Goal: Task Accomplishment & Management: Manage account settings

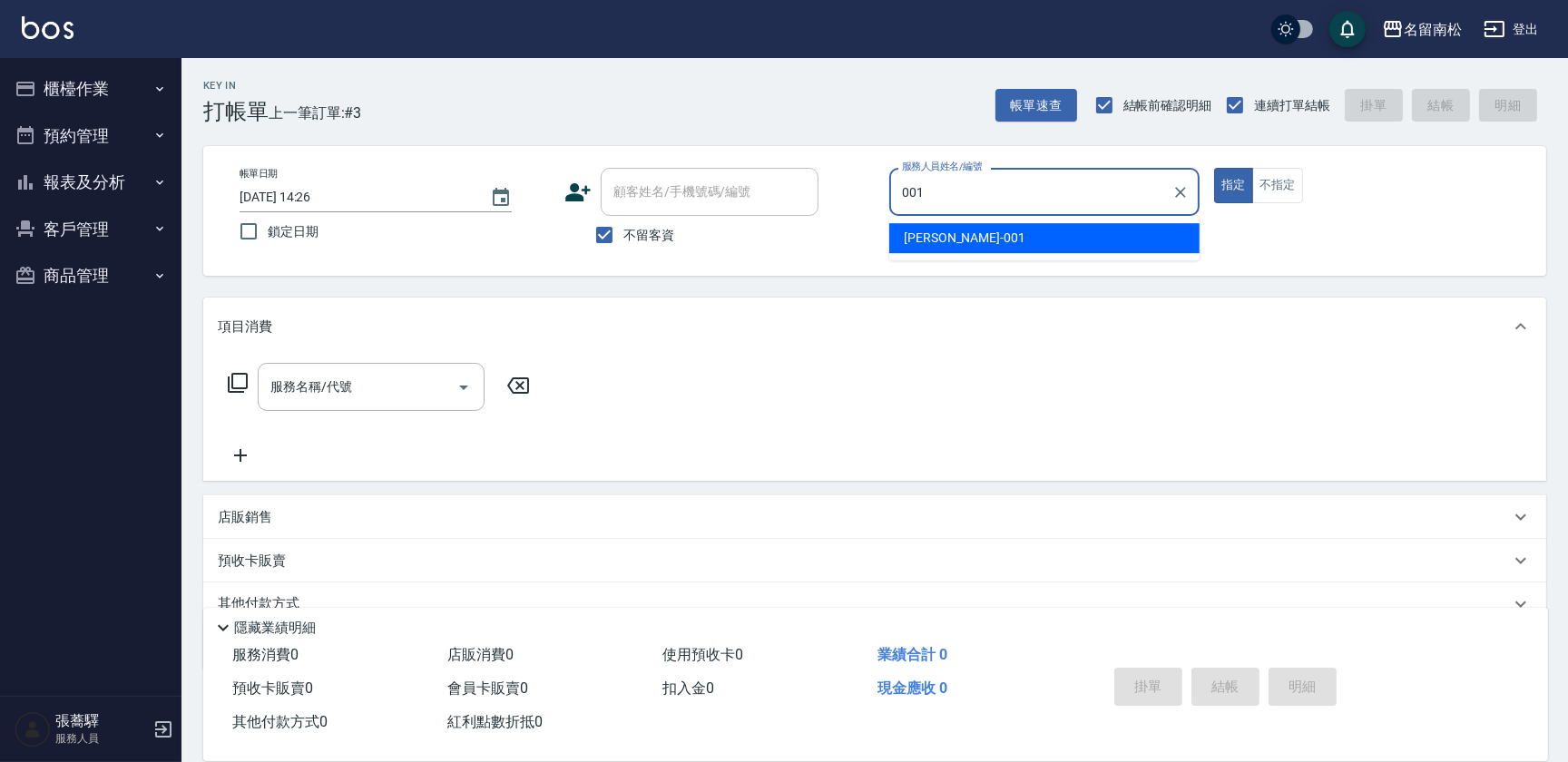
type input "[PERSON_NAME]-001"
type button "true"
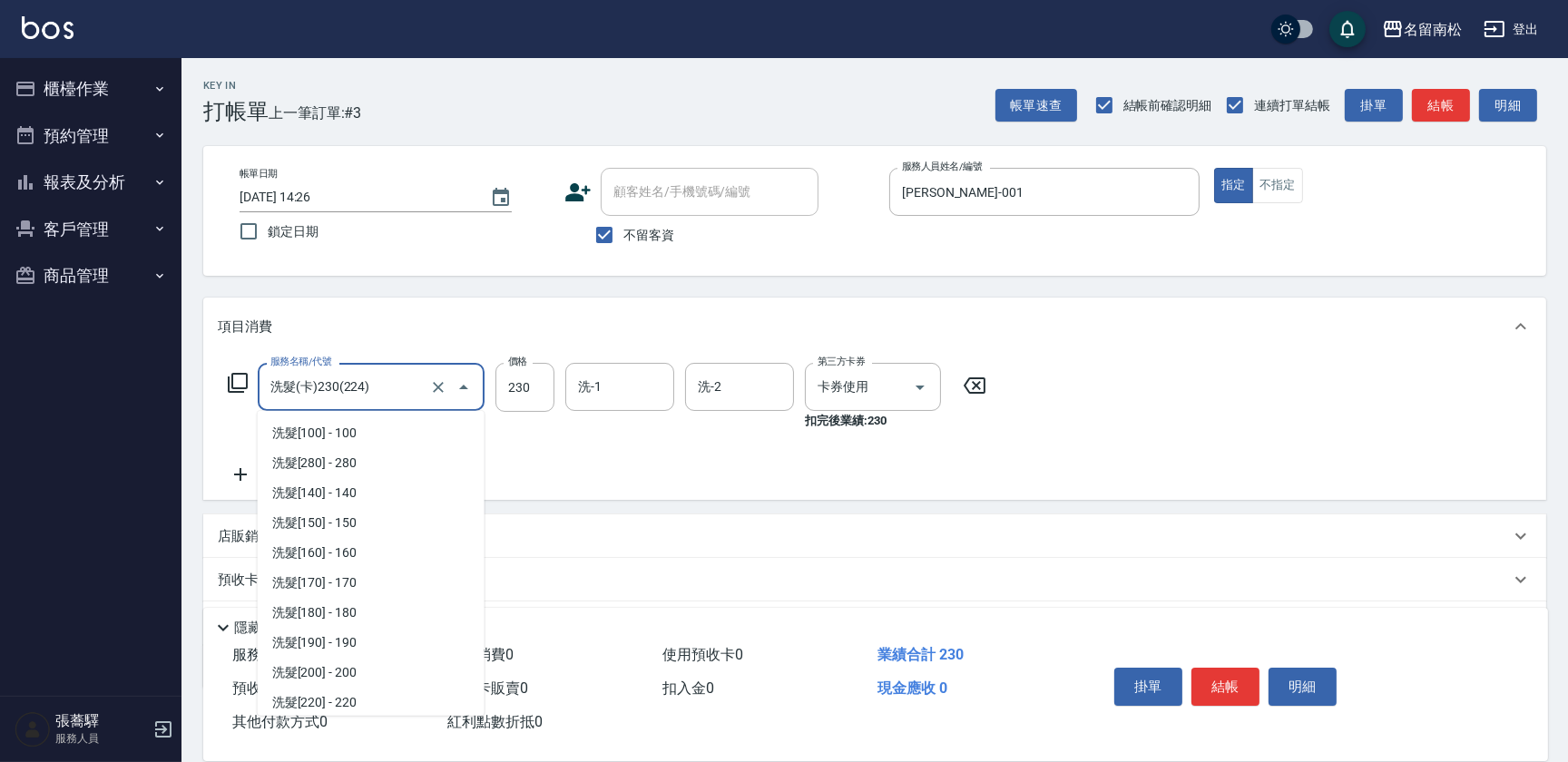
scroll to position [271, 0]
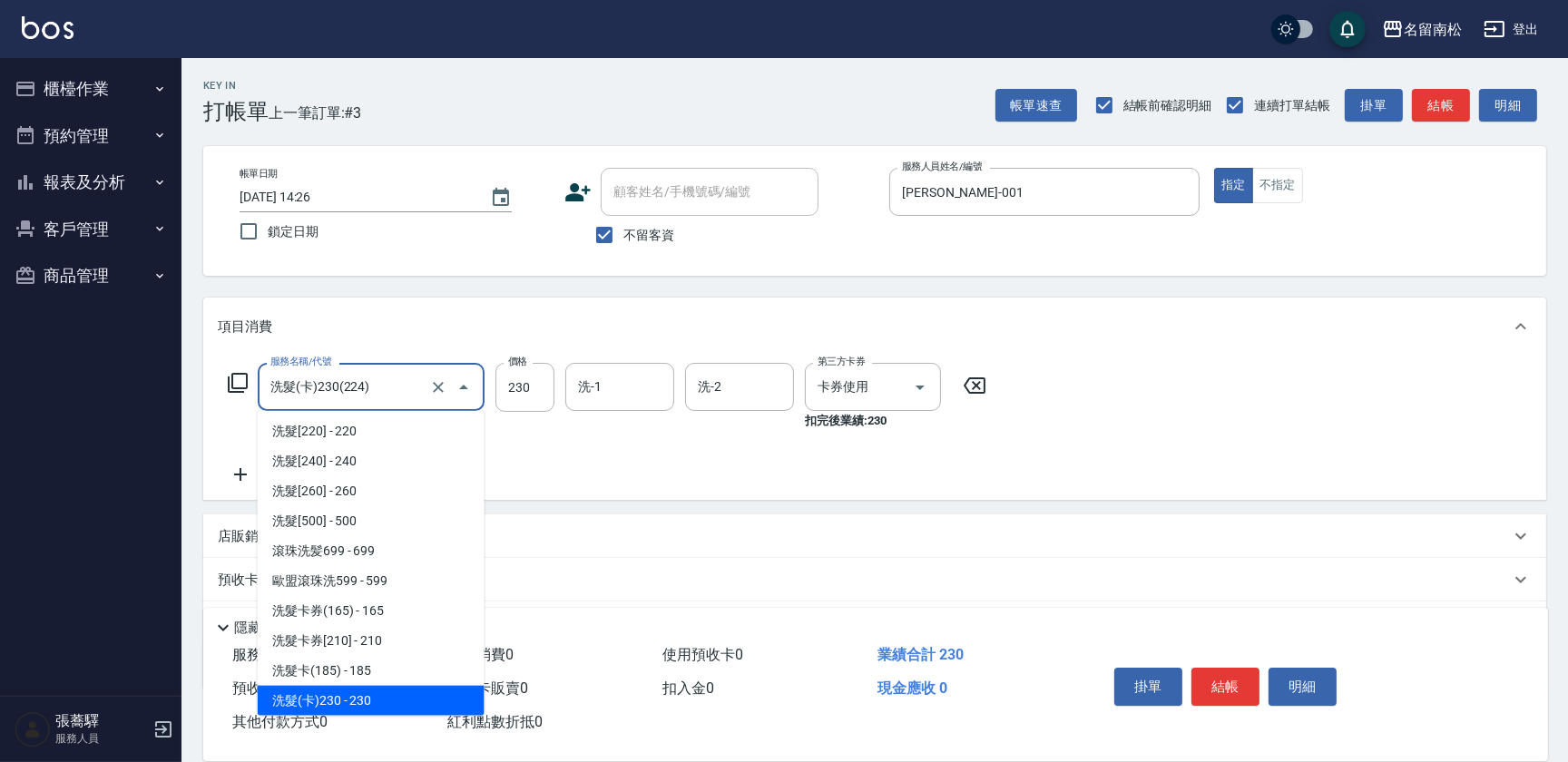
drag, startPoint x: 394, startPoint y: 373, endPoint x: 67, endPoint y: 451, distance: 336.2
click at [67, 451] on div "名留南松 登出 櫃檯作業 打帳單 帳單列表 現金收支登錄 材料自購登錄 每日結帳 排班表 現場電腦打卡 預約管理 預約管理 單日預約紀錄 單週預約紀錄 報表及…" at bounding box center [784, 430] width 1568 height 859
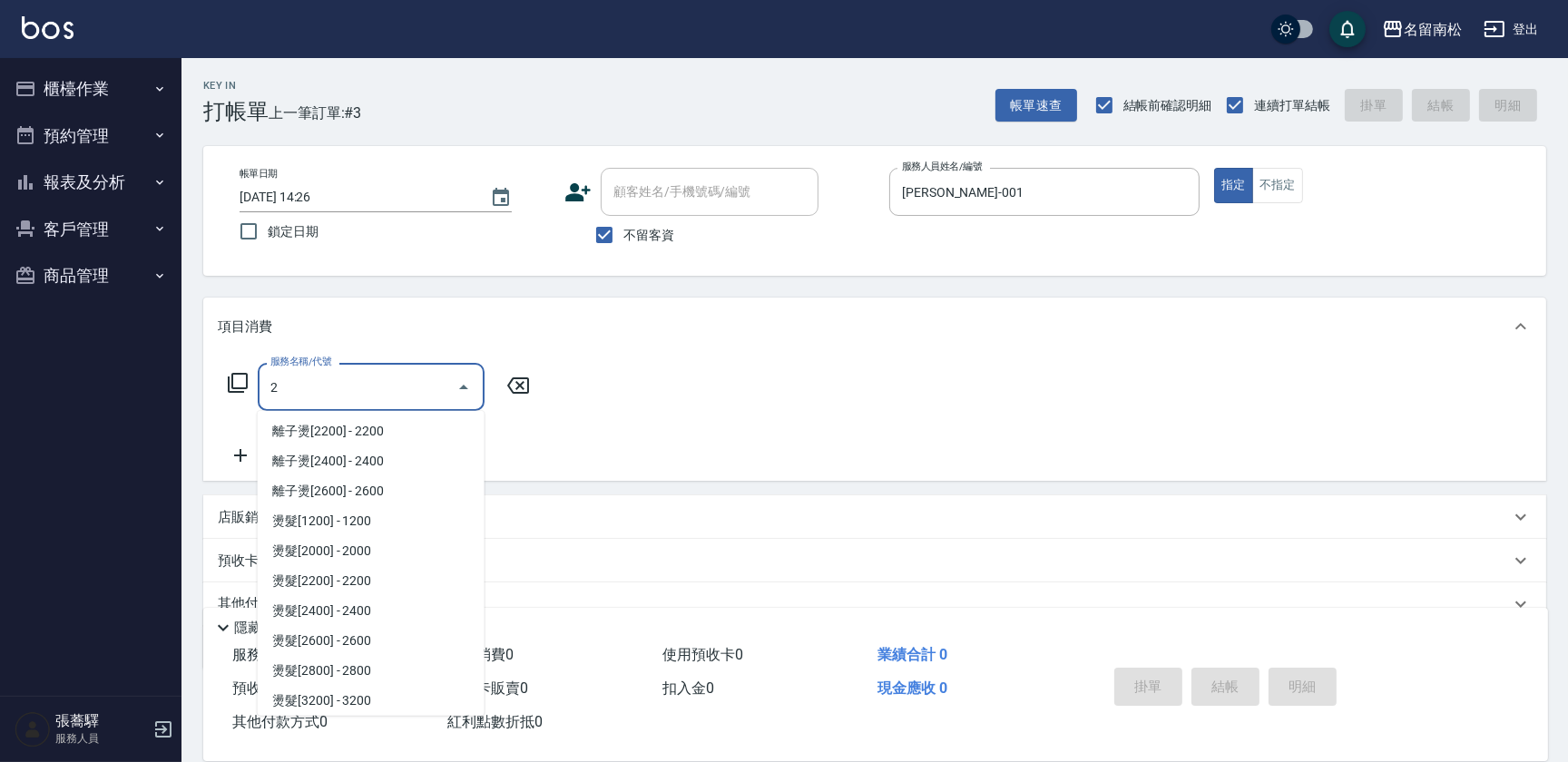
scroll to position [0, 0]
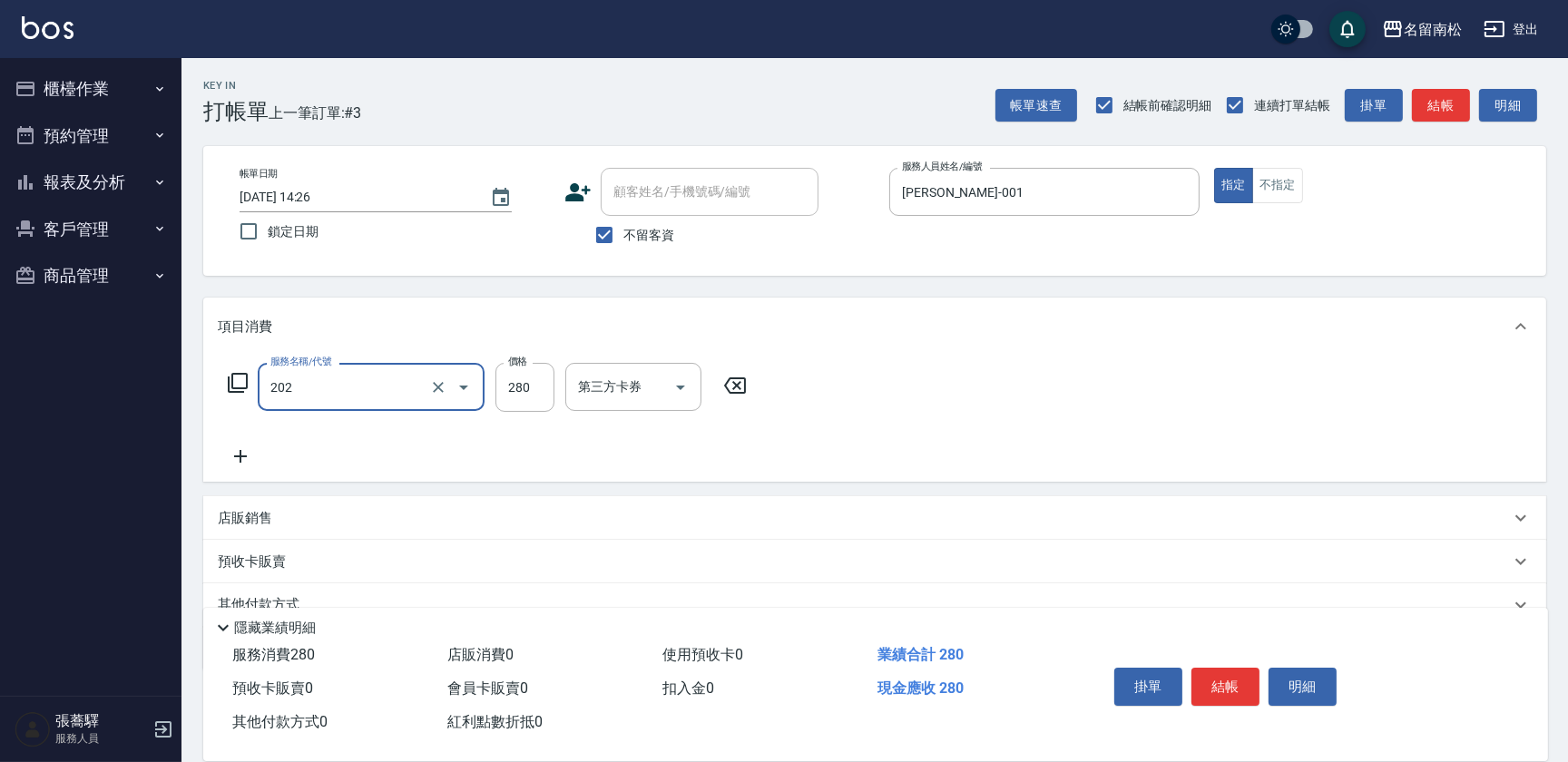
type input "洗髮[280](202)"
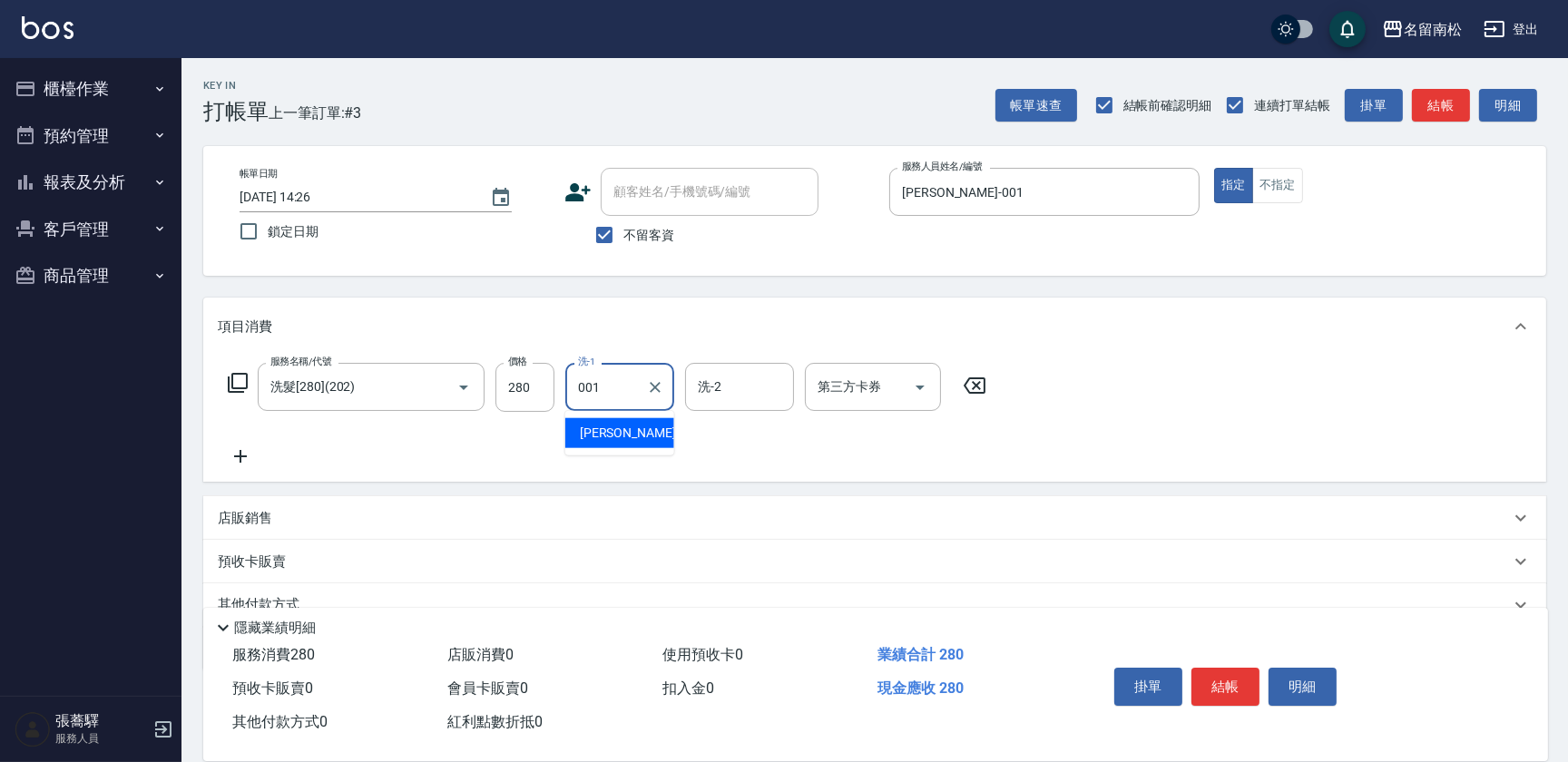
type input "[PERSON_NAME]-001"
drag, startPoint x: 91, startPoint y: 459, endPoint x: 1308, endPoint y: 689, distance: 1238.5
click at [1308, 689] on button "明細" at bounding box center [1302, 686] width 68 height 38
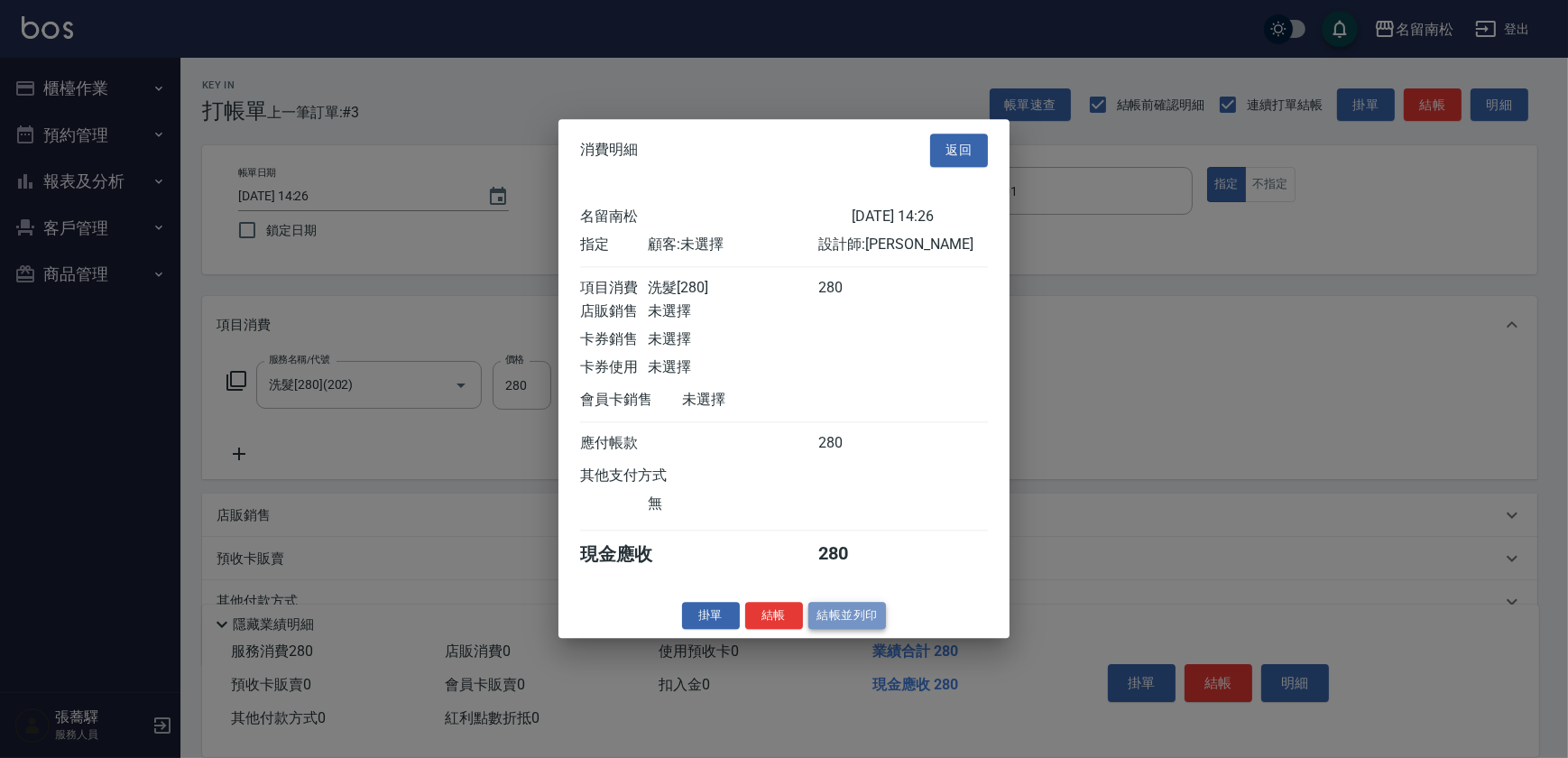
click at [827, 615] on button "結帳並列印" at bounding box center [848, 616] width 78 height 28
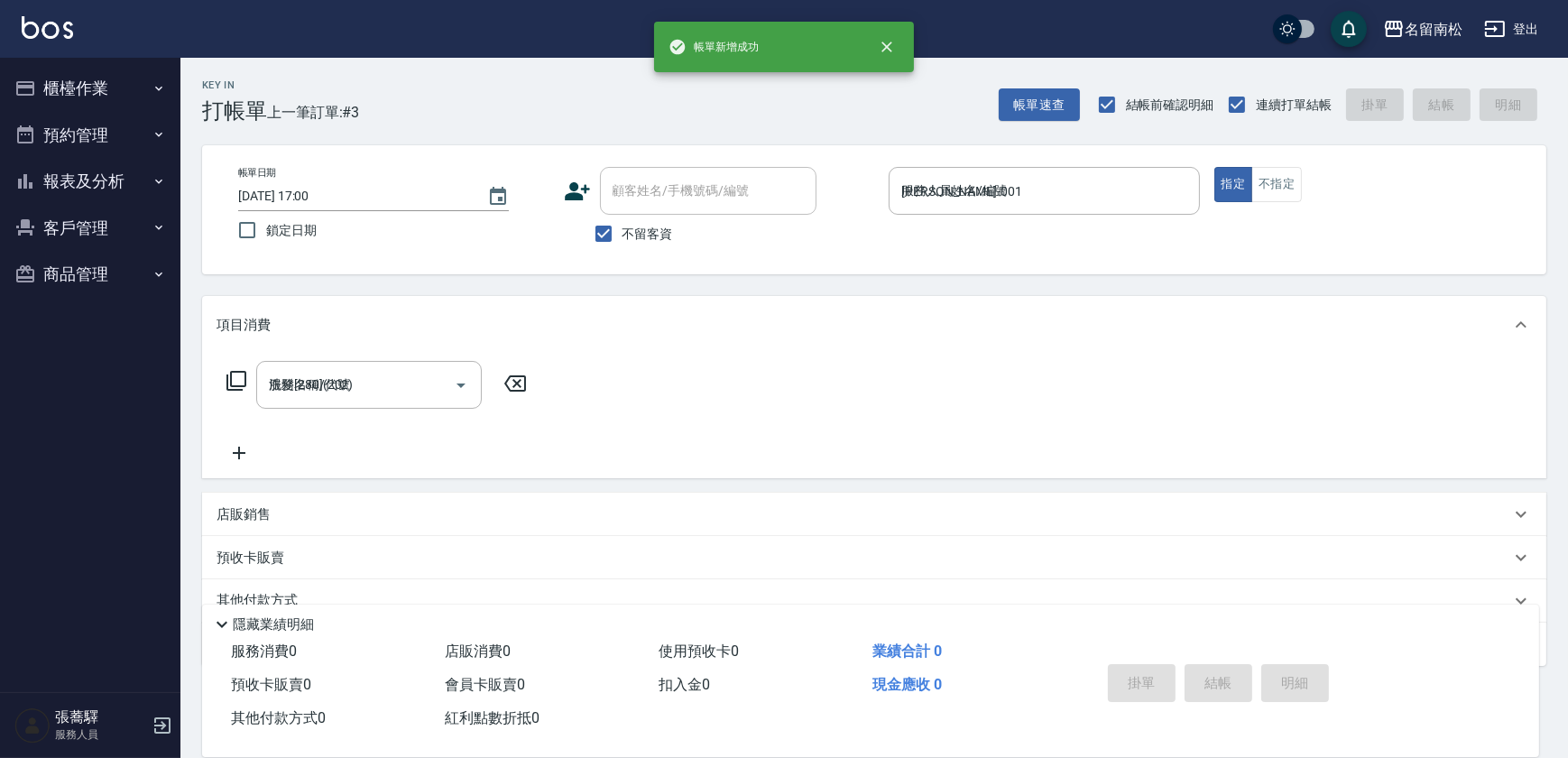
type input "[DATE] 17:00"
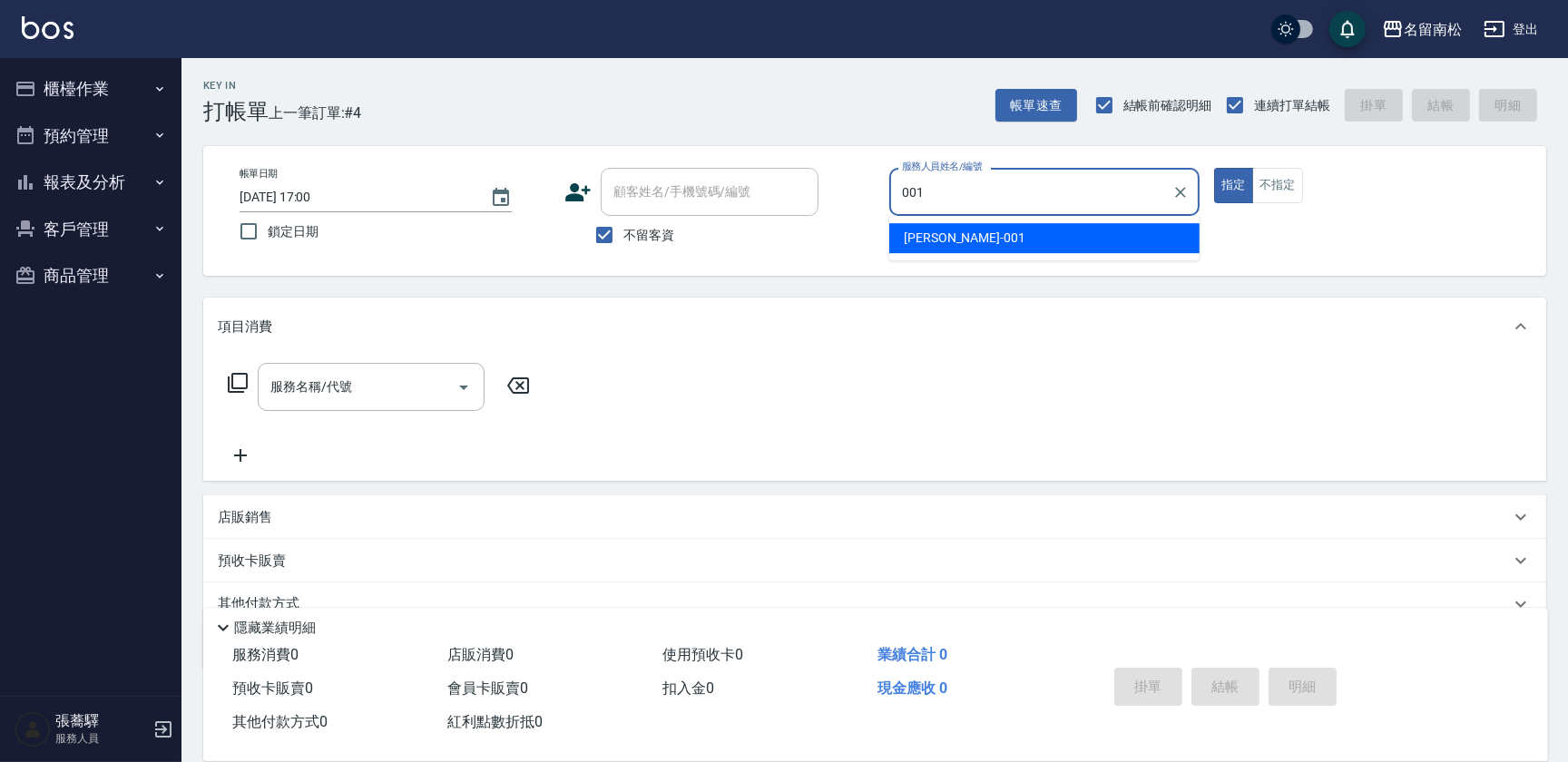
type input "[PERSON_NAME]-001"
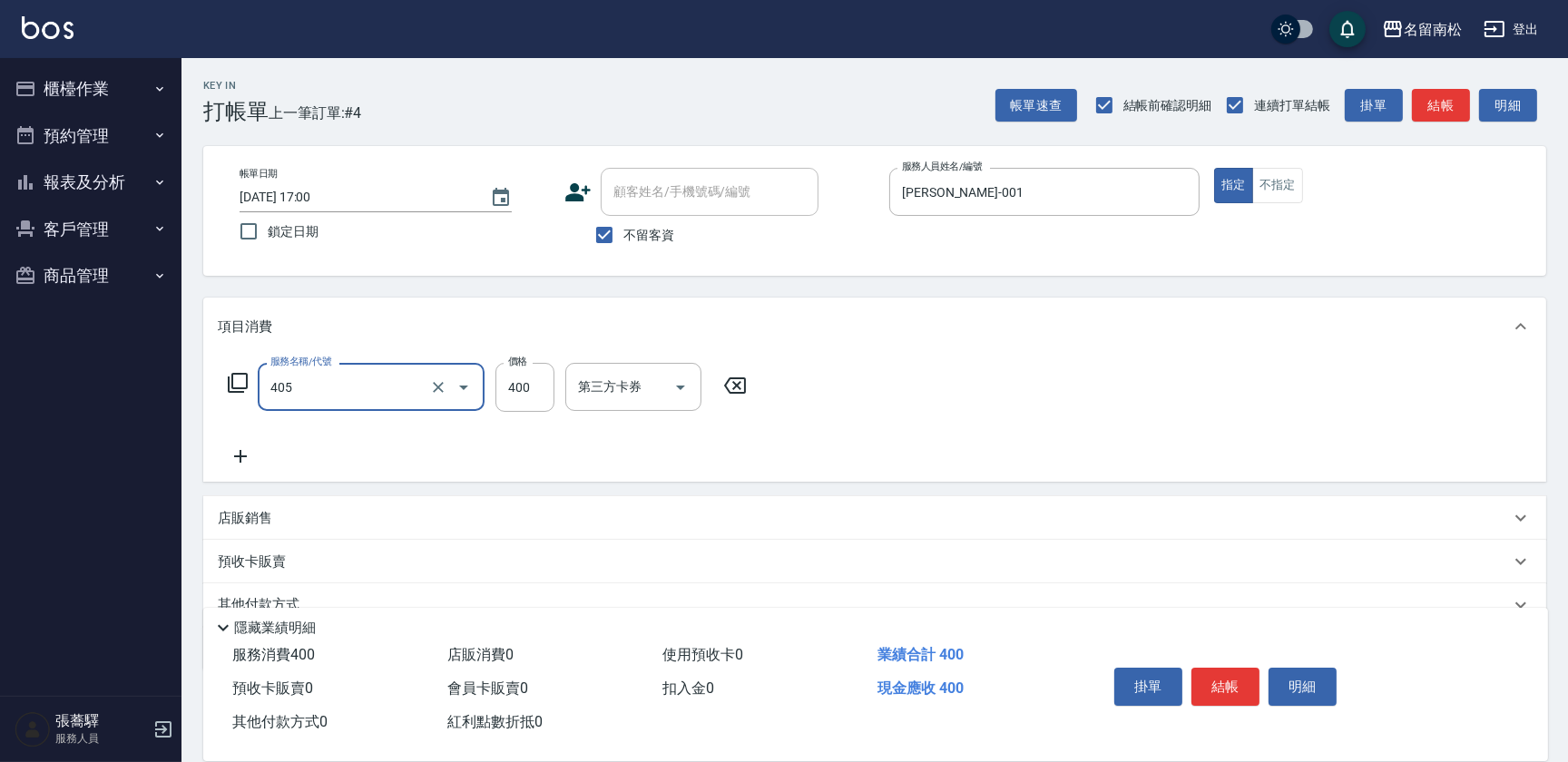
type input "剪髮(400)(405)"
type input "480"
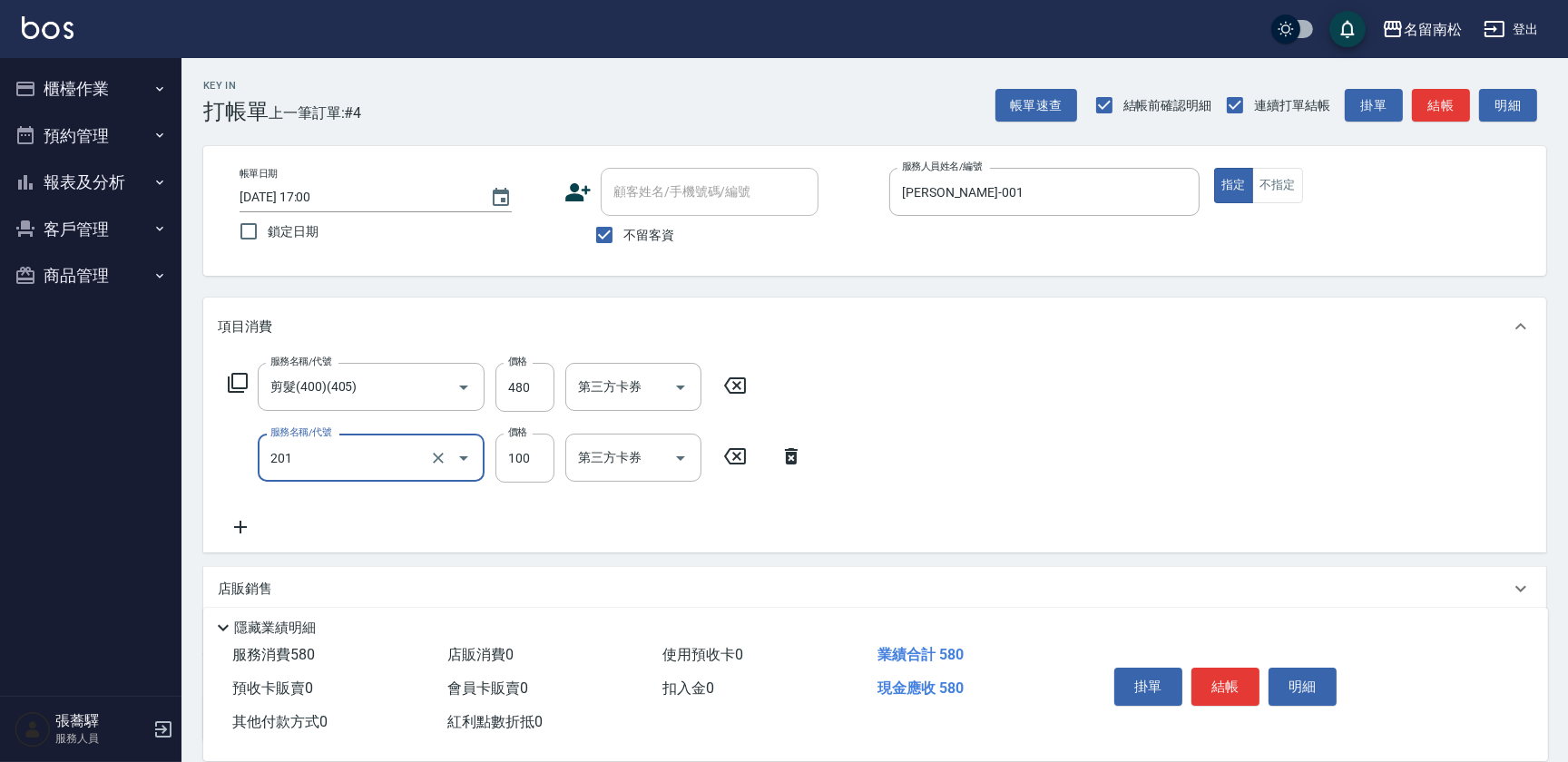
type input "洗髮[100](201)"
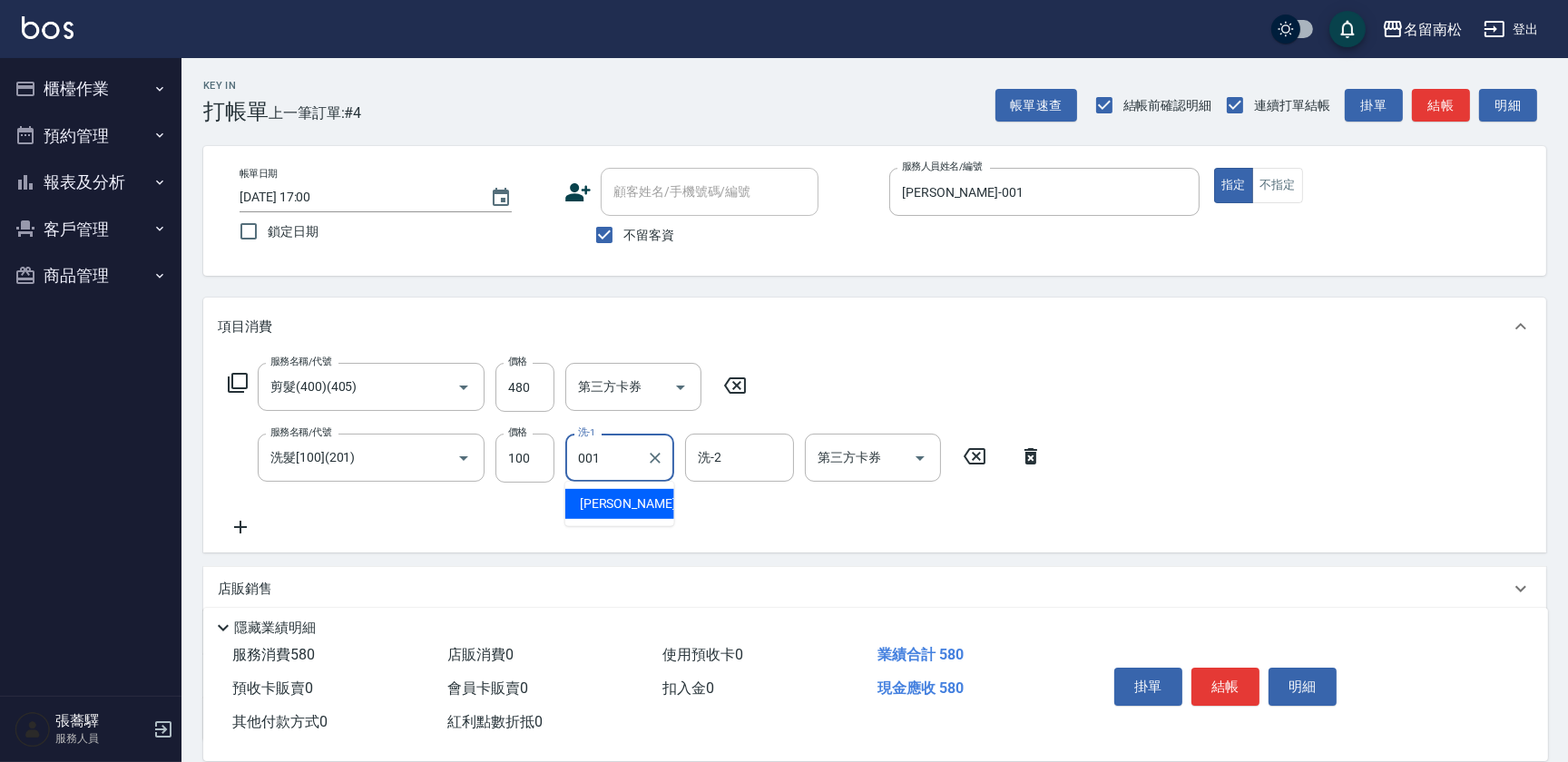
type input "[PERSON_NAME]-001"
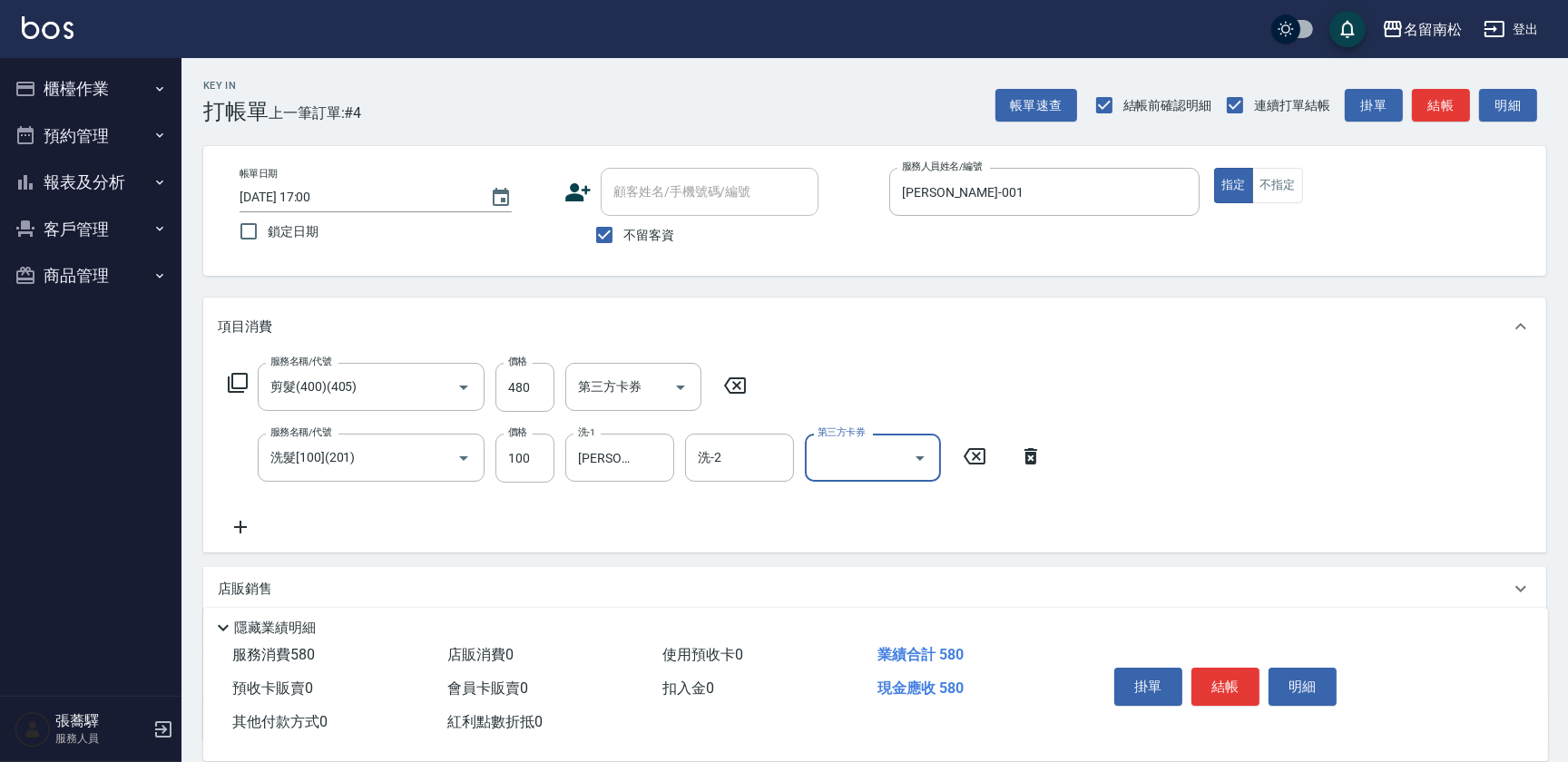
drag, startPoint x: 388, startPoint y: 366, endPoint x: 412, endPoint y: 486, distance: 122.4
click at [0, 389] on html "名留南松 登出 櫃檯作業 打帳單 帳單列表 現金收支登錄 材料自購登錄 每日結帳 排班表 現場電腦打卡 預約管理 預約管理 單日預約紀錄 單週預約紀錄 報表及…" at bounding box center [784, 456] width 1568 height 912
drag, startPoint x: 366, startPoint y: 395, endPoint x: 88, endPoint y: 387, distance: 278.1
click at [88, 387] on div "名留南松 登出 櫃檯作業 打帳單 帳單列表 現金收支登錄 材料自購登錄 每日結帳 排班表 現場電腦打卡 預約管理 預約管理 單日預約紀錄 單週預約紀錄 報表及…" at bounding box center [784, 456] width 1568 height 912
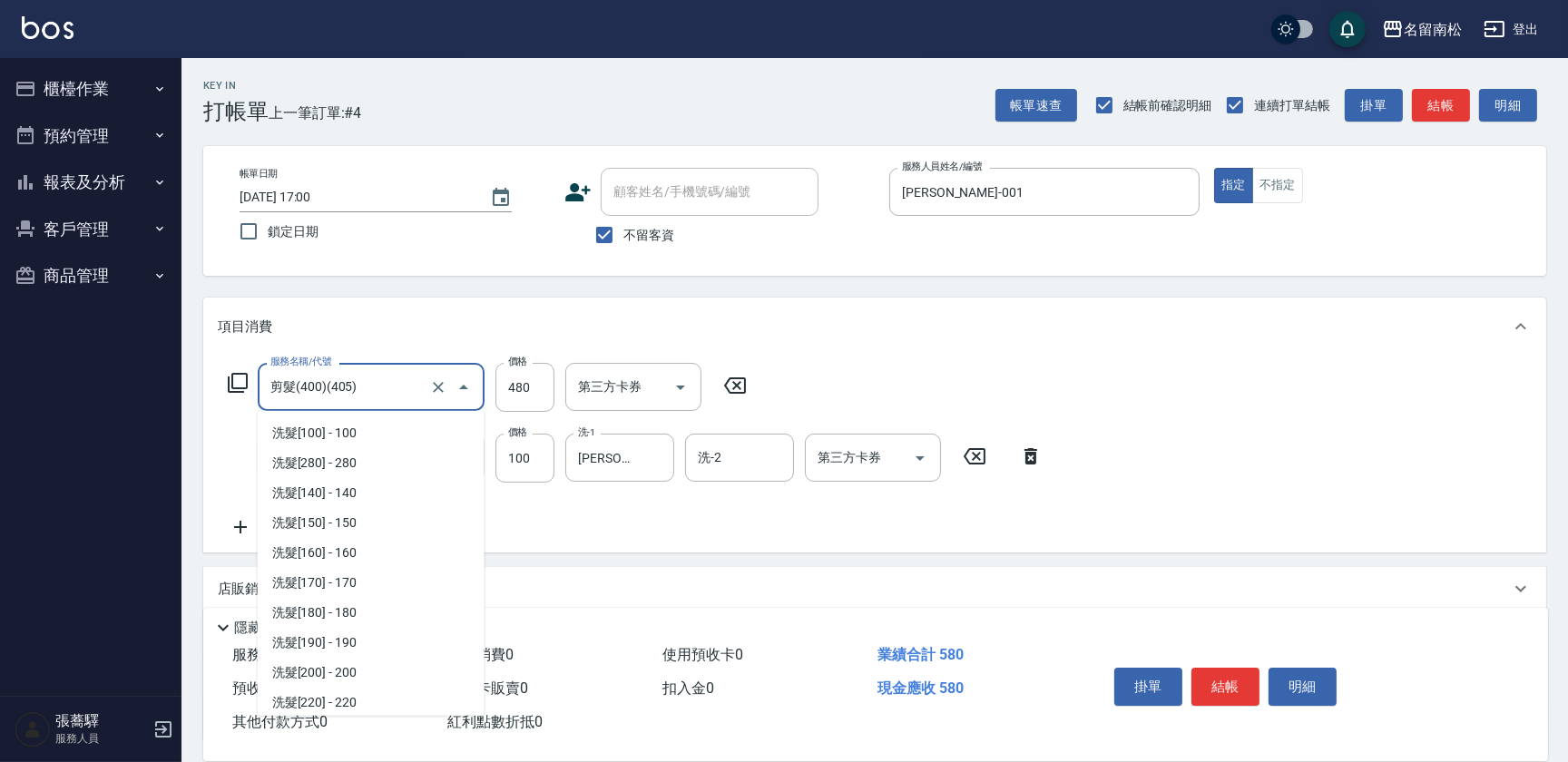
scroll to position [1139, 0]
drag, startPoint x: 370, startPoint y: 382, endPoint x: 0, endPoint y: 343, distance: 372.0
click at [0, 342] on html "名留南松 登出 櫃檯作業 打帳單 帳單列表 現金收支登錄 材料自購登錄 每日結帳 排班表 現場電腦打卡 預約管理 預約管理 單日預約紀錄 單週預約紀錄 報表及…" at bounding box center [784, 456] width 1568 height 912
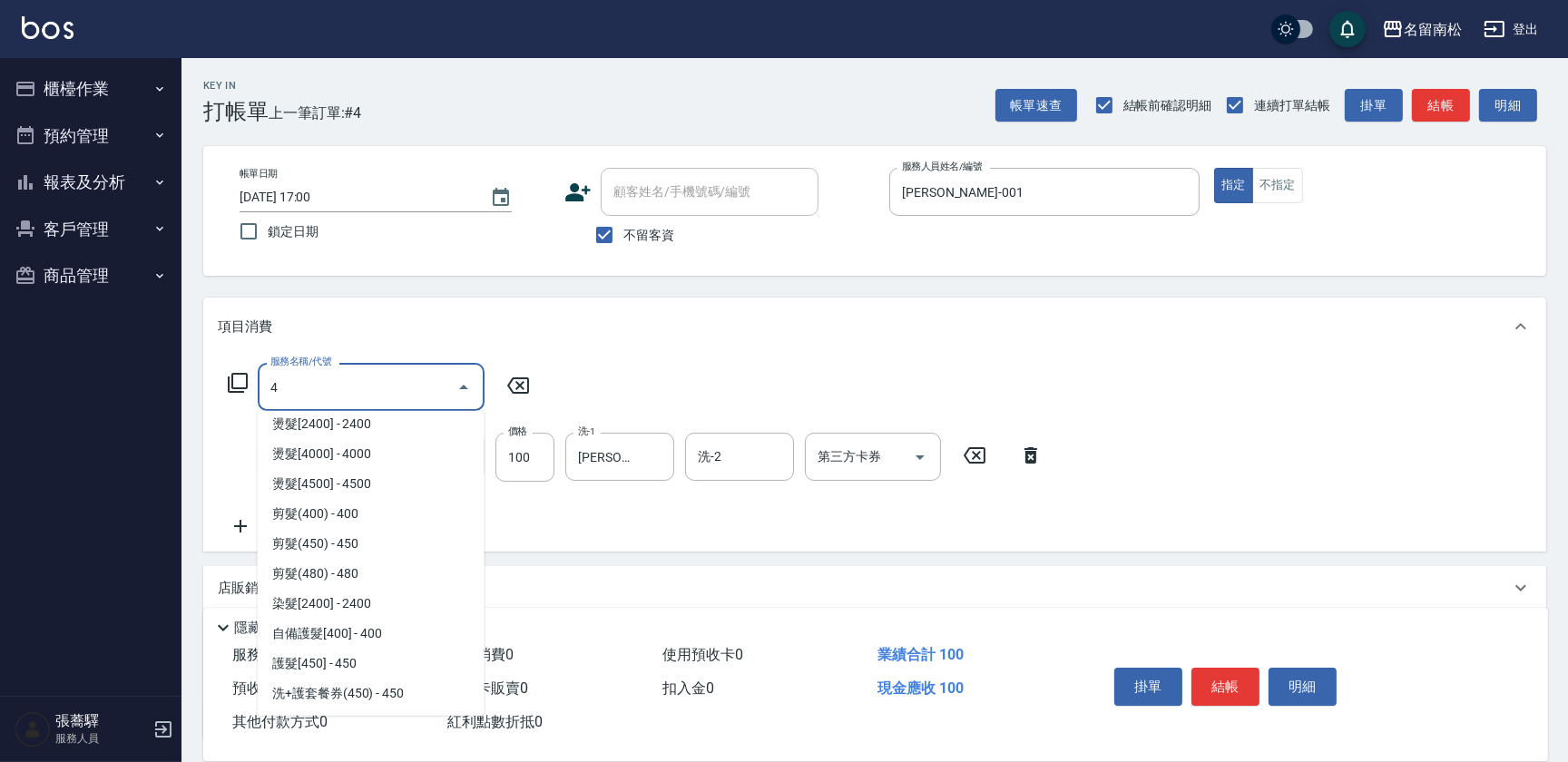
scroll to position [0, 0]
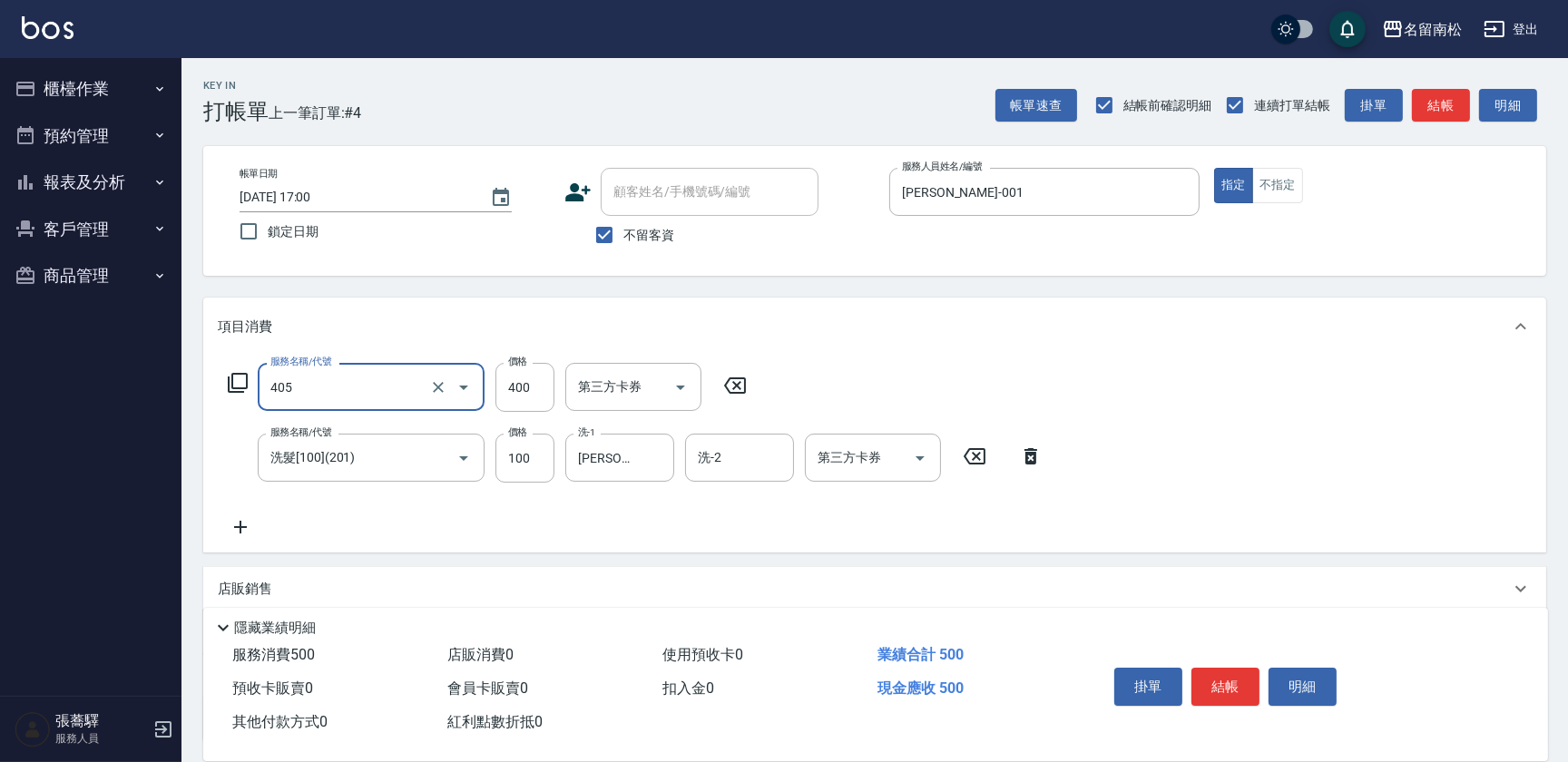
type input "剪髮(400)(405)"
click at [527, 381] on input "400" at bounding box center [525, 387] width 59 height 49
type input "500"
type input "[PERSON_NAME]-001"
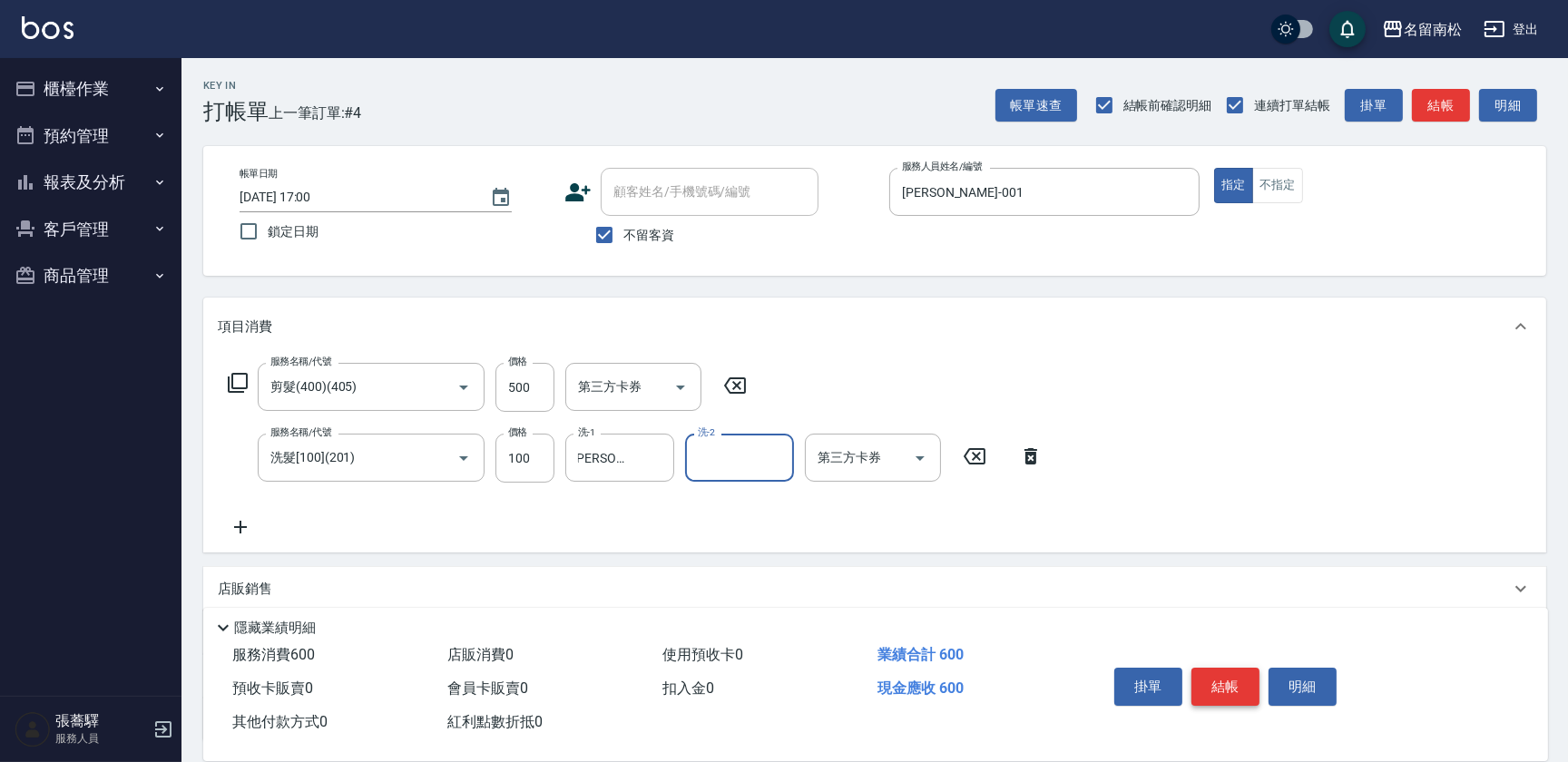
scroll to position [0, 0]
click at [1316, 677] on button "明細" at bounding box center [1302, 686] width 68 height 38
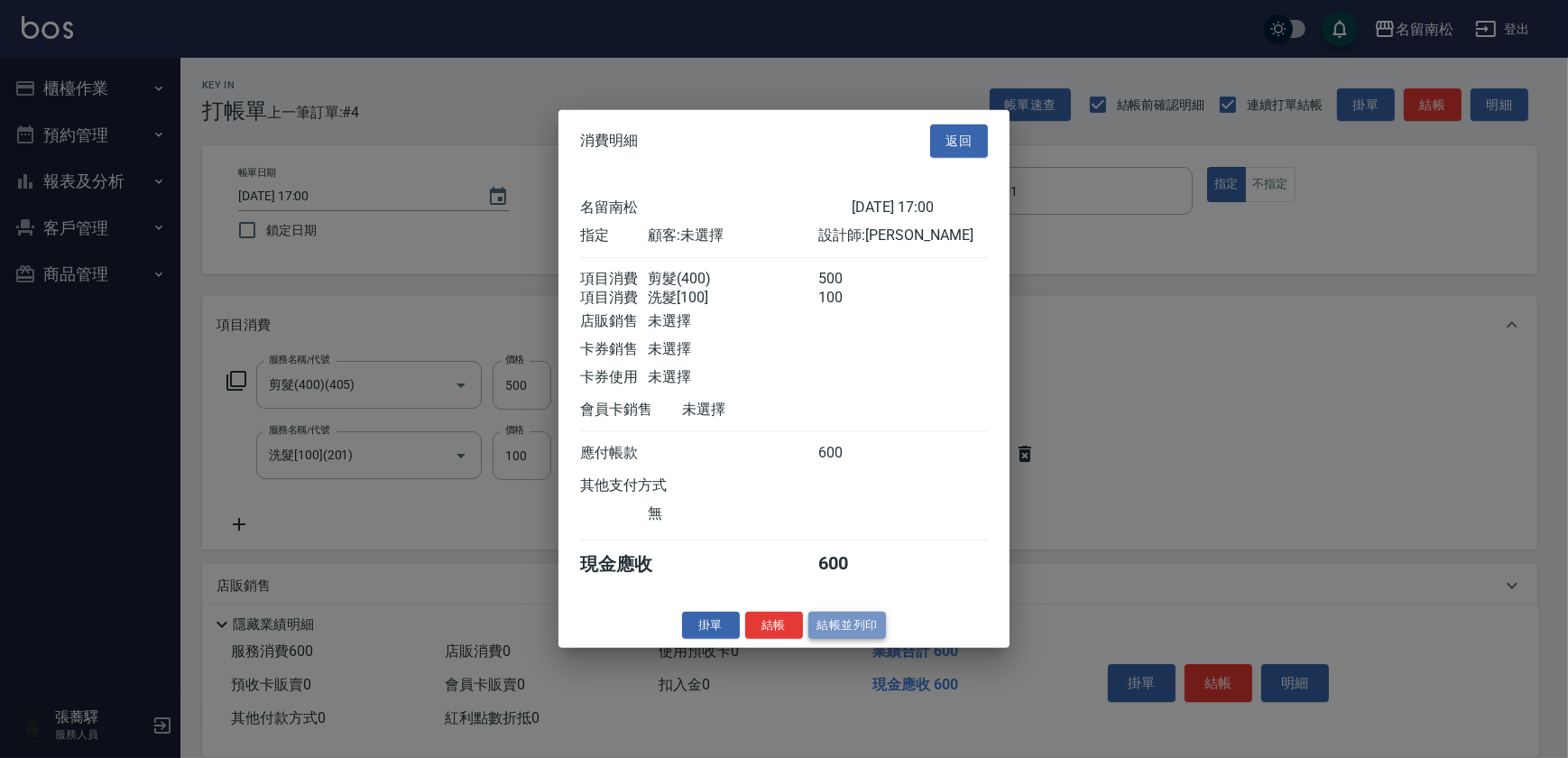
click at [836, 634] on button "結帳並列印" at bounding box center [848, 625] width 78 height 28
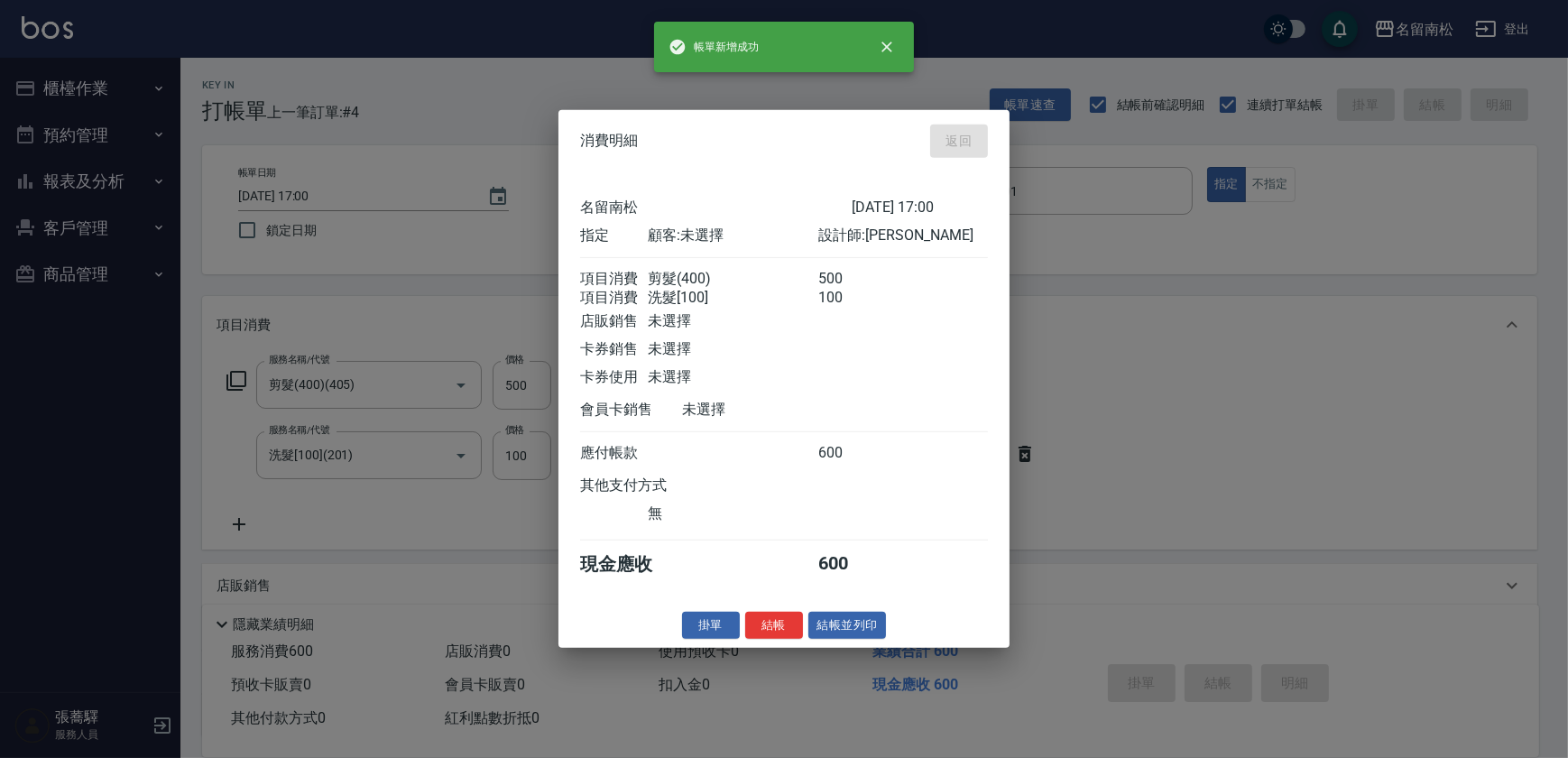
type input "[DATE] 17:23"
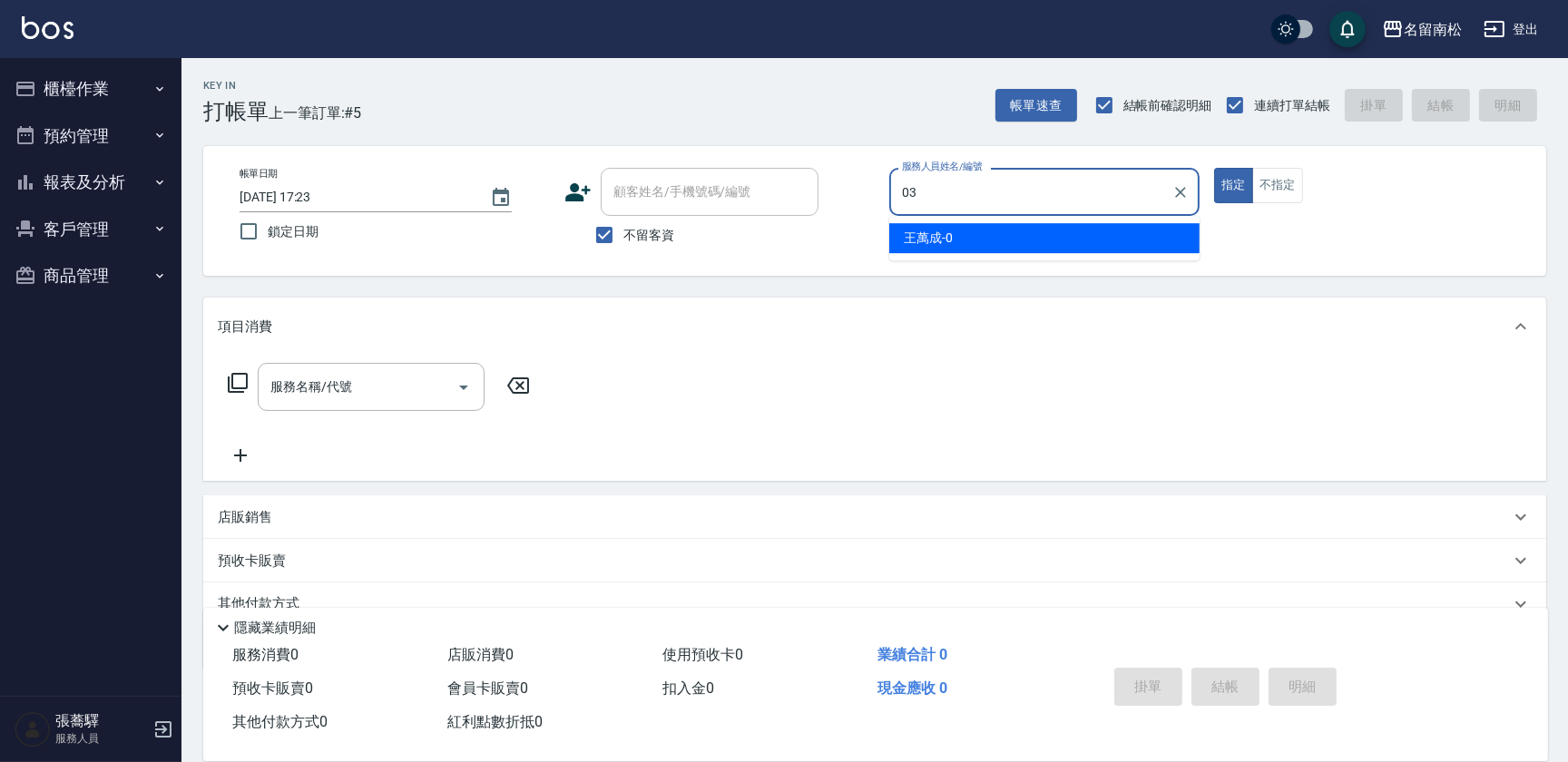
type input "[PERSON_NAME]-03"
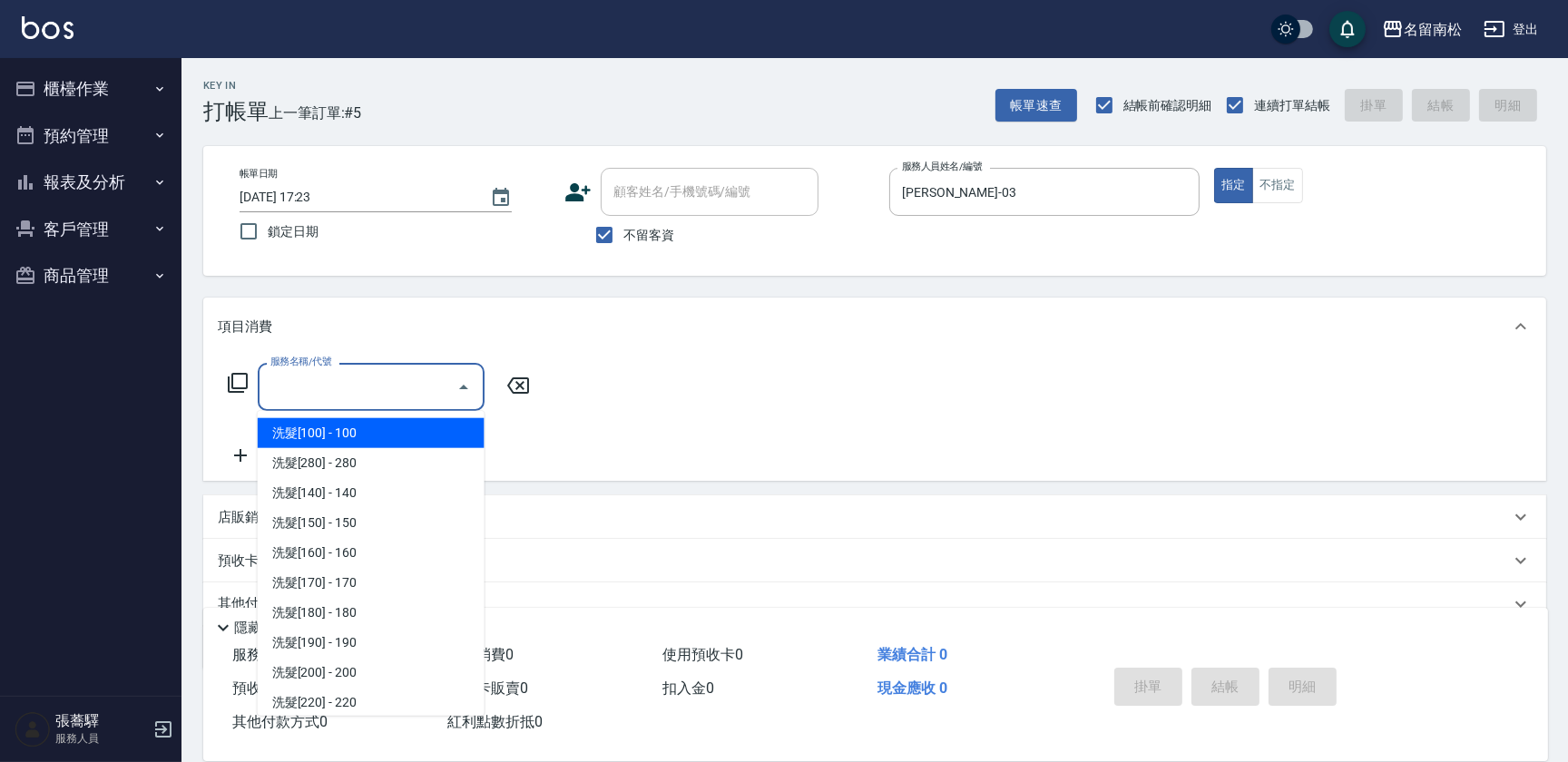
click at [329, 394] on input "服務名稱/代號" at bounding box center [357, 386] width 183 height 31
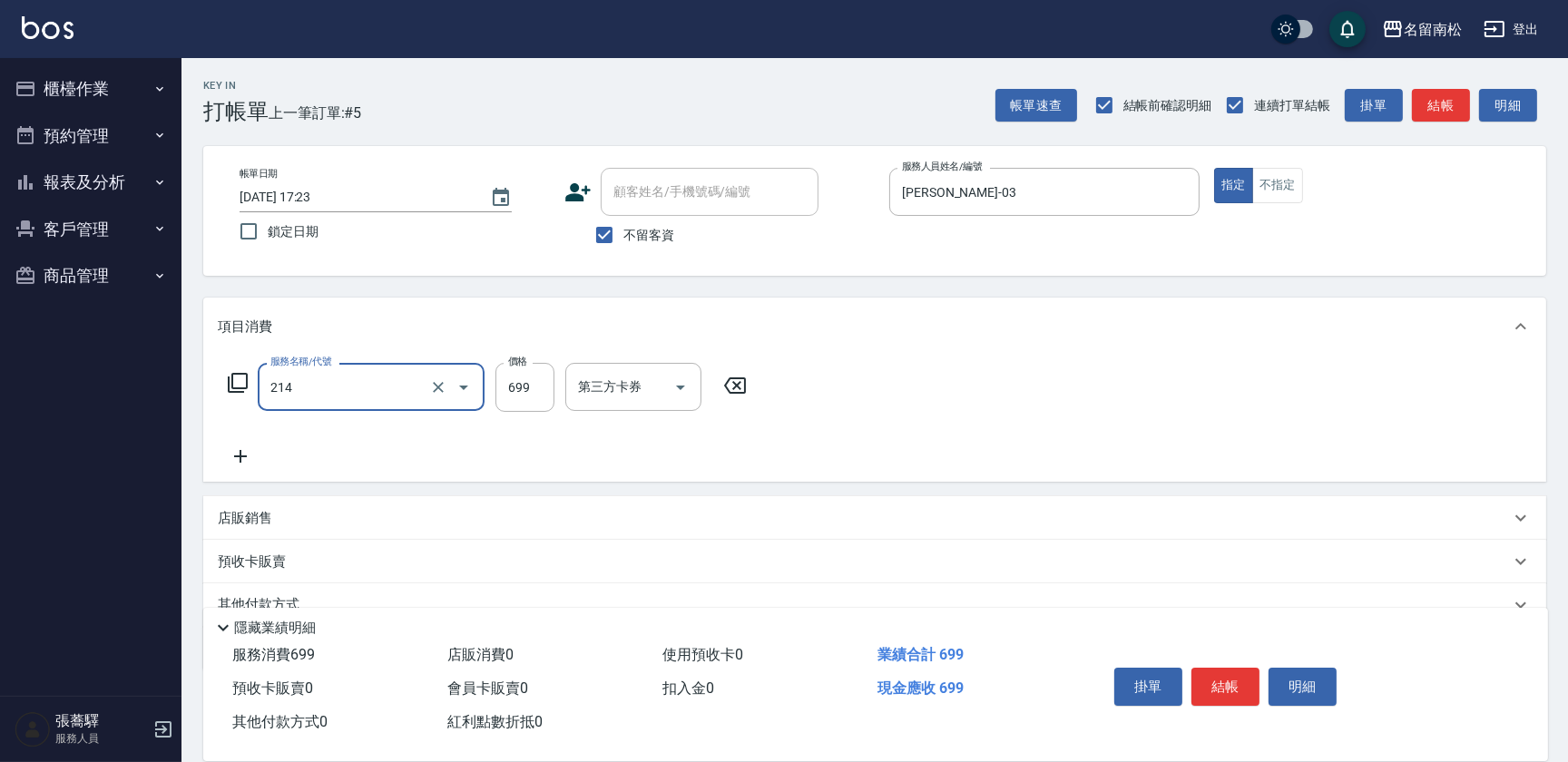
type input "滾珠洗髪699(214)"
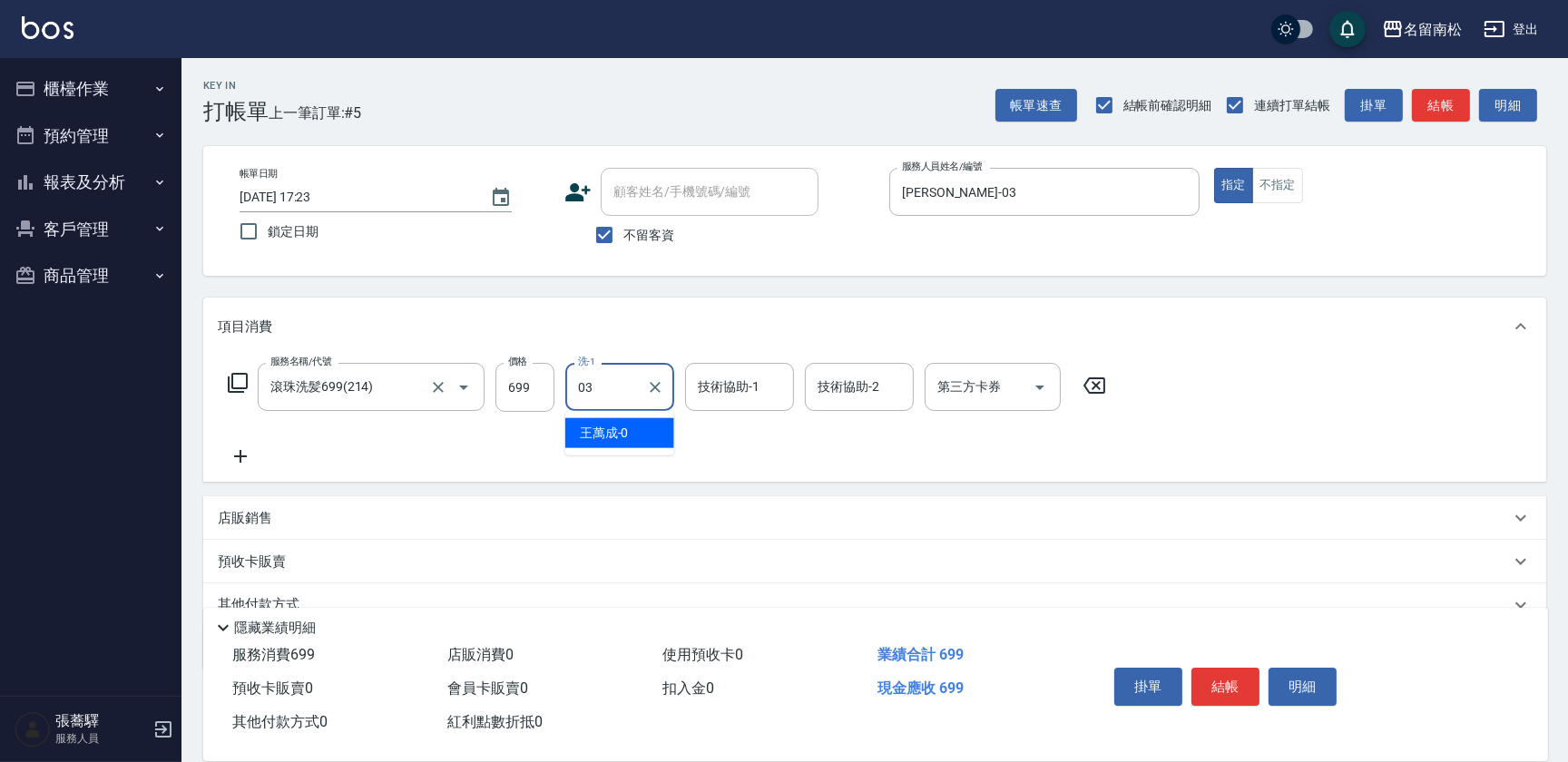
type input "[PERSON_NAME]-03"
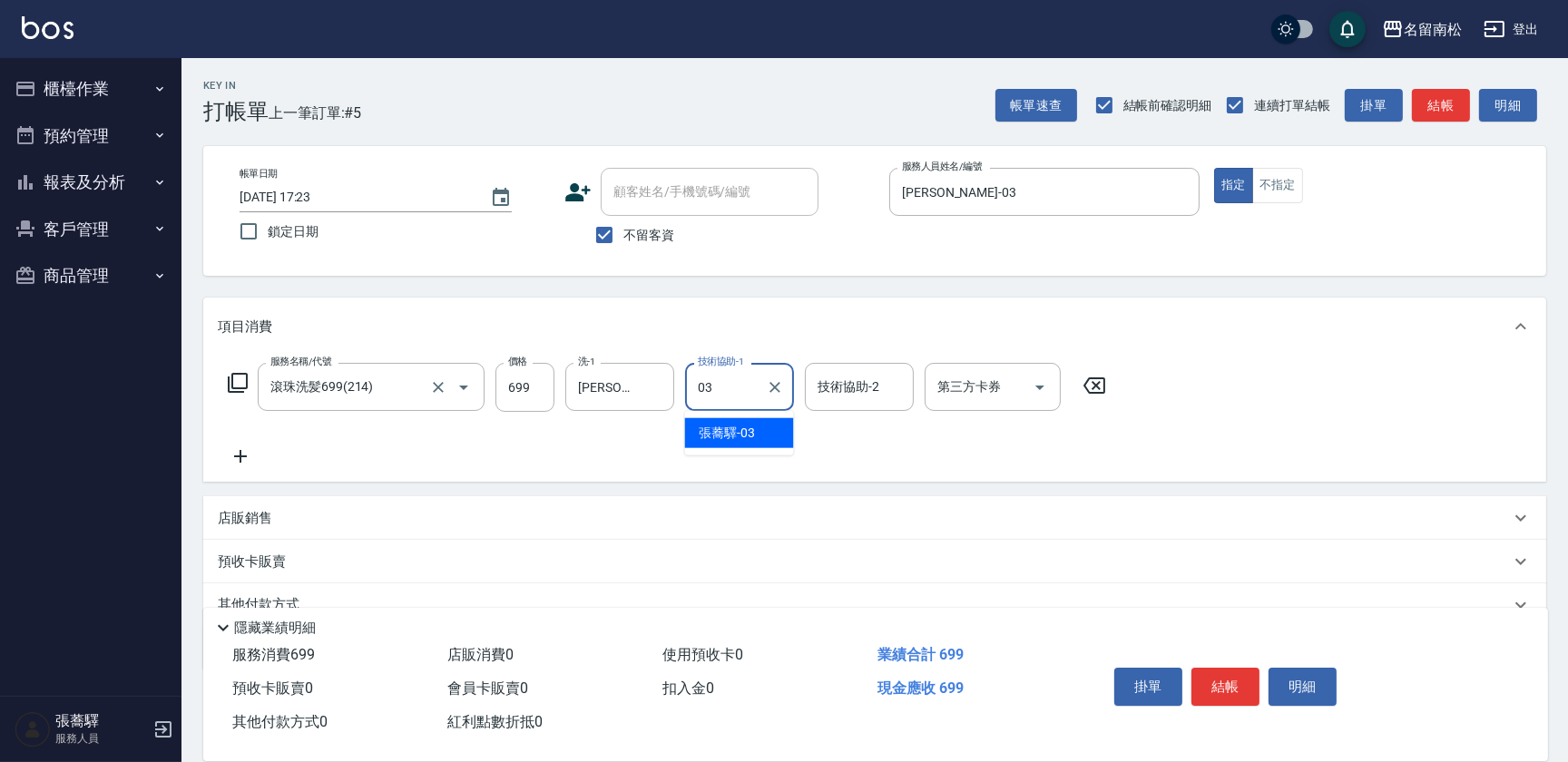
type input "[PERSON_NAME]-03"
click at [245, 457] on icon at bounding box center [241, 456] width 45 height 22
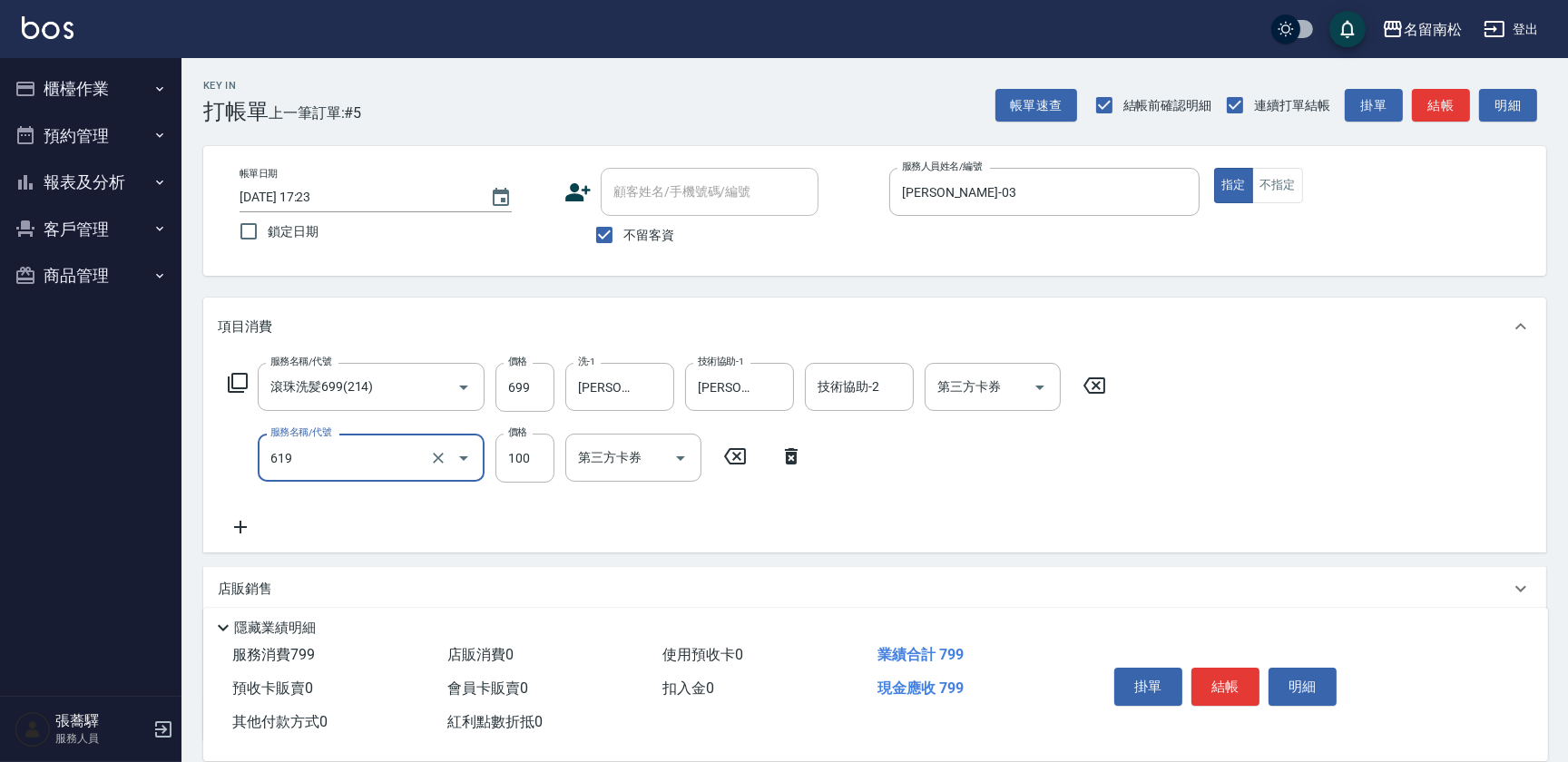
type input "煥彩.玻酸.晶膜.水療(619)"
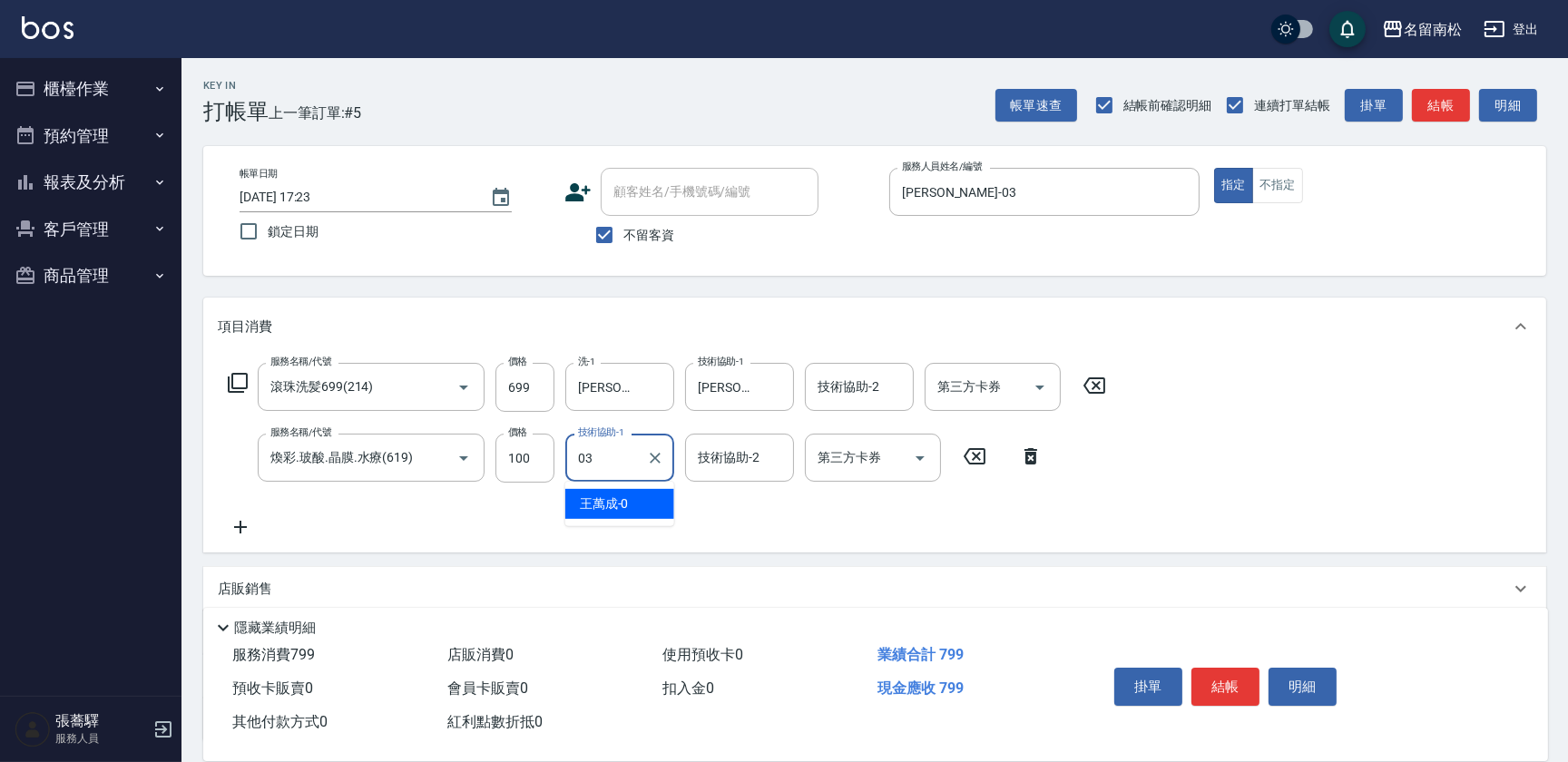
type input "[PERSON_NAME]-03"
click at [1233, 693] on button "結帳" at bounding box center [1225, 686] width 68 height 38
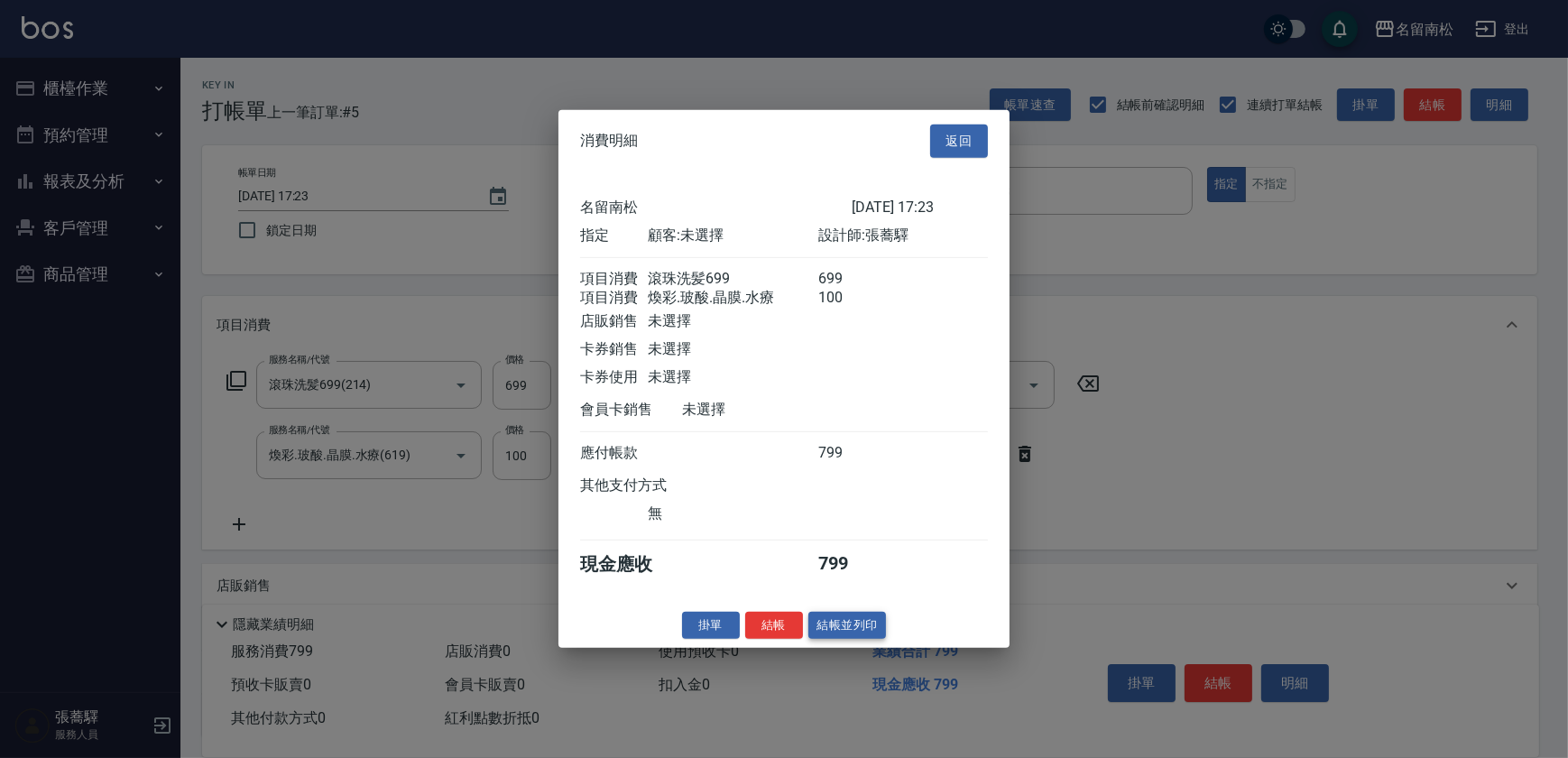
click at [874, 637] on button "結帳並列印" at bounding box center [848, 625] width 78 height 28
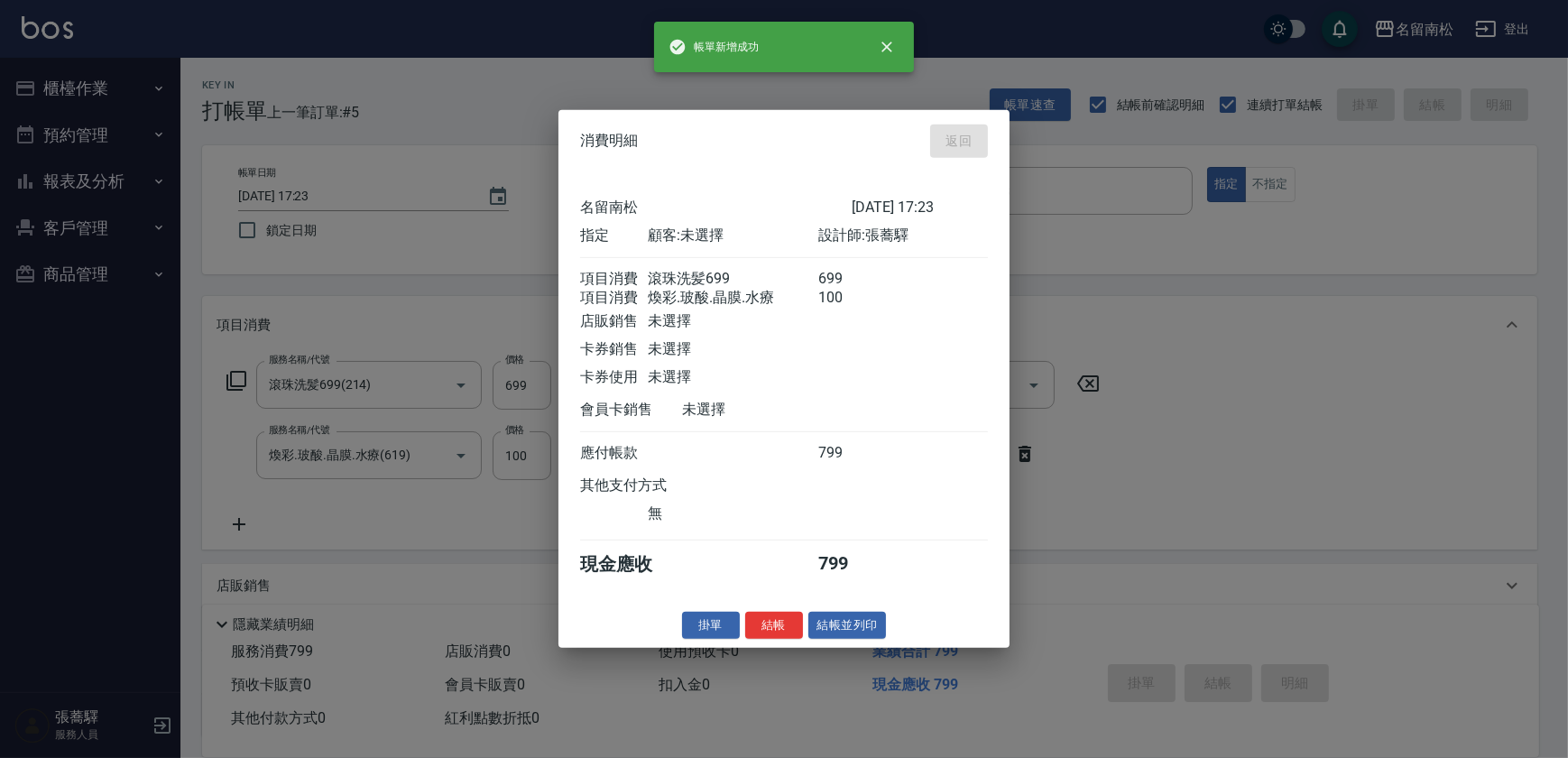
type input "[DATE] 17:38"
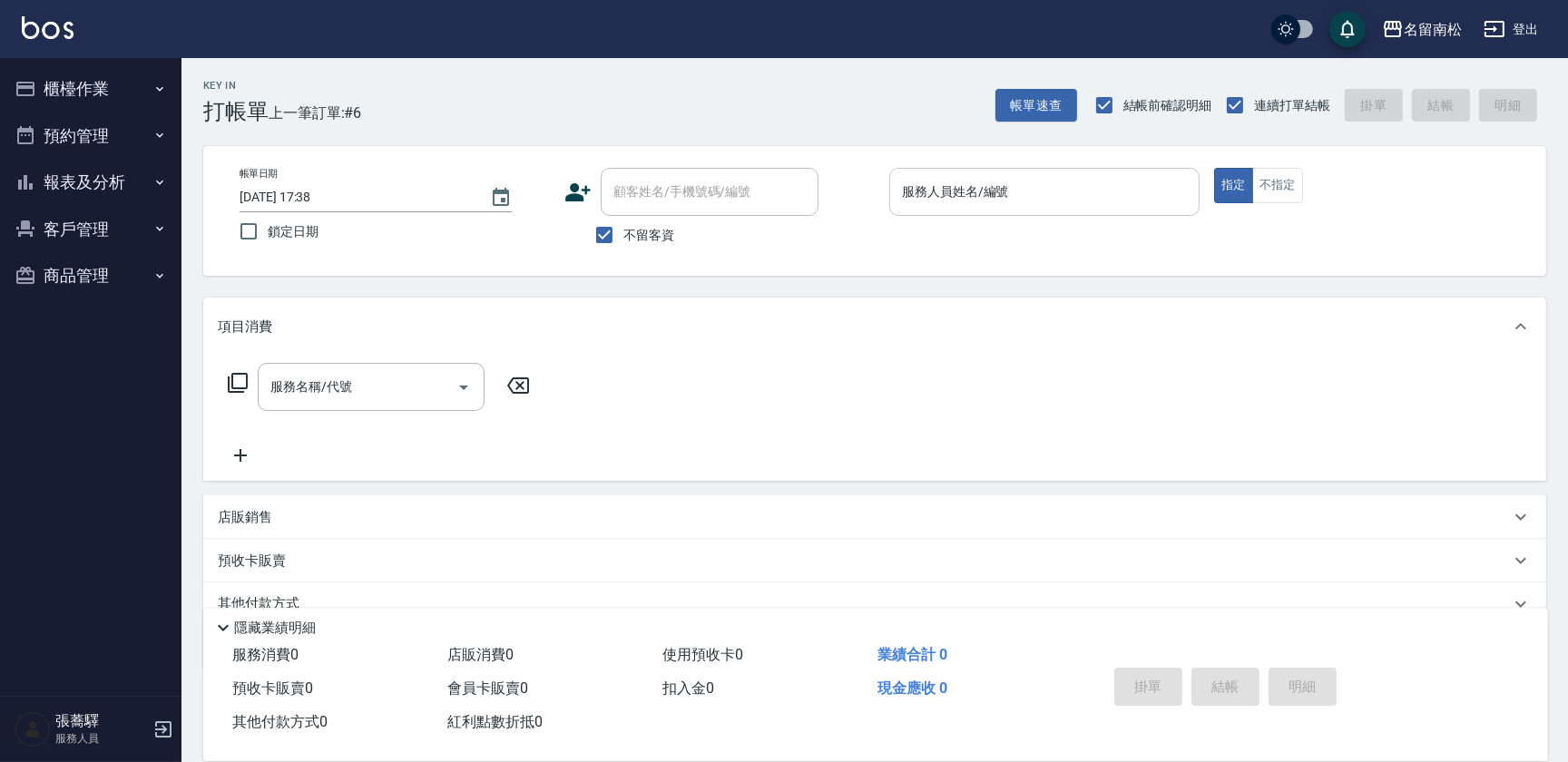
click at [1140, 186] on input "服務人員姓名/編號" at bounding box center [1044, 192] width 294 height 31
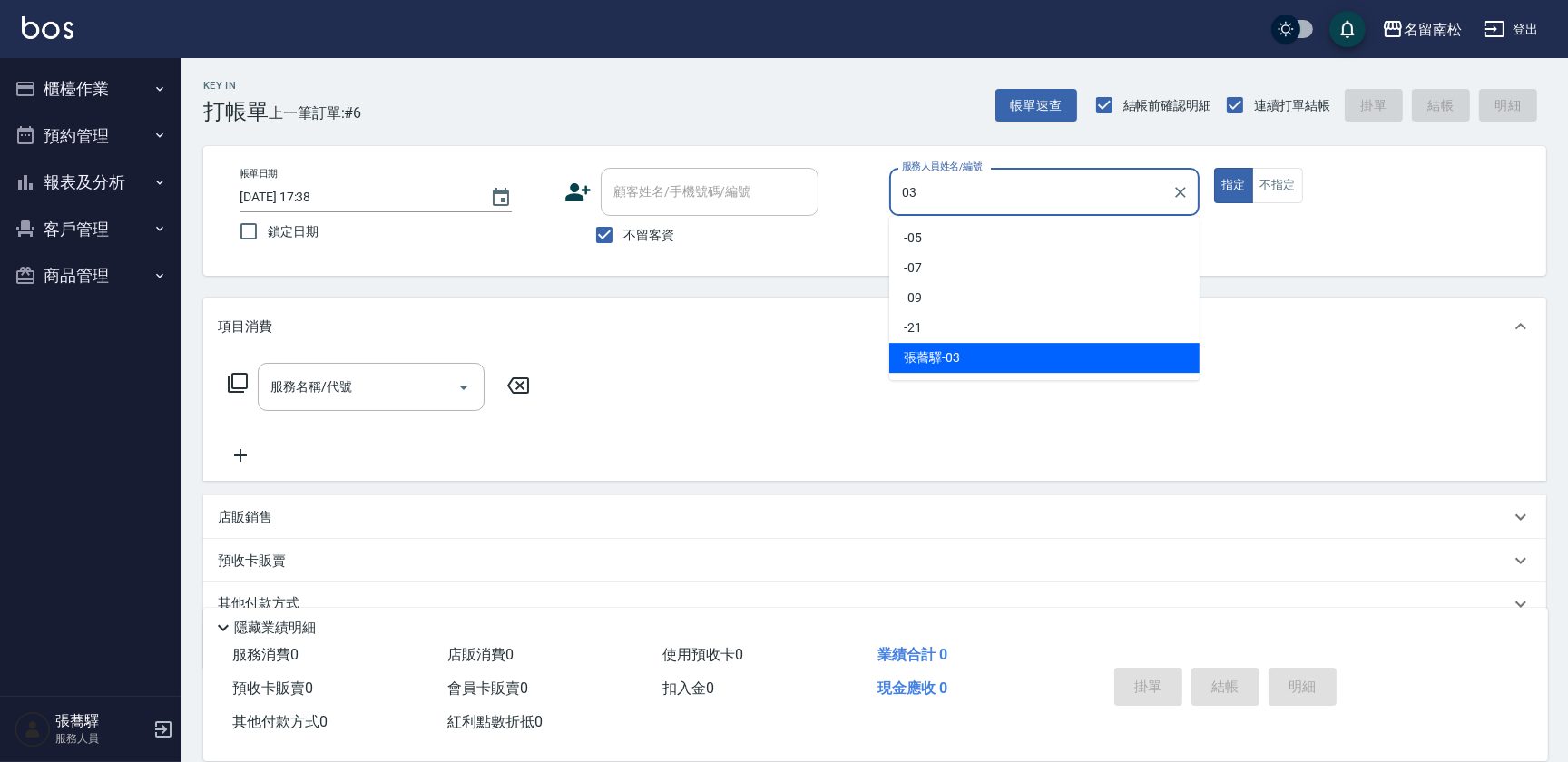
type input "[PERSON_NAME]-03"
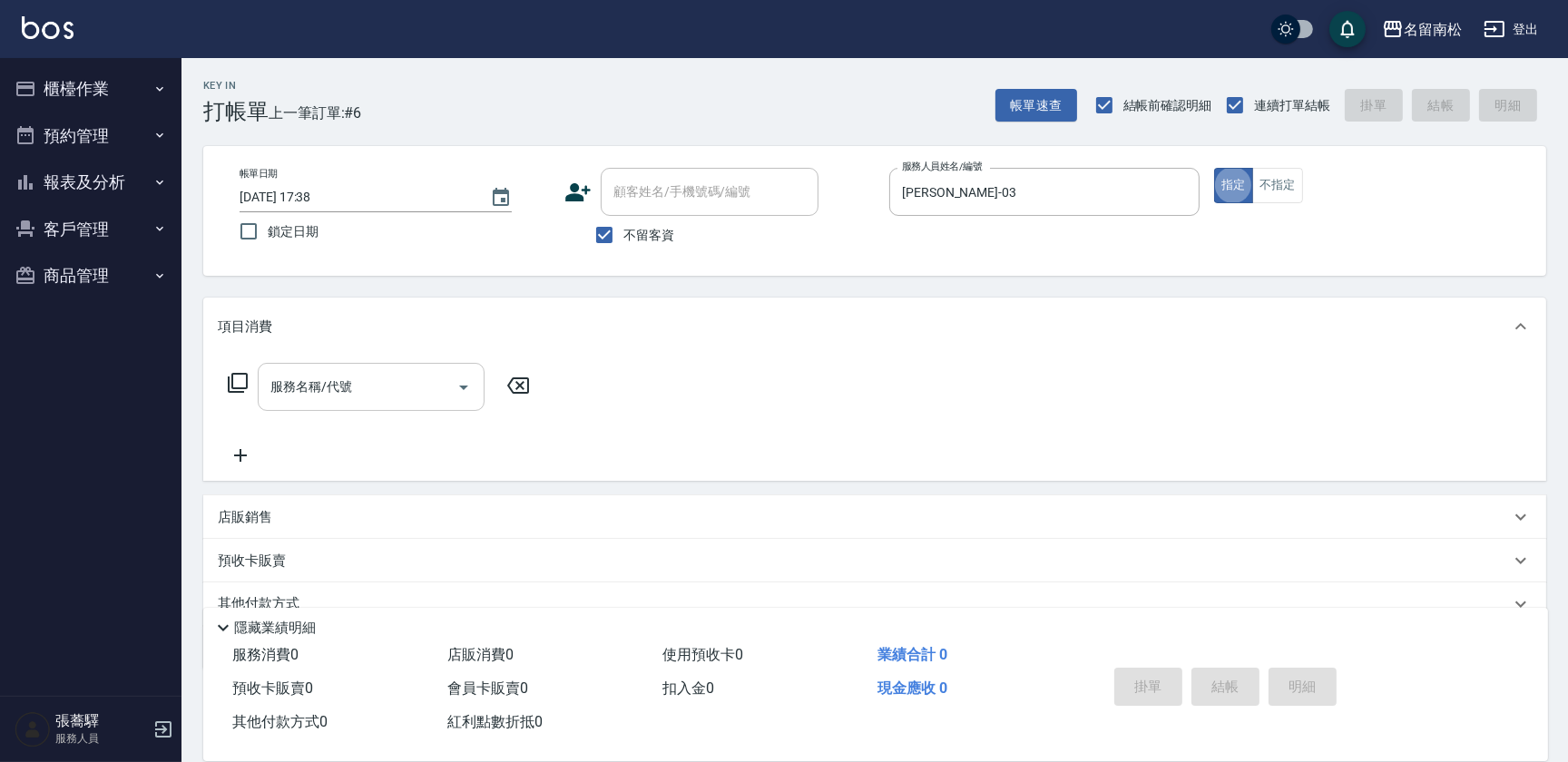
click at [431, 372] on input "服務名稱/代號" at bounding box center [357, 386] width 183 height 31
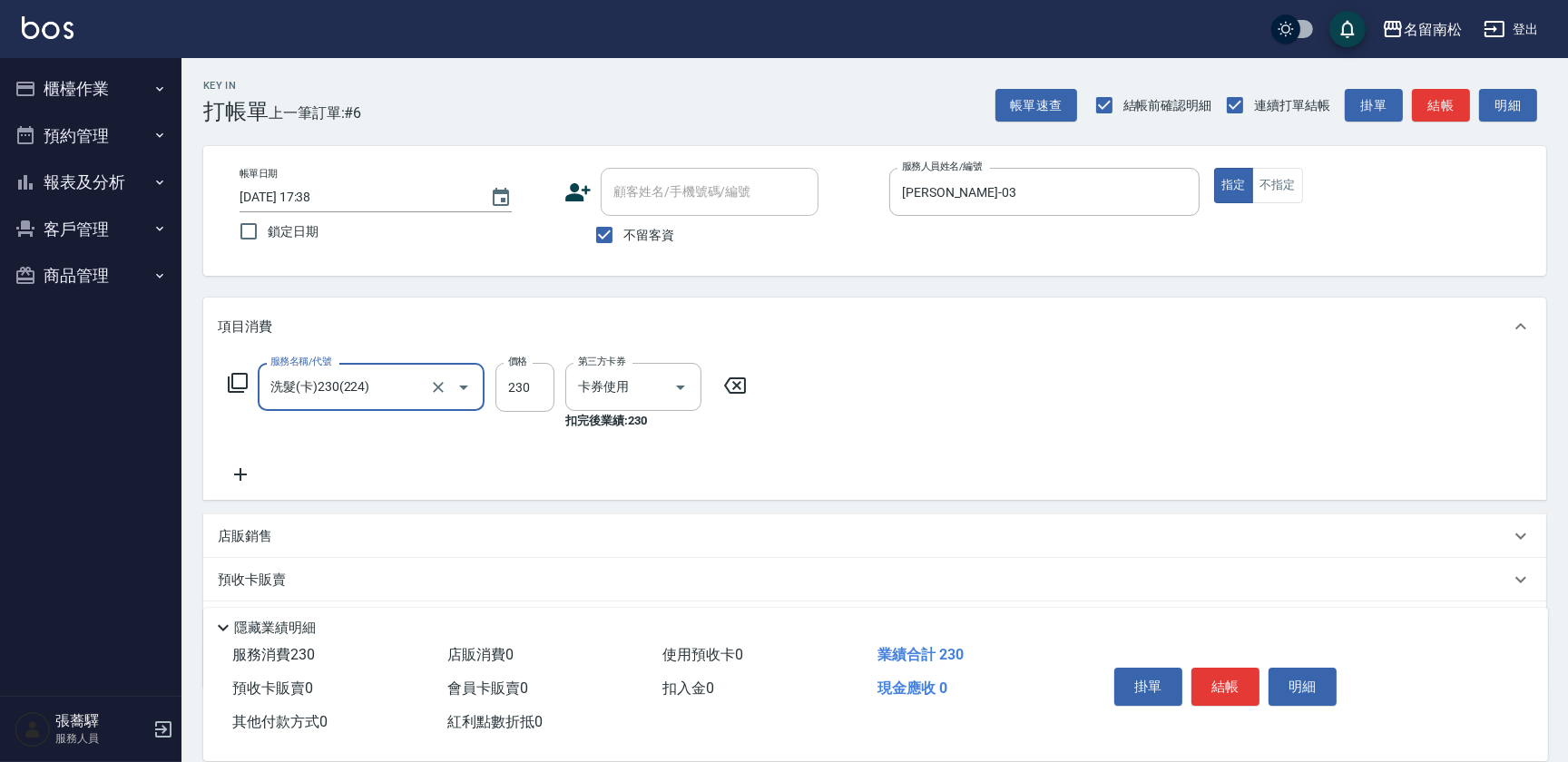
type input "洗髮(卡)230(224)"
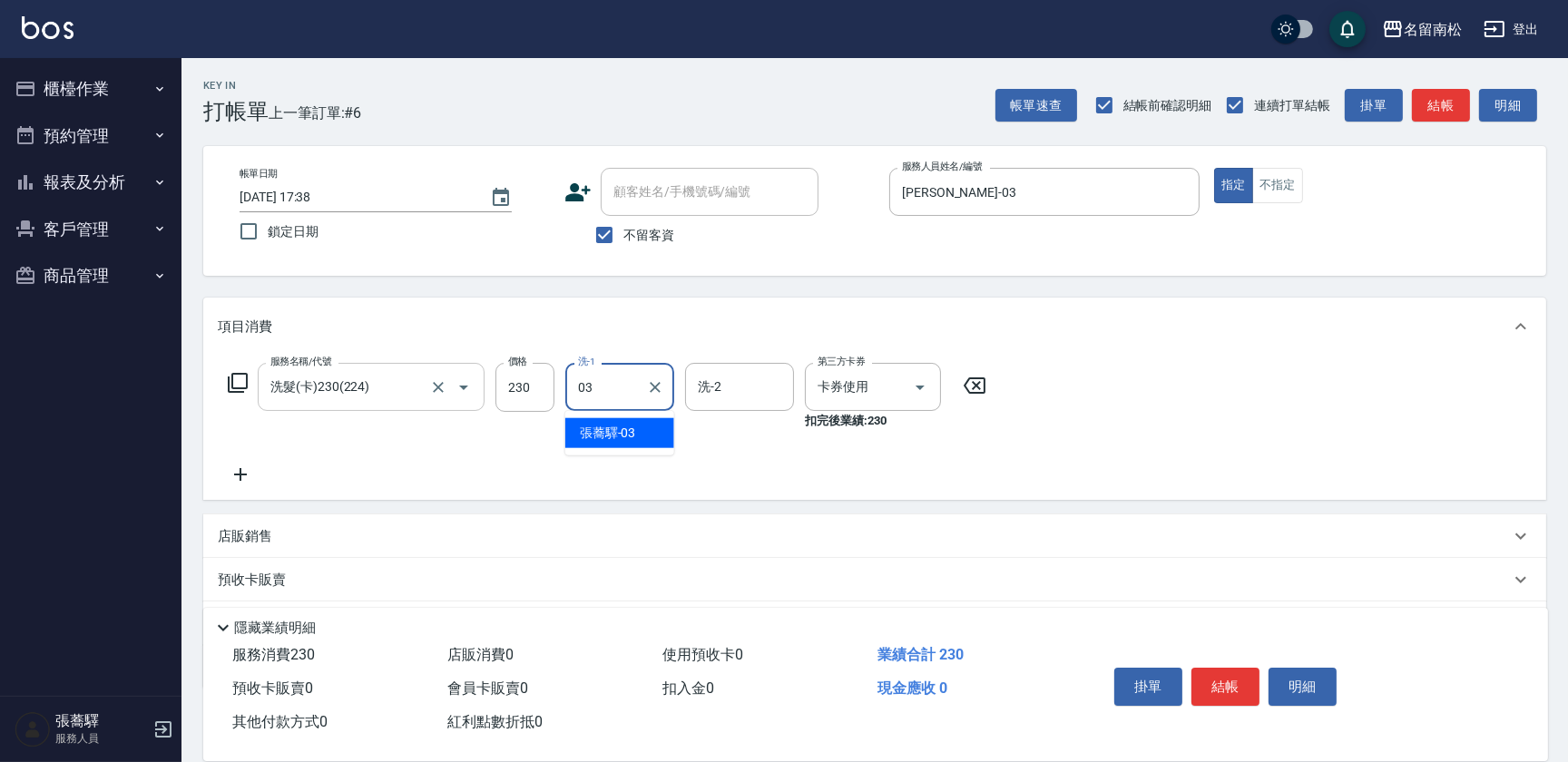
type input "[PERSON_NAME]-03"
click at [1230, 672] on button "結帳" at bounding box center [1225, 686] width 68 height 38
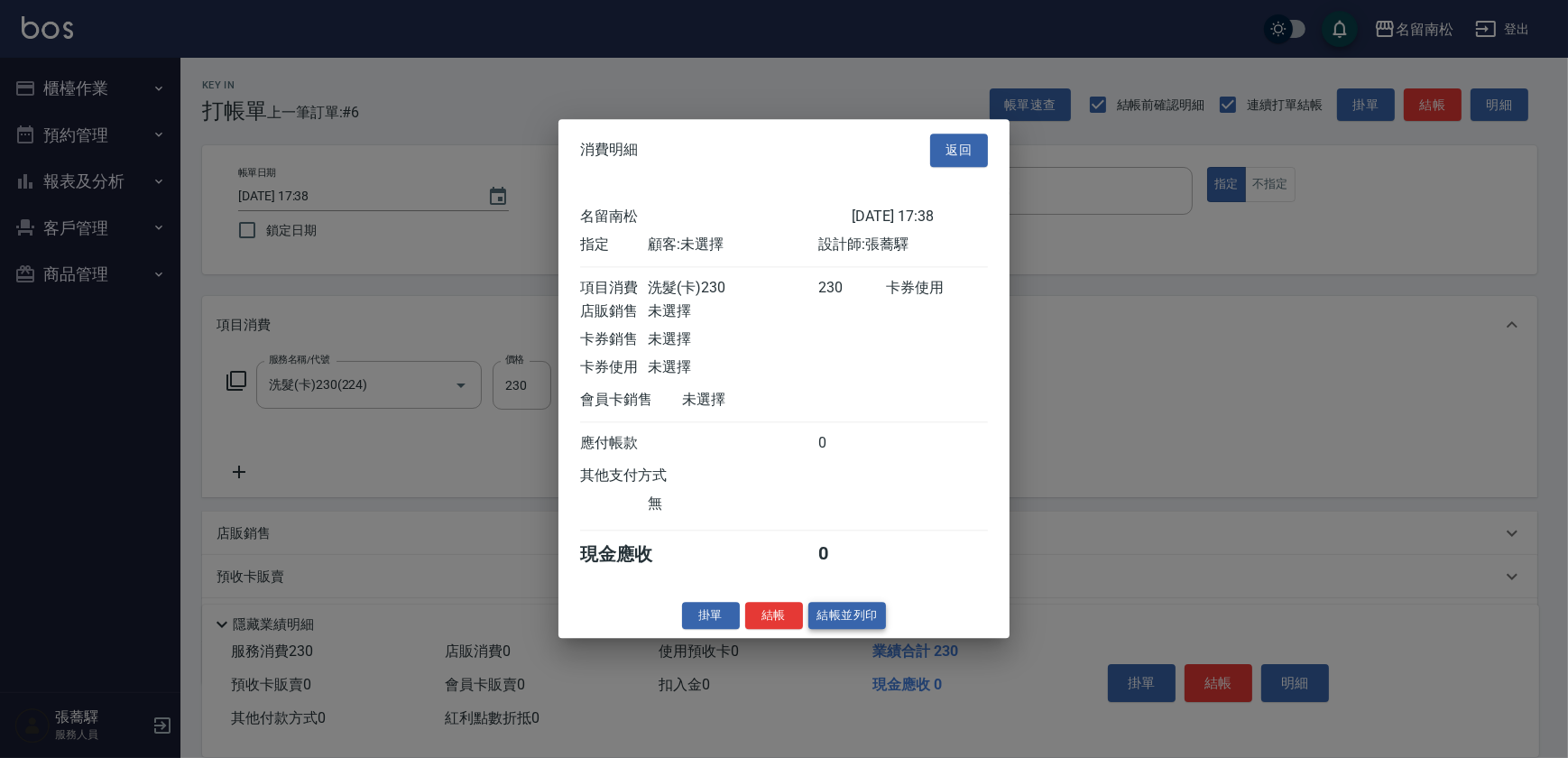
click at [833, 630] on button "結帳並列印" at bounding box center [848, 616] width 78 height 28
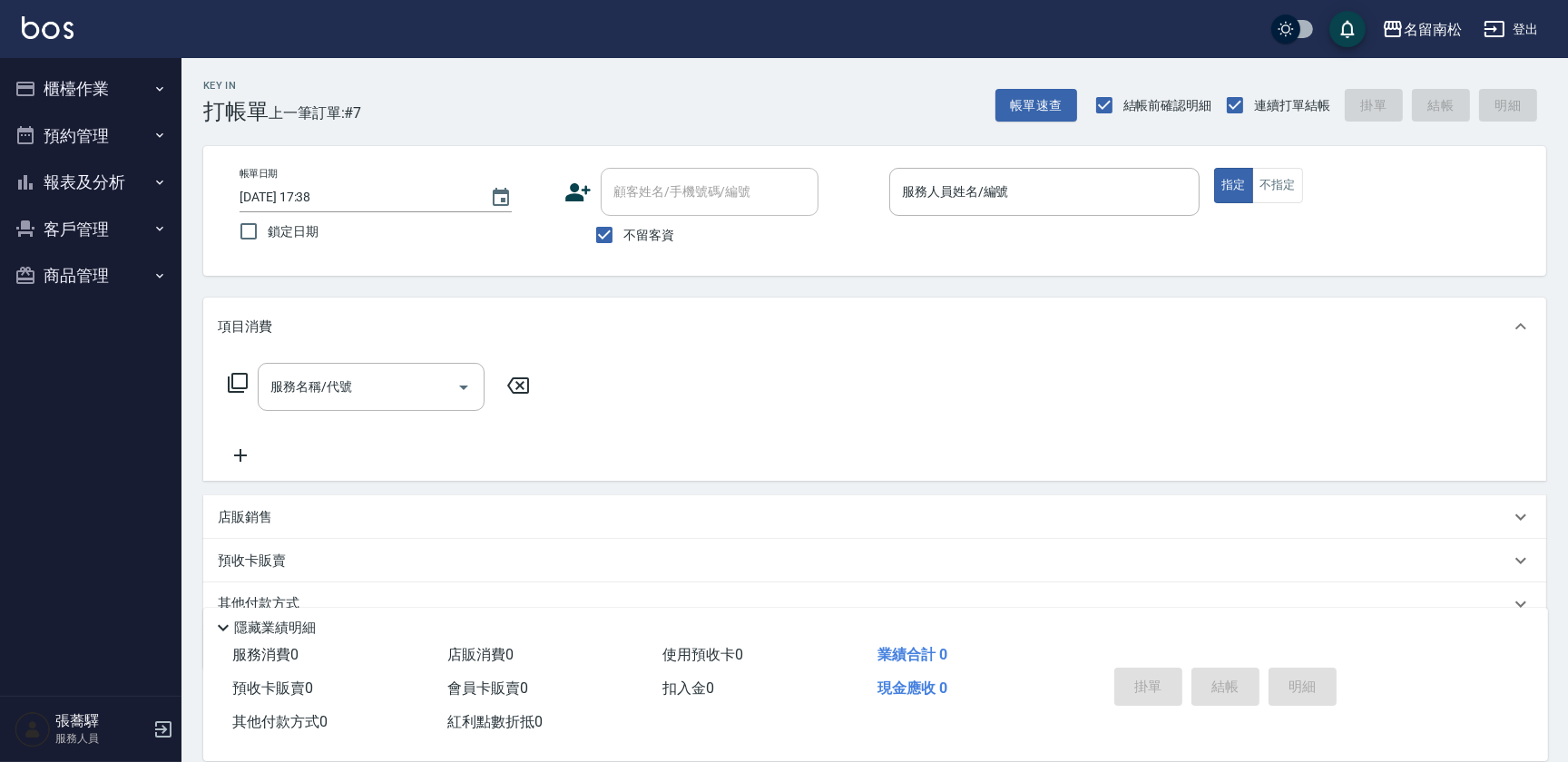
click at [1204, 176] on div "帳單日期 [DATE] 17:38 鎖定日期 顧客姓名/手機號碼/編號 顧客姓名/手機號碼/編號 不留客資 服務人員姓名/編號 服務人員姓名/編號 指定 不指定" at bounding box center [875, 211] width 1300 height 87
click at [1137, 195] on input "服務人員姓名/編號" at bounding box center [1044, 192] width 294 height 31
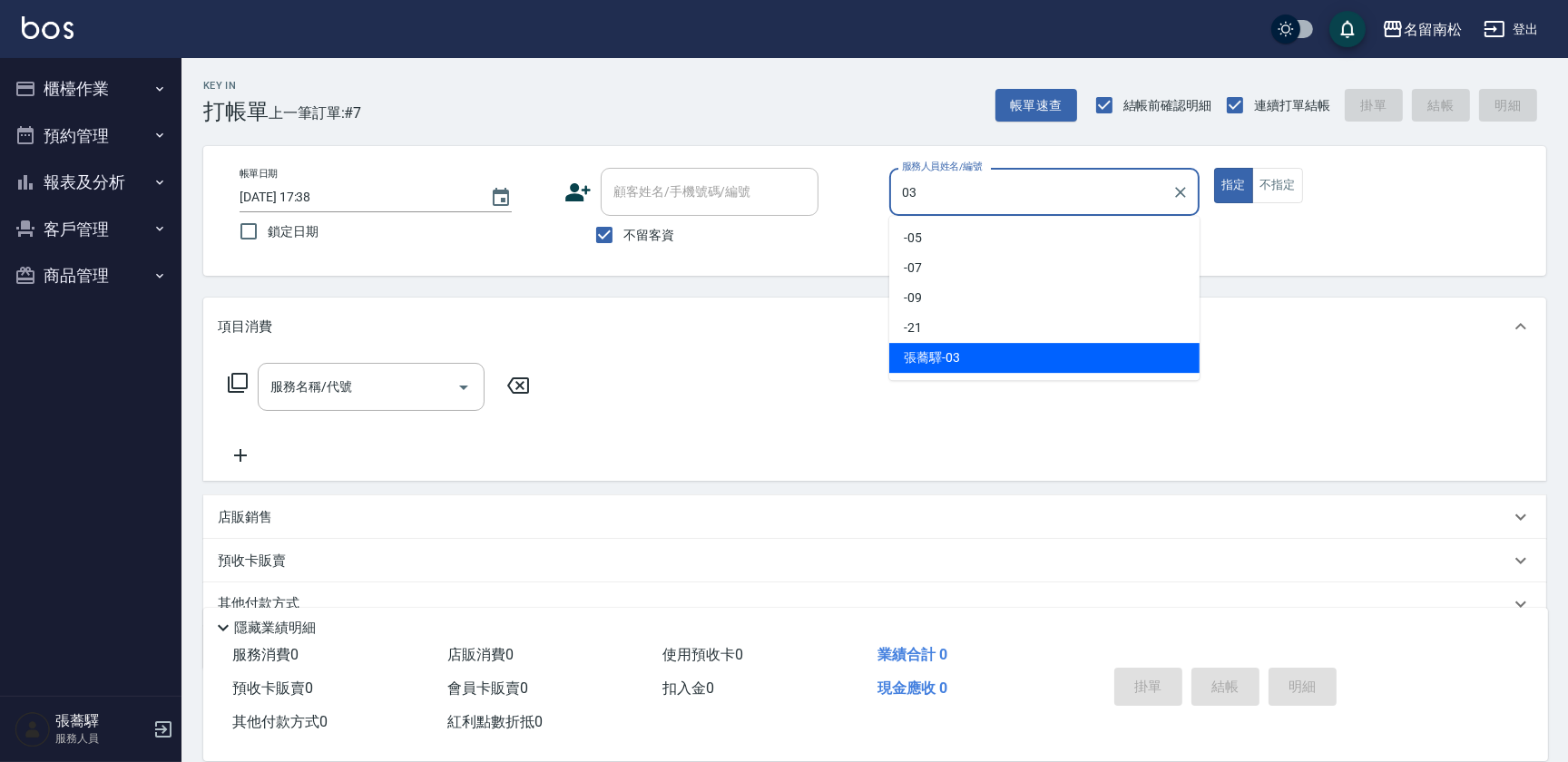
type input "[PERSON_NAME]-03"
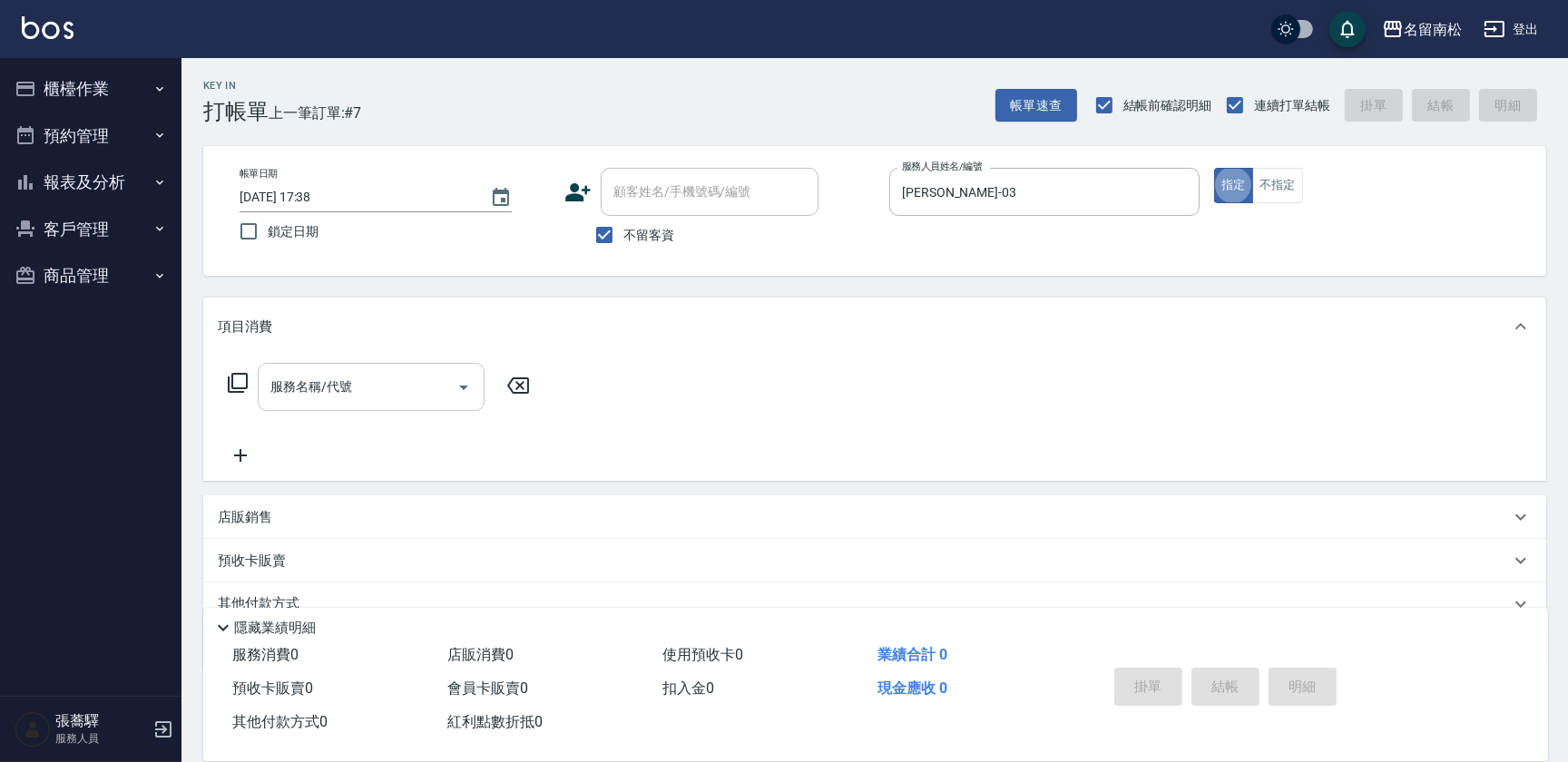
click at [382, 371] on input "服務名稱/代號" at bounding box center [357, 386] width 183 height 31
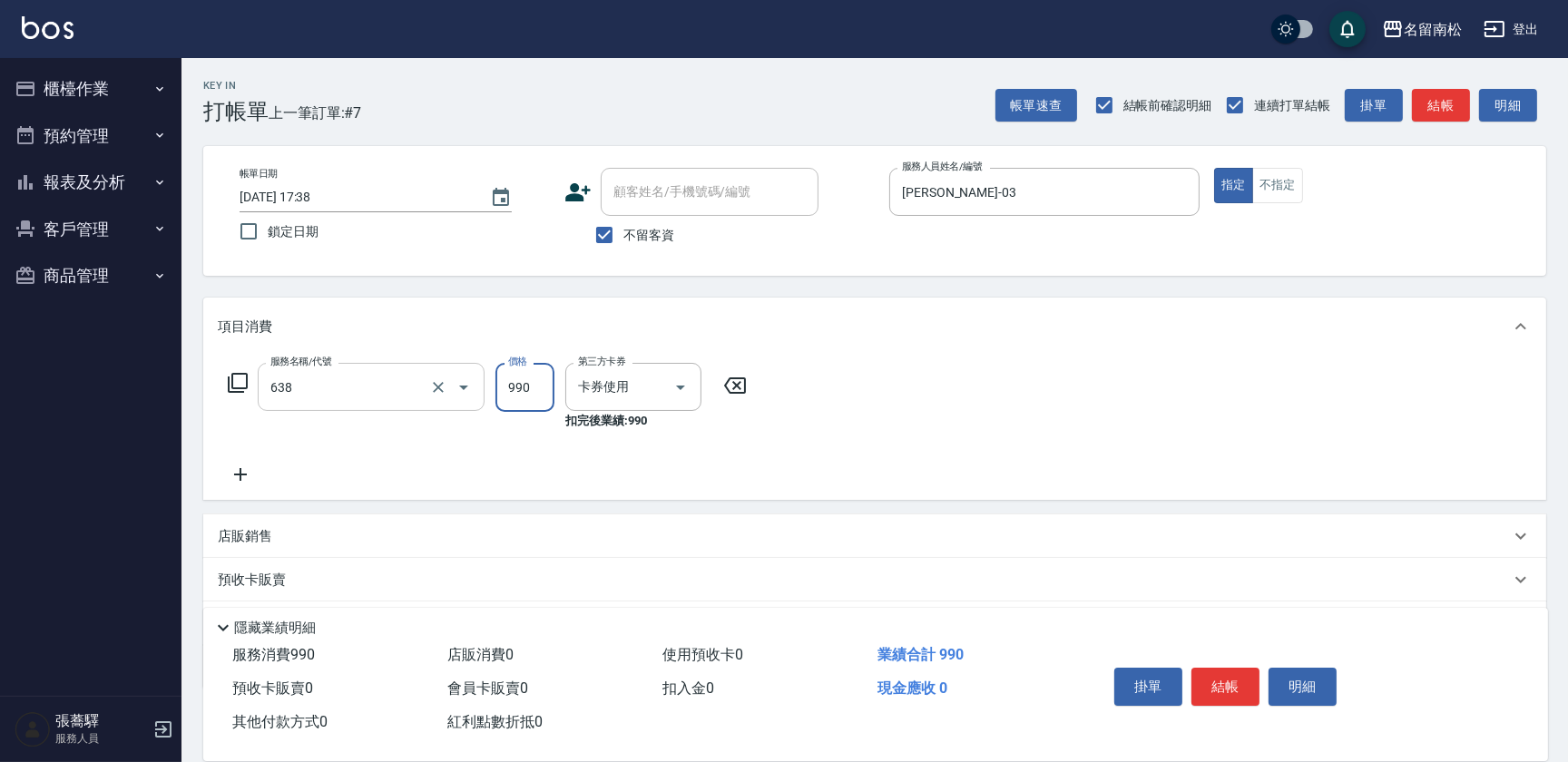
type input "(芙)頭皮養護套卡(638)"
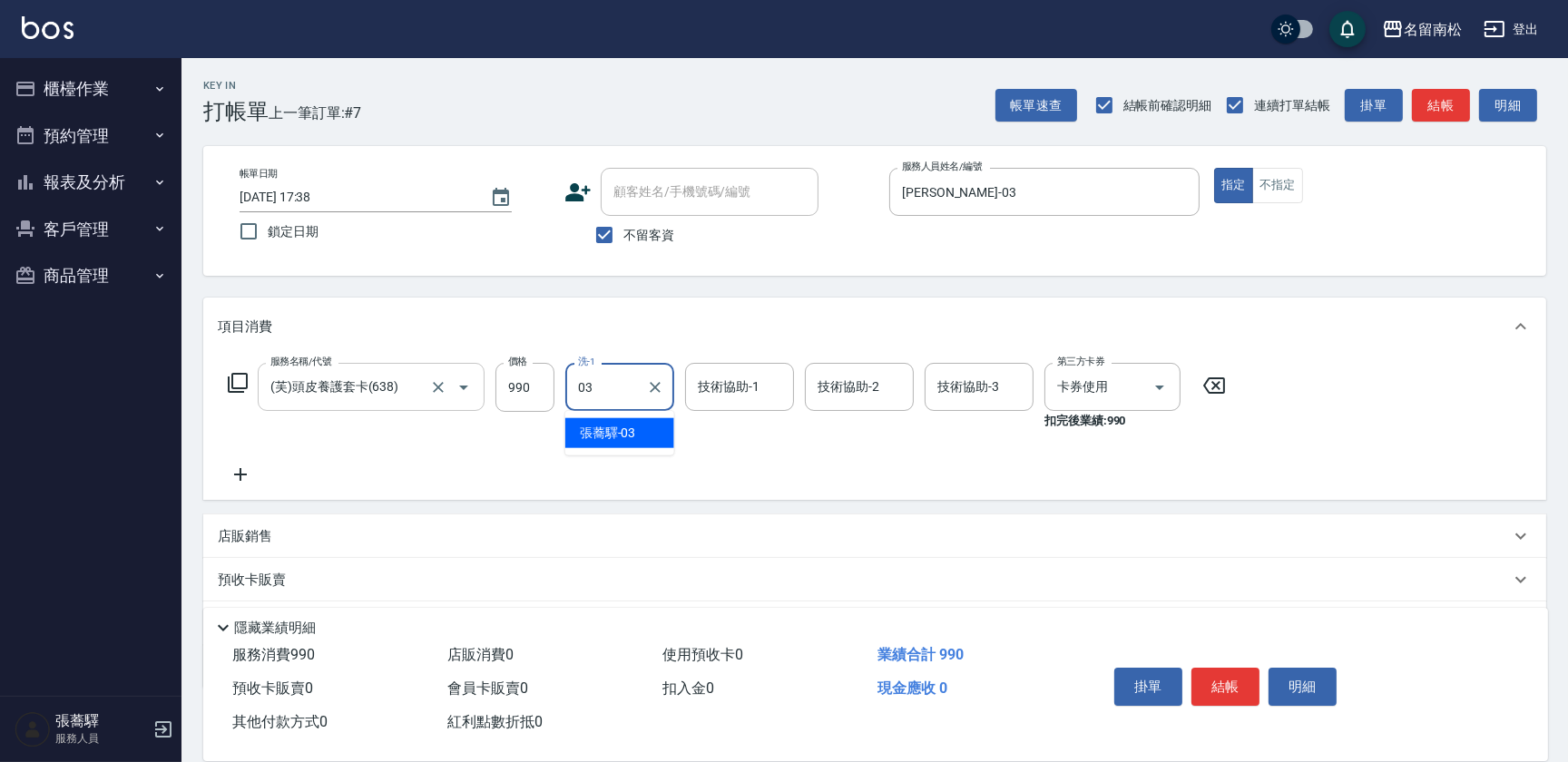
type input "[PERSON_NAME]-03"
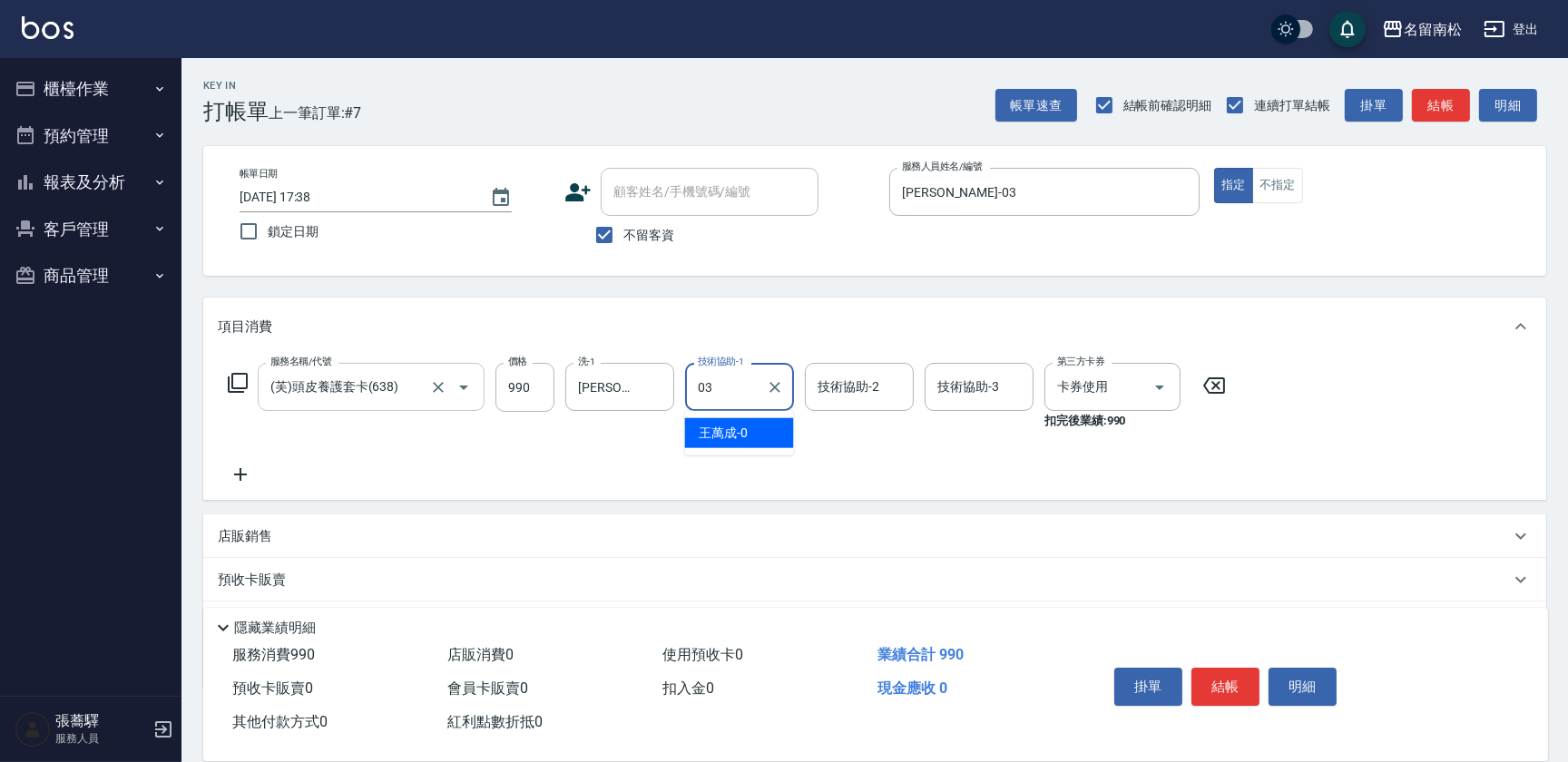
type input "[PERSON_NAME]-03"
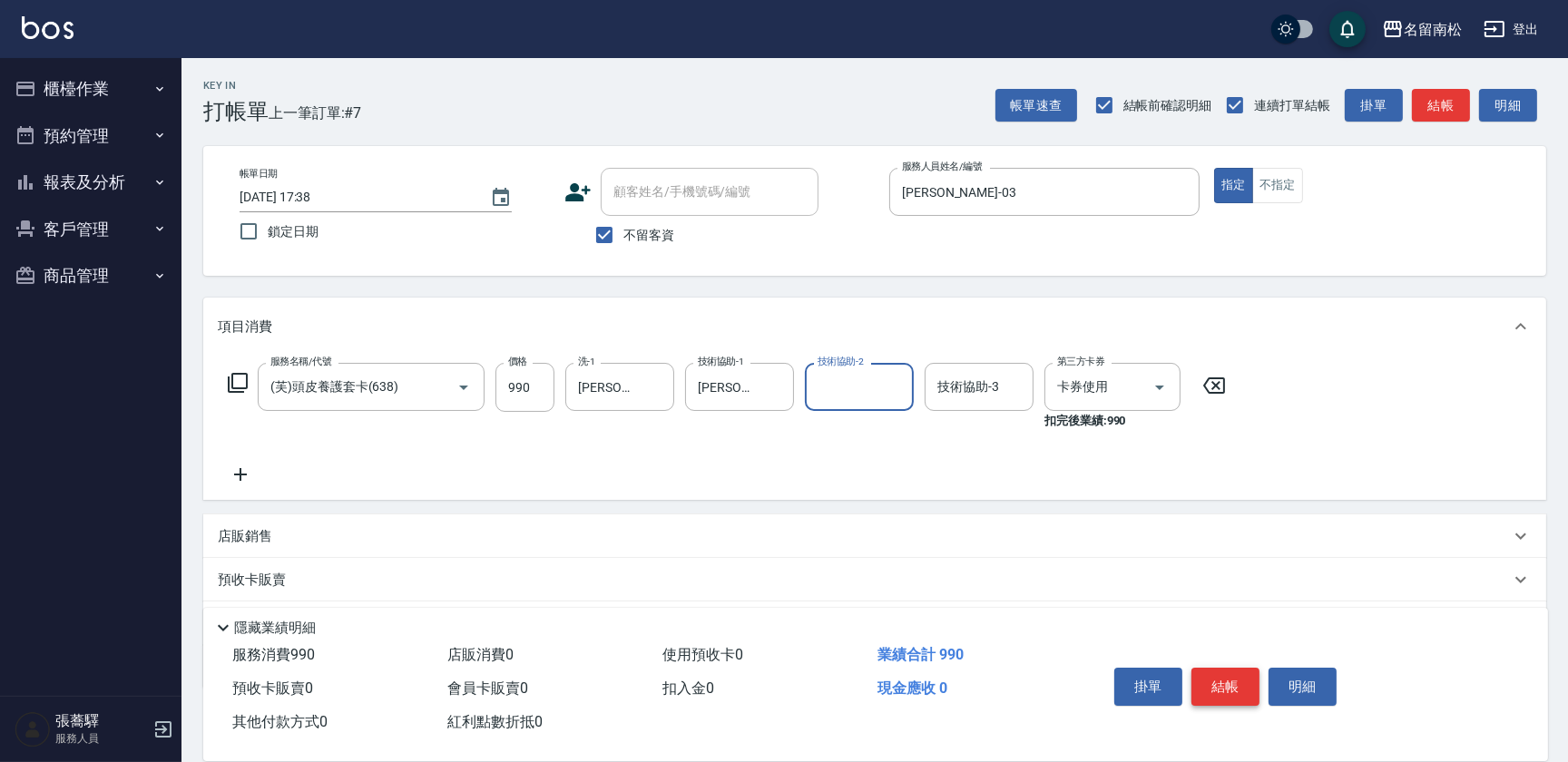
click at [1212, 678] on button "結帳" at bounding box center [1225, 686] width 68 height 38
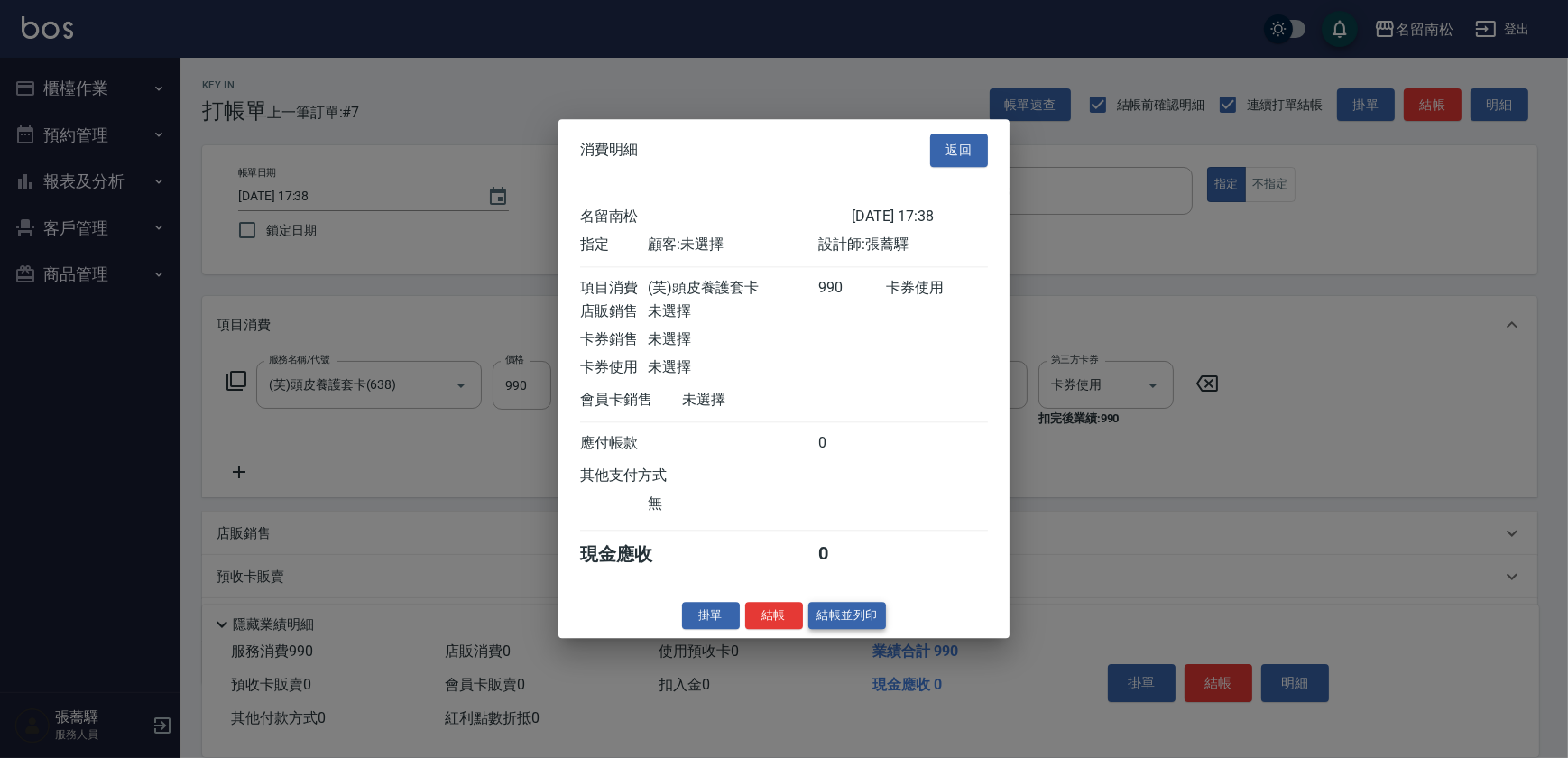
click at [861, 625] on button "結帳並列印" at bounding box center [848, 616] width 78 height 28
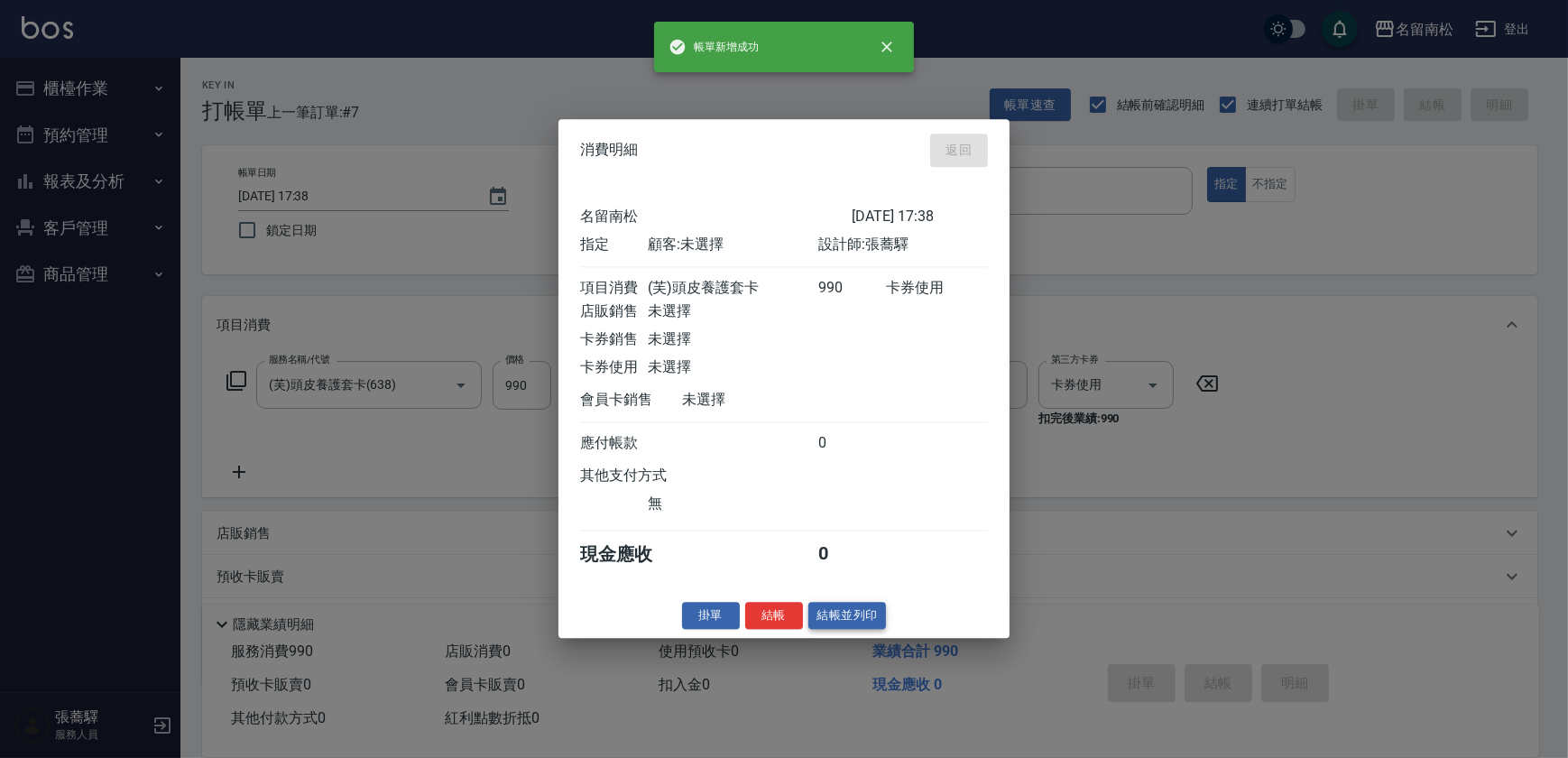
type input "[DATE] 17:39"
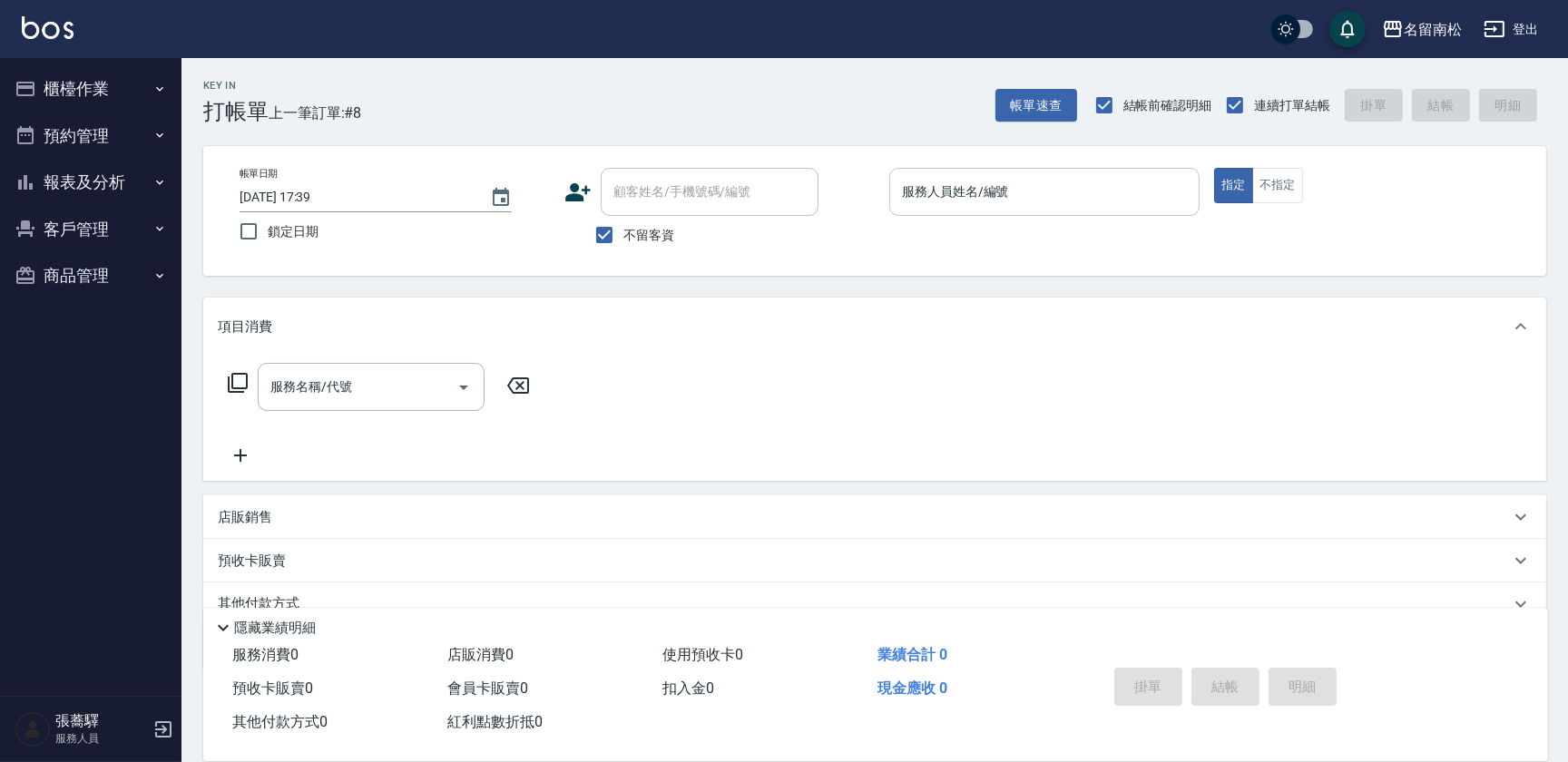
click at [1145, 207] on div "服務人員姓名/編號" at bounding box center [1044, 192] width 311 height 48
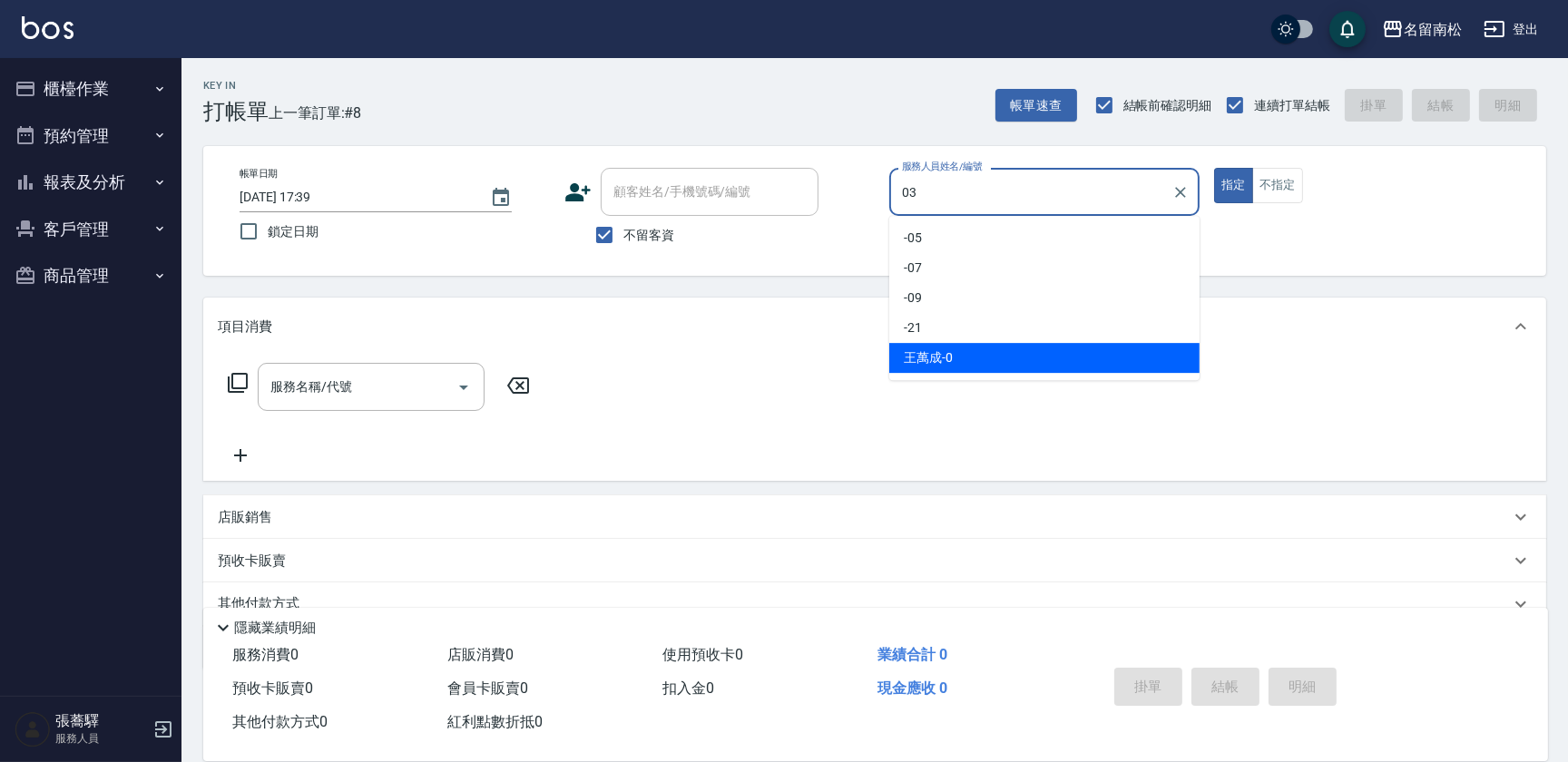
type input "[PERSON_NAME]-03"
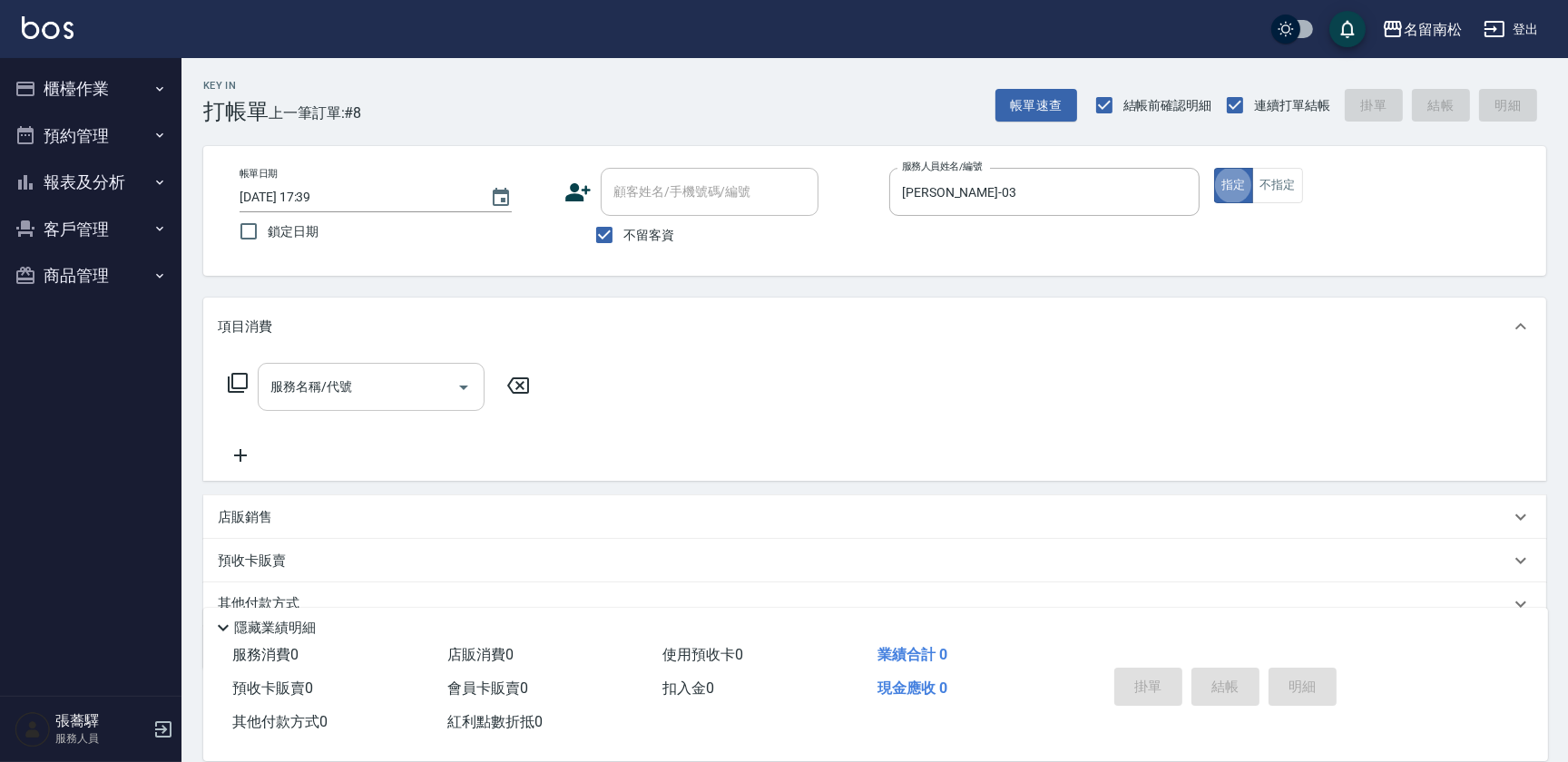
click at [345, 393] on input "服務名稱/代號" at bounding box center [357, 386] width 183 height 31
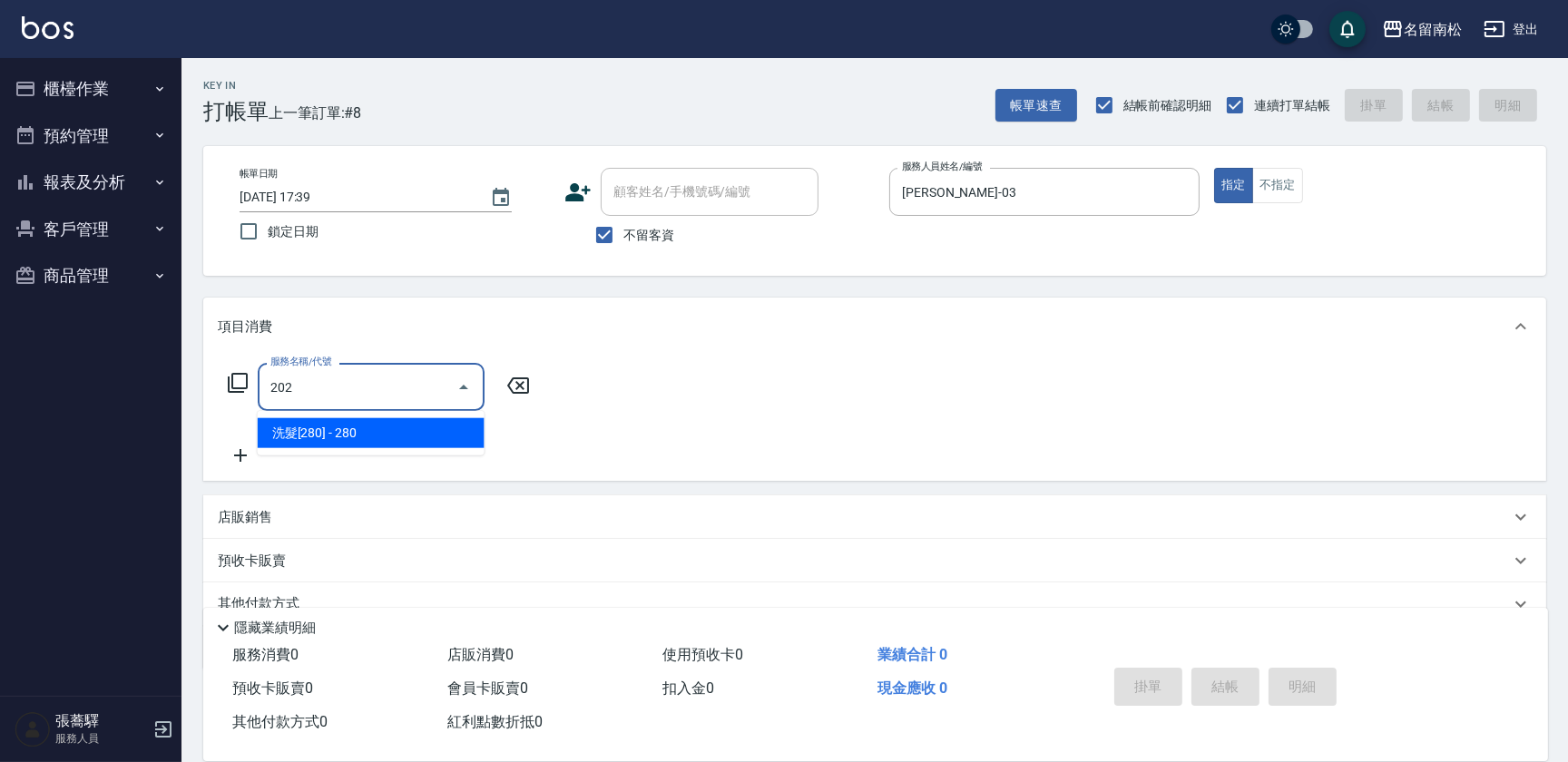
type input "洗髮[280](202)"
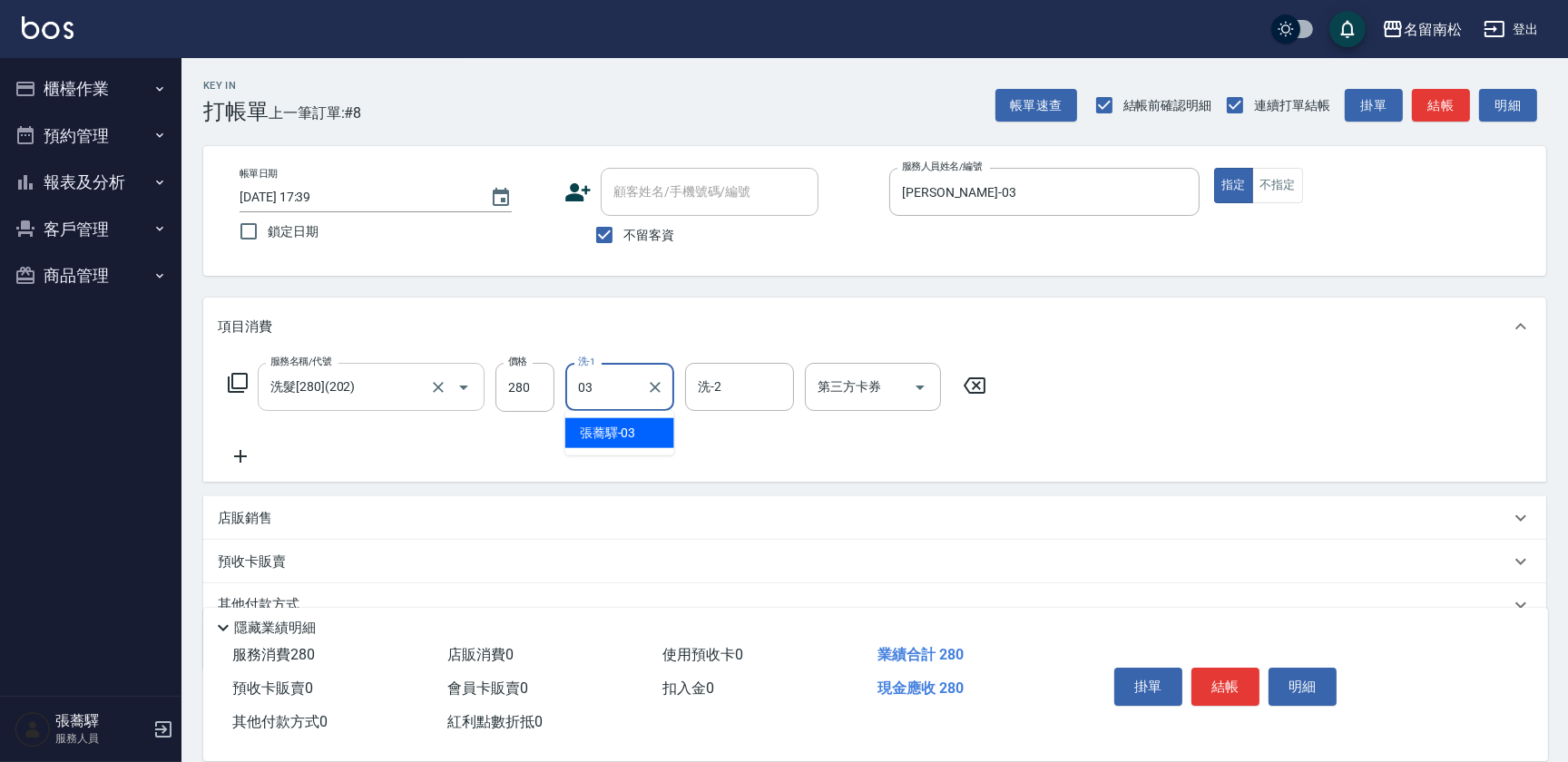
type input "[PERSON_NAME]-03"
click at [239, 453] on icon at bounding box center [241, 456] width 45 height 22
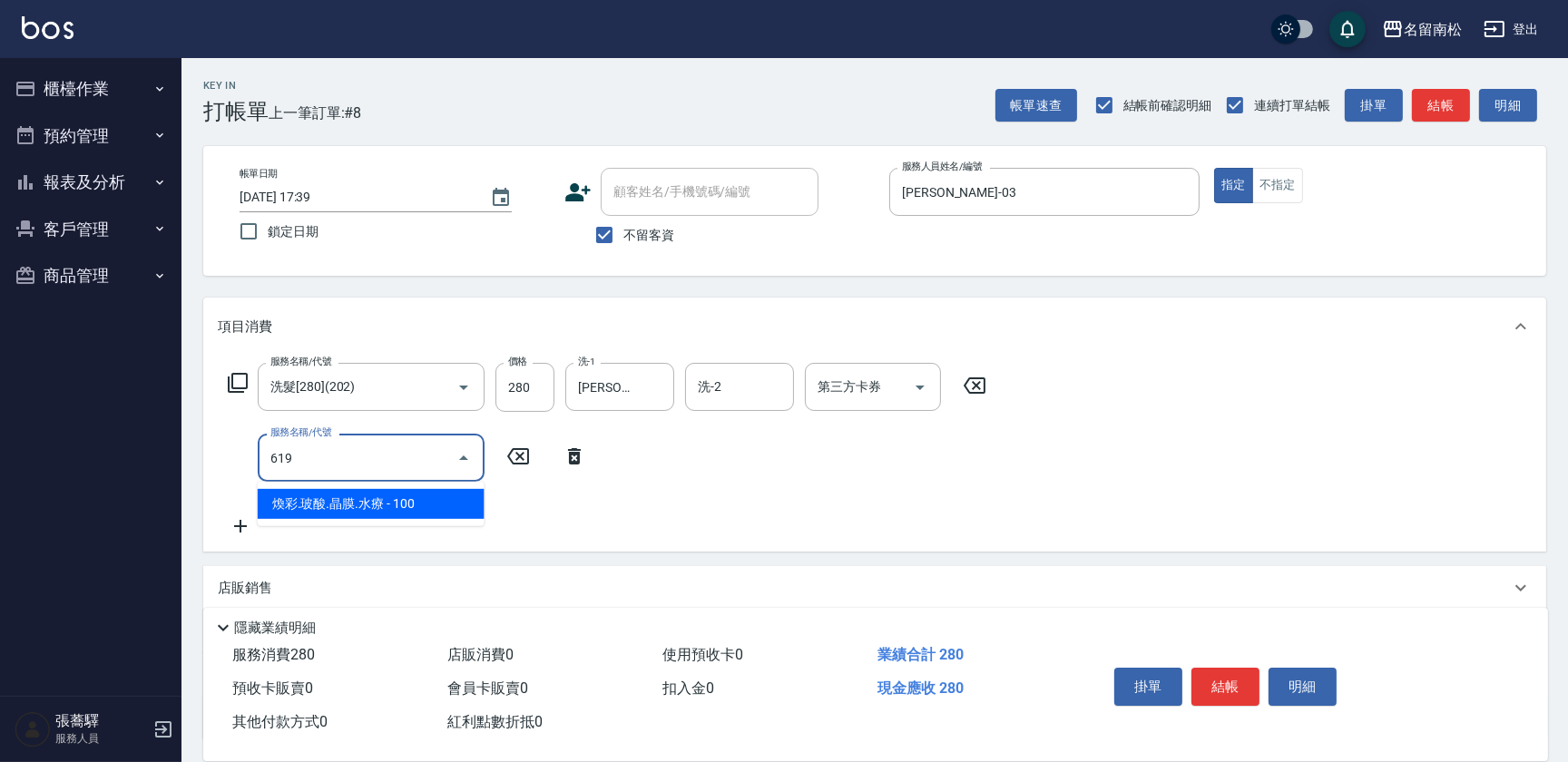
type input "煥彩.玻酸.晶膜.水療(619)"
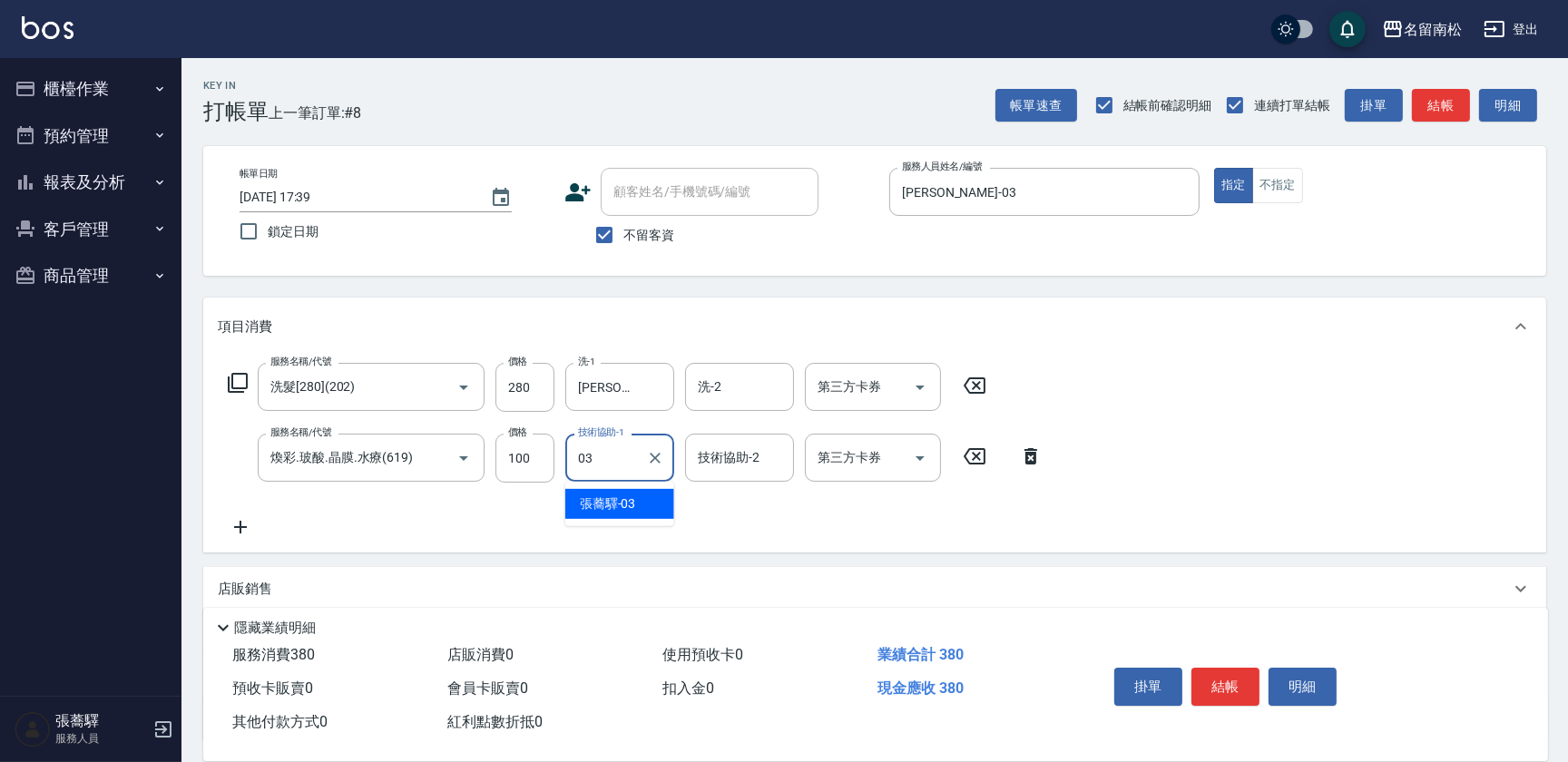
type input "[PERSON_NAME]-03"
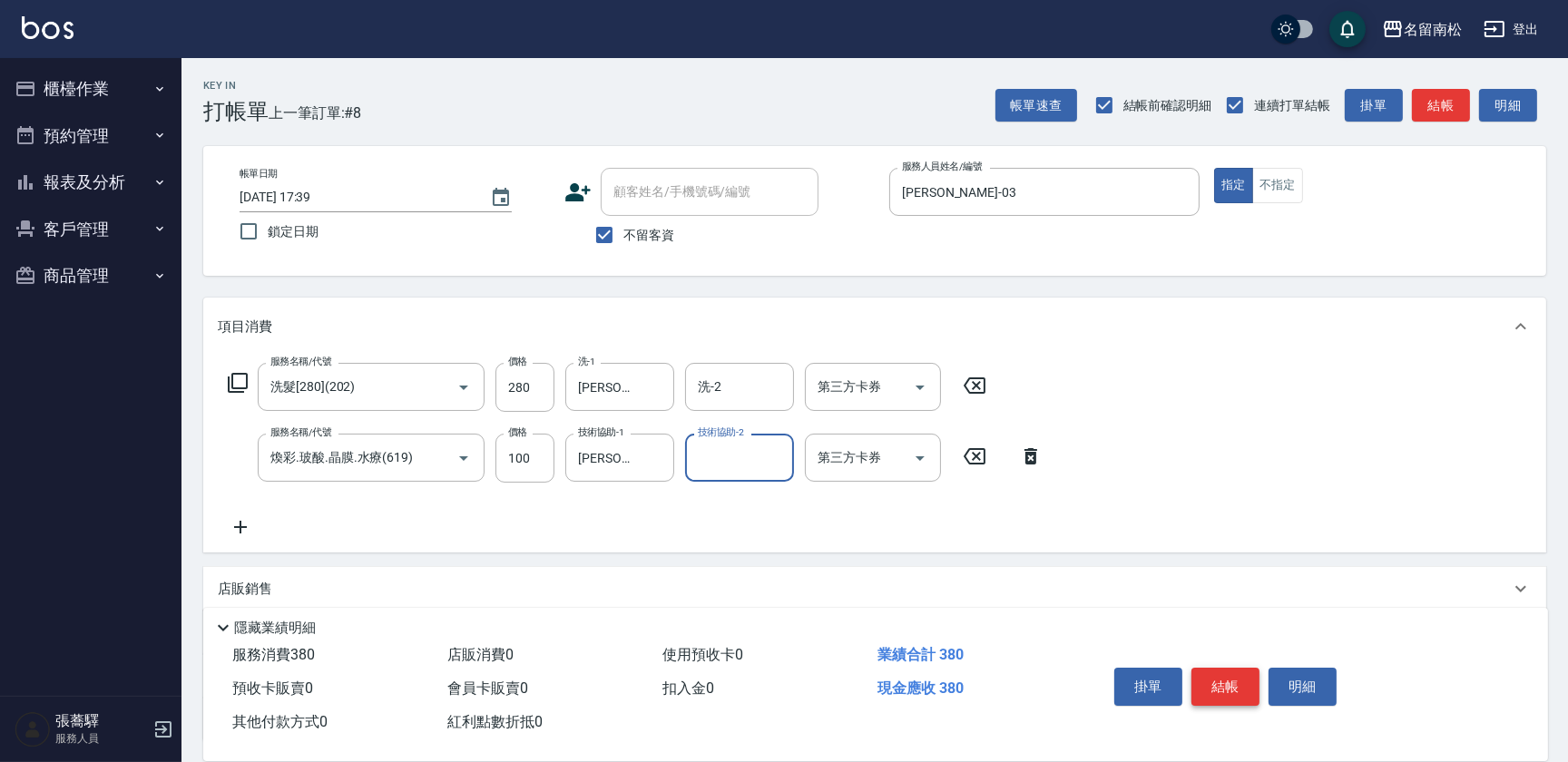
click at [1207, 684] on button "結帳" at bounding box center [1225, 686] width 68 height 38
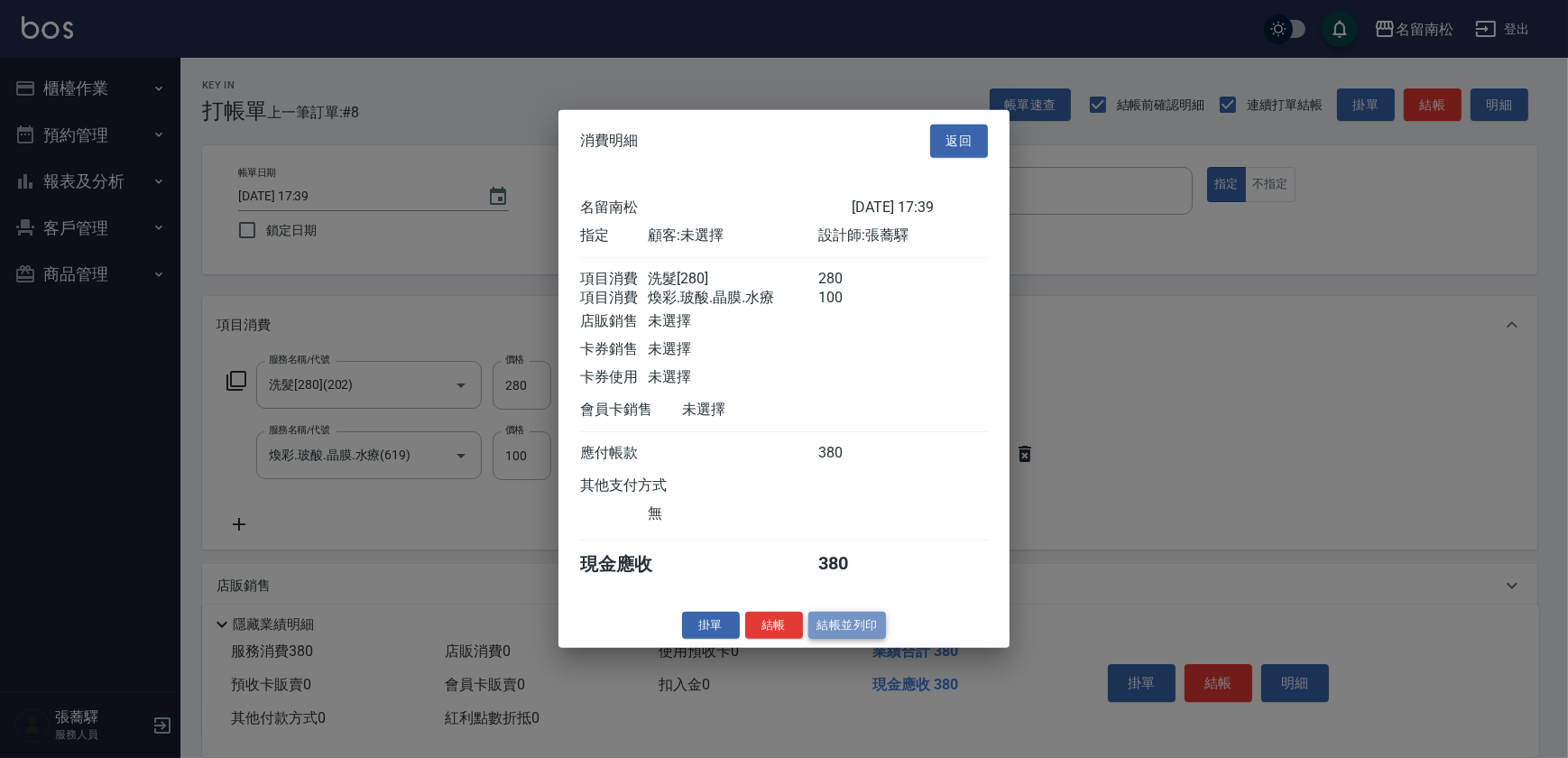
click at [853, 639] on button "結帳並列印" at bounding box center [848, 625] width 78 height 28
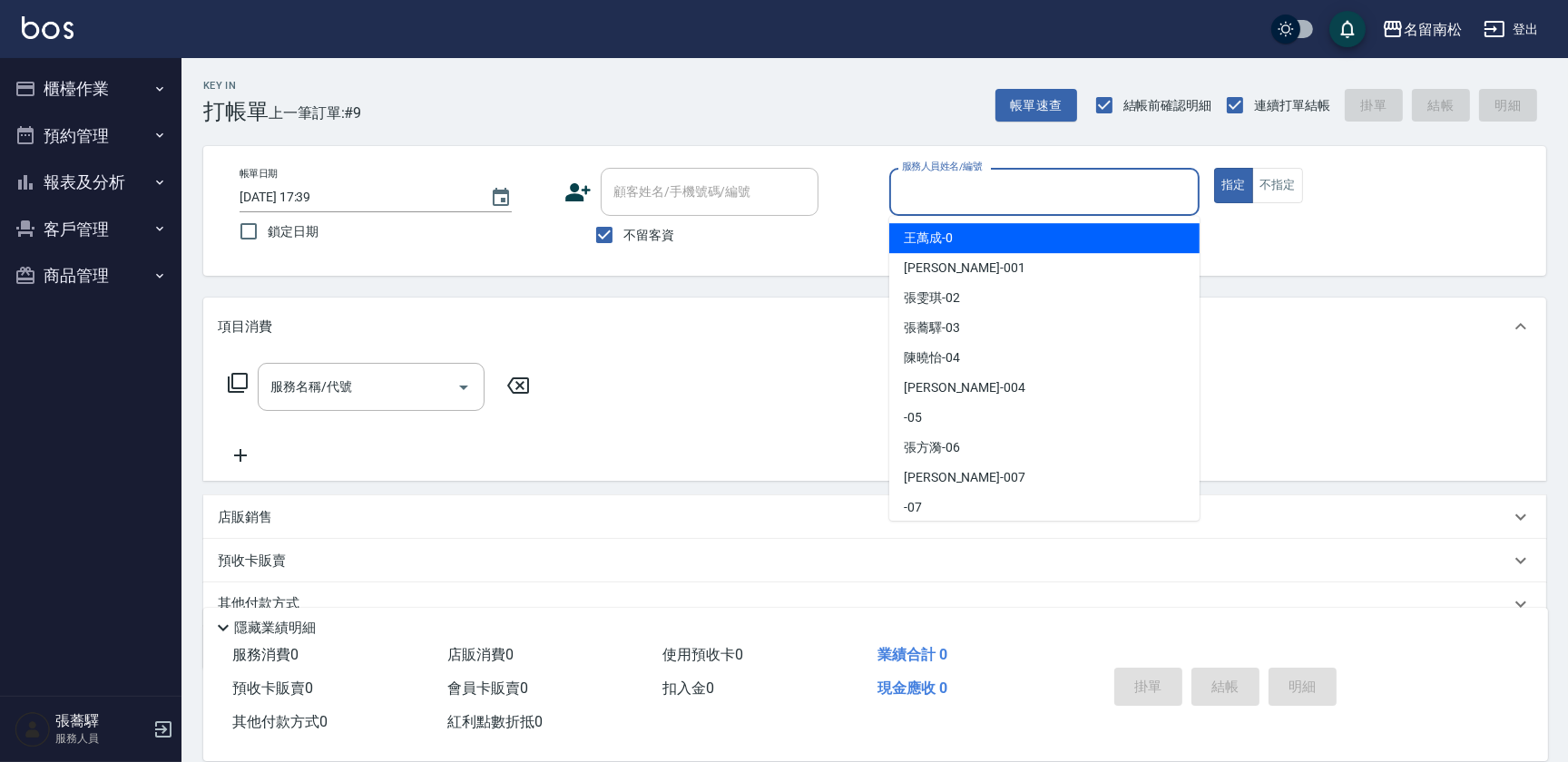
click at [1054, 205] on input "服務人員姓名/編號" at bounding box center [1044, 192] width 294 height 31
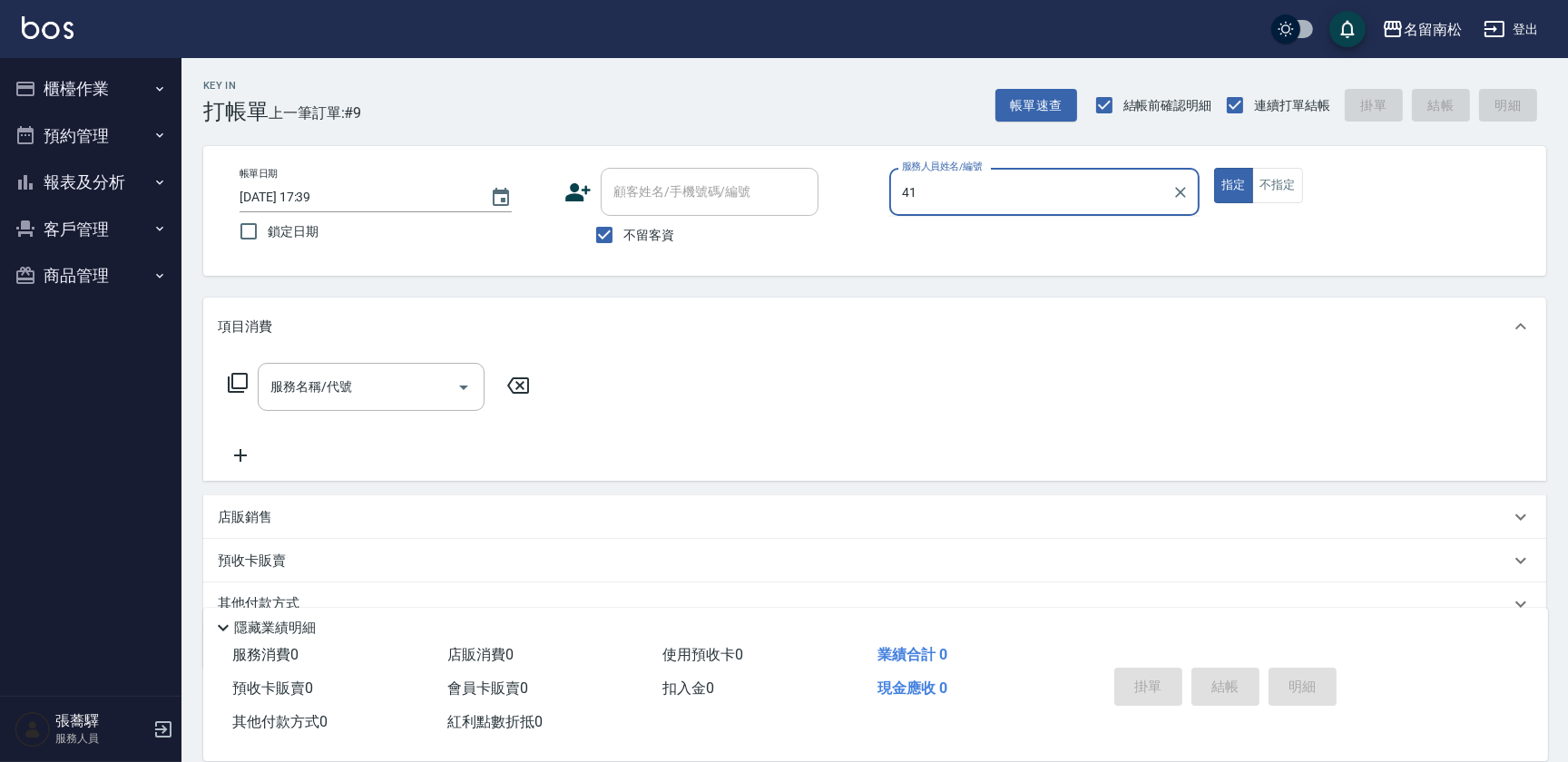
type input "4"
click at [1004, 245] on div "[PERSON_NAME]-10" at bounding box center [1044, 238] width 311 height 29
type input "賴宥彤-10"
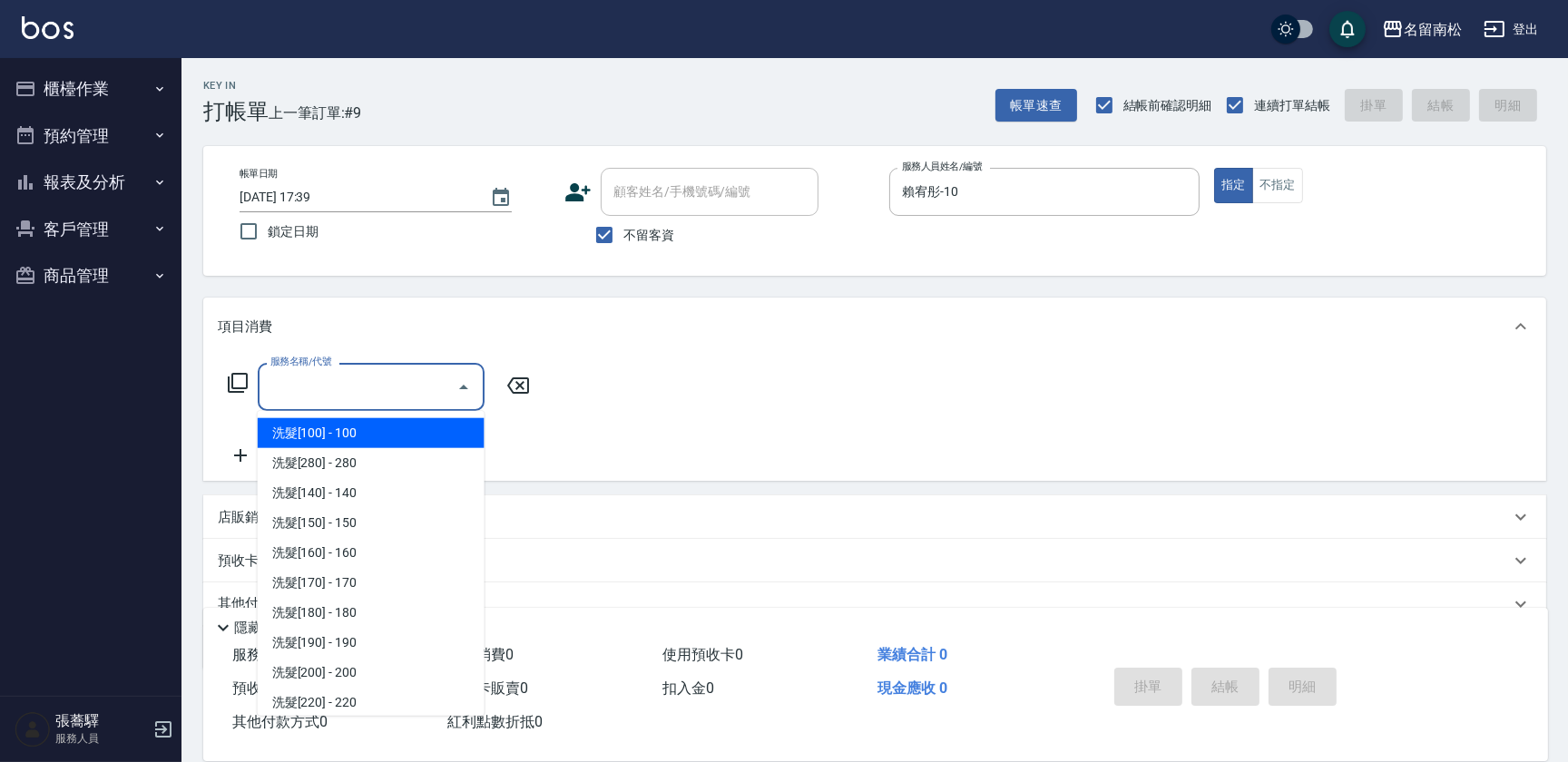
click at [395, 387] on input "服務名稱/代號" at bounding box center [357, 386] width 183 height 31
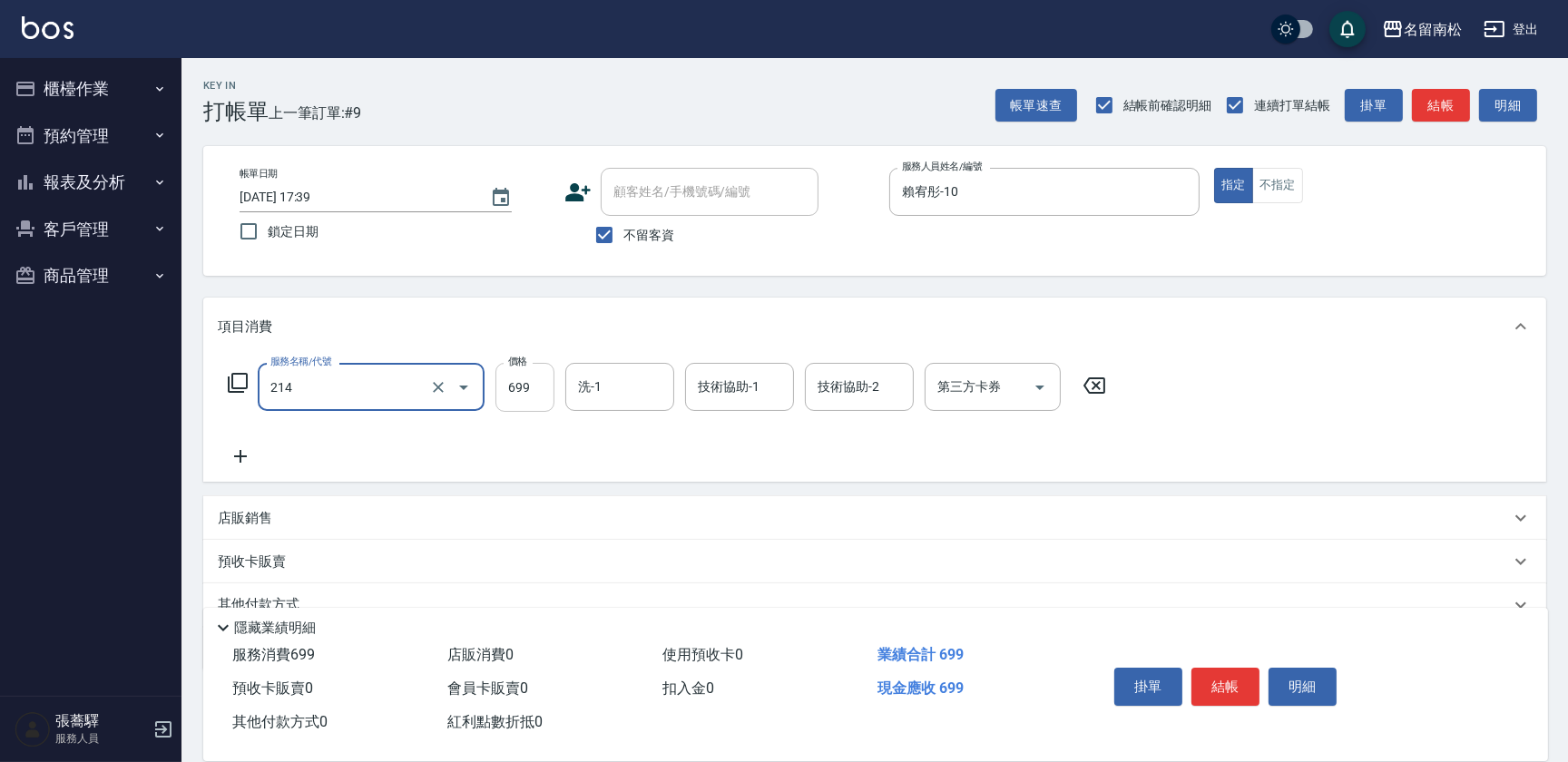
type input "滾珠洗髪699(214)"
click at [536, 386] on input "699" at bounding box center [525, 387] width 59 height 49
click at [515, 375] on input "7700" at bounding box center [525, 387] width 59 height 49
type input "700"
click at [655, 394] on input "洗-1" at bounding box center [619, 386] width 92 height 31
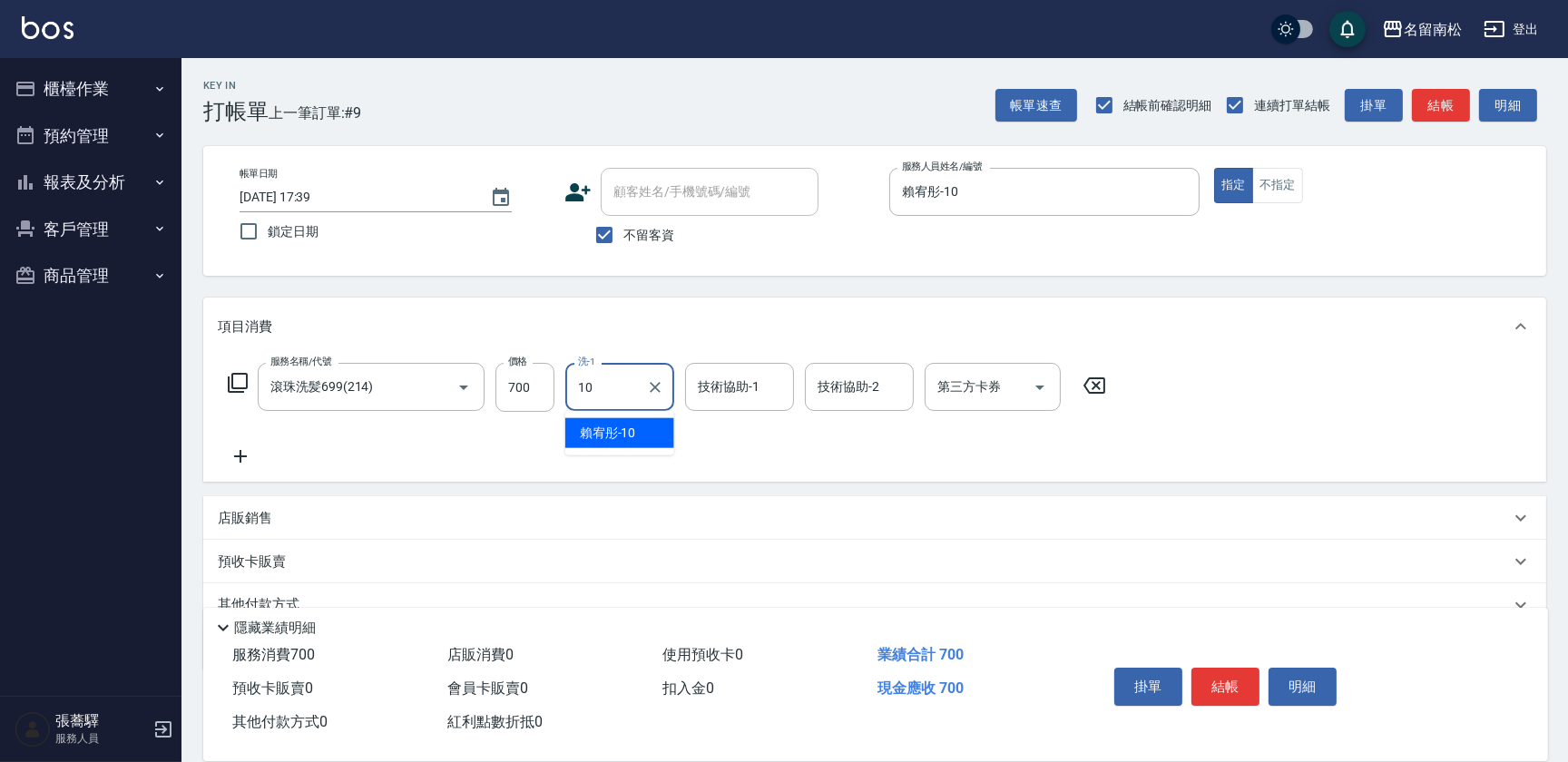
click at [643, 426] on div "[PERSON_NAME]-10" at bounding box center [619, 433] width 109 height 29
type input "賴宥彤-10"
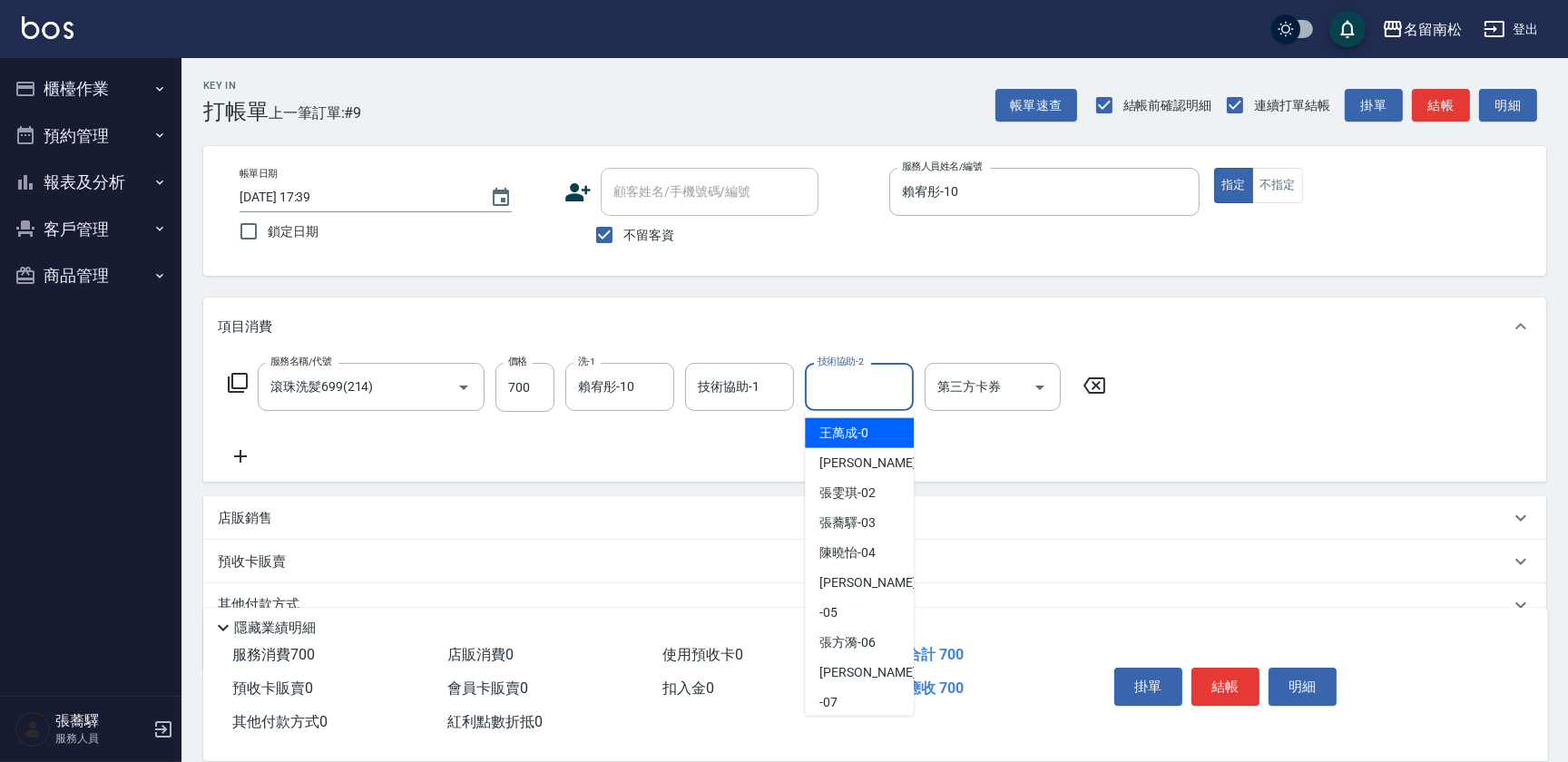
click at [825, 393] on input "技術協助-2" at bounding box center [859, 386] width 92 height 31
click at [830, 424] on span "[PERSON_NAME]-10" at bounding box center [846, 433] width 56 height 19
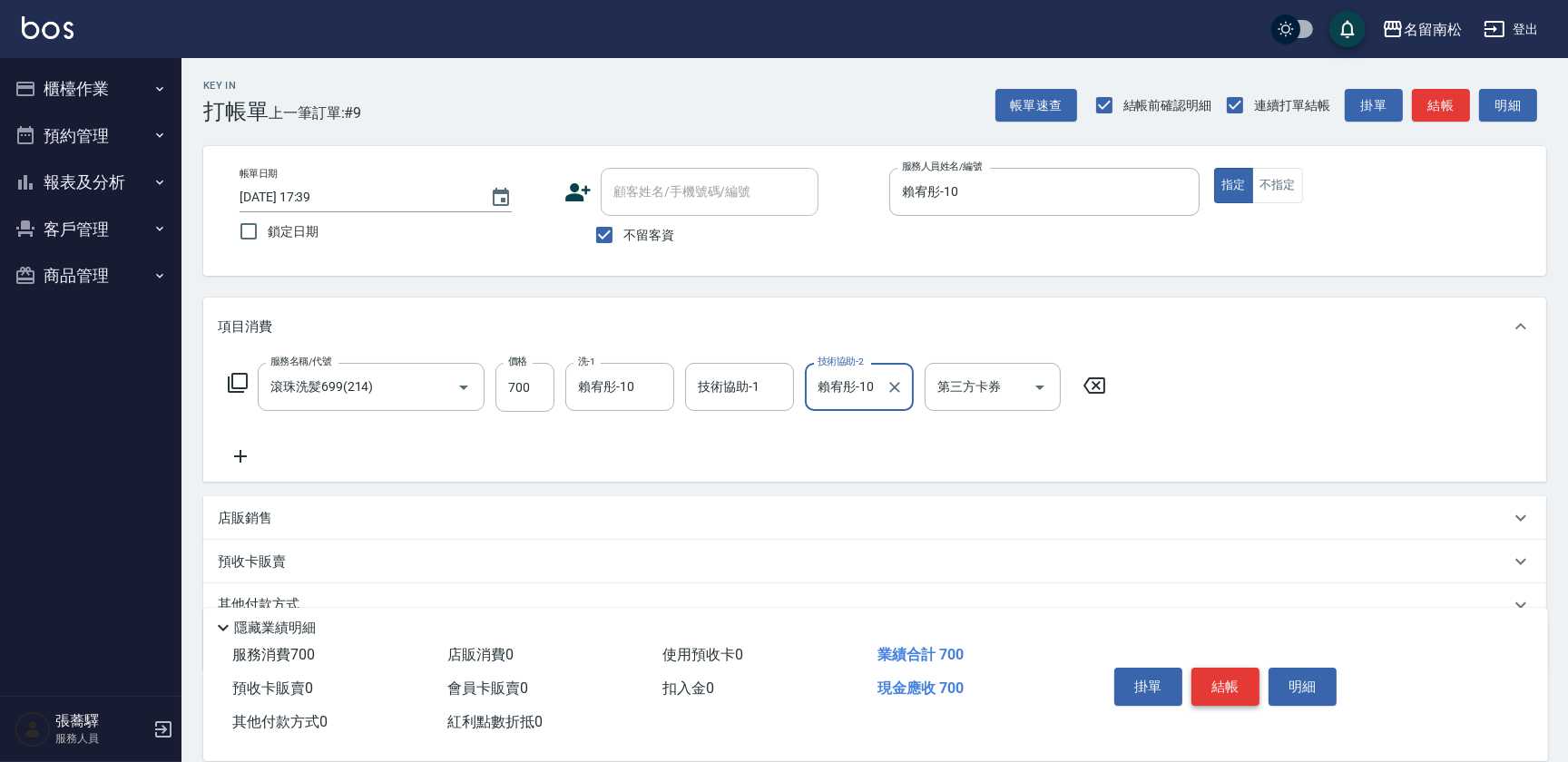
type input "賴宥彤-10"
click at [1204, 671] on button "結帳" at bounding box center [1225, 686] width 68 height 38
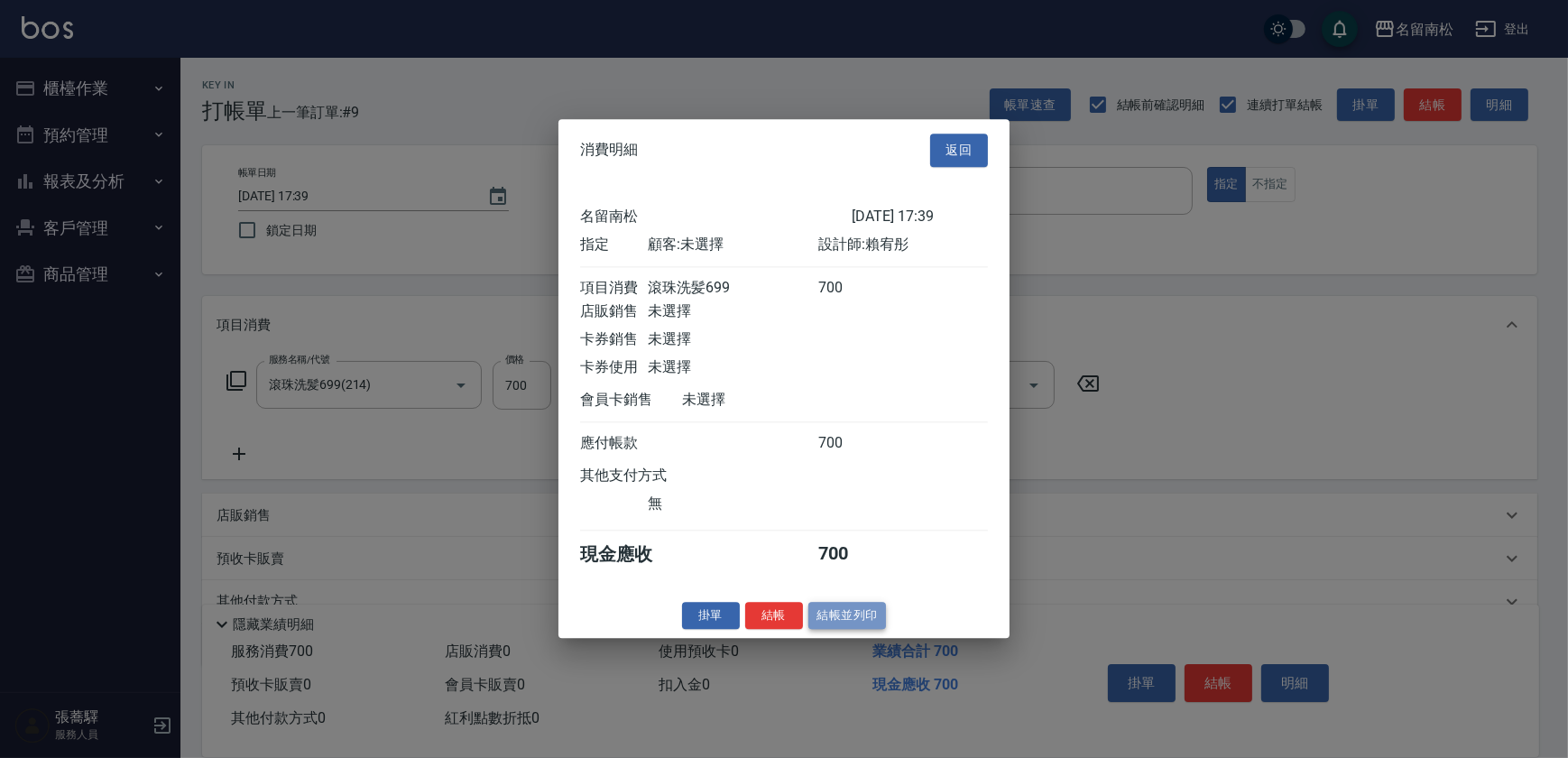
click at [851, 616] on button "結帳並列印" at bounding box center [848, 616] width 78 height 28
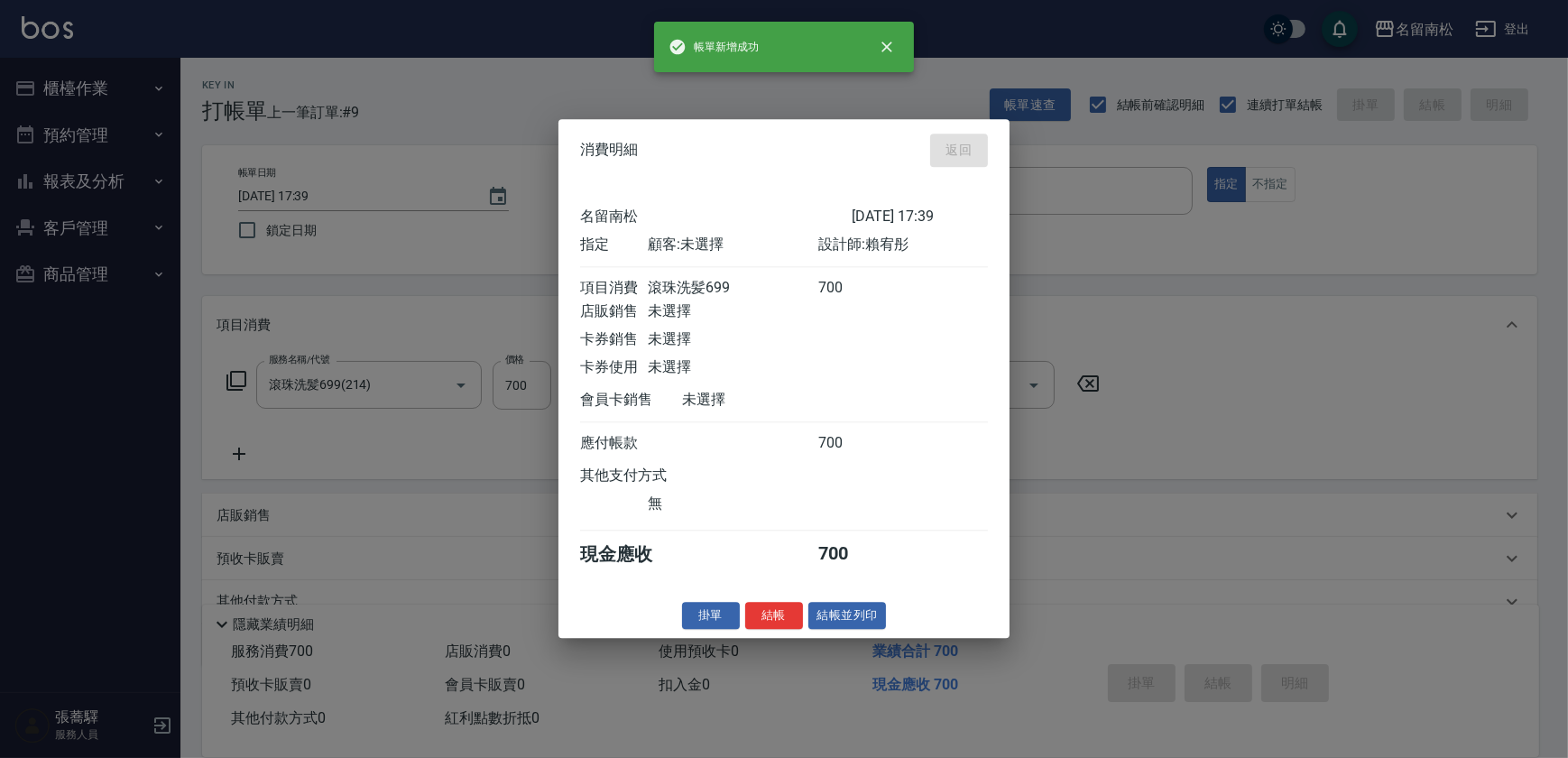
type input "[DATE] 18:02"
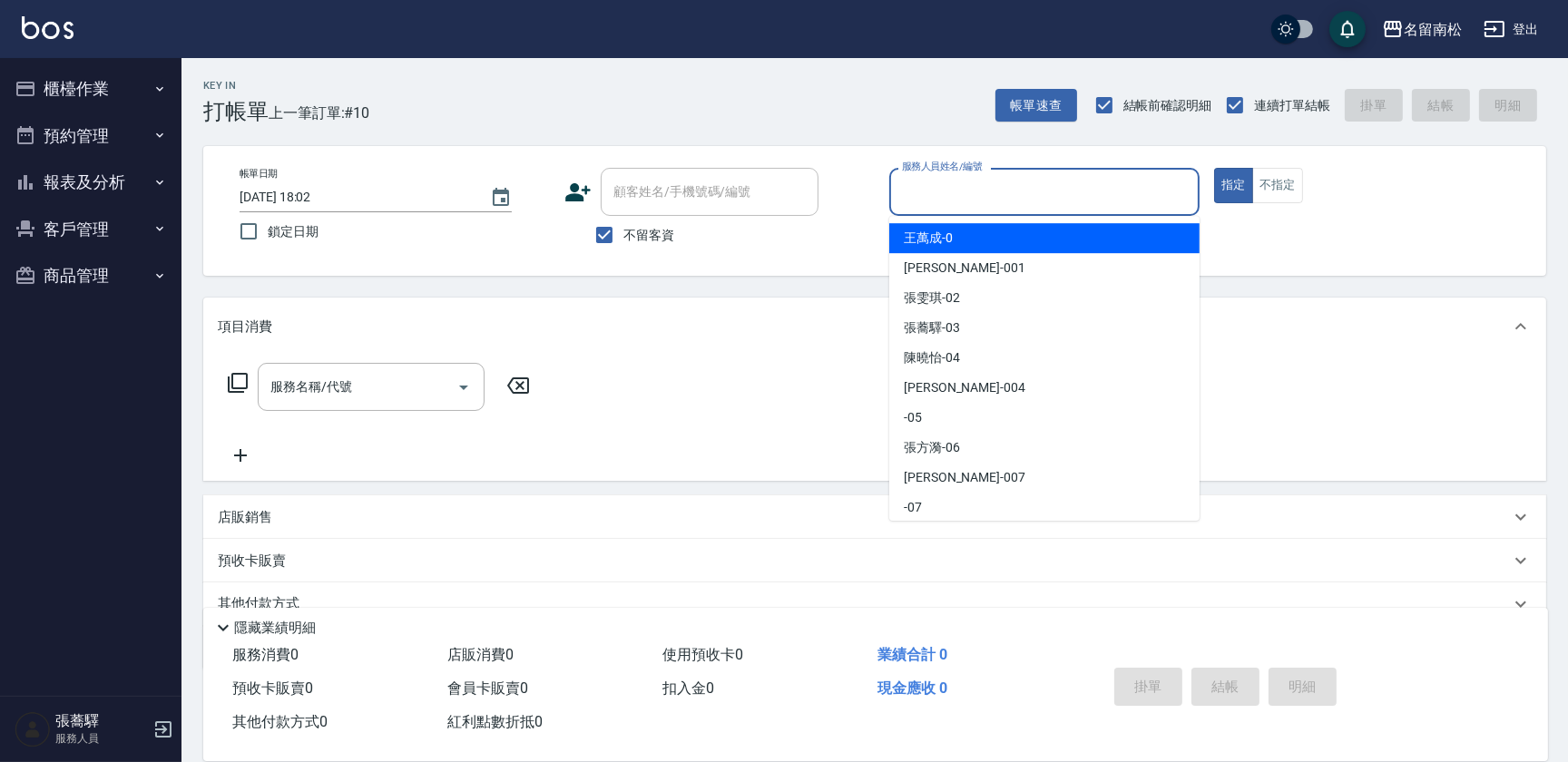
click at [1075, 186] on input "服務人員姓名/編號" at bounding box center [1044, 192] width 294 height 31
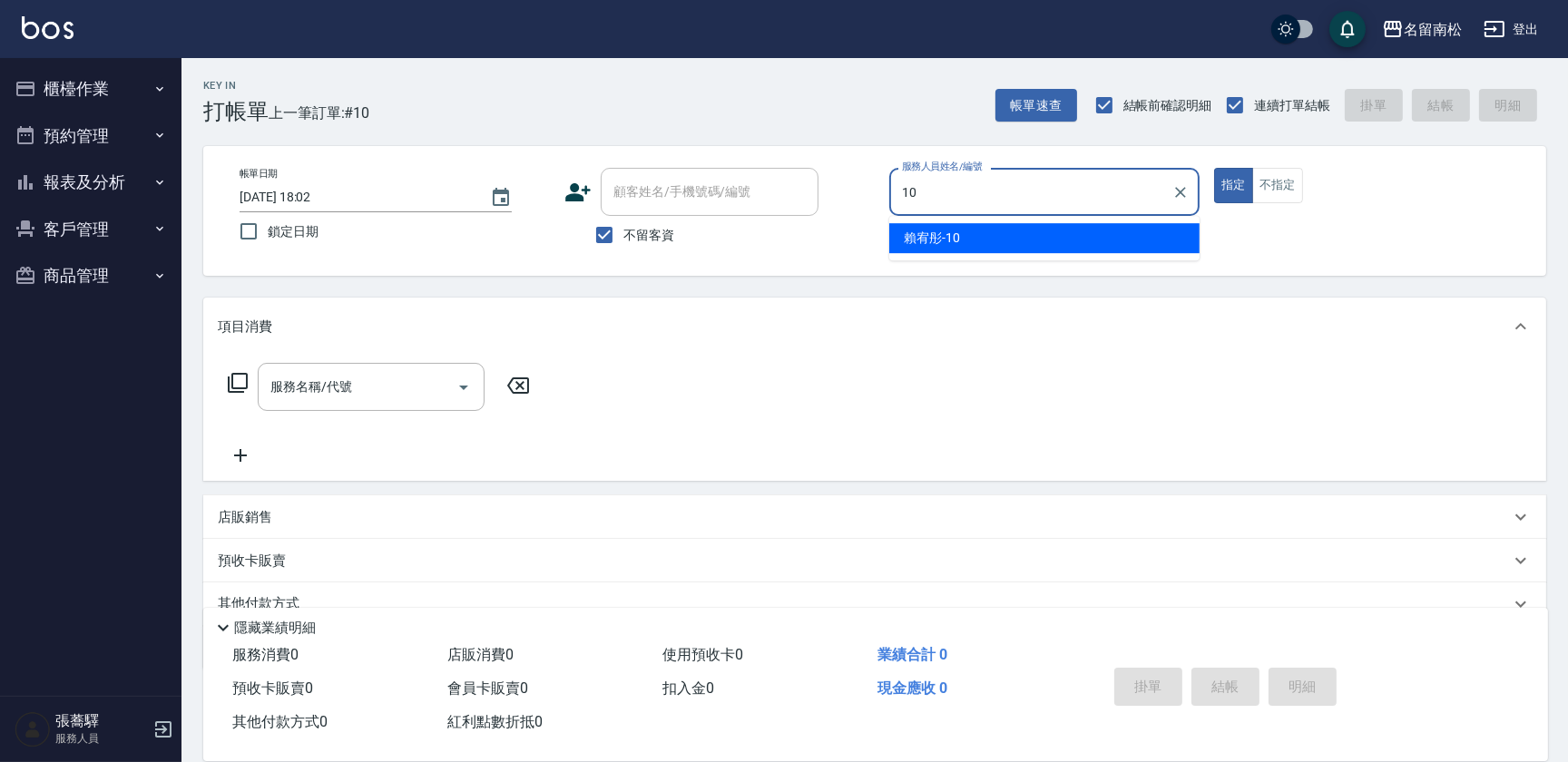
click at [1061, 231] on div "[PERSON_NAME]-10" at bounding box center [1044, 238] width 311 height 29
type input "賴宥彤-10"
click at [392, 388] on input "服務名稱/代號" at bounding box center [357, 386] width 183 height 31
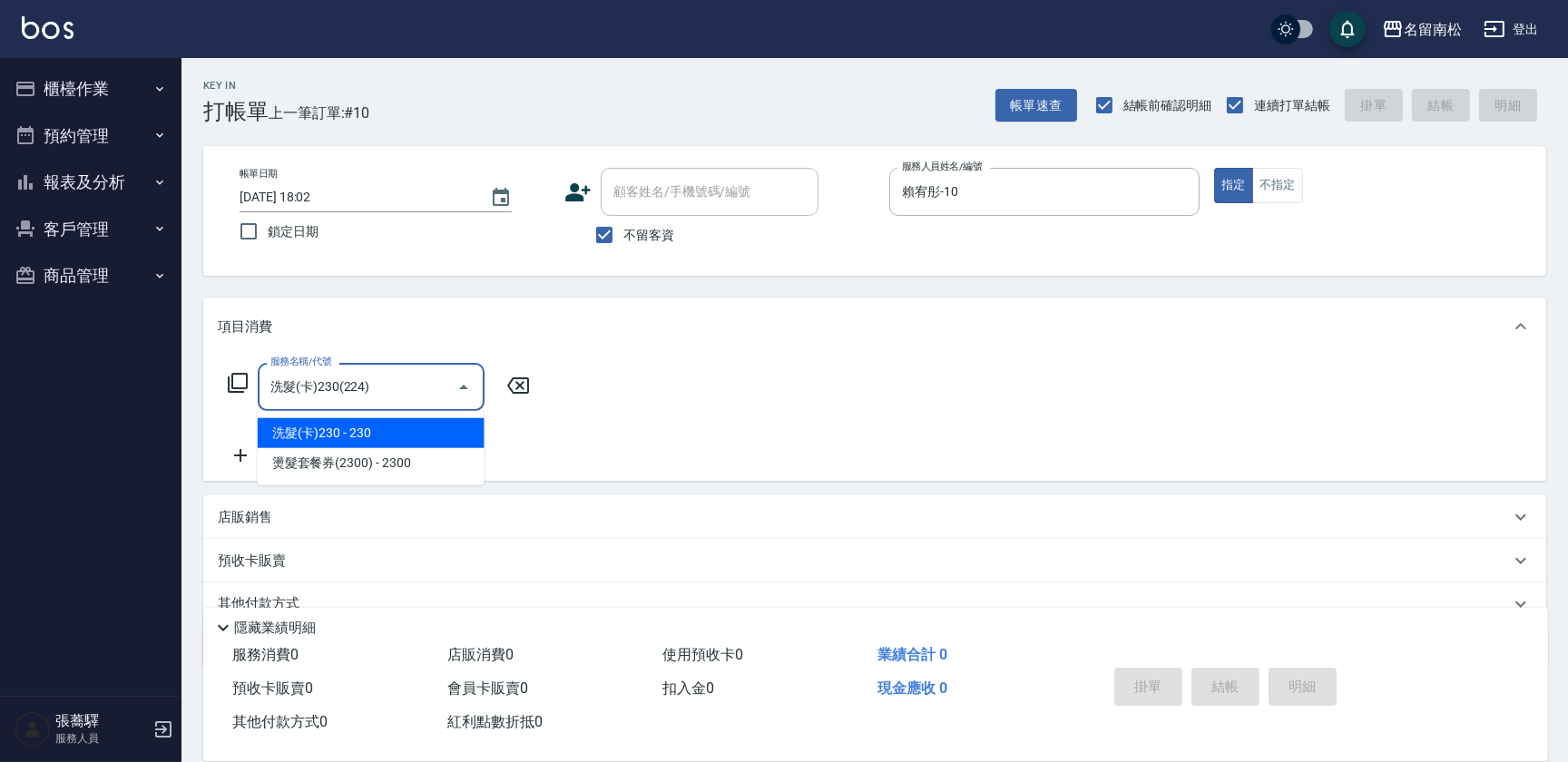
type input "洗髮(卡)230(224)"
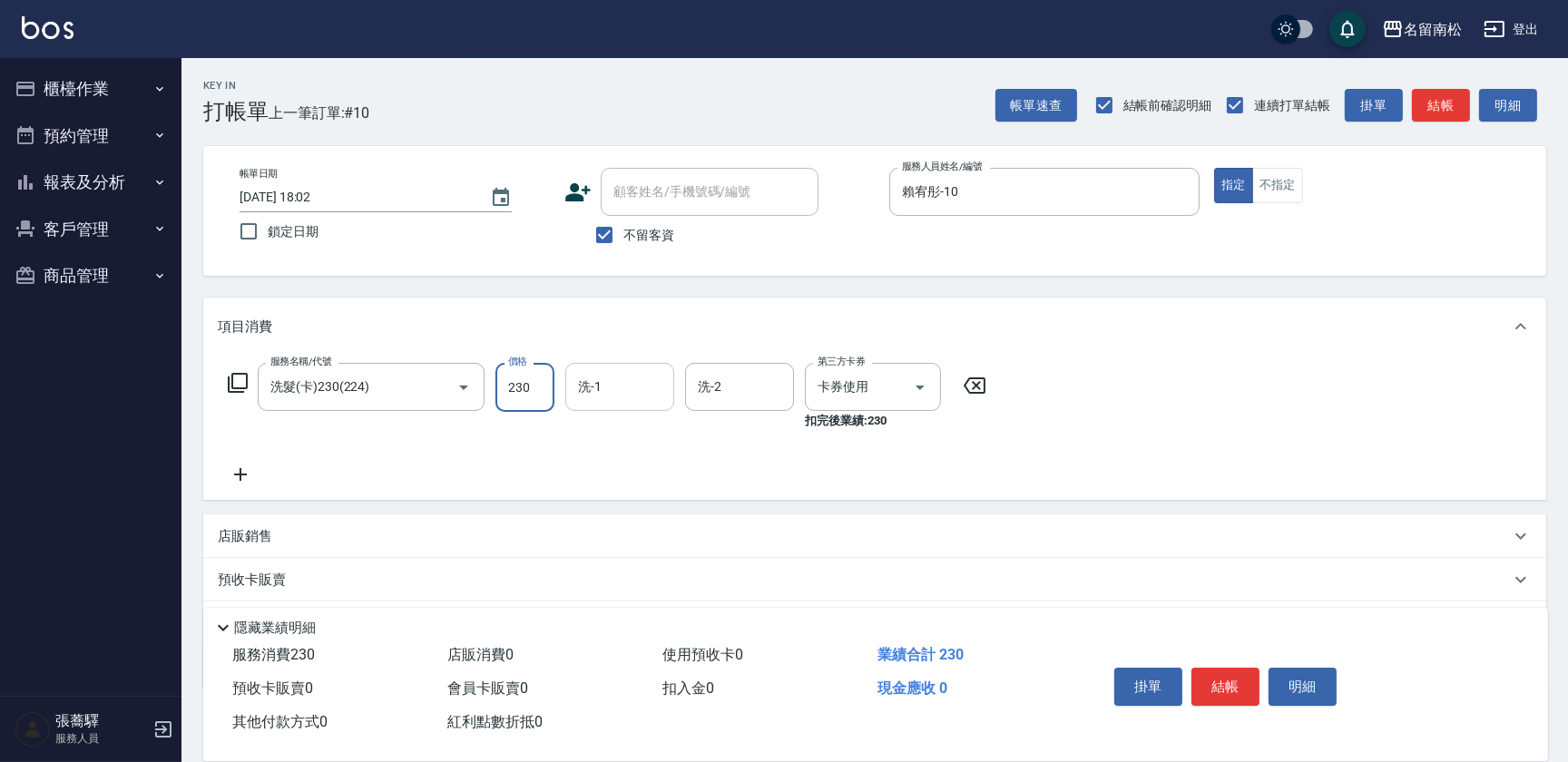
click at [607, 382] on input "洗-1" at bounding box center [619, 386] width 92 height 31
type input "[PERSON_NAME]-28"
click at [1216, 661] on div "掛單 結帳 明細" at bounding box center [1225, 689] width 237 height 57
click at [1214, 682] on button "結帳" at bounding box center [1225, 686] width 68 height 38
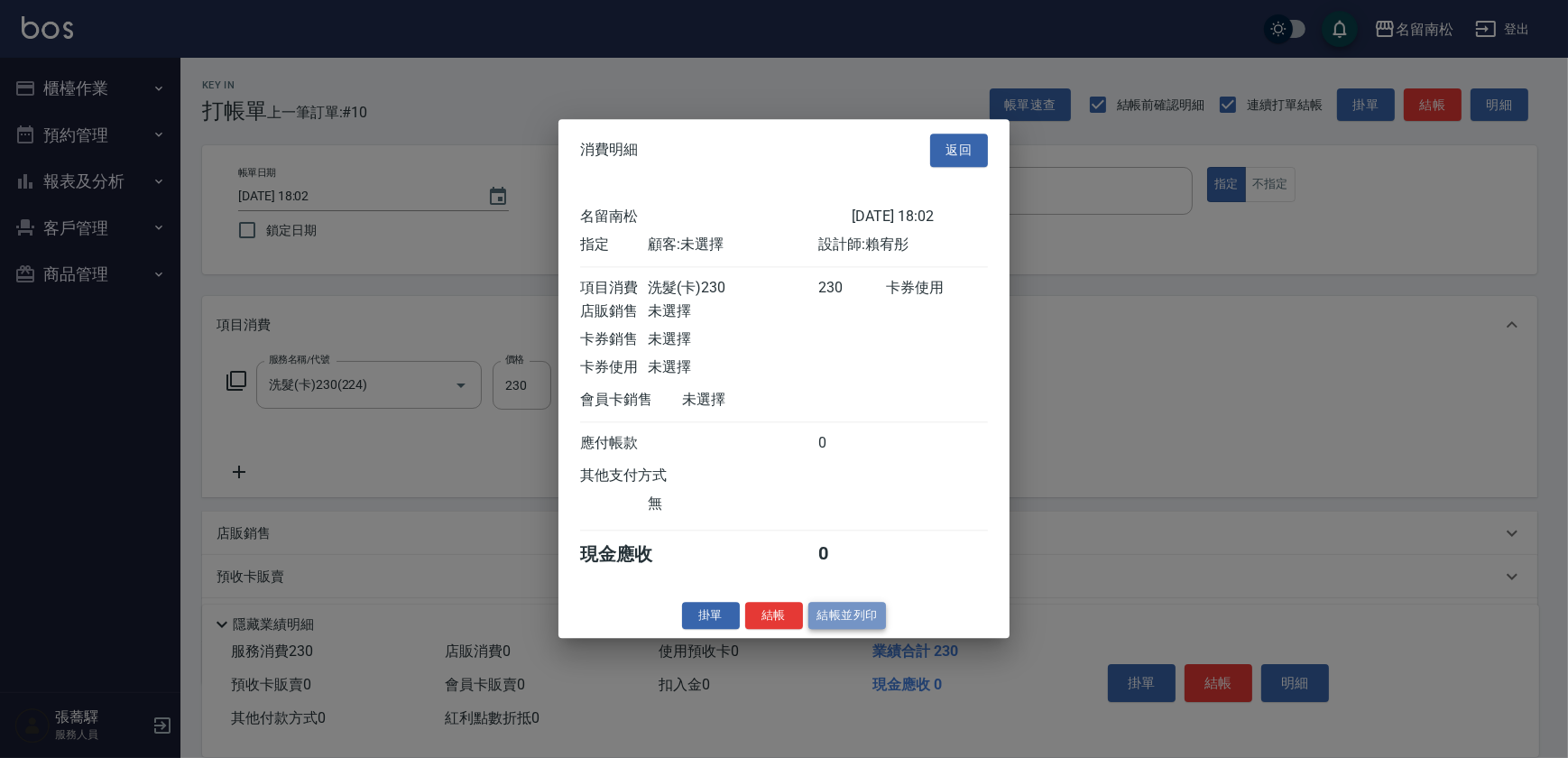
click at [863, 620] on button "結帳並列印" at bounding box center [848, 616] width 78 height 28
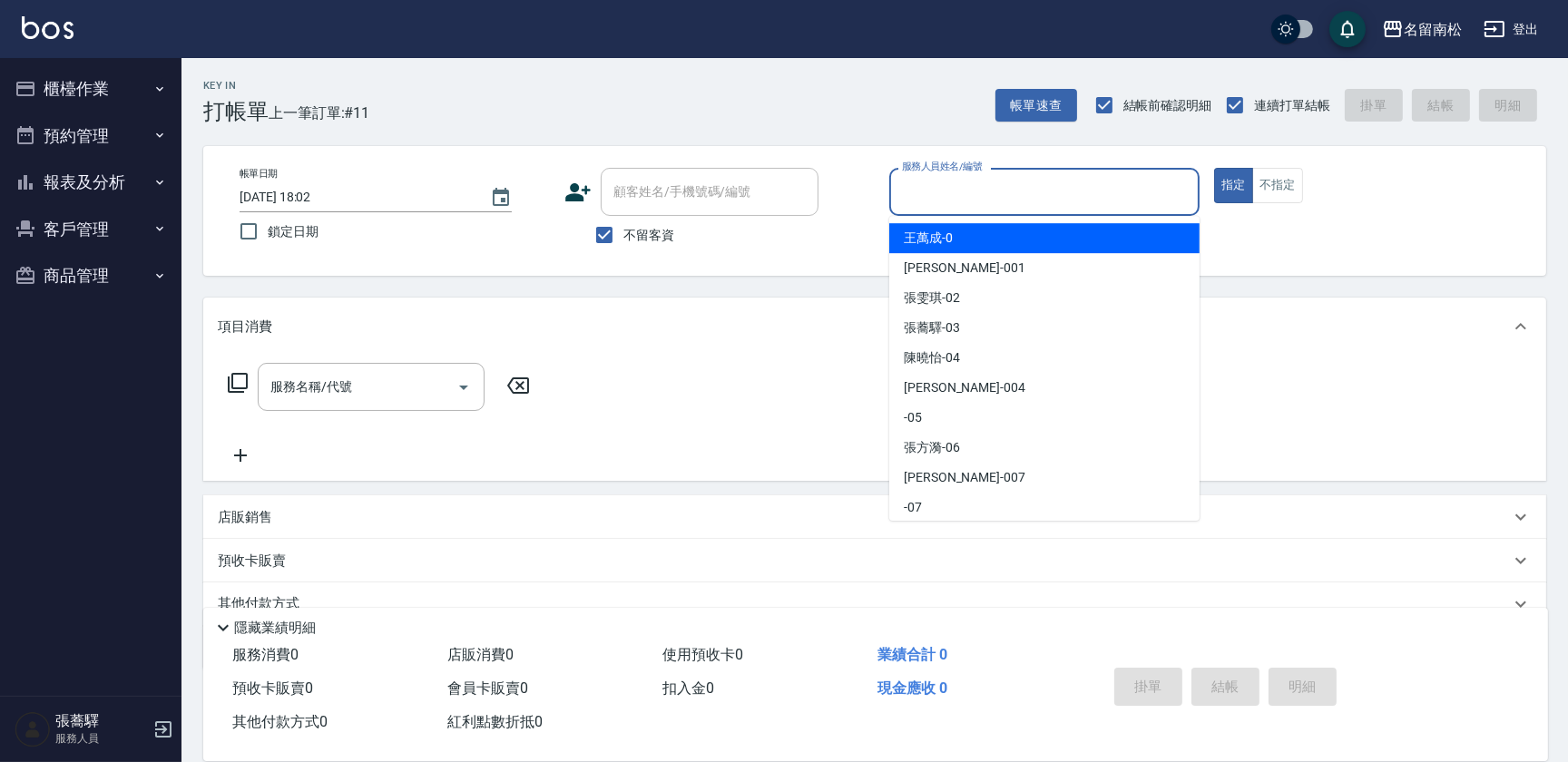
click at [1062, 183] on input "服務人員姓名/編號" at bounding box center [1044, 192] width 294 height 31
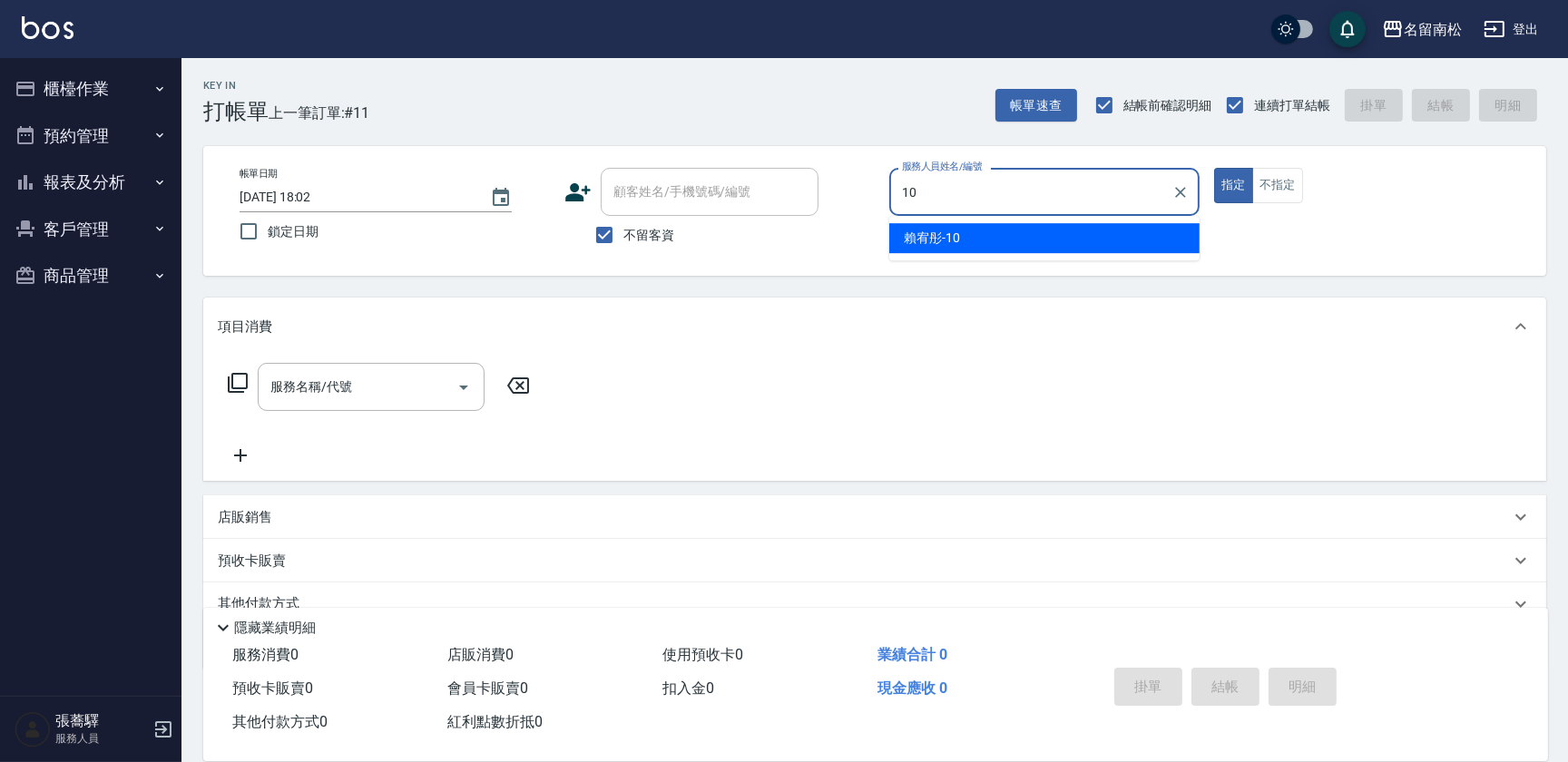
drag, startPoint x: 1046, startPoint y: 238, endPoint x: 915, endPoint y: 236, distance: 131.0
click at [1043, 238] on div "[PERSON_NAME]-10" at bounding box center [1044, 238] width 311 height 29
type input "賴宥彤-10"
drag, startPoint x: 420, startPoint y: 412, endPoint x: 428, endPoint y: 402, distance: 12.8
click at [422, 411] on div "服務名稱/代號 服務名稱/代號" at bounding box center [379, 414] width 323 height 103
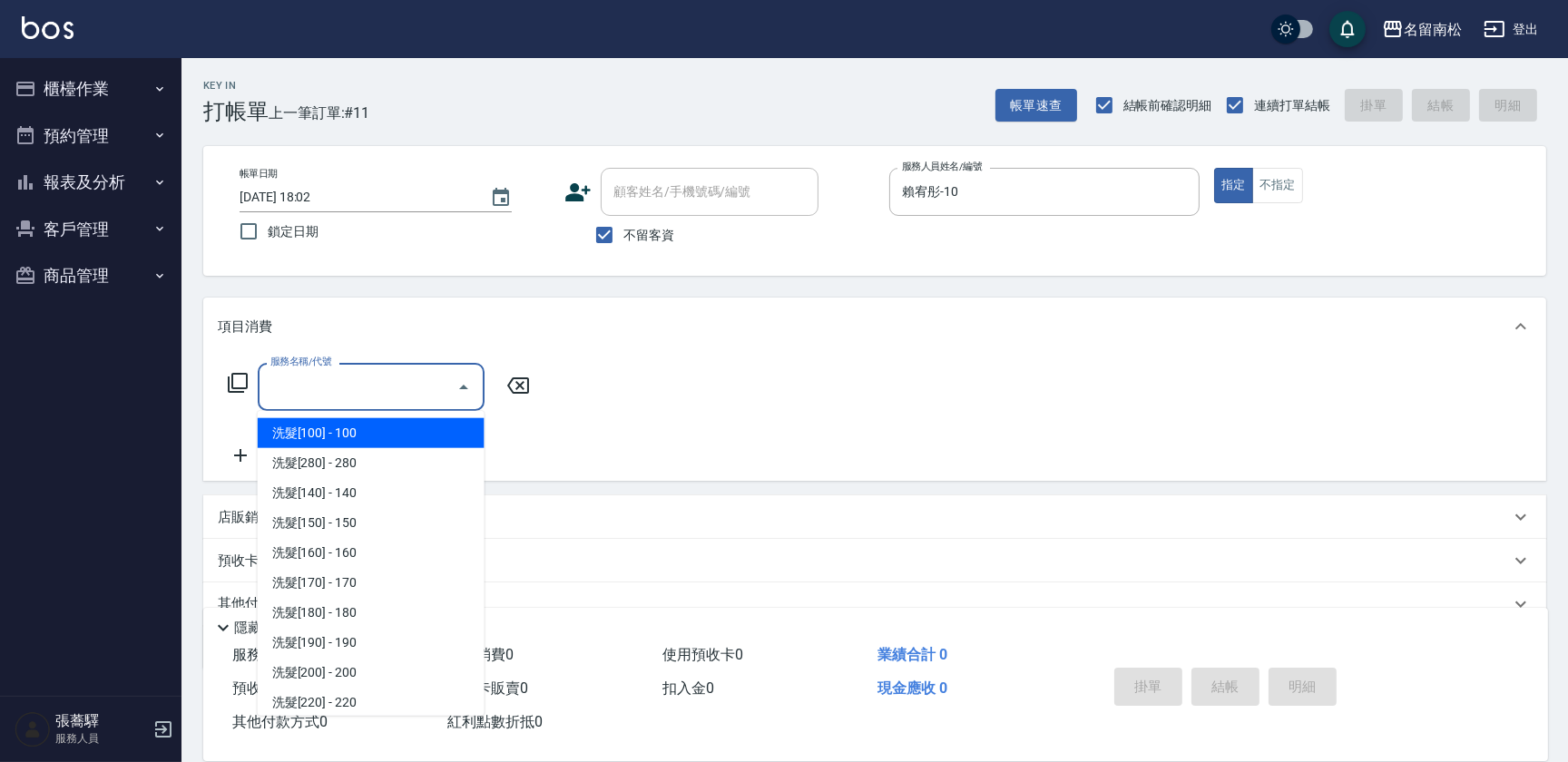
click at [418, 391] on input "服務名稱/代號" at bounding box center [357, 386] width 183 height 31
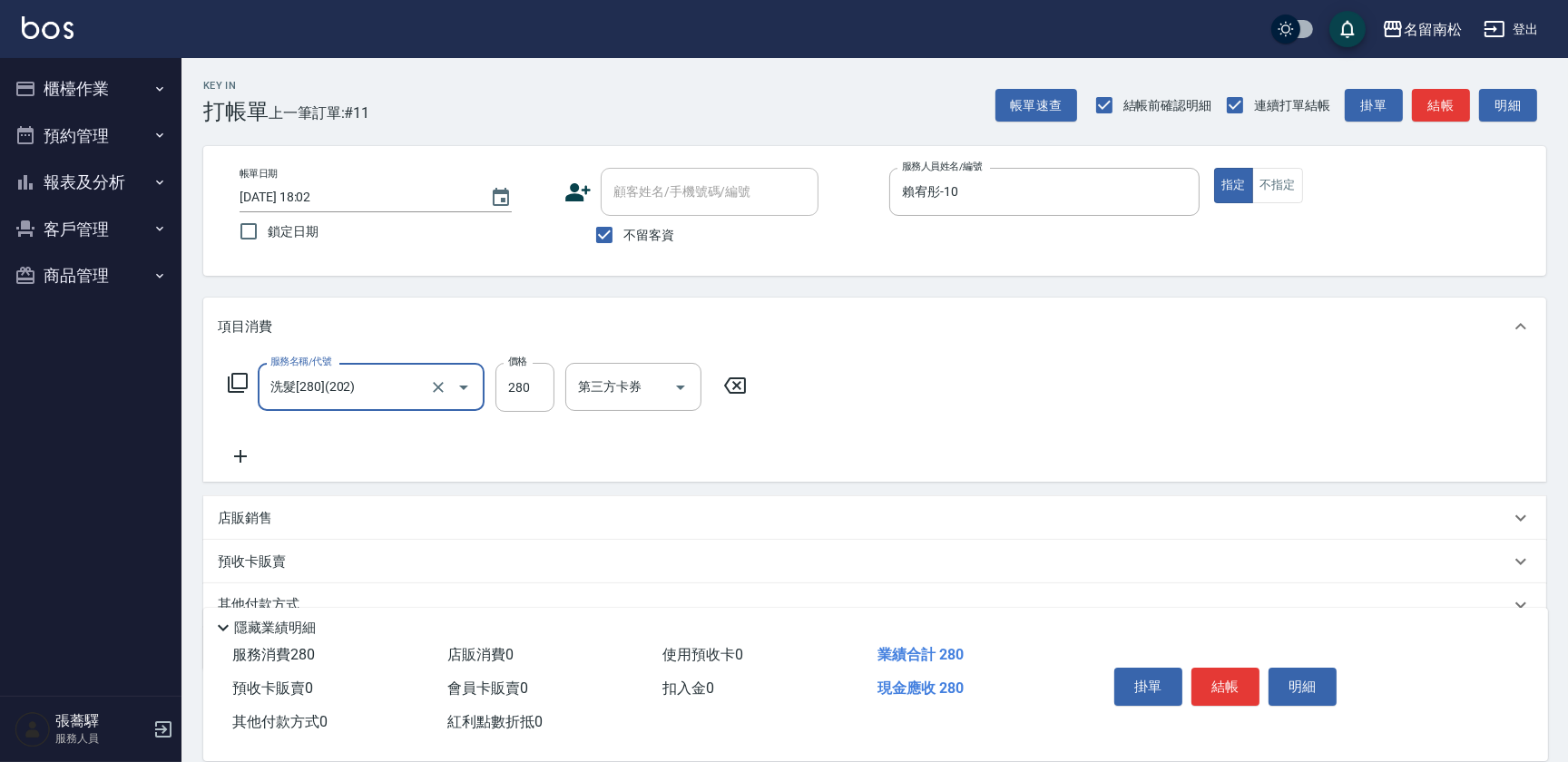
type input "洗髮[280](202)"
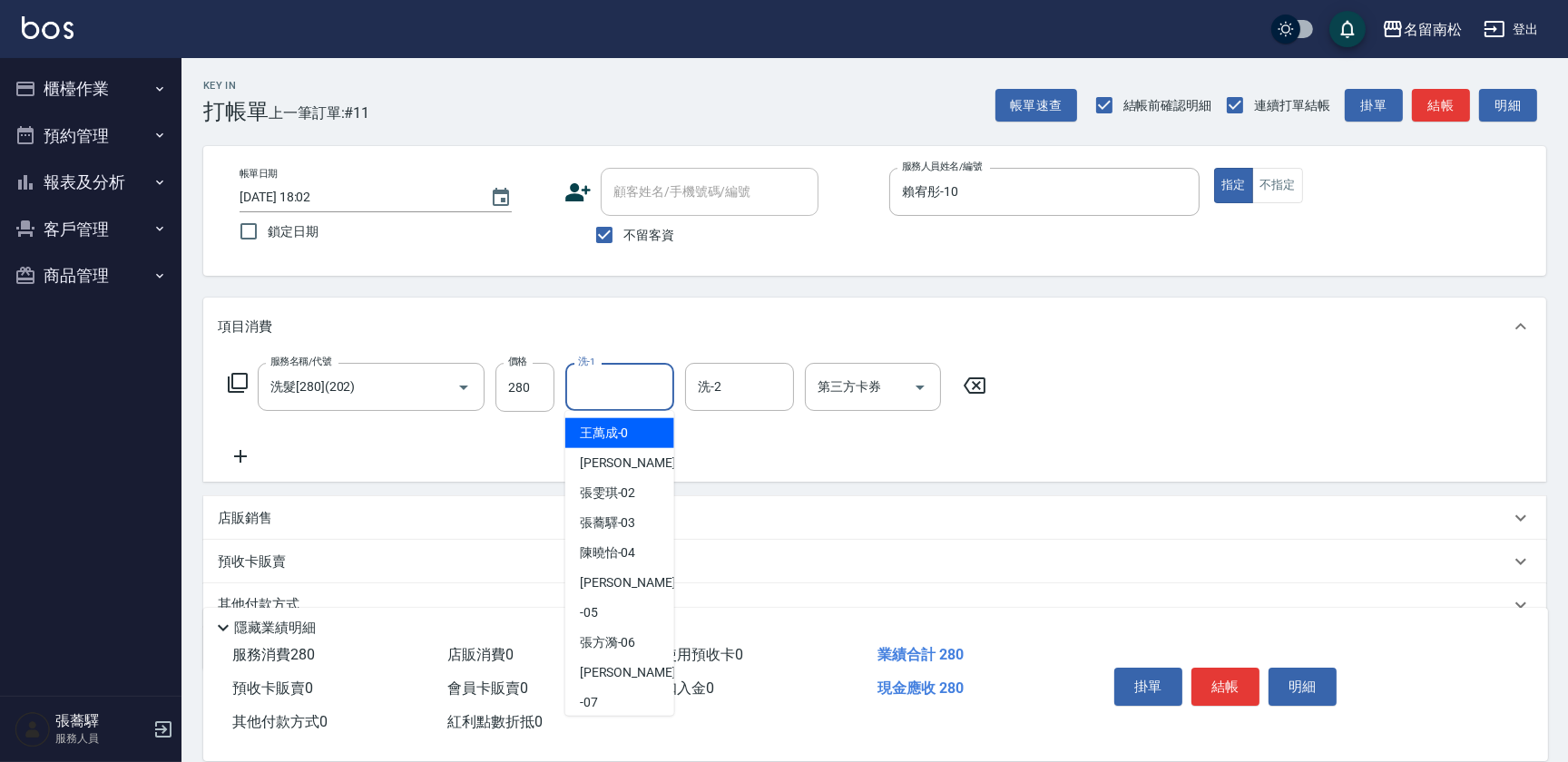
click at [650, 381] on input "洗-1" at bounding box center [619, 386] width 92 height 31
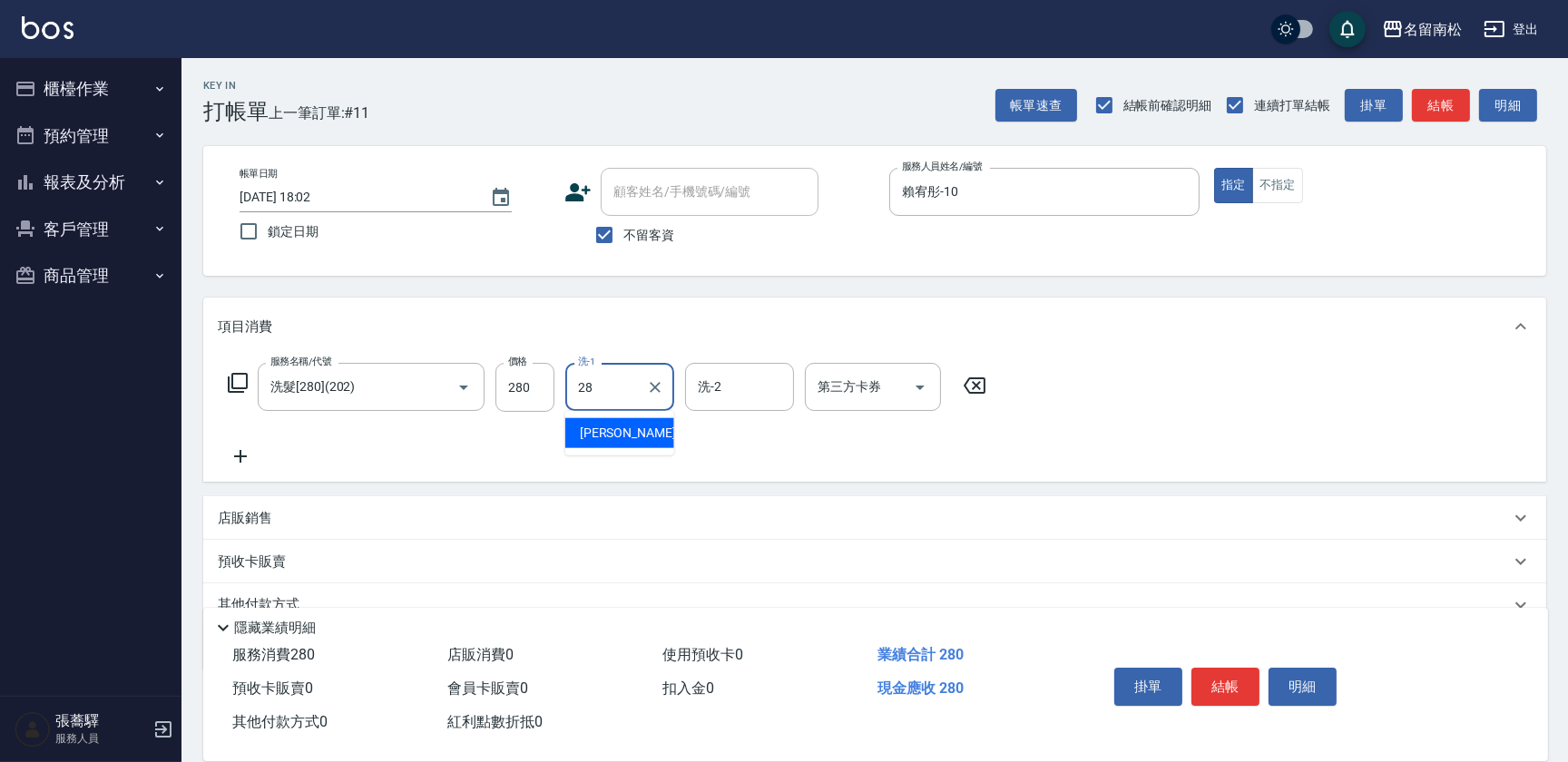
type input "[PERSON_NAME]-28"
click at [244, 451] on icon at bounding box center [241, 456] width 45 height 22
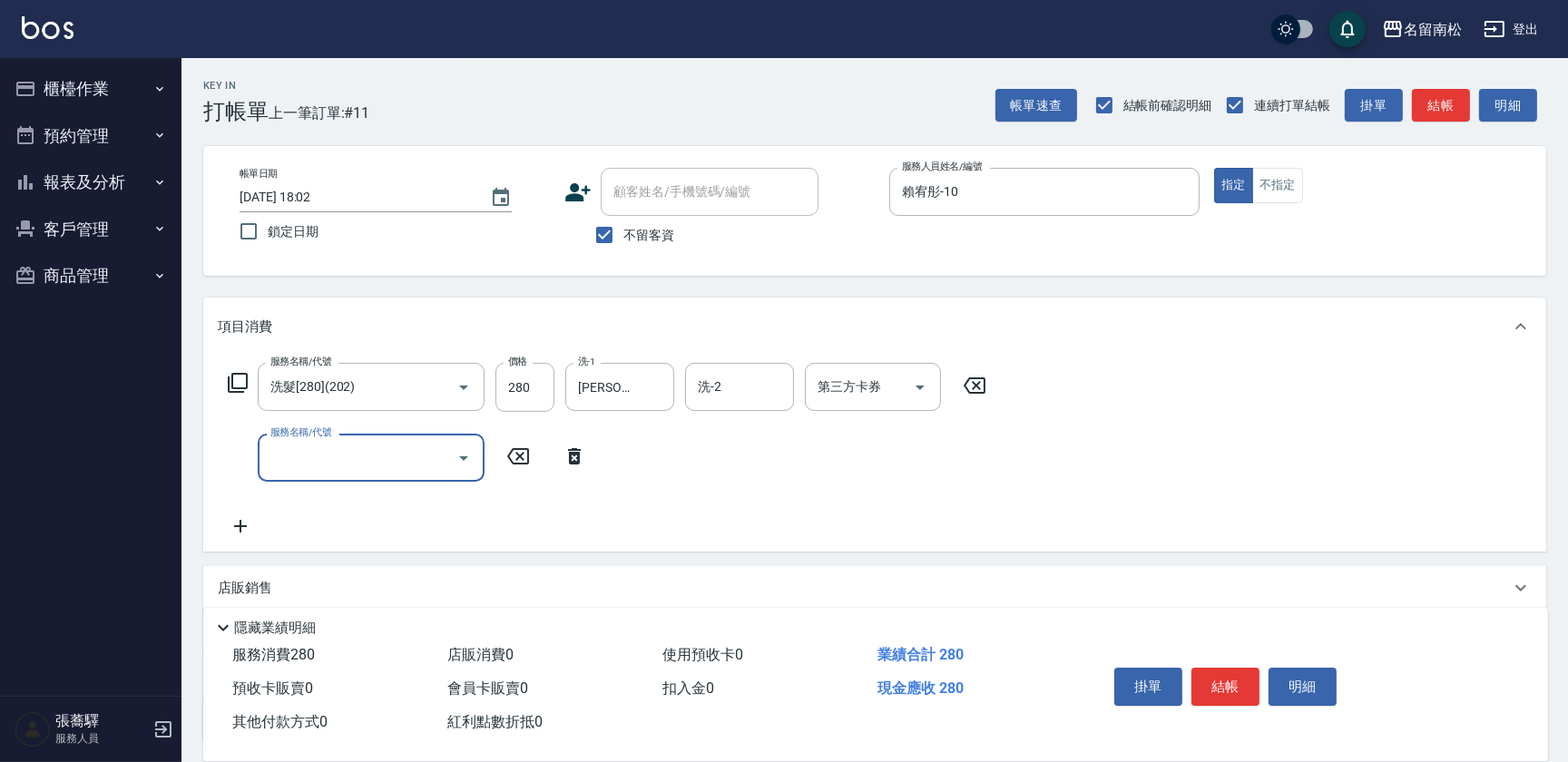
drag, startPoint x: 326, startPoint y: 466, endPoint x: 381, endPoint y: 466, distance: 55.0
click at [326, 466] on input "服務名稱/代號" at bounding box center [357, 457] width 183 height 31
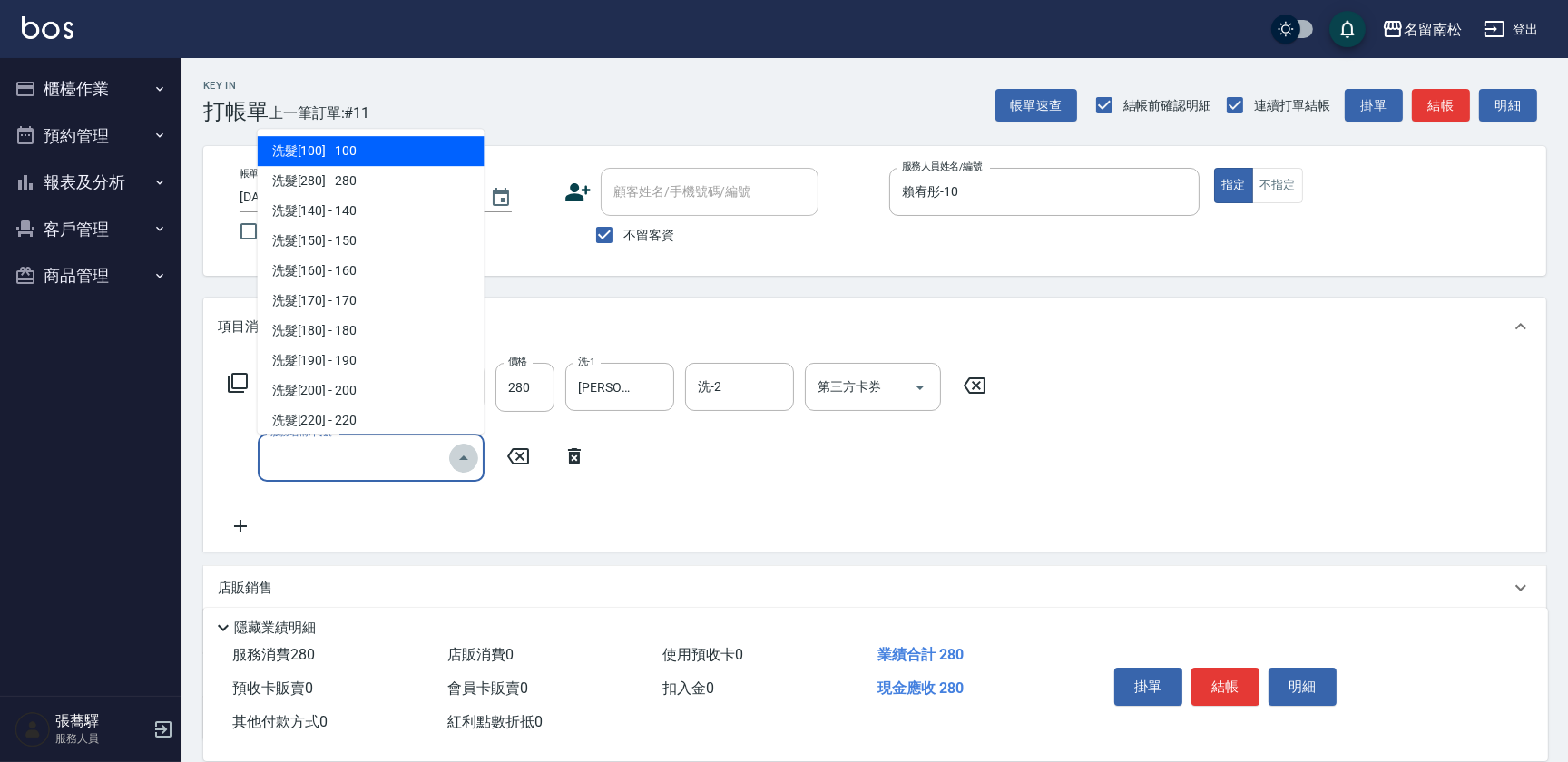
click at [464, 463] on icon "Close" at bounding box center [464, 458] width 22 height 22
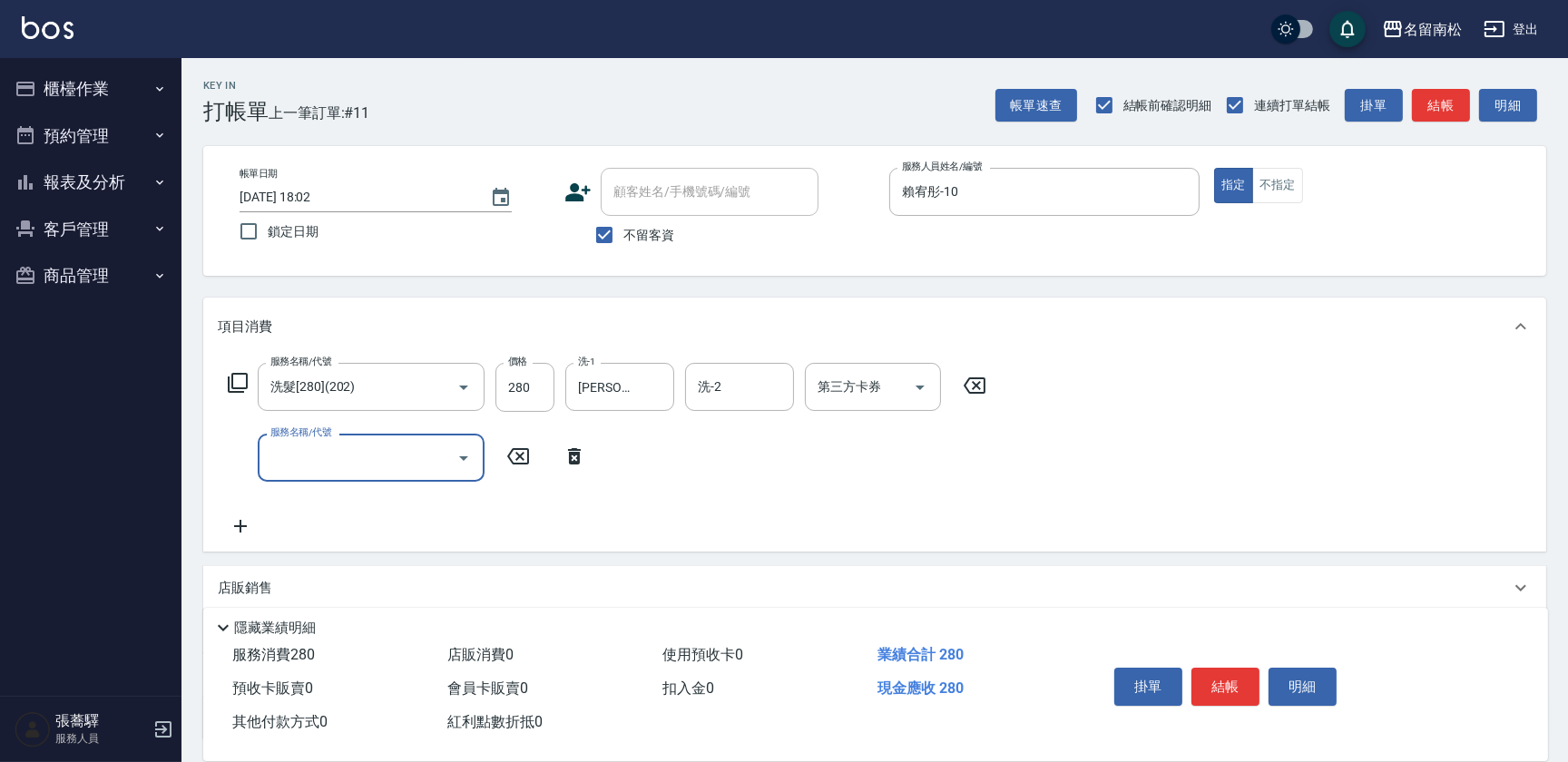
click at [461, 459] on icon "Open" at bounding box center [464, 458] width 22 height 22
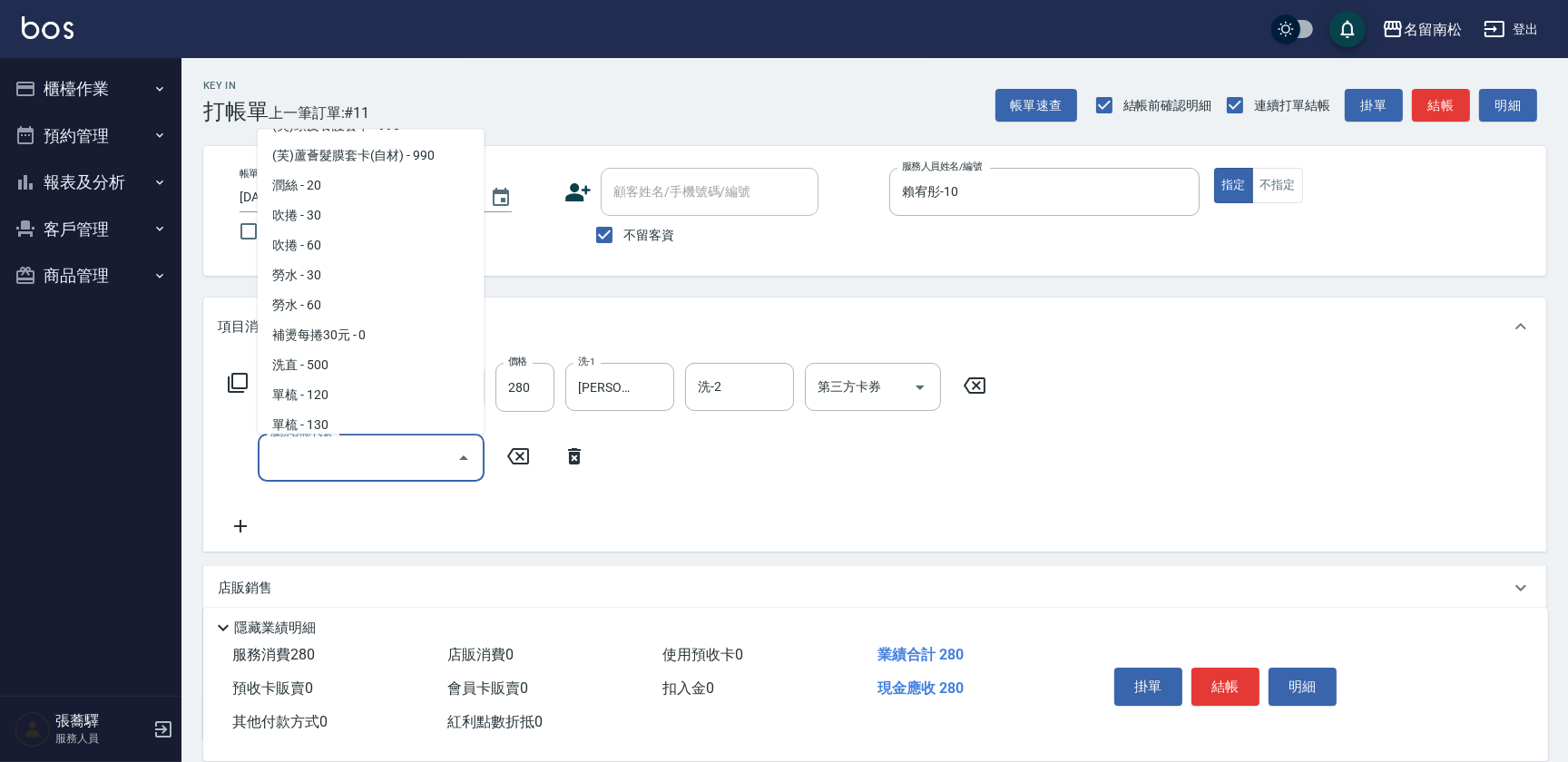
scroll to position [3135, 0]
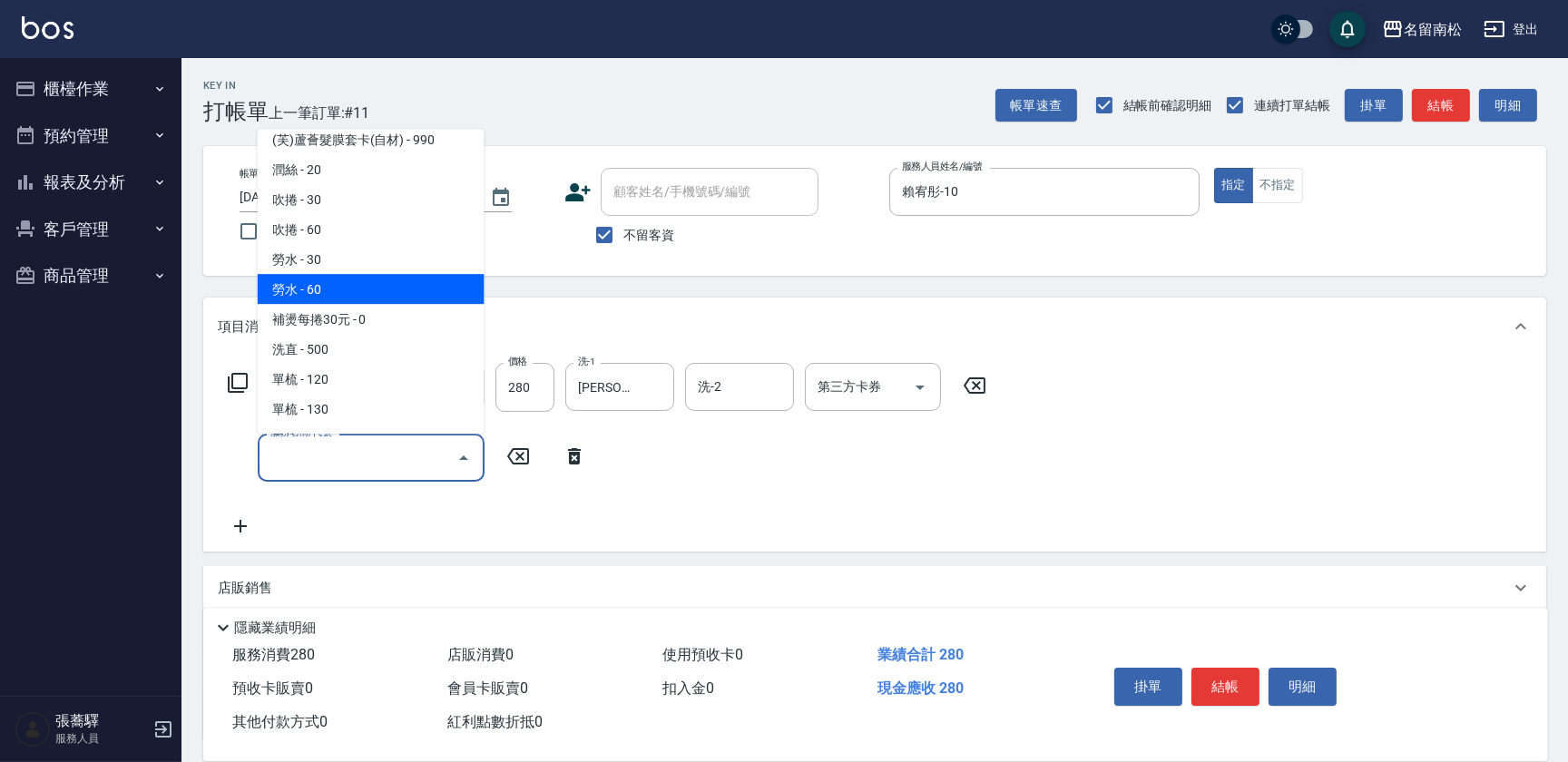
click at [345, 274] on span "勞水 - 60" at bounding box center [371, 289] width 227 height 29
type input "勞水(805)"
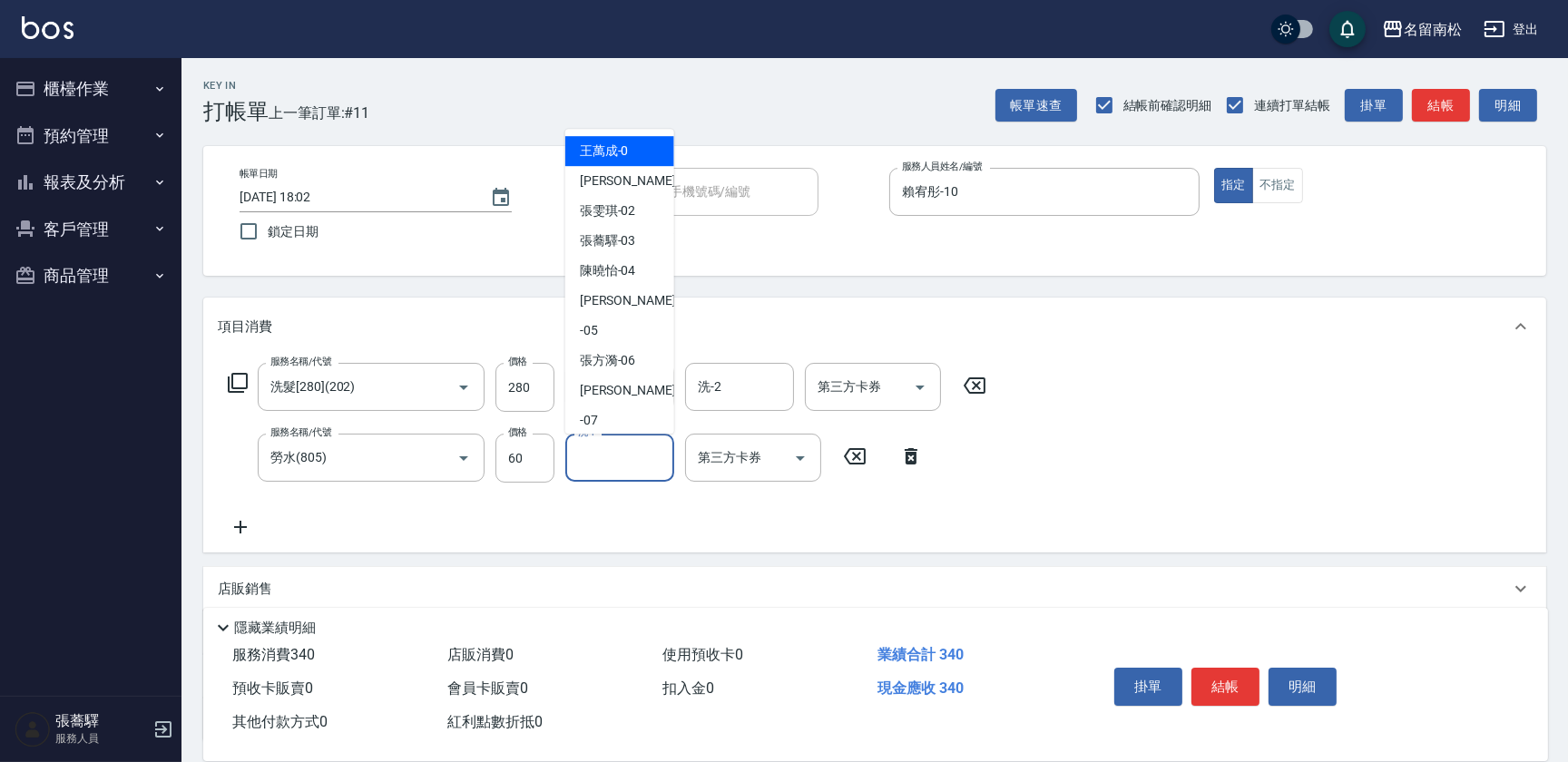
click at [610, 453] on input "洗-1" at bounding box center [619, 457] width 92 height 31
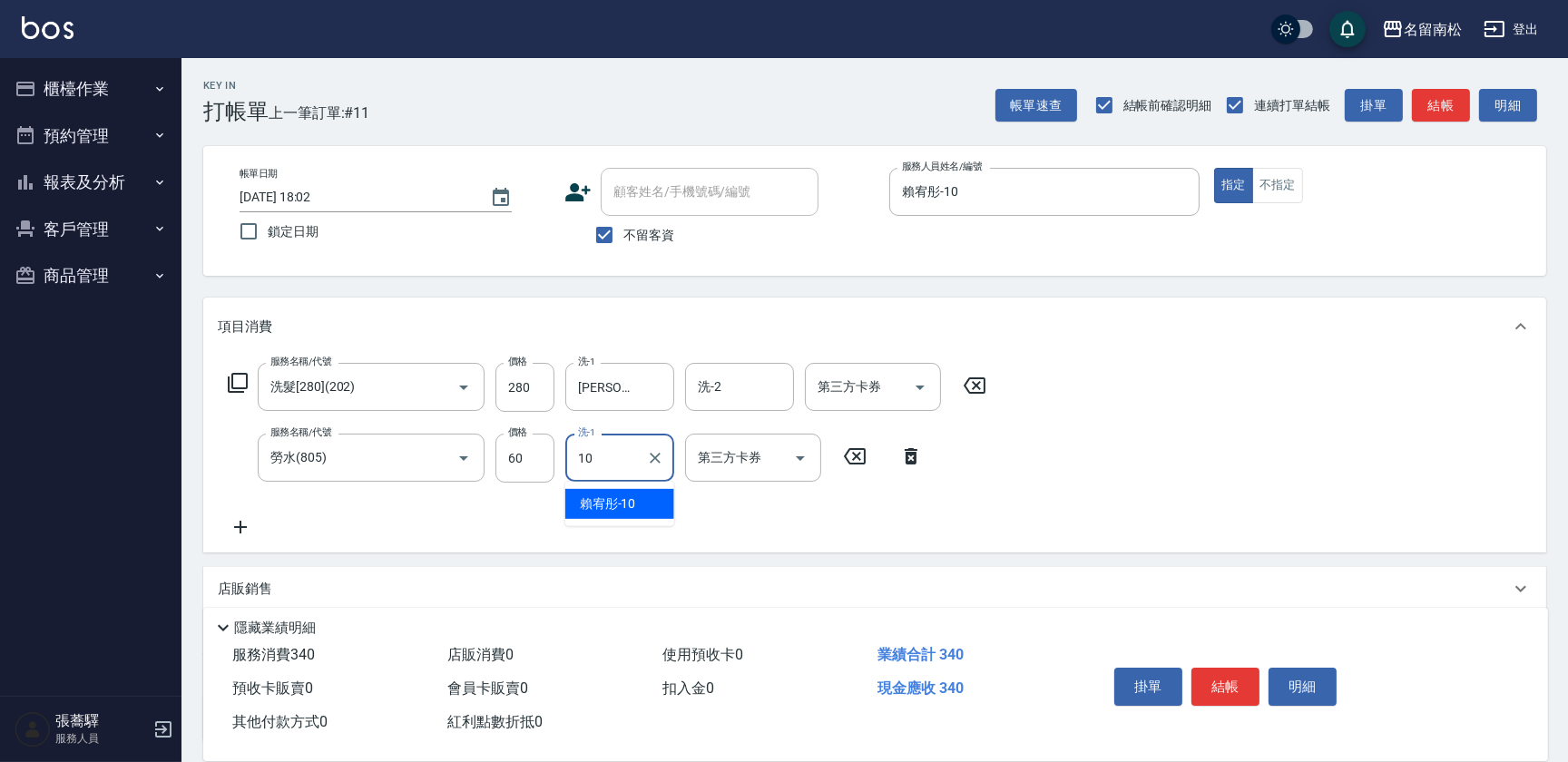
type input "1"
click at [589, 499] on span "[PERSON_NAME]-55" at bounding box center [637, 503] width 114 height 19
type input "呂秀貞-55"
click at [1202, 674] on button "結帳" at bounding box center [1225, 686] width 68 height 38
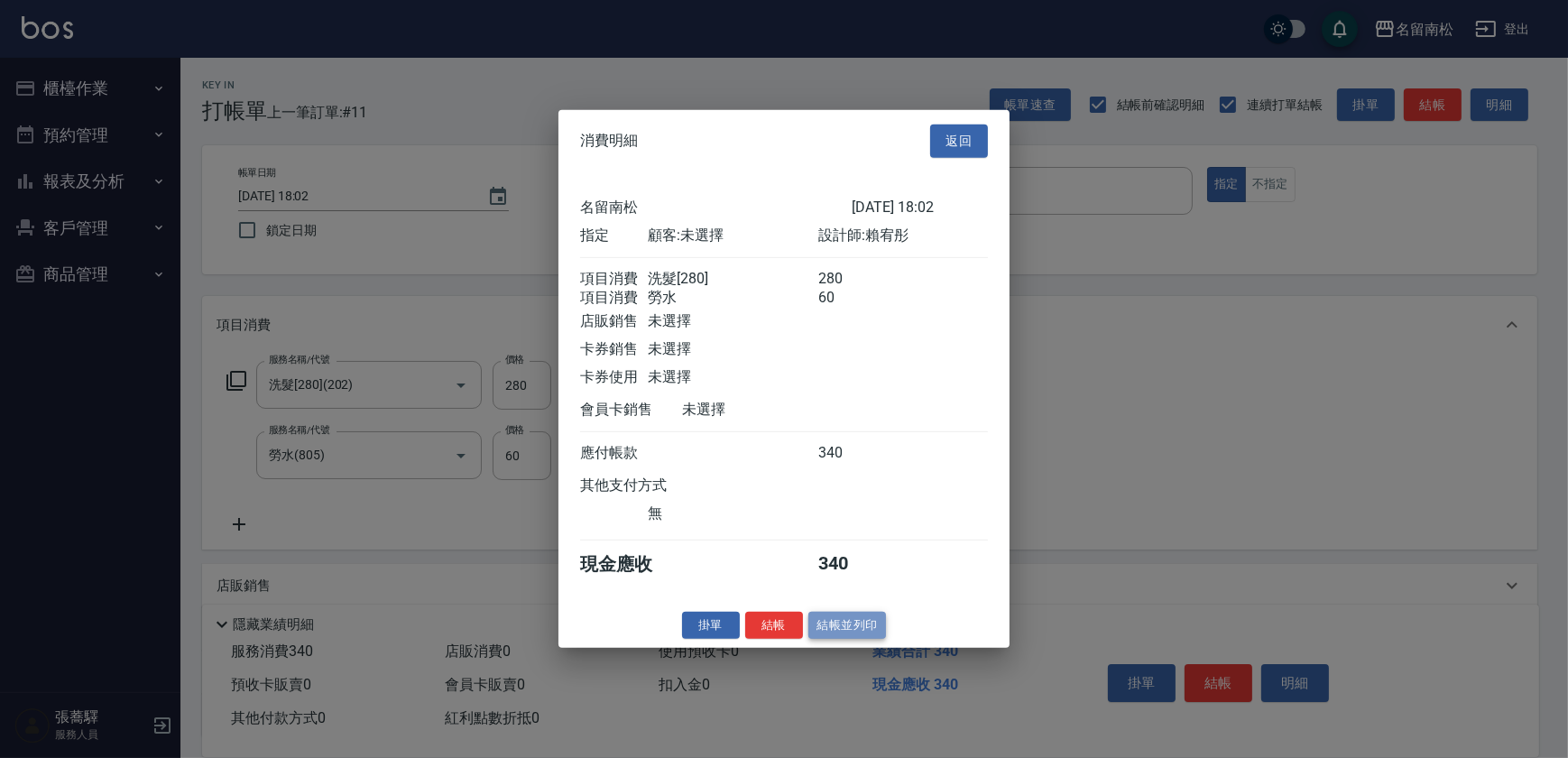
click at [831, 627] on button "結帳並列印" at bounding box center [848, 625] width 78 height 28
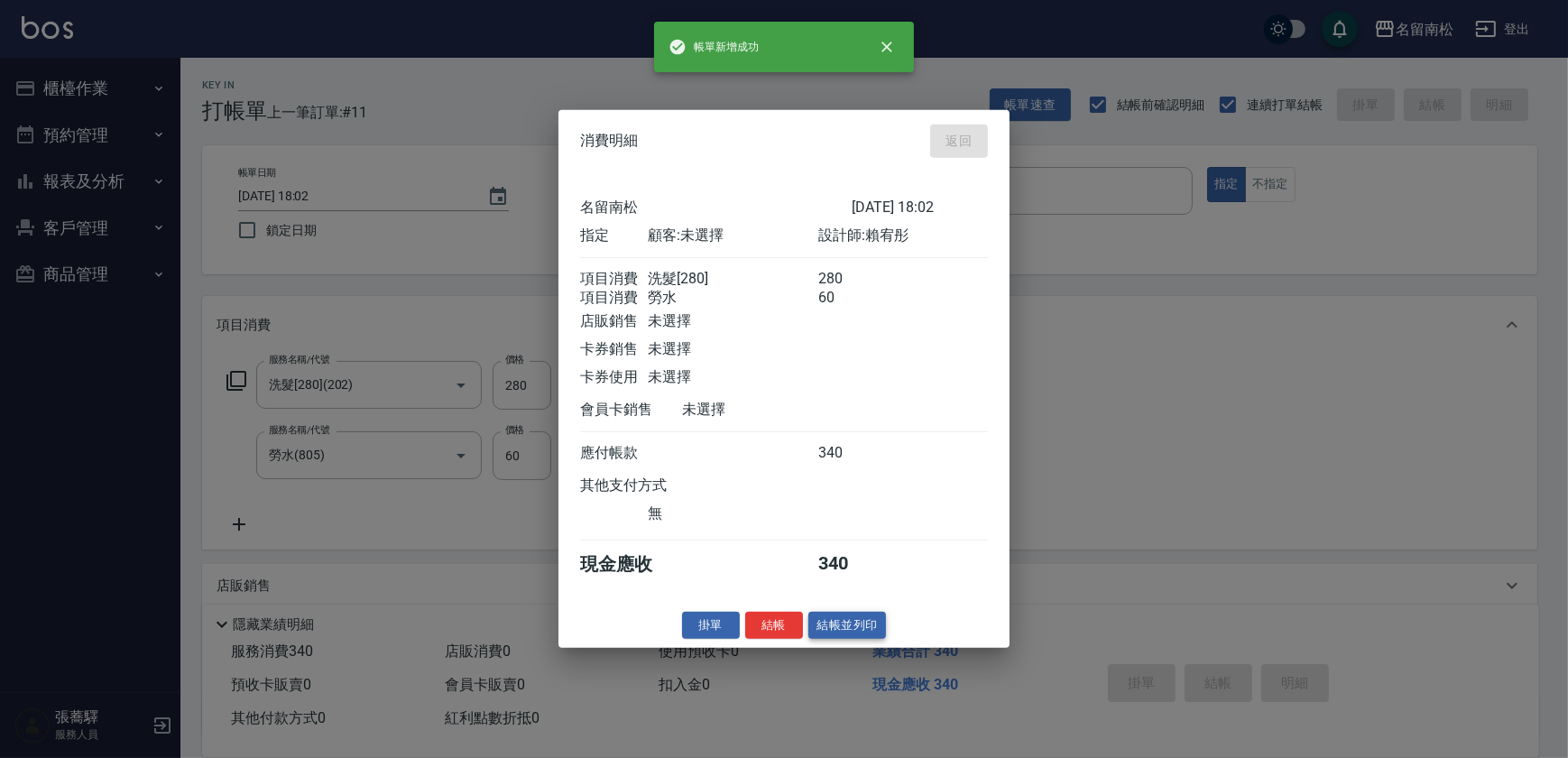
type input "[DATE] 18:03"
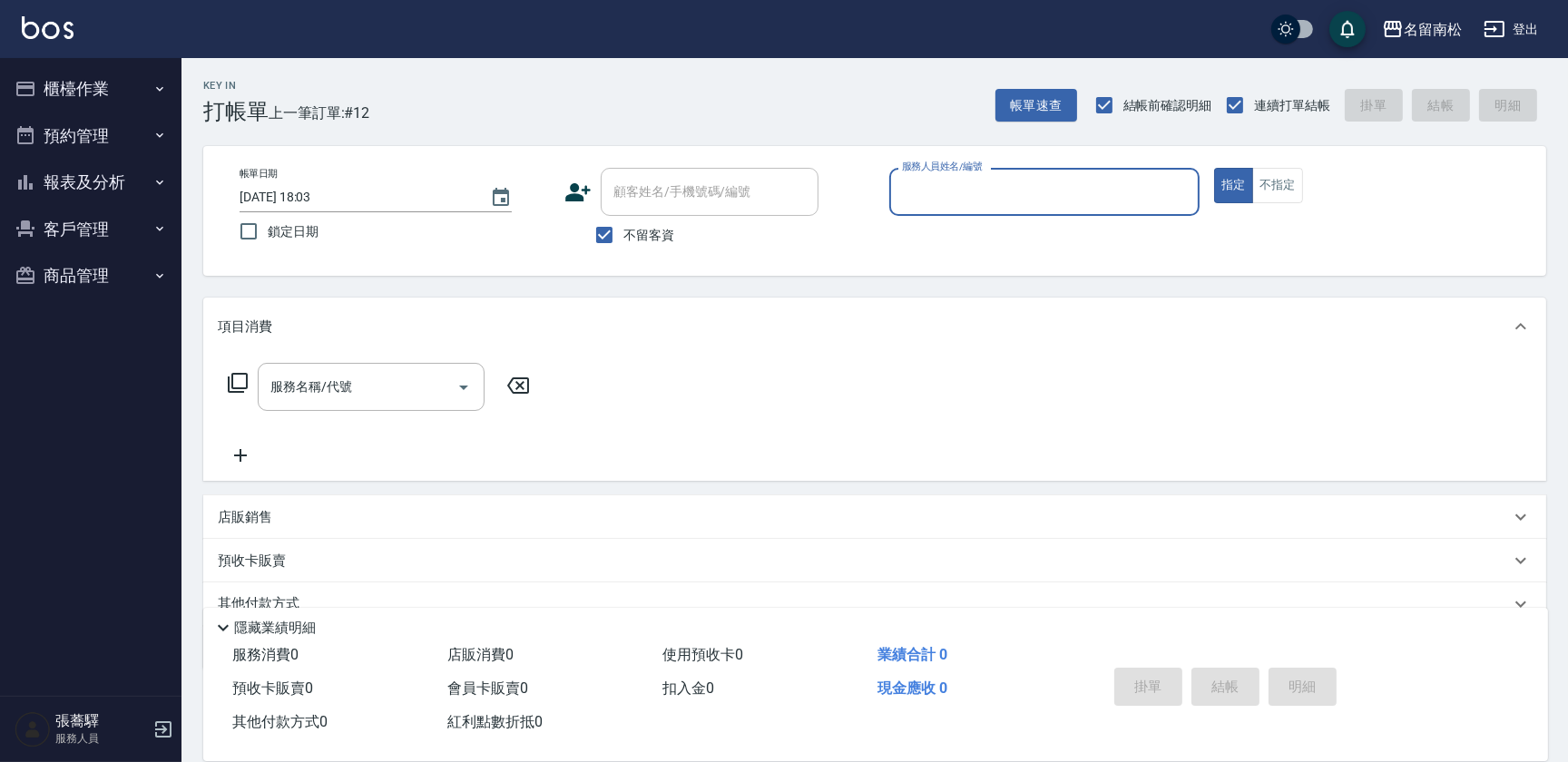
click at [998, 189] on div "服務人員姓名/編號 服務人員姓名/編號" at bounding box center [1044, 192] width 311 height 48
click at [995, 236] on div "[PERSON_NAME]-10" at bounding box center [1044, 238] width 311 height 29
type input "賴宥彤-10"
click at [384, 387] on input "服務名稱/代號" at bounding box center [357, 386] width 183 height 31
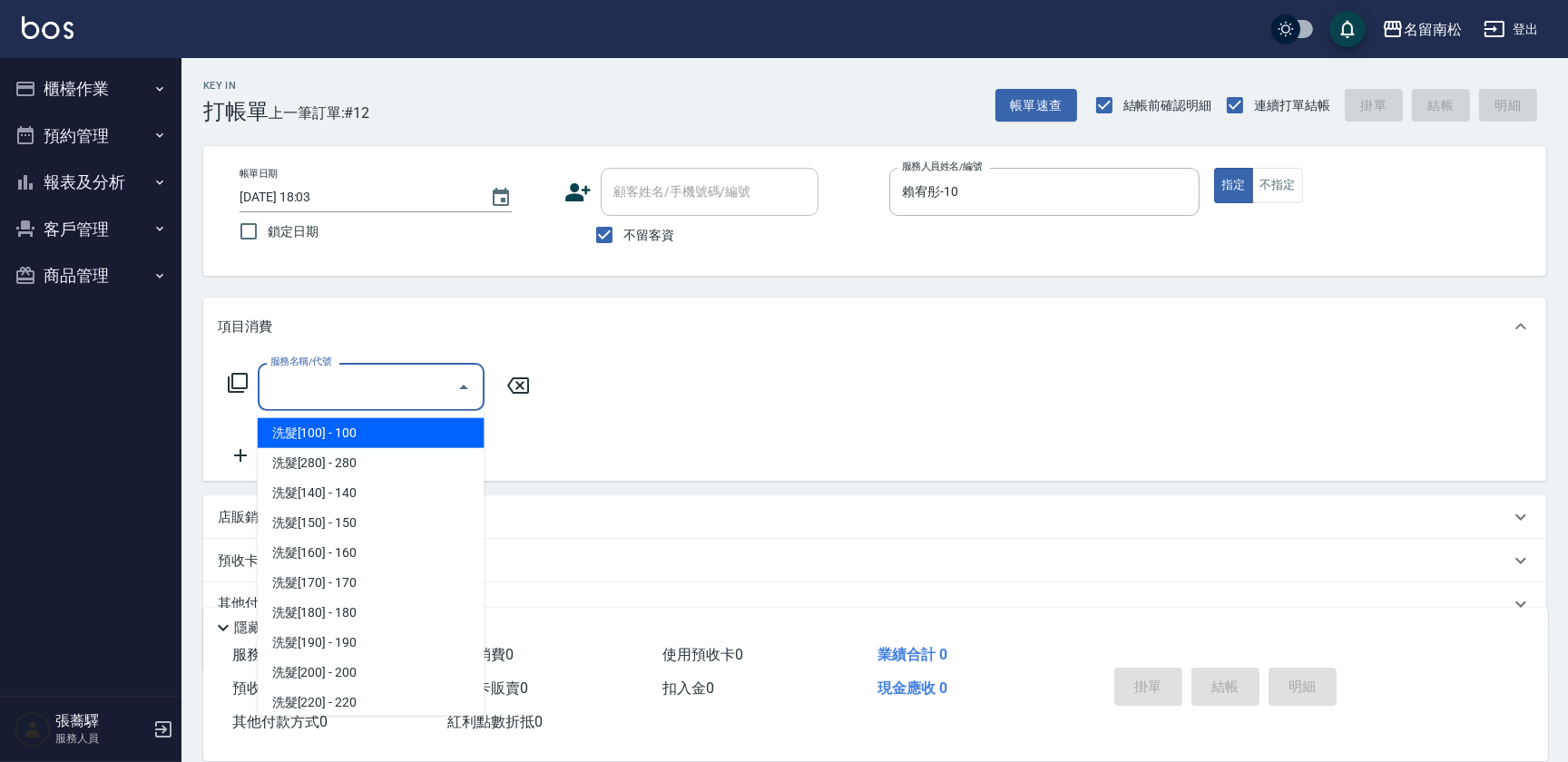
click at [384, 387] on input "服務名稱/代號" at bounding box center [357, 386] width 183 height 31
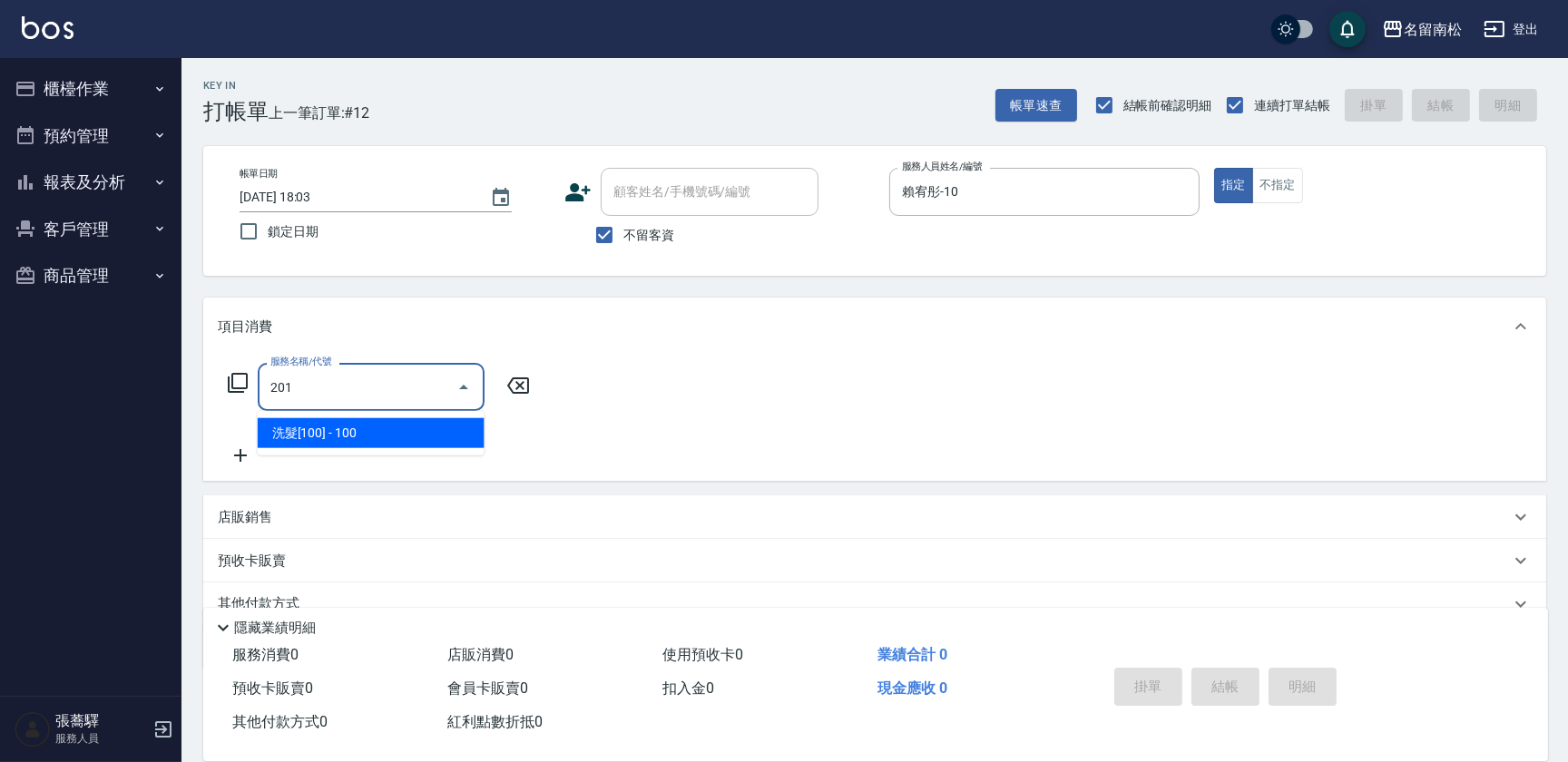
type input "洗髮[100](201)"
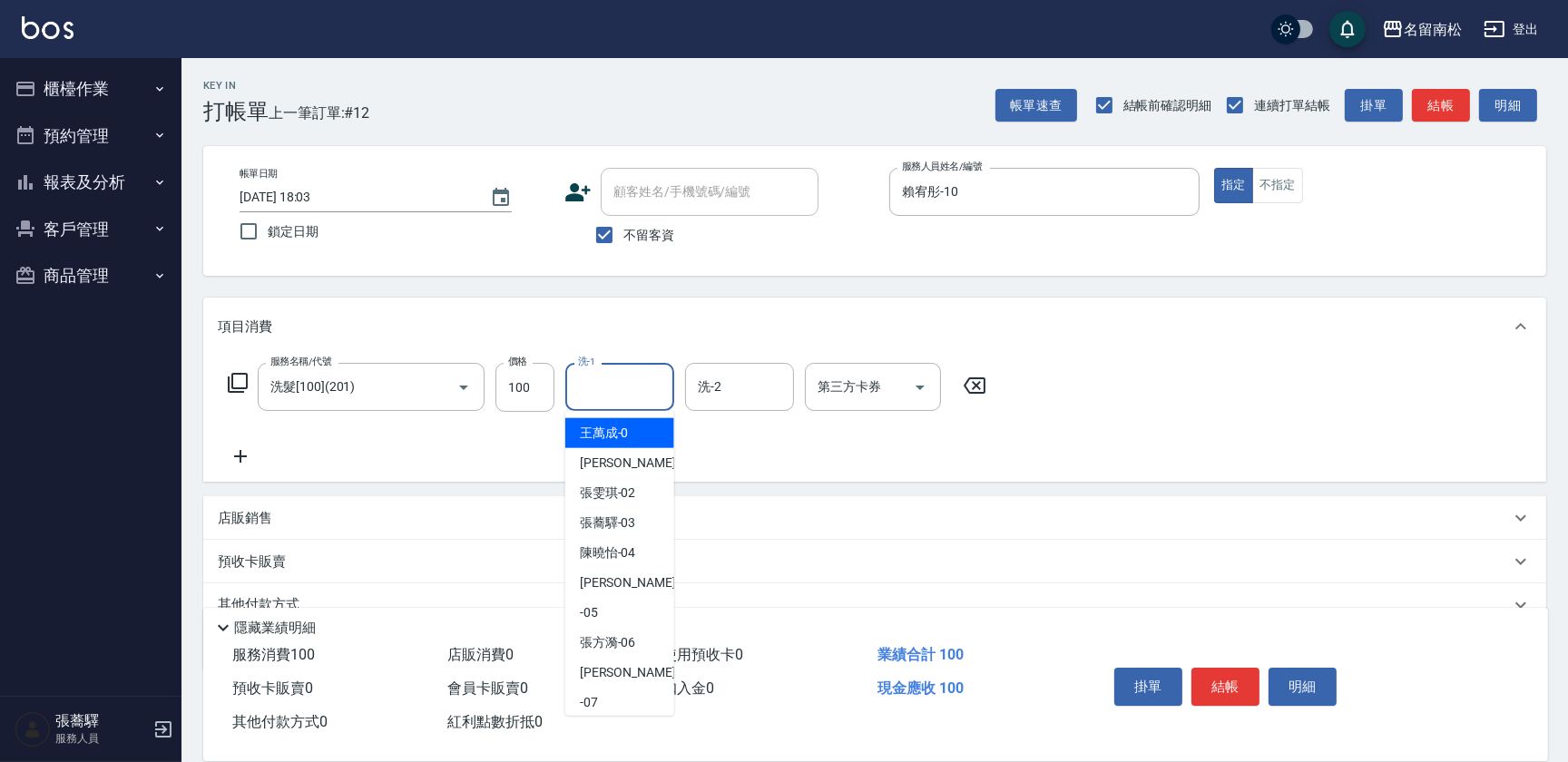
click at [627, 396] on input "洗-1" at bounding box center [619, 386] width 92 height 31
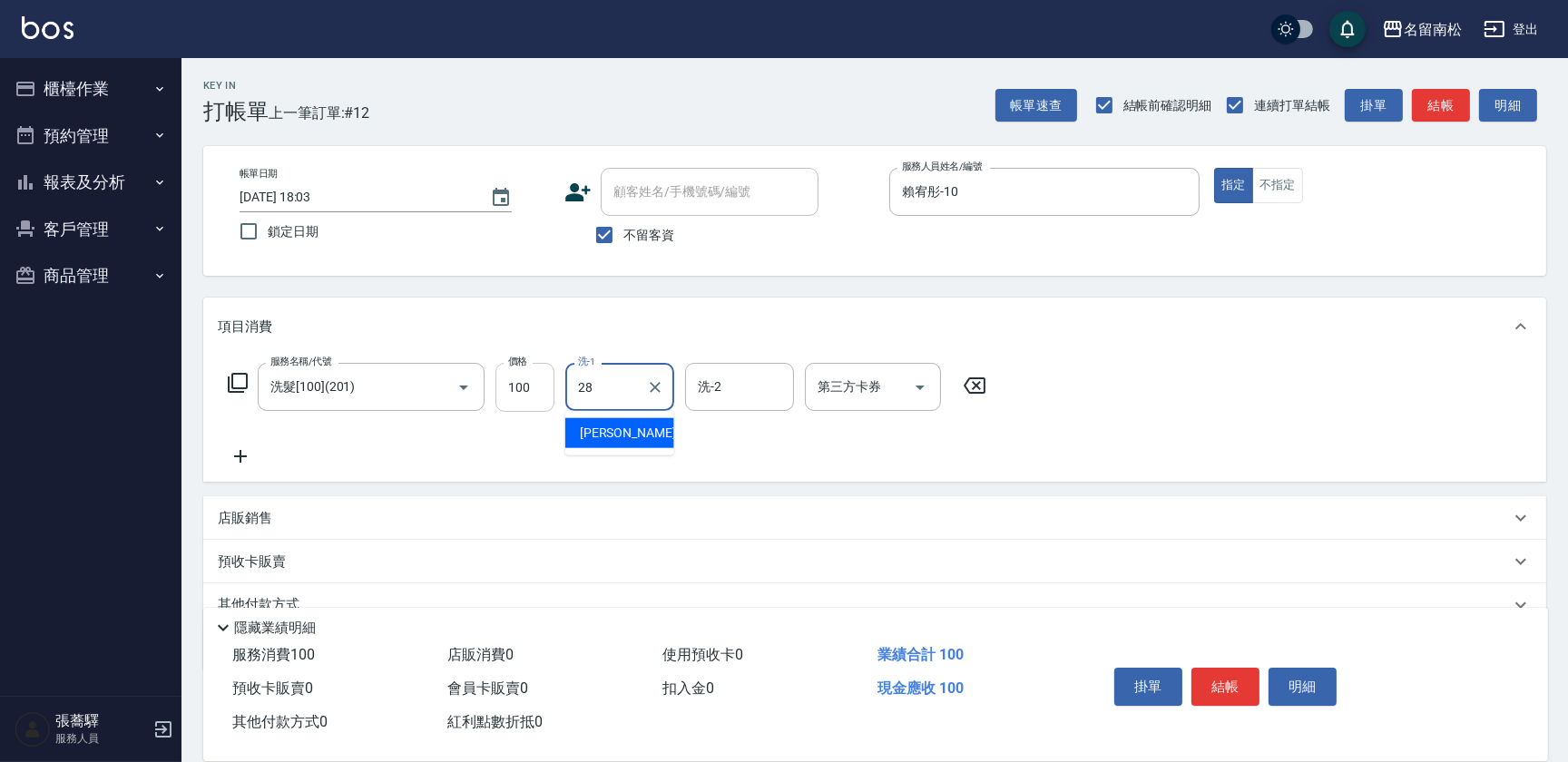
type input "[PERSON_NAME]-28"
click at [246, 464] on icon at bounding box center [241, 456] width 45 height 22
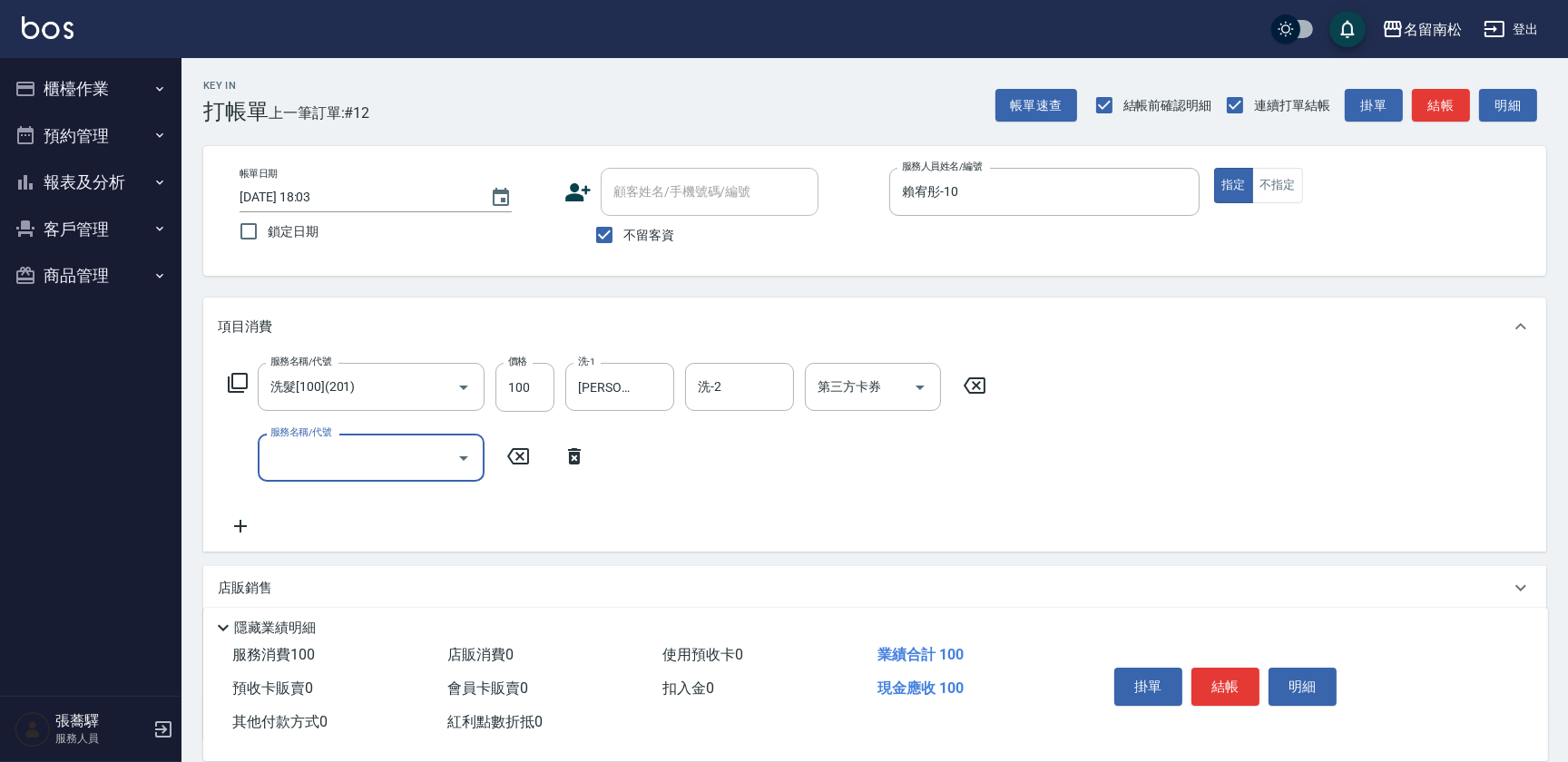
click at [284, 448] on input "服務名稱/代號" at bounding box center [357, 457] width 183 height 31
type input "護髮[800](604)"
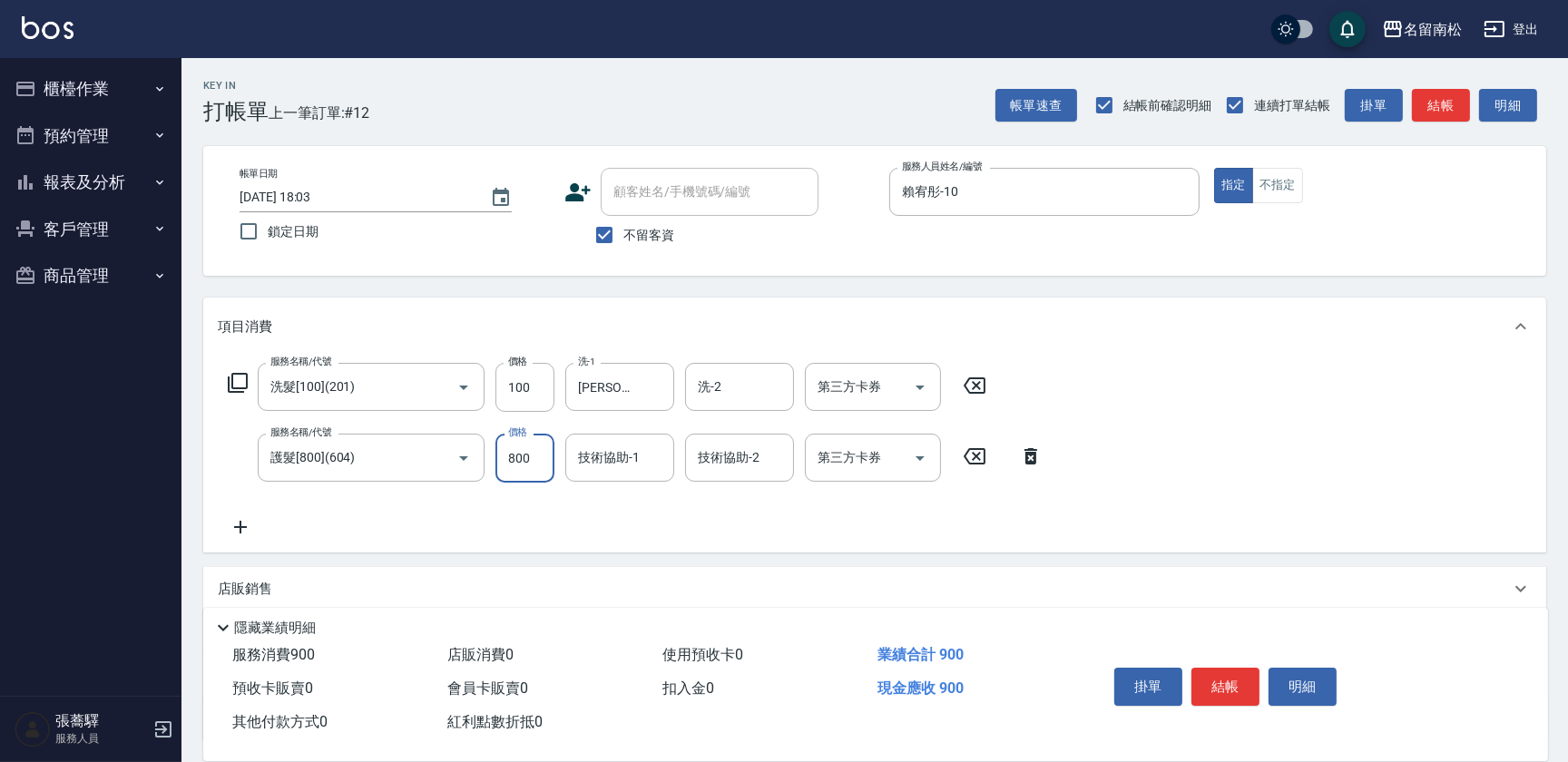
click at [536, 452] on input "800" at bounding box center [525, 458] width 59 height 49
click at [512, 451] on input "6699" at bounding box center [525, 458] width 59 height 49
type input "699"
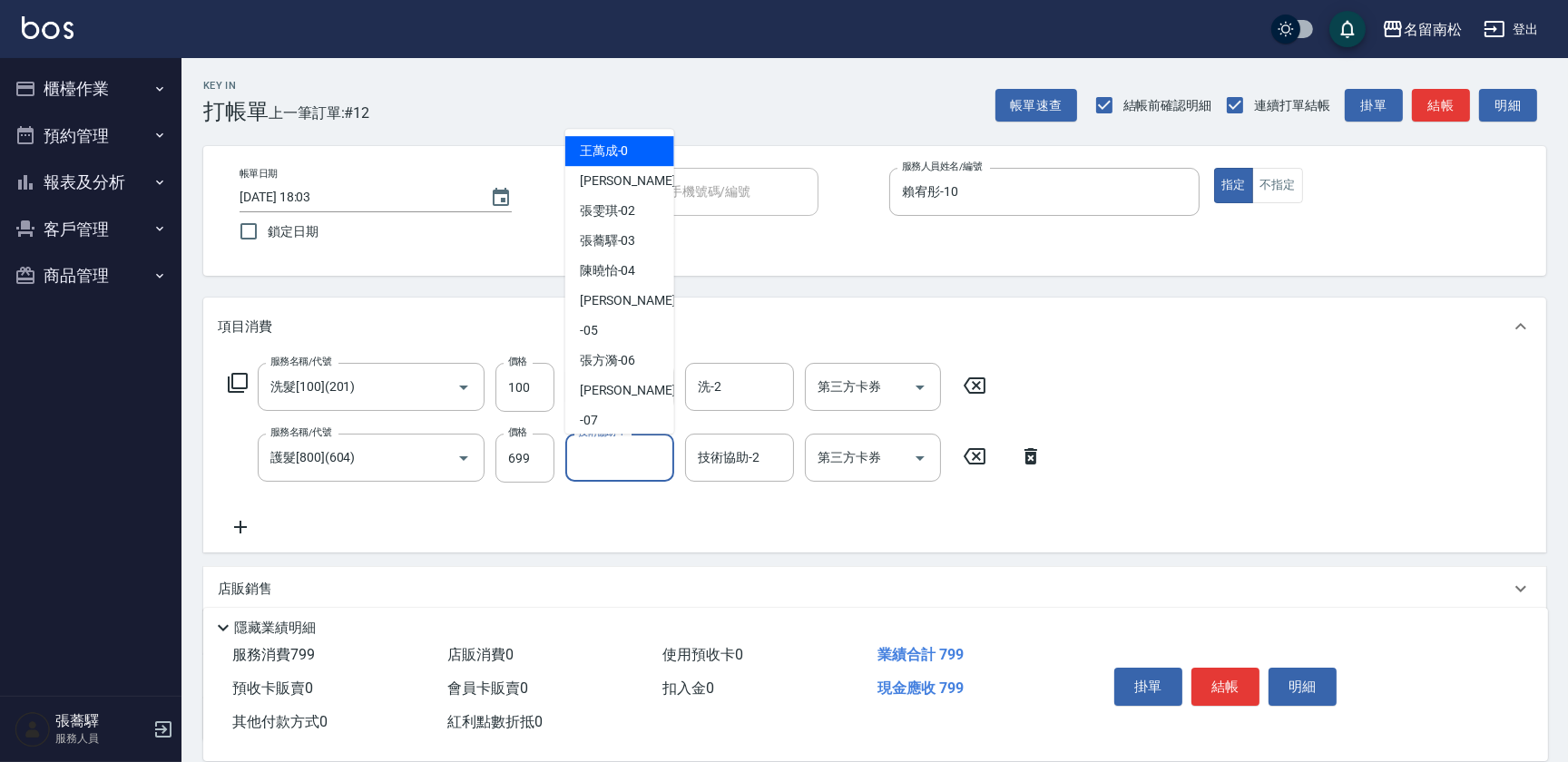
click at [626, 462] on input "技術協助-1" at bounding box center [619, 457] width 92 height 31
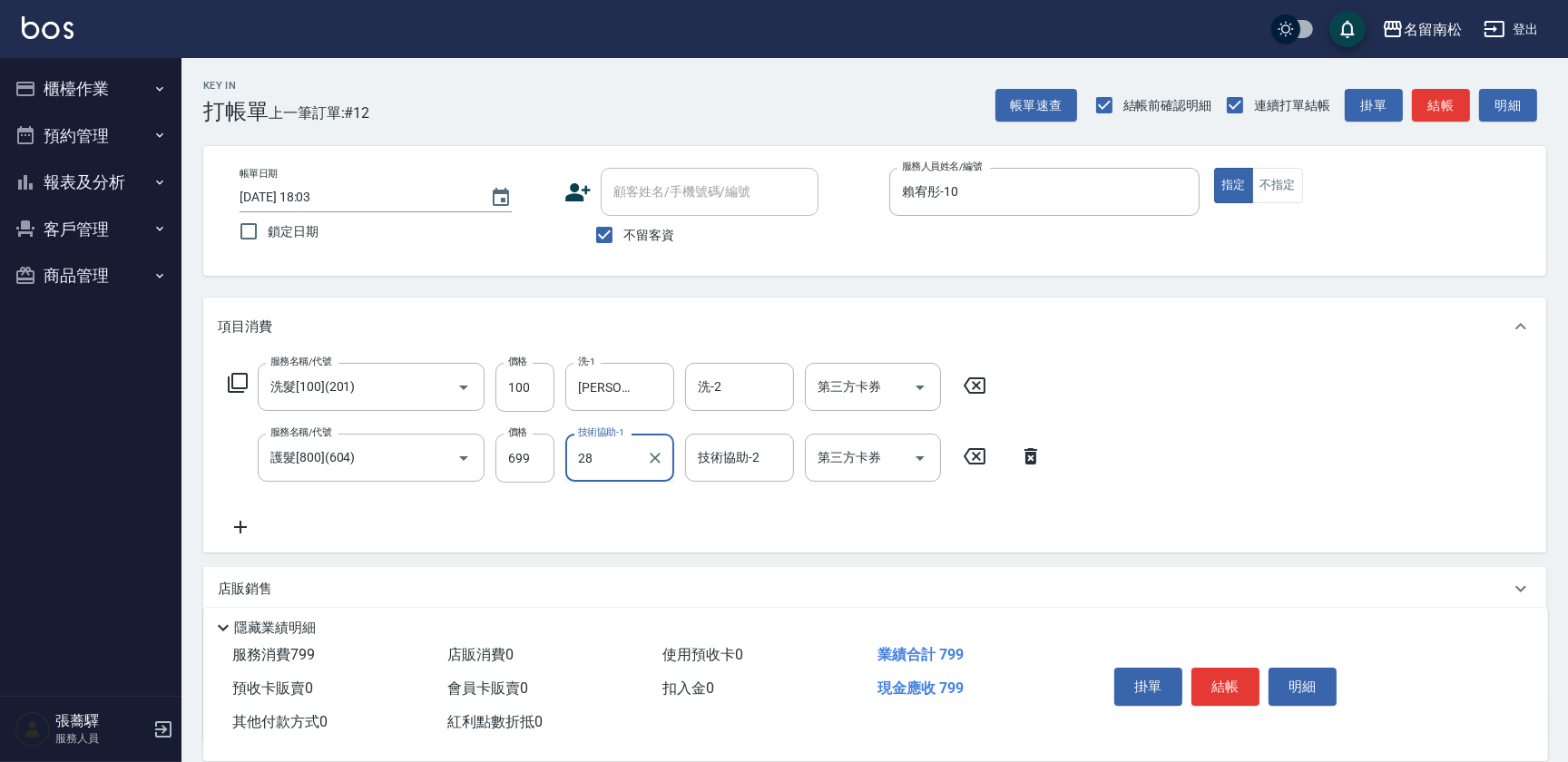
type input "[PERSON_NAME]-28"
click at [1219, 682] on button "結帳" at bounding box center [1225, 686] width 68 height 38
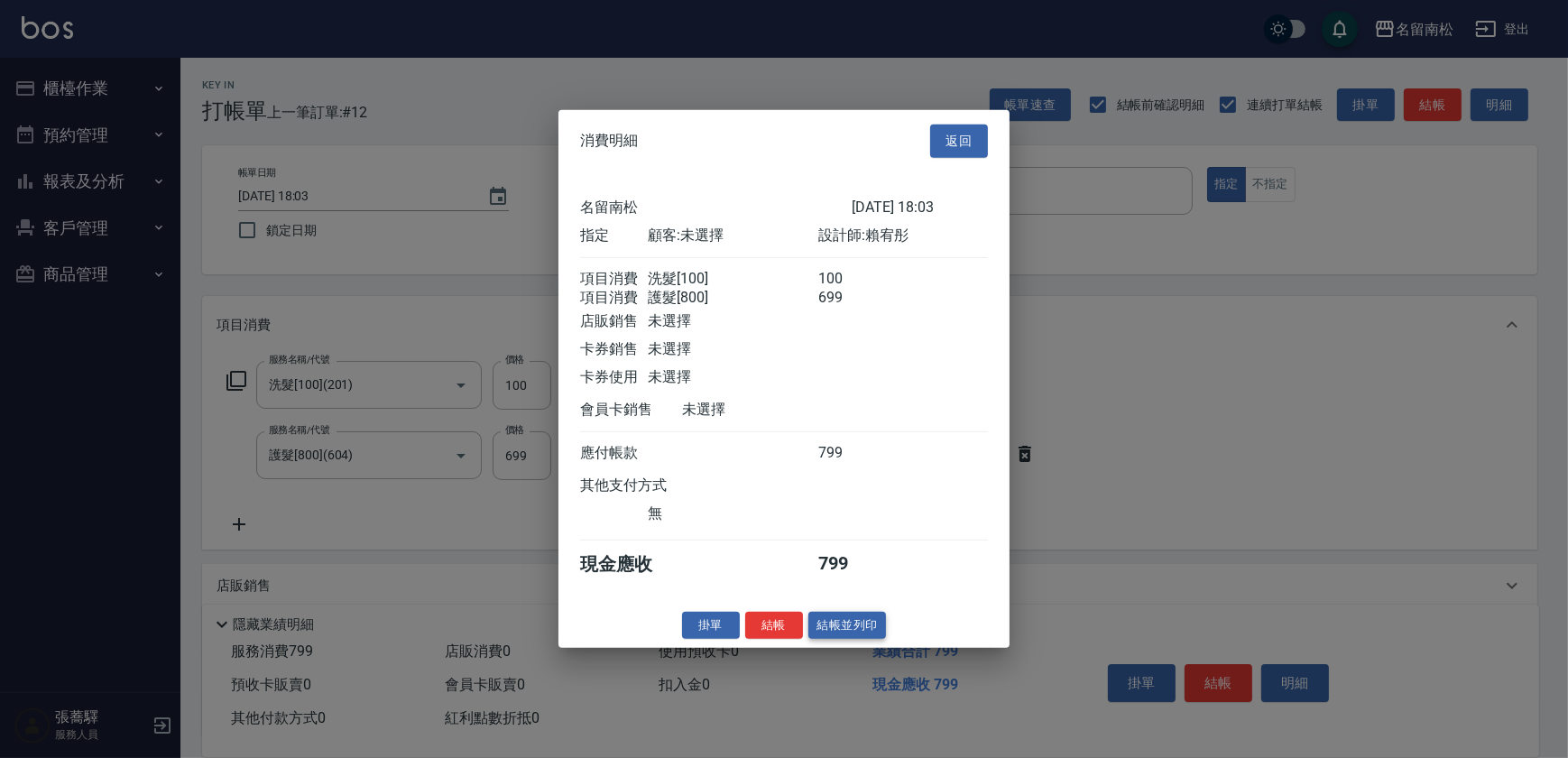
click at [852, 627] on button "結帳並列印" at bounding box center [848, 625] width 78 height 28
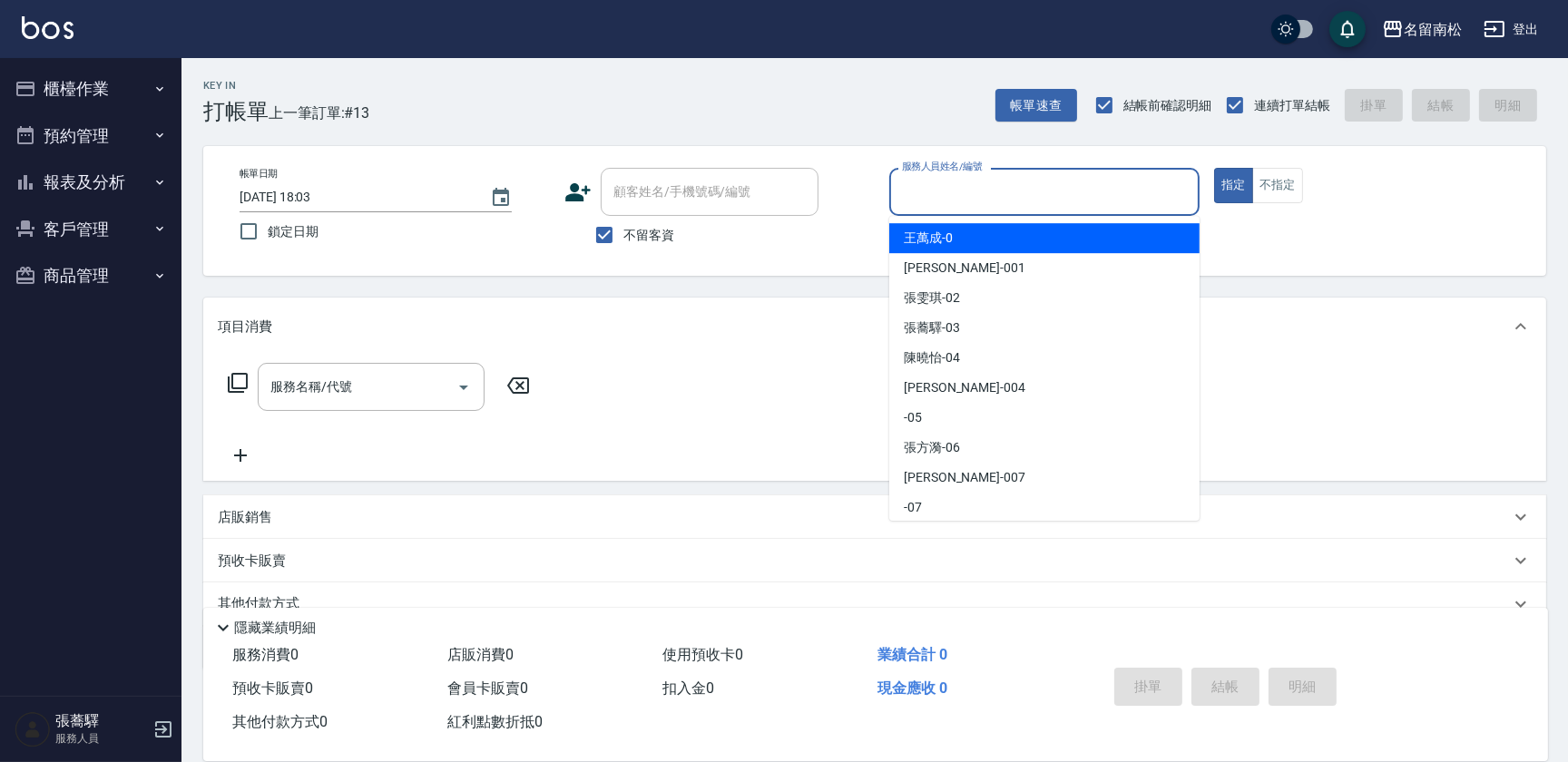
click at [1043, 203] on input "服務人員姓名/編號" at bounding box center [1044, 192] width 294 height 31
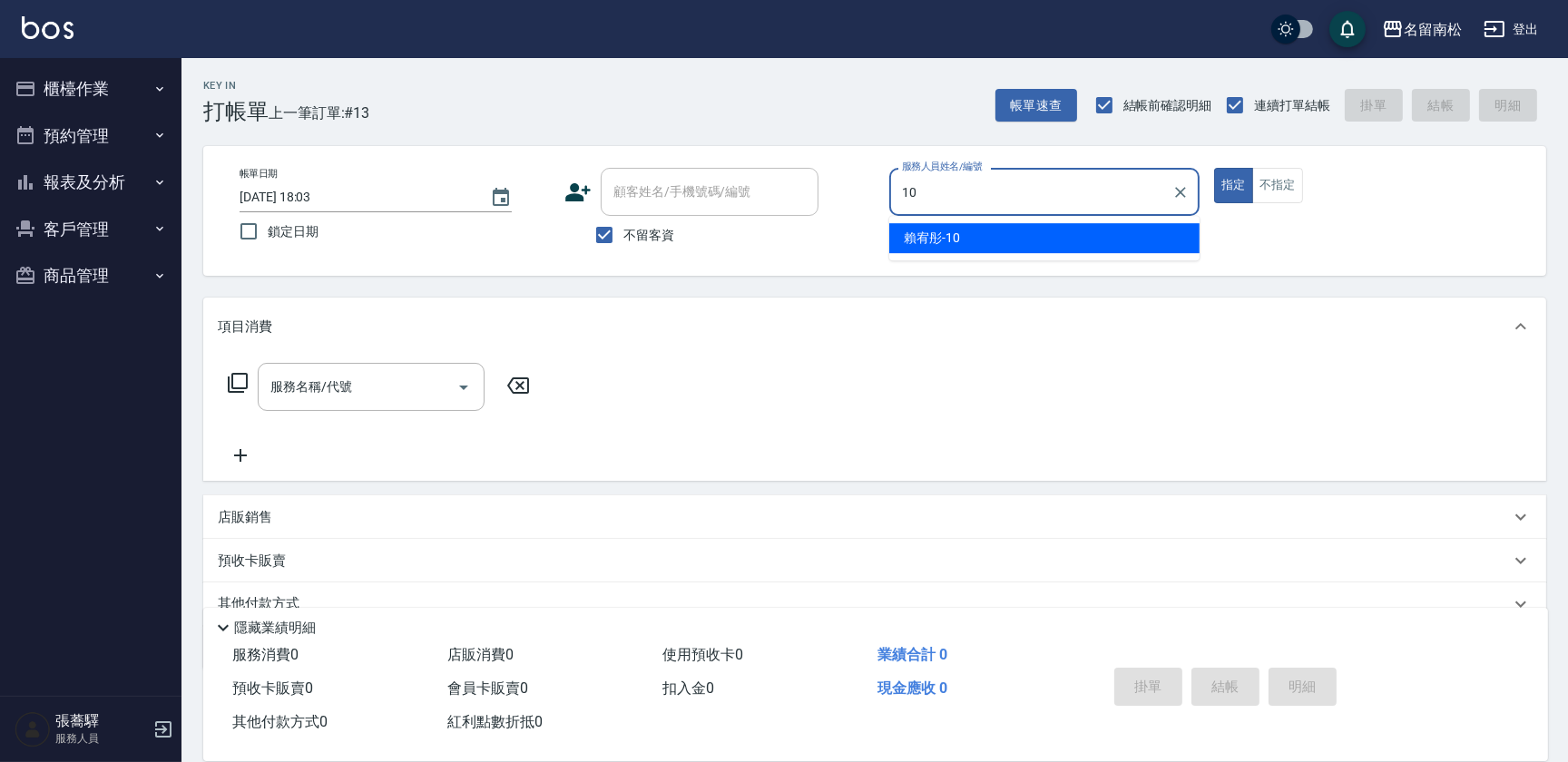
click at [1027, 239] on div "[PERSON_NAME]-10" at bounding box center [1044, 238] width 311 height 29
type input "賴宥彤-10"
click at [381, 389] on input "服務名稱/代號" at bounding box center [357, 386] width 183 height 31
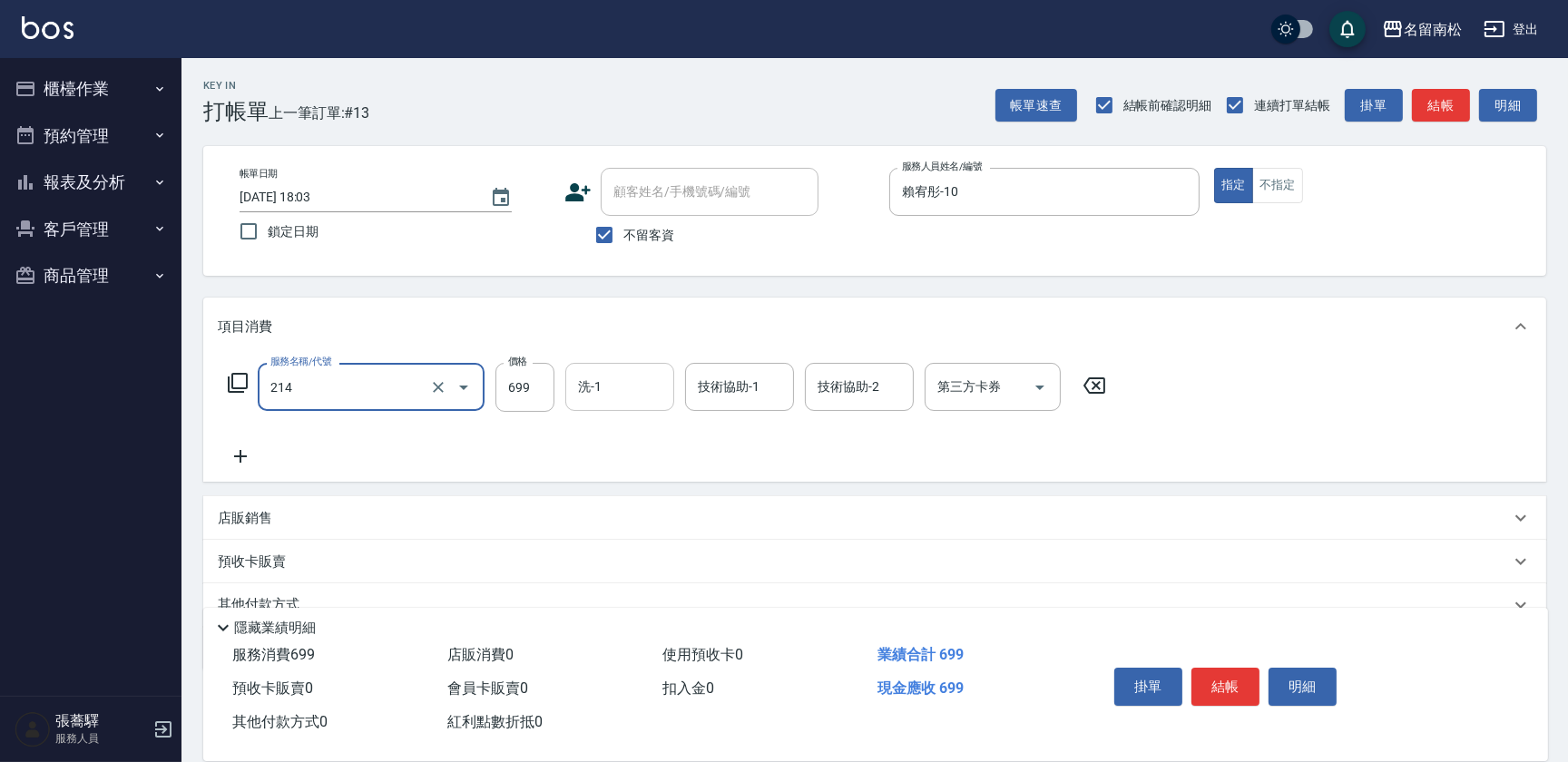
type input "滾珠洗髪699(214)"
click at [623, 382] on input "洗-1" at bounding box center [619, 386] width 92 height 31
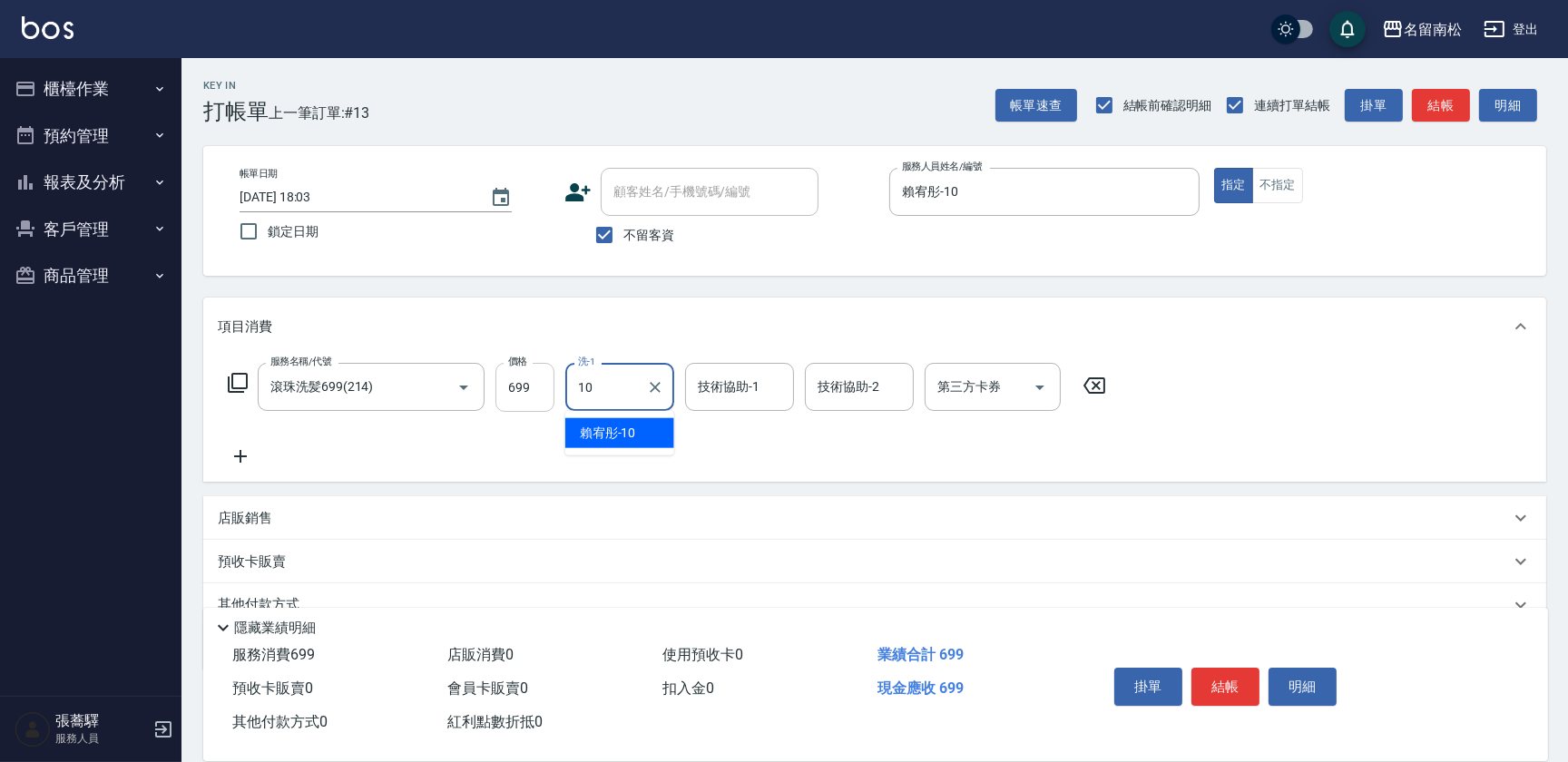
type input "10"
click at [536, 382] on input "699" at bounding box center [525, 387] width 59 height 49
click at [517, 383] on input "7700" at bounding box center [525, 387] width 59 height 49
type input "700"
click at [617, 383] on input "洗-1" at bounding box center [619, 386] width 92 height 31
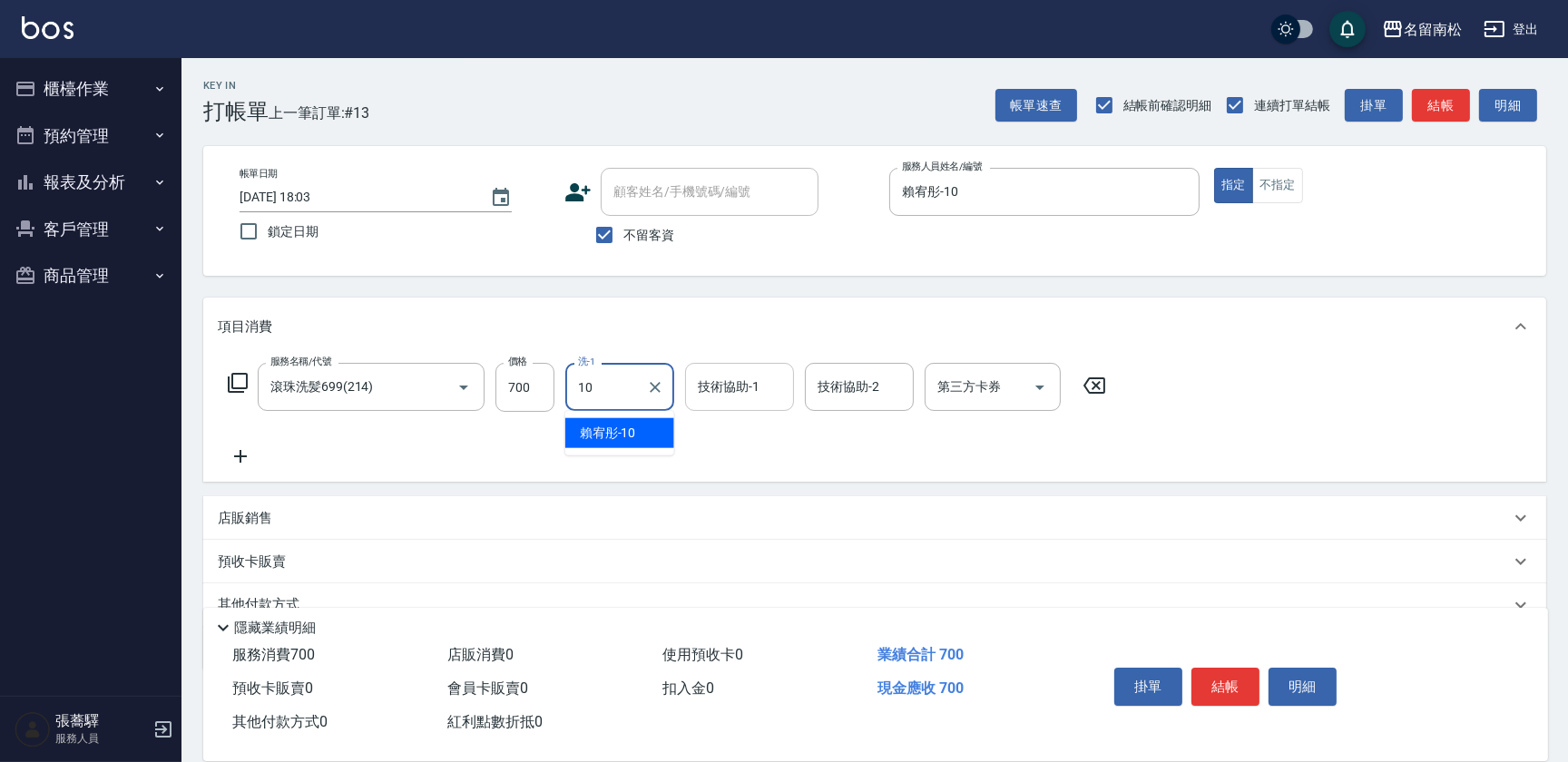
drag, startPoint x: 610, startPoint y: 433, endPoint x: 776, endPoint y: 406, distance: 168.2
click at [611, 433] on span "[PERSON_NAME]-10" at bounding box center [608, 433] width 56 height 19
type input "賴宥彤-10"
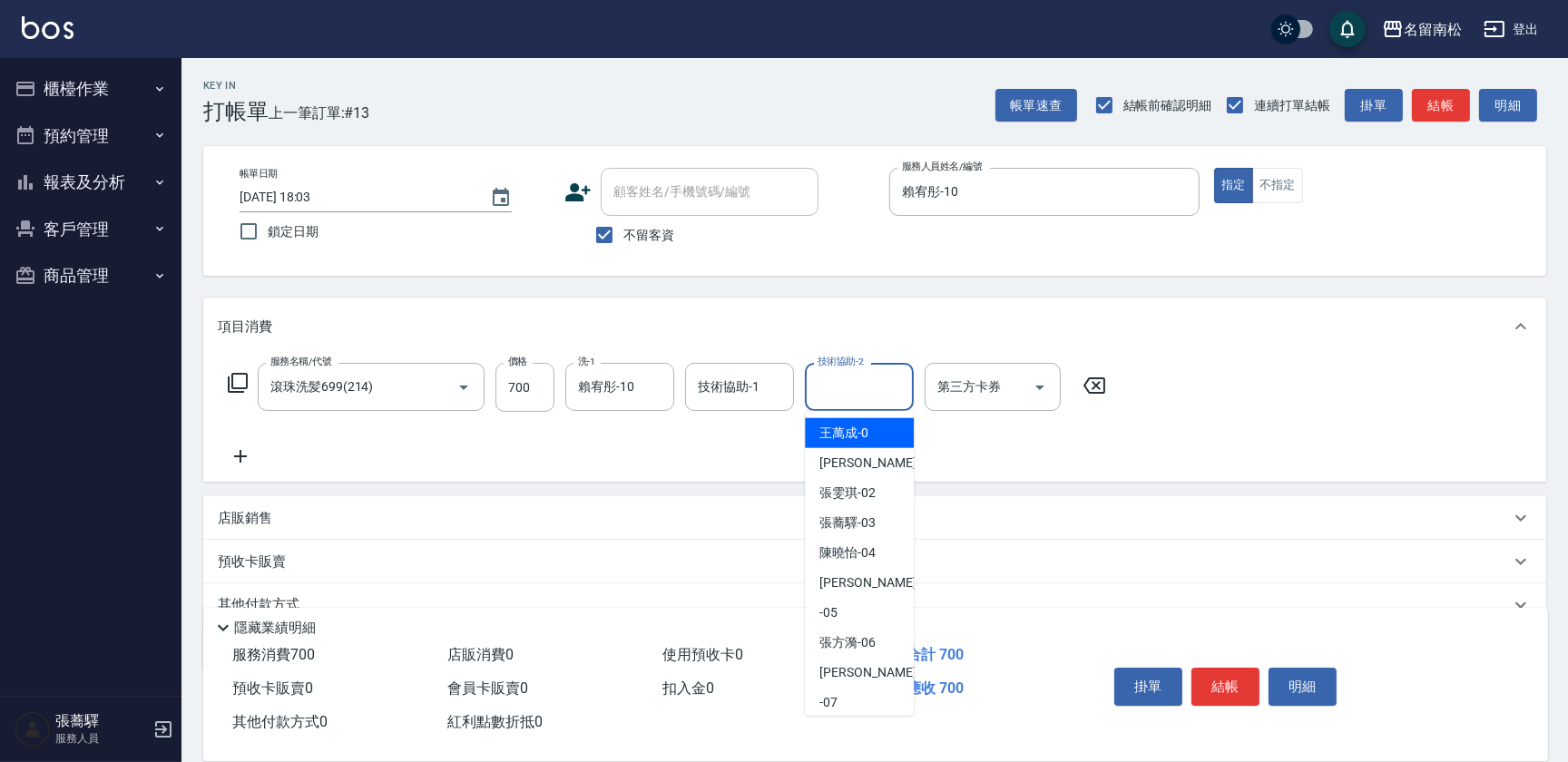
click at [844, 385] on input "技術協助-2" at bounding box center [859, 386] width 92 height 31
click at [842, 429] on span "[PERSON_NAME]-10" at bounding box center [846, 433] width 56 height 19
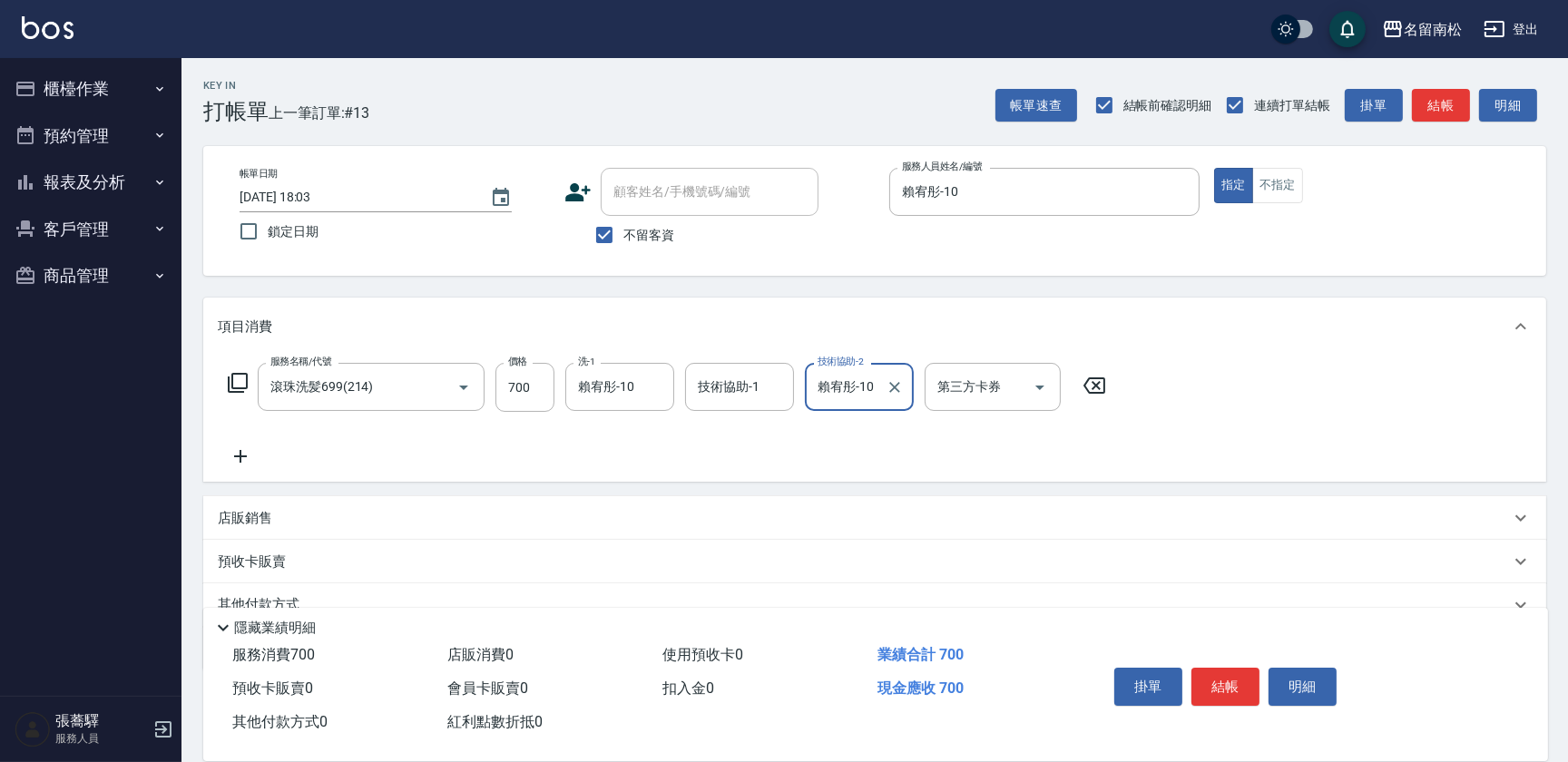
type input "賴宥彤-10"
click at [245, 454] on icon at bounding box center [241, 456] width 45 height 22
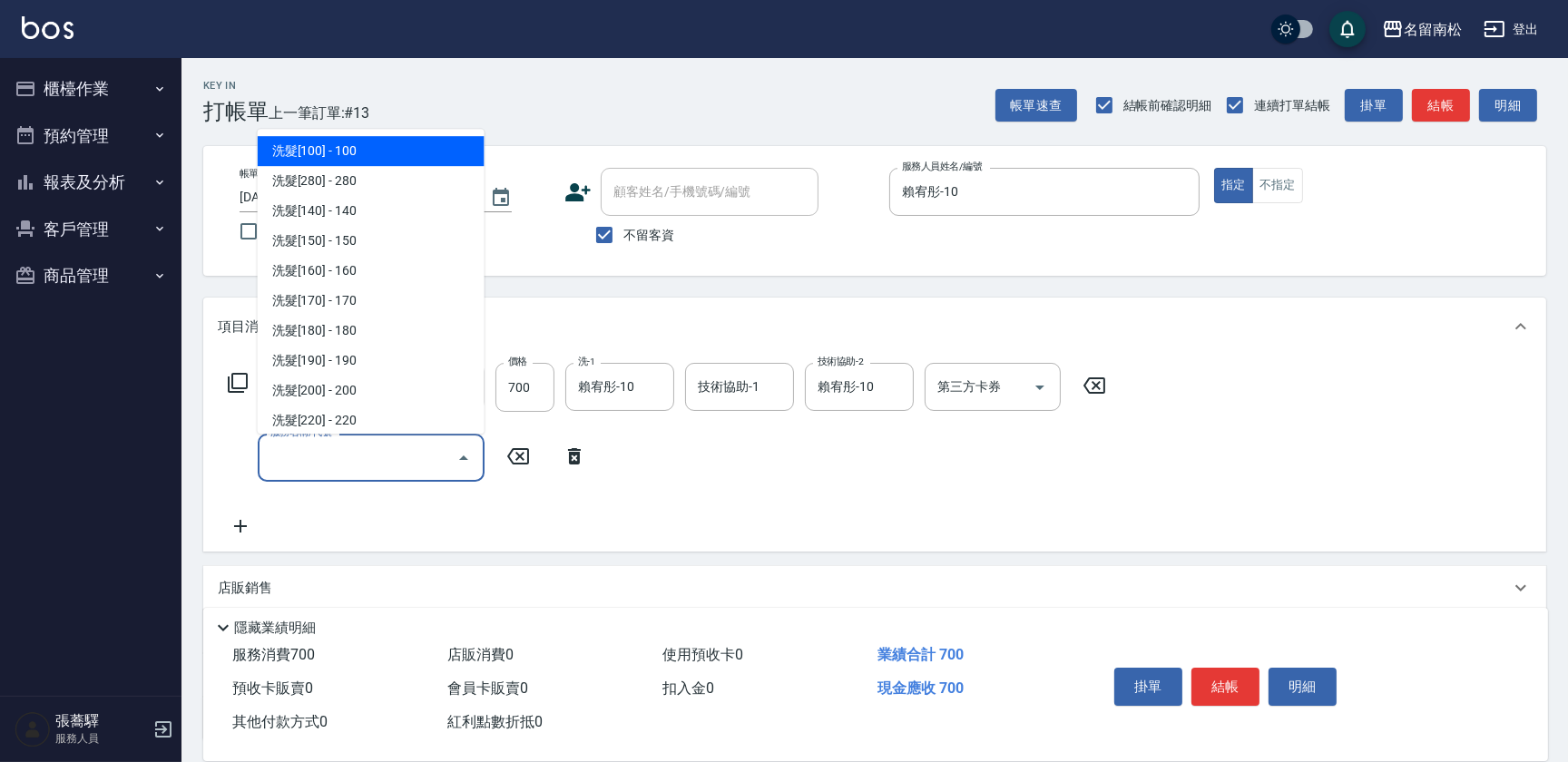
click at [344, 452] on input "服務名稱/代號" at bounding box center [357, 457] width 183 height 31
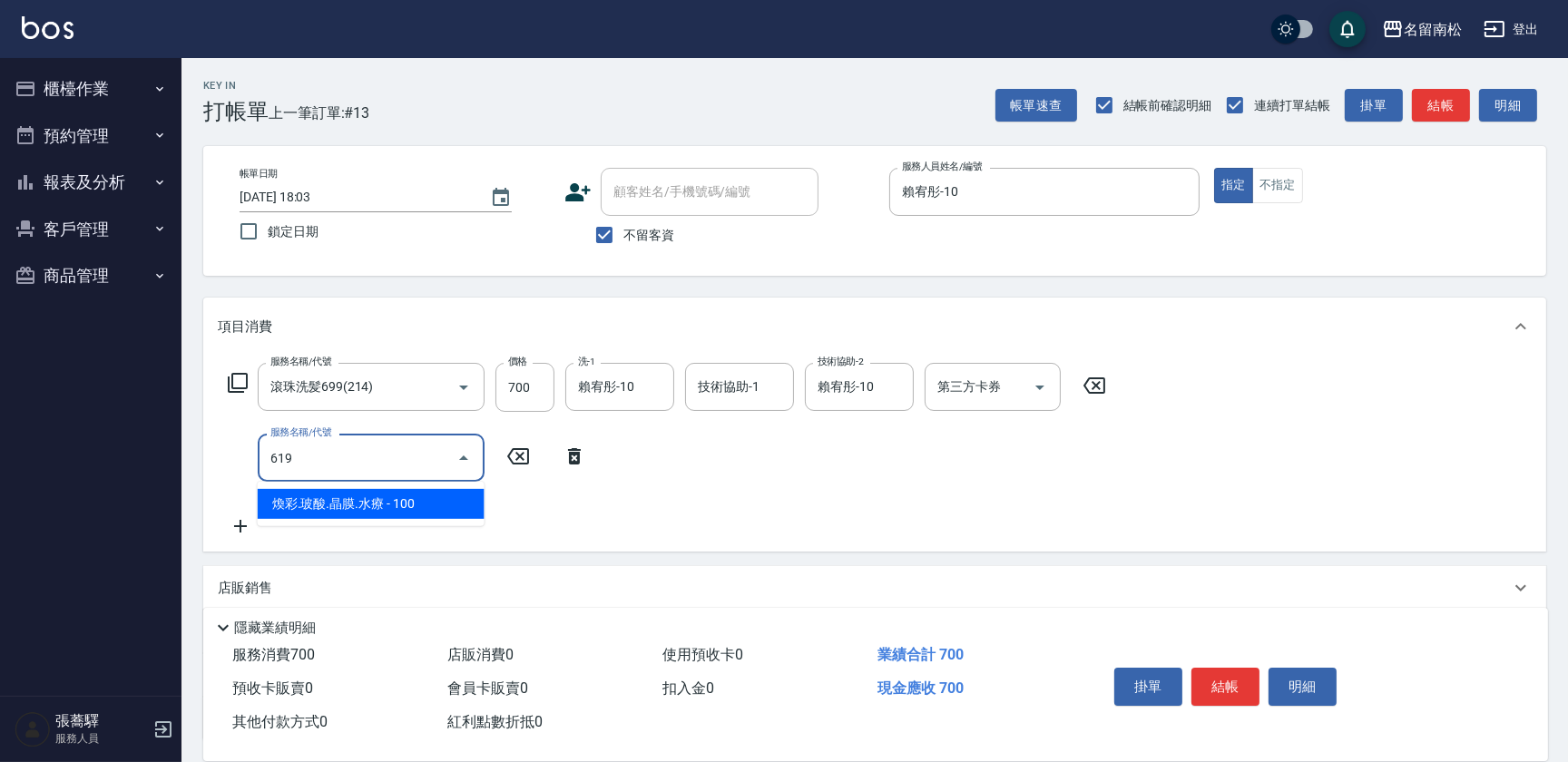
click at [436, 496] on span "煥彩.玻酸.晶膜.水療 - 100" at bounding box center [371, 503] width 227 height 29
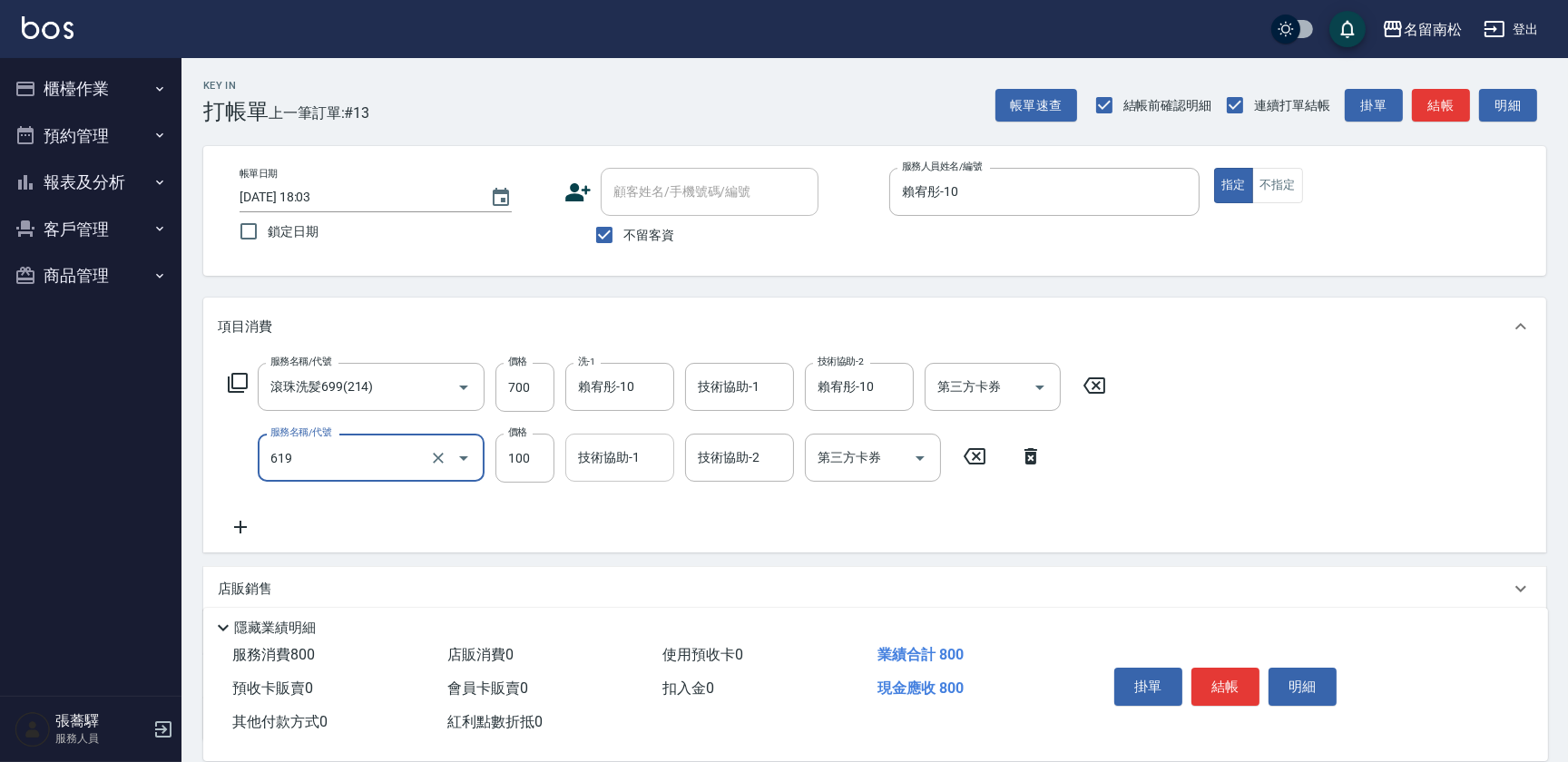
type input "煥彩.玻酸.晶膜.水療(619)"
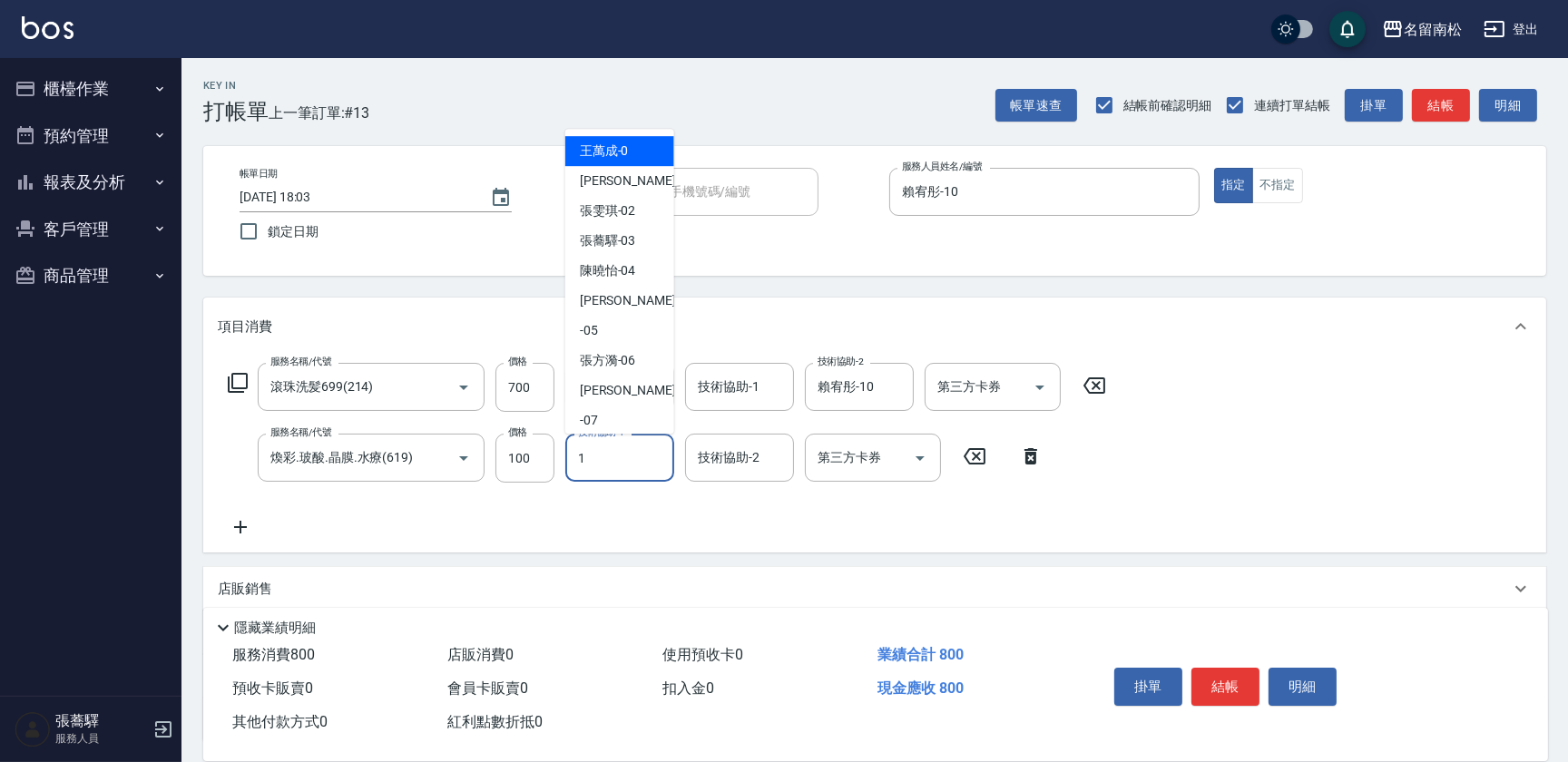
click at [643, 461] on div "1 技術協助-1" at bounding box center [619, 457] width 109 height 48
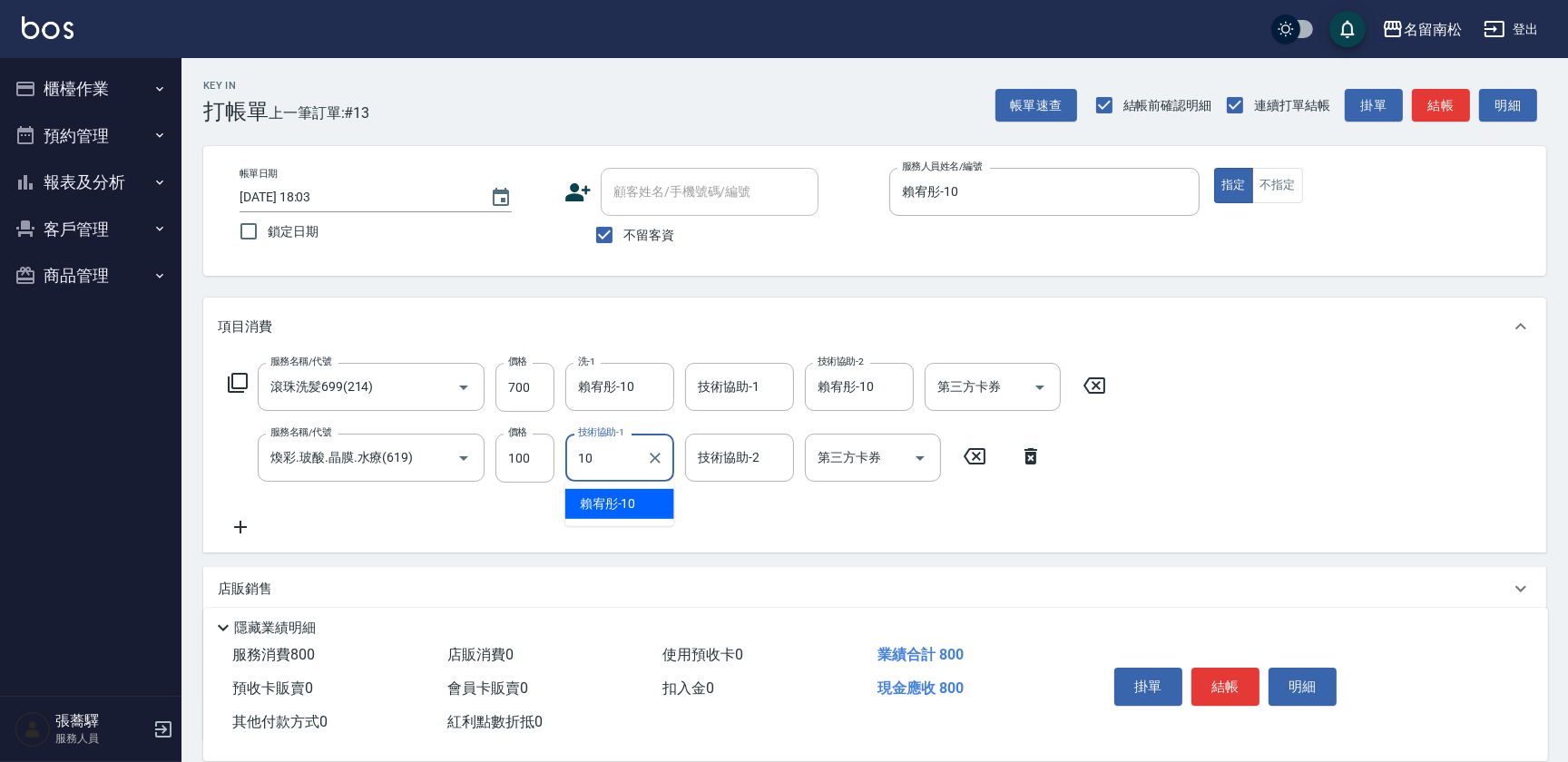
click at [643, 499] on div "[PERSON_NAME]-10" at bounding box center [619, 503] width 109 height 29
type input "賴宥彤-10"
click at [1214, 683] on button "結帳" at bounding box center [1225, 686] width 68 height 38
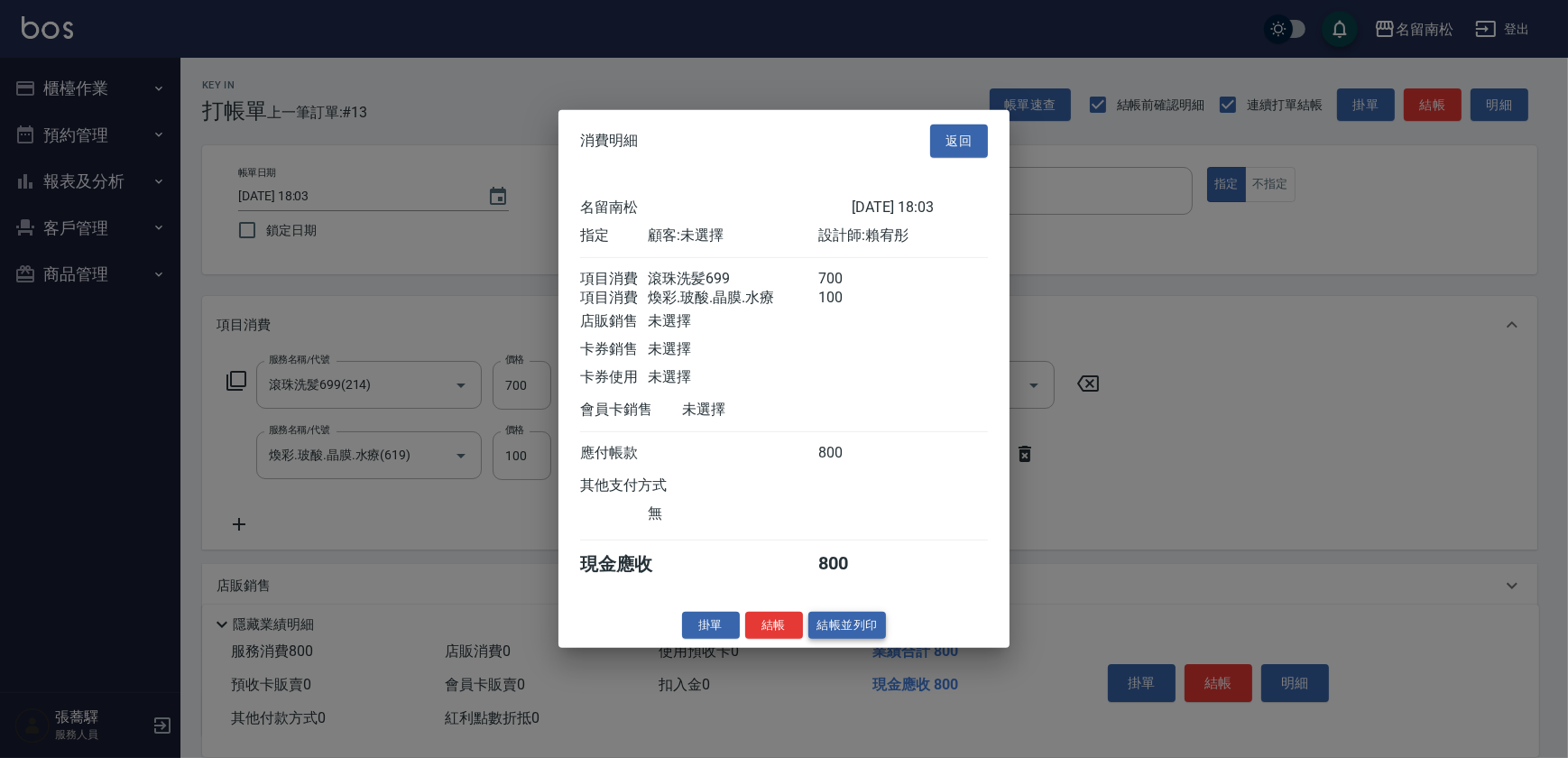
click at [855, 639] on button "結帳並列印" at bounding box center [848, 625] width 78 height 28
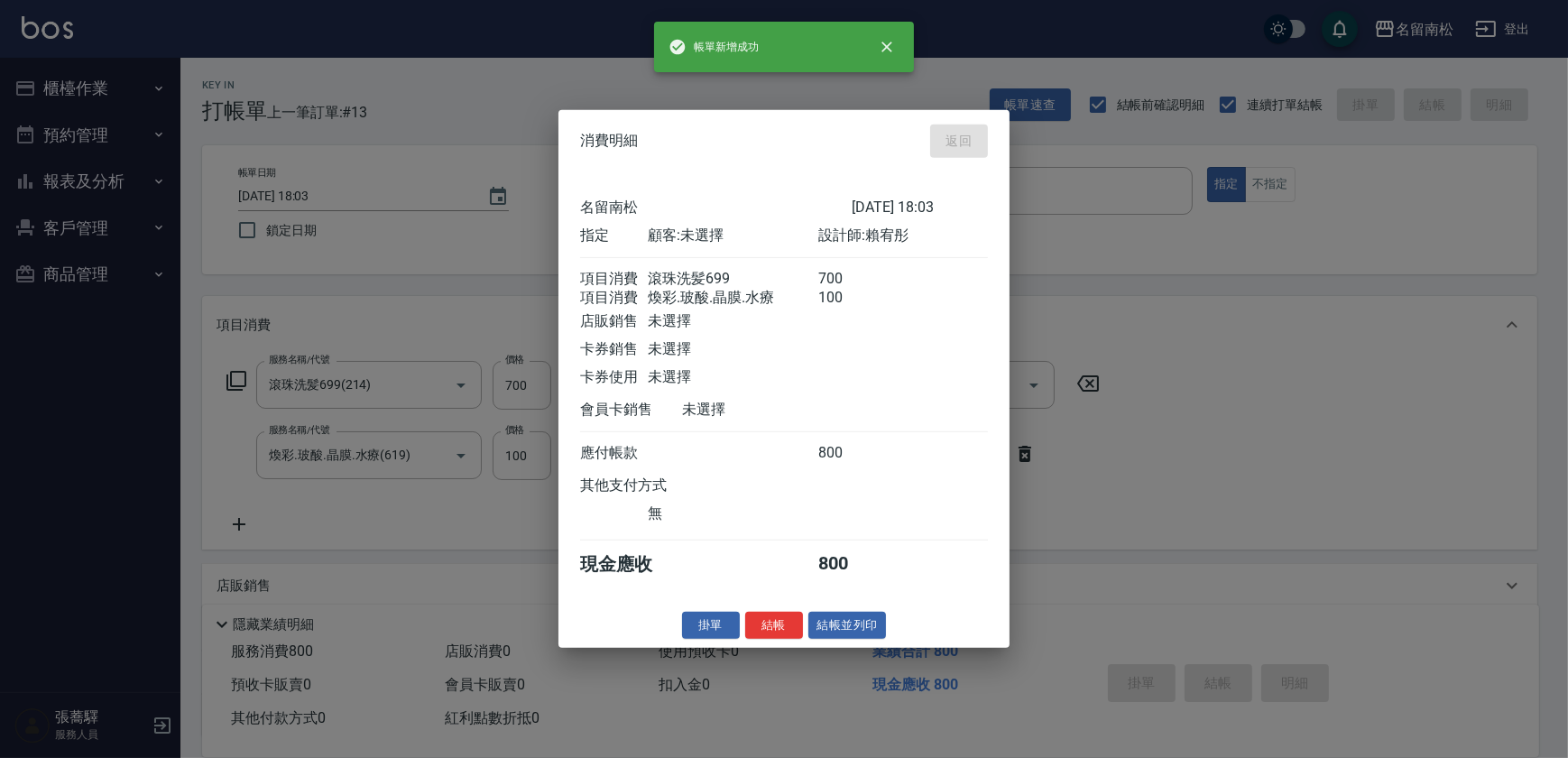
type input "[DATE] 18:04"
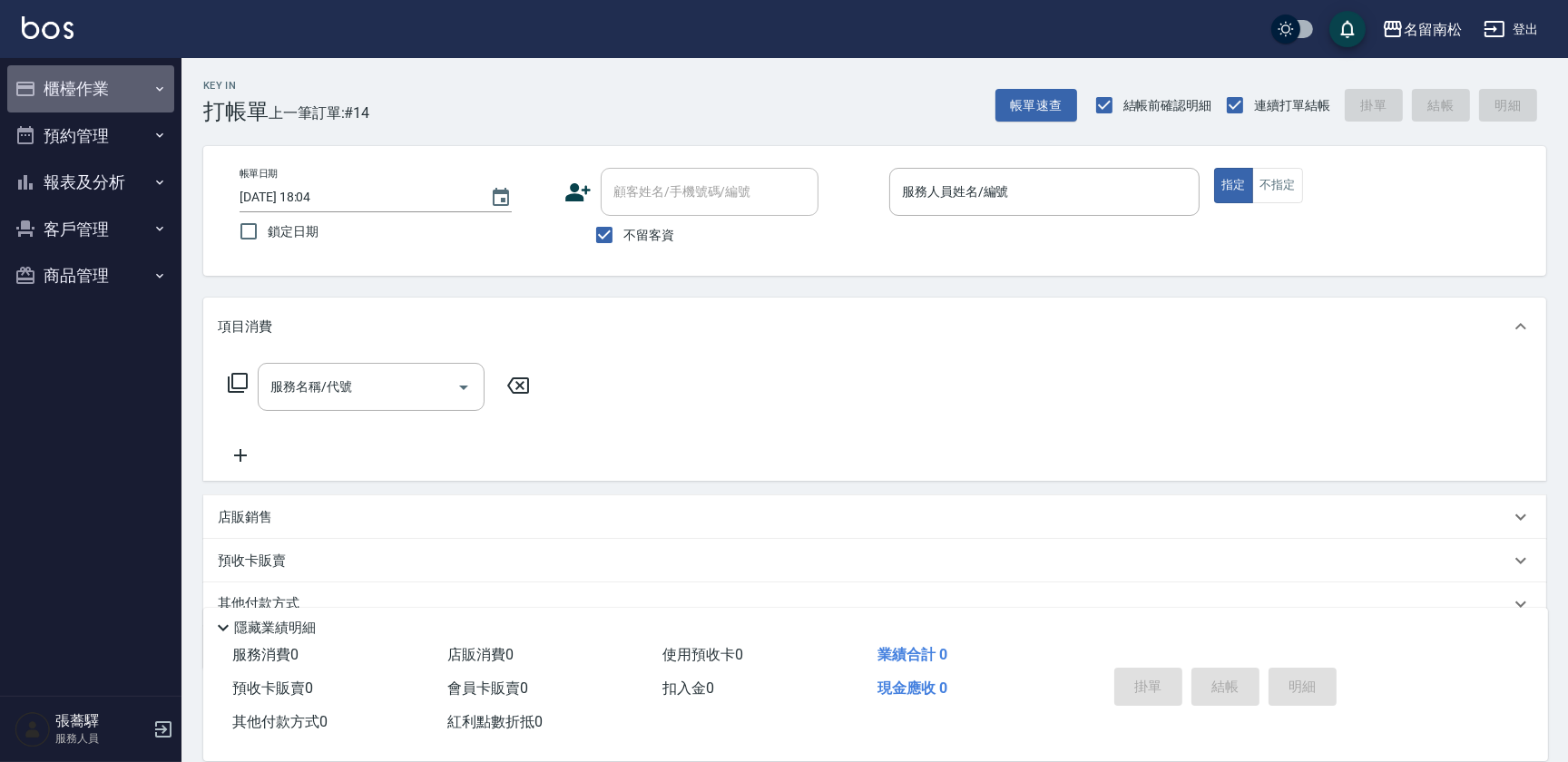
click at [88, 90] on button "櫃檯作業" at bounding box center [90, 88] width 167 height 47
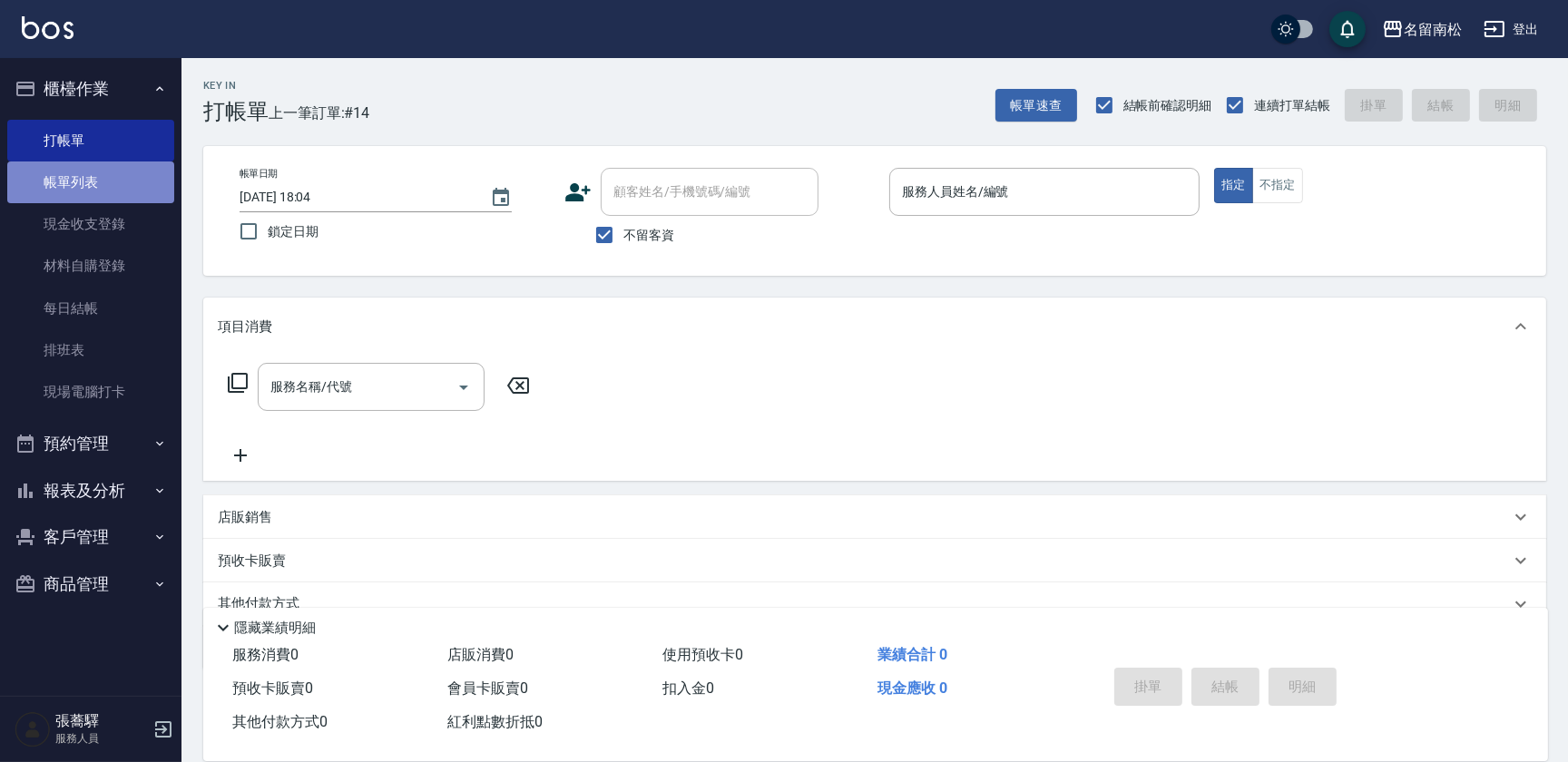
click at [73, 172] on link "帳單列表" at bounding box center [90, 182] width 167 height 41
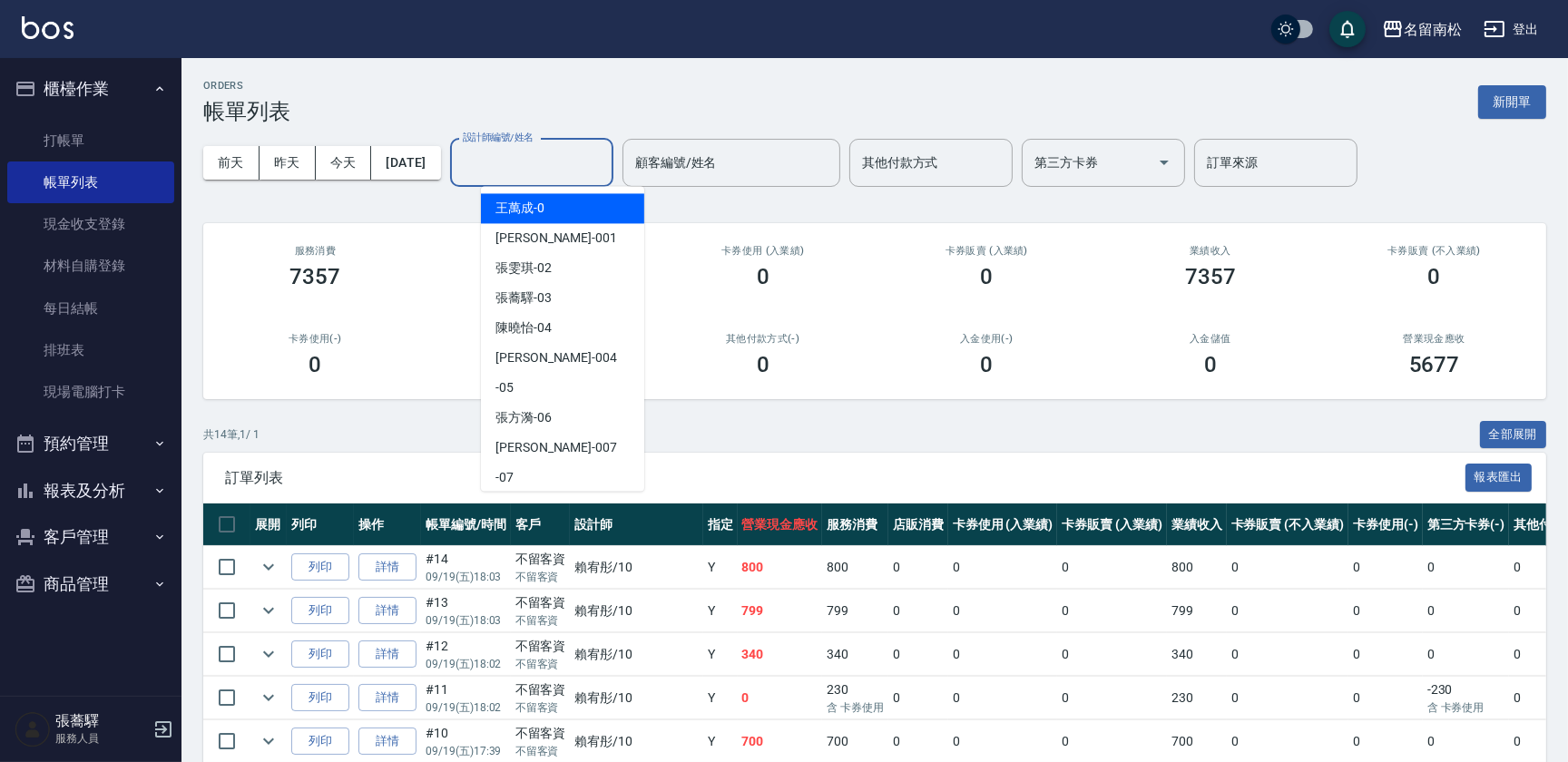
click at [511, 156] on input "設計師編號/姓名" at bounding box center [532, 163] width 147 height 31
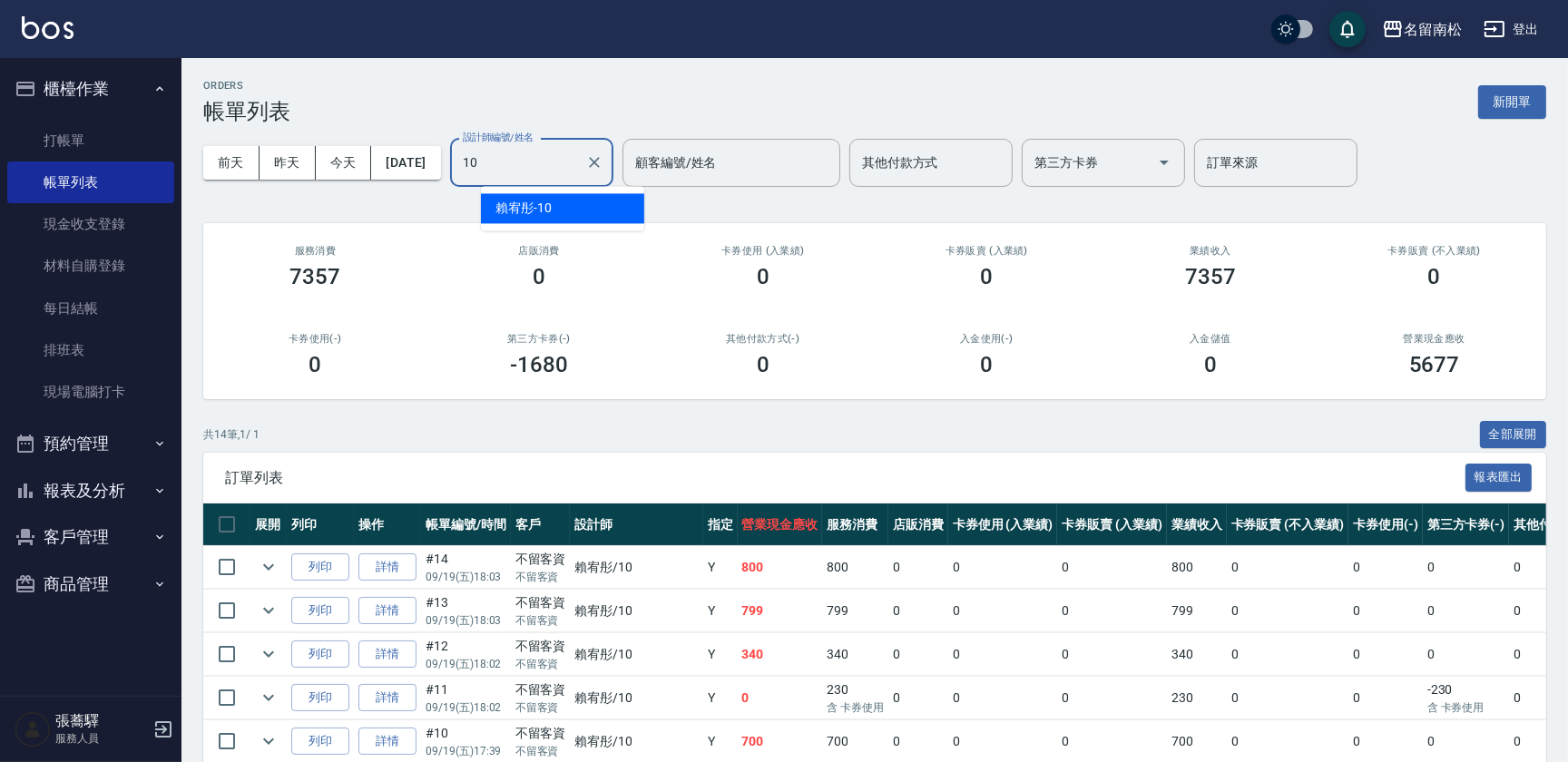
click at [519, 223] on div "[PERSON_NAME]-10" at bounding box center [562, 208] width 163 height 29
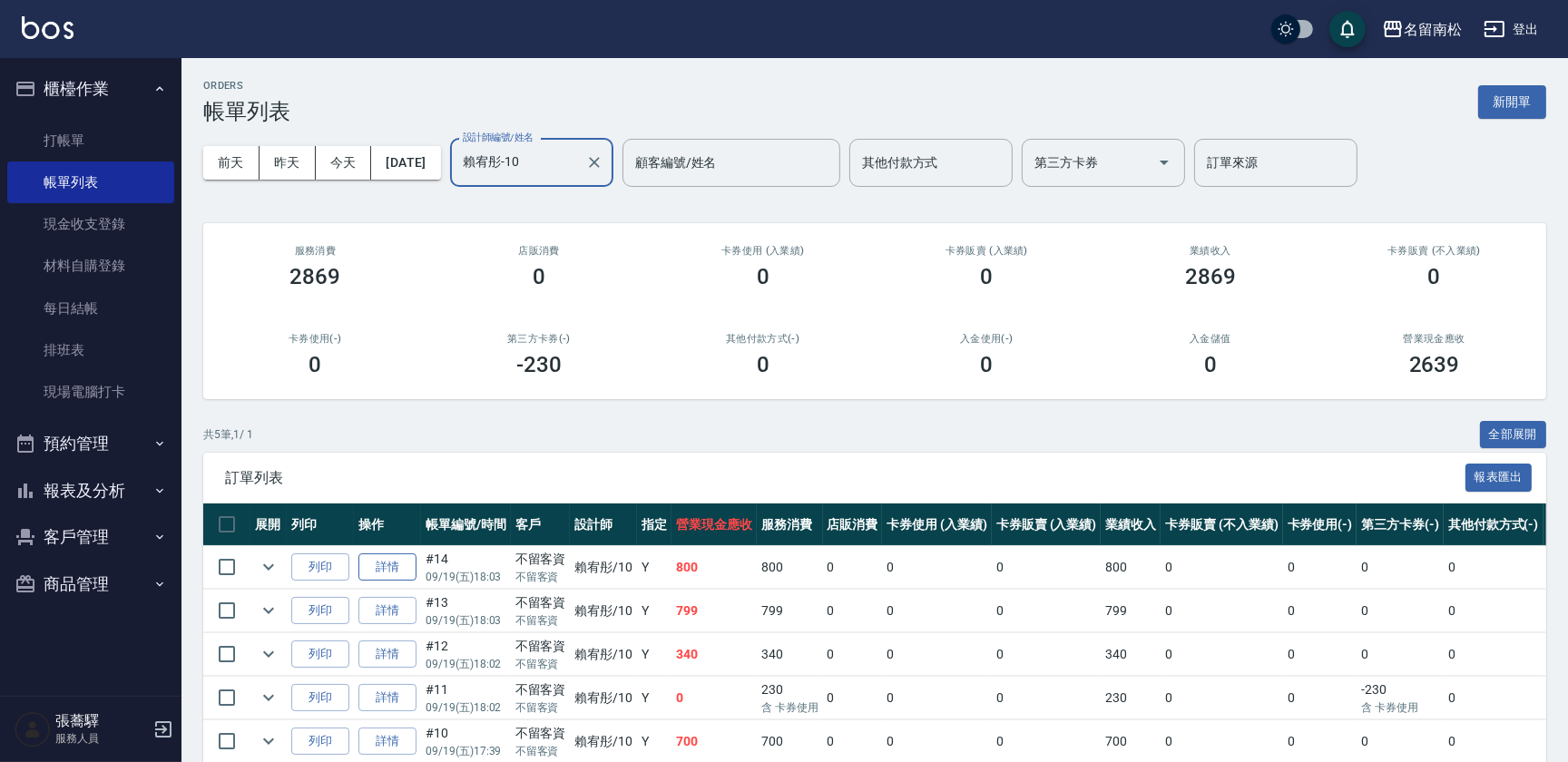
type input "賴宥彤-10"
click at [389, 565] on link "詳情" at bounding box center [387, 567] width 58 height 29
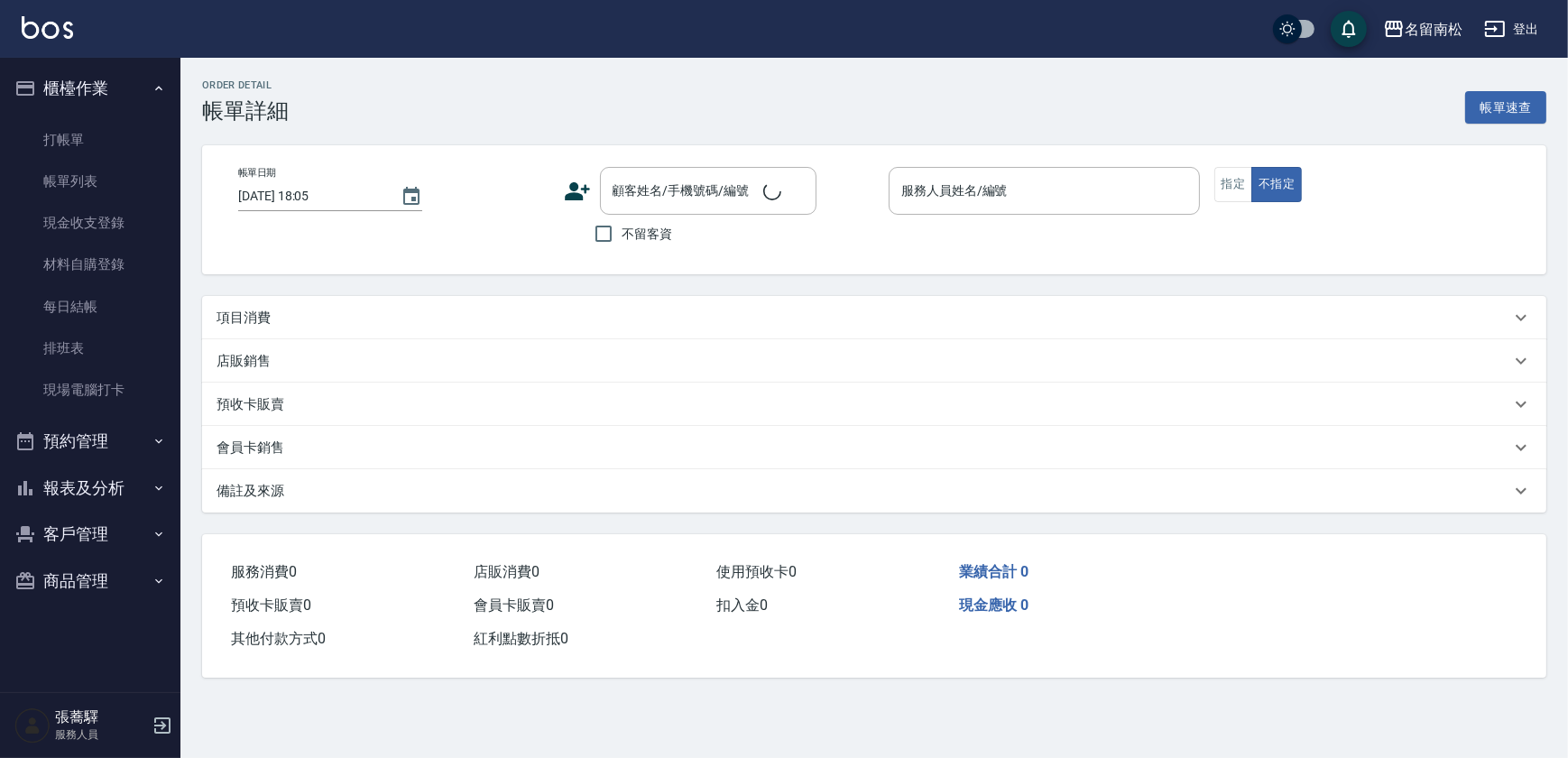
type input "[DATE] 18:03"
checkbox input "true"
type input "賴宥彤-10"
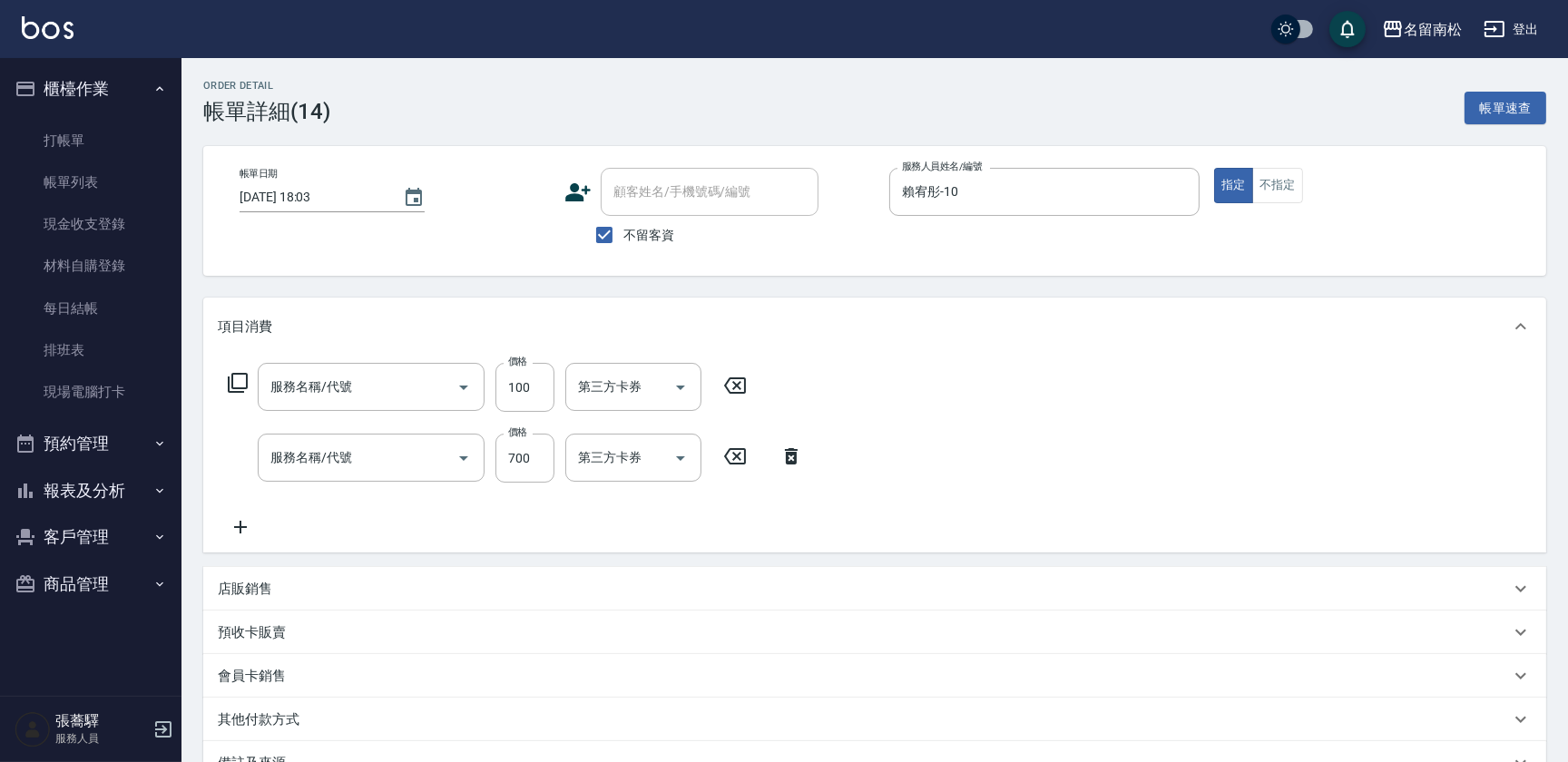
type input "煥彩.玻酸.晶膜.水療(619)"
type input "滾珠洗髪699(214)"
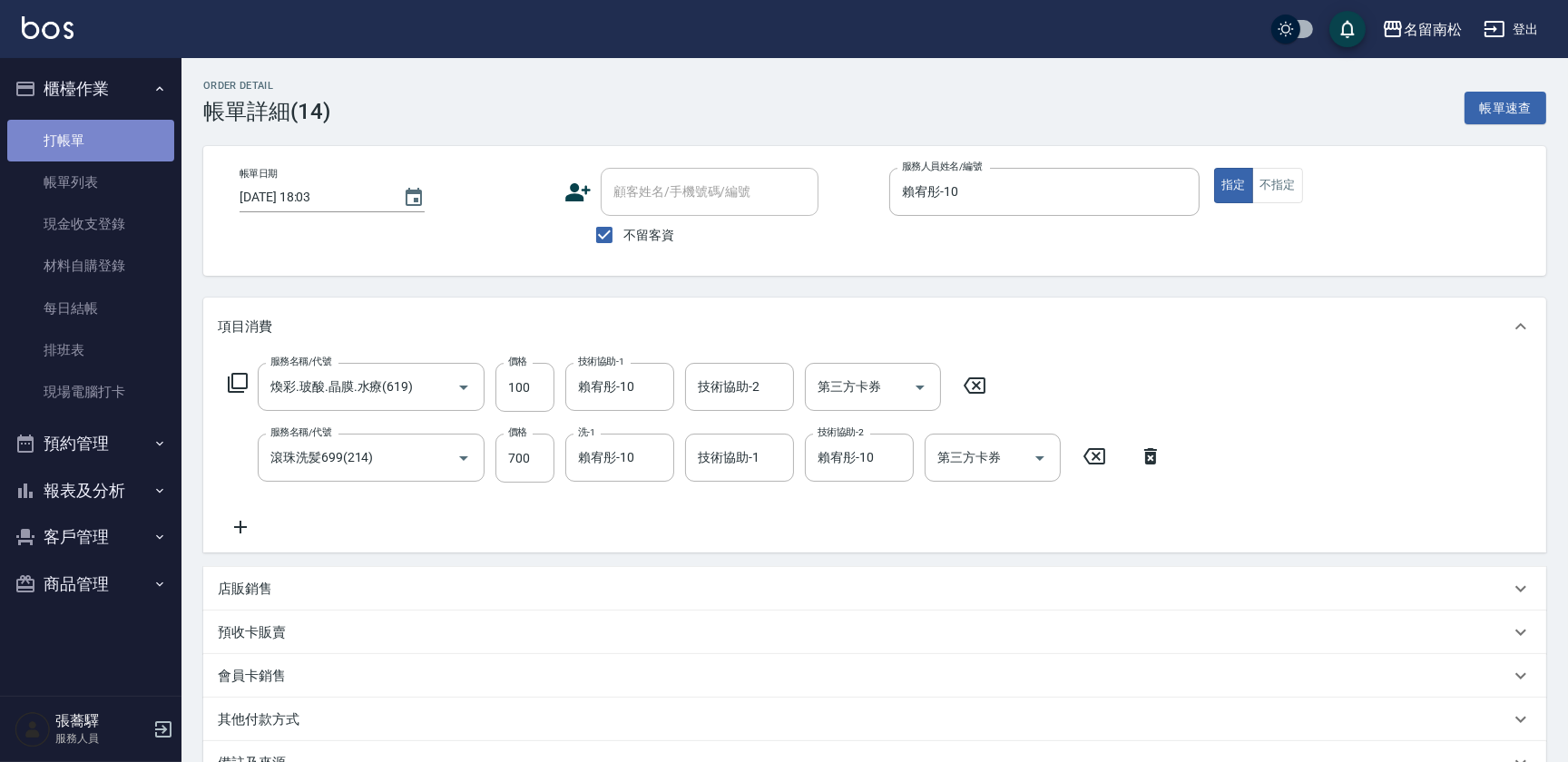
click at [35, 129] on link "打帳單" at bounding box center [90, 141] width 167 height 41
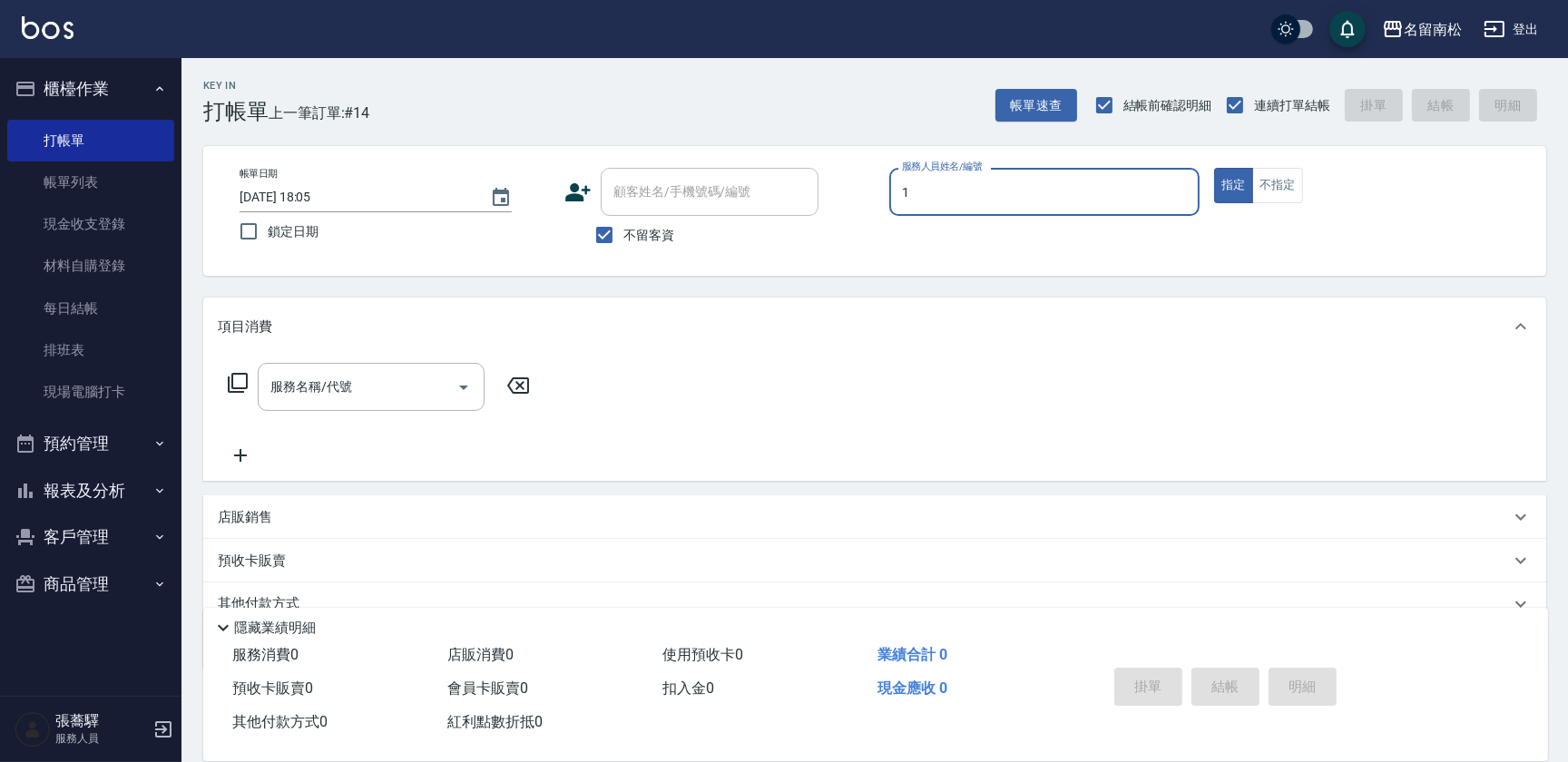
click at [1004, 191] on input "1" at bounding box center [1044, 192] width 294 height 31
drag, startPoint x: 982, startPoint y: 236, endPoint x: 950, endPoint y: 236, distance: 32.0
click at [975, 240] on div "[PERSON_NAME]-10" at bounding box center [1044, 238] width 311 height 29
type input "賴宥彤-10"
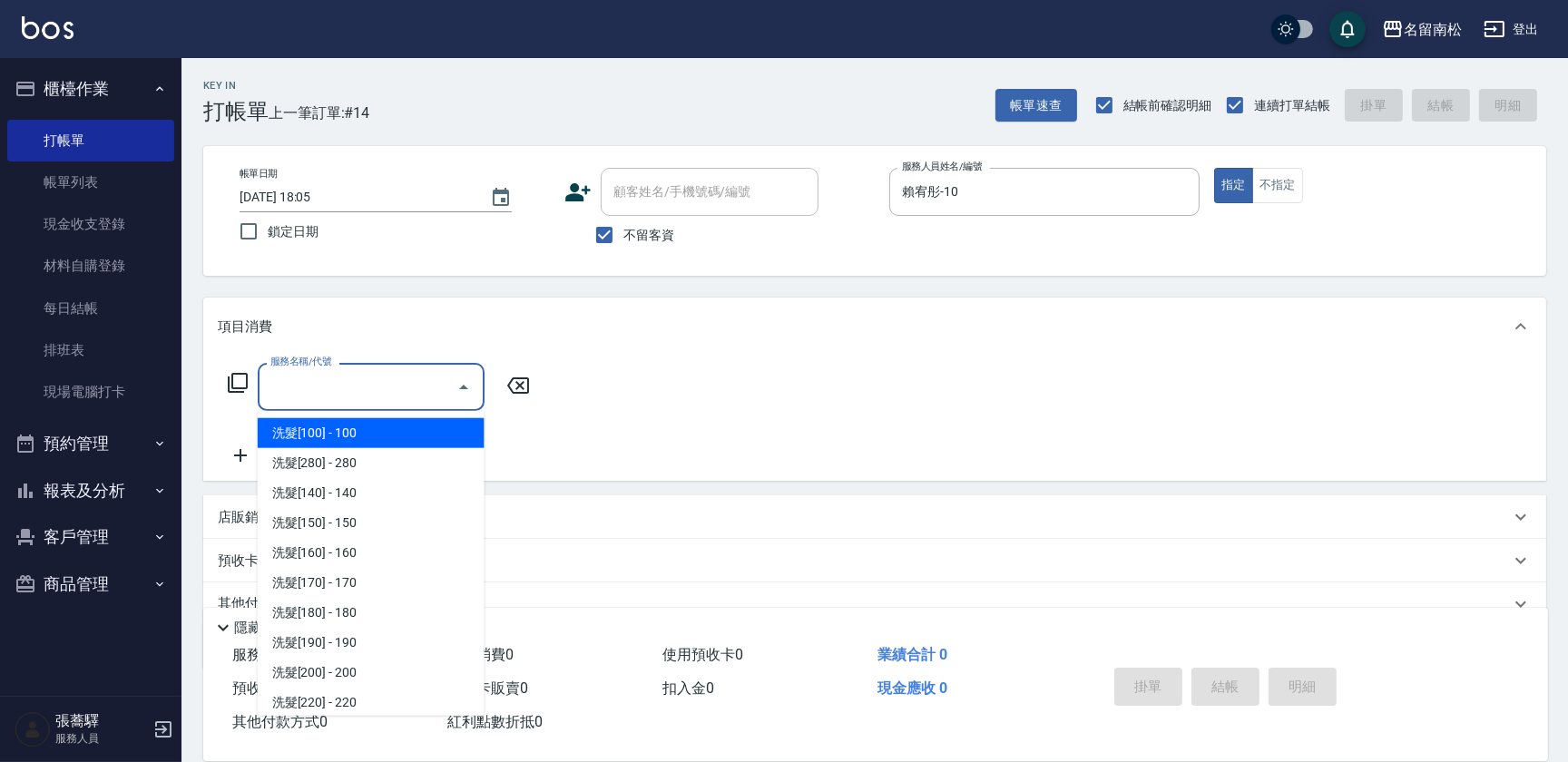
click at [406, 383] on input "服務名稱/代號" at bounding box center [357, 386] width 183 height 31
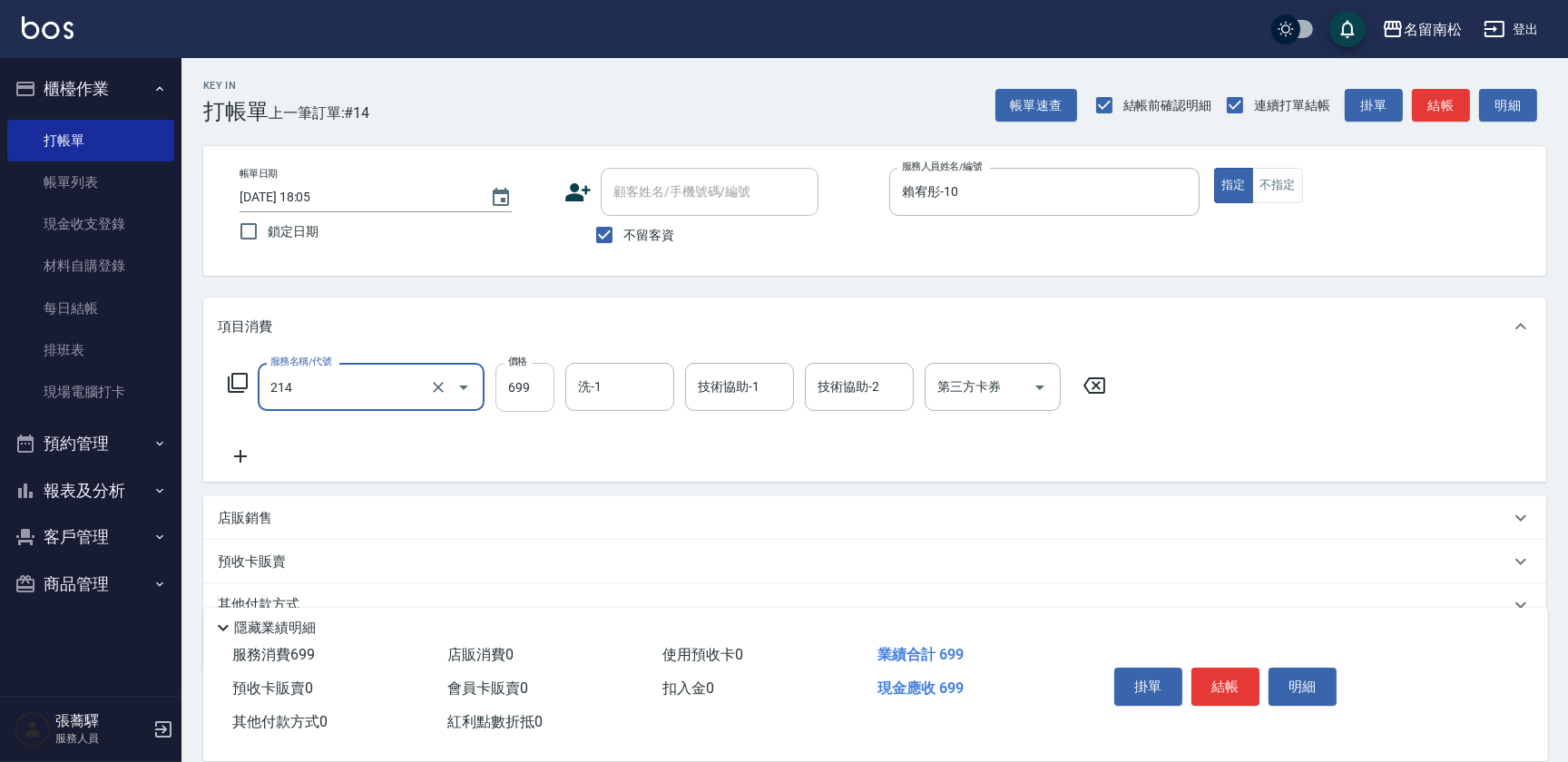
type input "滾珠洗髪699(214)"
click at [536, 386] on input "699" at bounding box center [525, 387] width 59 height 49
click at [499, 382] on input "0" at bounding box center [525, 387] width 59 height 49
type input "700"
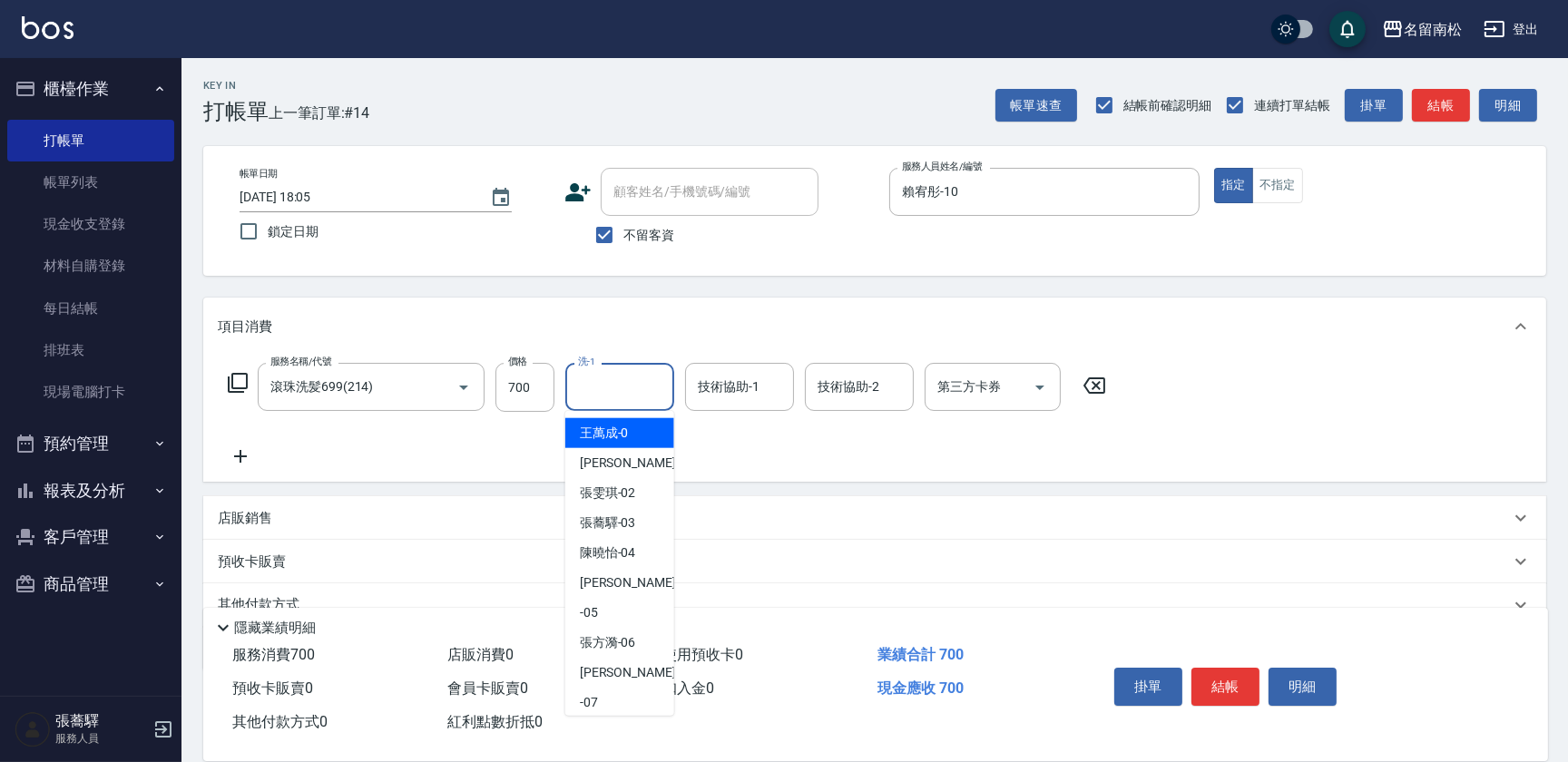
click at [627, 381] on input "洗-1" at bounding box center [619, 386] width 92 height 31
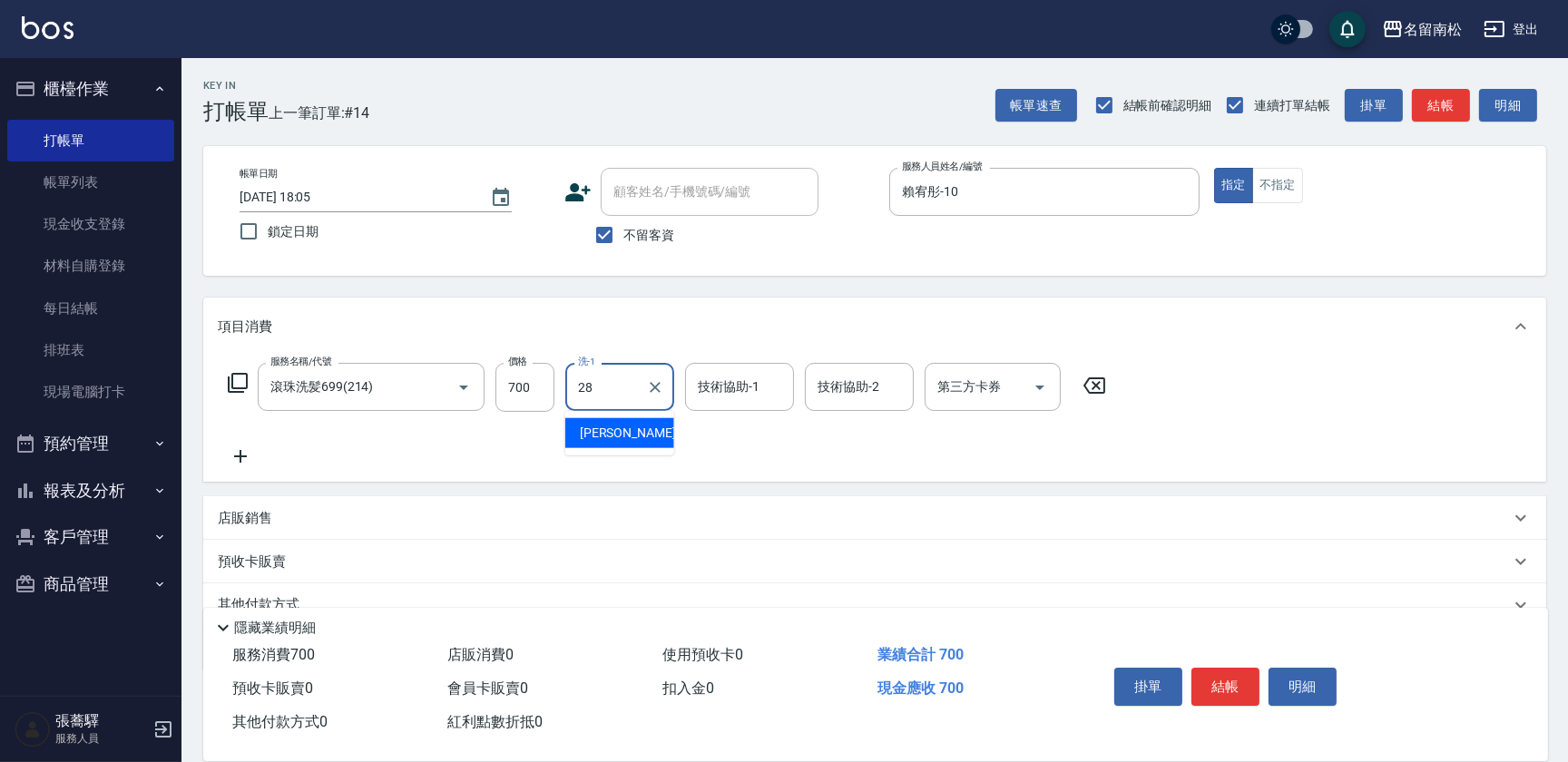
type input "[PERSON_NAME]-28"
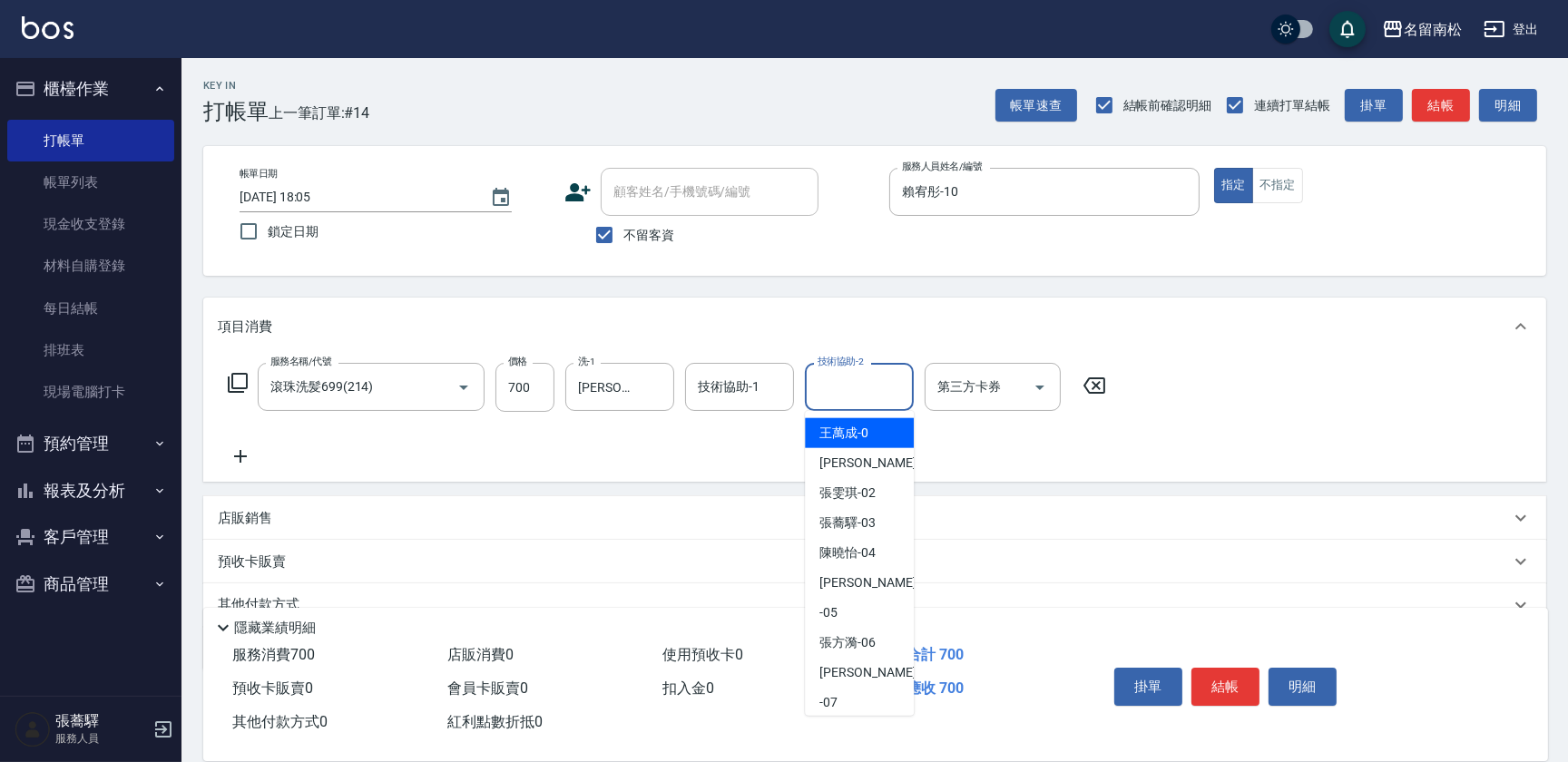
click at [823, 374] on input "技術協助-2" at bounding box center [859, 386] width 92 height 31
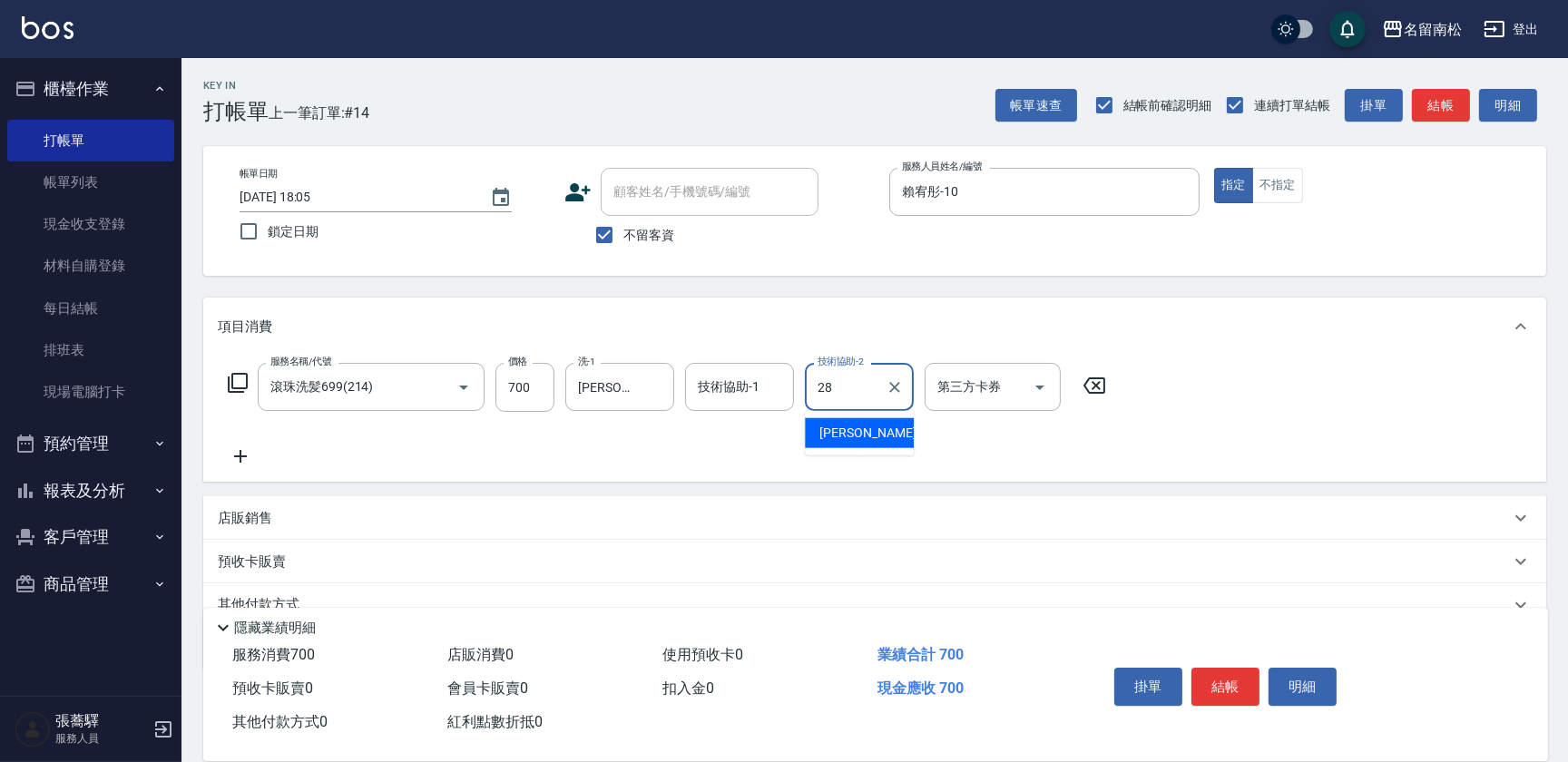
type input "[PERSON_NAME]-28"
click at [1221, 690] on button "結帳" at bounding box center [1225, 686] width 68 height 38
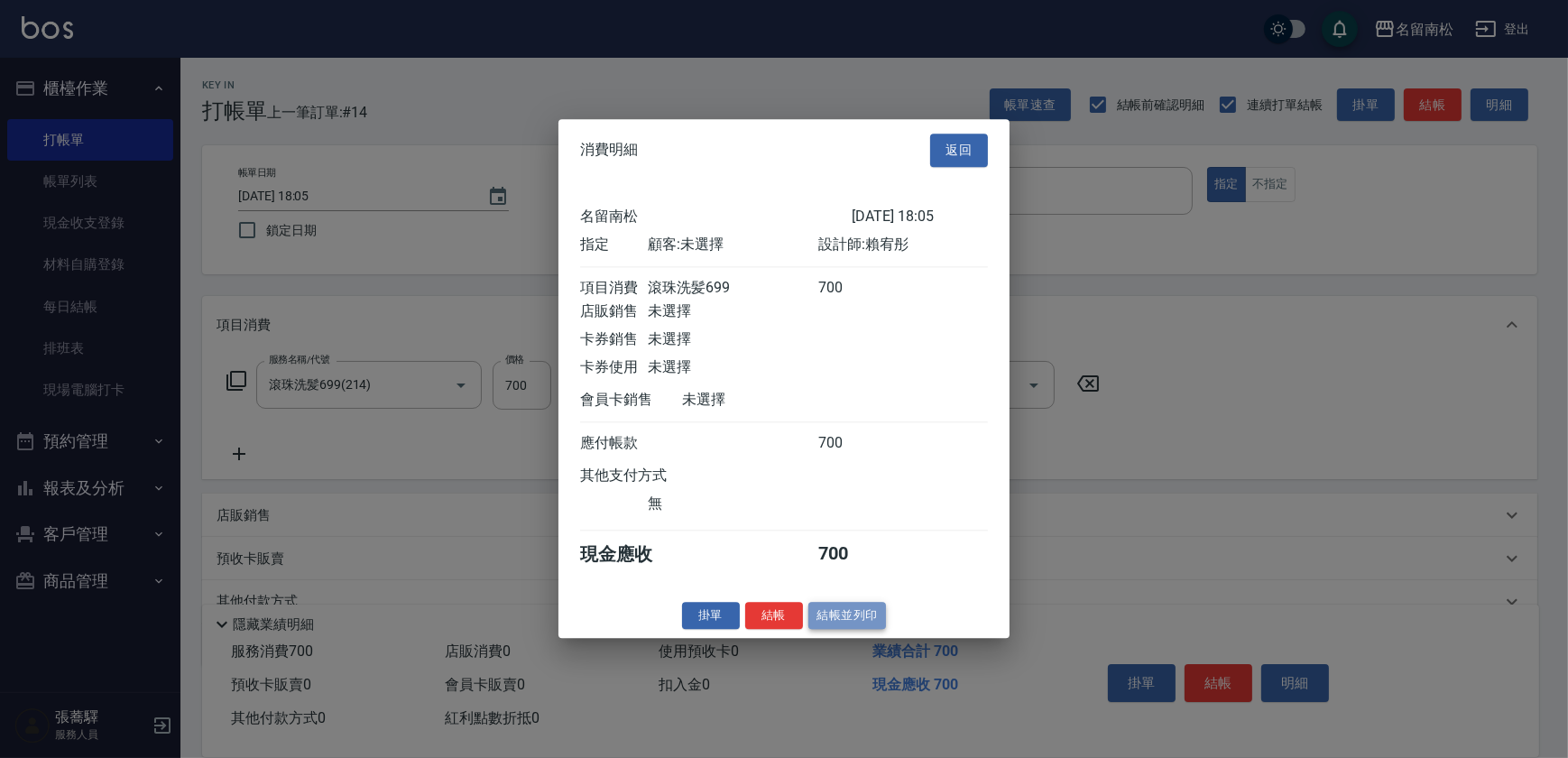
click at [850, 623] on button "結帳並列印" at bounding box center [848, 616] width 78 height 28
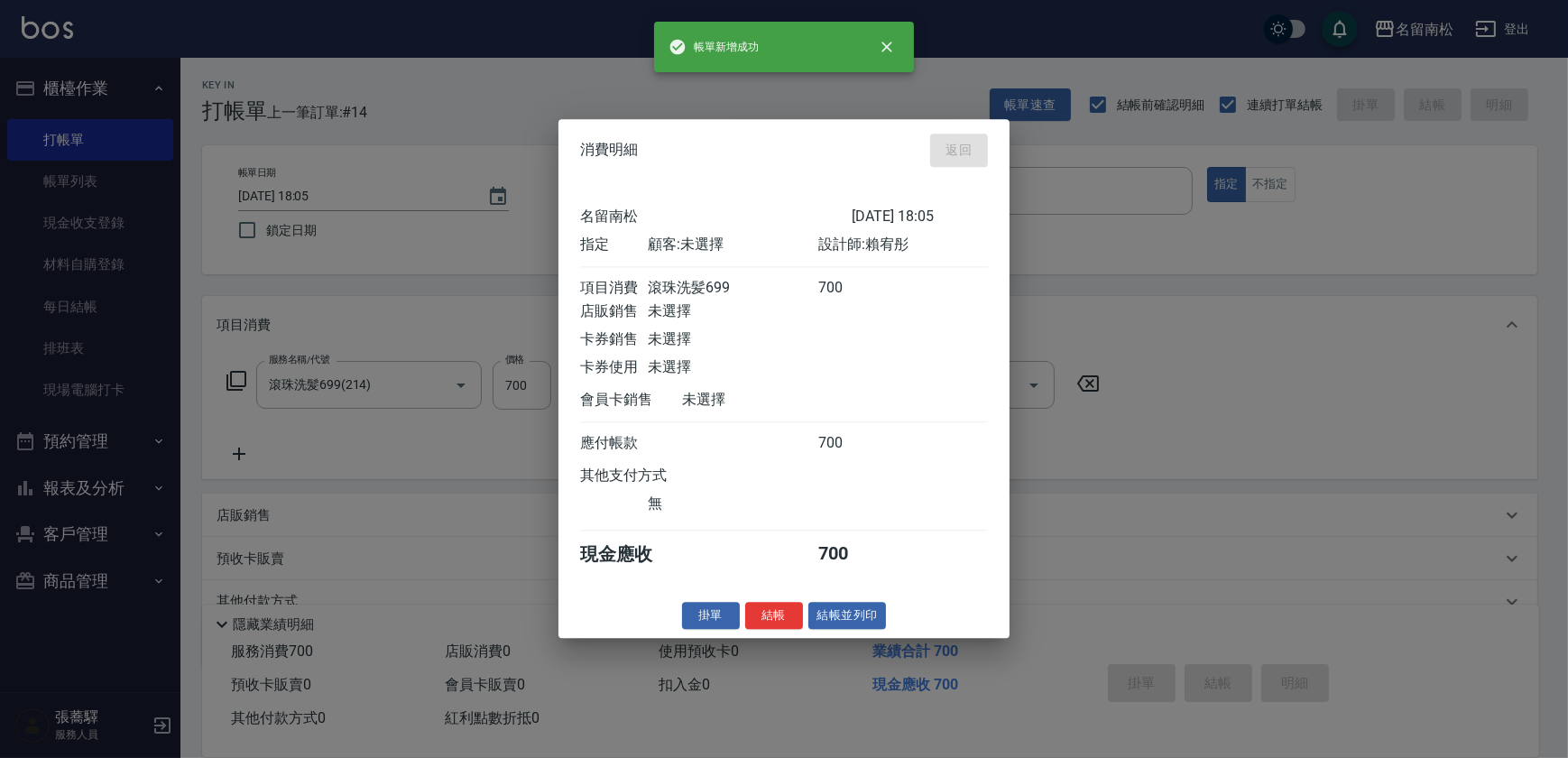
type input "[DATE] 18:06"
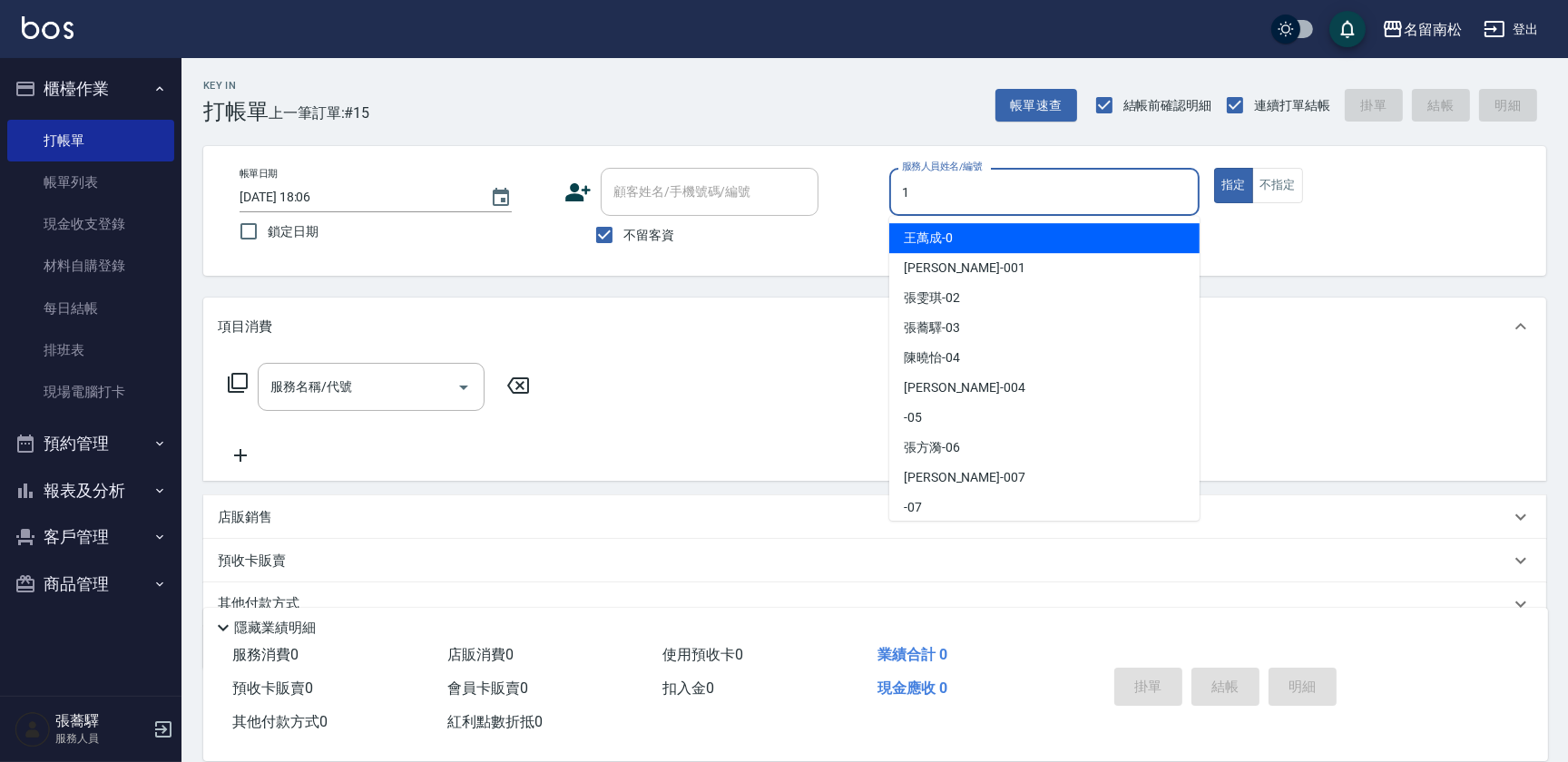
click at [1081, 195] on input "1" at bounding box center [1044, 192] width 294 height 31
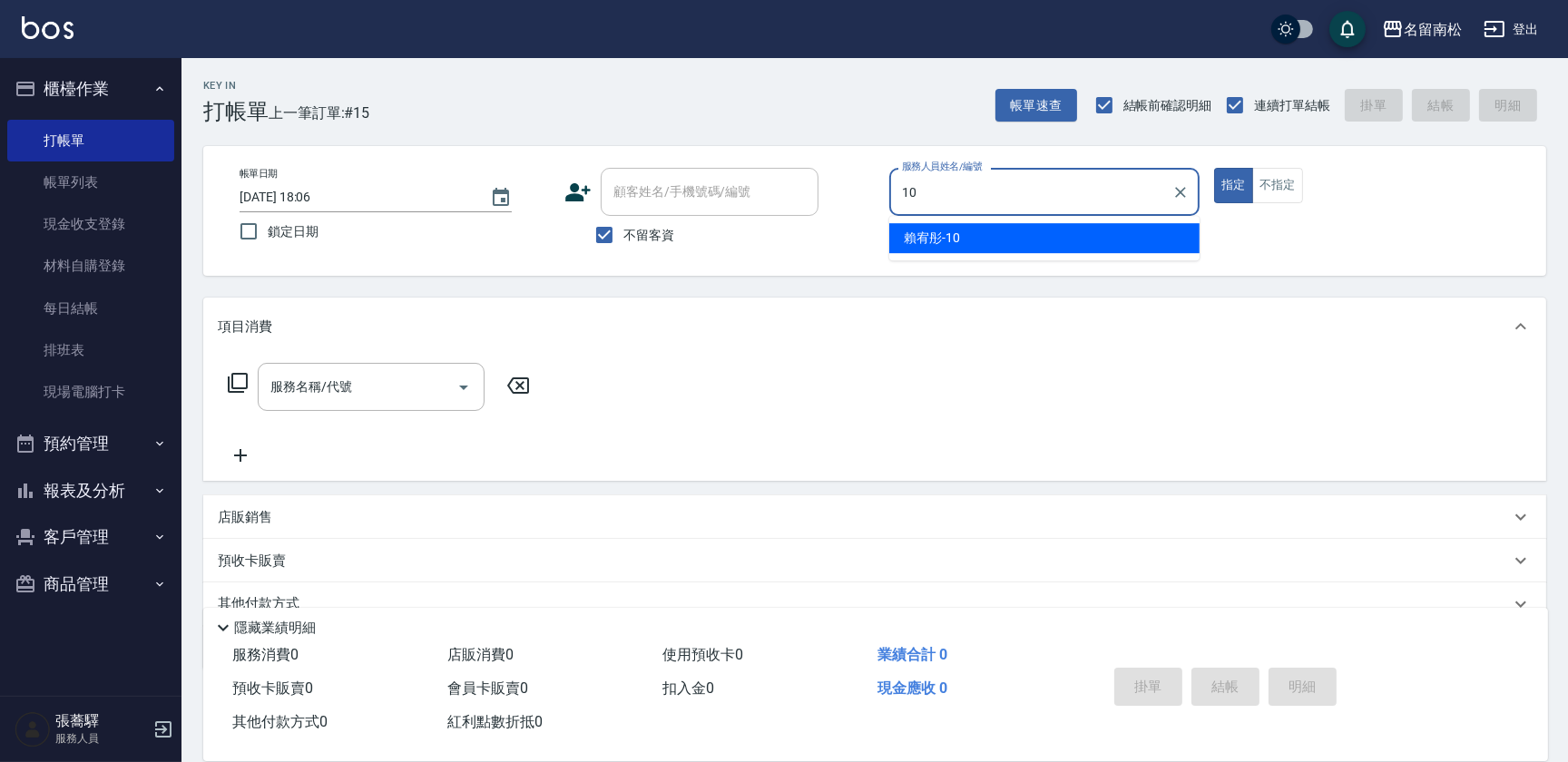
drag, startPoint x: 1062, startPoint y: 230, endPoint x: 924, endPoint y: 191, distance: 143.4
click at [1062, 230] on div "[PERSON_NAME]-10" at bounding box center [1044, 238] width 311 height 29
type input "賴宥彤-10"
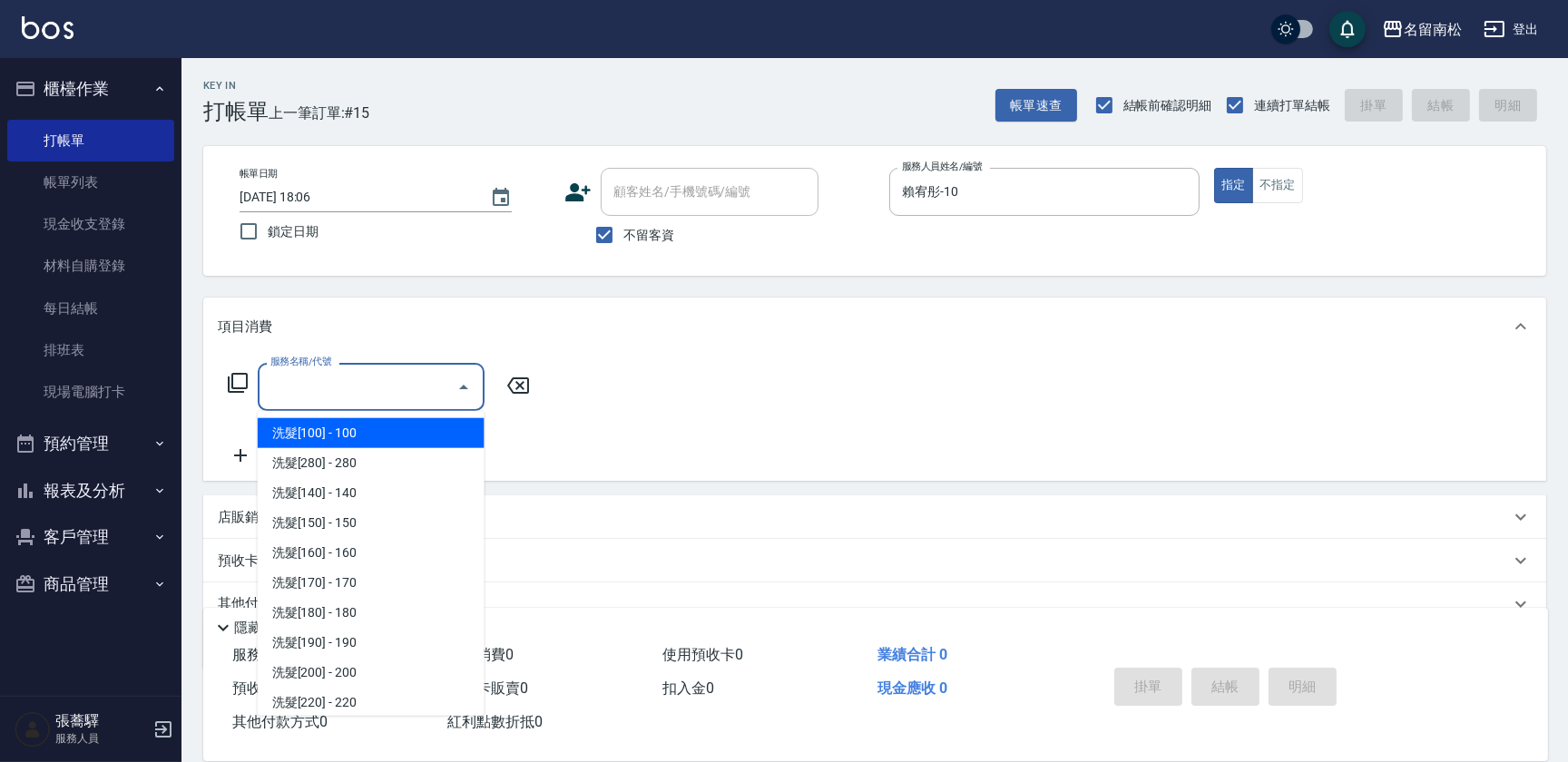
click at [375, 386] on input "服務名稱/代號" at bounding box center [357, 386] width 183 height 31
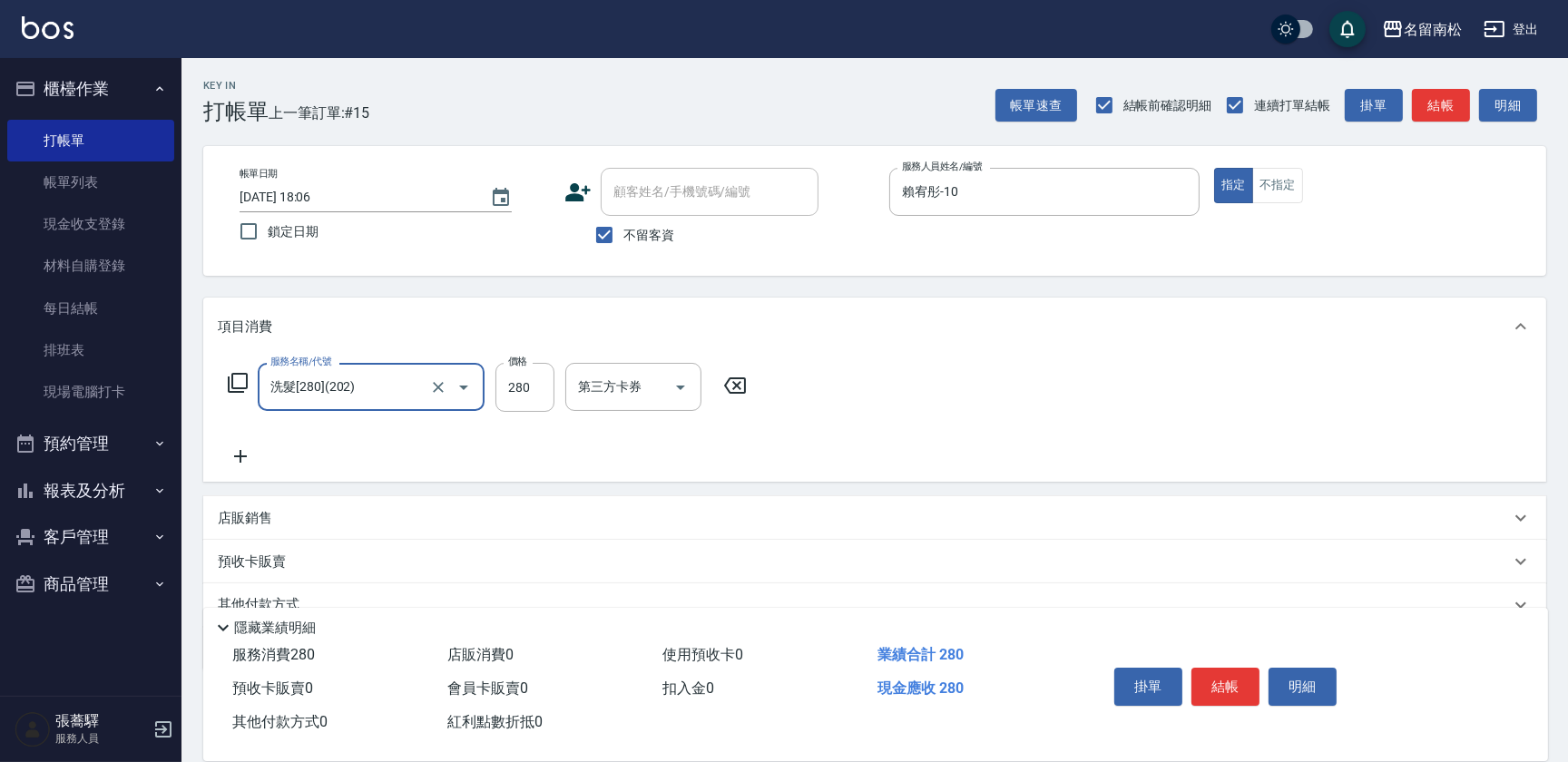
type input "洗髮[280](202)"
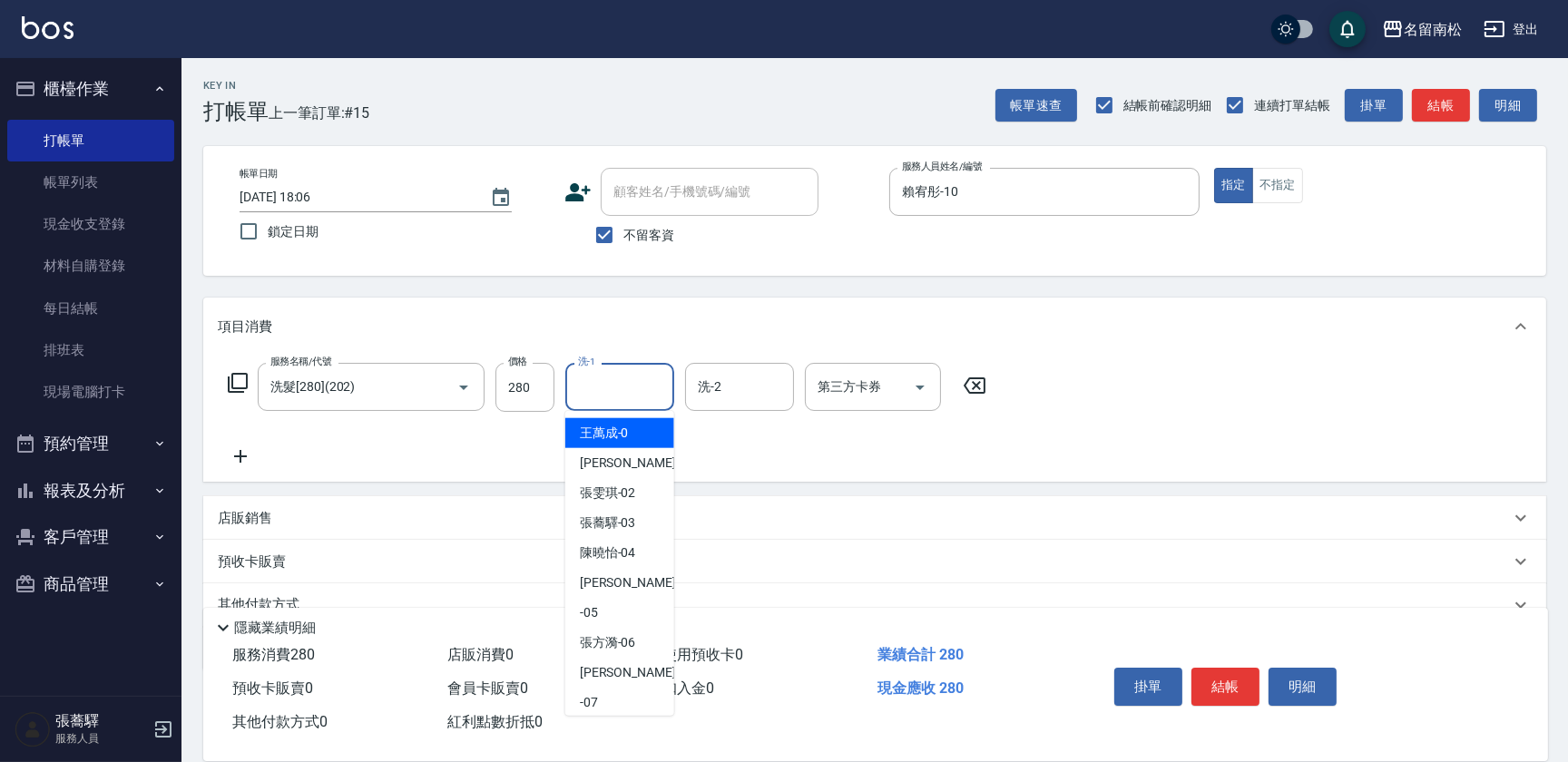
click at [631, 382] on input "洗-1" at bounding box center [619, 386] width 92 height 31
drag, startPoint x: 610, startPoint y: 430, endPoint x: 276, endPoint y: 384, distance: 337.2
click at [605, 429] on span "[PERSON_NAME]-10" at bounding box center [608, 433] width 56 height 19
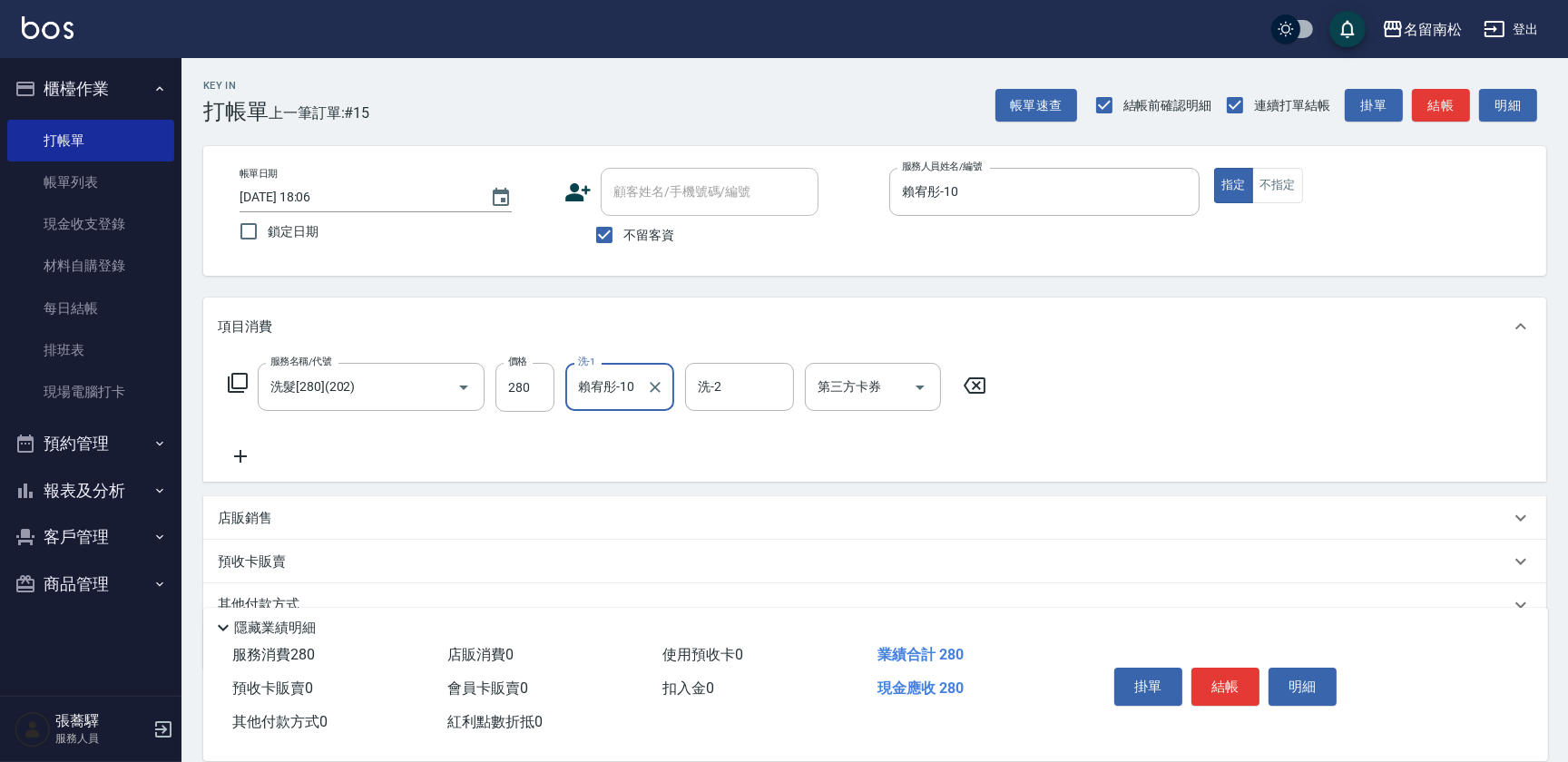
type input "賴宥彤-10"
click at [242, 458] on icon at bounding box center [241, 456] width 45 height 22
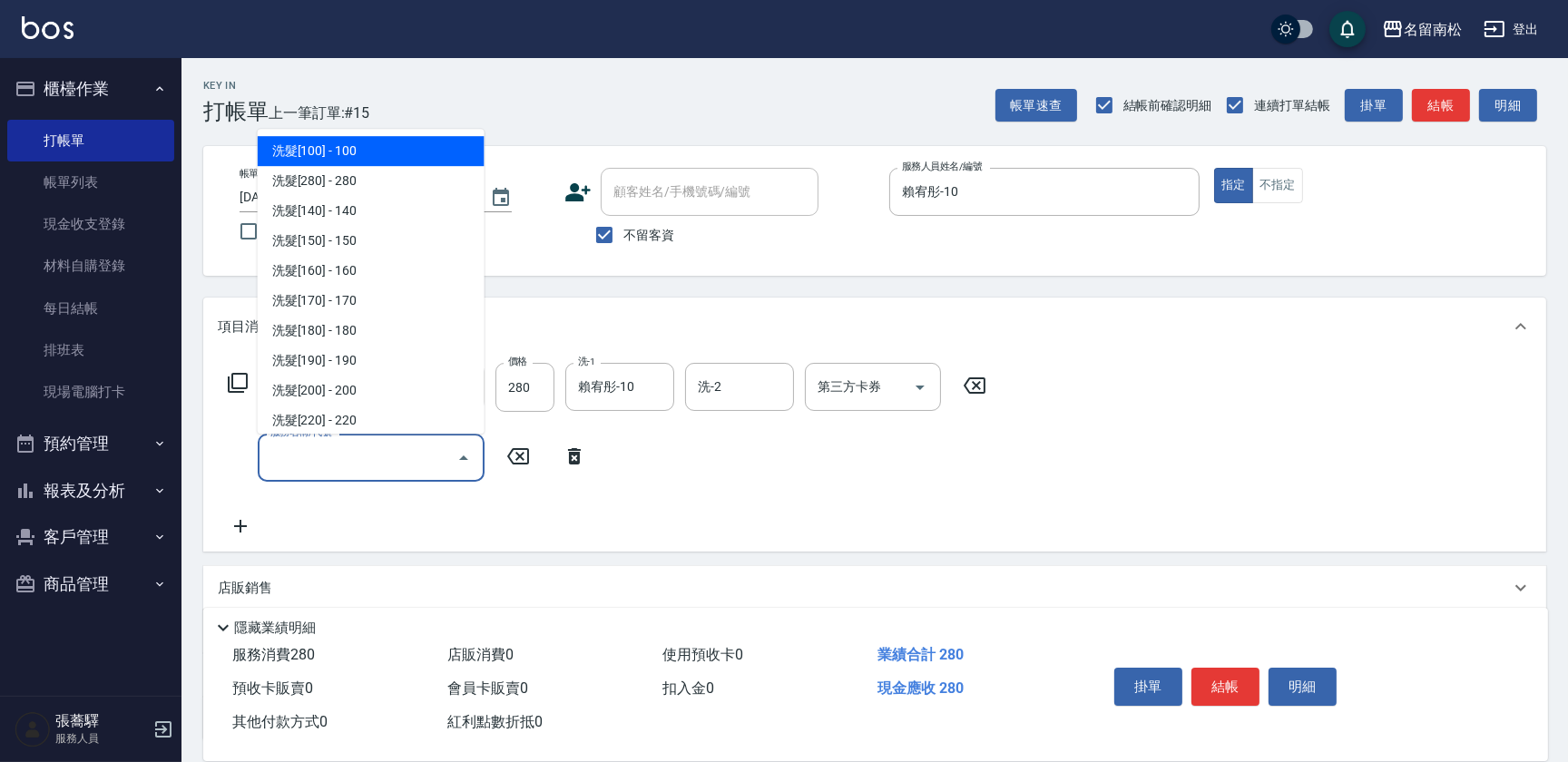
click at [333, 456] on input "服務名稱/代號" at bounding box center [357, 457] width 183 height 31
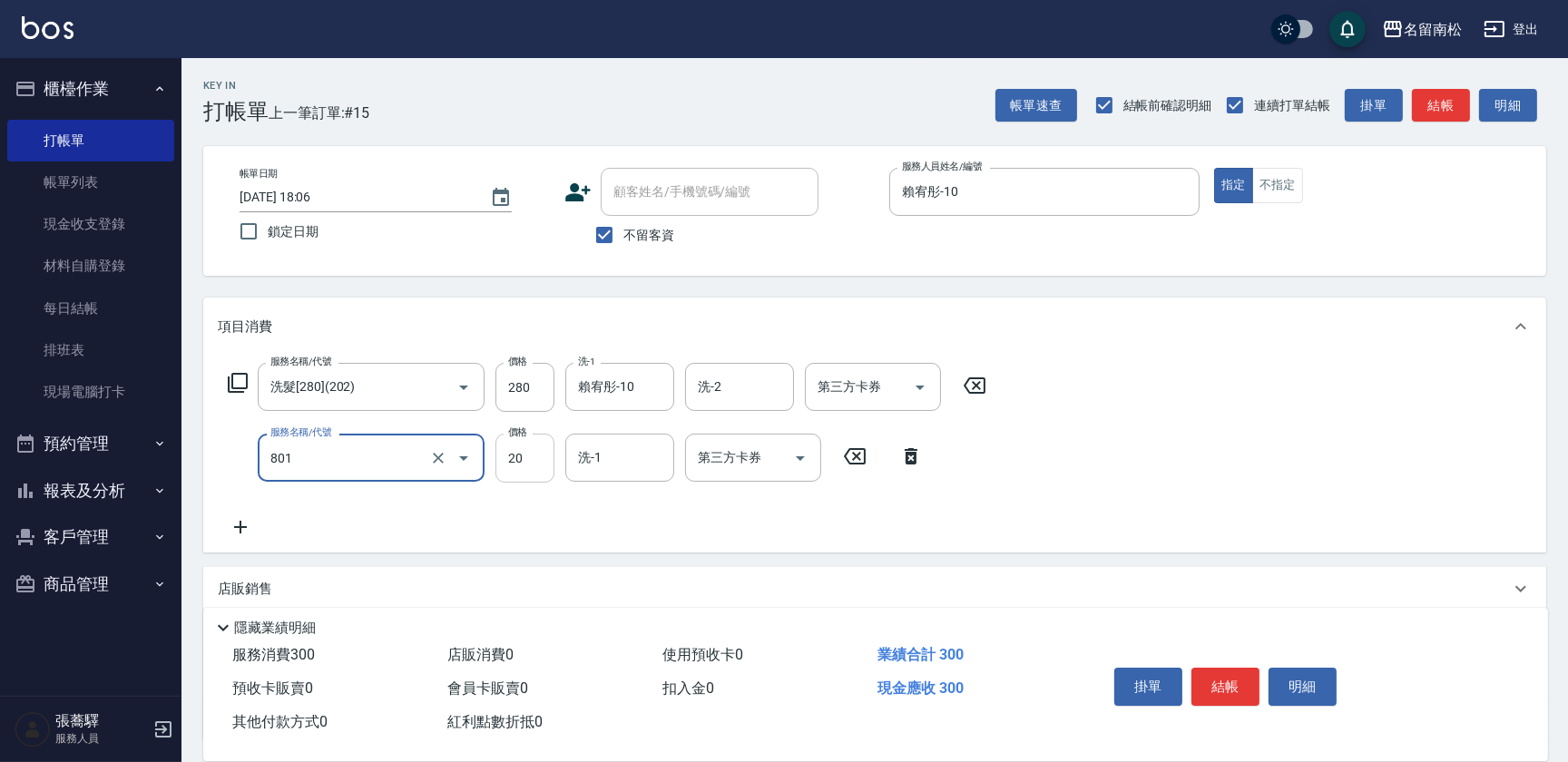
type input "潤絲(801)"
click at [531, 456] on input "20" at bounding box center [525, 458] width 59 height 49
click at [512, 443] on input "330" at bounding box center [525, 458] width 59 height 49
type input "30"
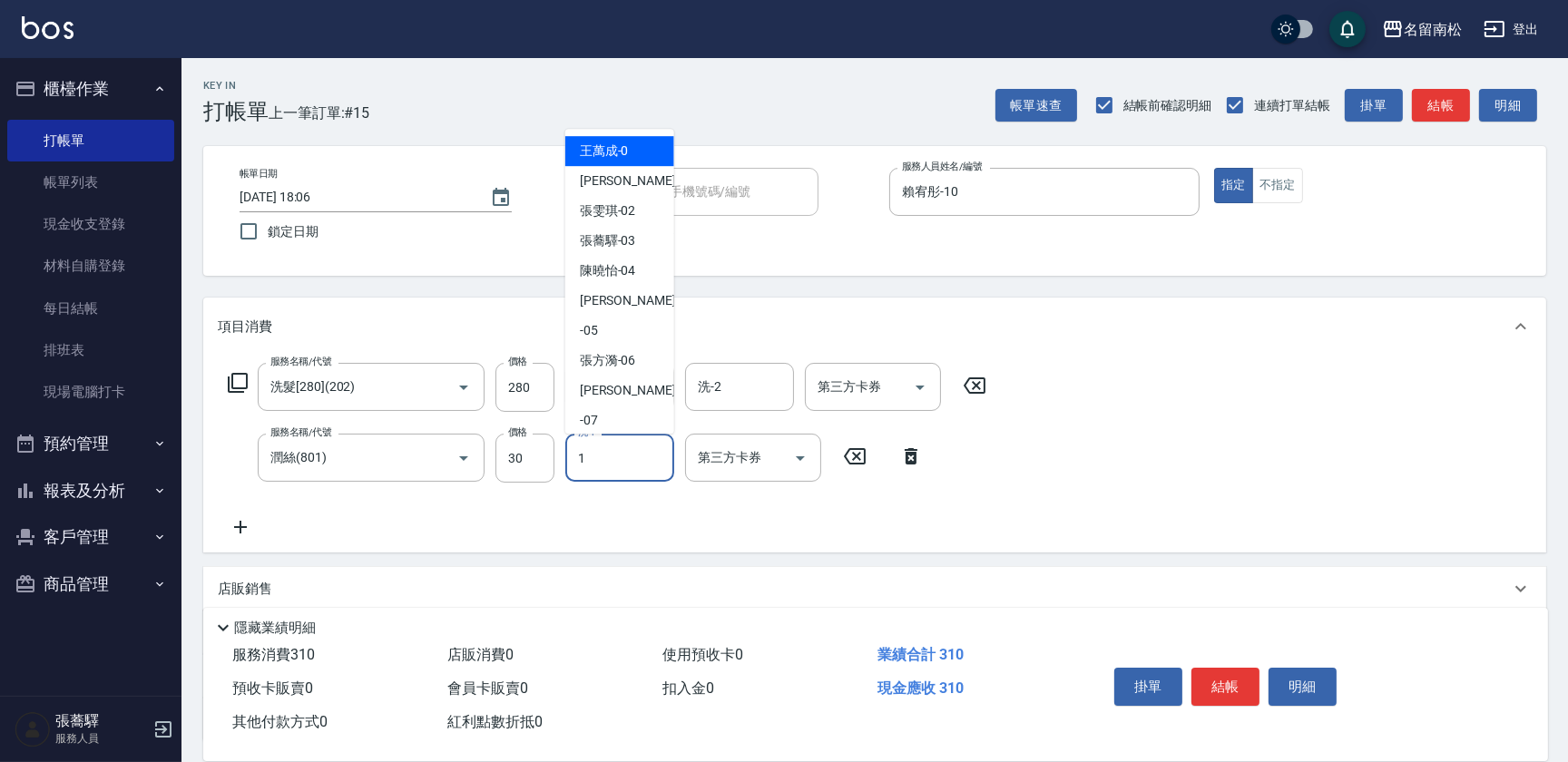
click at [599, 460] on input "1" at bounding box center [619, 457] width 92 height 31
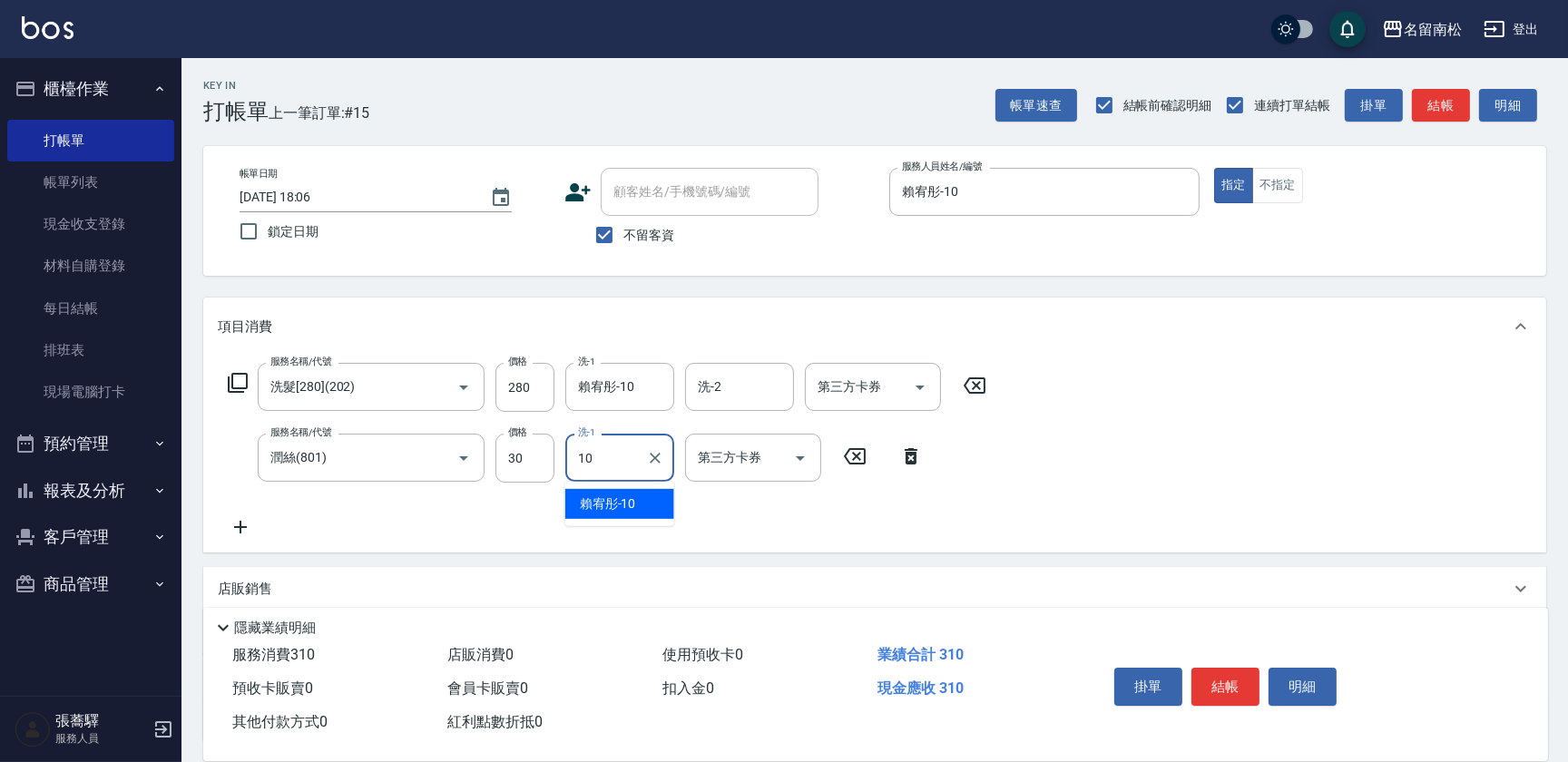
click at [617, 500] on span "[PERSON_NAME]-10" at bounding box center [608, 503] width 56 height 19
type input "賴宥彤-10"
click at [1243, 679] on button "結帳" at bounding box center [1225, 686] width 68 height 38
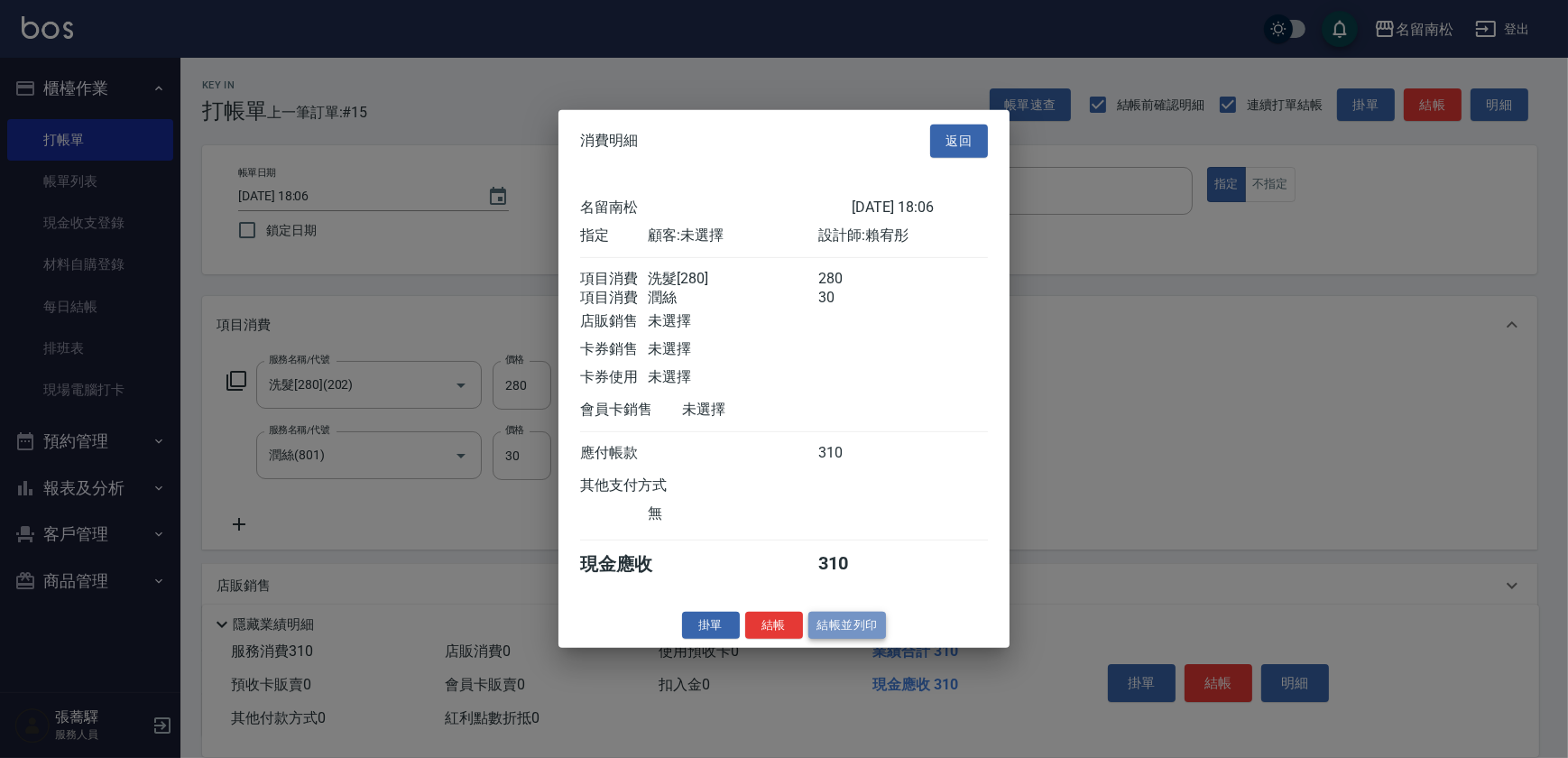
click at [808, 622] on button "結帳並列印" at bounding box center [848, 625] width 78 height 28
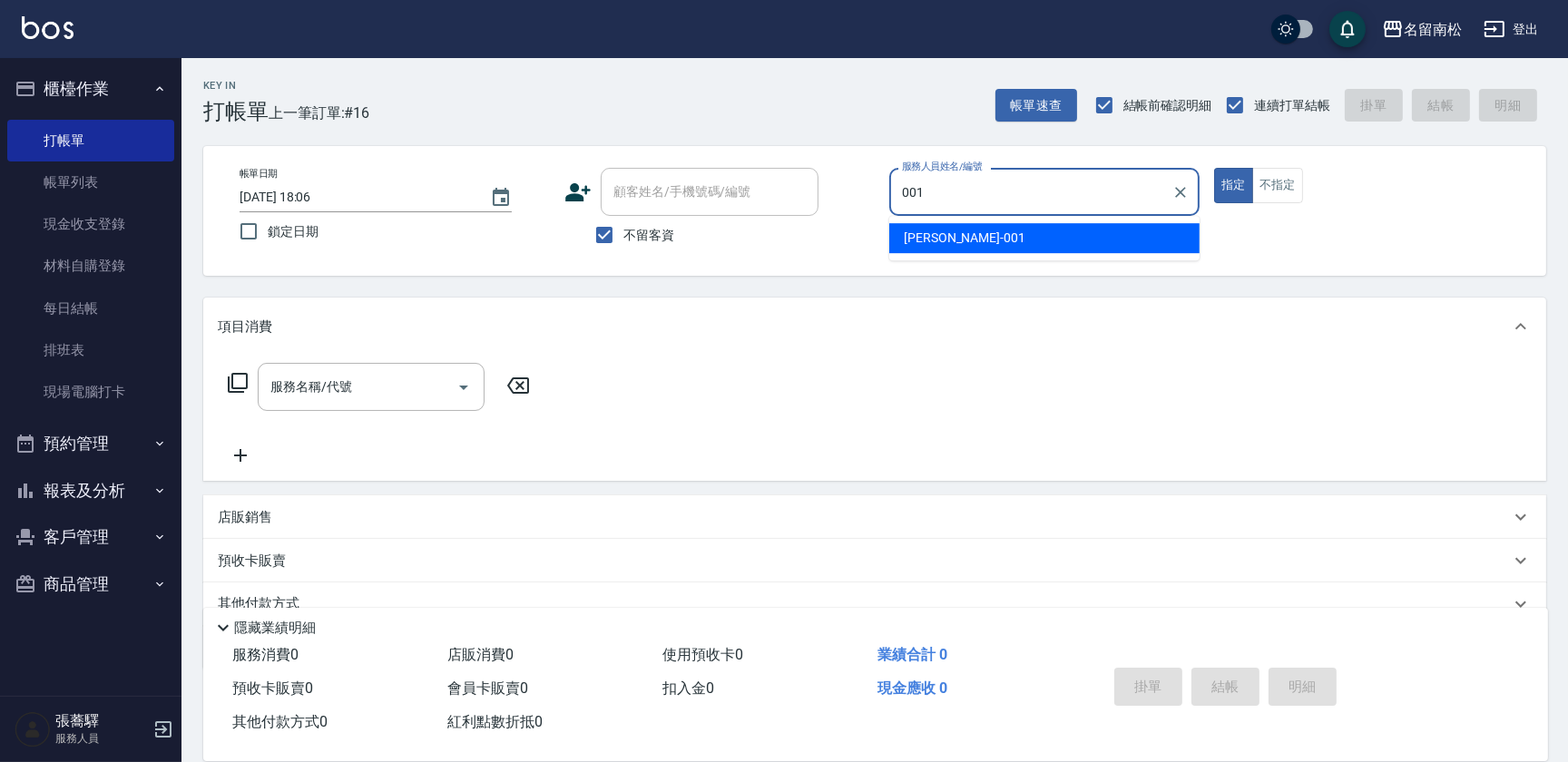
type input "[PERSON_NAME]-001"
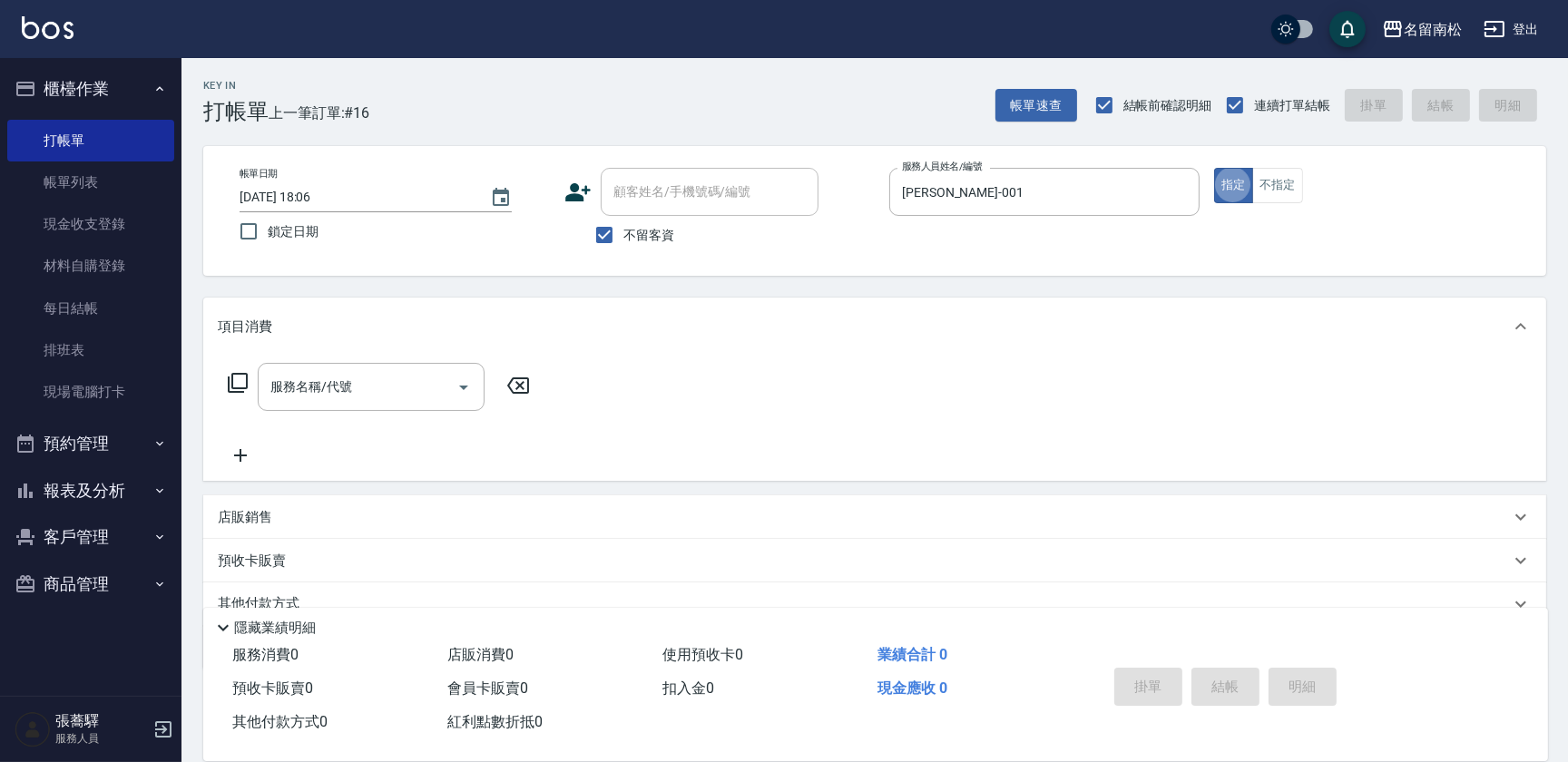
type button "true"
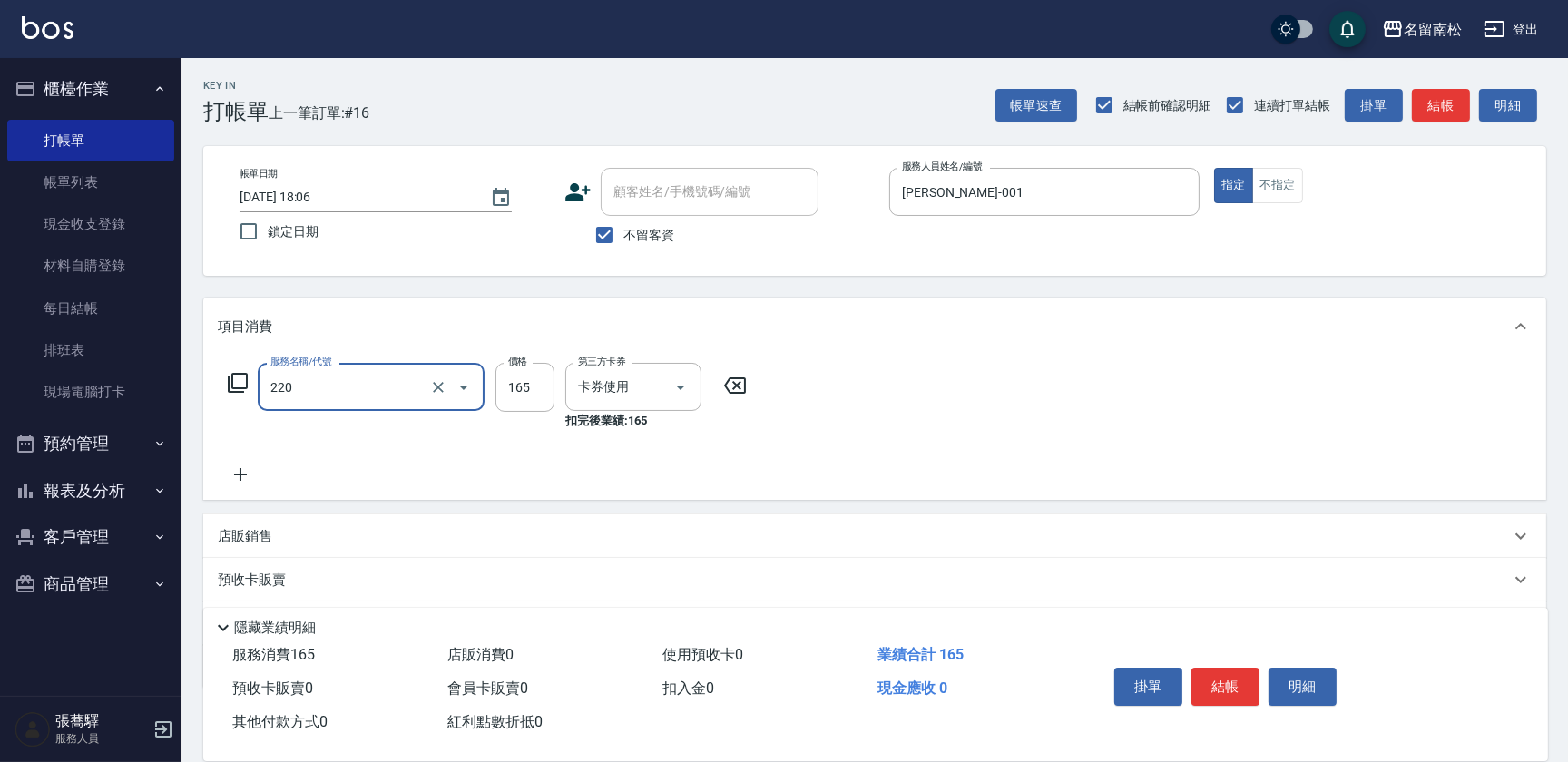
type input "洗髮卡券(165)(220)"
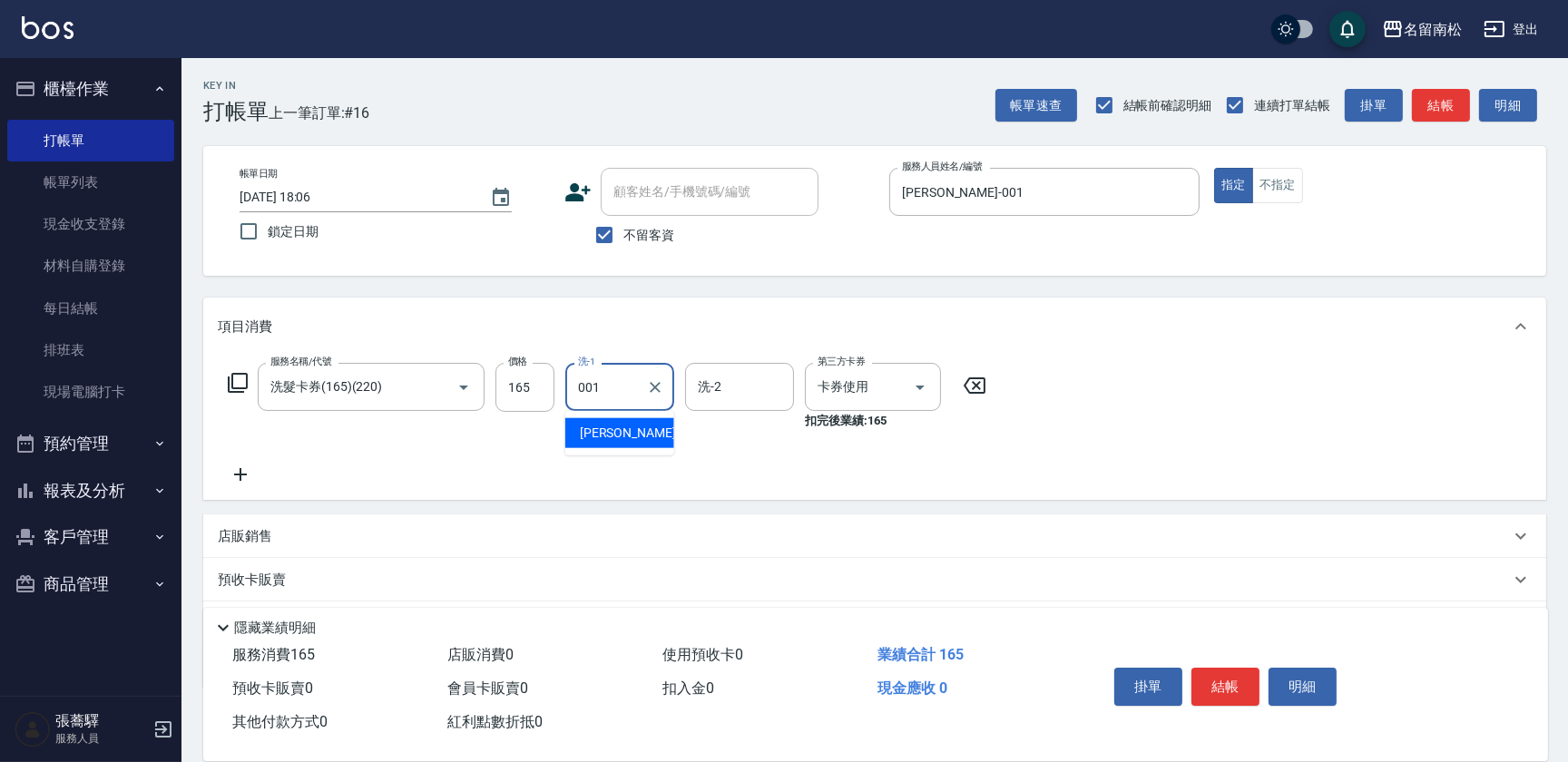
type input "[PERSON_NAME]-001"
drag, startPoint x: 1271, startPoint y: 693, endPoint x: 1257, endPoint y: 664, distance: 32.2
click at [1275, 693] on button "明細" at bounding box center [1302, 686] width 68 height 38
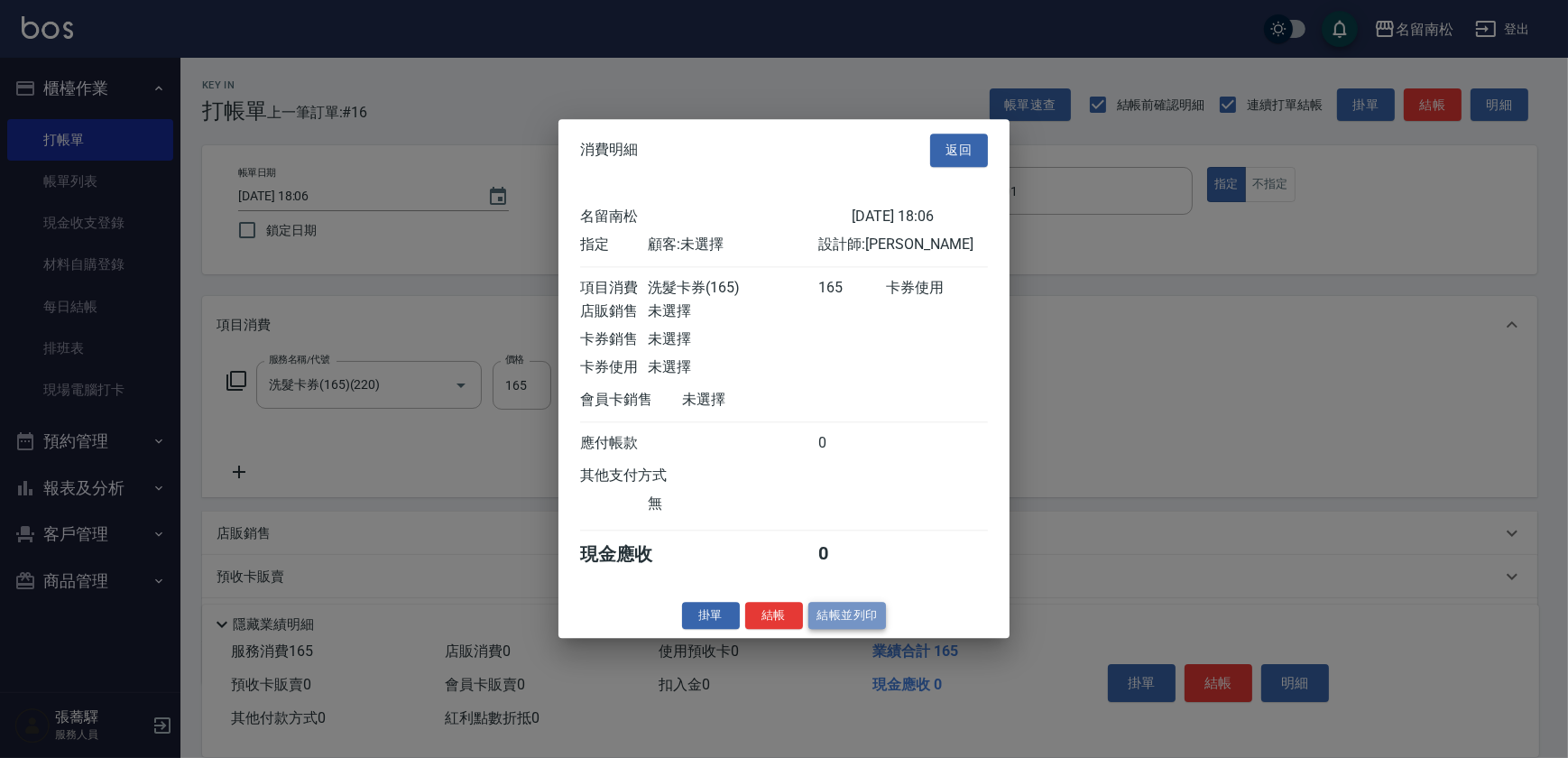
click at [852, 626] on button "結帳並列印" at bounding box center [848, 616] width 78 height 28
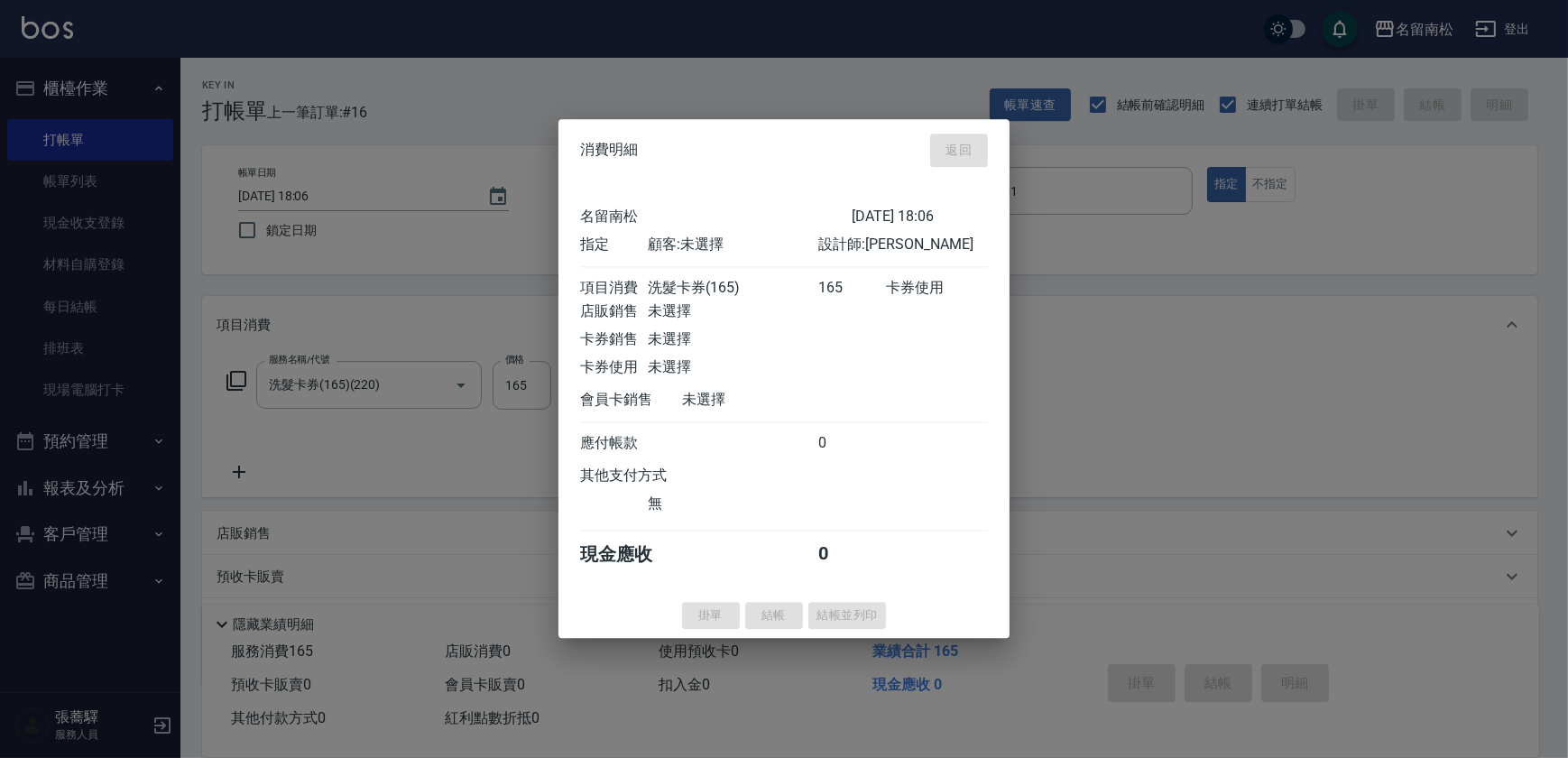
drag, startPoint x: 205, startPoint y: 800, endPoint x: 0, endPoint y: 710, distance: 223.9
click at [0, 720] on html "名留南松 登出 櫃檯作業 打帳單 帳單列表 現金收支登錄 材料自購登錄 每日結帳 排班表 現場電腦打卡 預約管理 預約管理 單日預約紀錄 單週預約紀錄 報表及…" at bounding box center [784, 427] width 1568 height 855
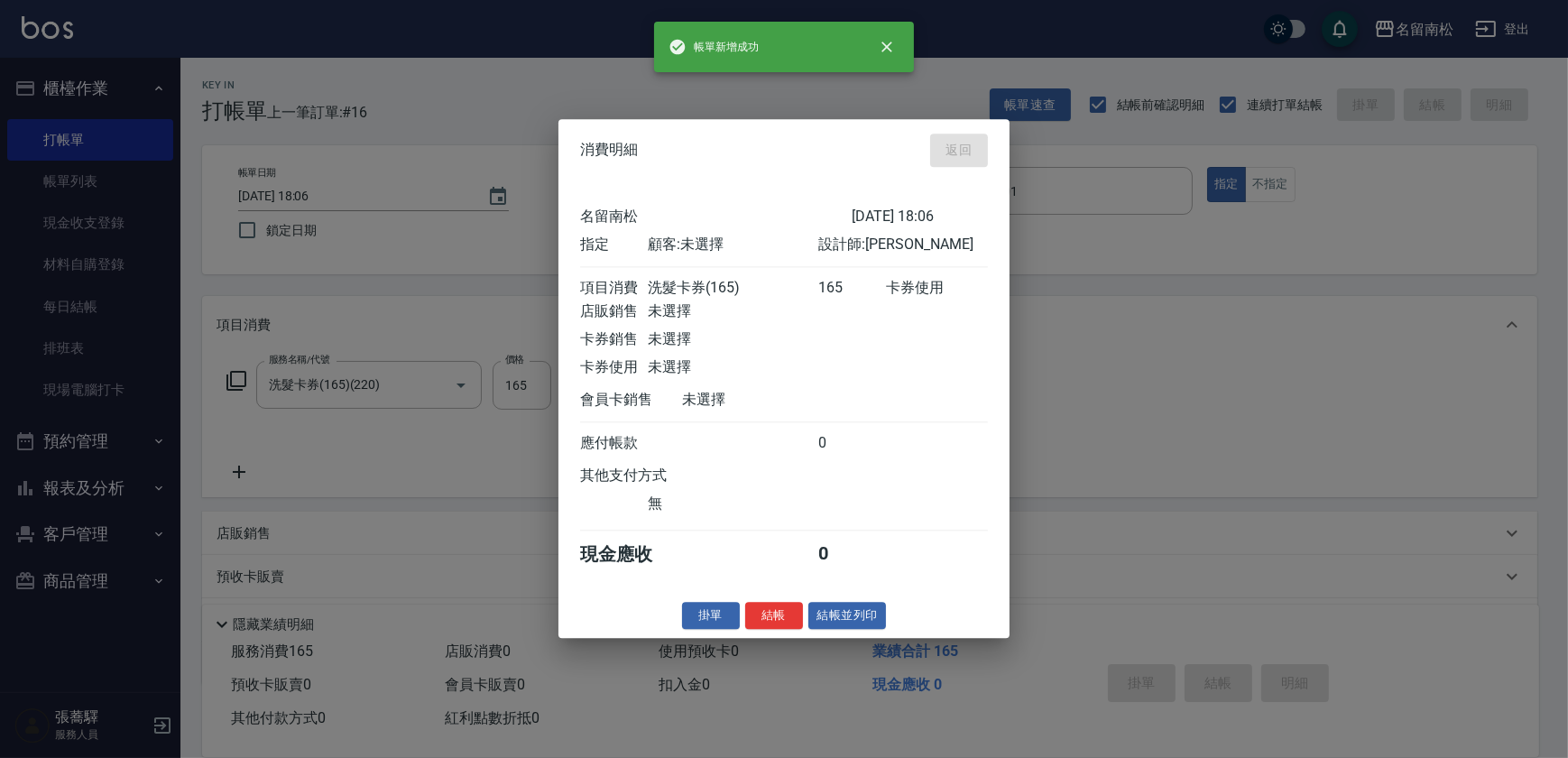
type input "[DATE] 18:26"
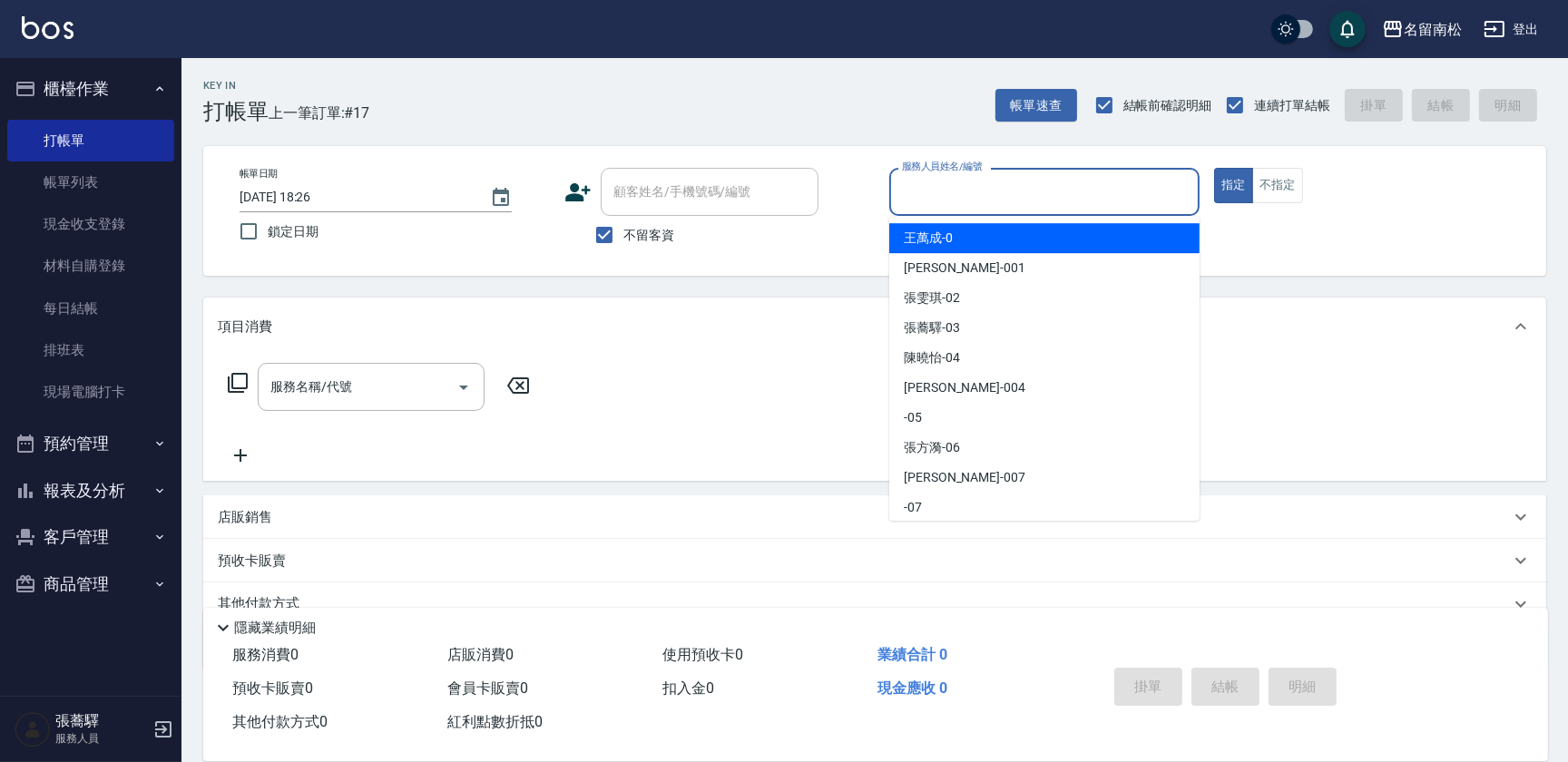
click at [1187, 182] on input "服務人員姓名/編號" at bounding box center [1044, 192] width 294 height 31
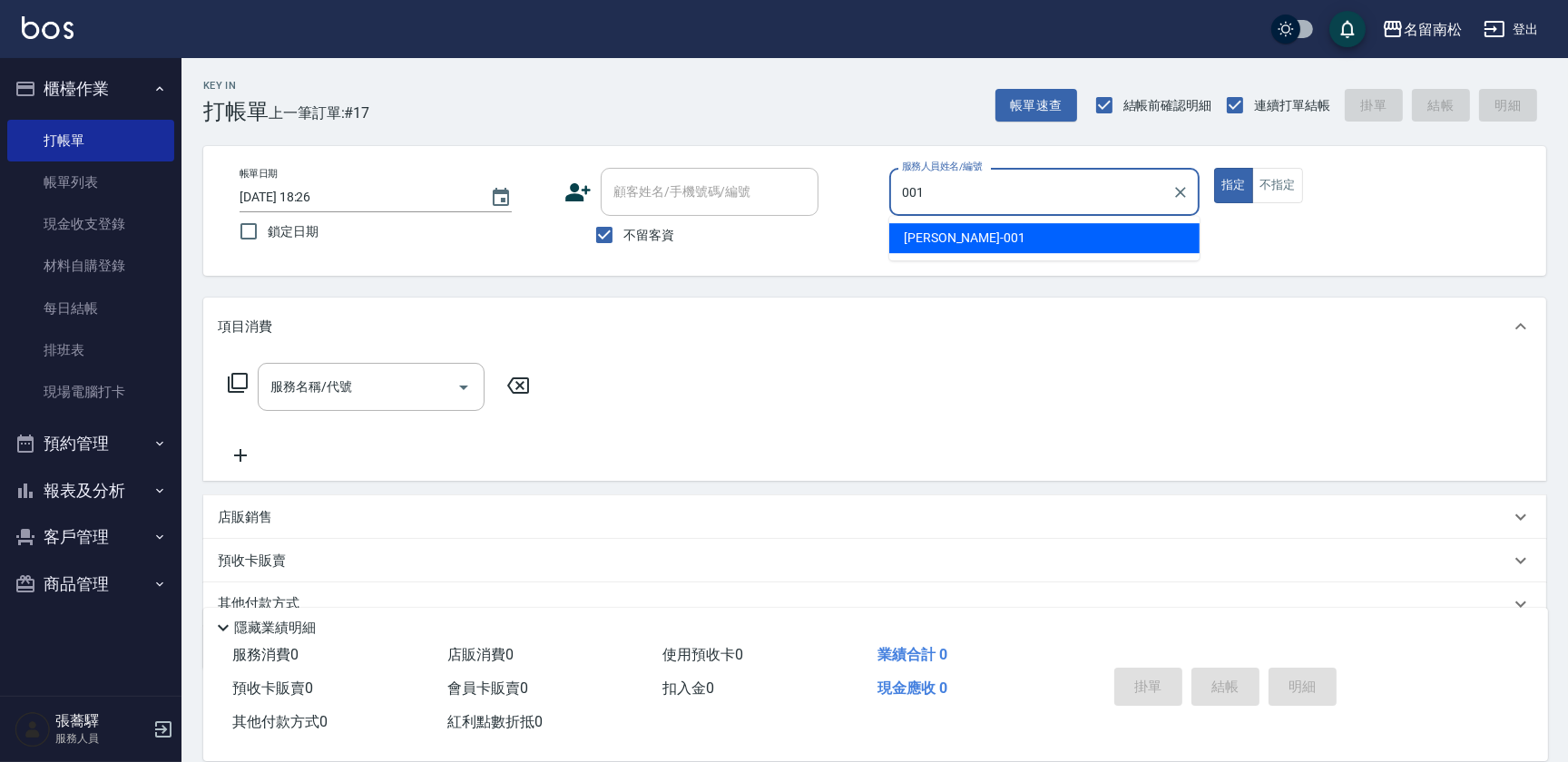
type input "[PERSON_NAME]-001"
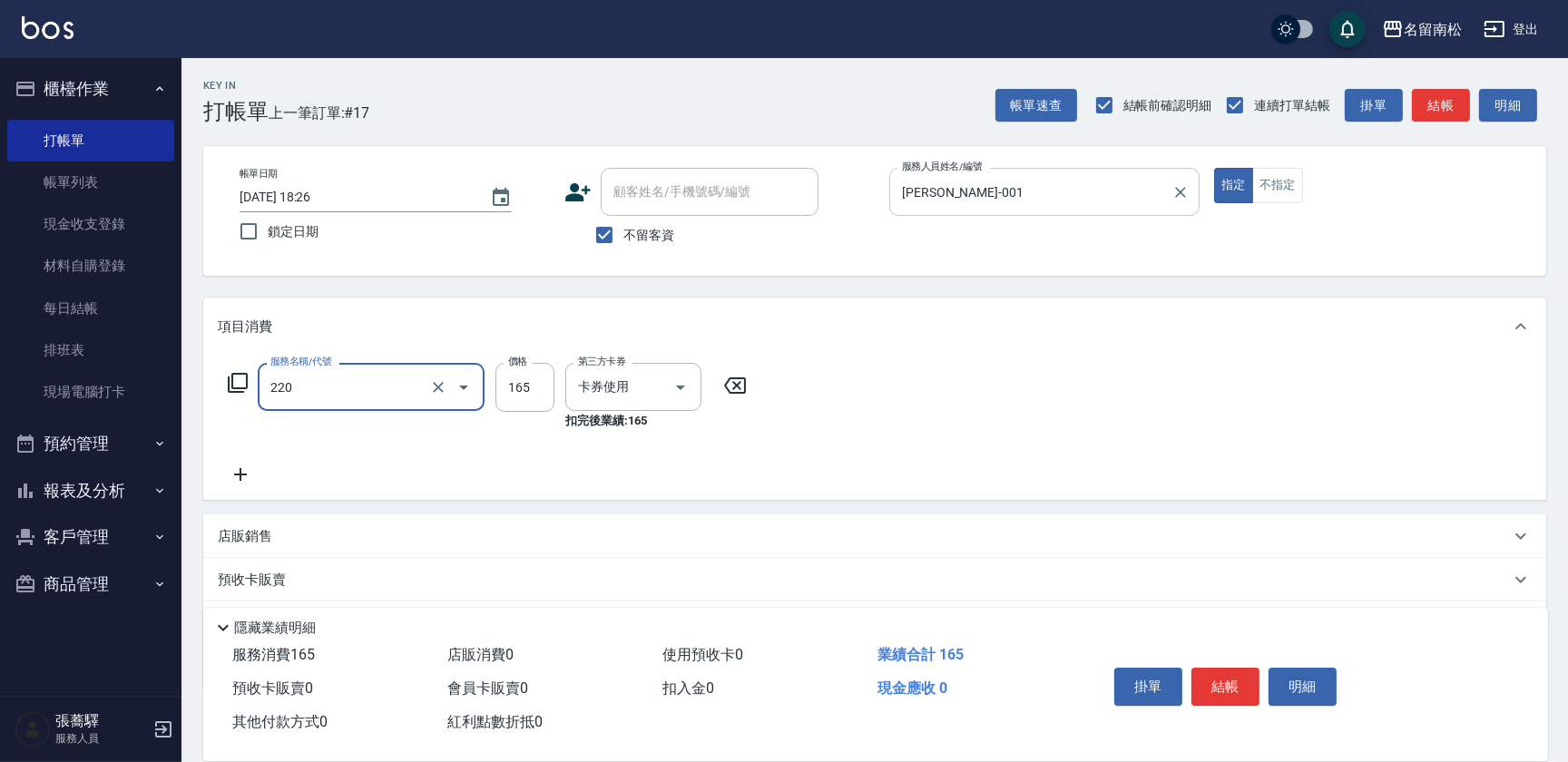
type input "洗髮卡券(165)(220)"
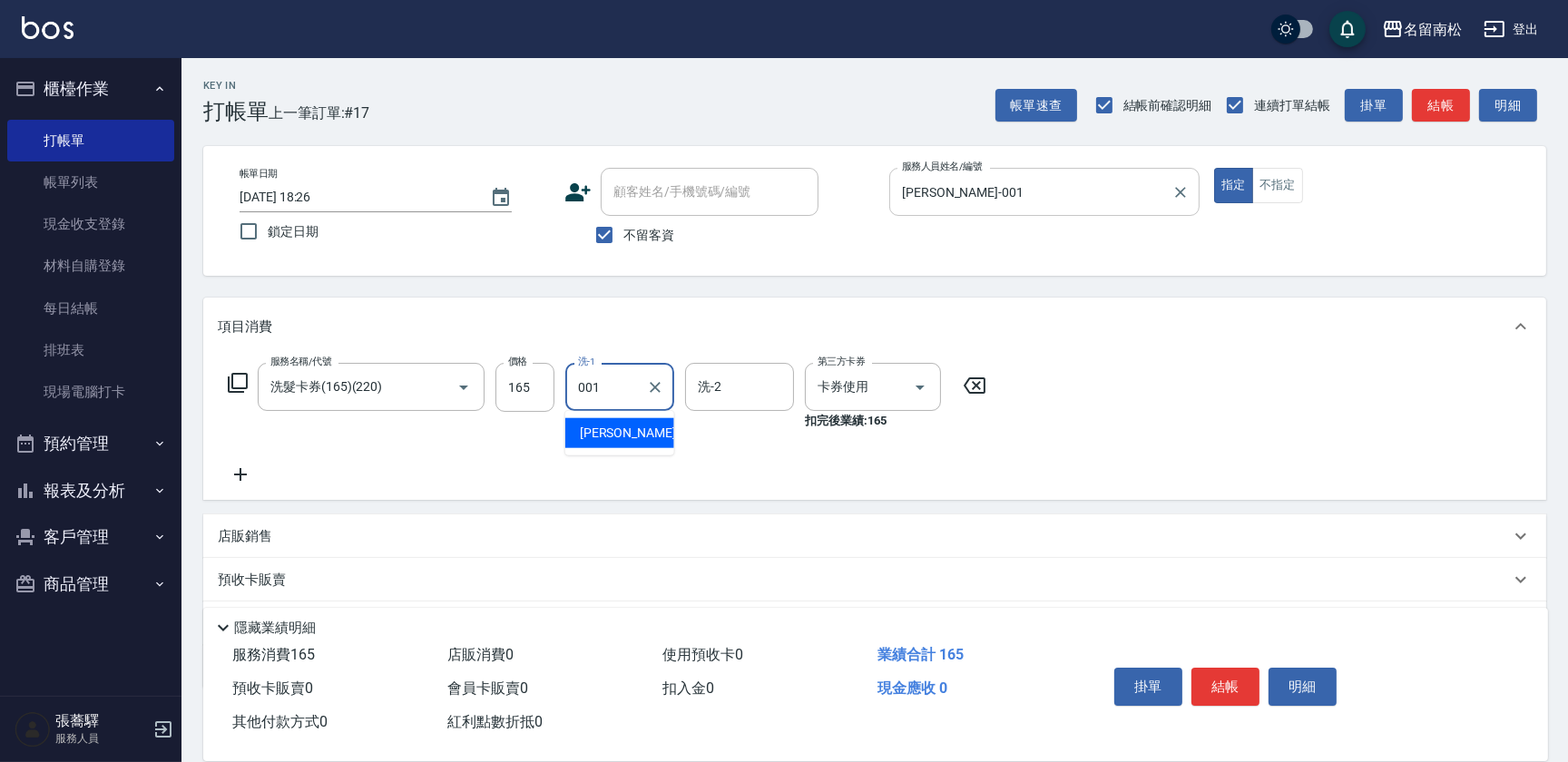
type input "[PERSON_NAME]-001"
drag, startPoint x: 1306, startPoint y: 689, endPoint x: 1244, endPoint y: 650, distance: 73.2
click at [1302, 685] on button "明細" at bounding box center [1302, 686] width 68 height 38
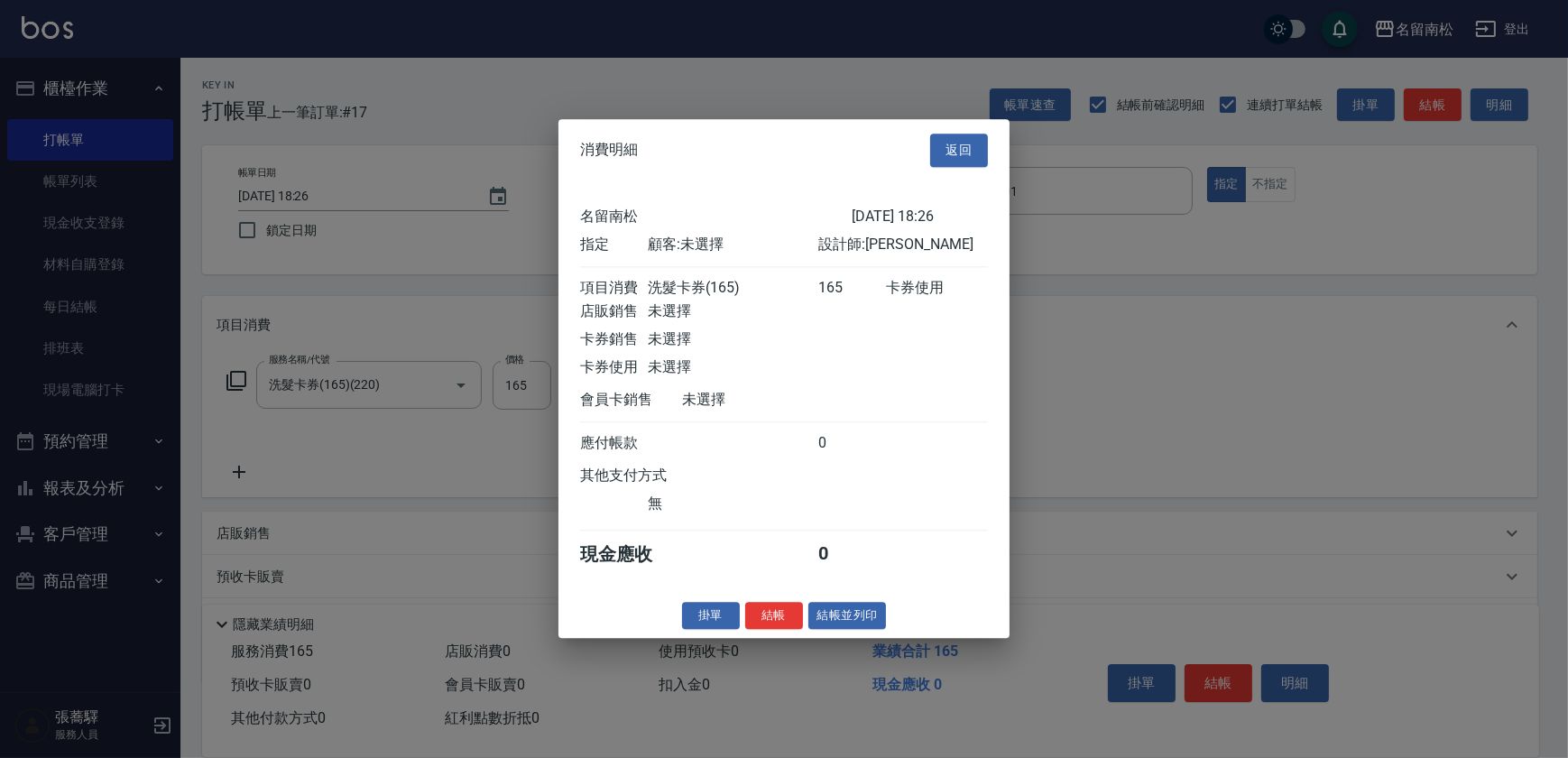
drag, startPoint x: 847, startPoint y: 619, endPoint x: 838, endPoint y: 612, distance: 11.4
click at [846, 618] on button "結帳並列印" at bounding box center [848, 616] width 78 height 28
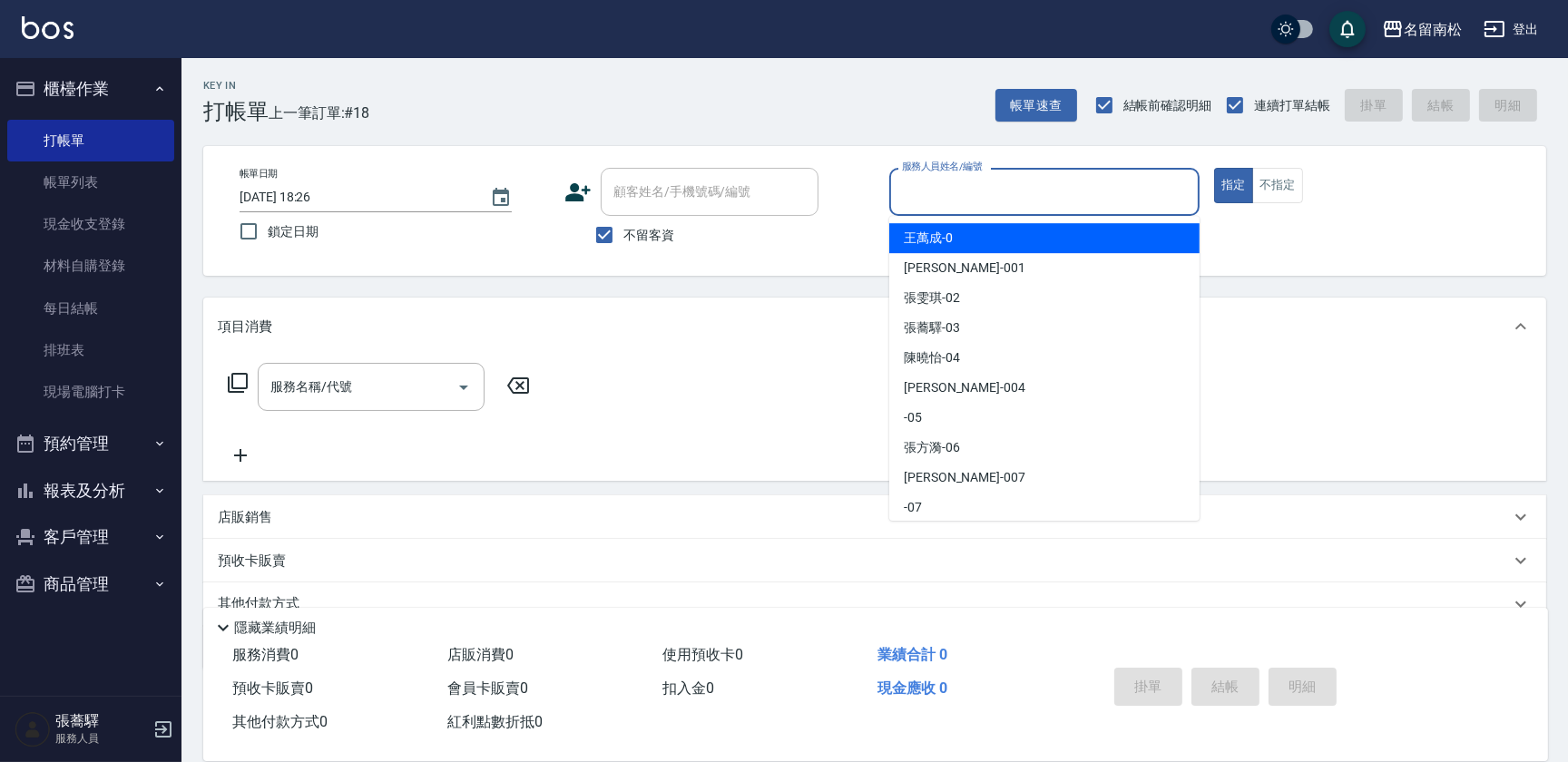
click at [1128, 191] on input "服務人員姓名/編號" at bounding box center [1044, 192] width 294 height 31
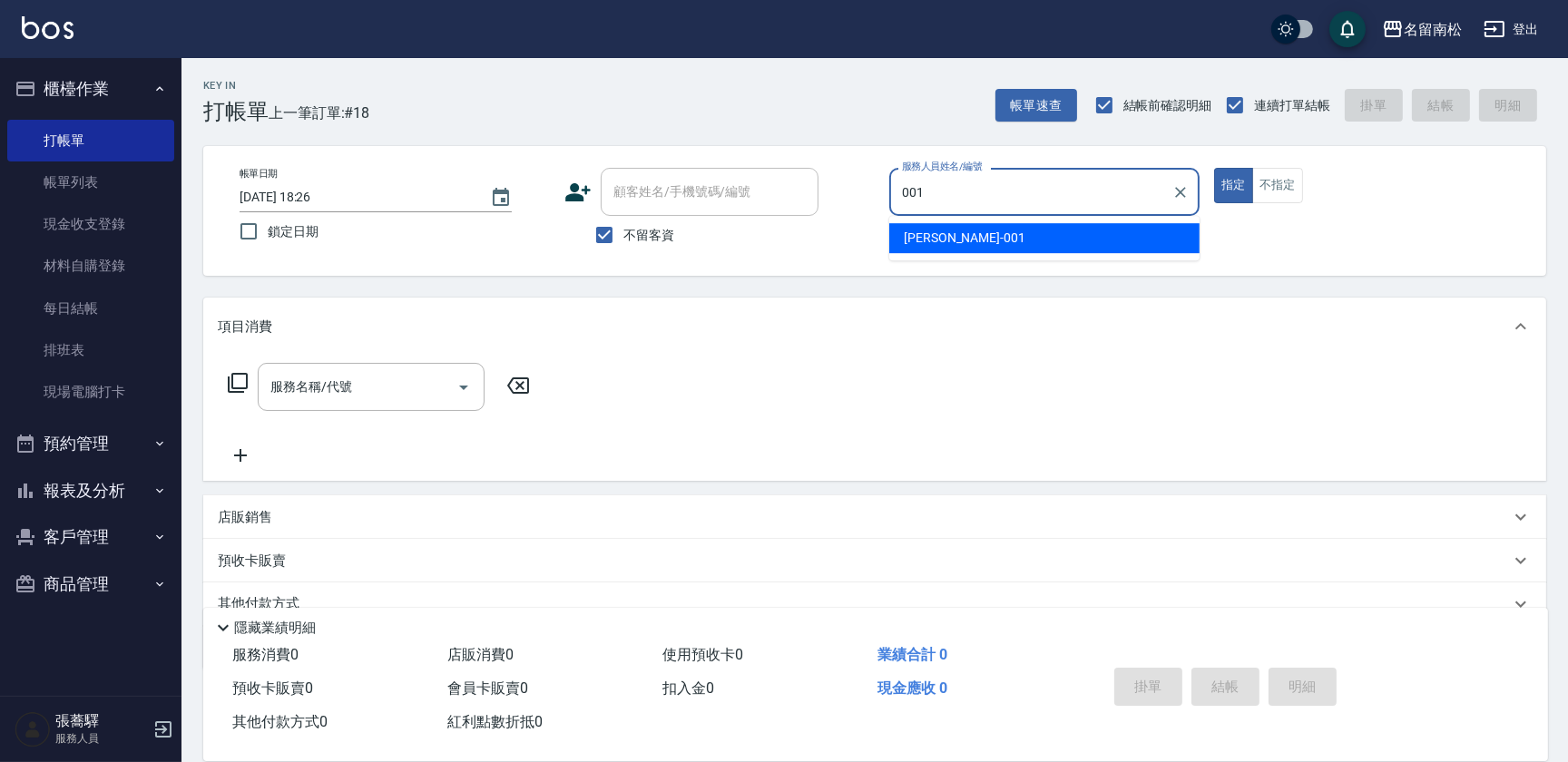
type input "[PERSON_NAME]-001"
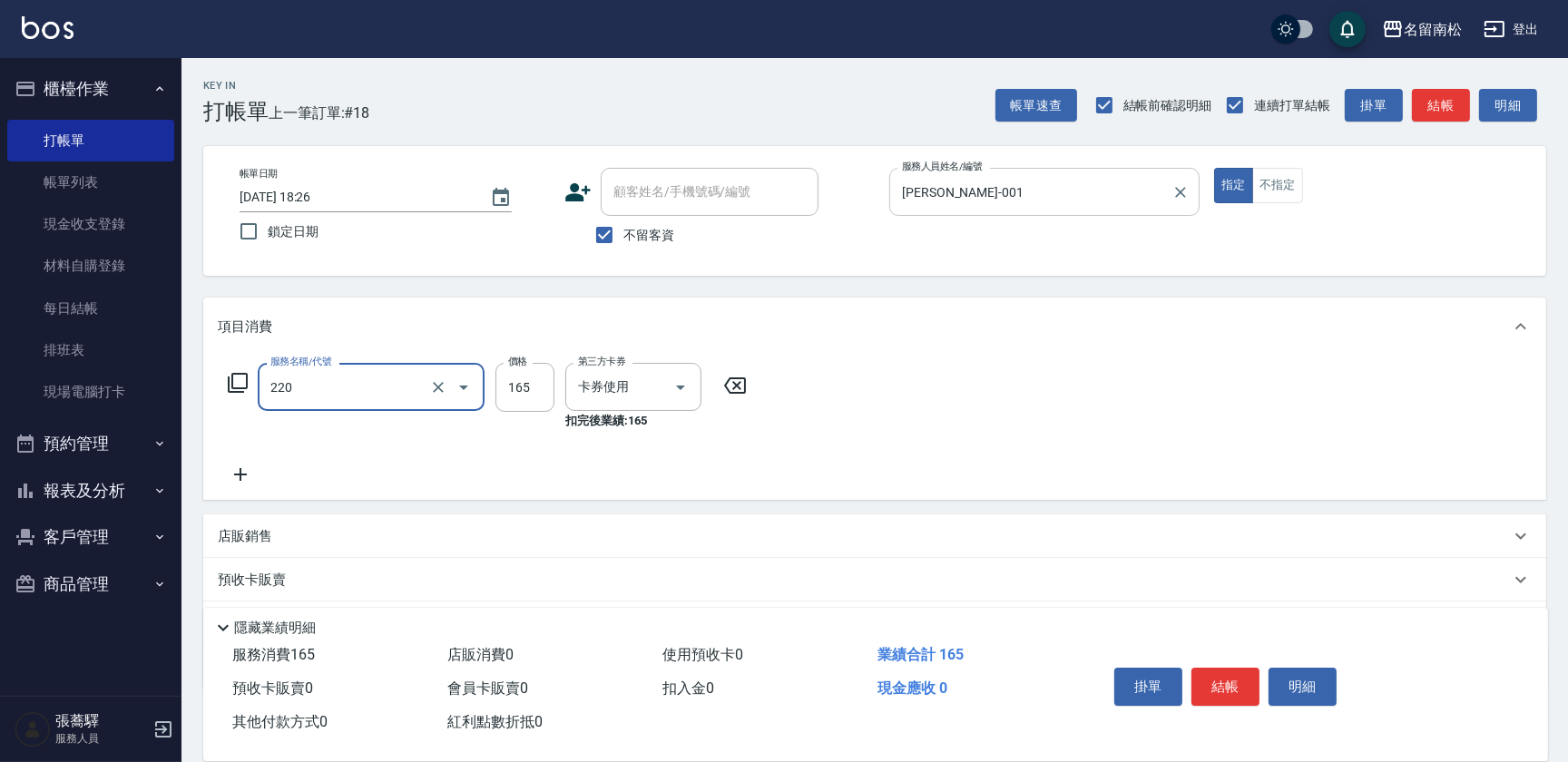
type input "洗髮卡券(165)(220)"
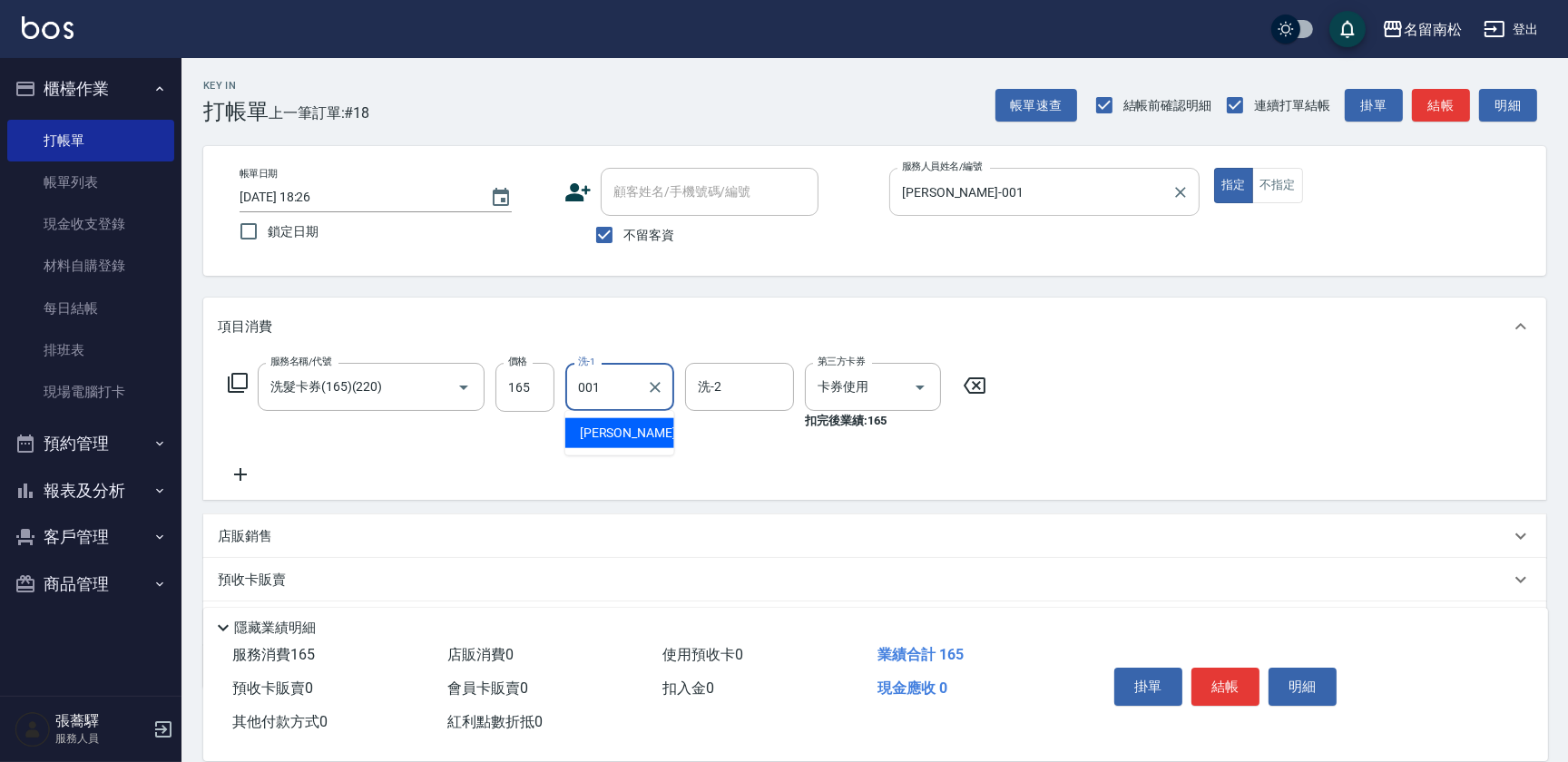
type input "[PERSON_NAME]-001"
click at [1297, 680] on button "明細" at bounding box center [1302, 686] width 68 height 38
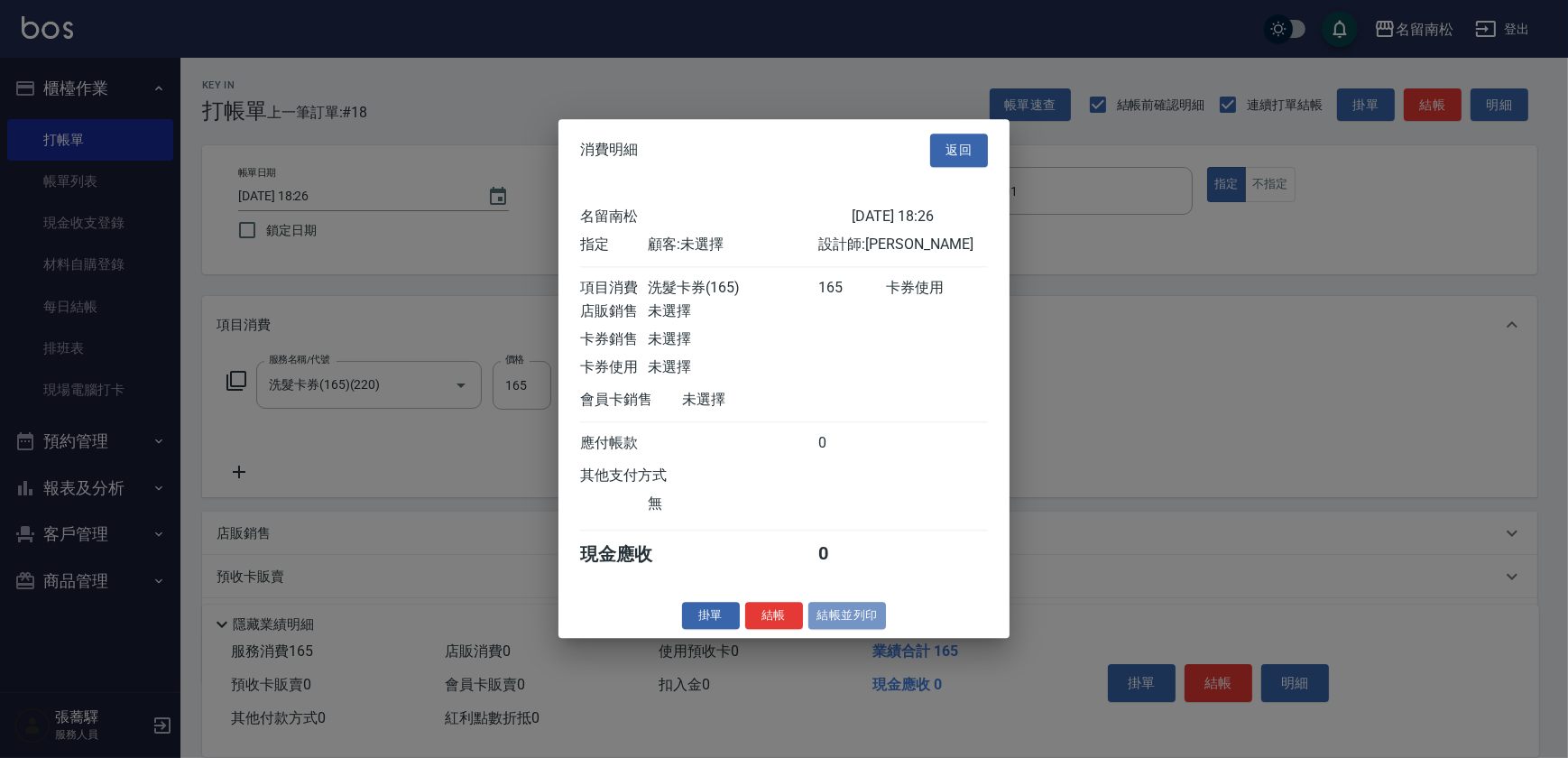
drag, startPoint x: 847, startPoint y: 623, endPoint x: 763, endPoint y: 579, distance: 94.8
click at [841, 619] on button "結帳並列印" at bounding box center [848, 616] width 78 height 28
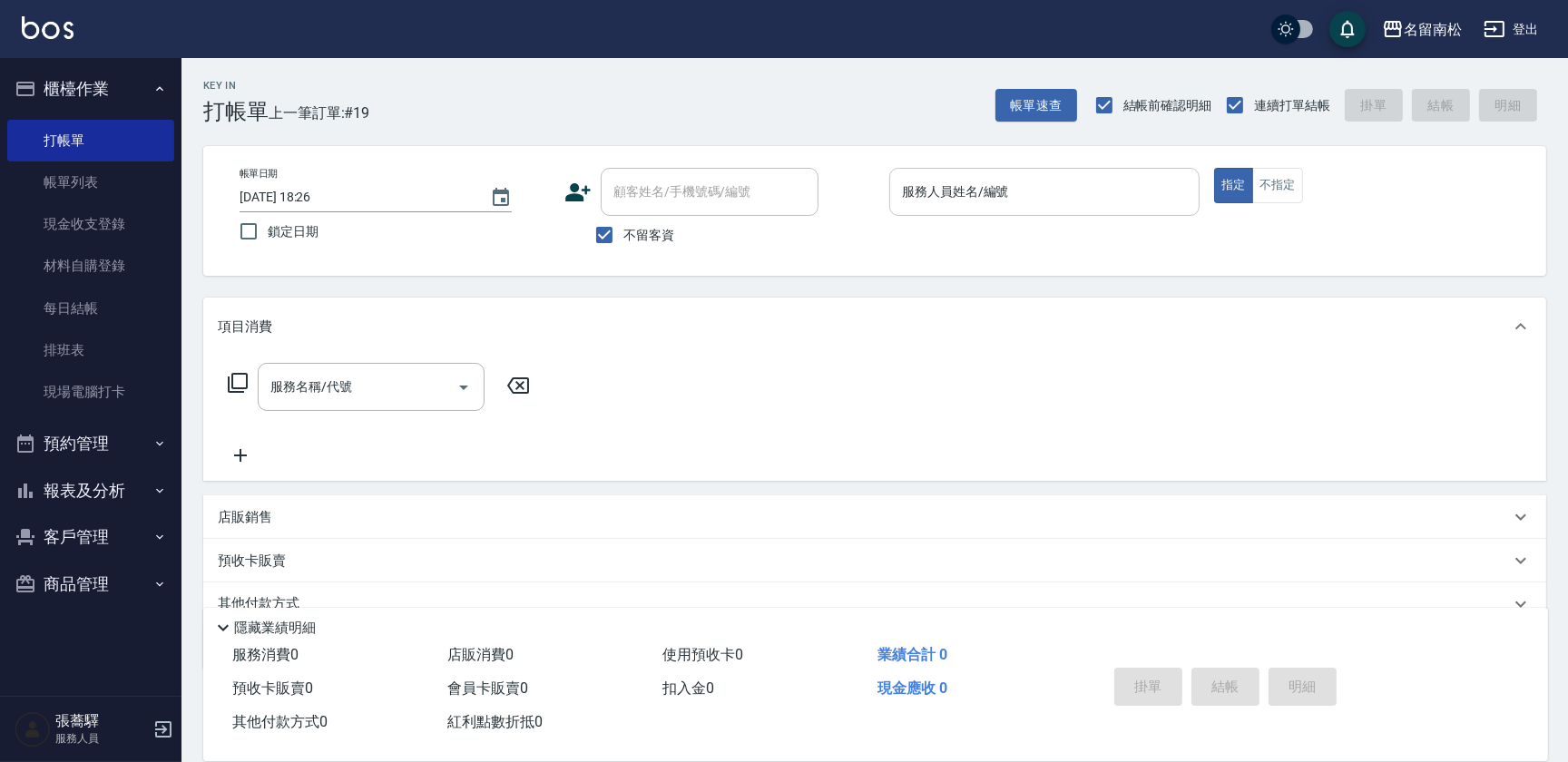
click at [1166, 201] on input "服務人員姓名/編號" at bounding box center [1044, 192] width 294 height 31
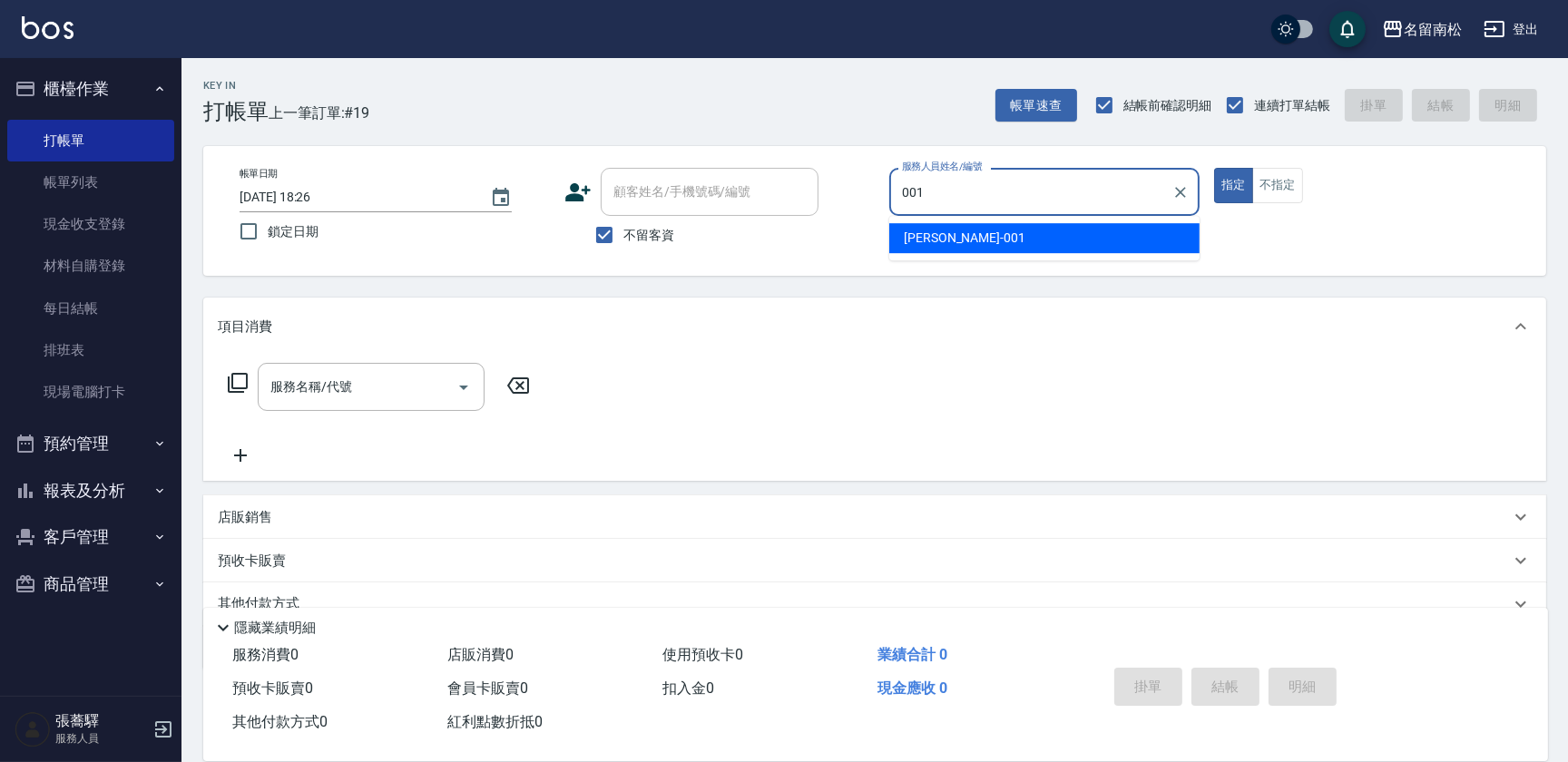
type input "[PERSON_NAME]-001"
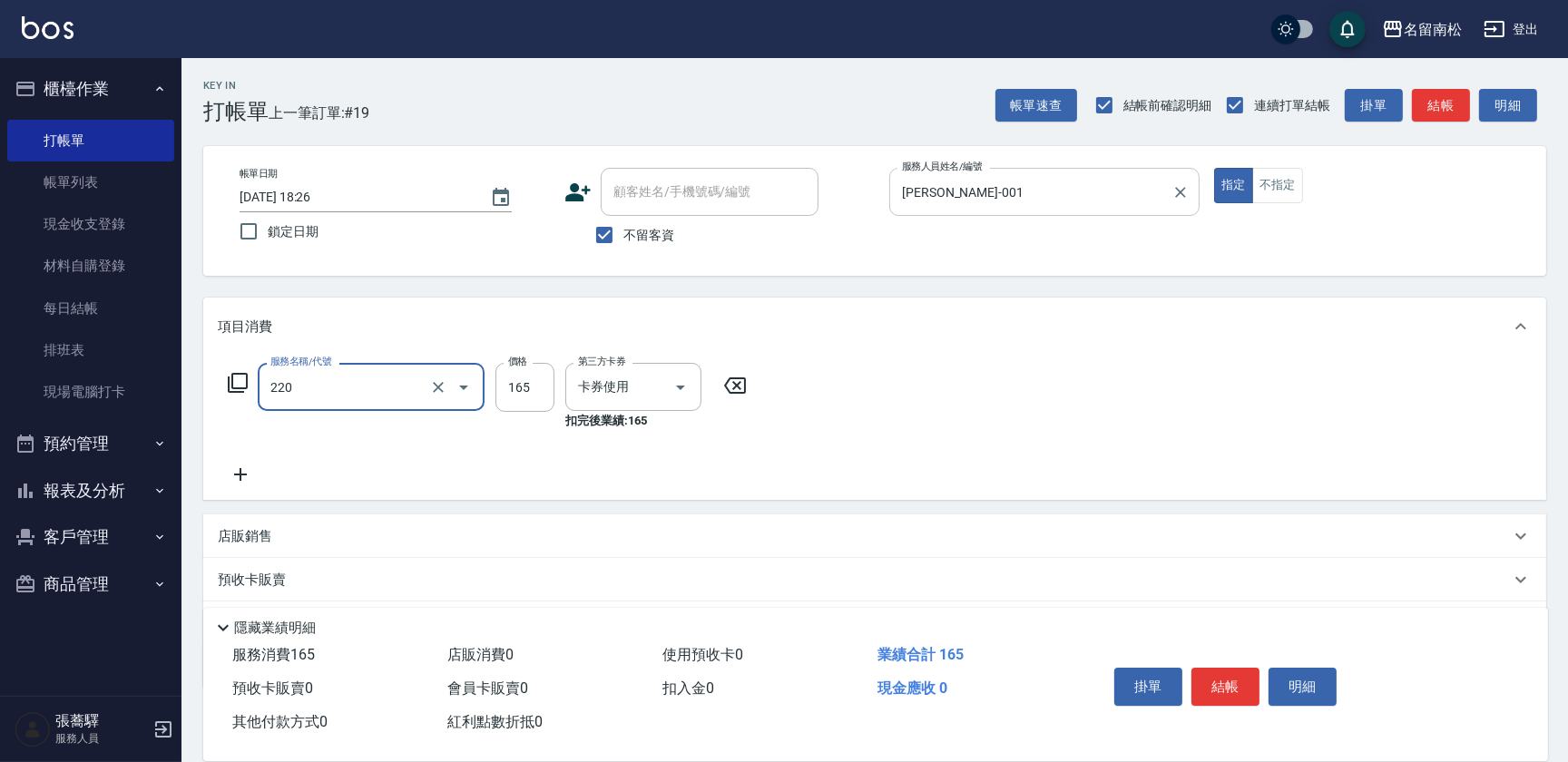
type input "洗髮卡券(165)(220)"
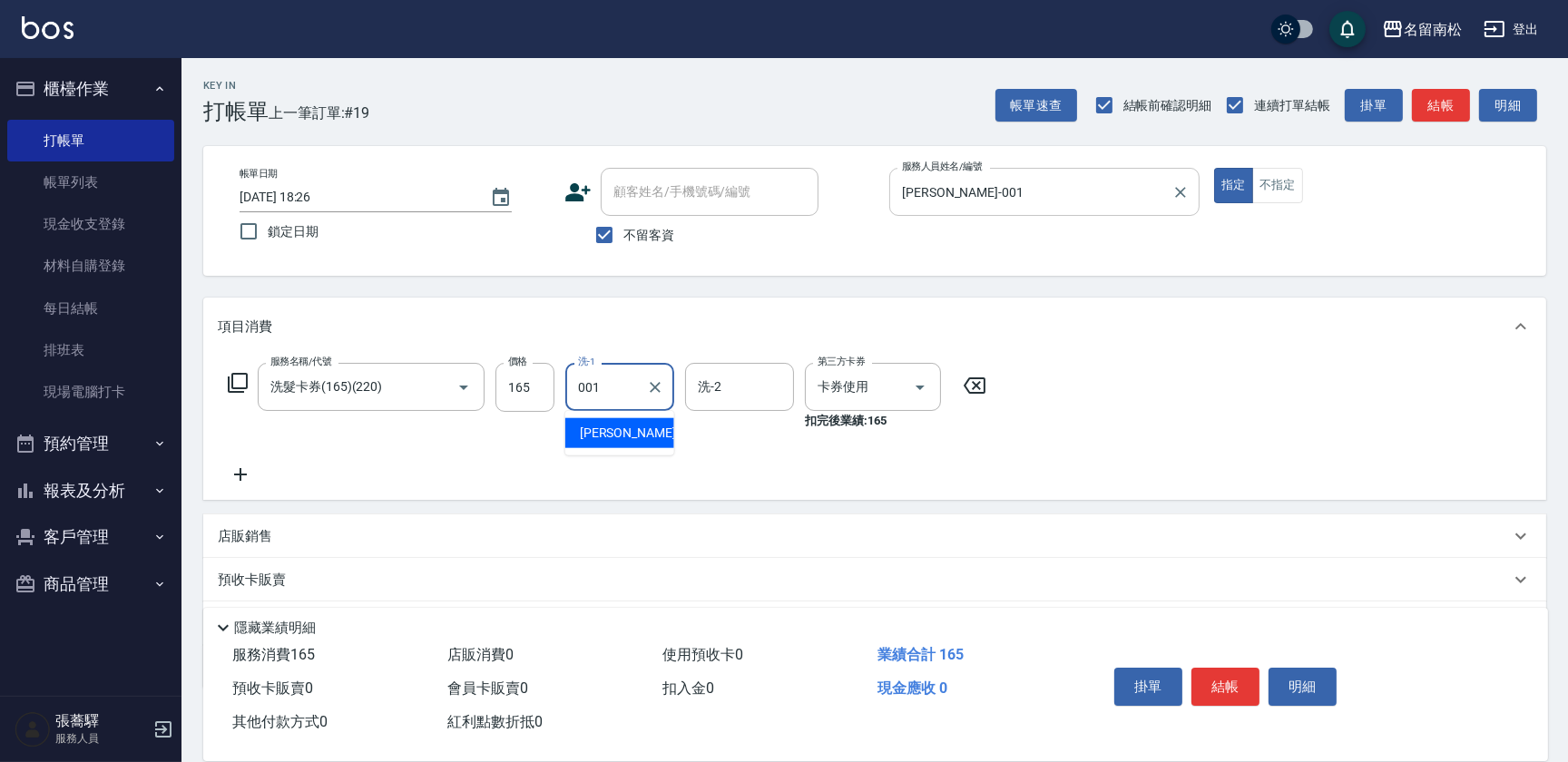
type input "[PERSON_NAME]-001"
drag, startPoint x: 1286, startPoint y: 698, endPoint x: 1249, endPoint y: 672, distance: 45.2
click at [1282, 694] on button "明細" at bounding box center [1302, 686] width 68 height 38
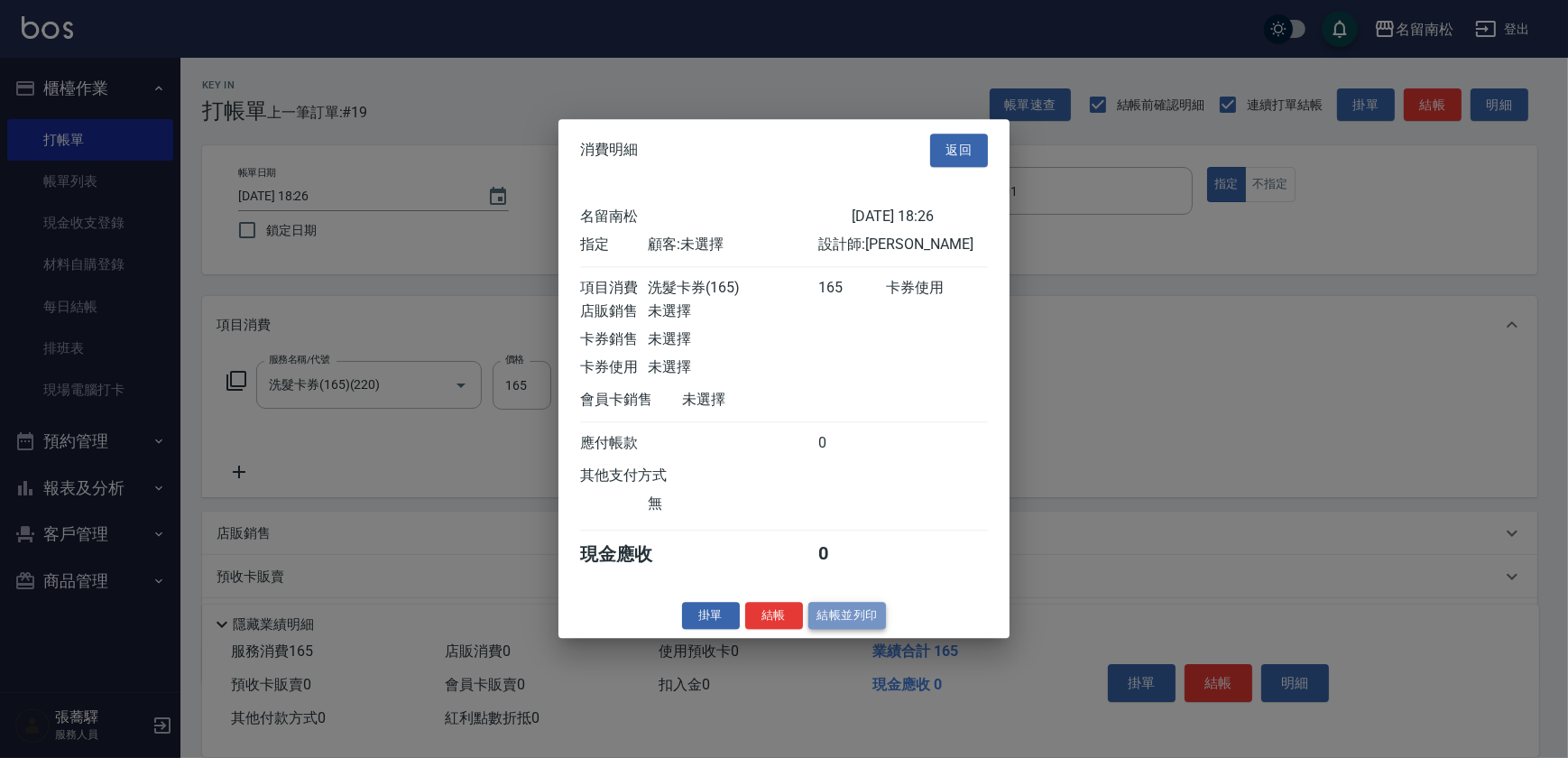
drag, startPoint x: 845, startPoint y: 623, endPoint x: 872, endPoint y: 480, distance: 145.5
click at [840, 612] on button "結帳並列印" at bounding box center [848, 616] width 78 height 28
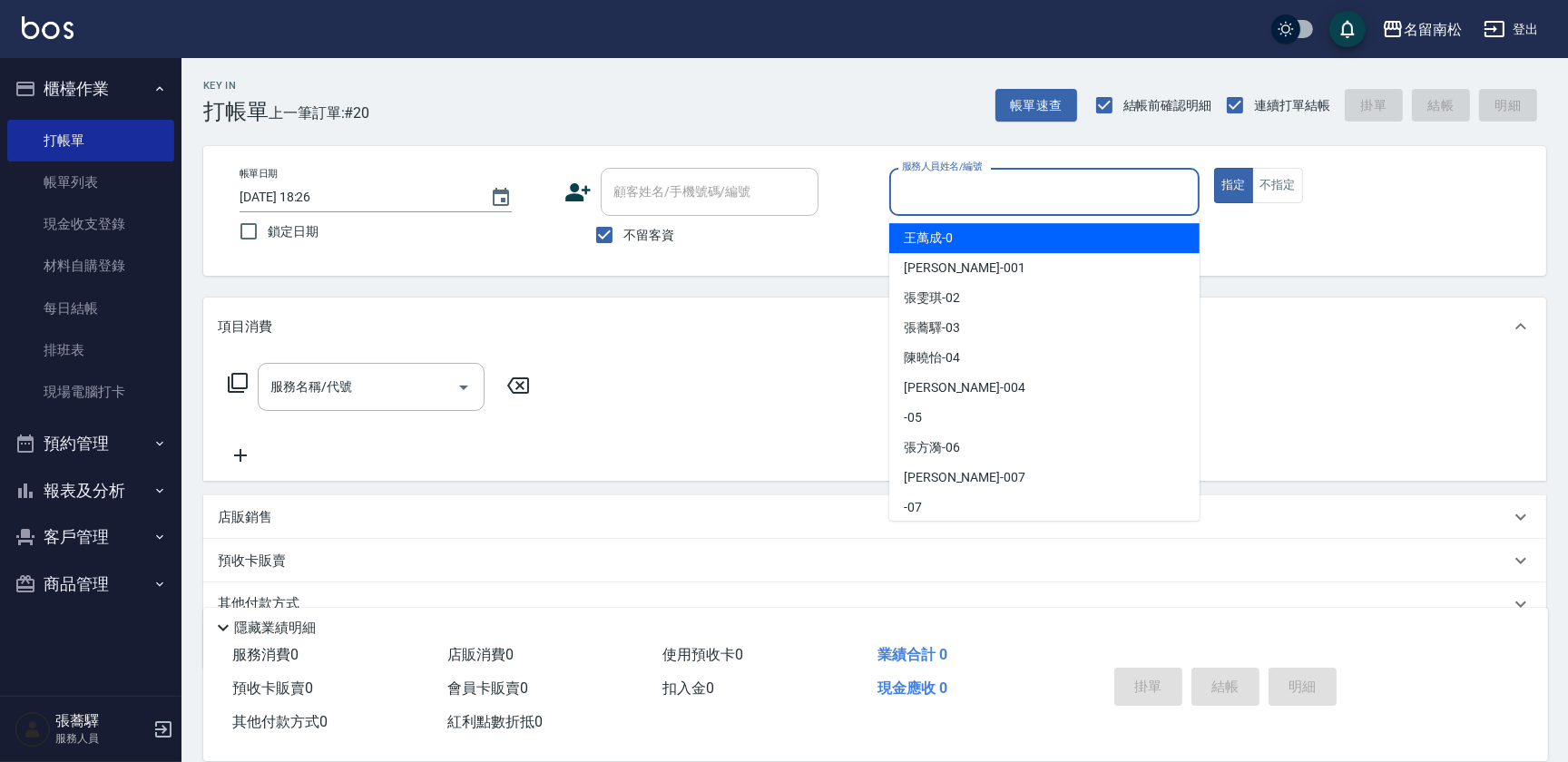
click at [1129, 200] on input "服務人員姓名/編號" at bounding box center [1044, 192] width 294 height 31
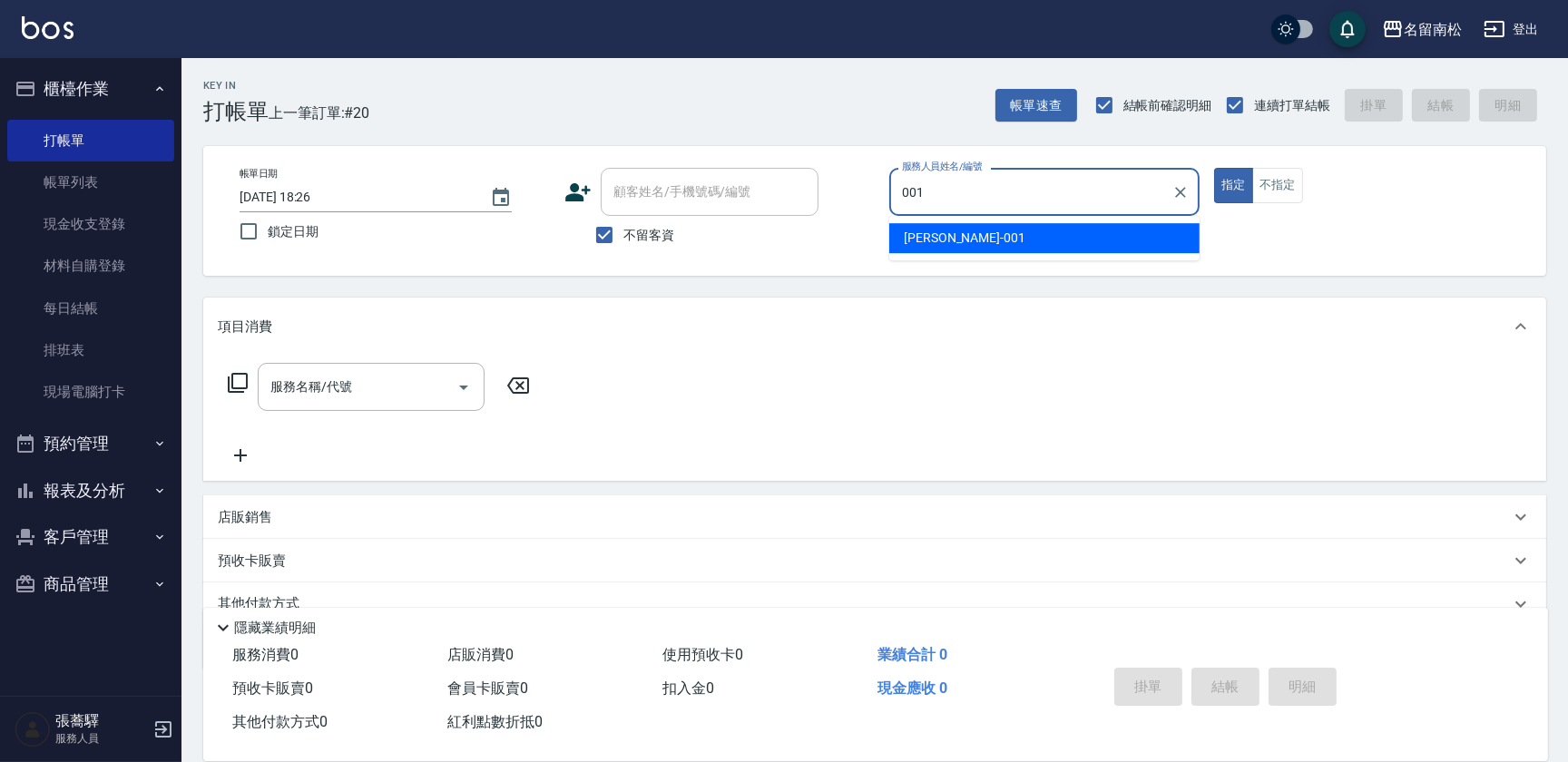
type input "[PERSON_NAME]-001"
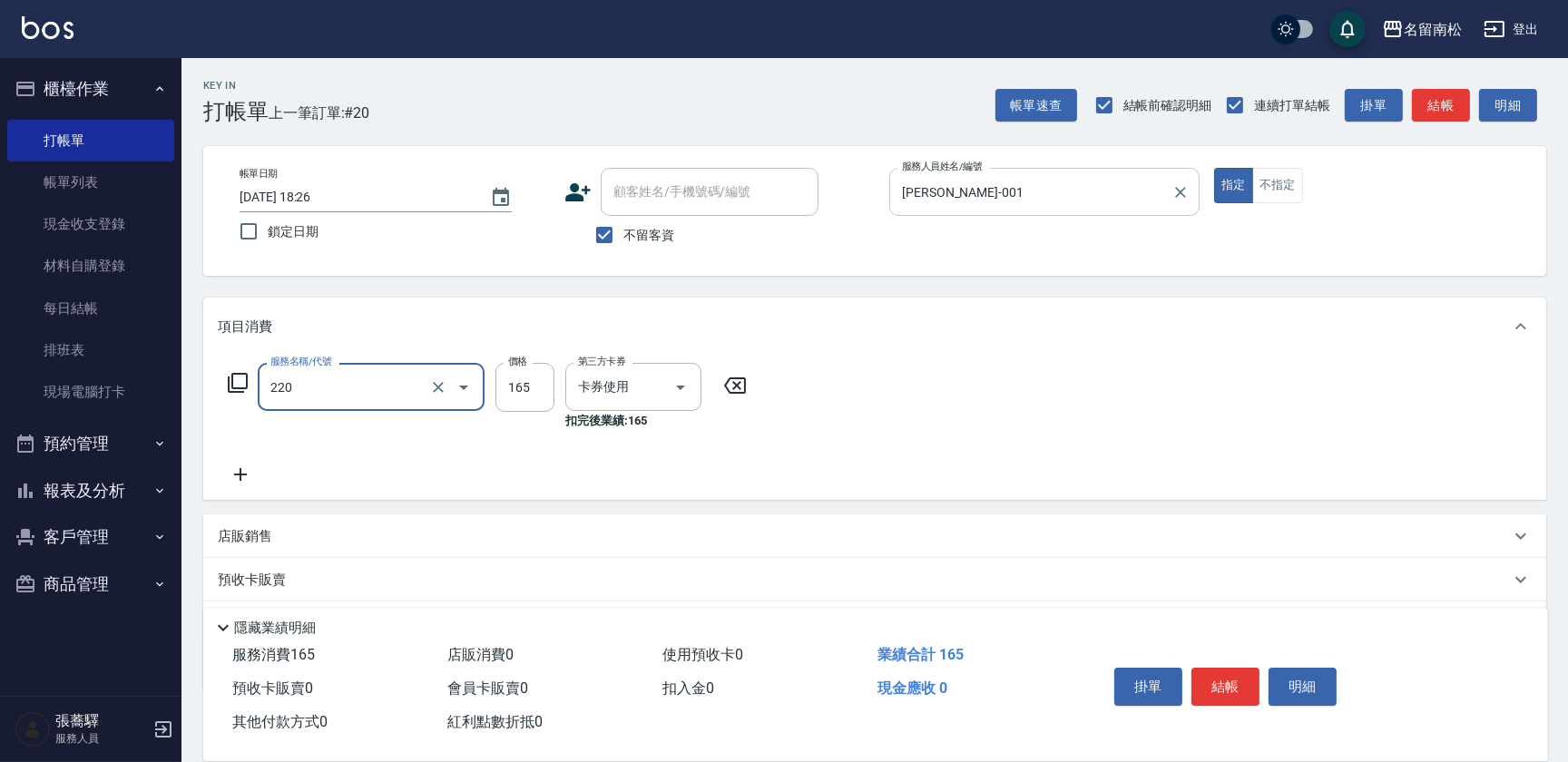
type input "洗髮卡券(165)(220)"
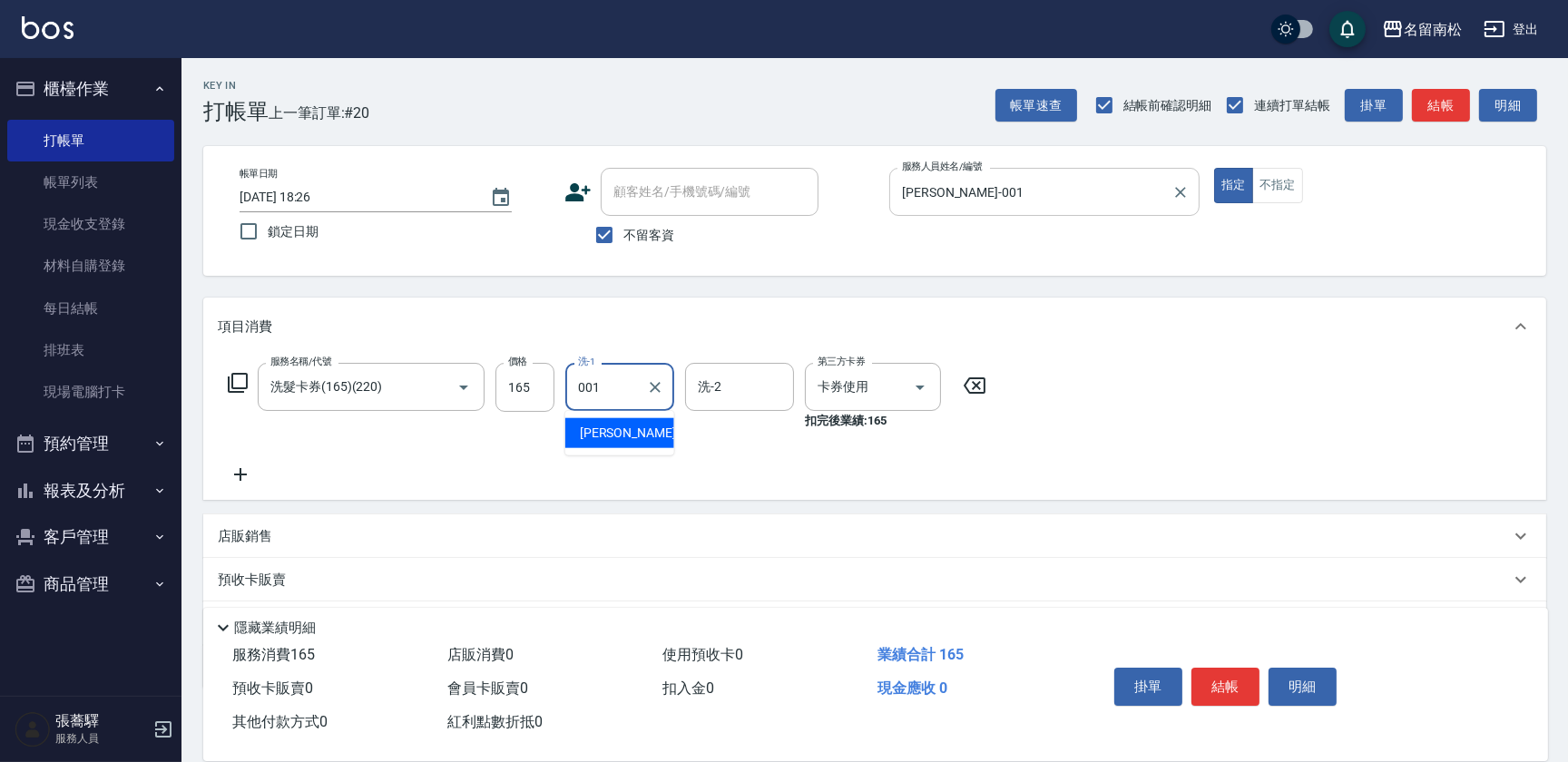
type input "[PERSON_NAME]-001"
click at [1288, 698] on button "明細" at bounding box center [1302, 686] width 68 height 38
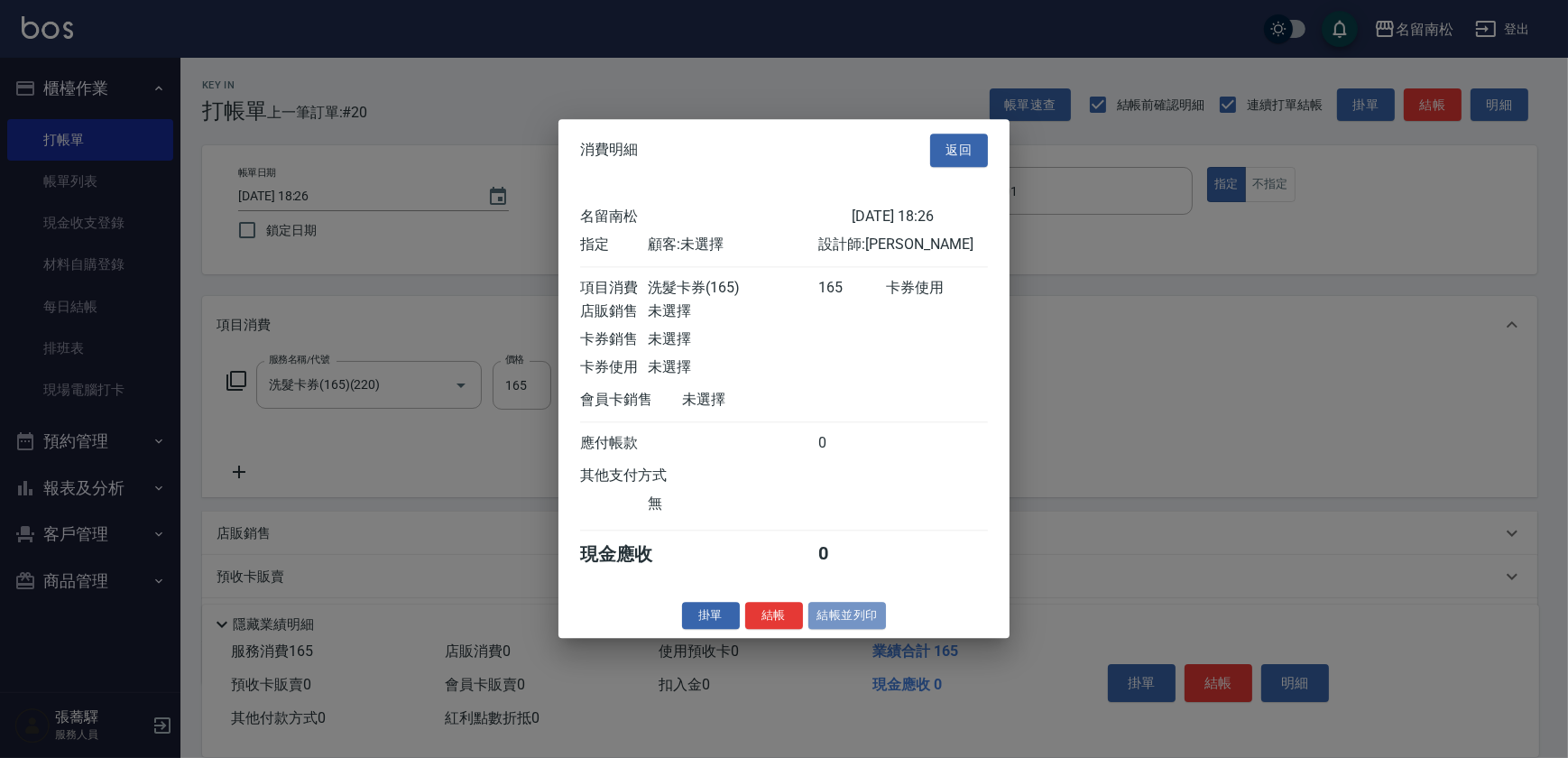
drag, startPoint x: 858, startPoint y: 618, endPoint x: 842, endPoint y: 616, distance: 16.1
click at [858, 619] on button "結帳並列印" at bounding box center [848, 616] width 78 height 28
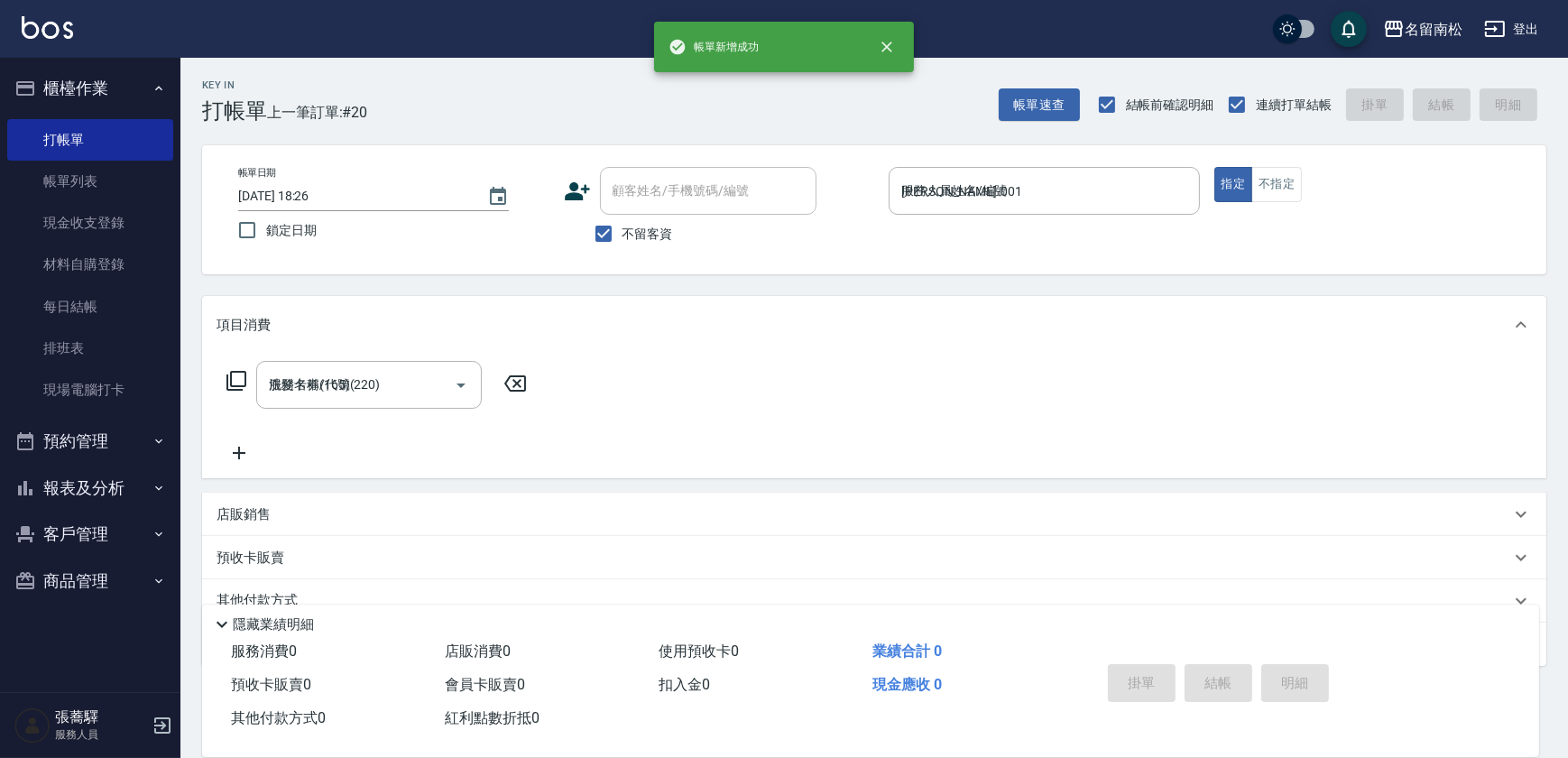
type input "[DATE] 18:27"
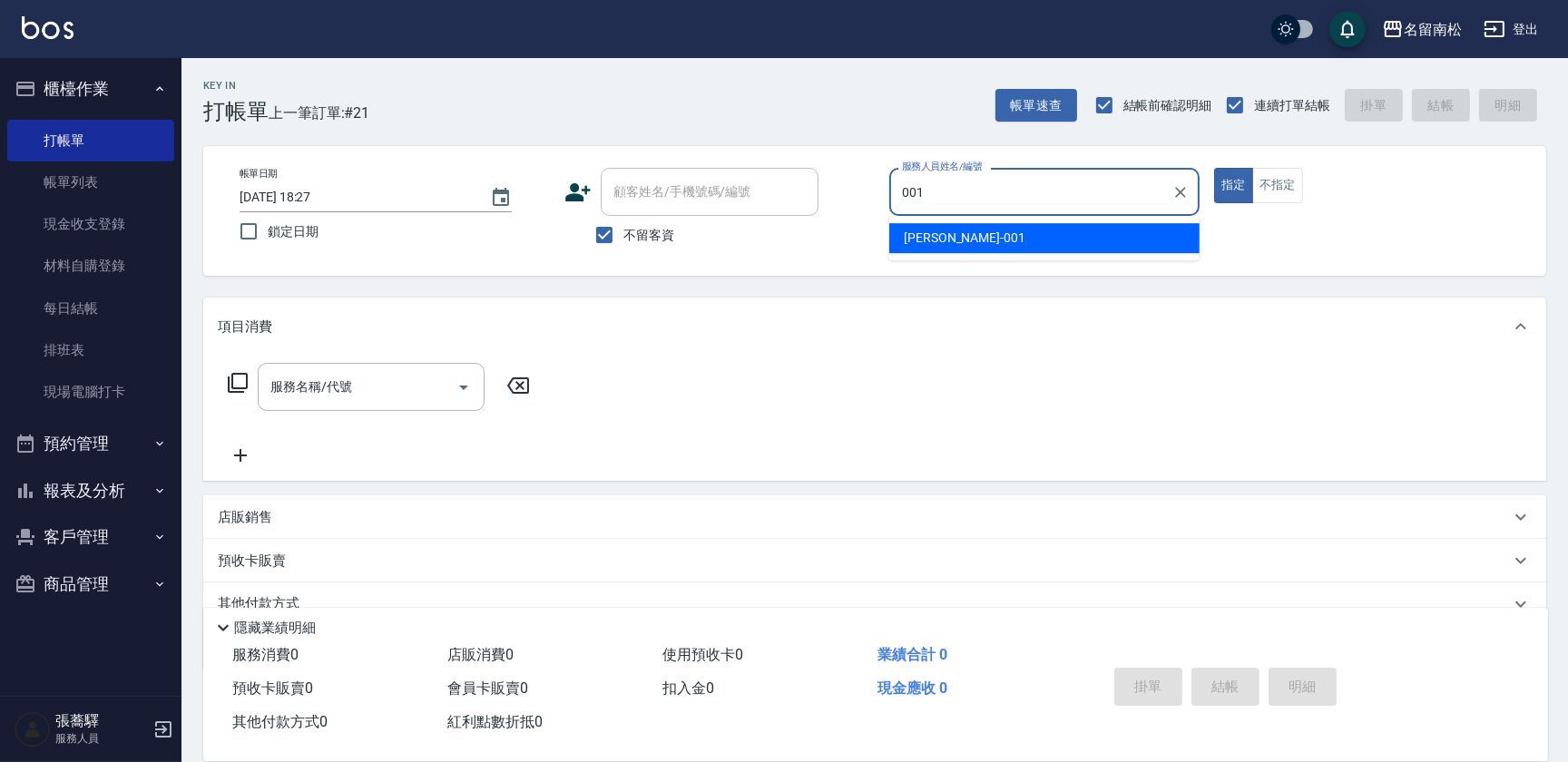
type input "[PERSON_NAME]-001"
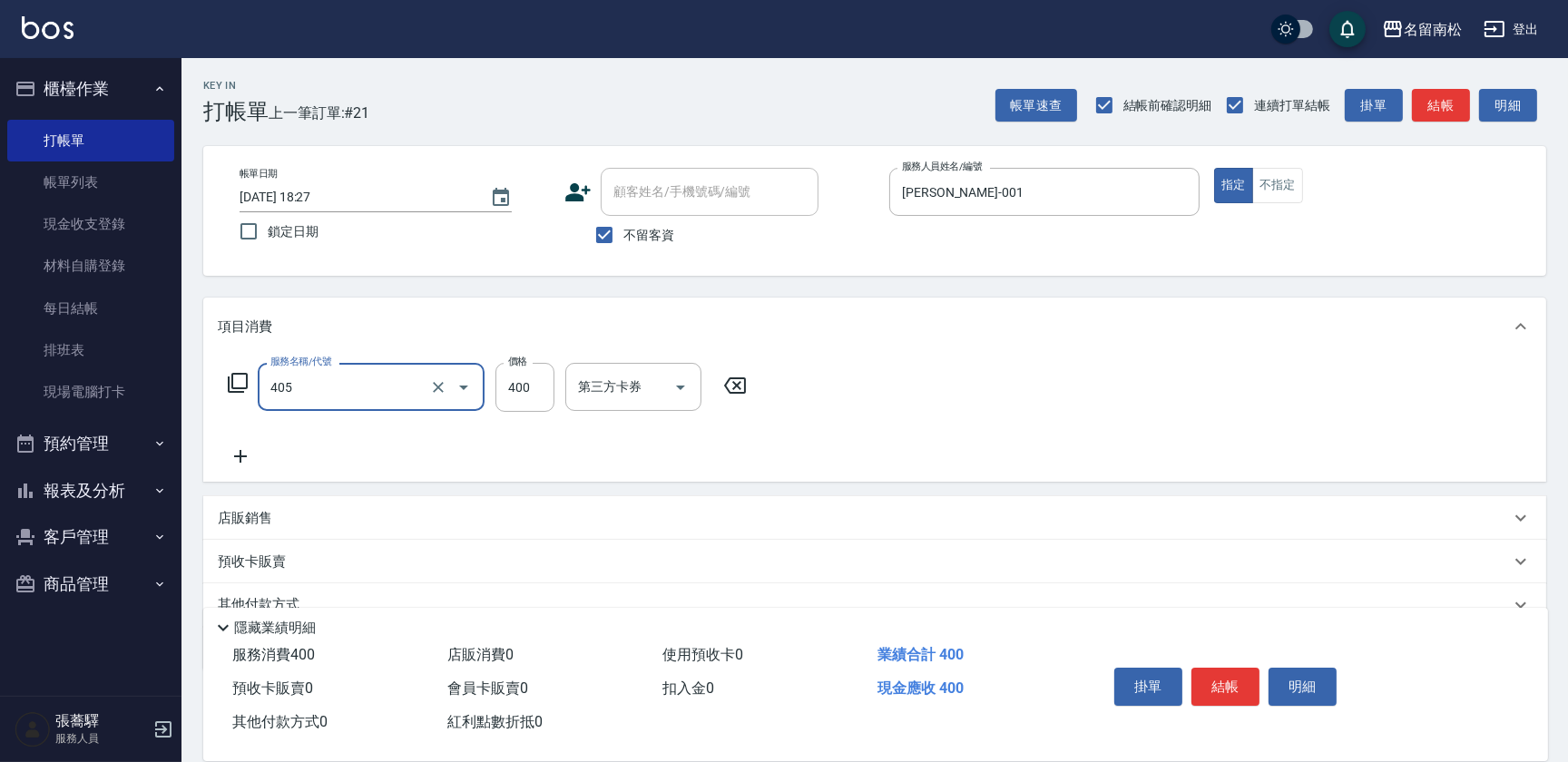
type input "剪髮(400)(405)"
type input "500"
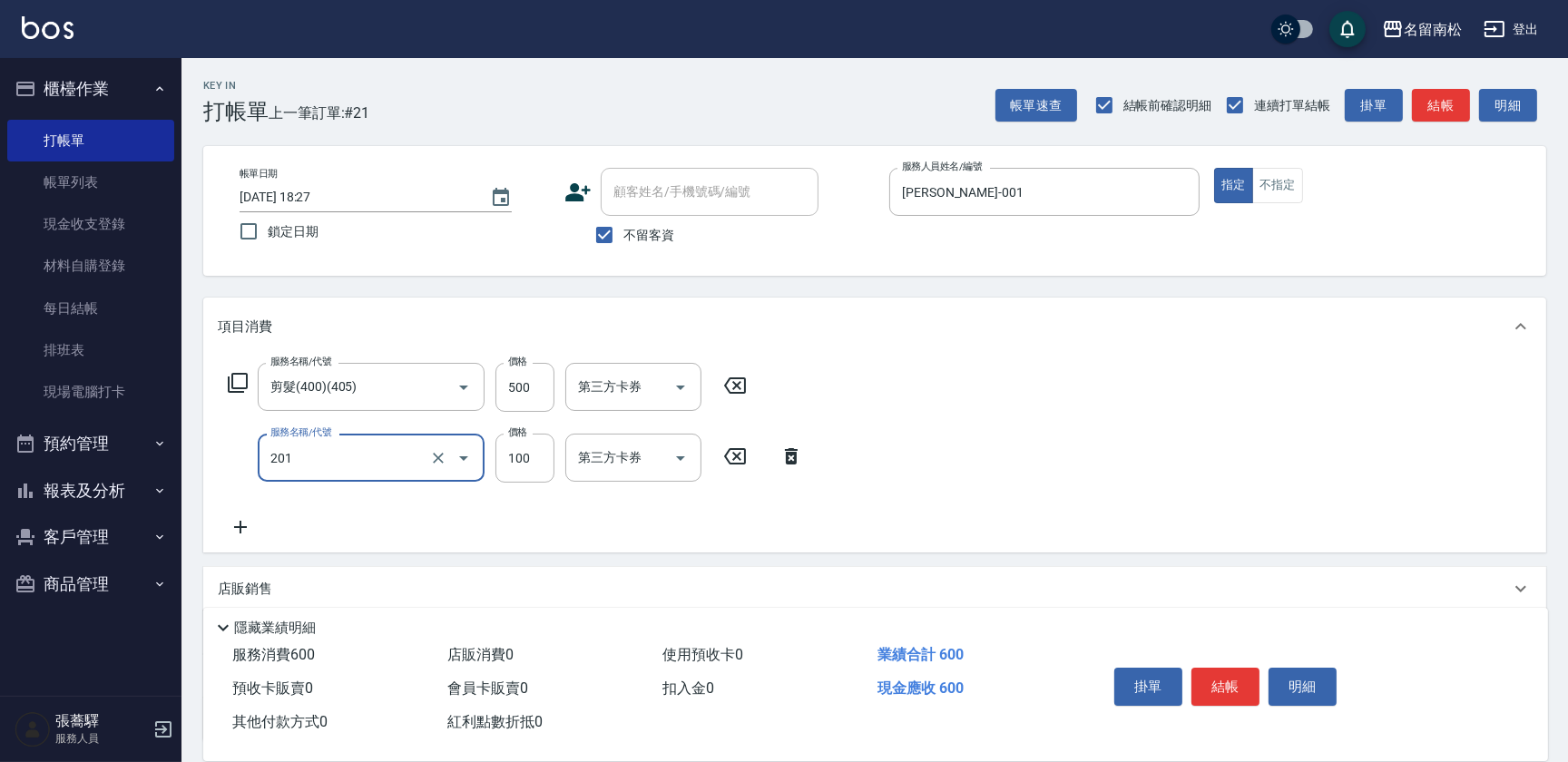
type input "洗髮[100](201)"
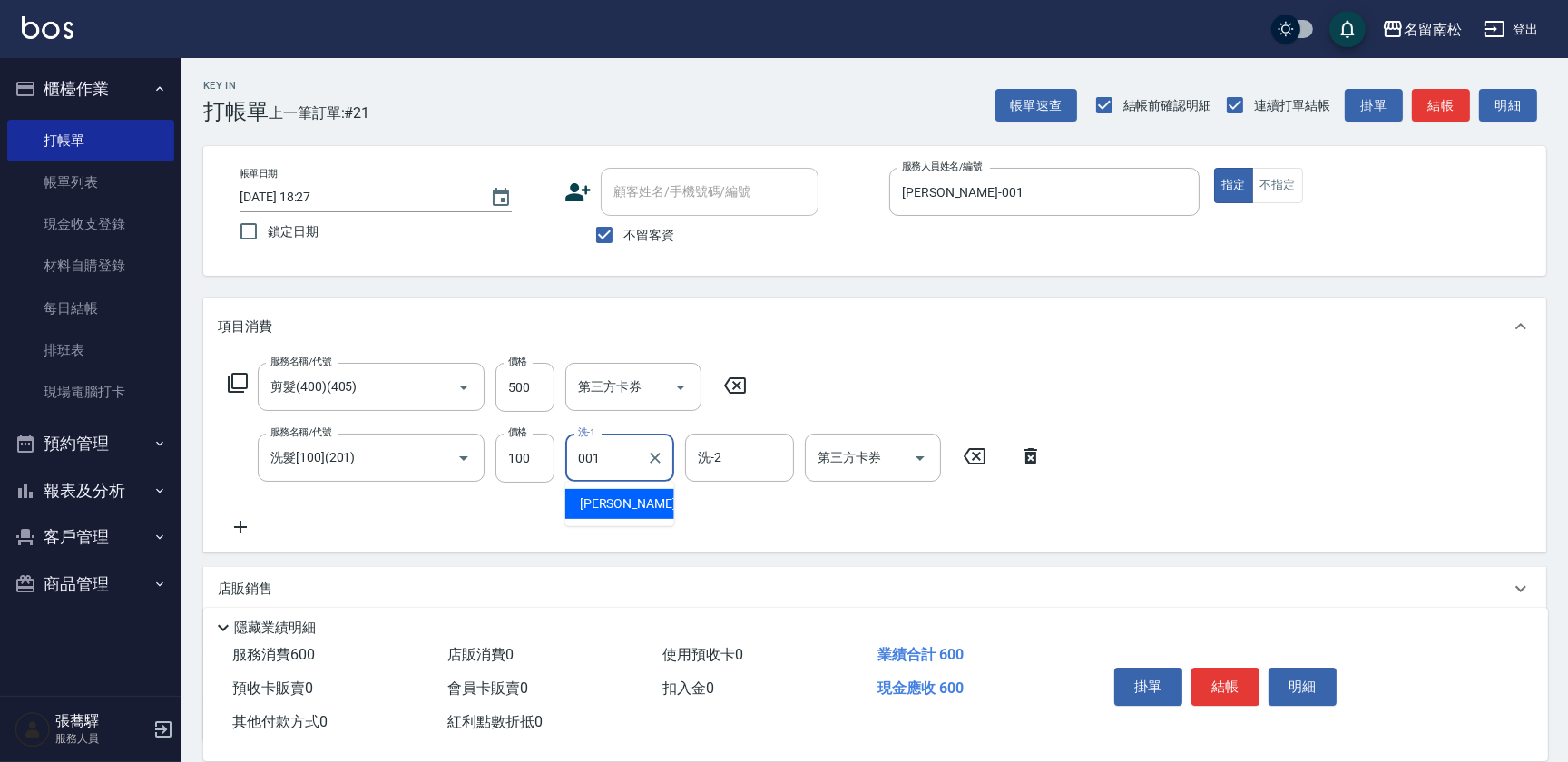
type input "[PERSON_NAME]-001"
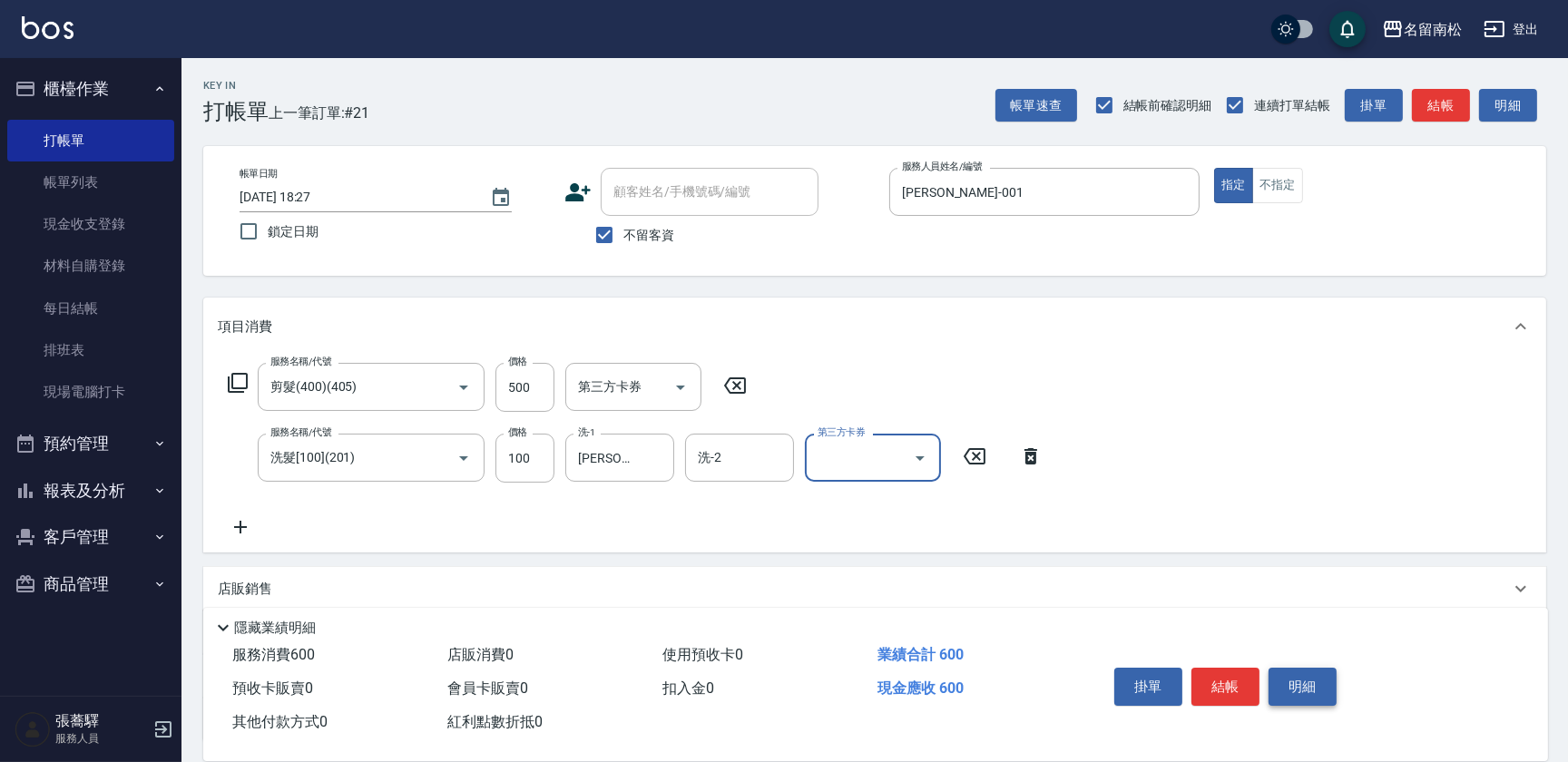
click at [1303, 675] on button "明細" at bounding box center [1302, 686] width 68 height 38
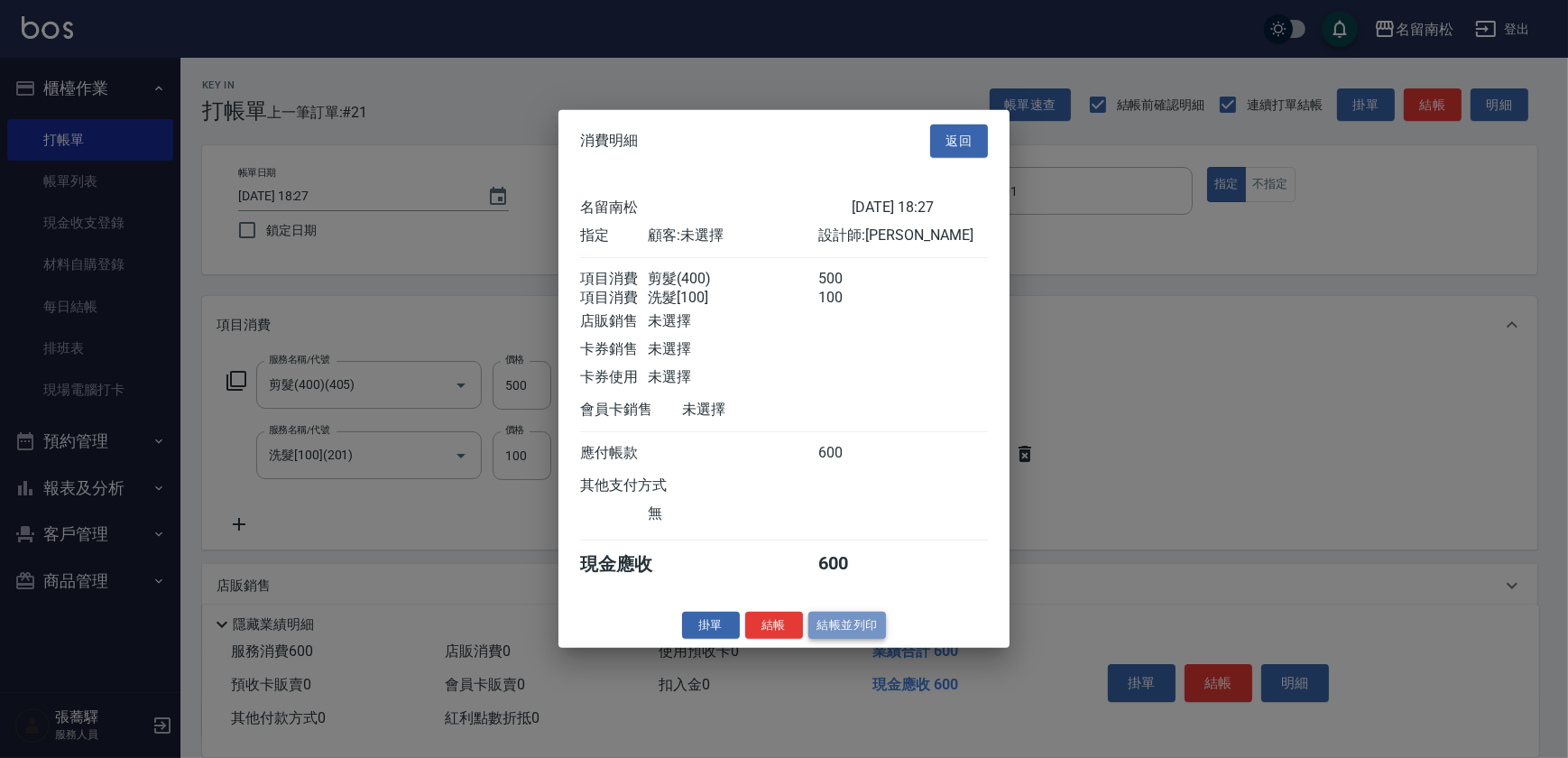
click at [843, 628] on button "結帳並列印" at bounding box center [848, 625] width 78 height 28
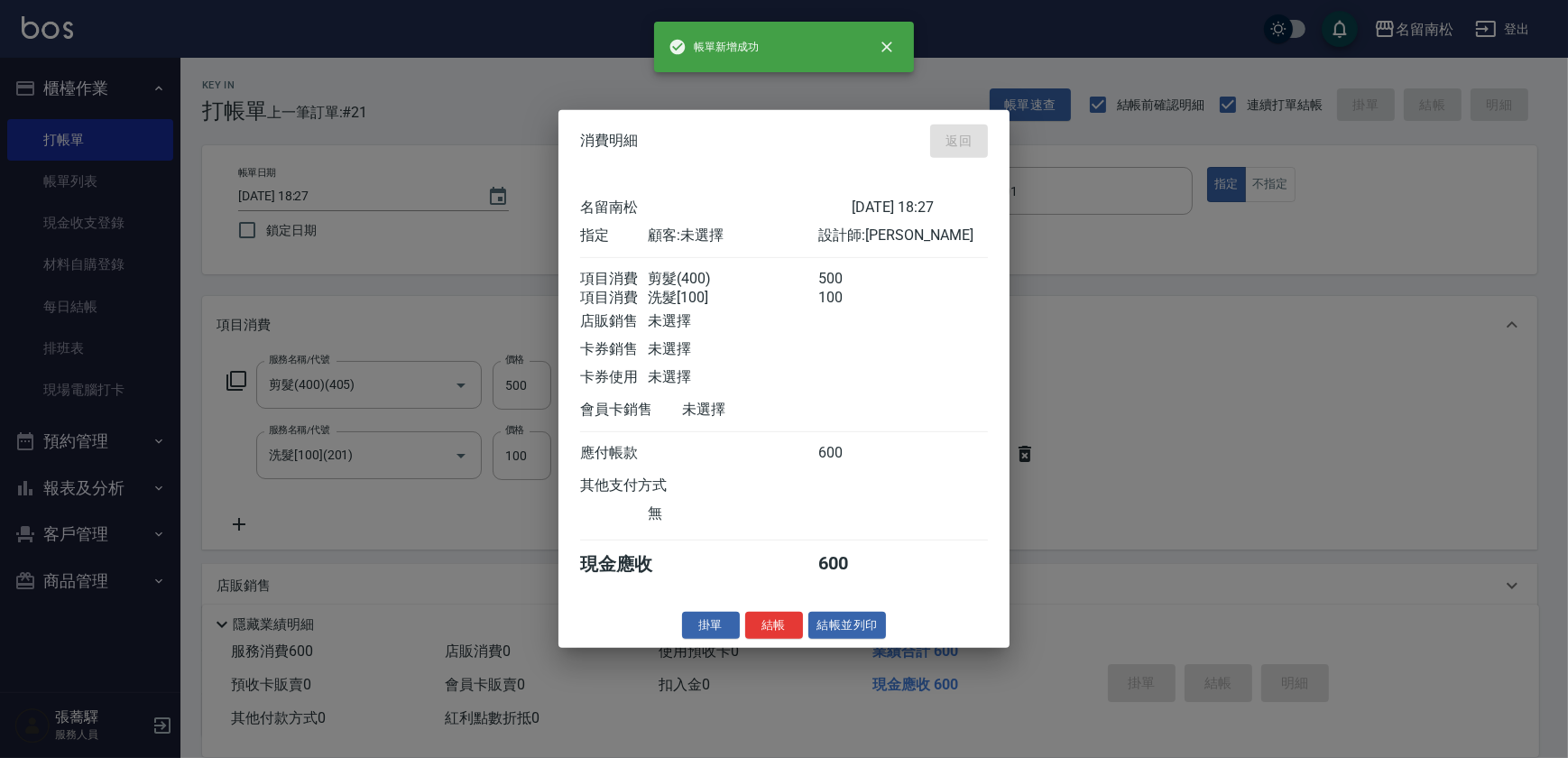
type input "[DATE] 18:28"
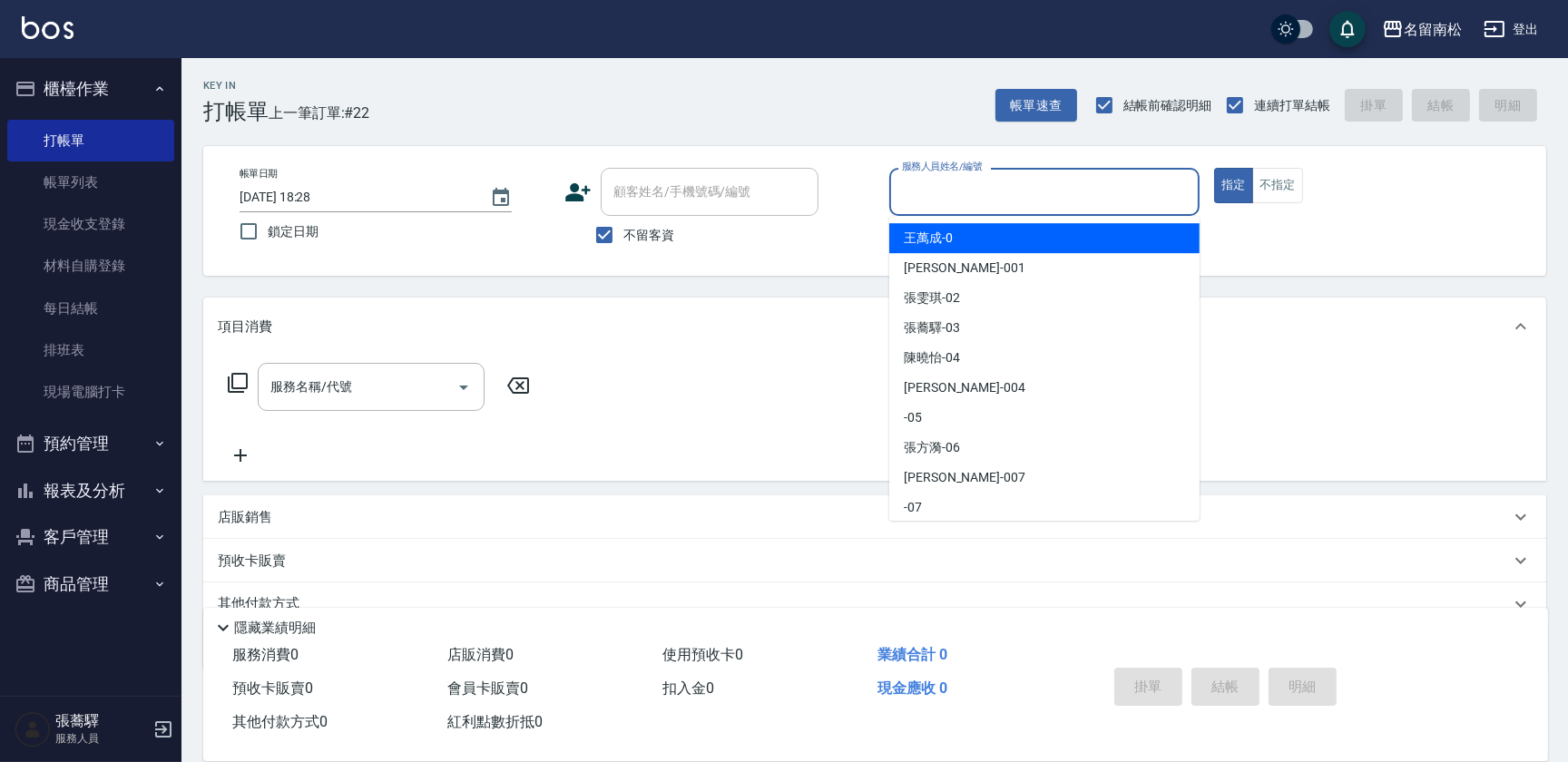
click at [1066, 187] on input "服務人員姓名/編號" at bounding box center [1044, 192] width 294 height 31
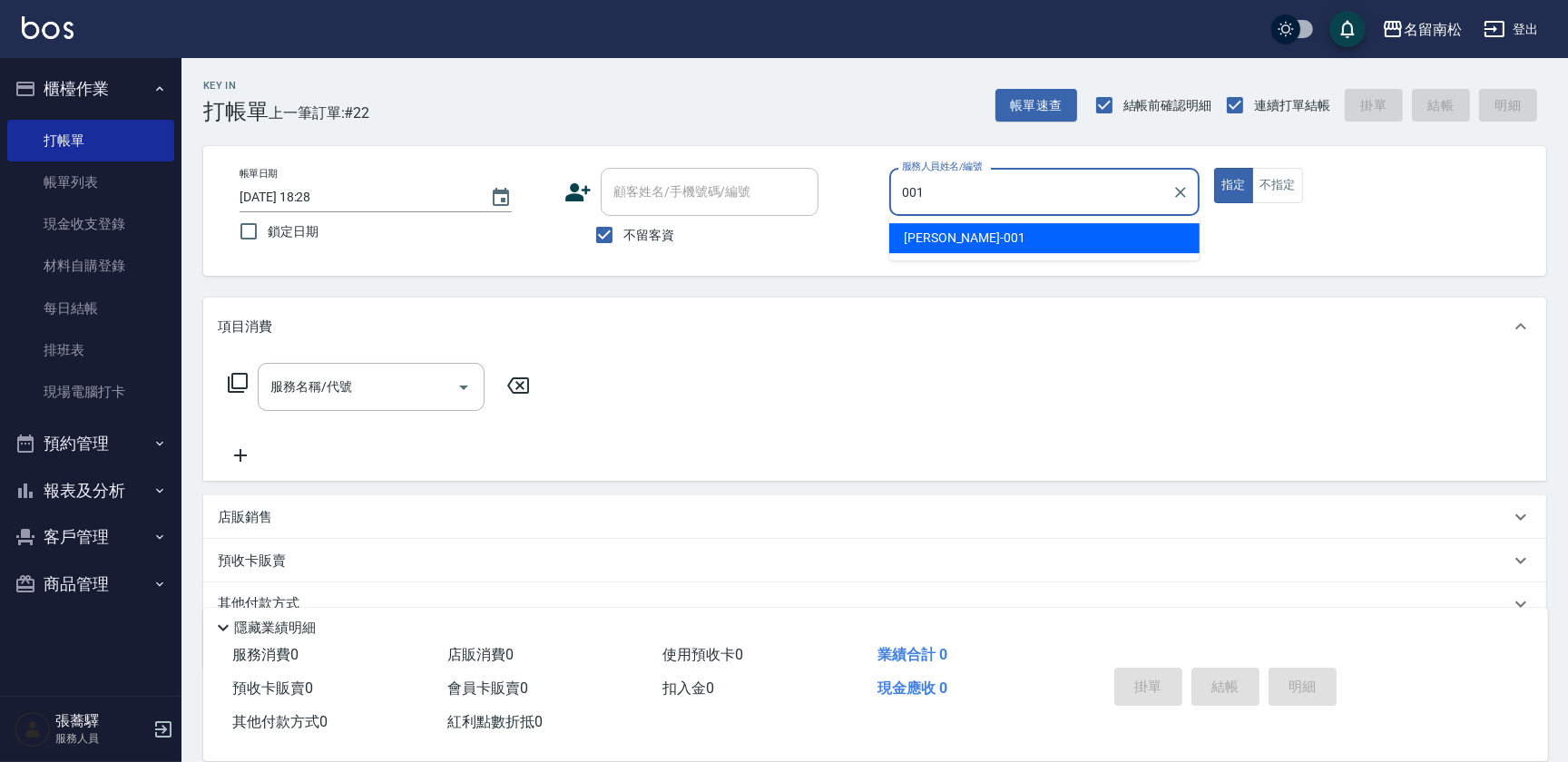
type input "[PERSON_NAME]-001"
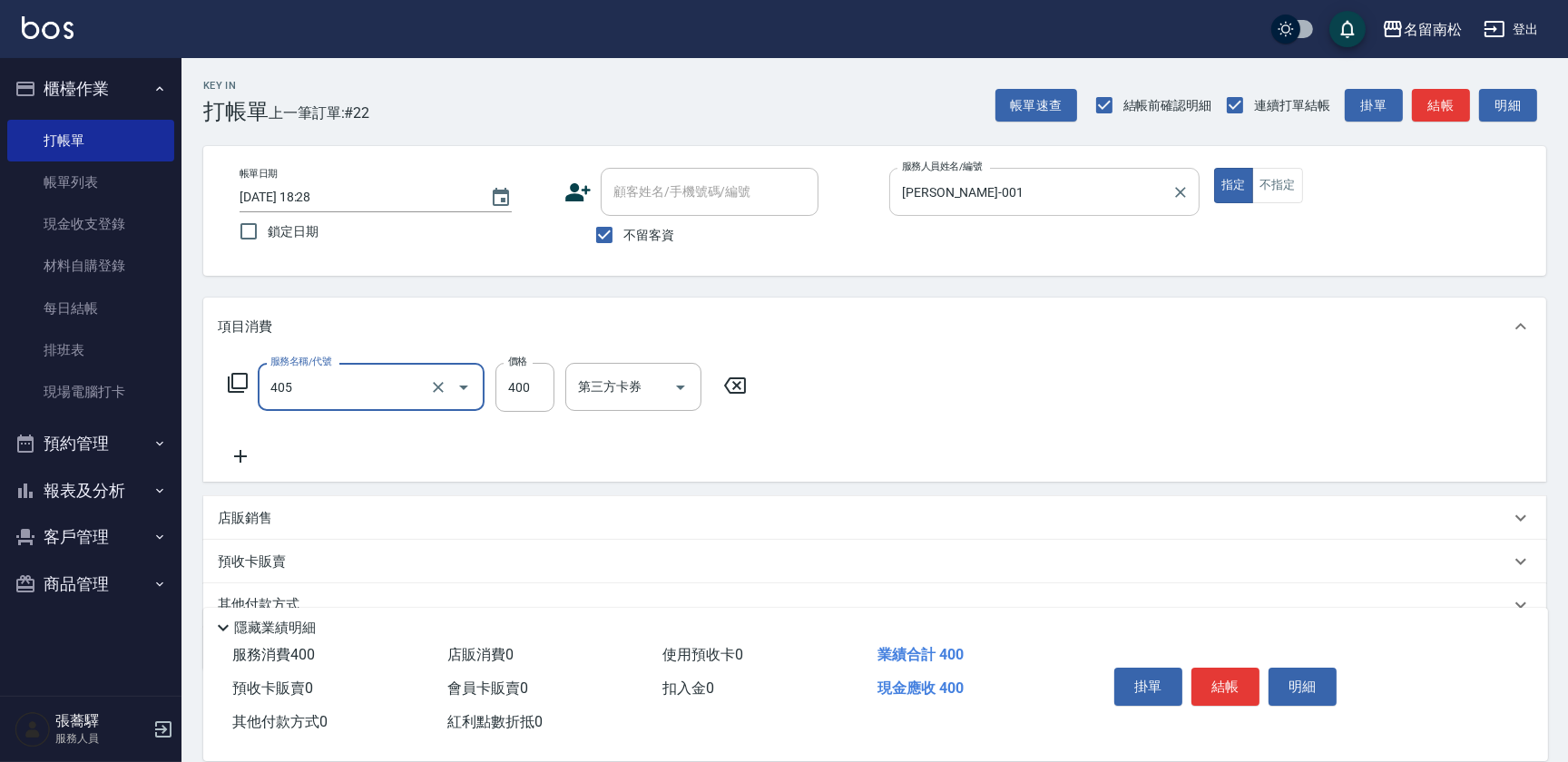
type input "剪髮(400)(405)"
type input "480"
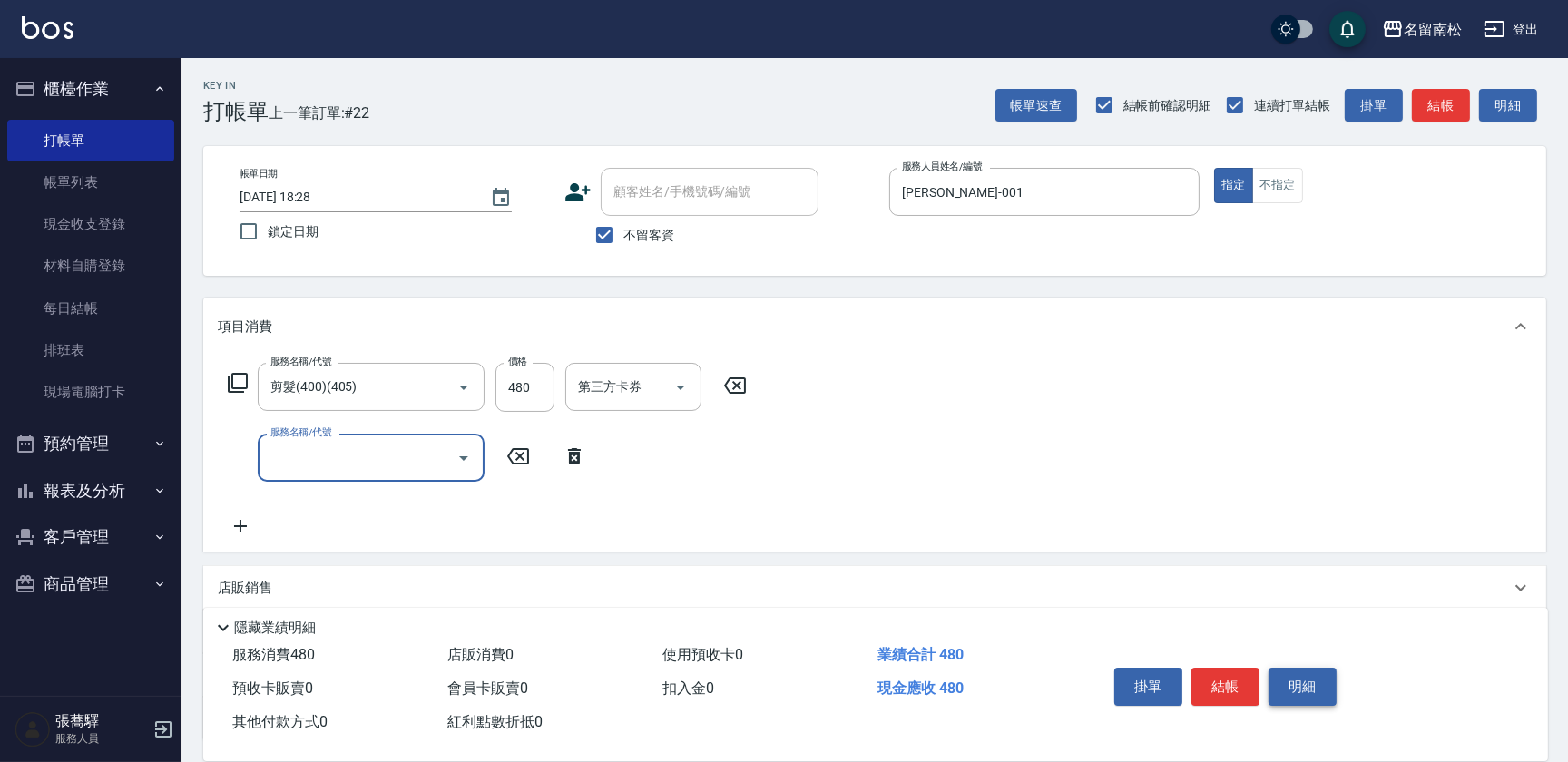
click at [1287, 689] on button "明細" at bounding box center [1302, 686] width 68 height 38
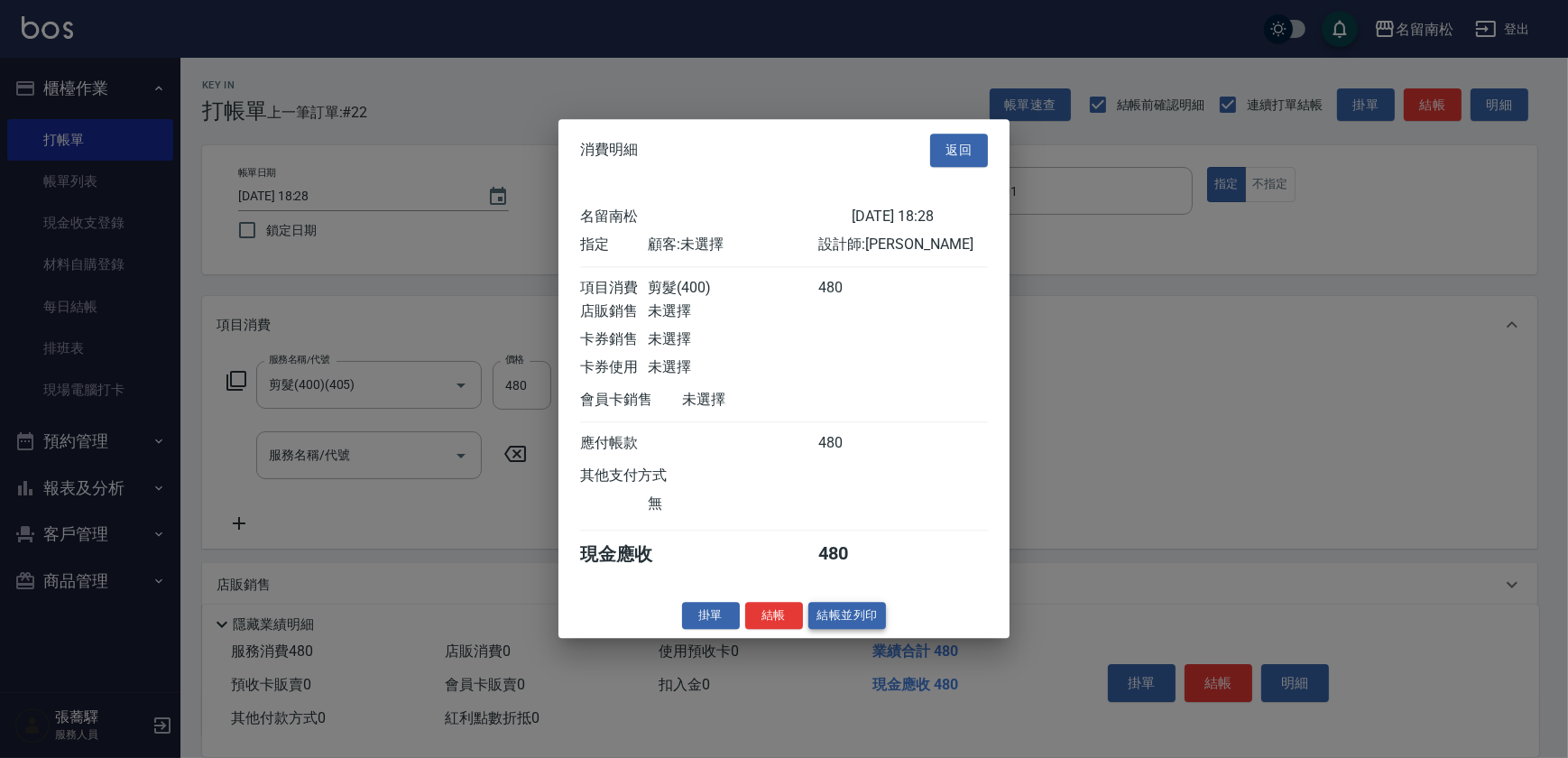
click at [866, 623] on button "結帳並列印" at bounding box center [848, 616] width 78 height 28
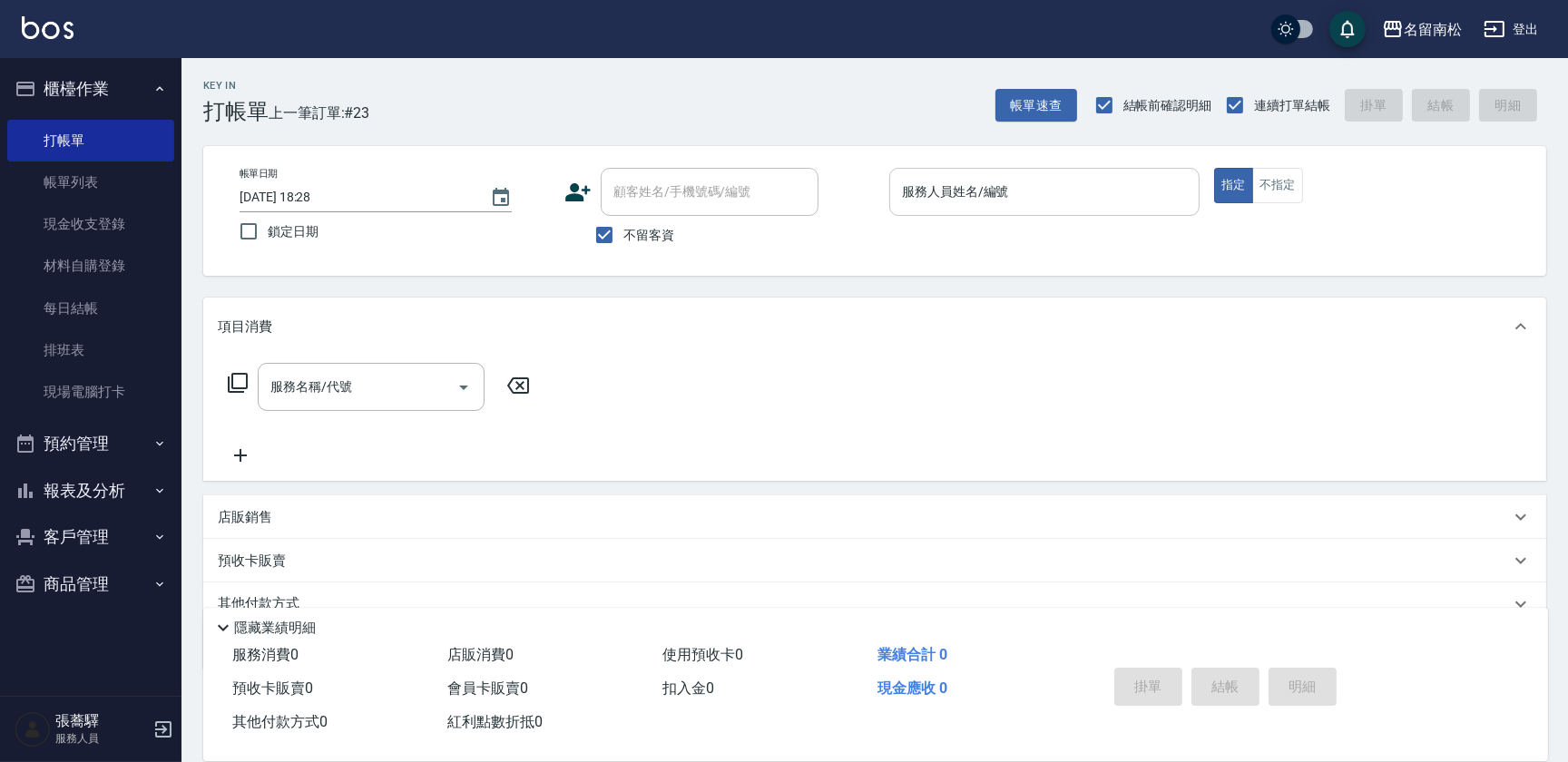
click at [1111, 202] on input "服務人員姓名/編號" at bounding box center [1044, 192] width 294 height 31
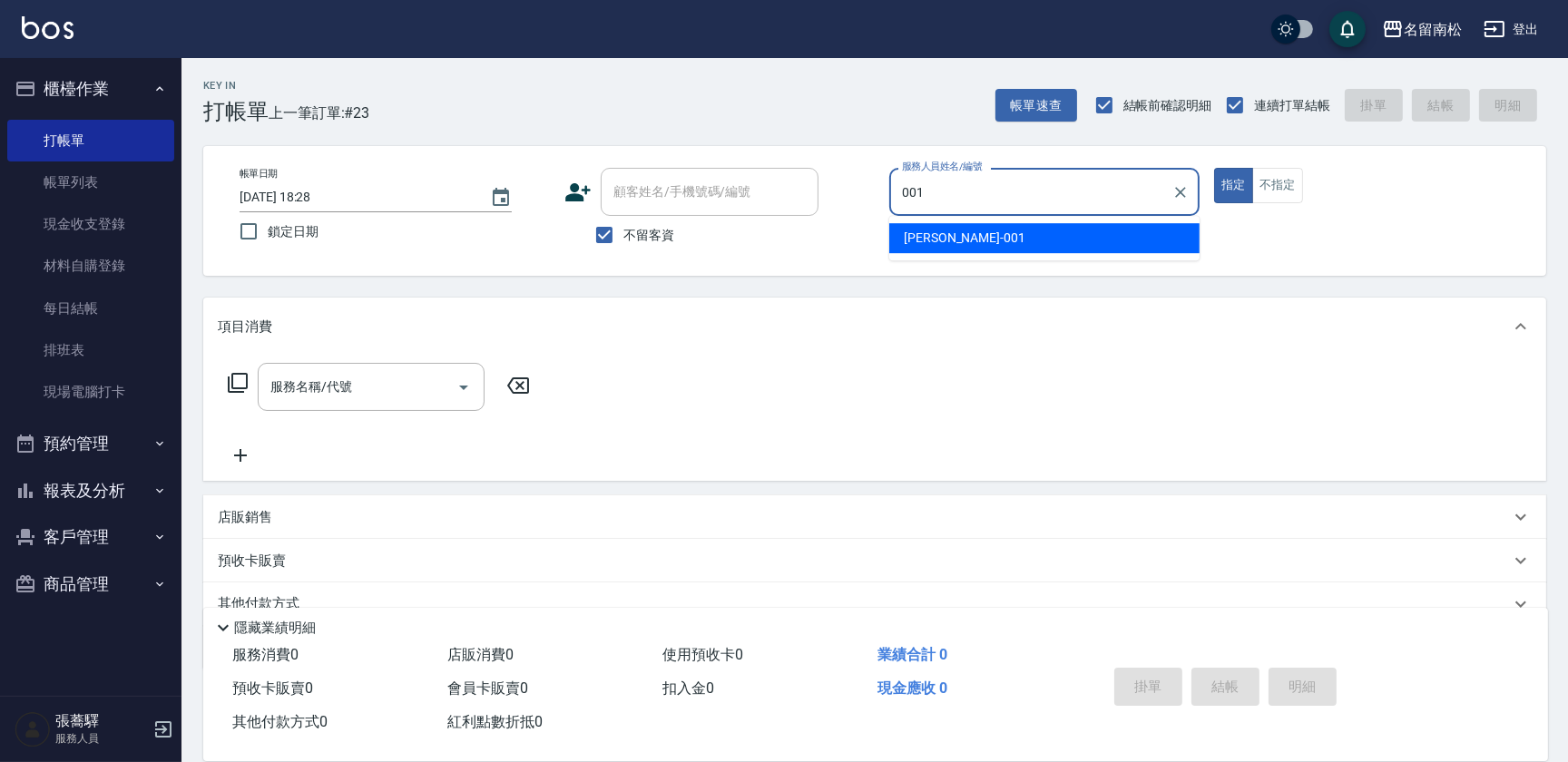
type input "[PERSON_NAME]-001"
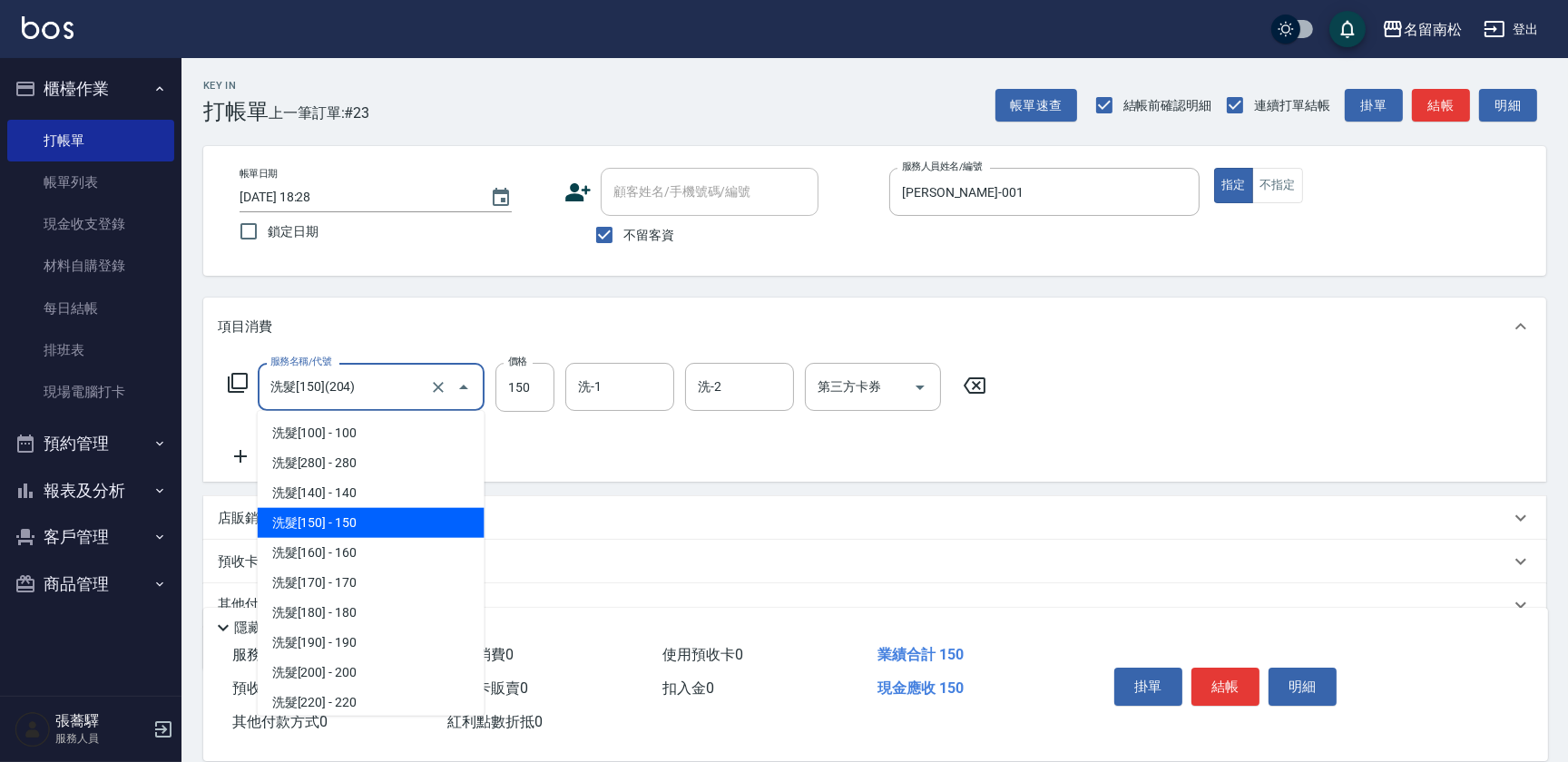
drag, startPoint x: 353, startPoint y: 389, endPoint x: -4, endPoint y: 424, distance: 358.7
click at [0, 424] on html "名留南松 登出 櫃檯作業 打帳單 帳單列表 現金收支登錄 材料自購登錄 每日結帳 排班表 現場電腦打卡 預約管理 預約管理 單日預約紀錄 單週預約紀錄 報表及…" at bounding box center [784, 421] width 1568 height 842
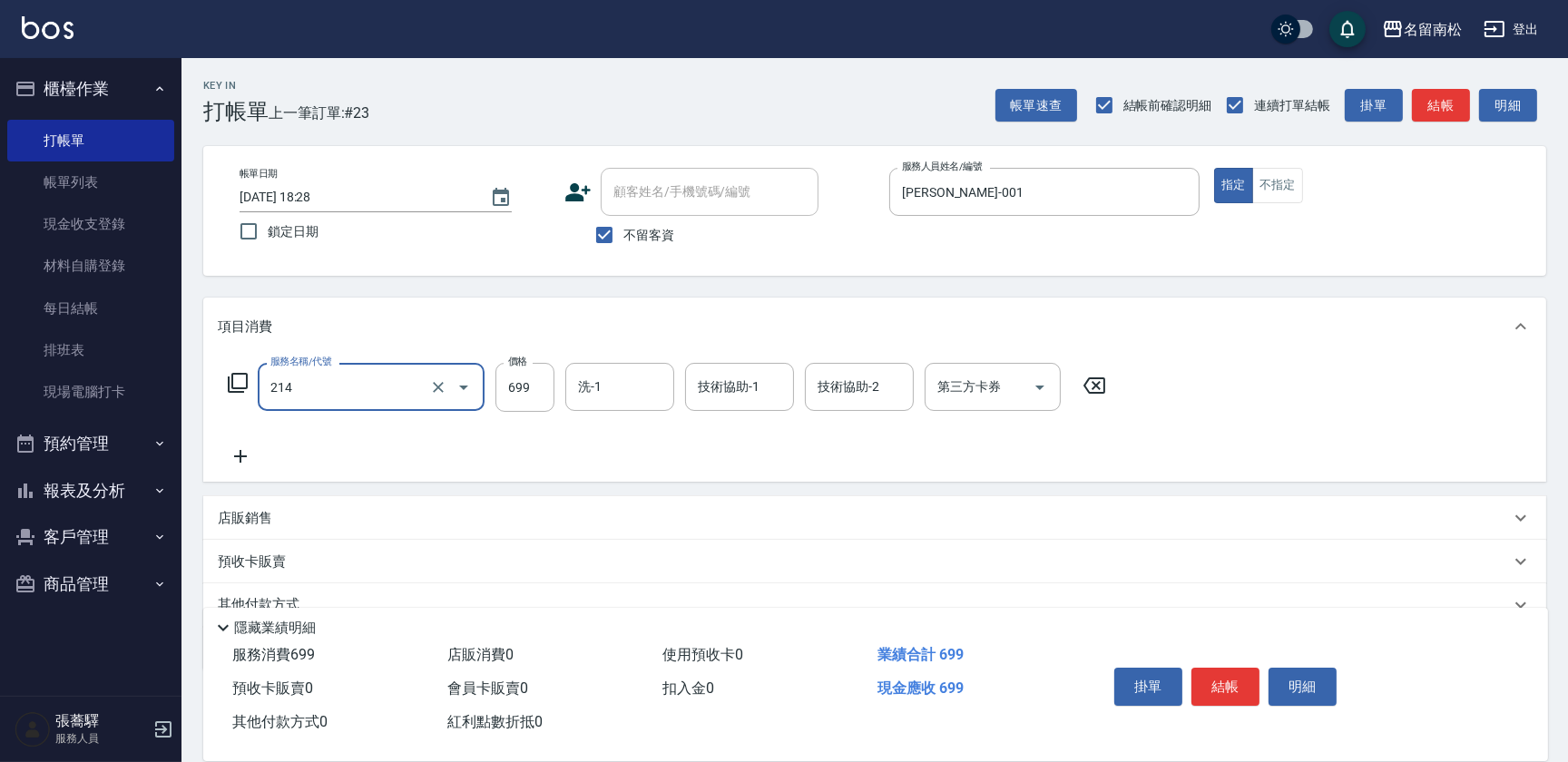
type input "滾珠洗髪699(214)"
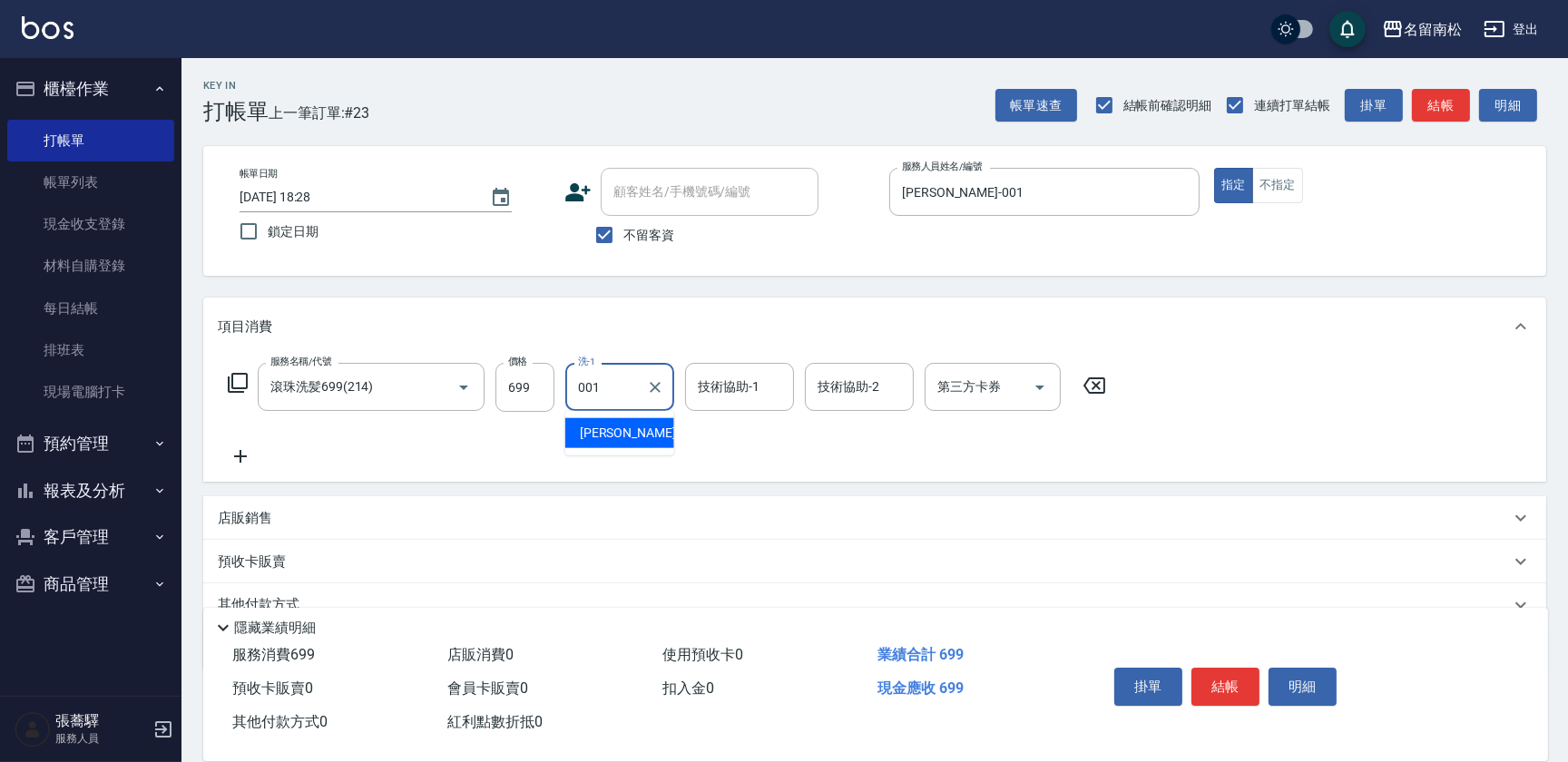
type input "[PERSON_NAME]-001"
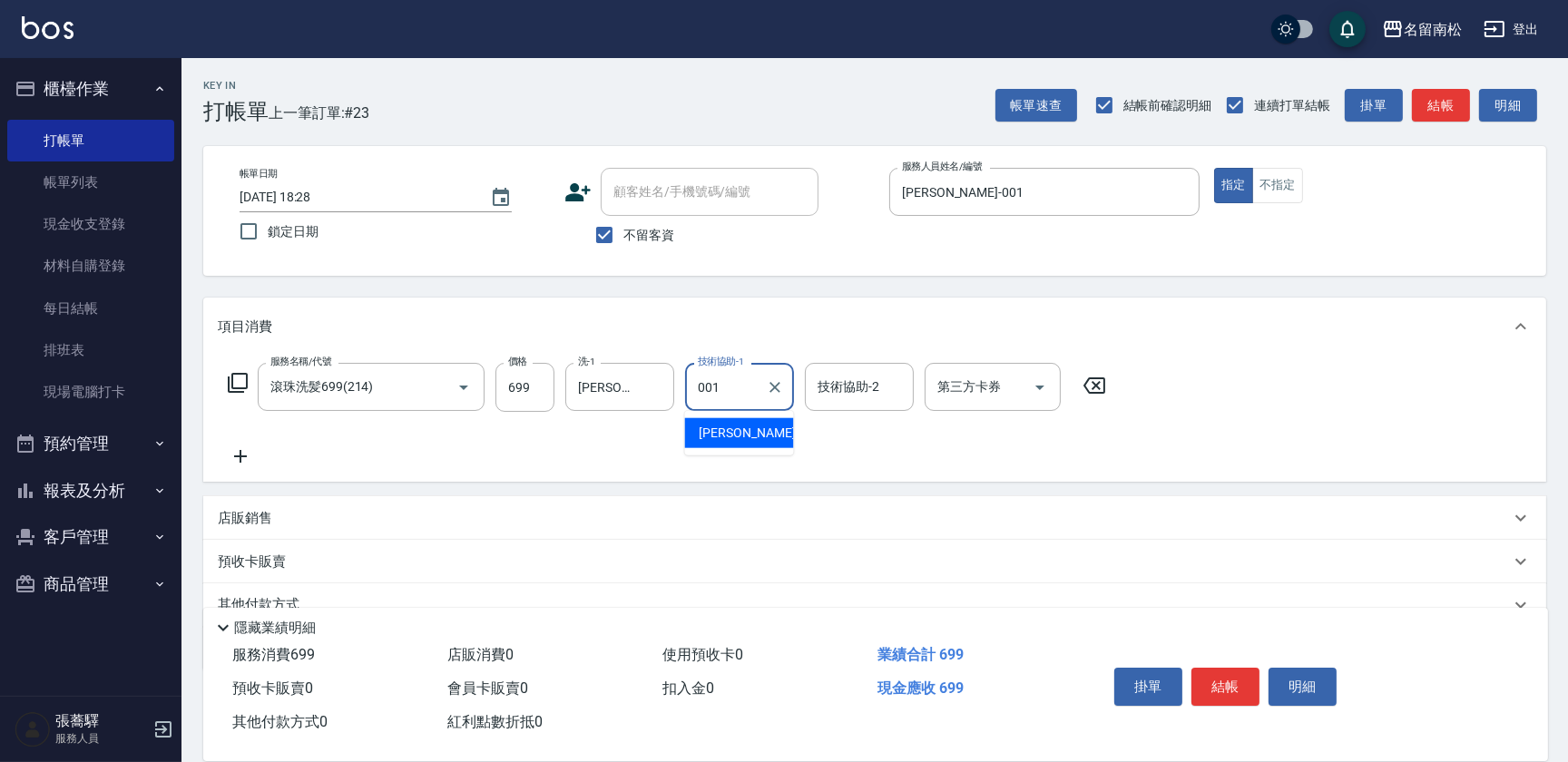
type input "[PERSON_NAME]-001"
click at [1298, 681] on button "明細" at bounding box center [1302, 686] width 68 height 38
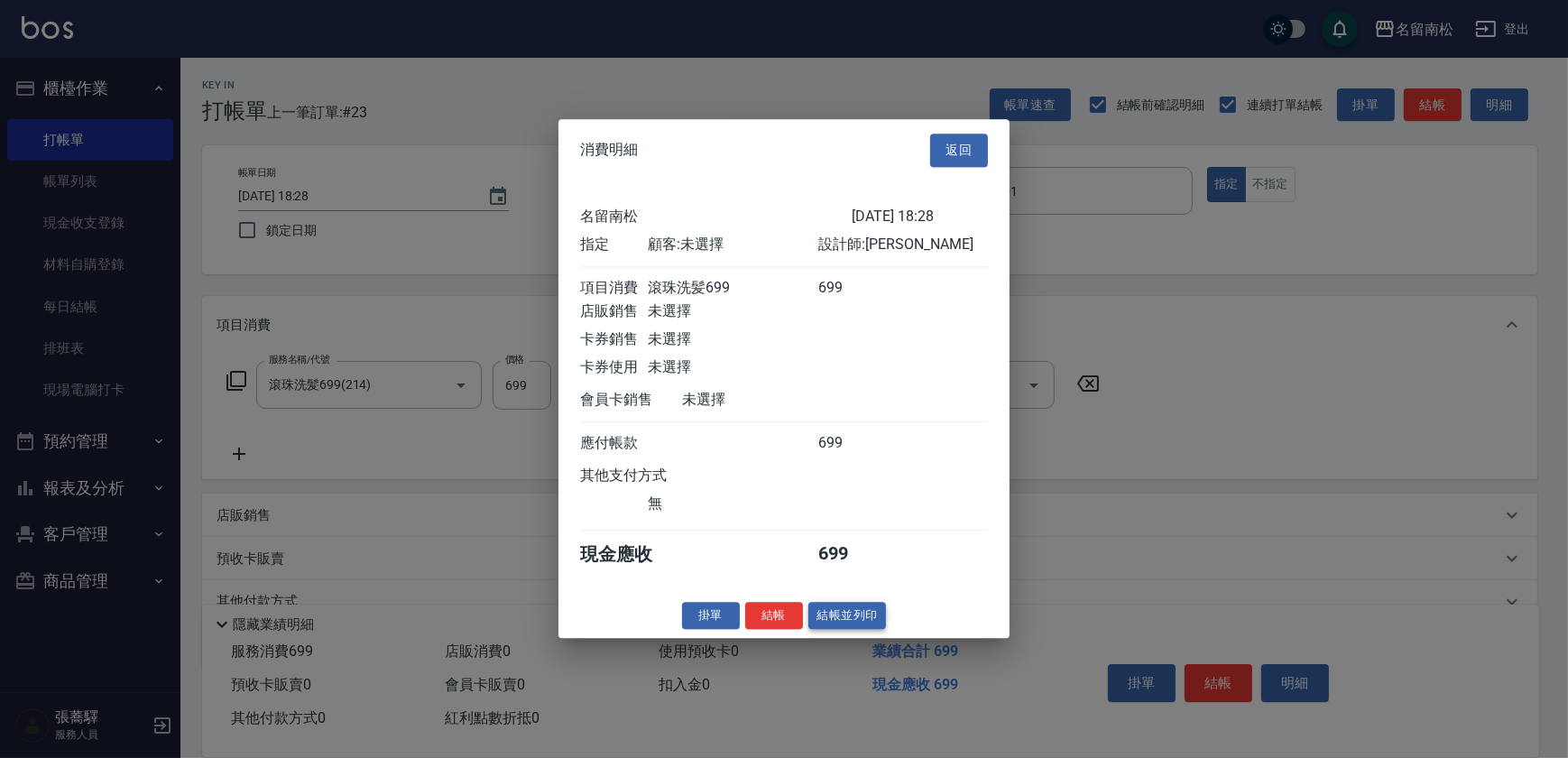
click at [843, 620] on button "結帳並列印" at bounding box center [848, 616] width 78 height 28
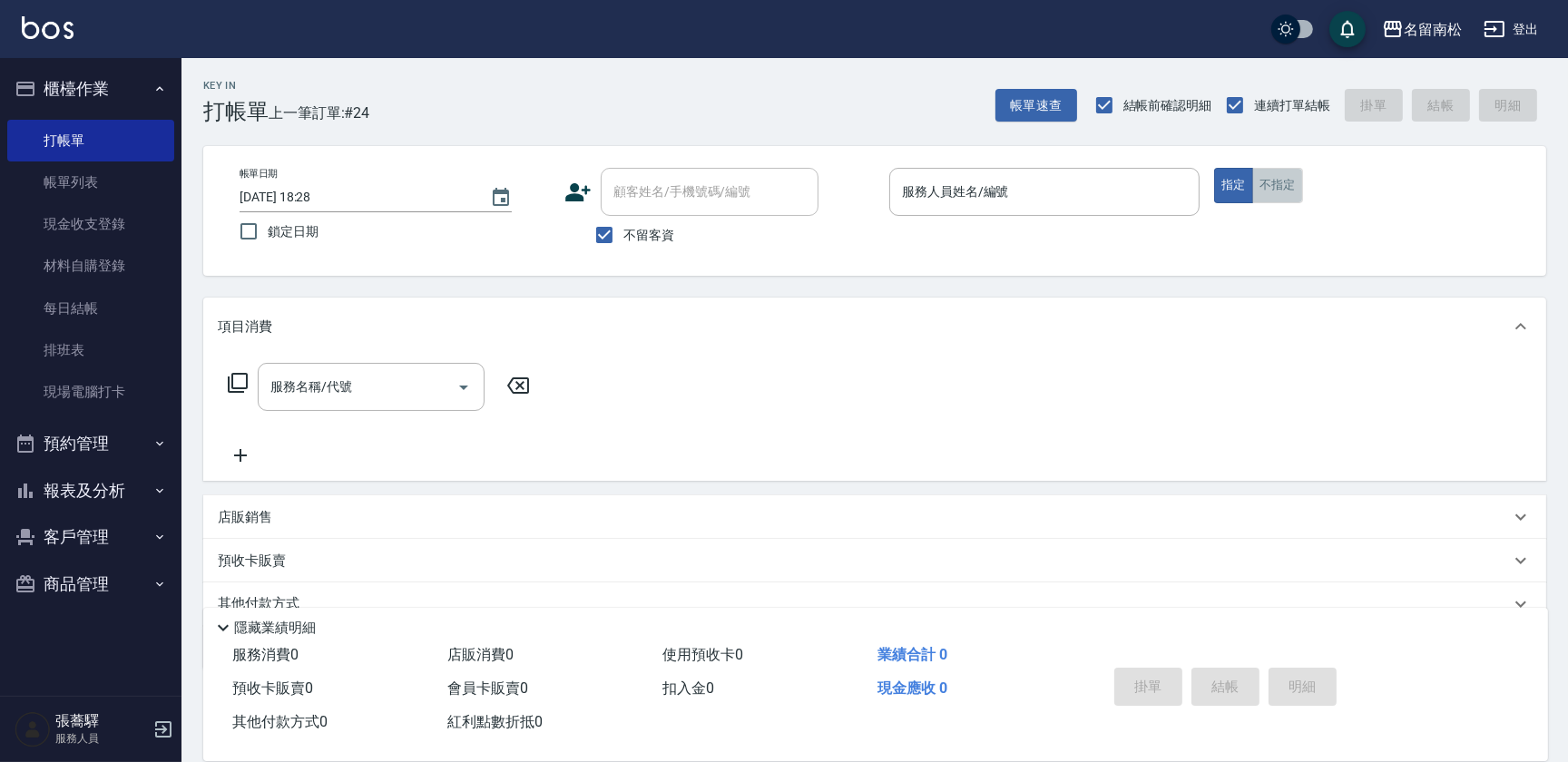
click at [1279, 197] on button "不指定" at bounding box center [1278, 186] width 51 height 35
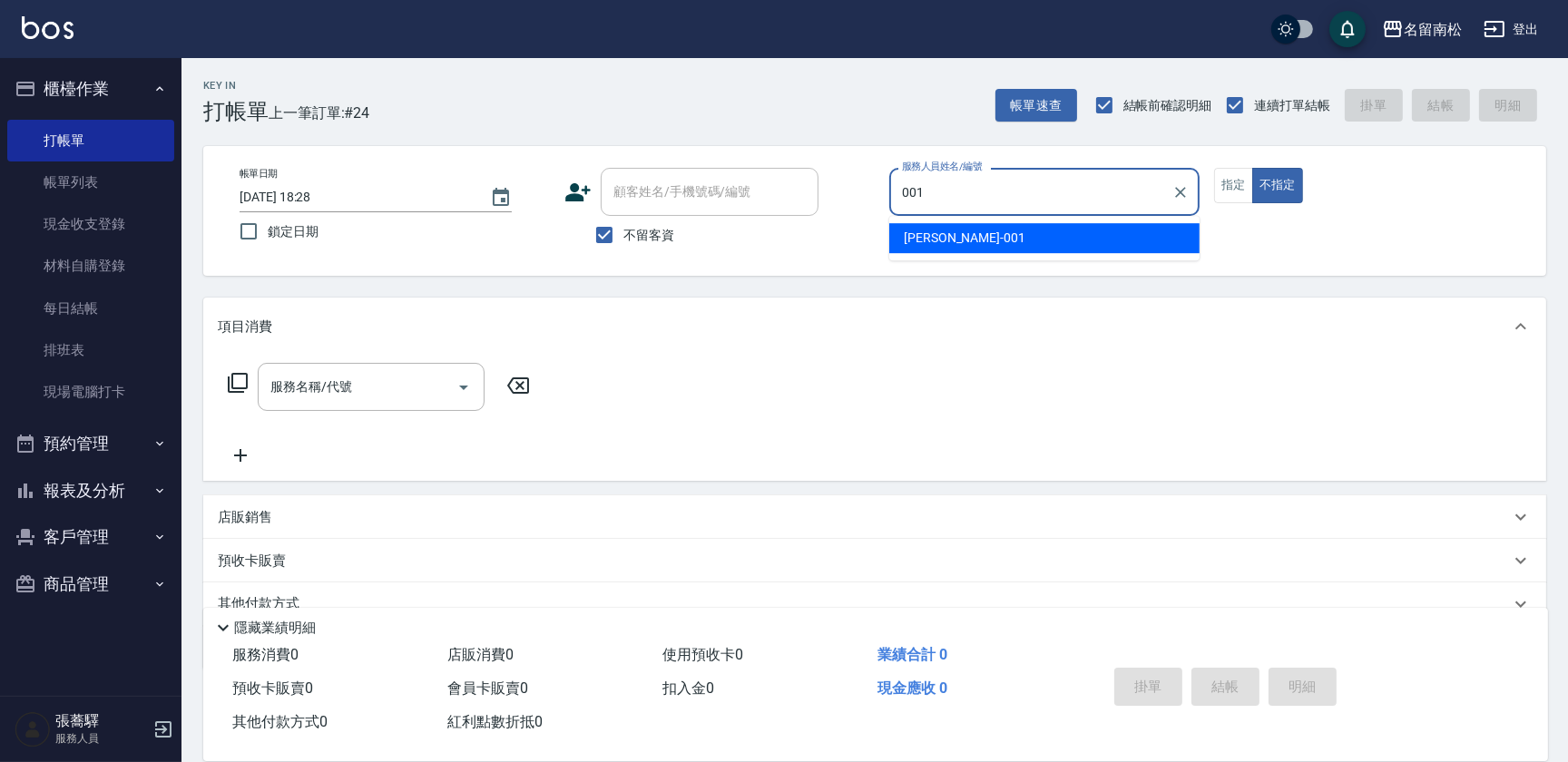
type input "[PERSON_NAME]-001"
type button "false"
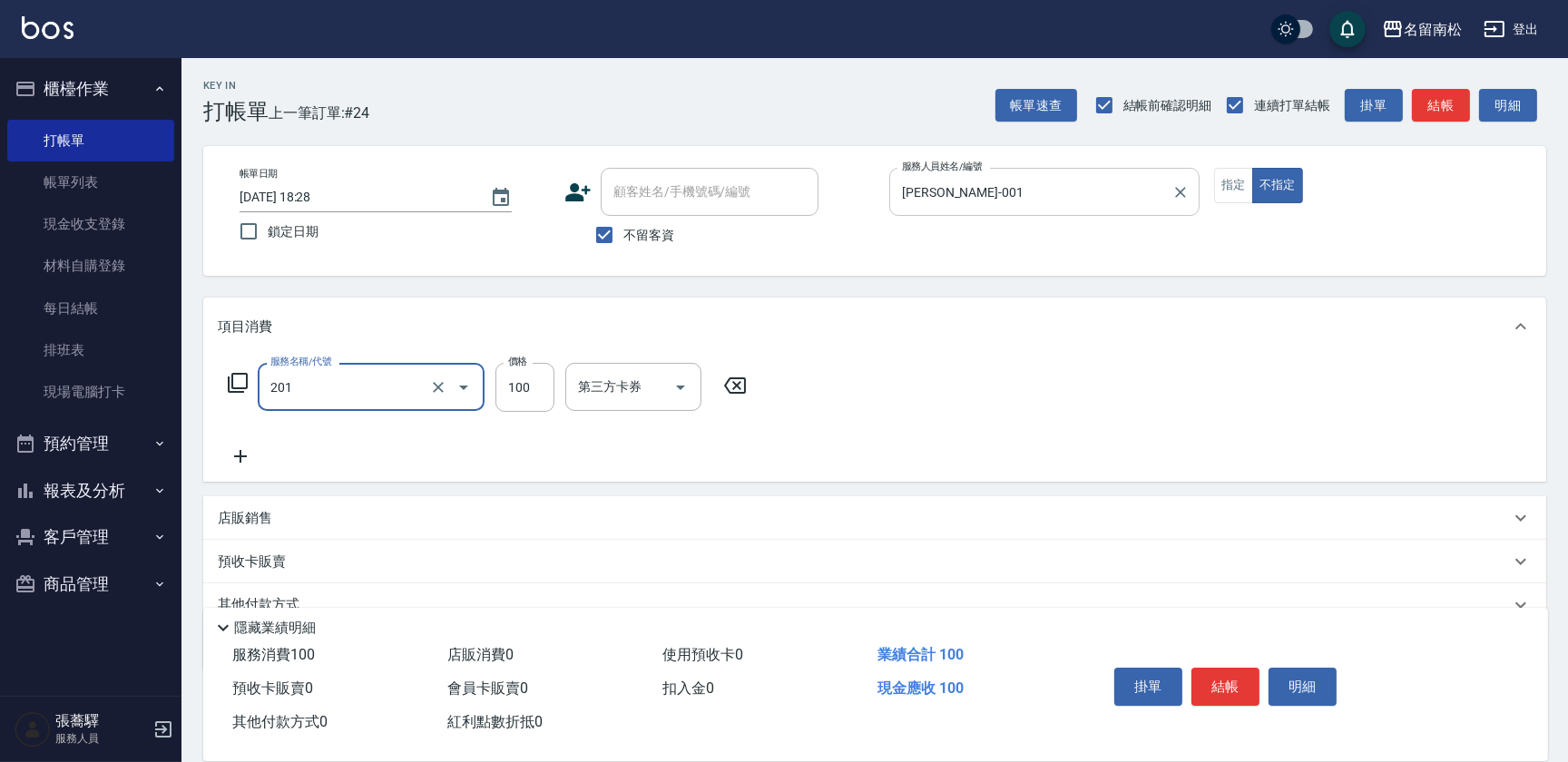
type input "洗髮[100](201)"
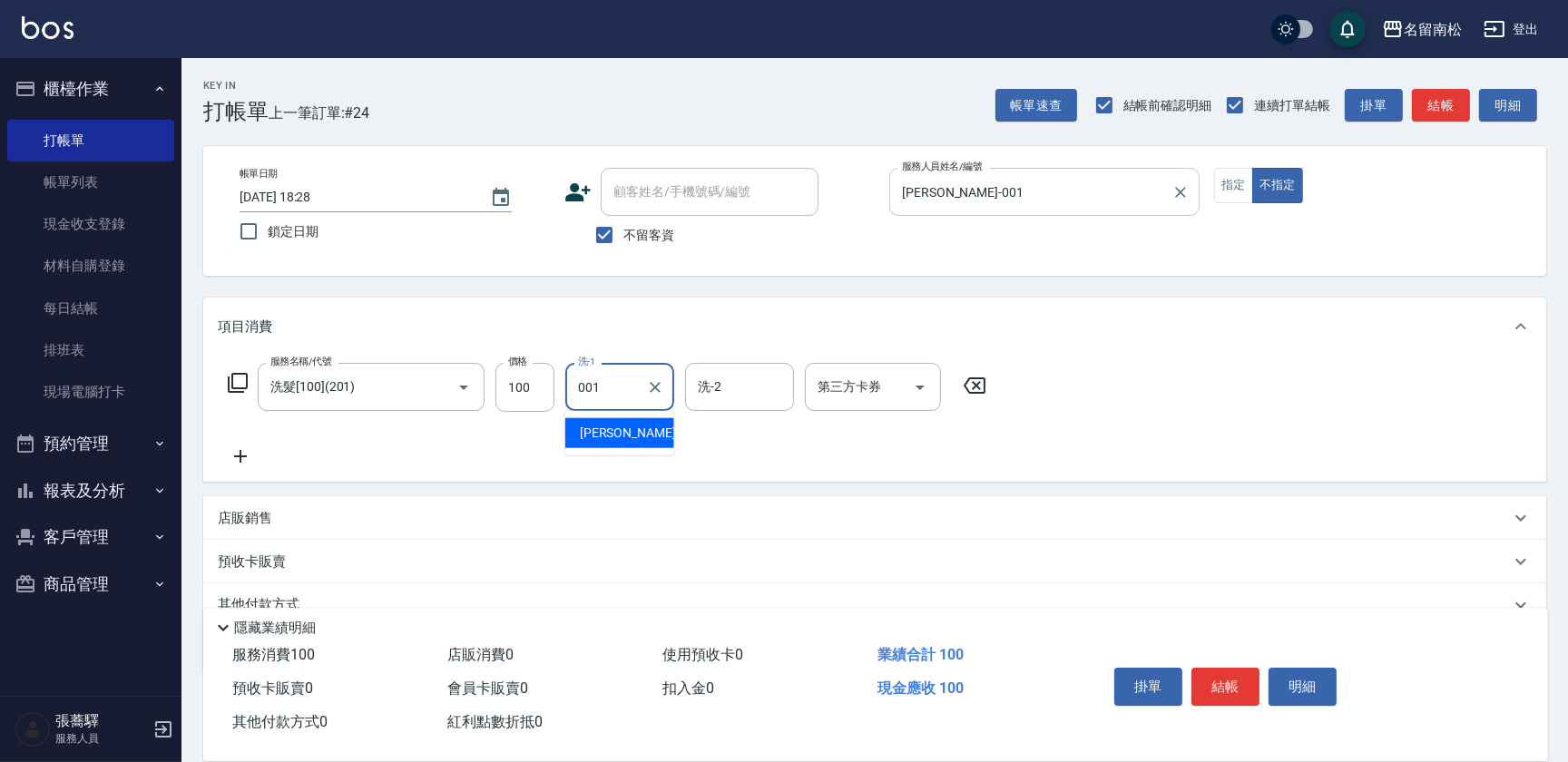
type input "[PERSON_NAME]-001"
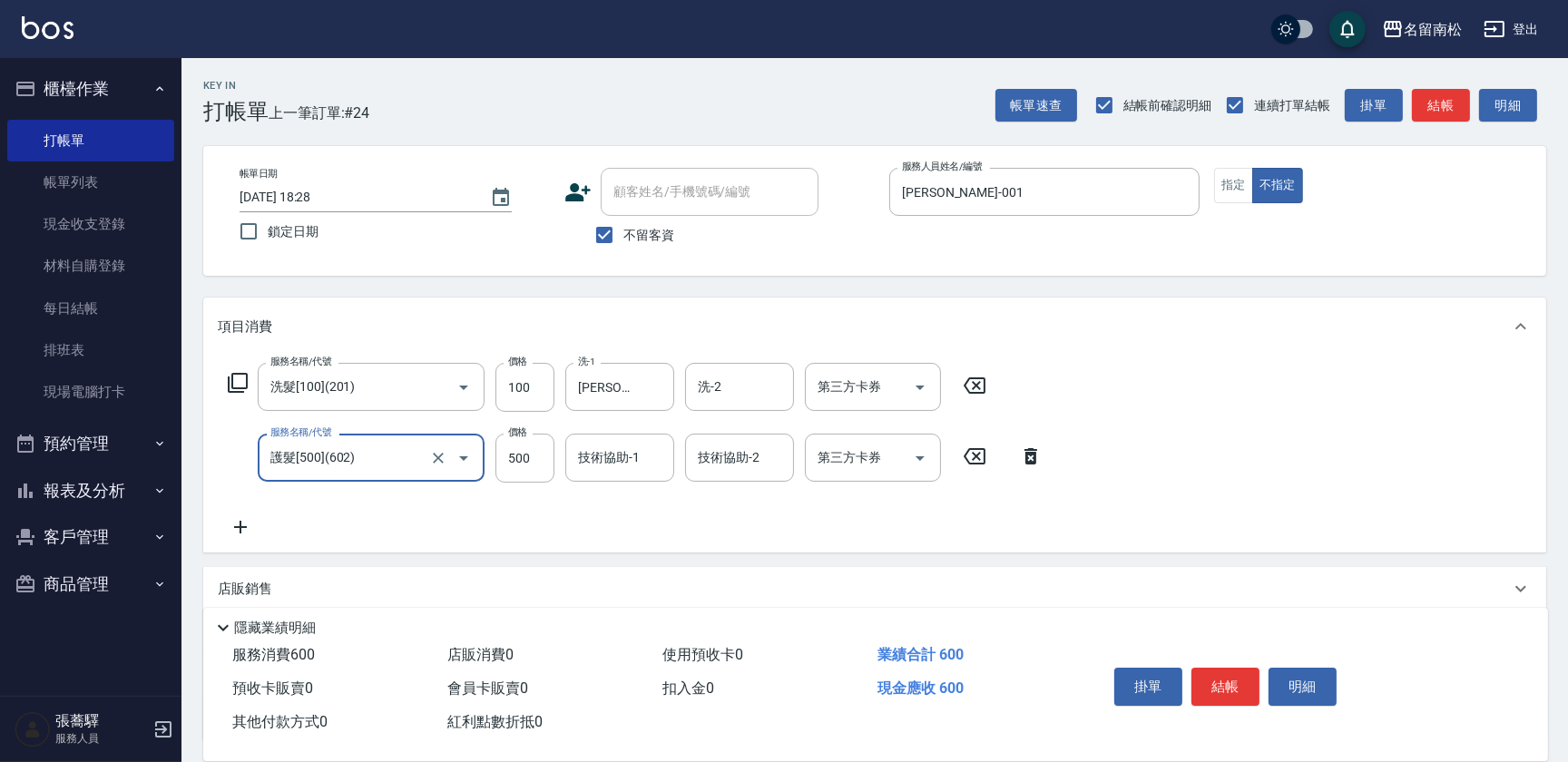
drag, startPoint x: 354, startPoint y: 439, endPoint x: 272, endPoint y: 461, distance: 84.9
click at [272, 461] on input "護髮[500](602)" at bounding box center [345, 457] width 159 height 31
type input "護髮[600](603)"
type input "799"
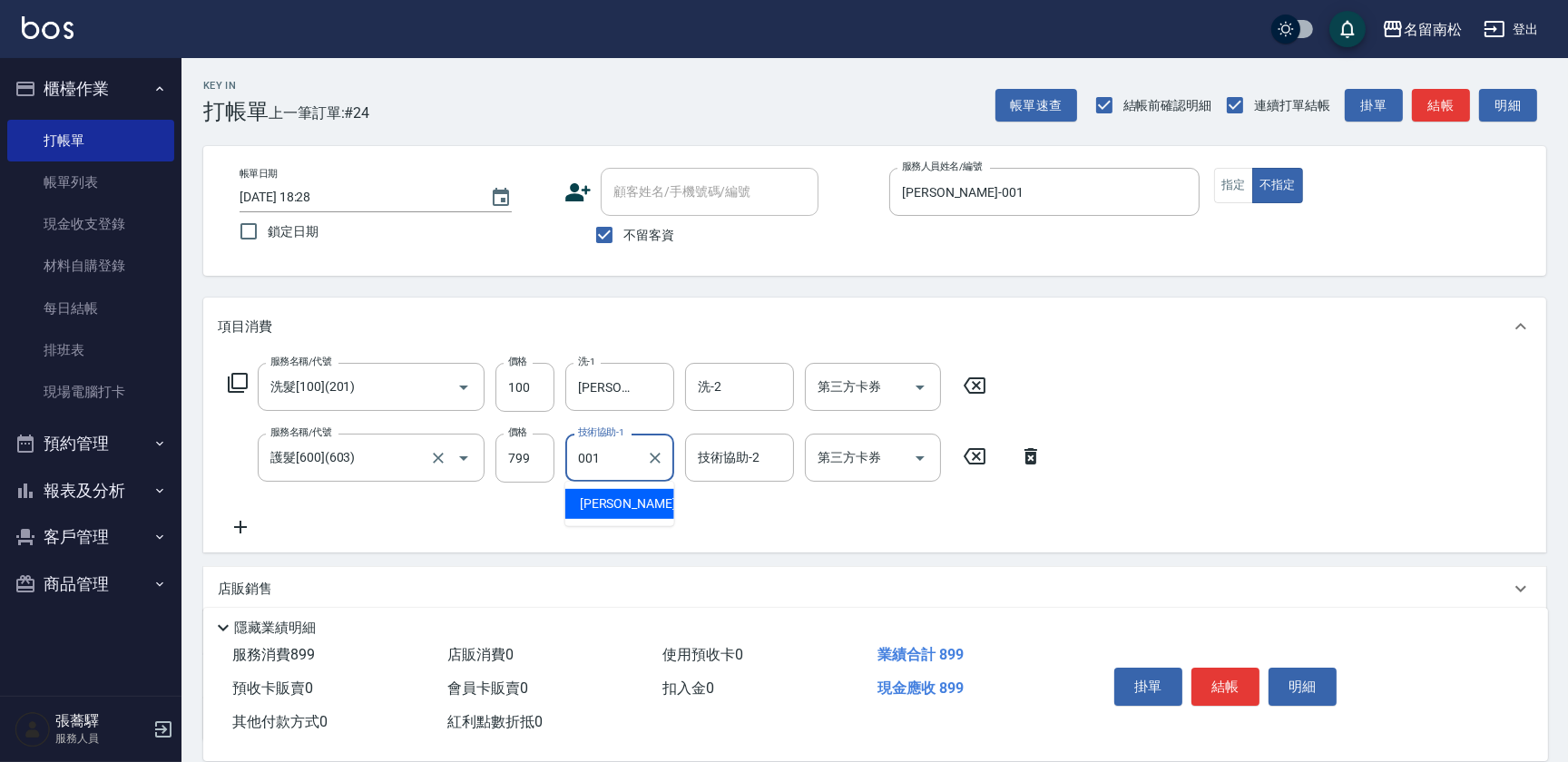
type input "[PERSON_NAME]-001"
click at [1306, 700] on button "明細" at bounding box center [1302, 686] width 68 height 38
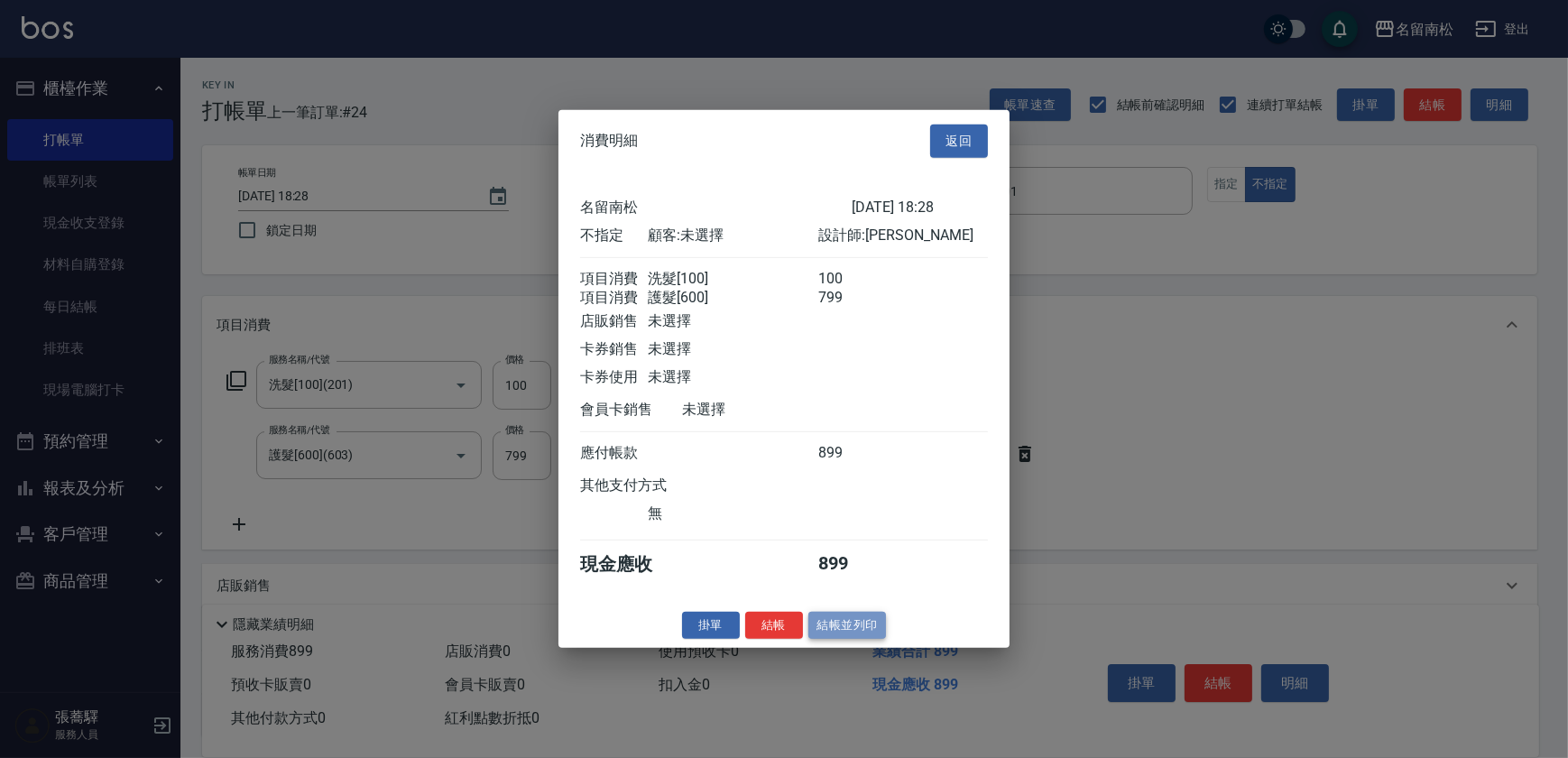
click at [860, 639] on button "結帳並列印" at bounding box center [848, 625] width 78 height 28
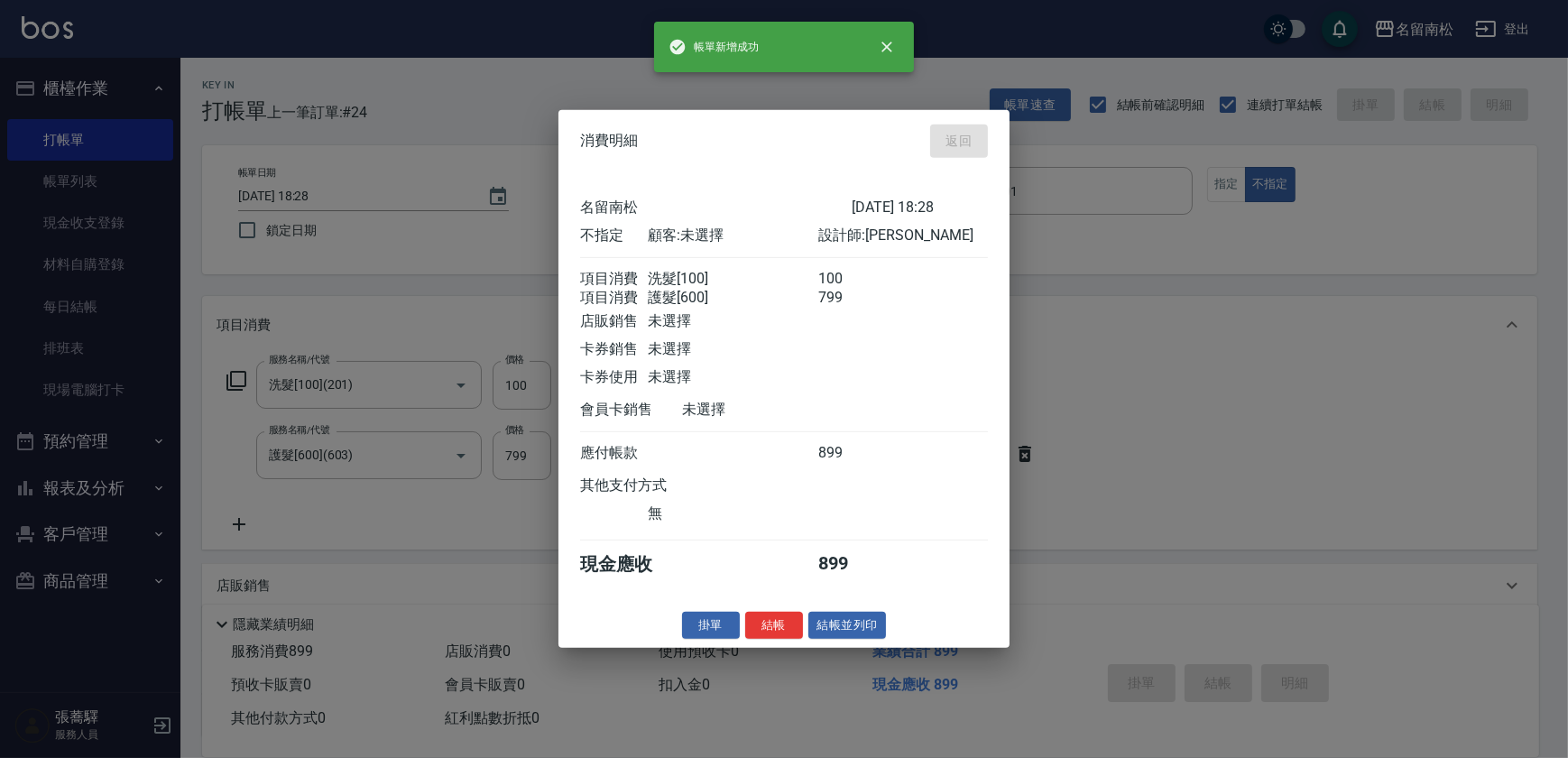
type input "[DATE] 18:29"
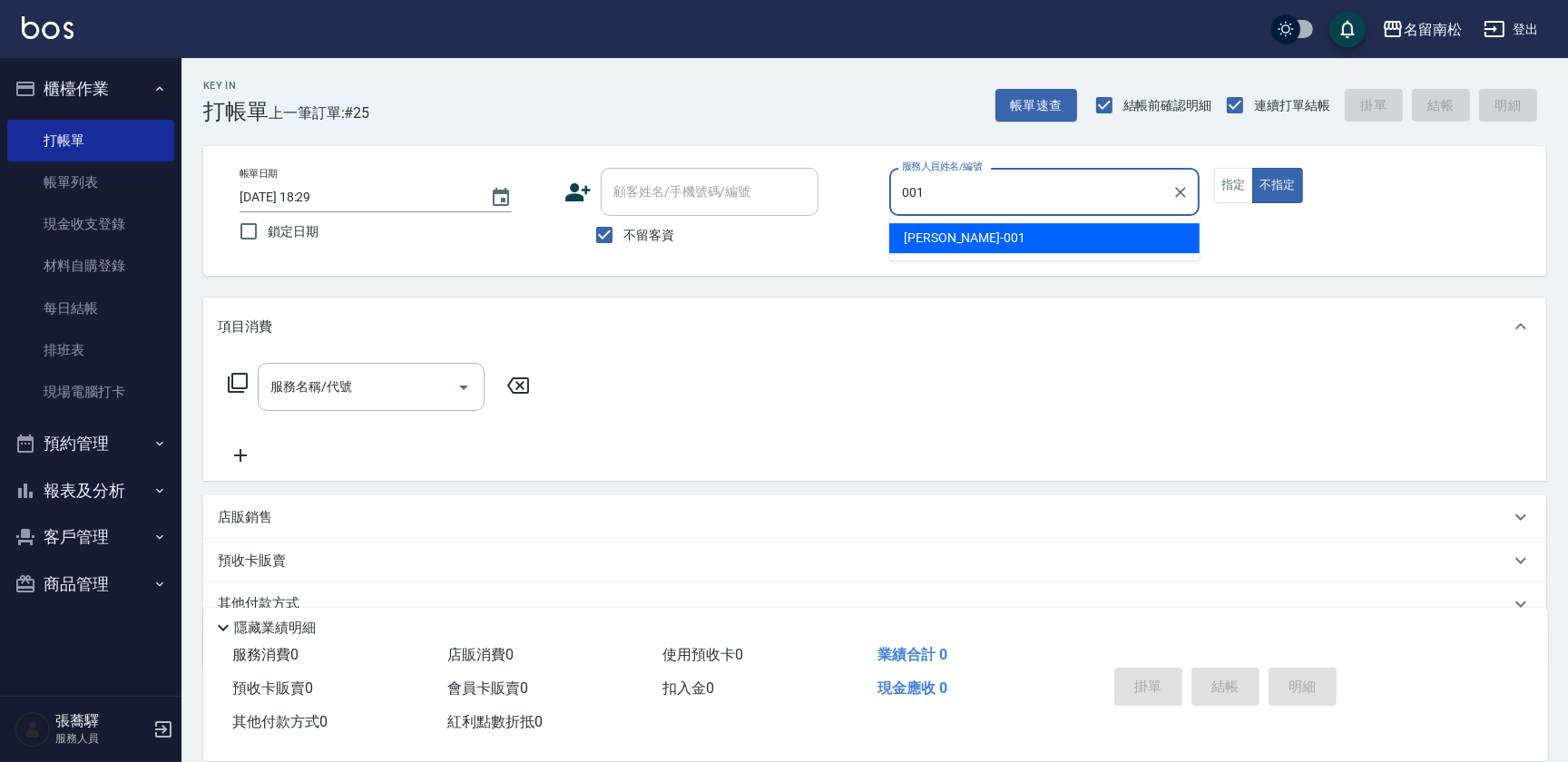
type input "[PERSON_NAME]-001"
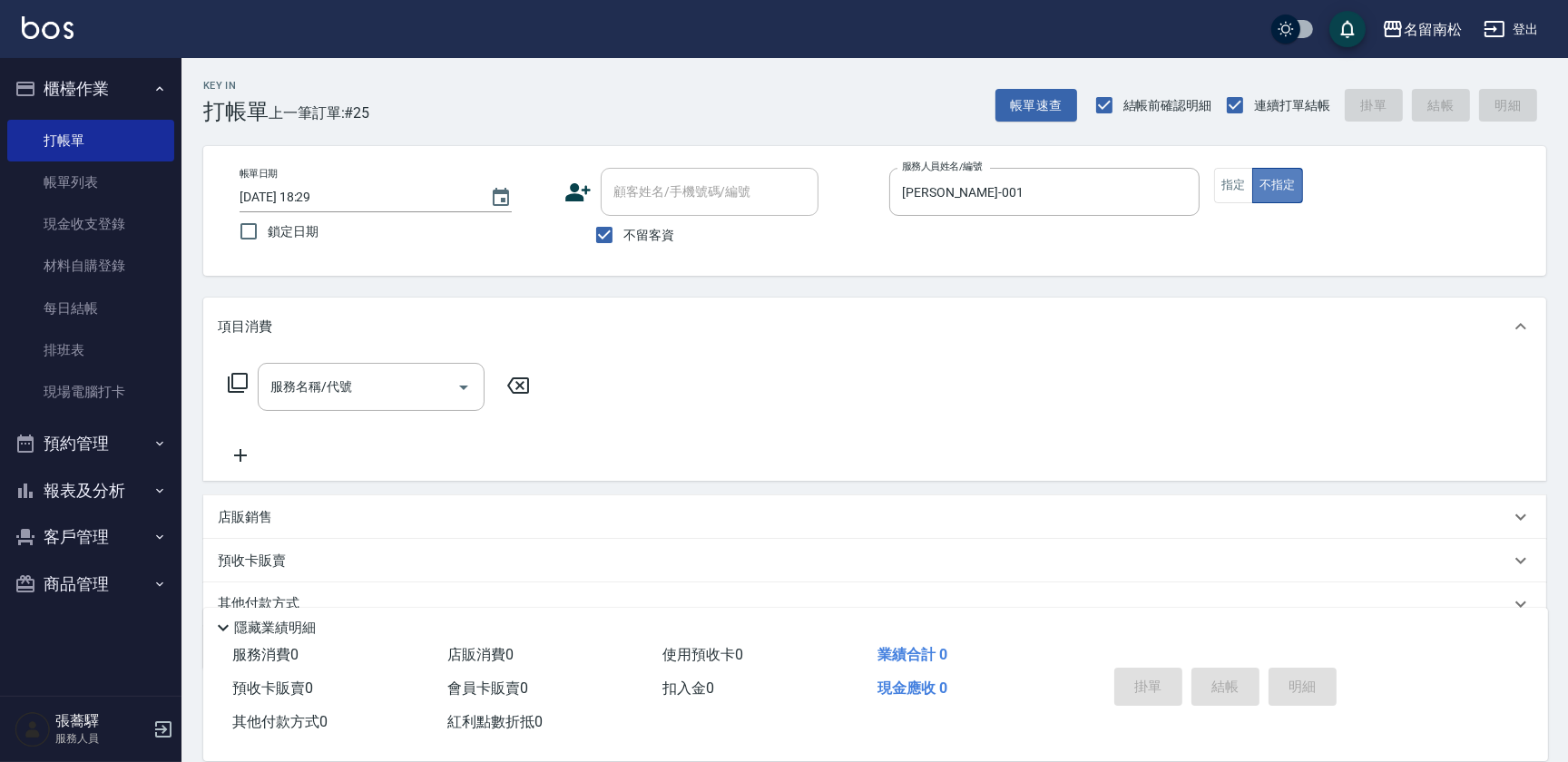
click at [1252, 191] on button "不指定" at bounding box center [1278, 186] width 51 height 35
click at [1233, 199] on button "指定" at bounding box center [1234, 186] width 39 height 35
click at [108, 188] on link "帳單列表" at bounding box center [90, 182] width 167 height 41
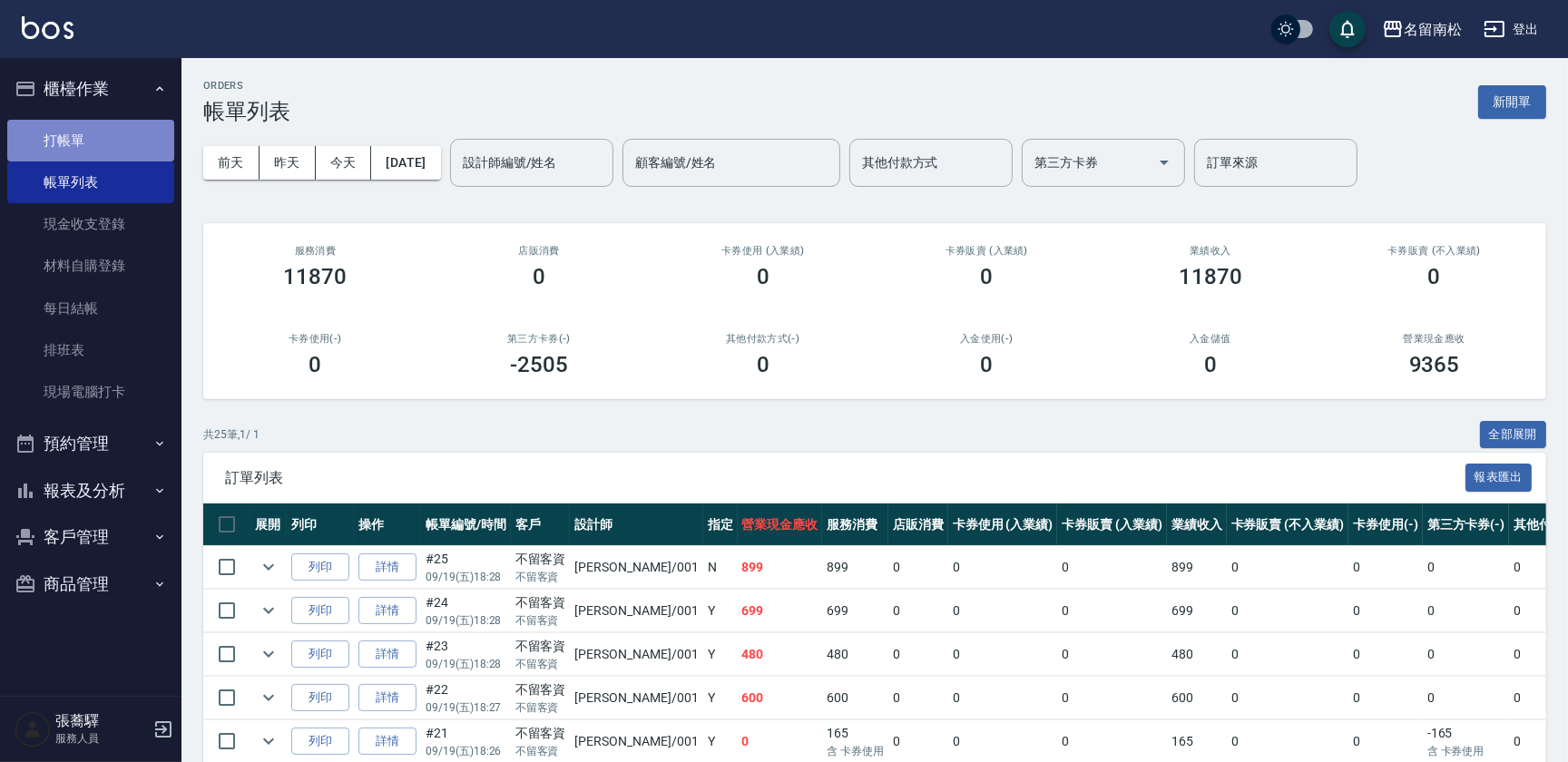
click at [118, 128] on link "打帳單" at bounding box center [90, 141] width 167 height 41
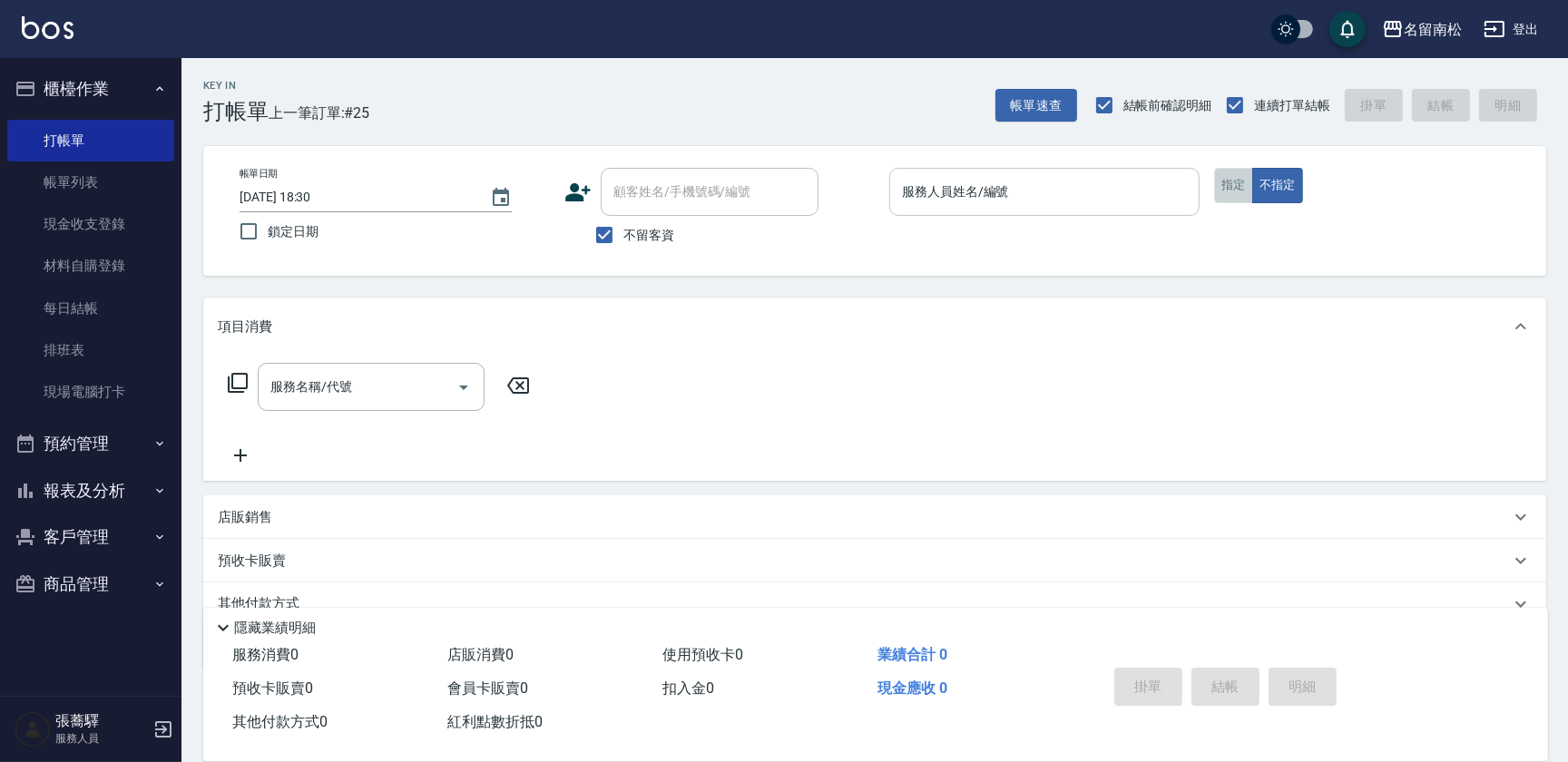
drag, startPoint x: 1245, startPoint y: 183, endPoint x: 1132, endPoint y: 212, distance: 116.7
click at [1244, 185] on button "指定" at bounding box center [1234, 186] width 39 height 35
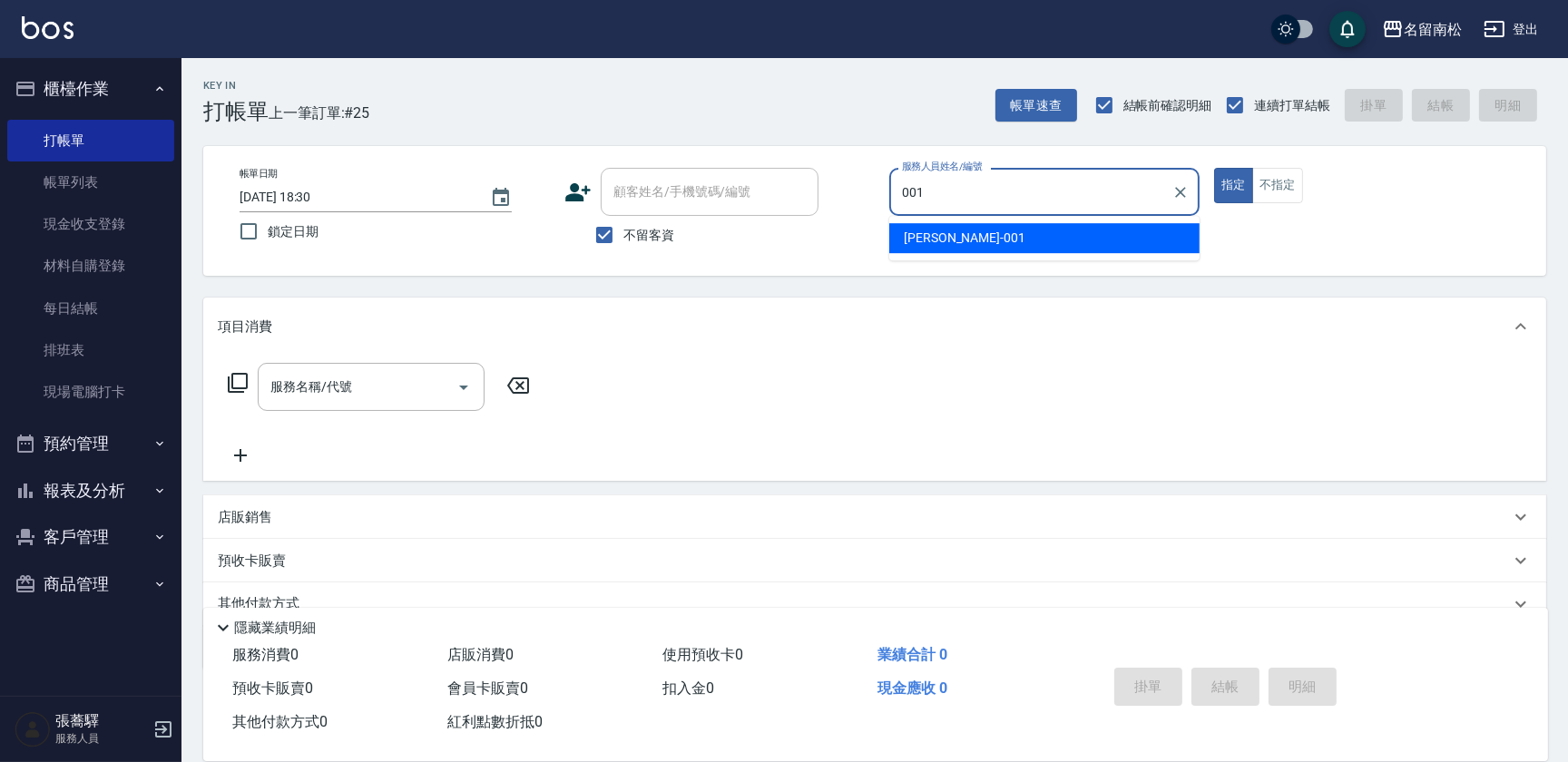
type input "[PERSON_NAME]-001"
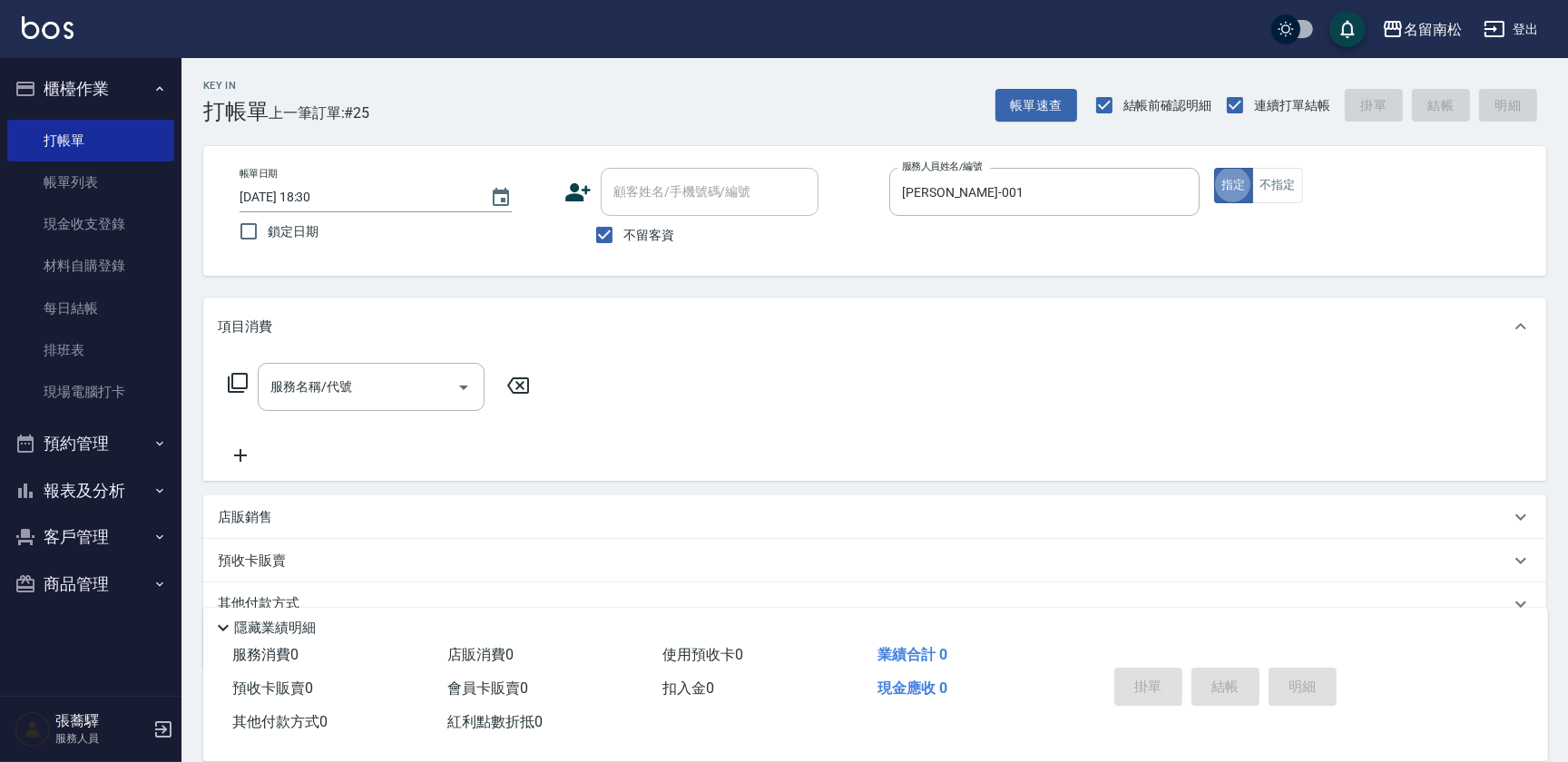
type button "true"
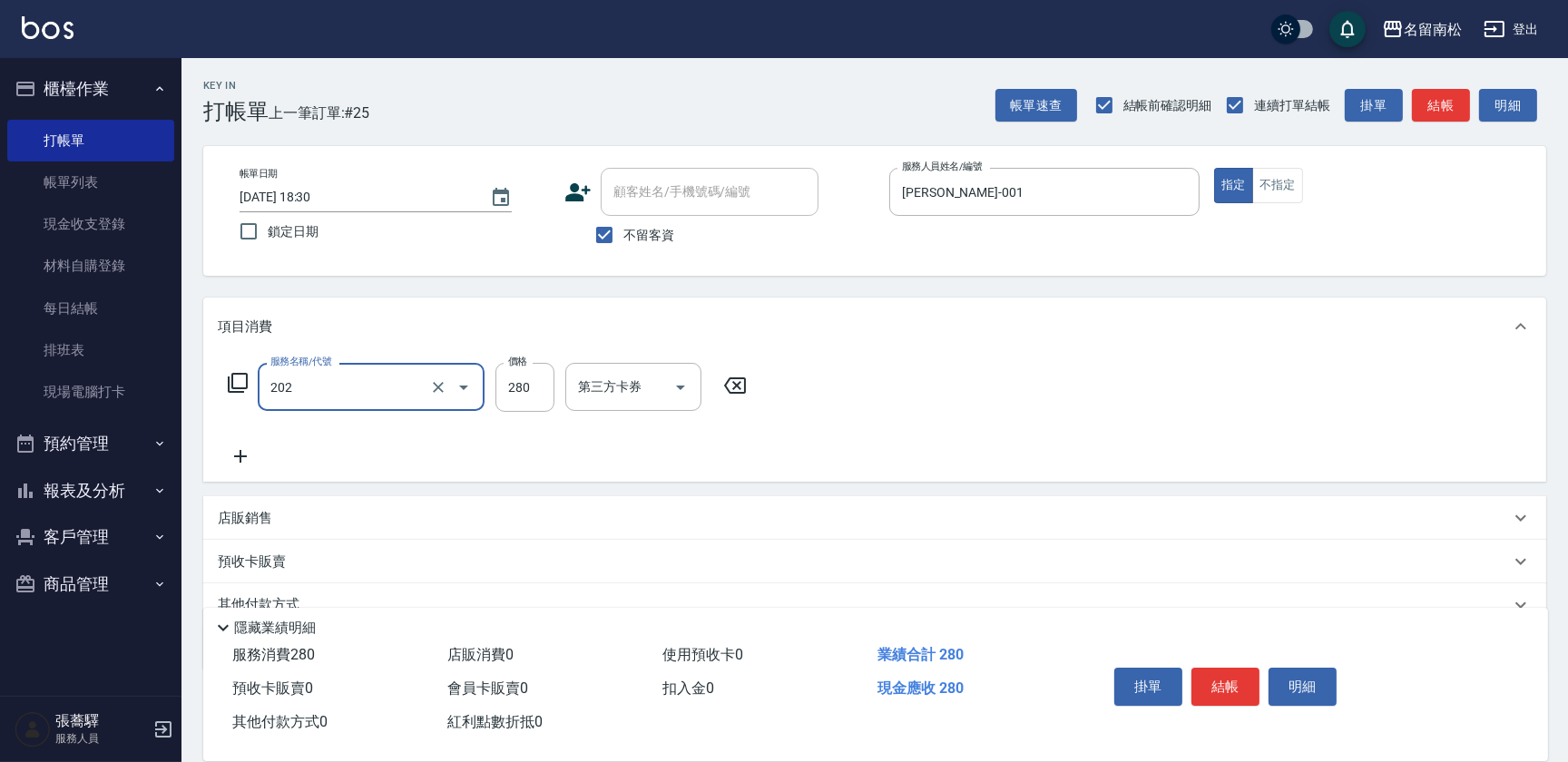
type input "洗髮[280](202)"
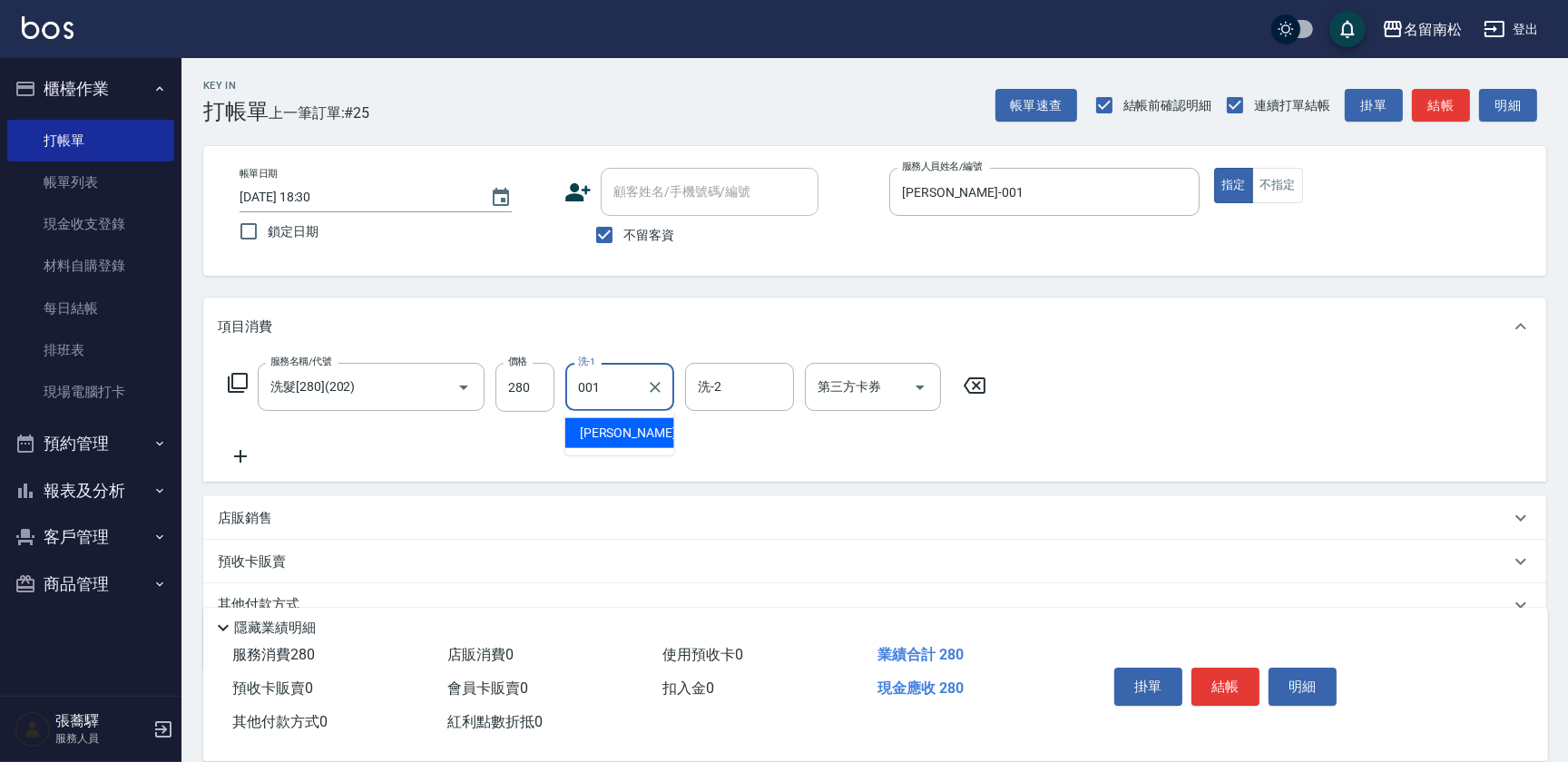
type input "[PERSON_NAME]-001"
click at [1286, 673] on button "明細" at bounding box center [1302, 686] width 68 height 38
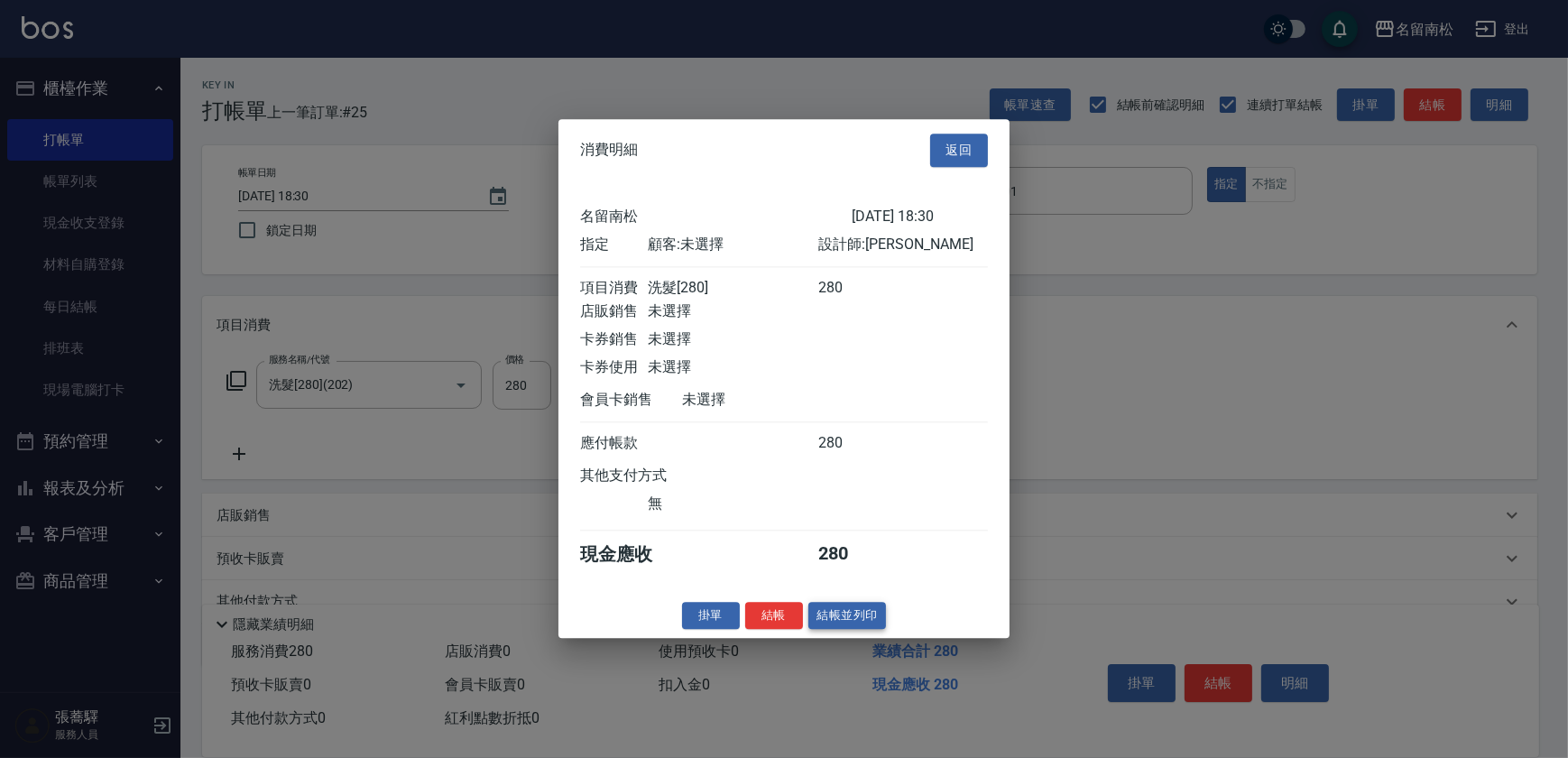
click at [827, 616] on button "結帳並列印" at bounding box center [848, 616] width 78 height 28
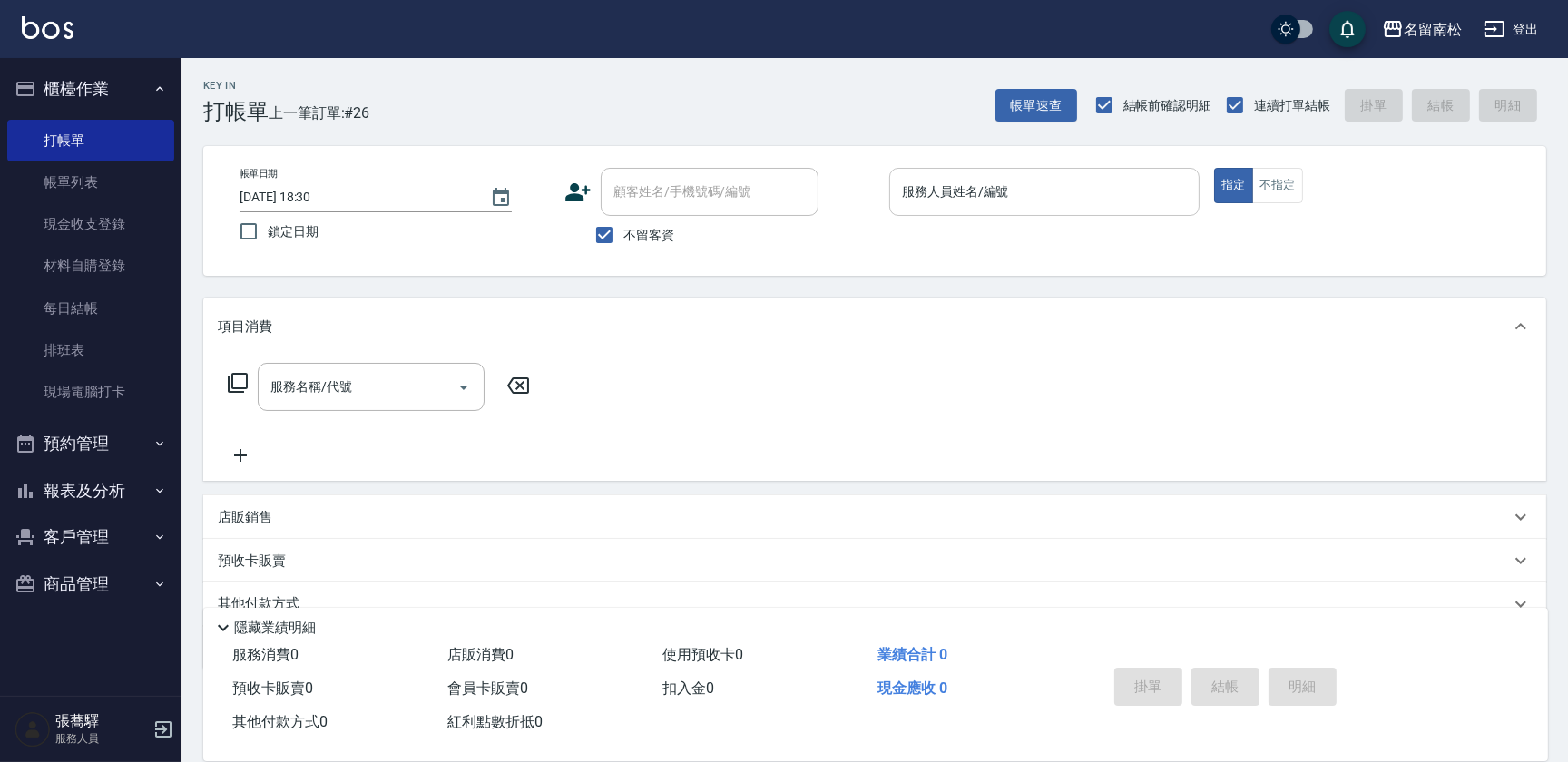
click at [1056, 203] on input "服務人員姓名/編號" at bounding box center [1044, 192] width 294 height 31
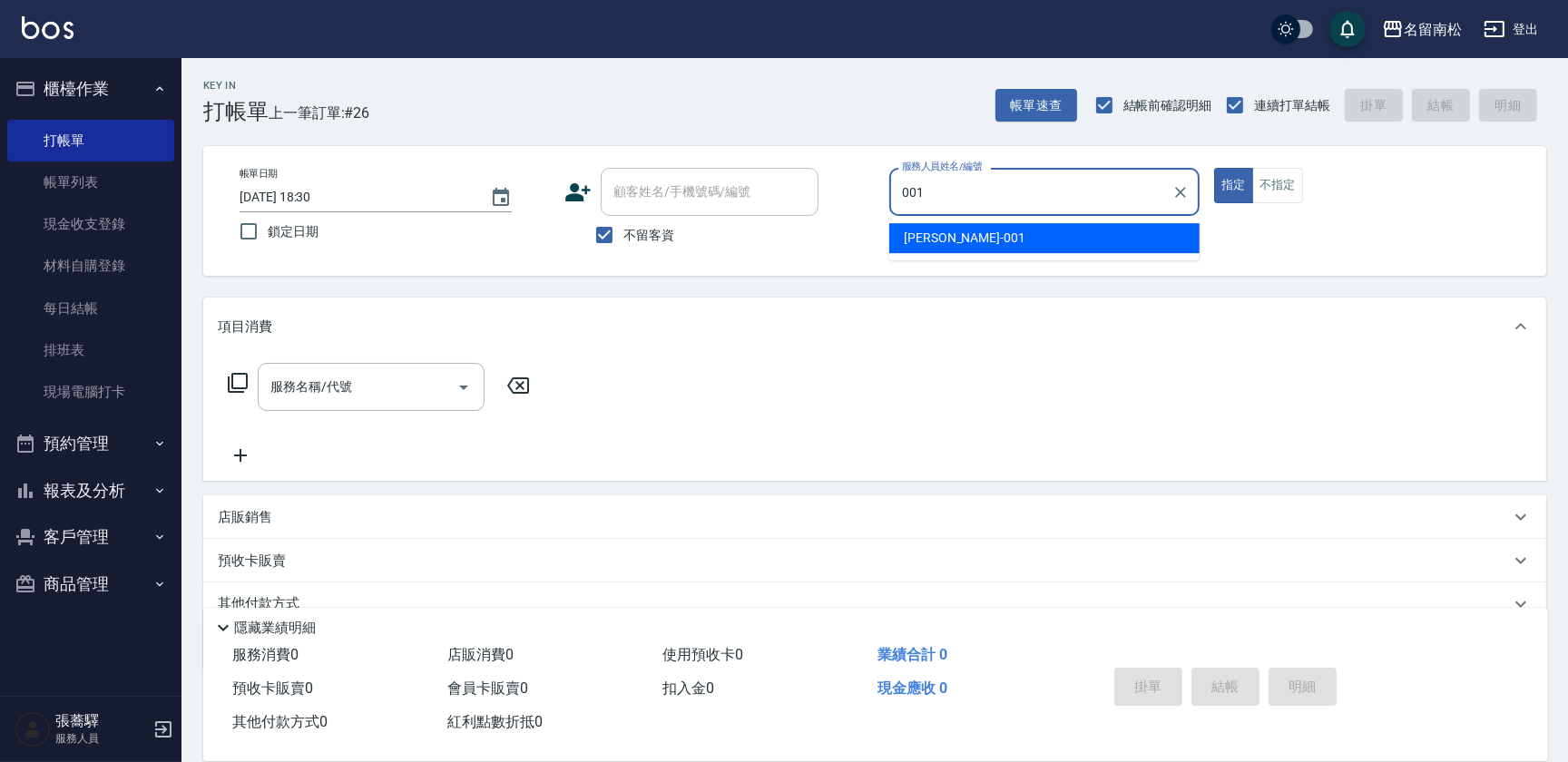
type input "[PERSON_NAME]-001"
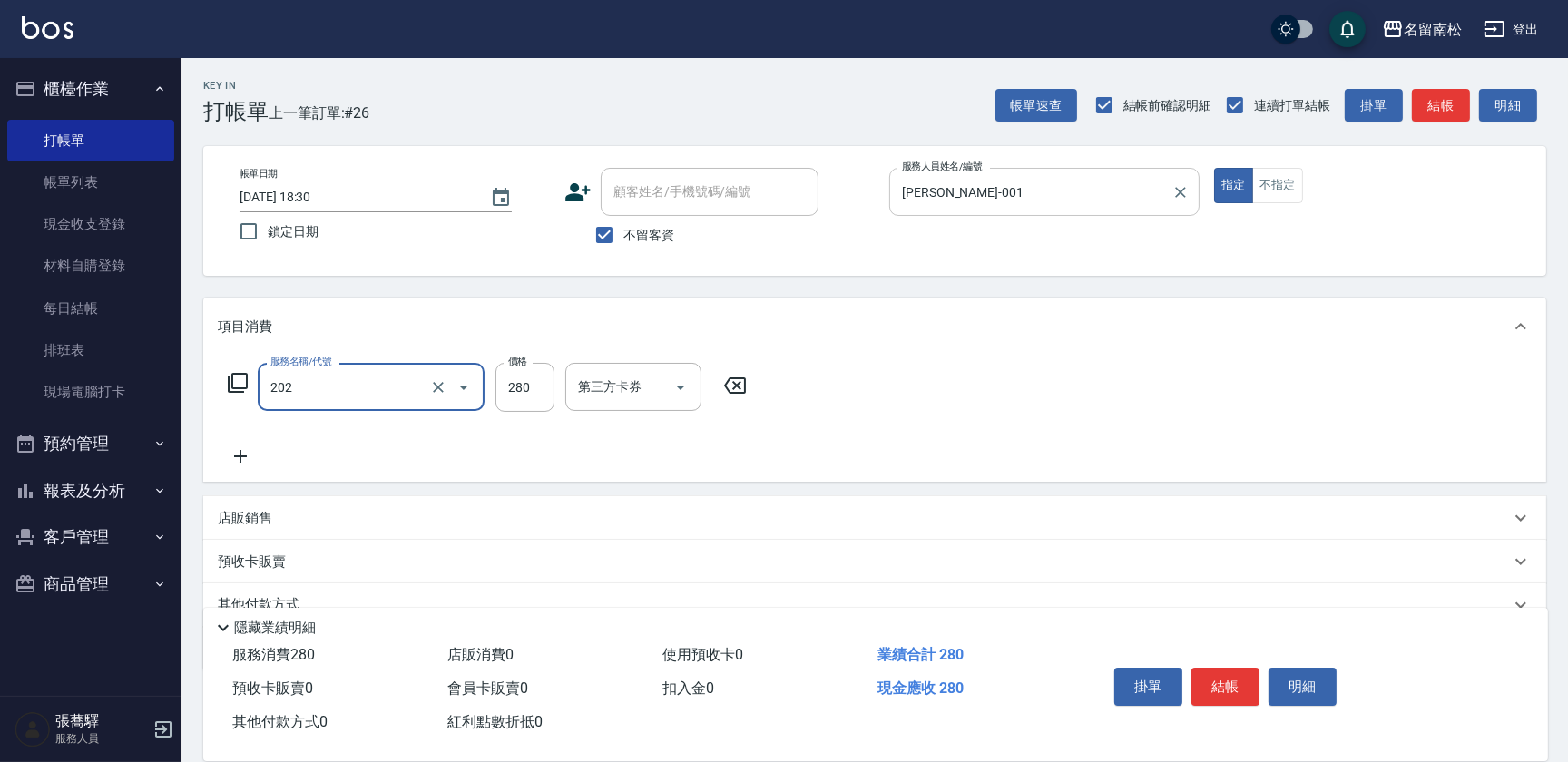
type input "洗髮[280](202)"
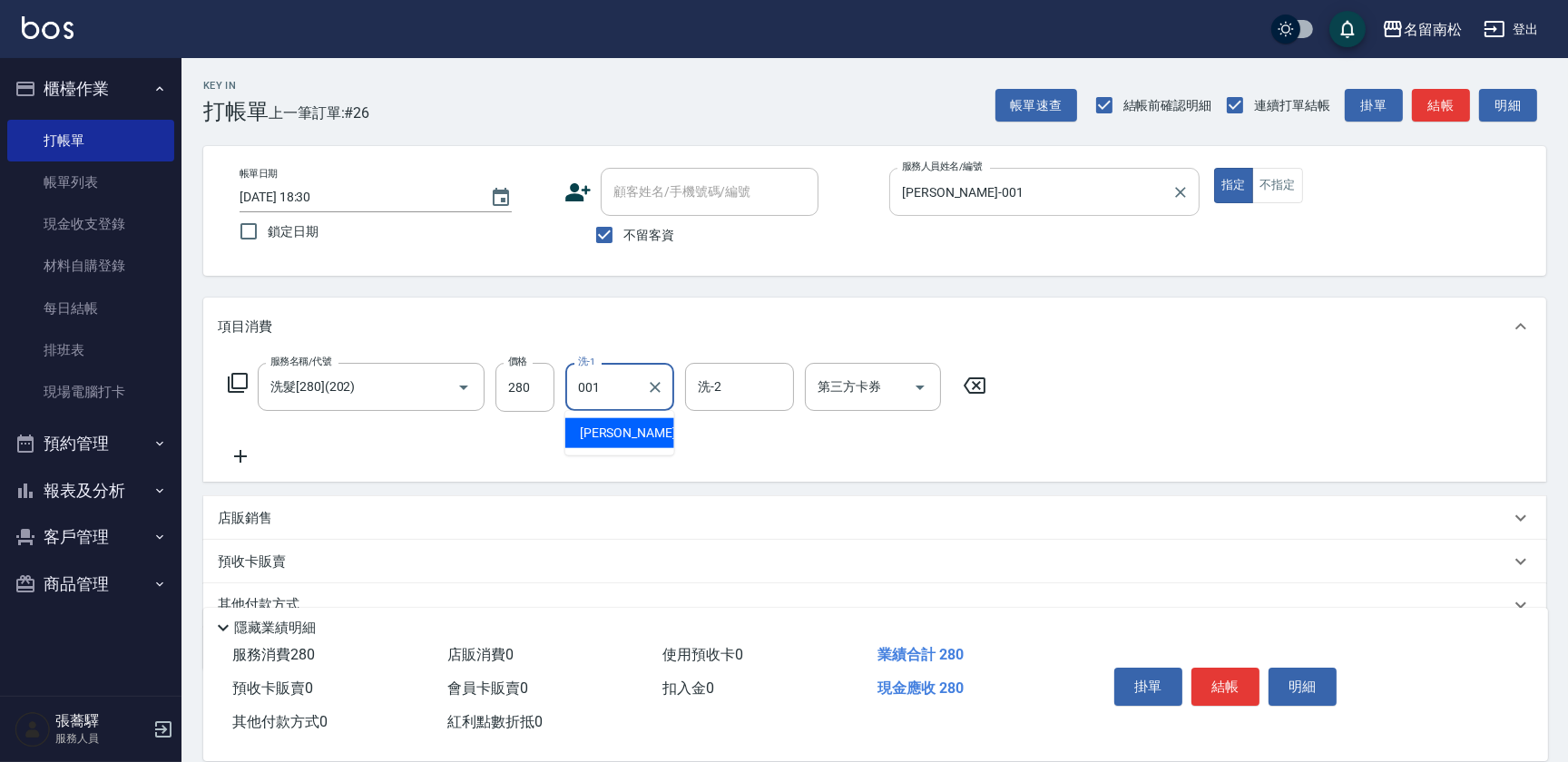
type input "[PERSON_NAME]-001"
click at [1295, 681] on button "明細" at bounding box center [1302, 686] width 68 height 38
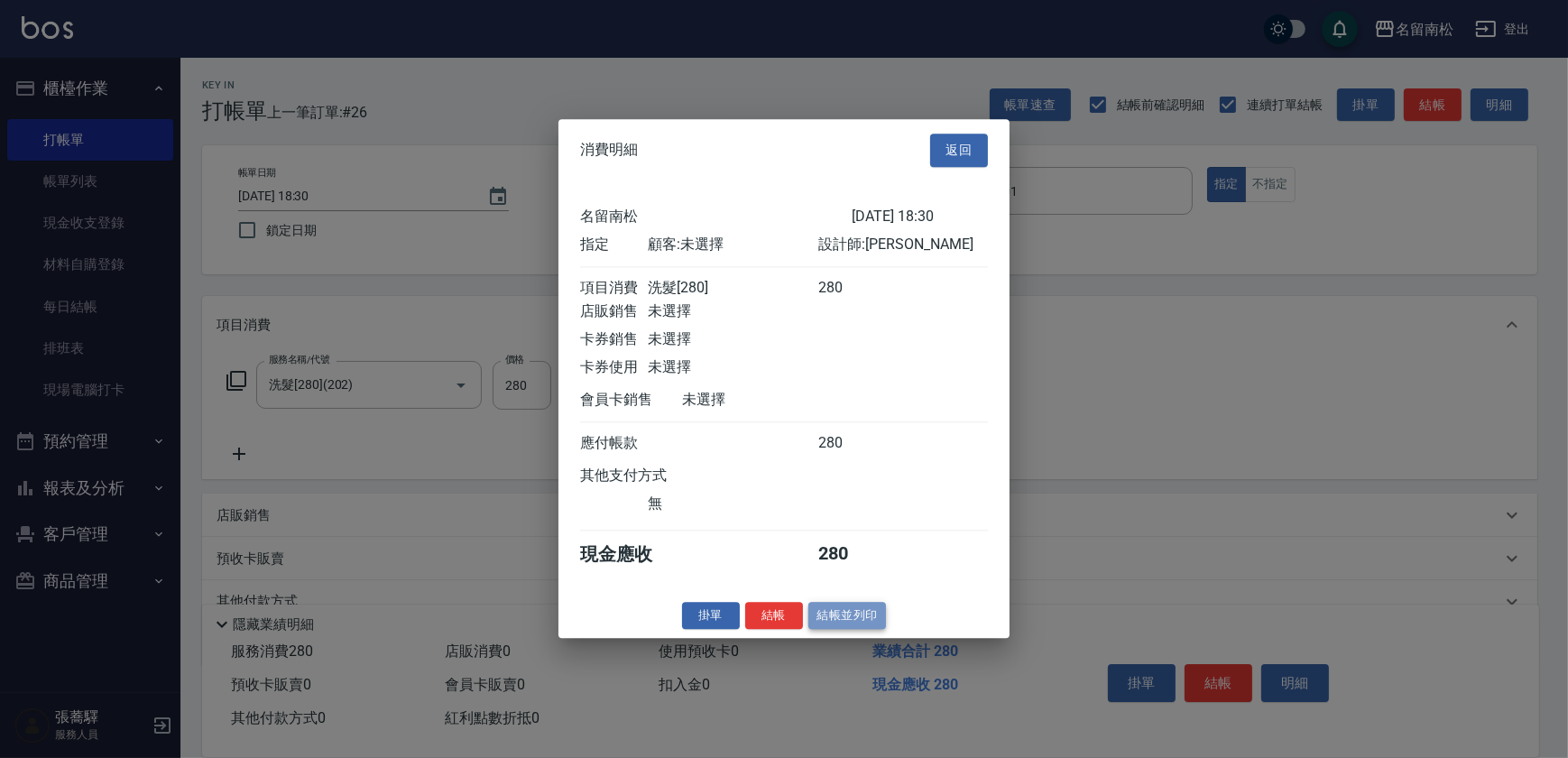
click at [863, 623] on button "結帳並列印" at bounding box center [848, 616] width 78 height 28
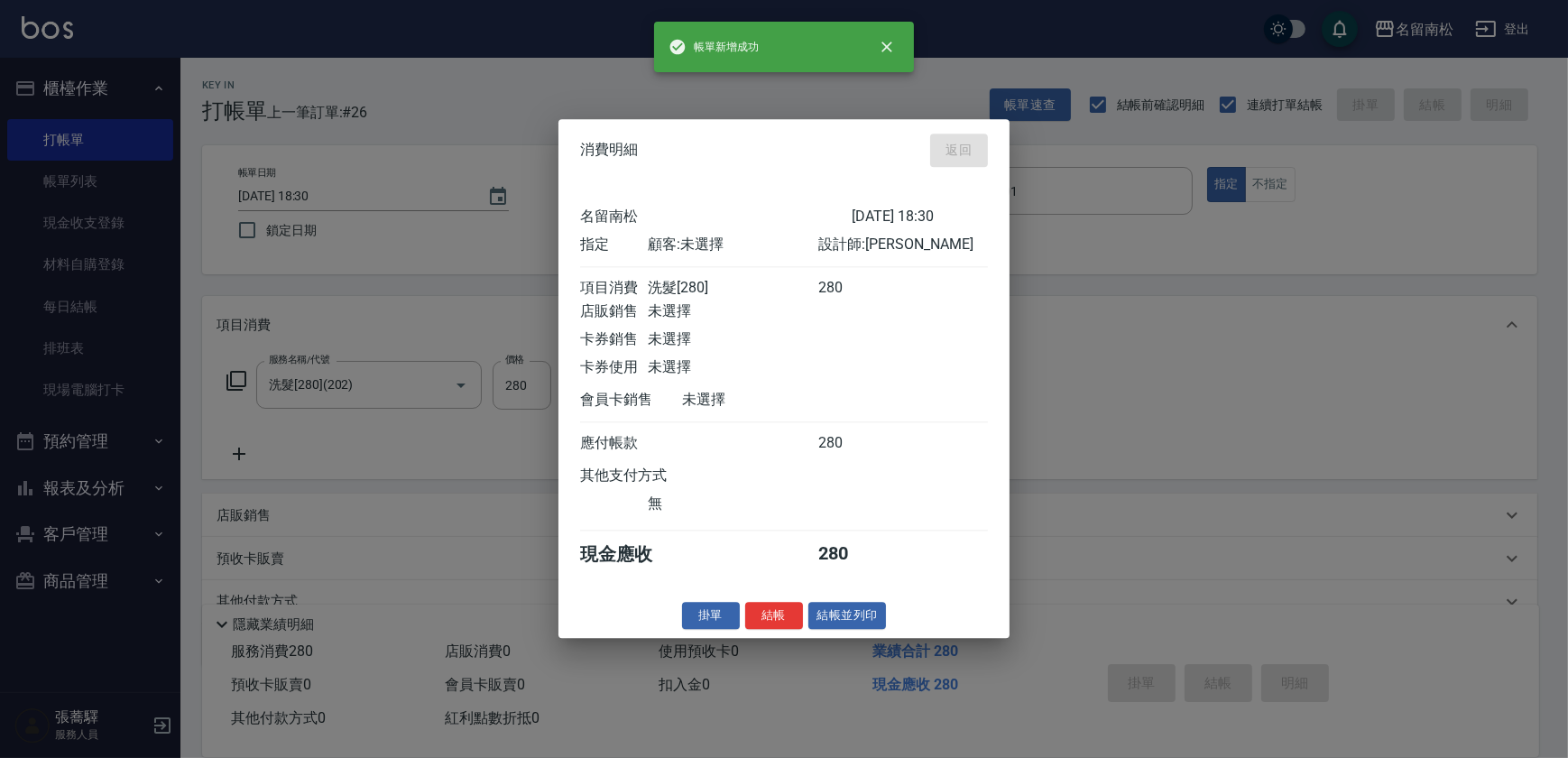
type input "[DATE] 18:31"
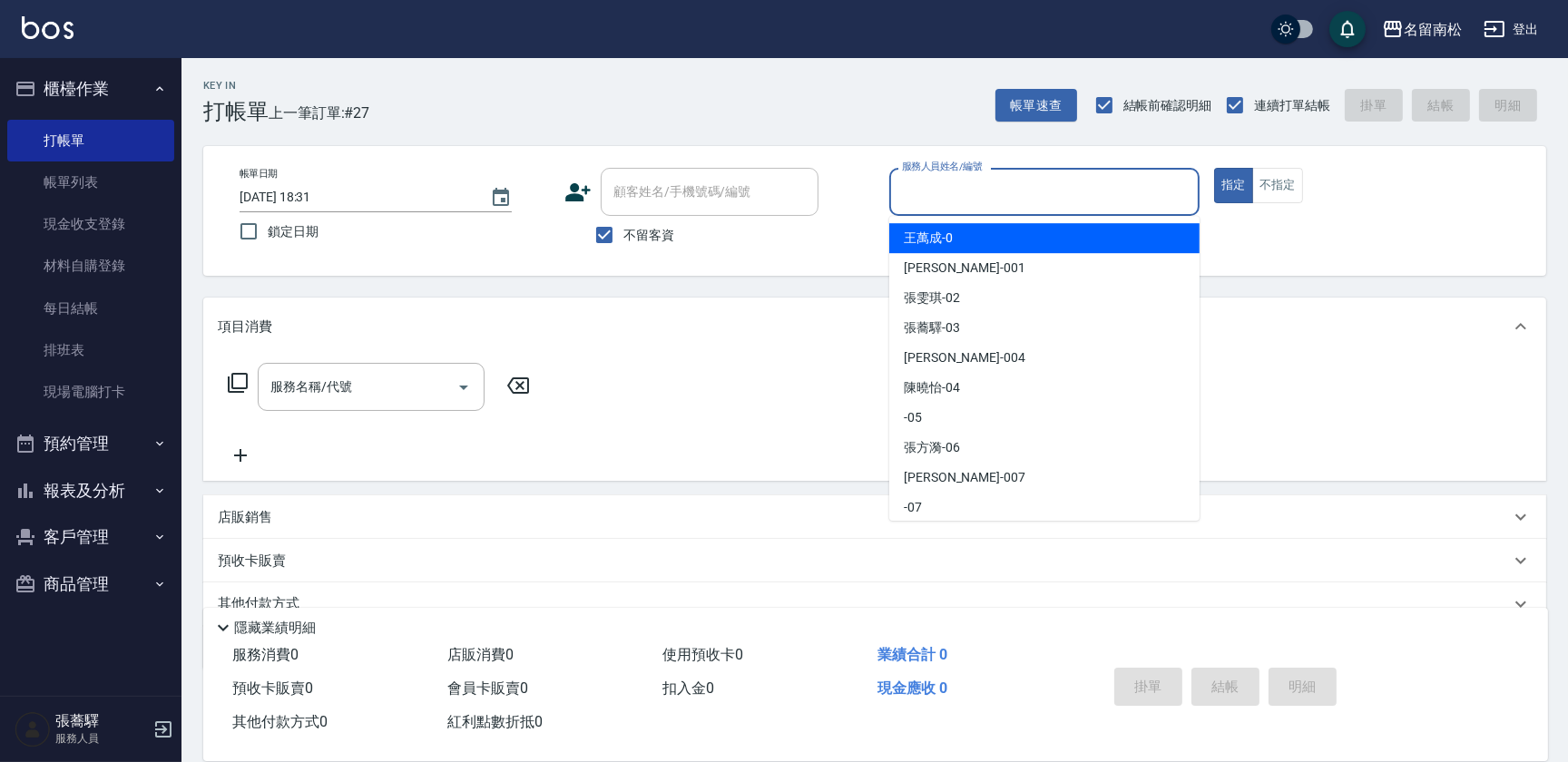
click at [1068, 191] on input "服務人員姓名/編號" at bounding box center [1044, 192] width 294 height 31
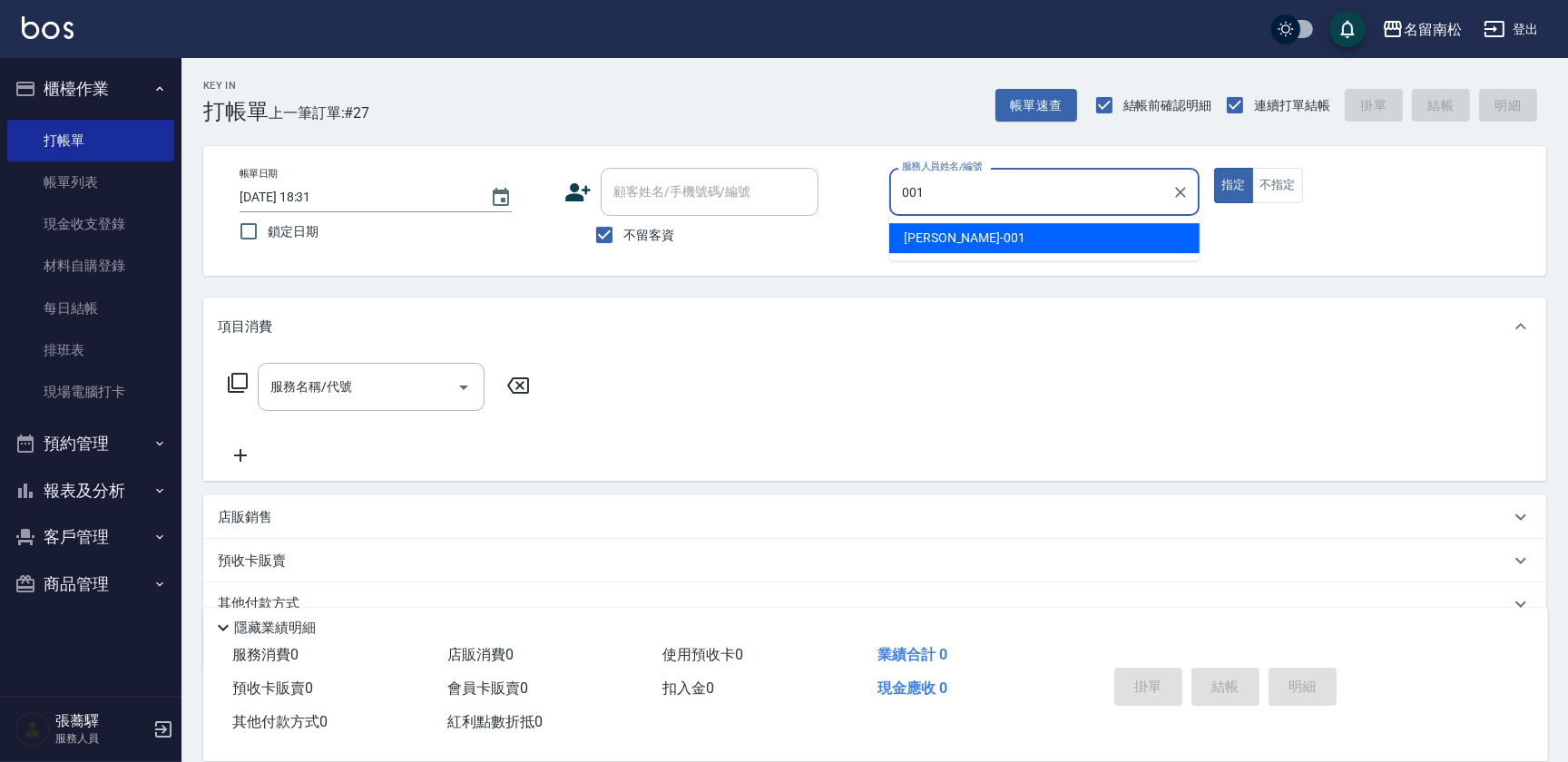
type input "[PERSON_NAME]-001"
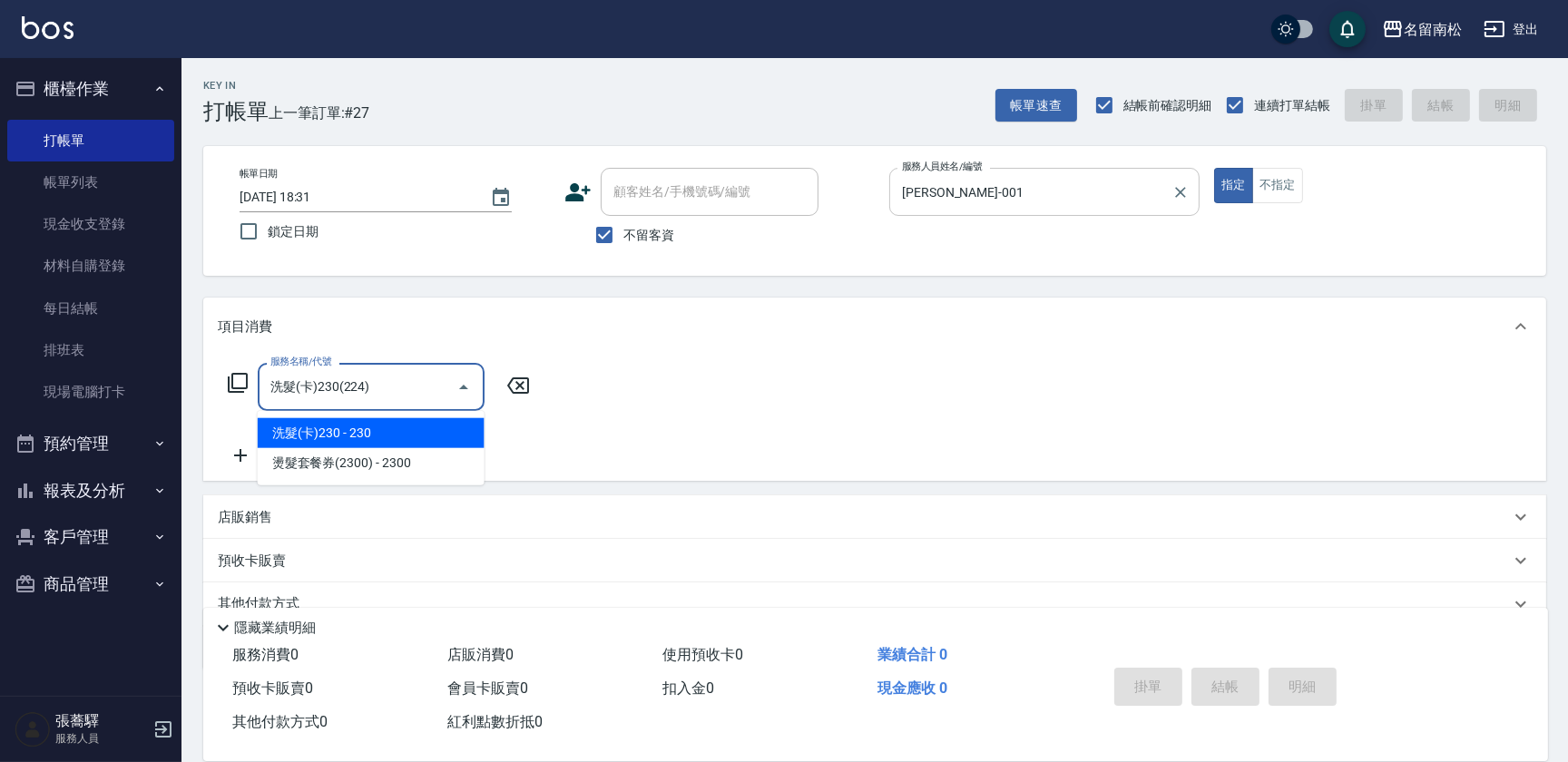
type input "洗髮(卡)230(224)"
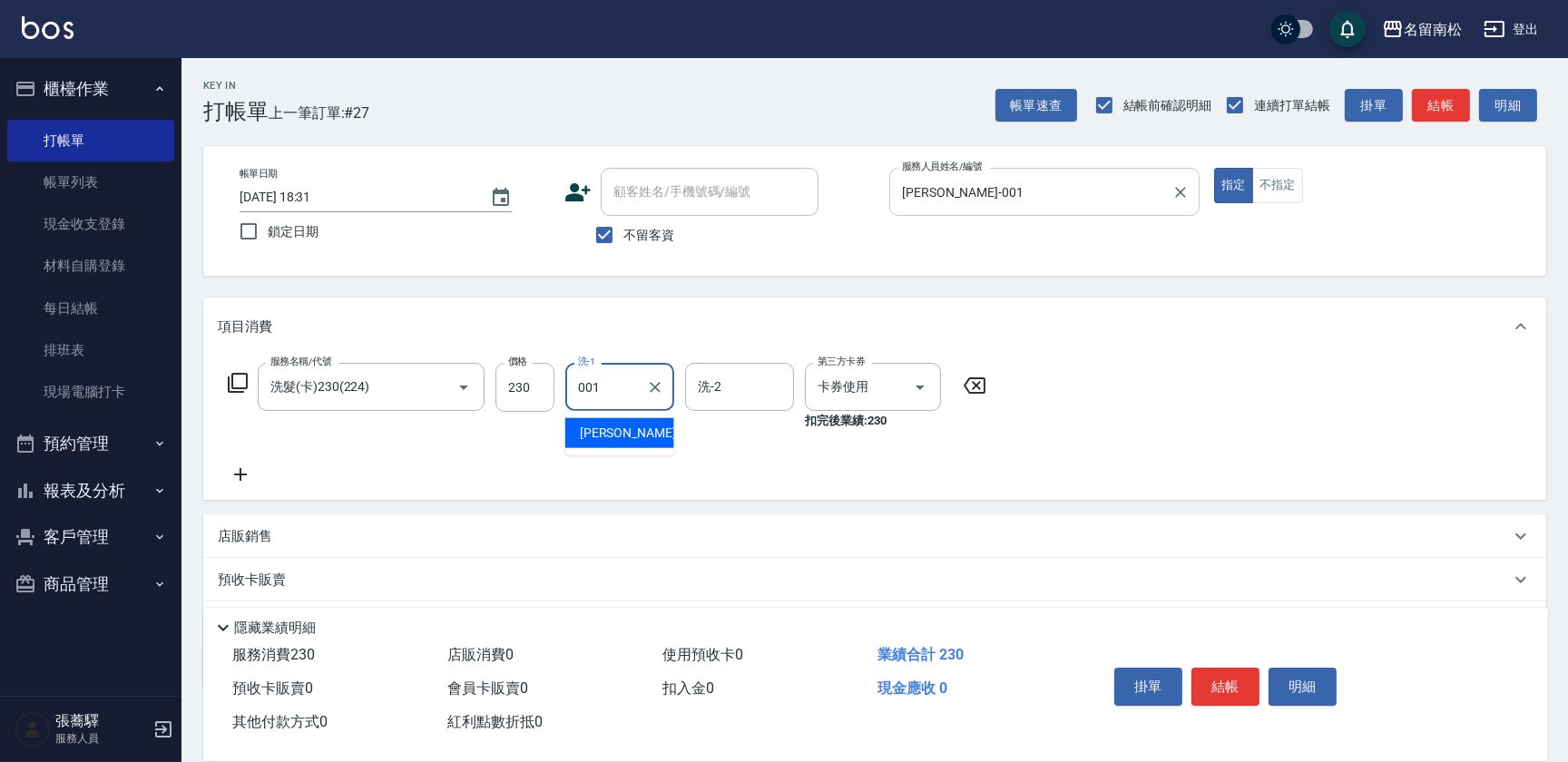
type input "[PERSON_NAME]-001"
click at [1289, 686] on button "明細" at bounding box center [1302, 686] width 68 height 38
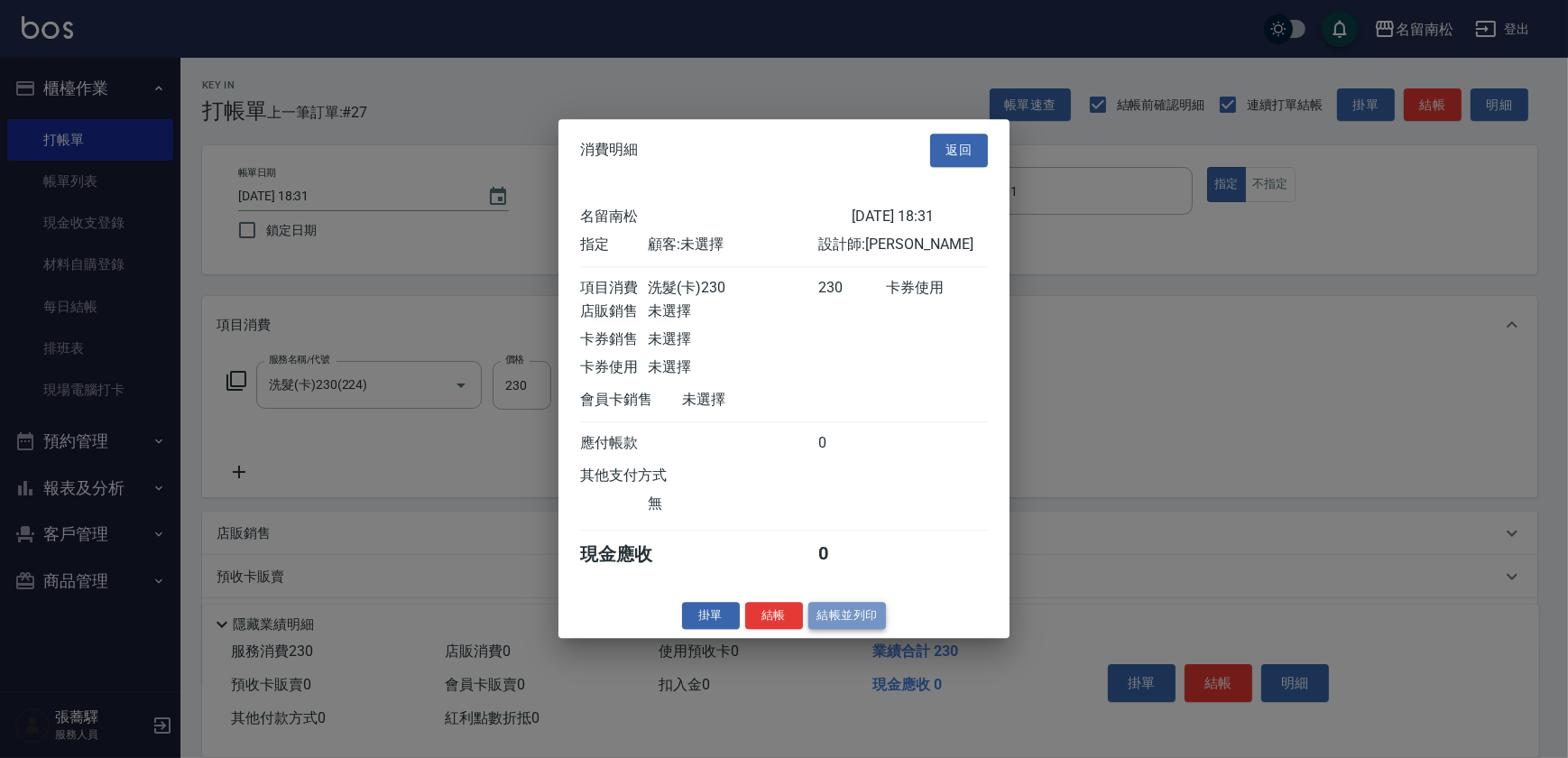
click at [818, 615] on button "結帳並列印" at bounding box center [848, 616] width 78 height 28
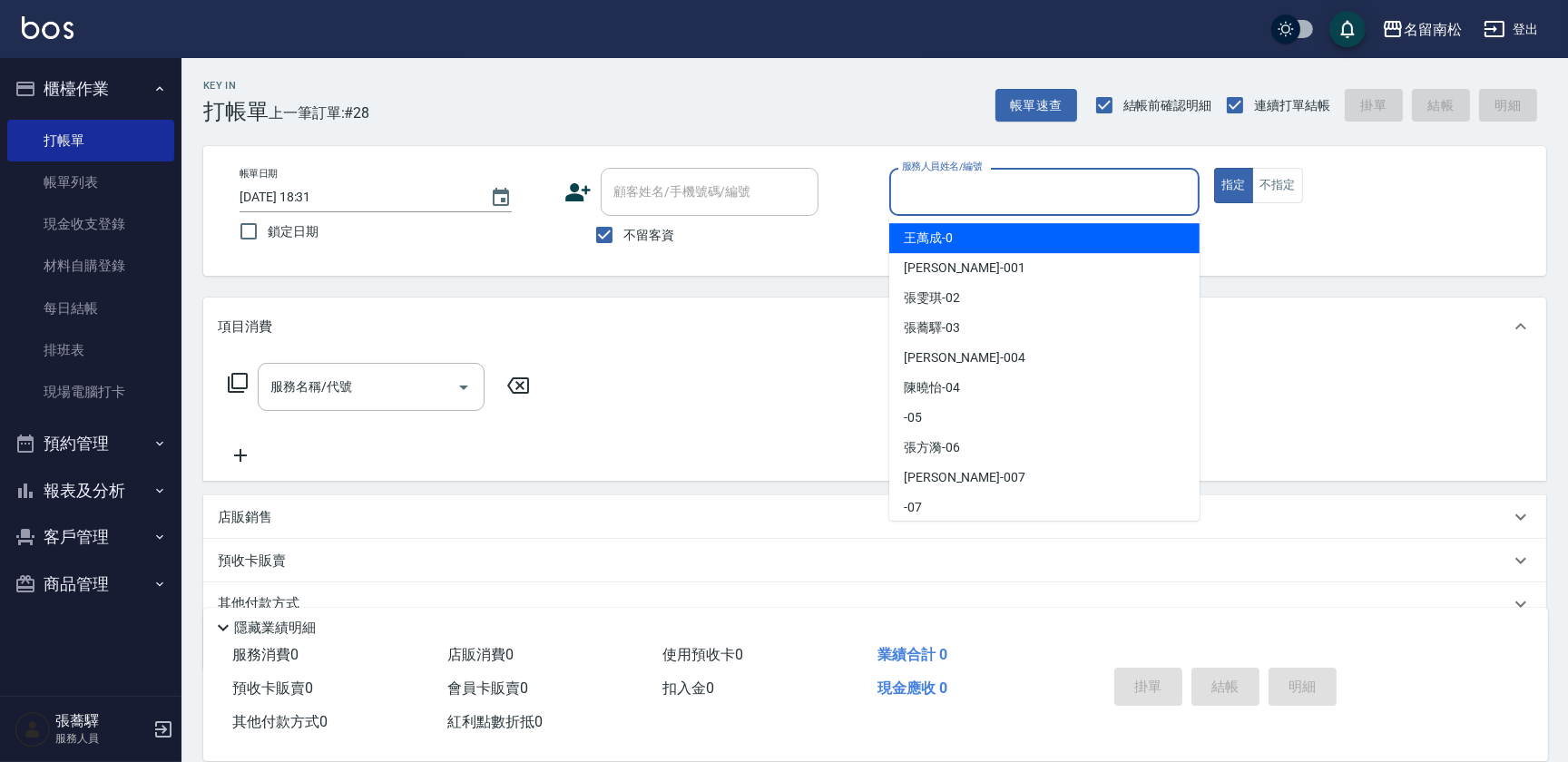
click at [1034, 191] on input "服務人員姓名/編號" at bounding box center [1044, 192] width 294 height 31
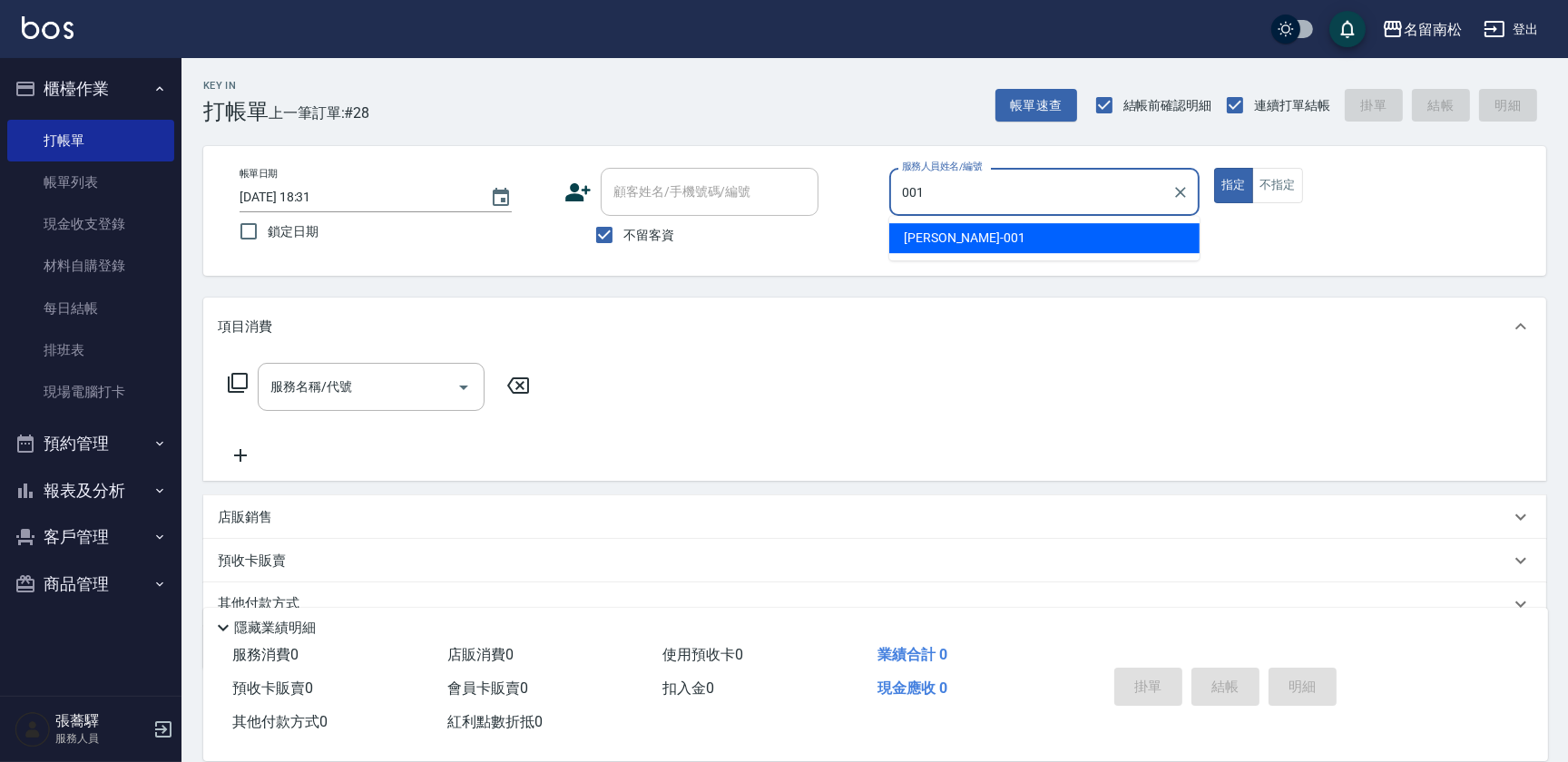
type input "[PERSON_NAME]-001"
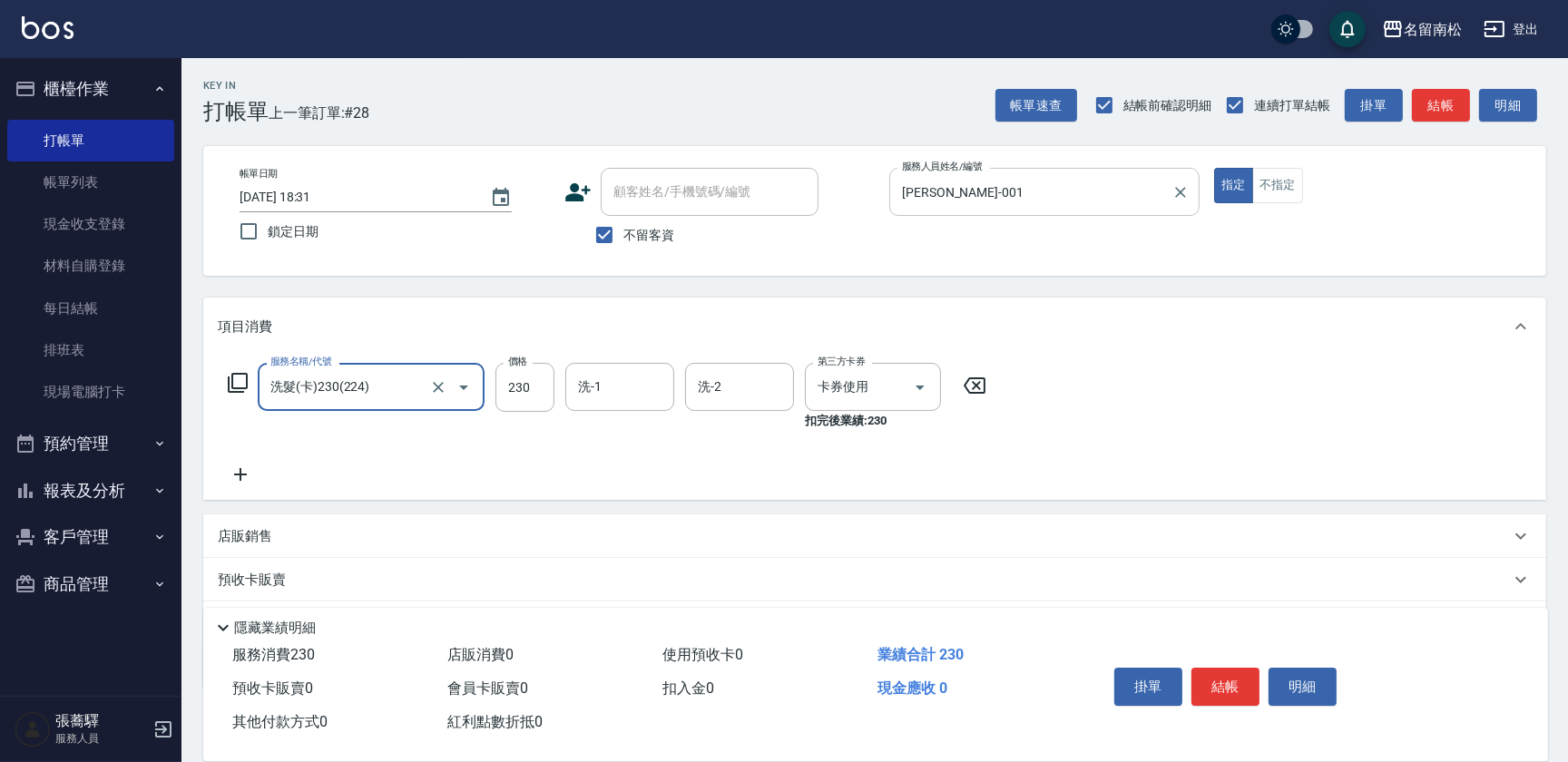
type input "洗髮(卡)230(224)"
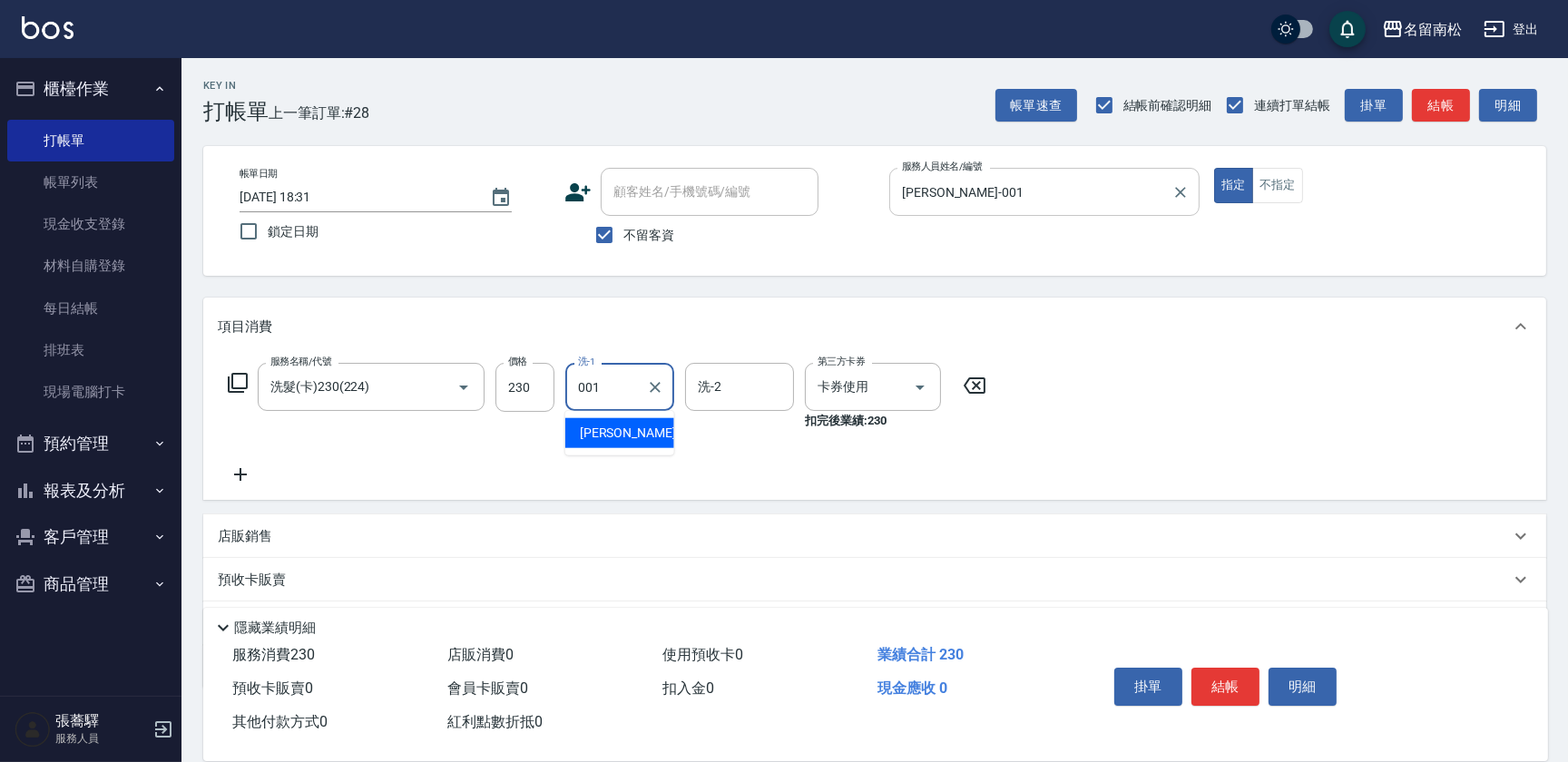
type input "[PERSON_NAME]-001"
click at [1289, 688] on button "明細" at bounding box center [1302, 686] width 68 height 38
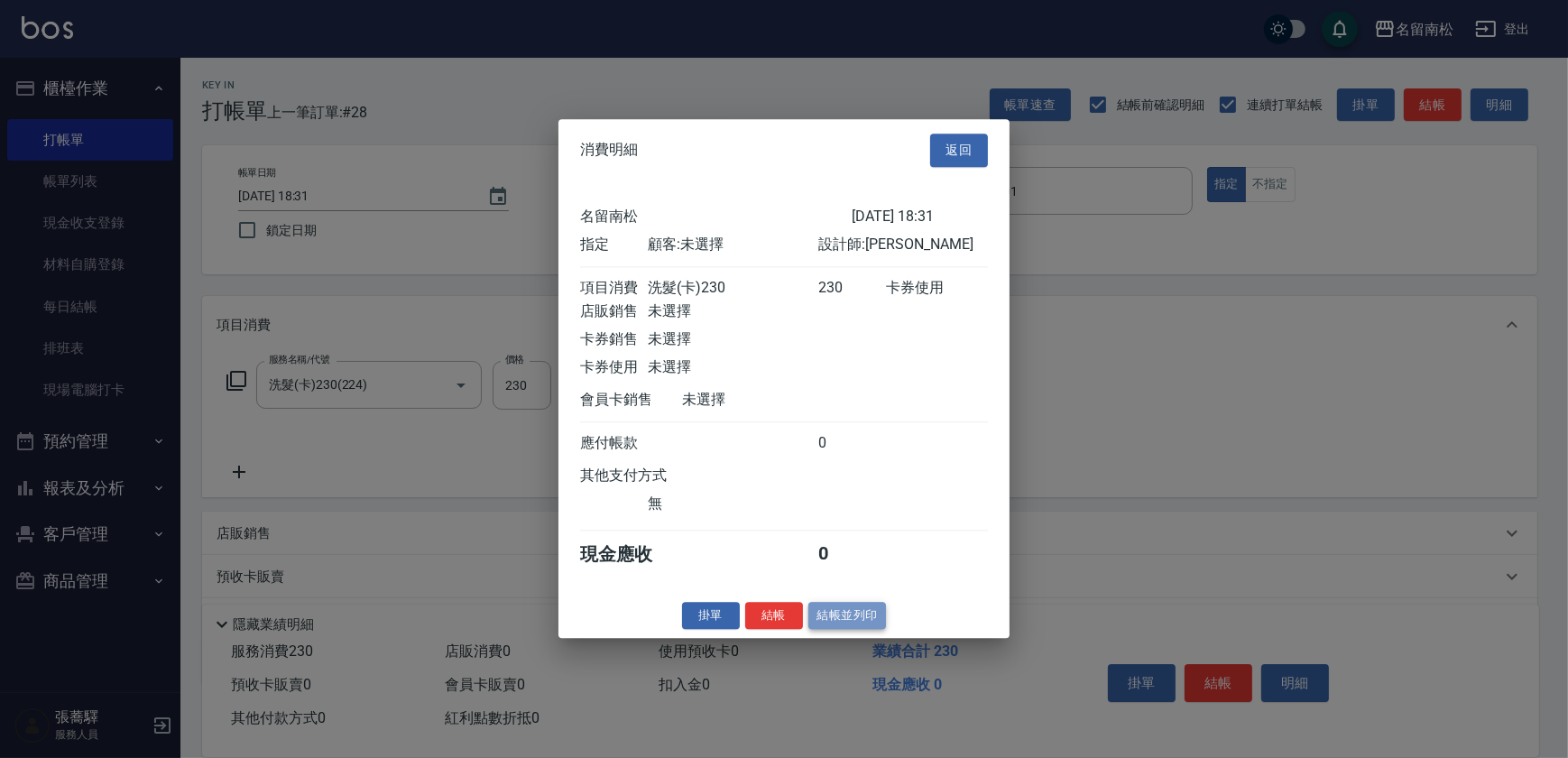
click at [846, 630] on button "結帳並列印" at bounding box center [848, 616] width 78 height 28
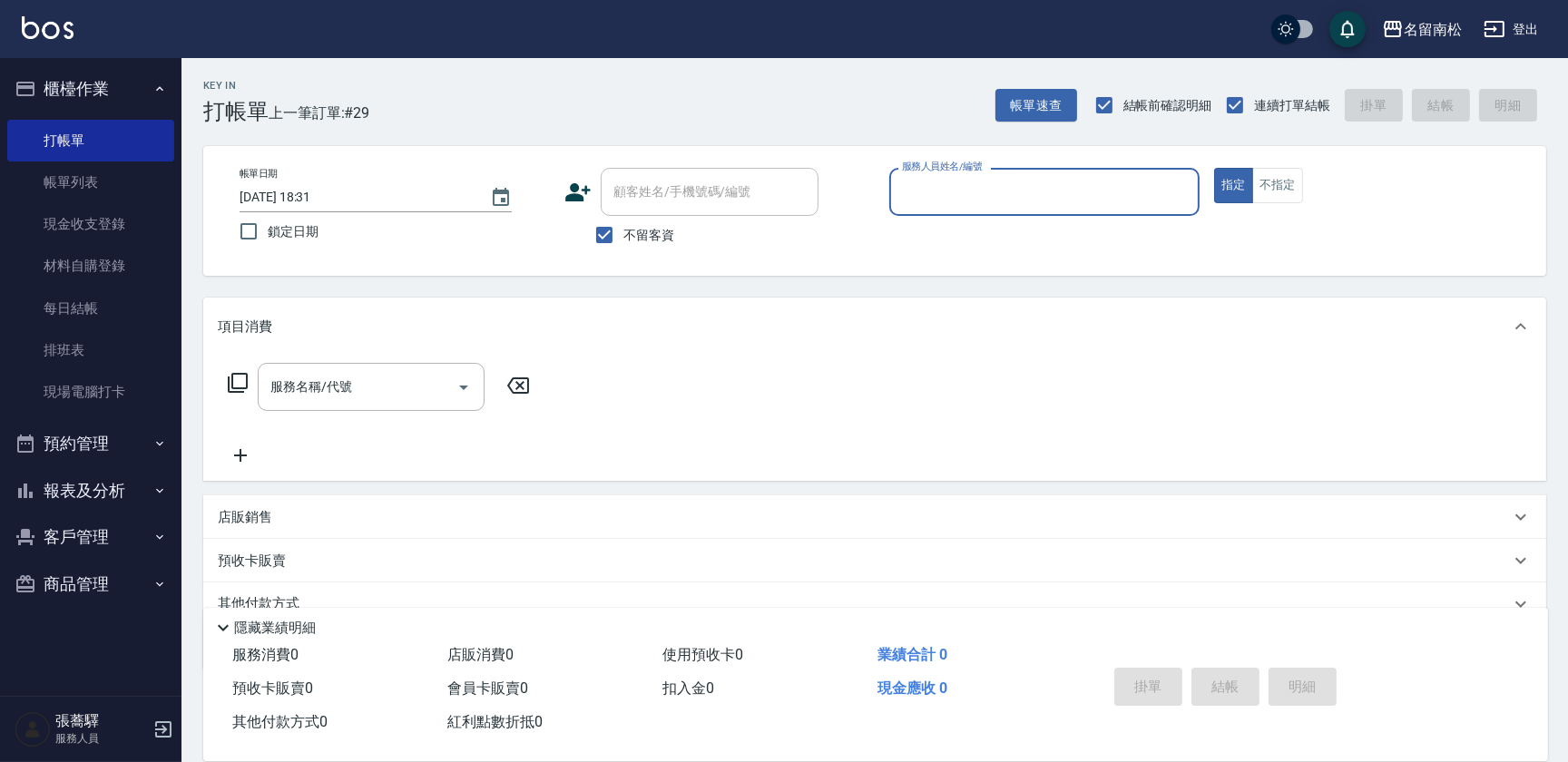
click at [1092, 168] on div "服務人員姓名/編號" at bounding box center [1044, 192] width 311 height 48
type input "[PERSON_NAME]-001"
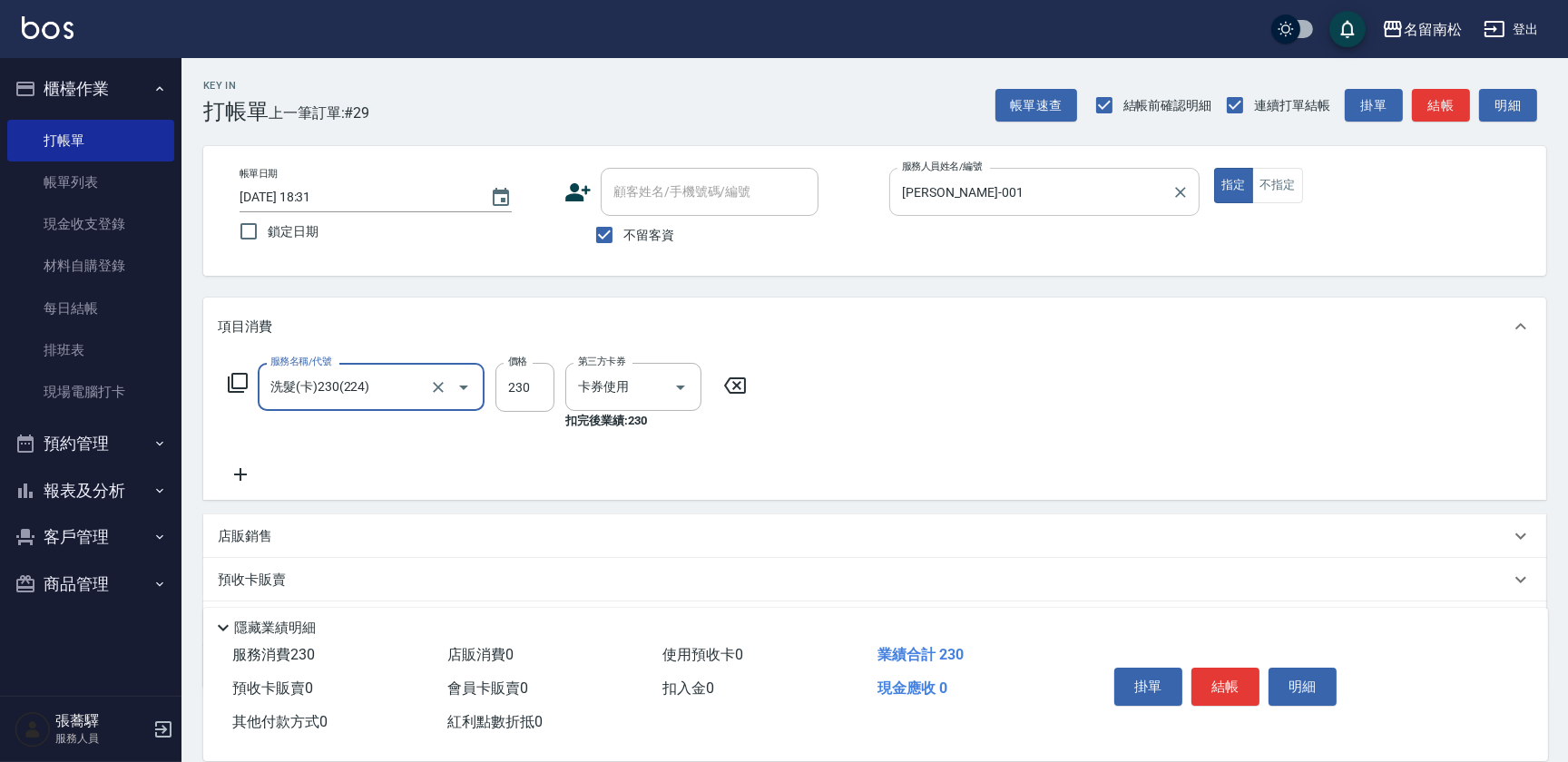
type input "洗髮(卡)230(224)"
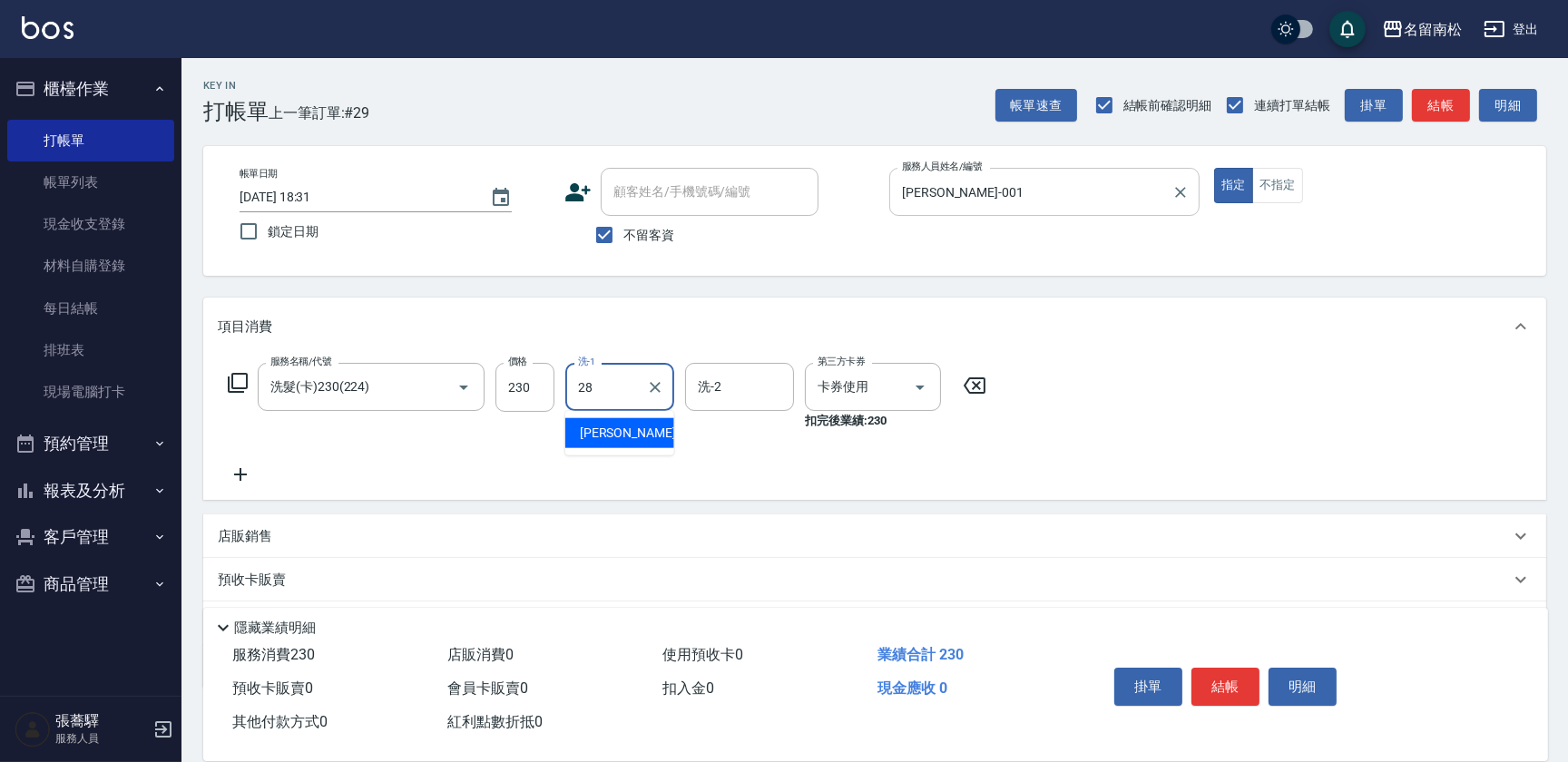
type input "[PERSON_NAME]-28"
click at [1320, 677] on button "明細" at bounding box center [1302, 686] width 68 height 38
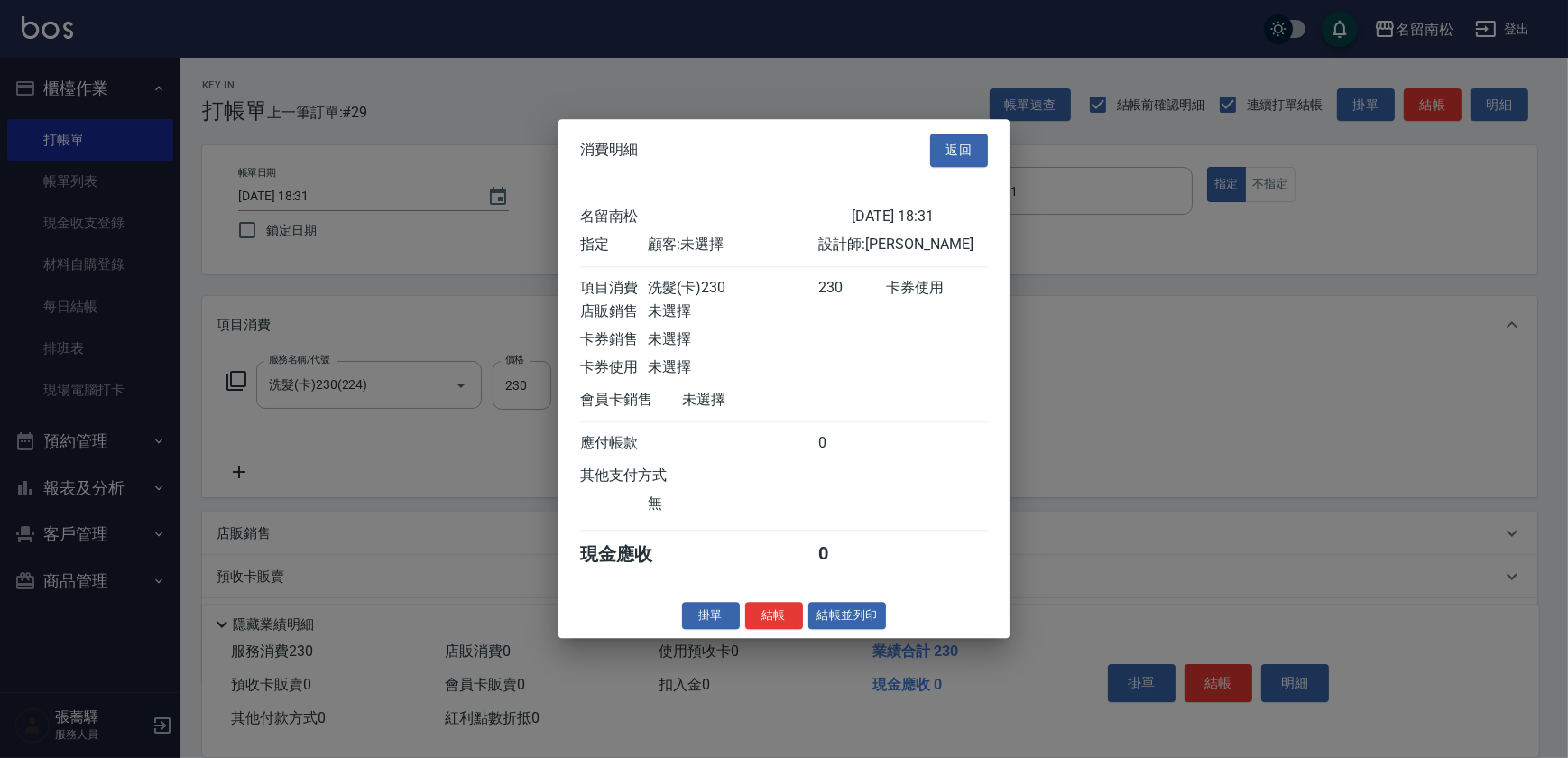
click at [853, 623] on button "結帳並列印" at bounding box center [848, 616] width 78 height 28
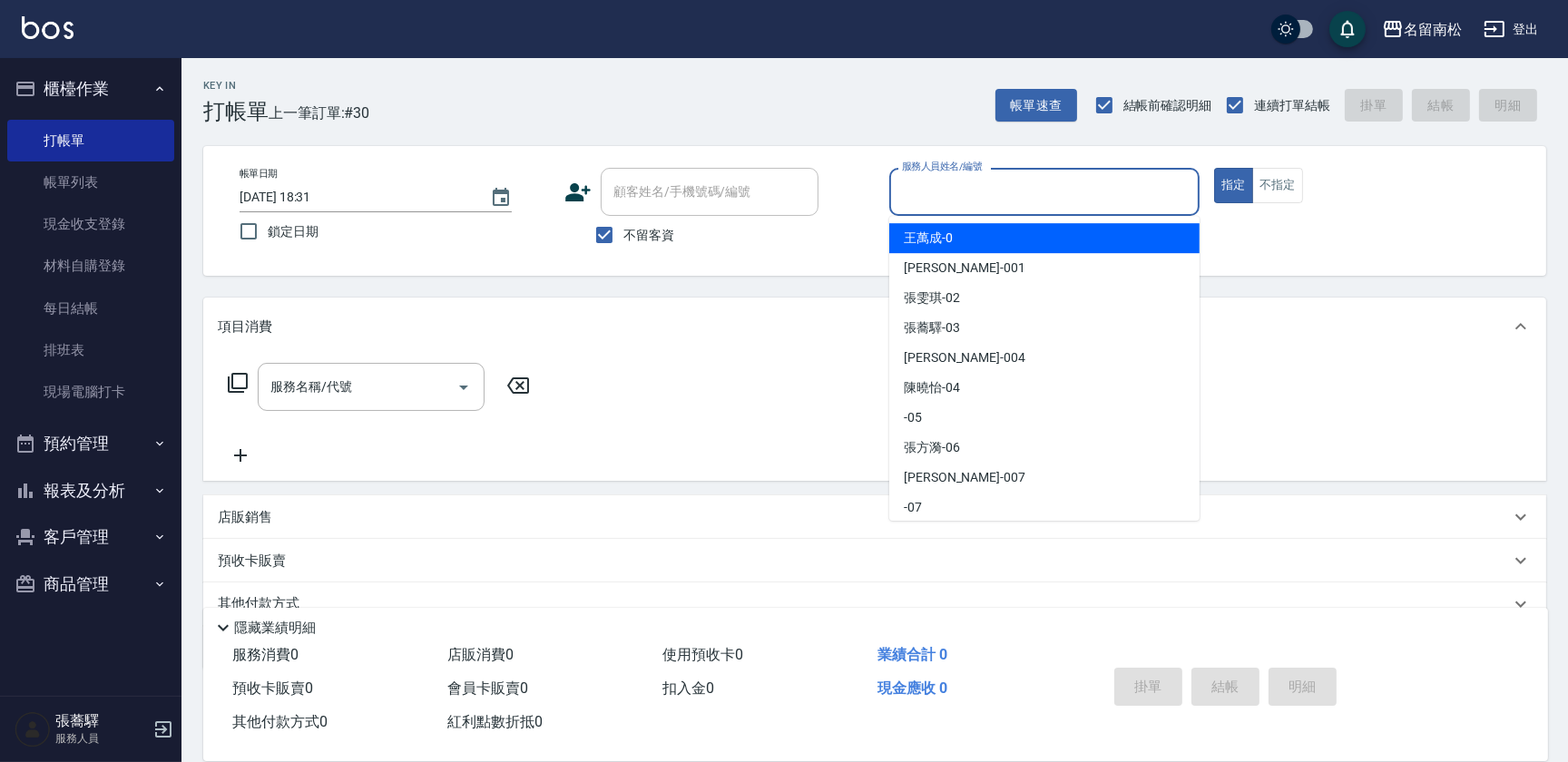
click at [1013, 181] on input "服務人員姓名/編號" at bounding box center [1044, 192] width 294 height 31
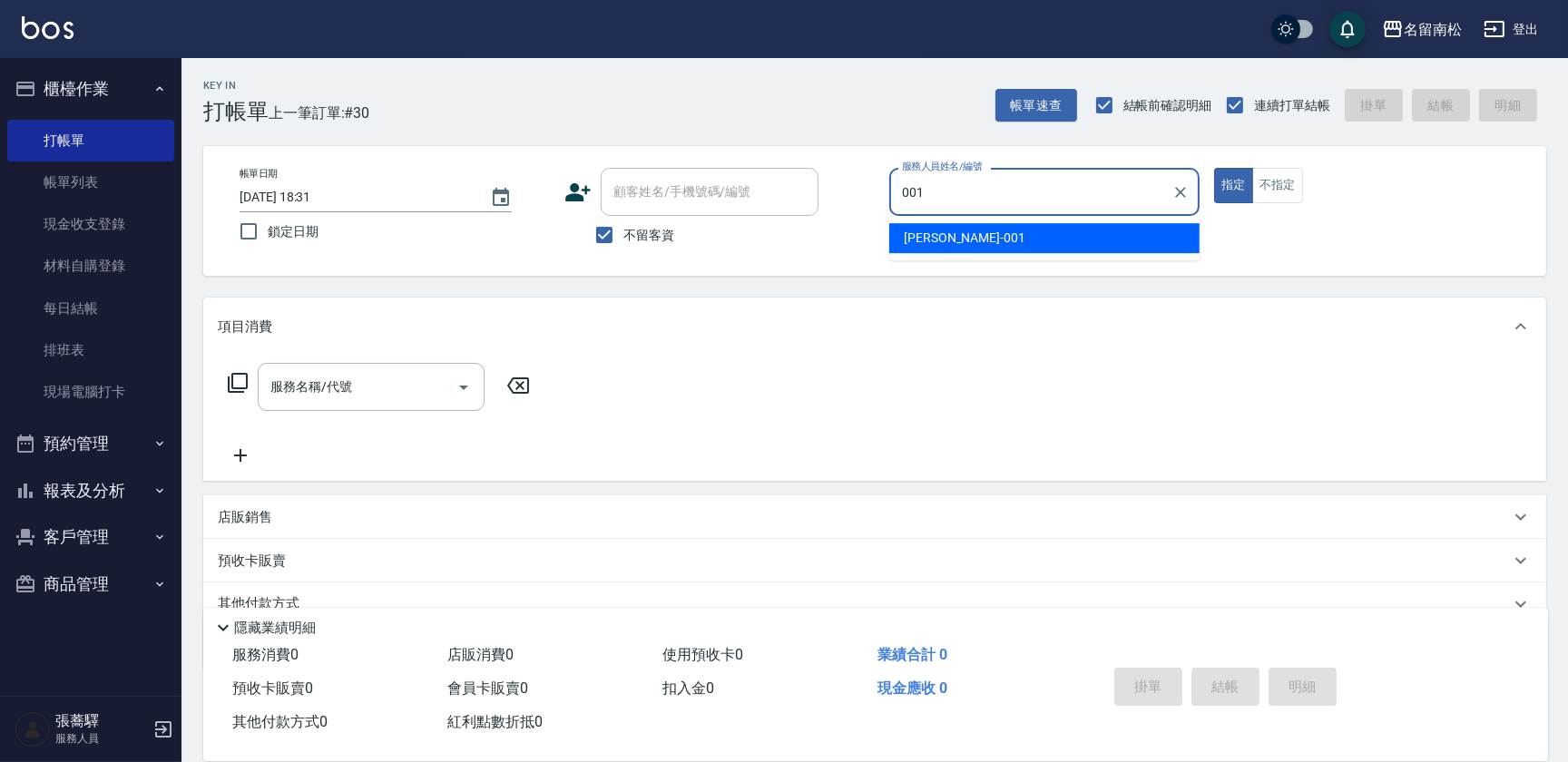
type input "[PERSON_NAME]-001"
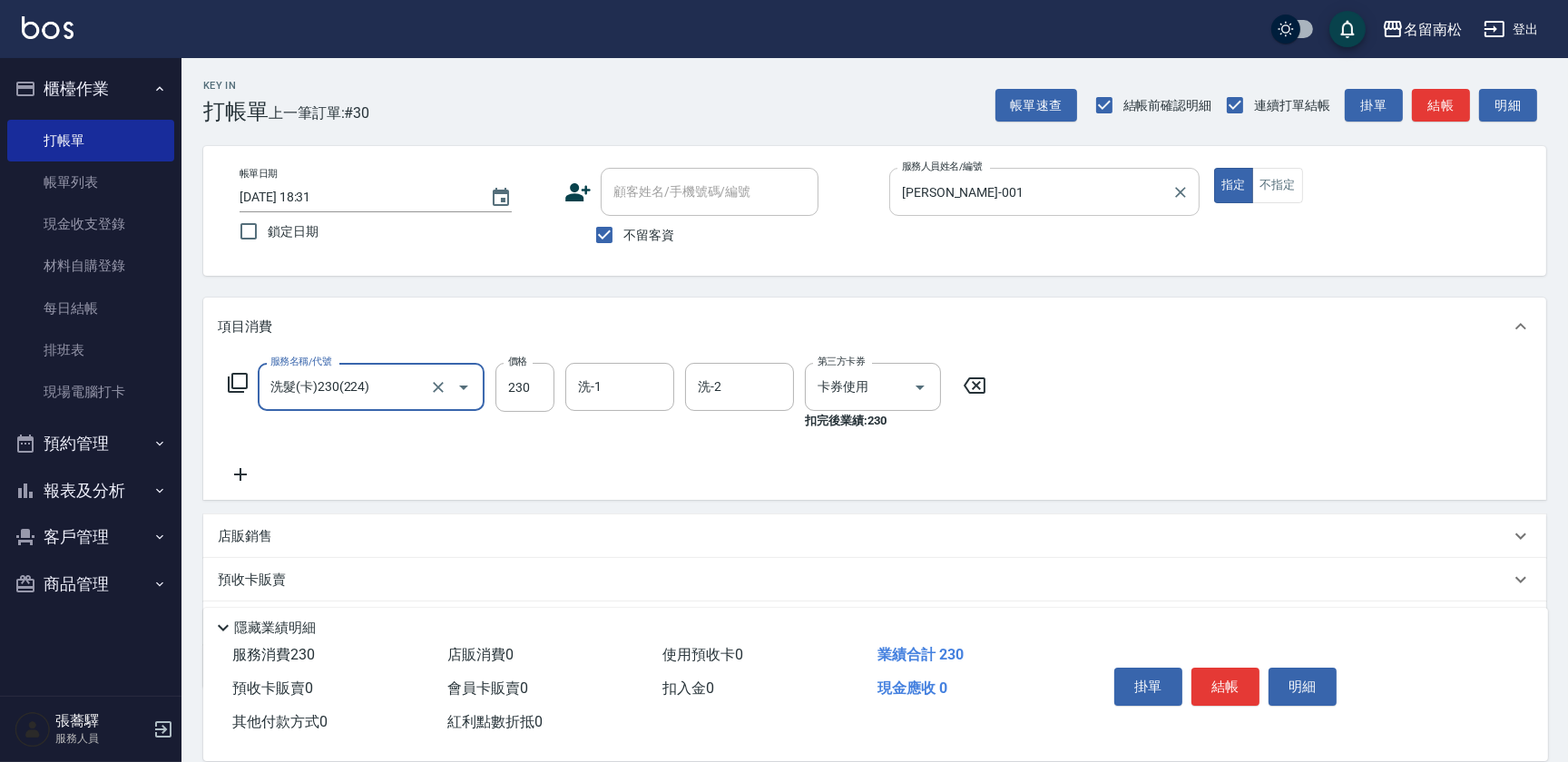
type input "洗髮(卡)230(224)"
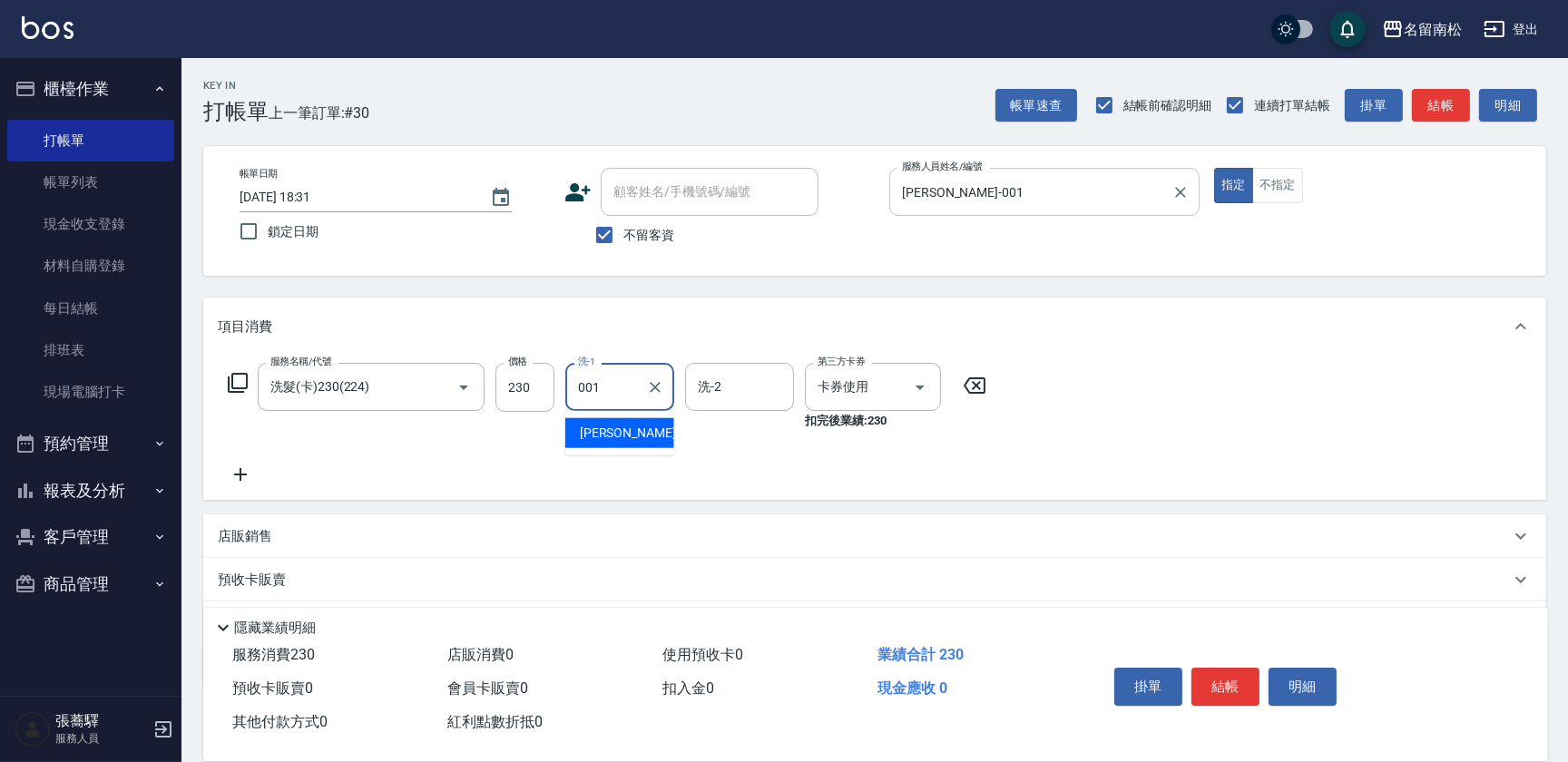
type input "[PERSON_NAME]-001"
click at [1306, 688] on button "明細" at bounding box center [1302, 686] width 68 height 38
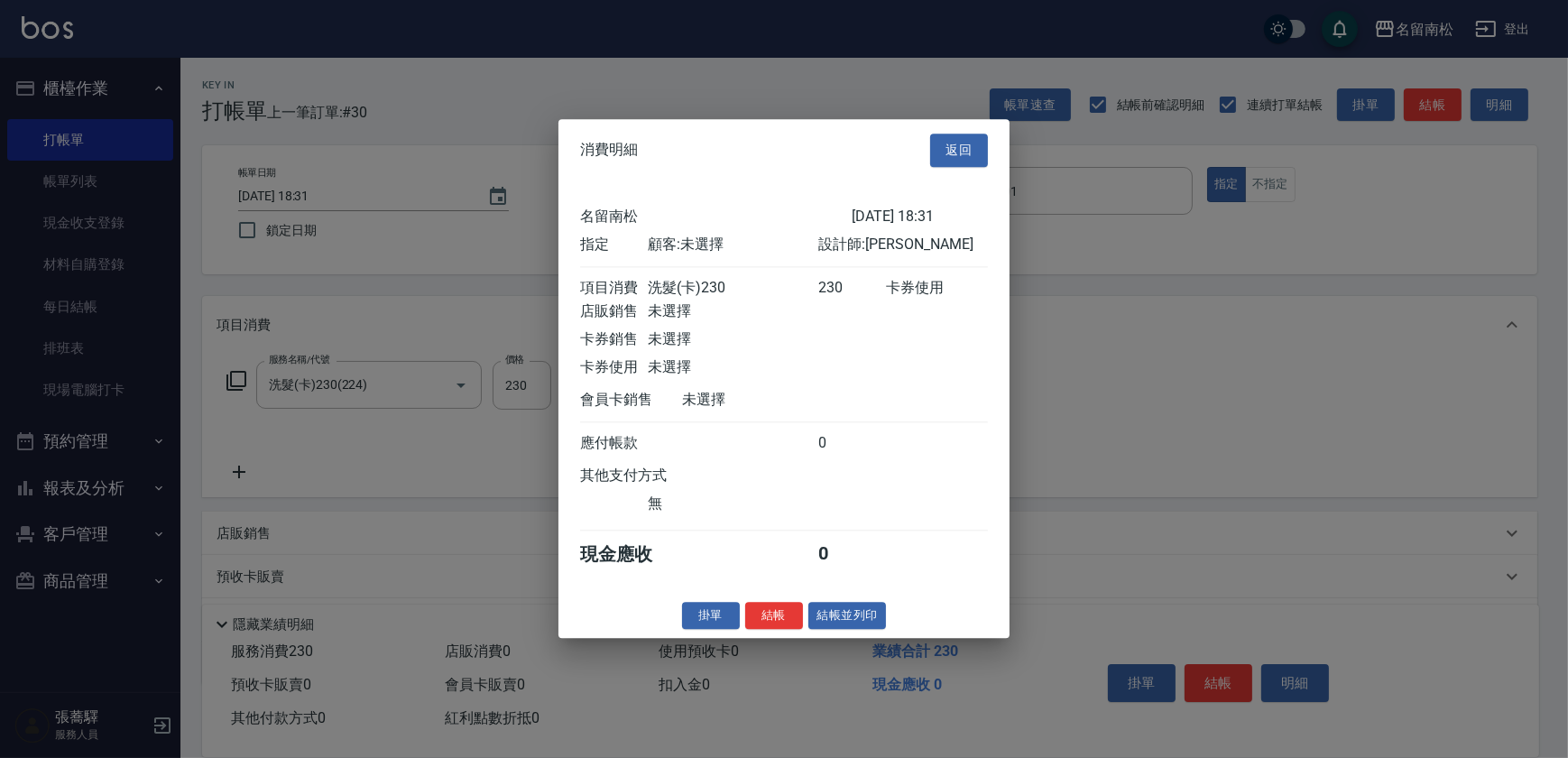
click at [840, 605] on div "消費明細 返回 名留南松 [DATE] 18:31 指定 顧客: 未選擇 設計師: [PERSON_NAME] 項目消費 洗髮(卡)230 230 卡券使用 …" at bounding box center [783, 379] width 451 height 519
click at [842, 623] on button "結帳並列印" at bounding box center [848, 616] width 78 height 28
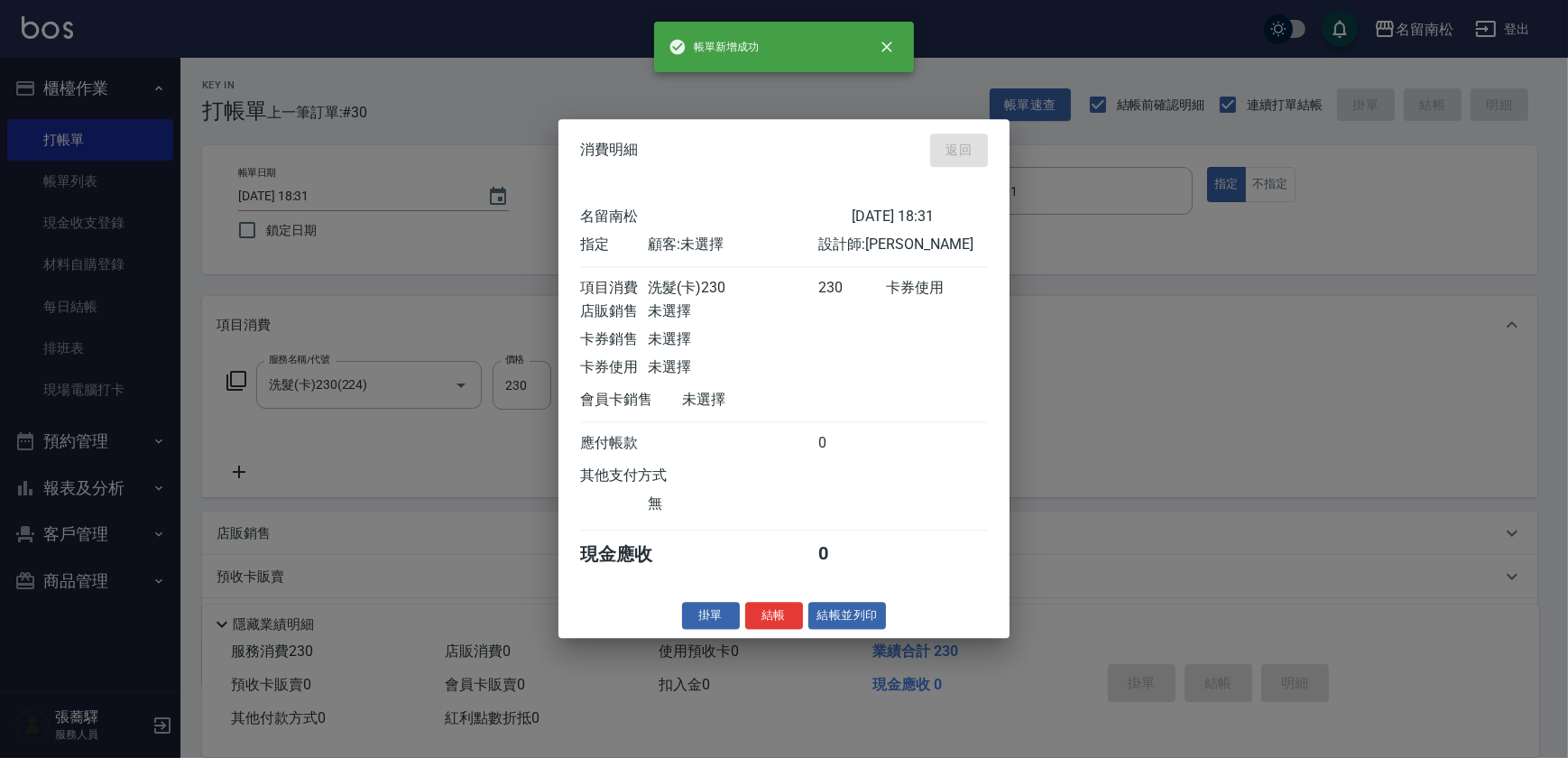
type input "[DATE] 18:32"
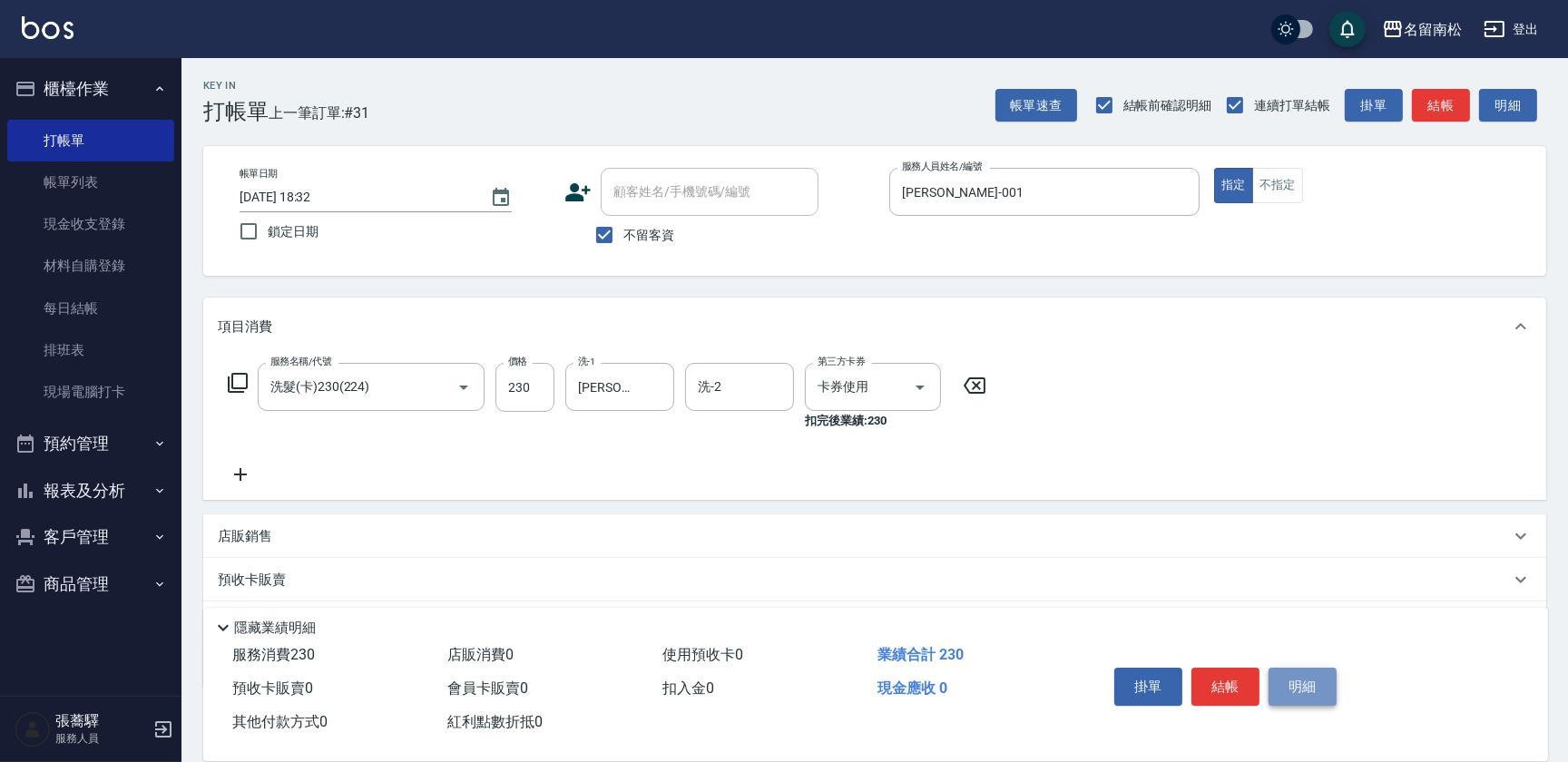
click at [1279, 689] on button "明細" at bounding box center [1302, 686] width 68 height 38
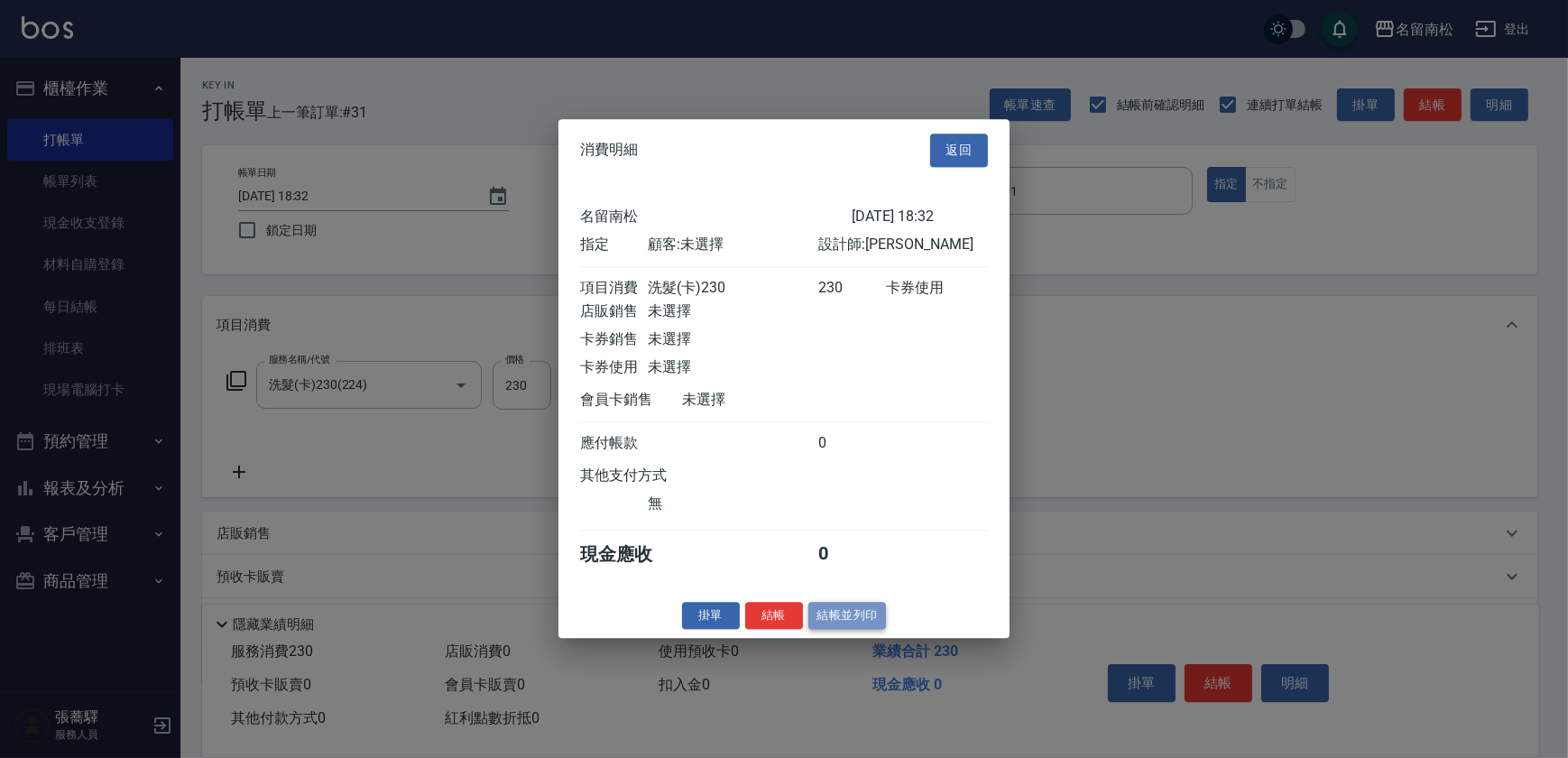
click at [848, 630] on button "結帳並列印" at bounding box center [848, 616] width 78 height 28
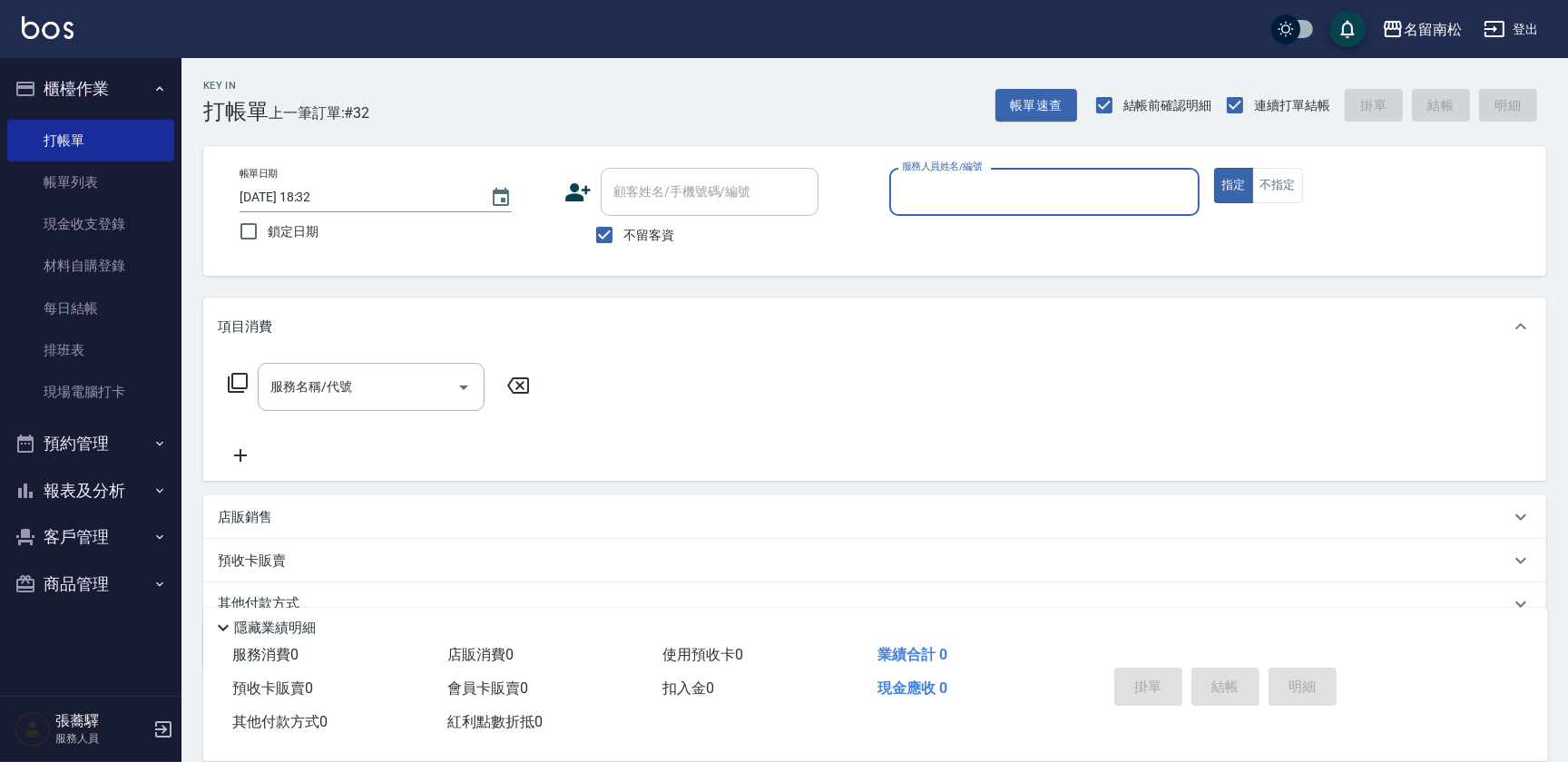
click at [1001, 199] on div "服務人員姓名/編號 服務人員姓名/編號" at bounding box center [1044, 192] width 311 height 48
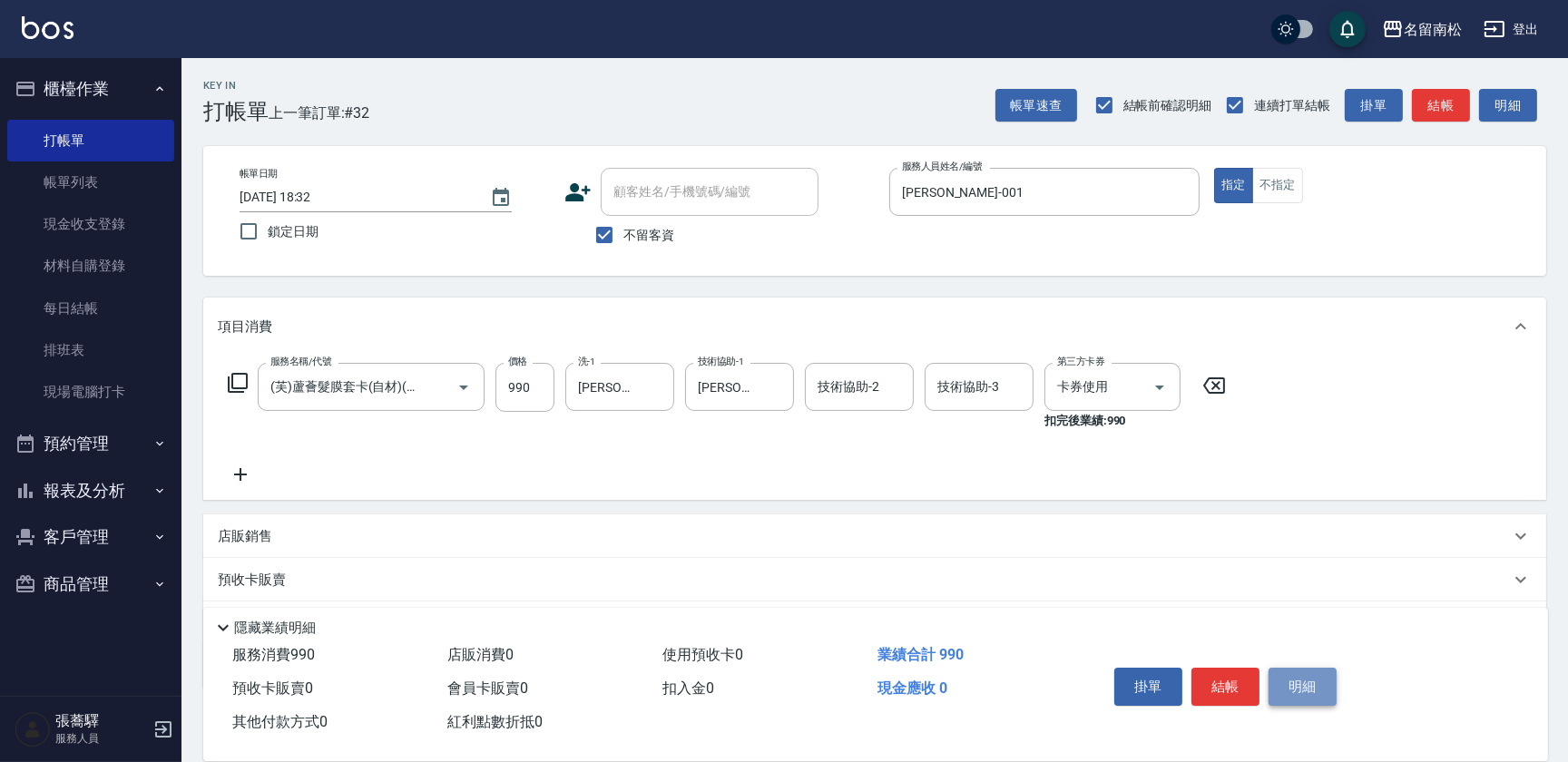
click at [1303, 682] on button "明細" at bounding box center [1302, 686] width 68 height 38
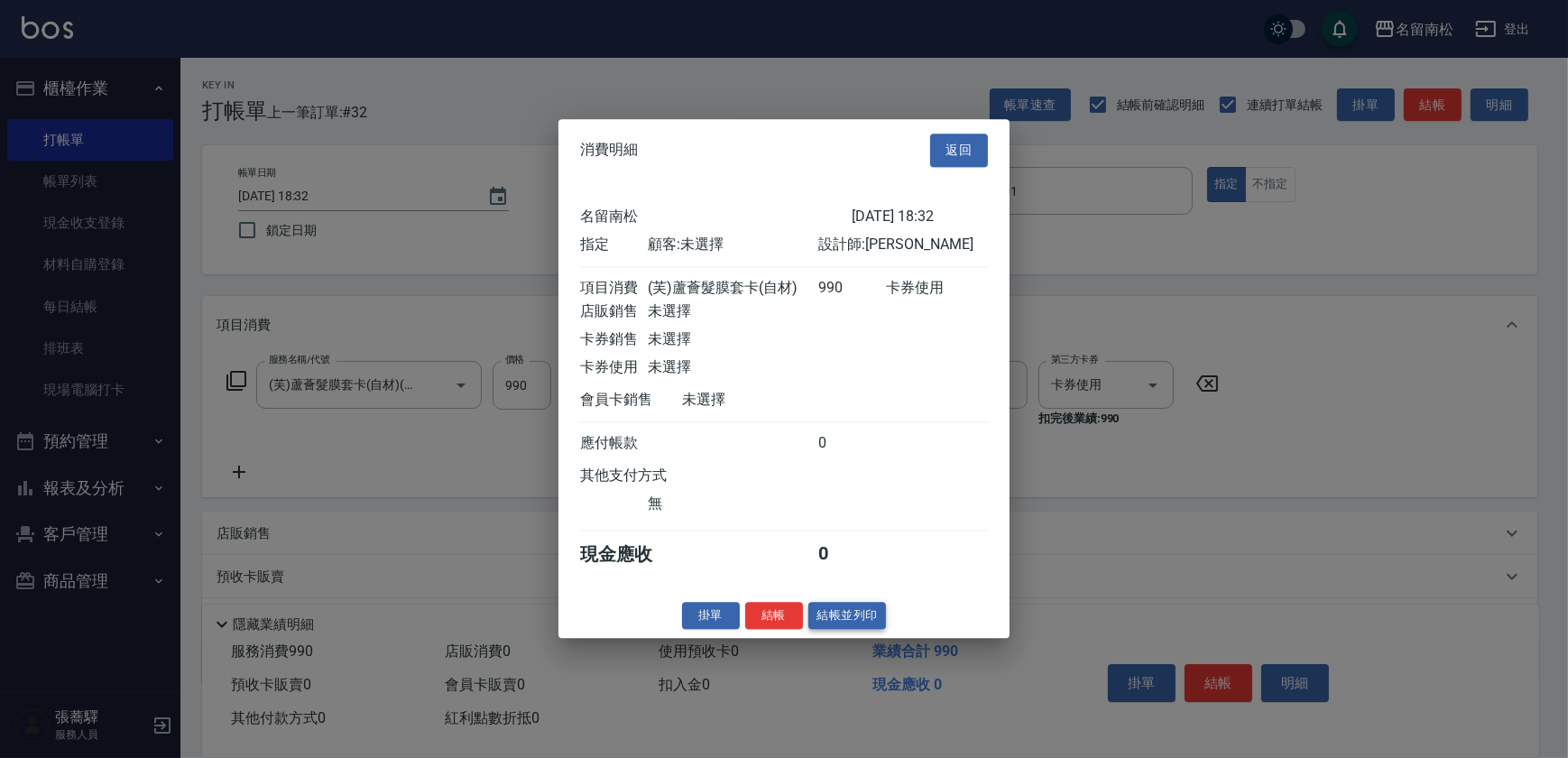
click at [846, 614] on button "結帳並列印" at bounding box center [848, 616] width 78 height 28
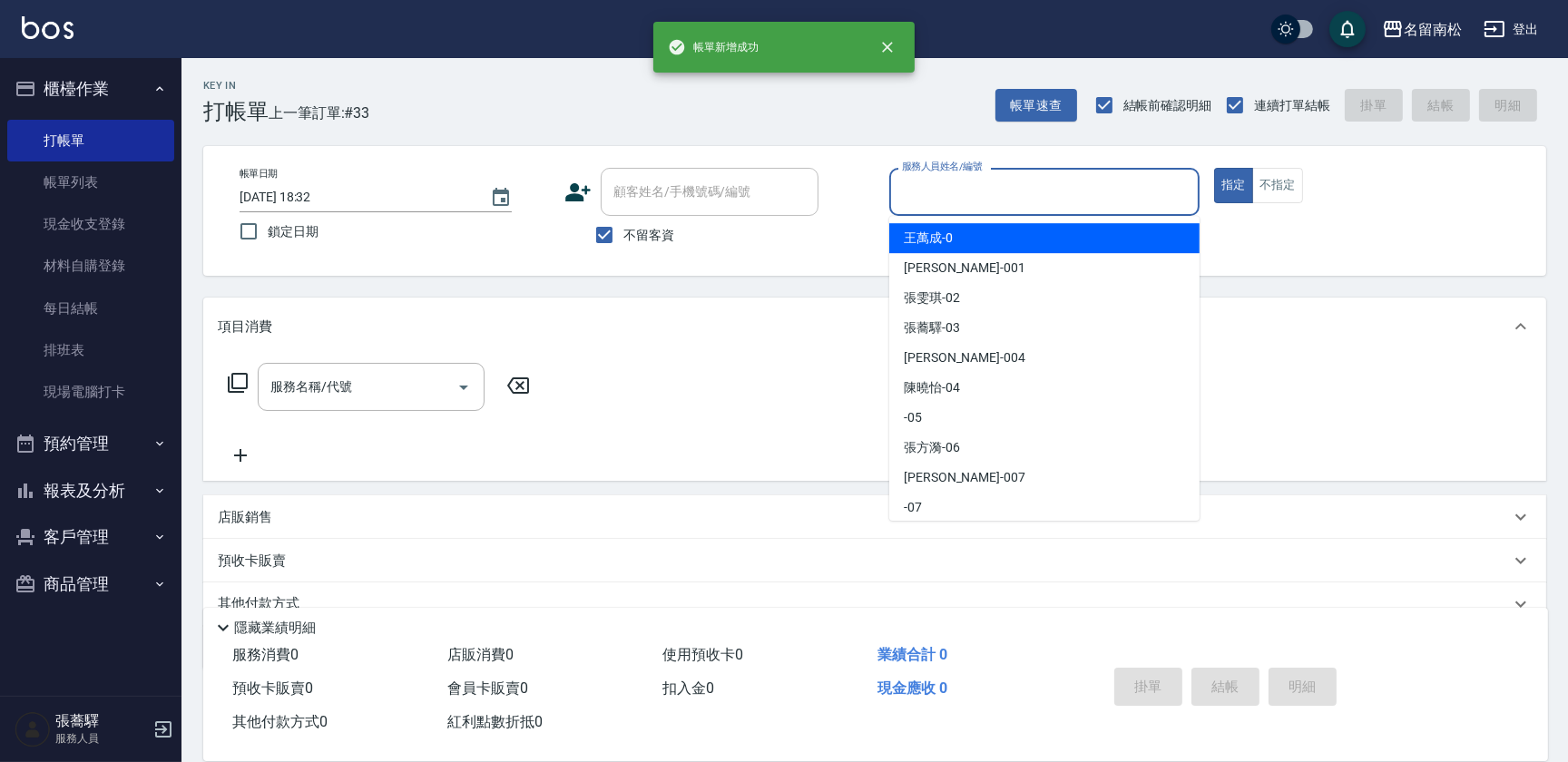
click at [1053, 181] on input "服務人員姓名/編號" at bounding box center [1044, 192] width 294 height 31
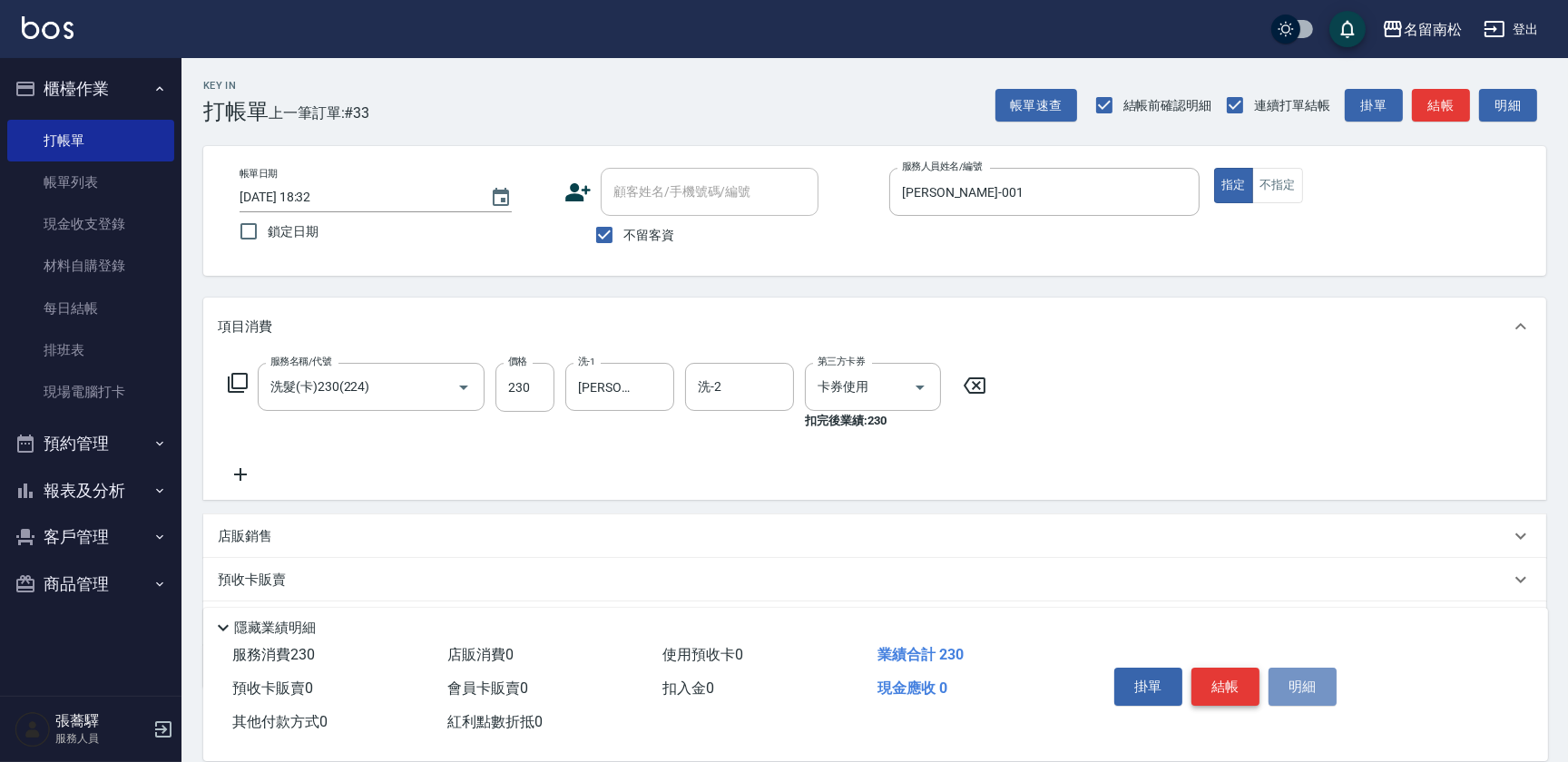
drag, startPoint x: 1299, startPoint y: 680, endPoint x: 1258, endPoint y: 672, distance: 41.8
click at [1299, 679] on button "明細" at bounding box center [1302, 686] width 68 height 38
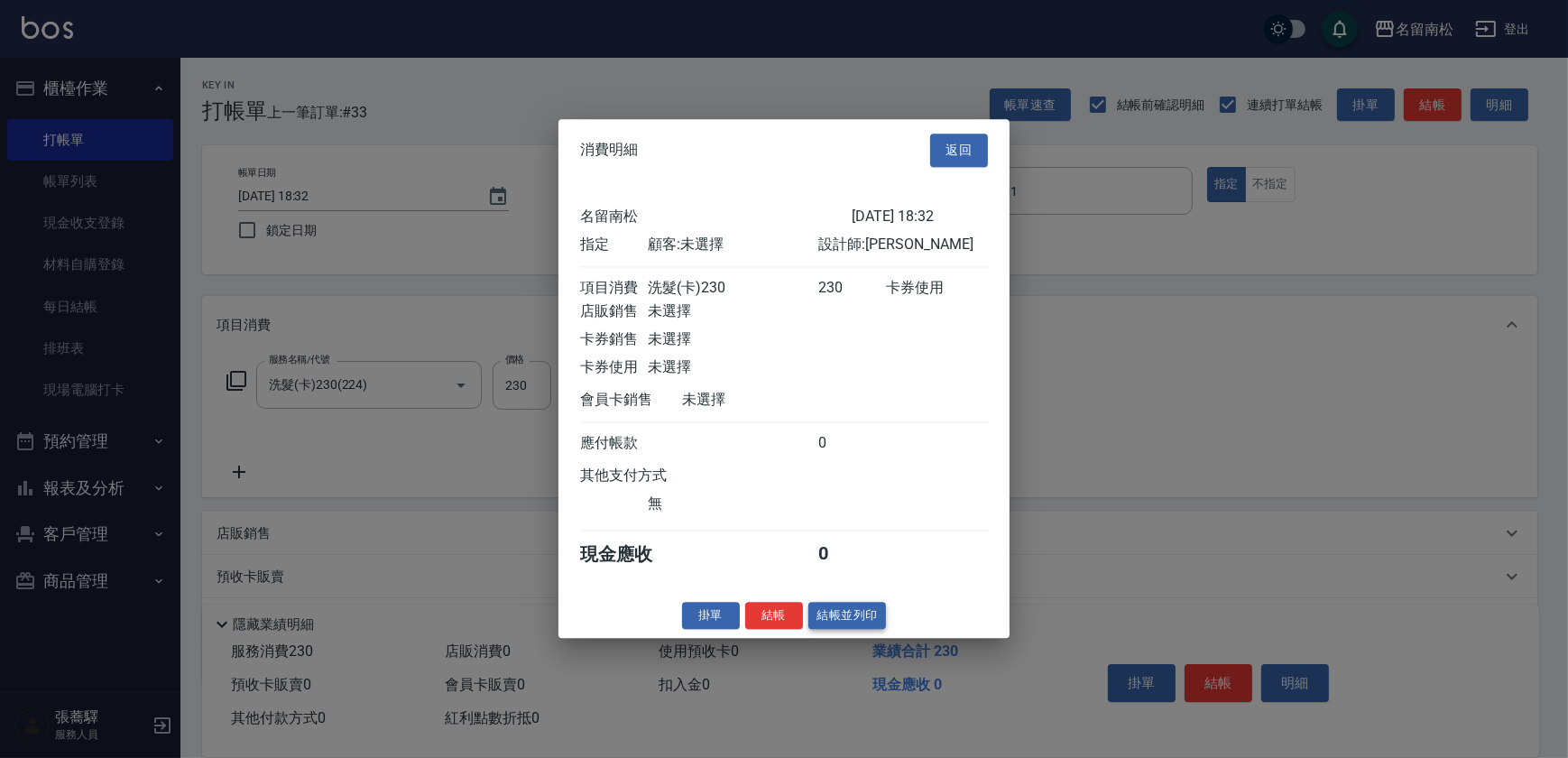
click at [835, 619] on button "結帳並列印" at bounding box center [848, 616] width 78 height 28
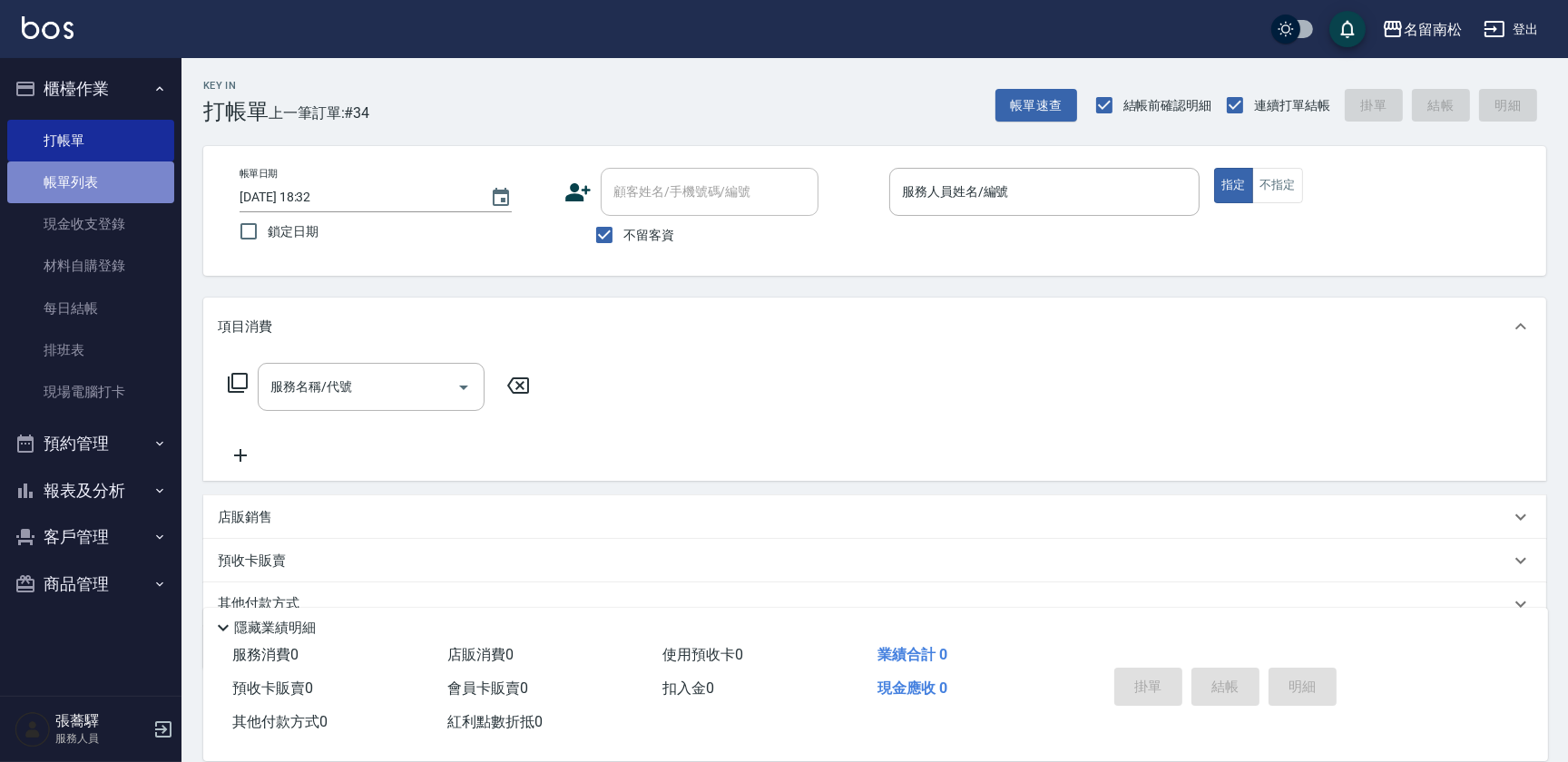
click at [101, 189] on link "帳單列表" at bounding box center [90, 182] width 167 height 41
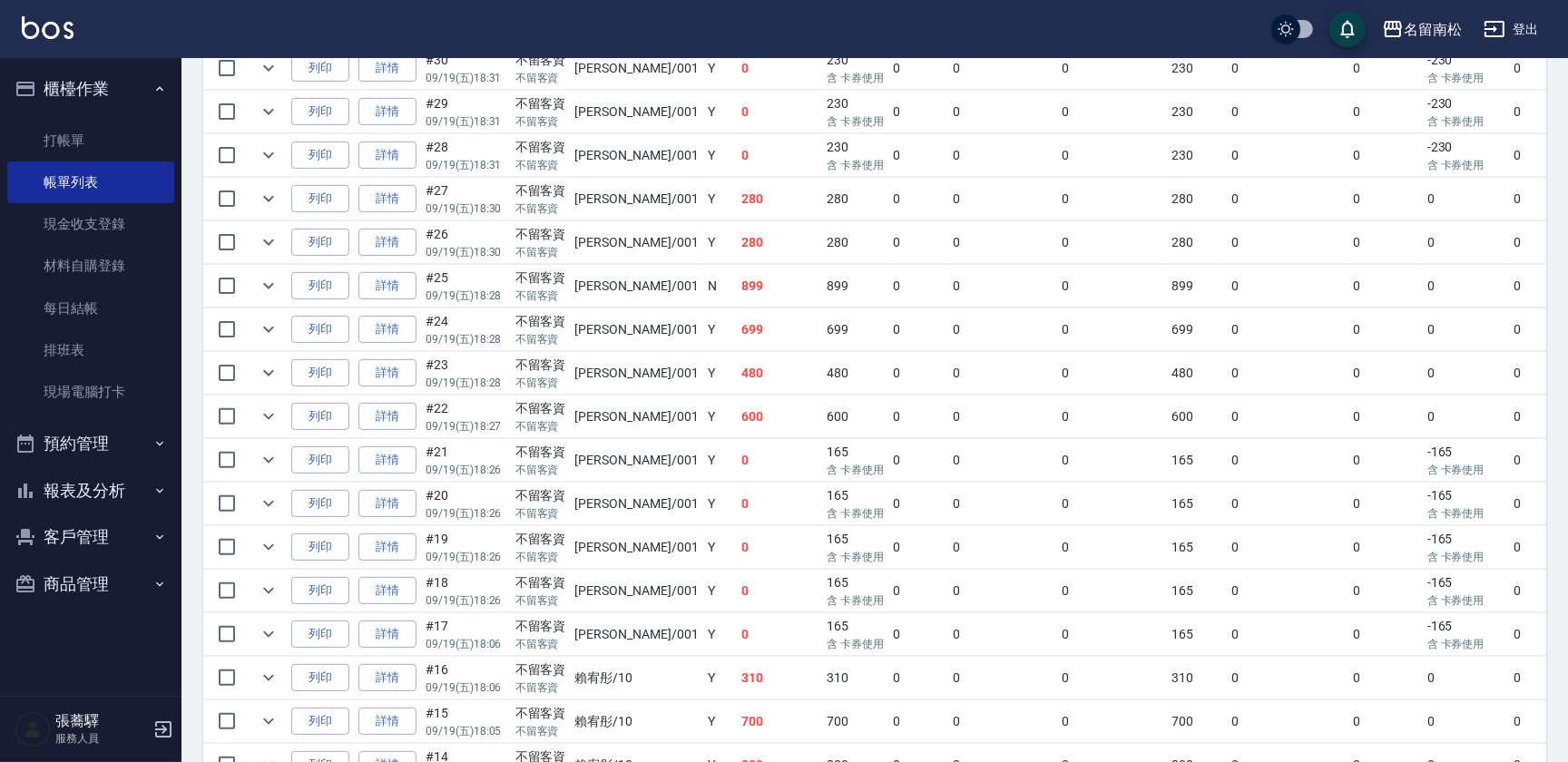
scroll to position [1340, 0]
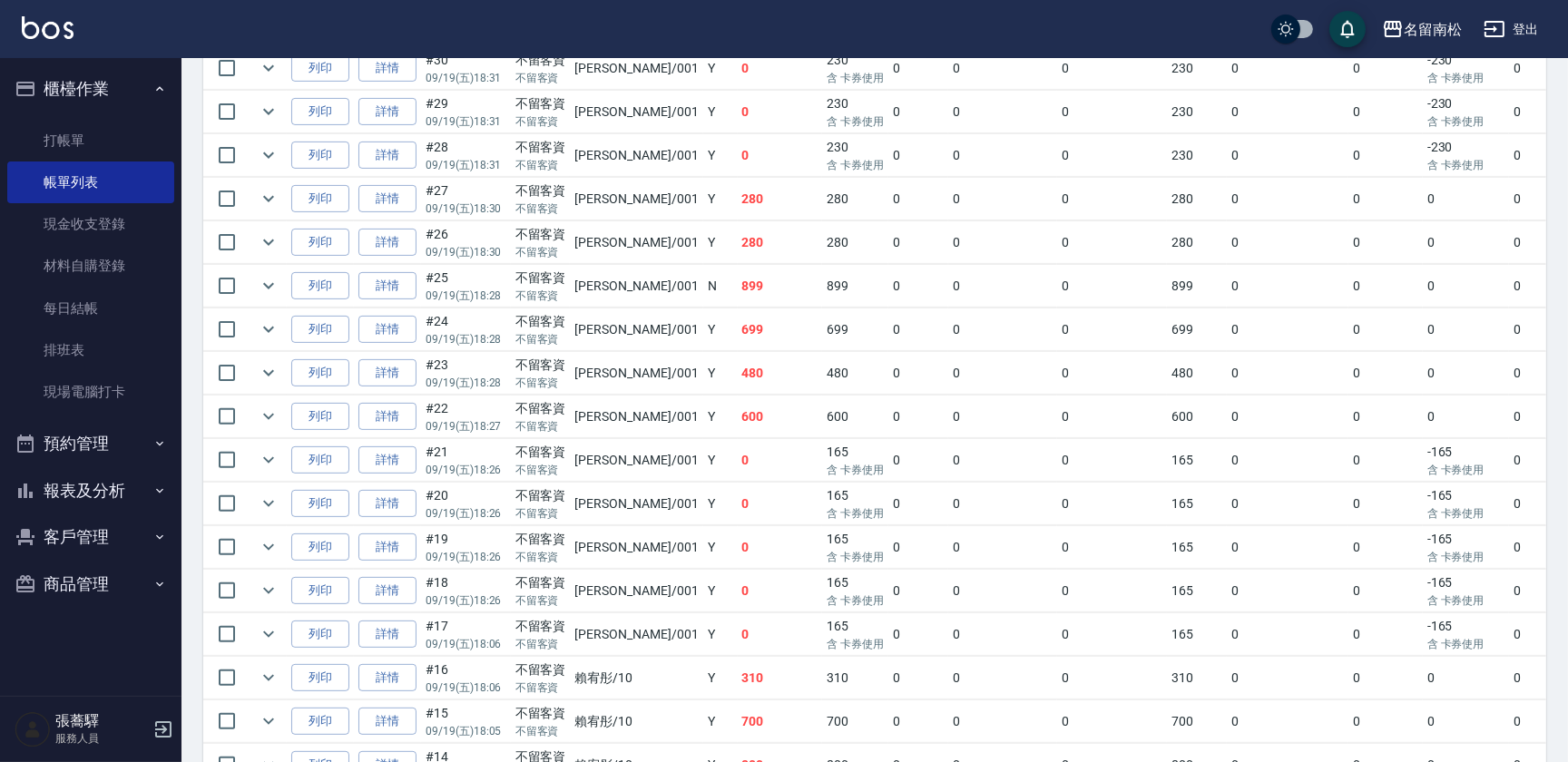
click at [1566, 224] on div "ORDERS 帳單列表 新開單 [DATE] [DATE] [DATE] [DATE] 設計師編號/姓名 設計師編號/姓名 顧客編號/姓名 顧客編號/姓名 其…" at bounding box center [875, 404] width 1386 height 2040
drag, startPoint x: 1566, startPoint y: 223, endPoint x: 1579, endPoint y: 253, distance: 32.7
click at [1567, 253] on html "名留南松 登出 櫃檯作業 打帳單 帳單列表 現金收支登錄 材料自購登錄 每日結帳 排班表 現場電腦打卡 預約管理 預約管理 單日預約紀錄 單週預約紀錄 報表及…" at bounding box center [784, 376] width 1568 height 2098
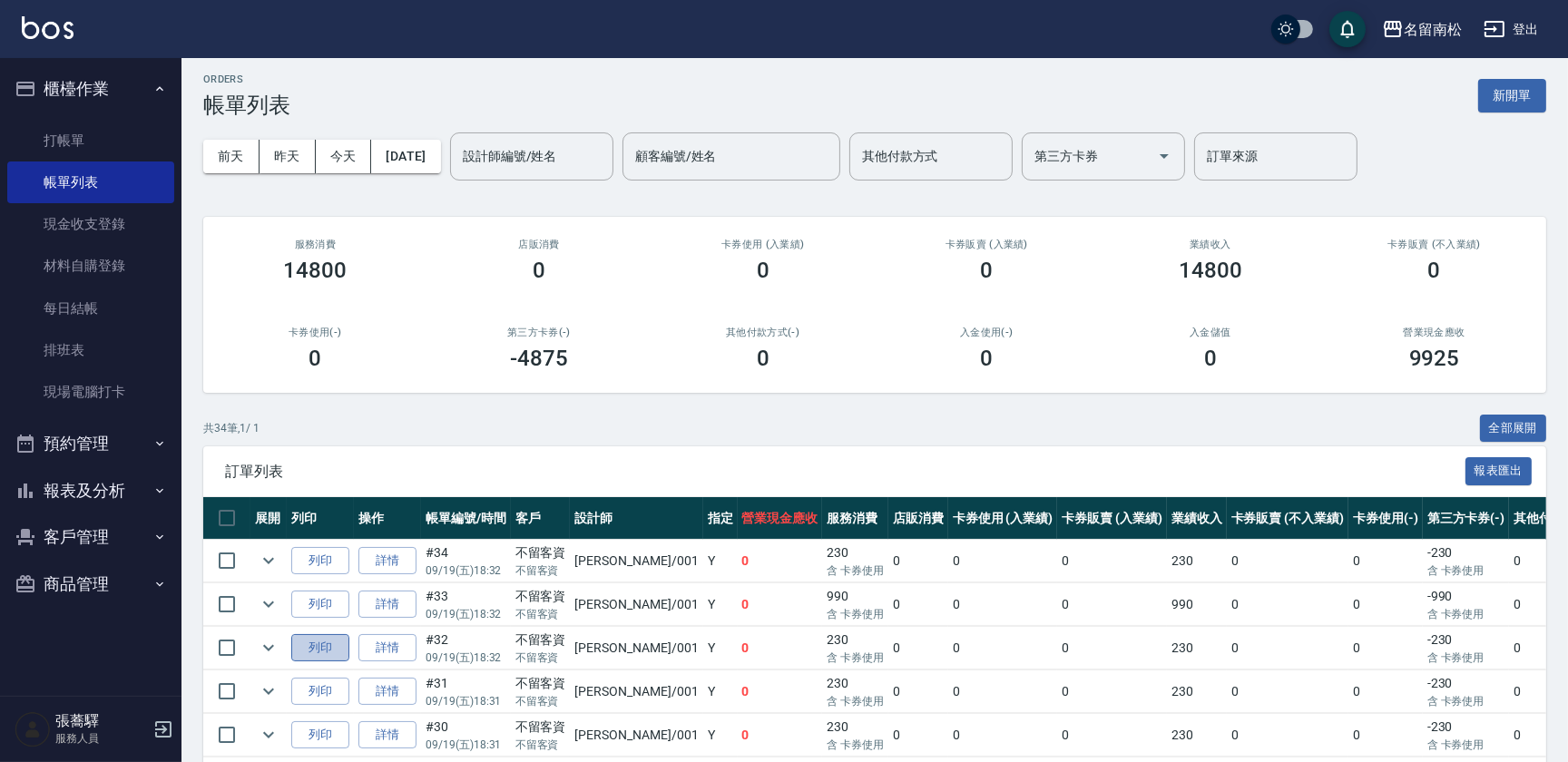
click at [323, 647] on button "列印" at bounding box center [319, 648] width 58 height 29
click at [330, 607] on button "列印" at bounding box center [319, 605] width 58 height 29
click at [312, 557] on button "列印" at bounding box center [319, 561] width 58 height 29
click at [87, 126] on link "打帳單" at bounding box center [90, 141] width 167 height 41
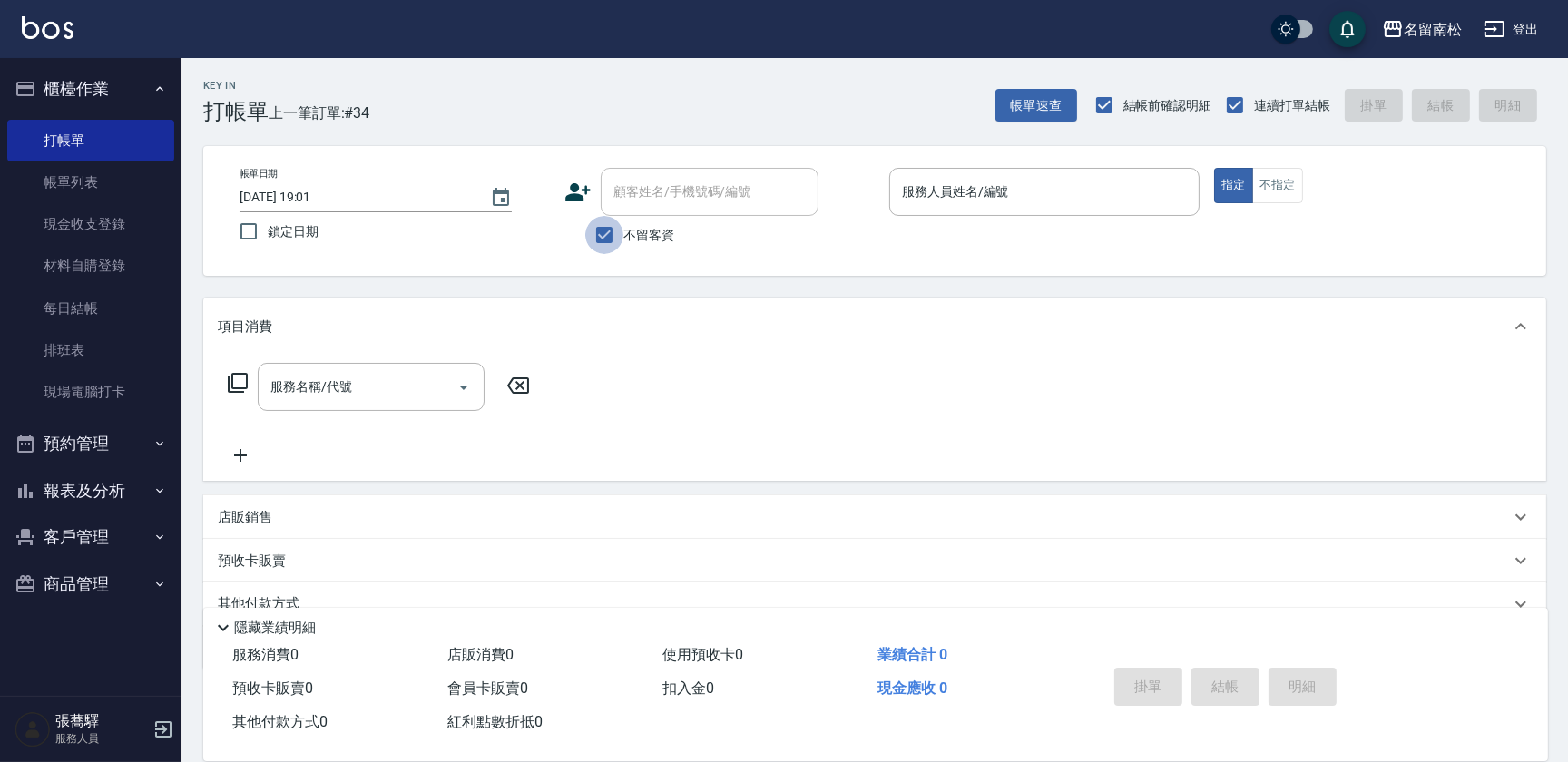
click at [609, 236] on input "不留客資" at bounding box center [604, 235] width 38 height 38
click at [676, 206] on input "顧客姓名/手機號碼/編號" at bounding box center [695, 192] width 174 height 31
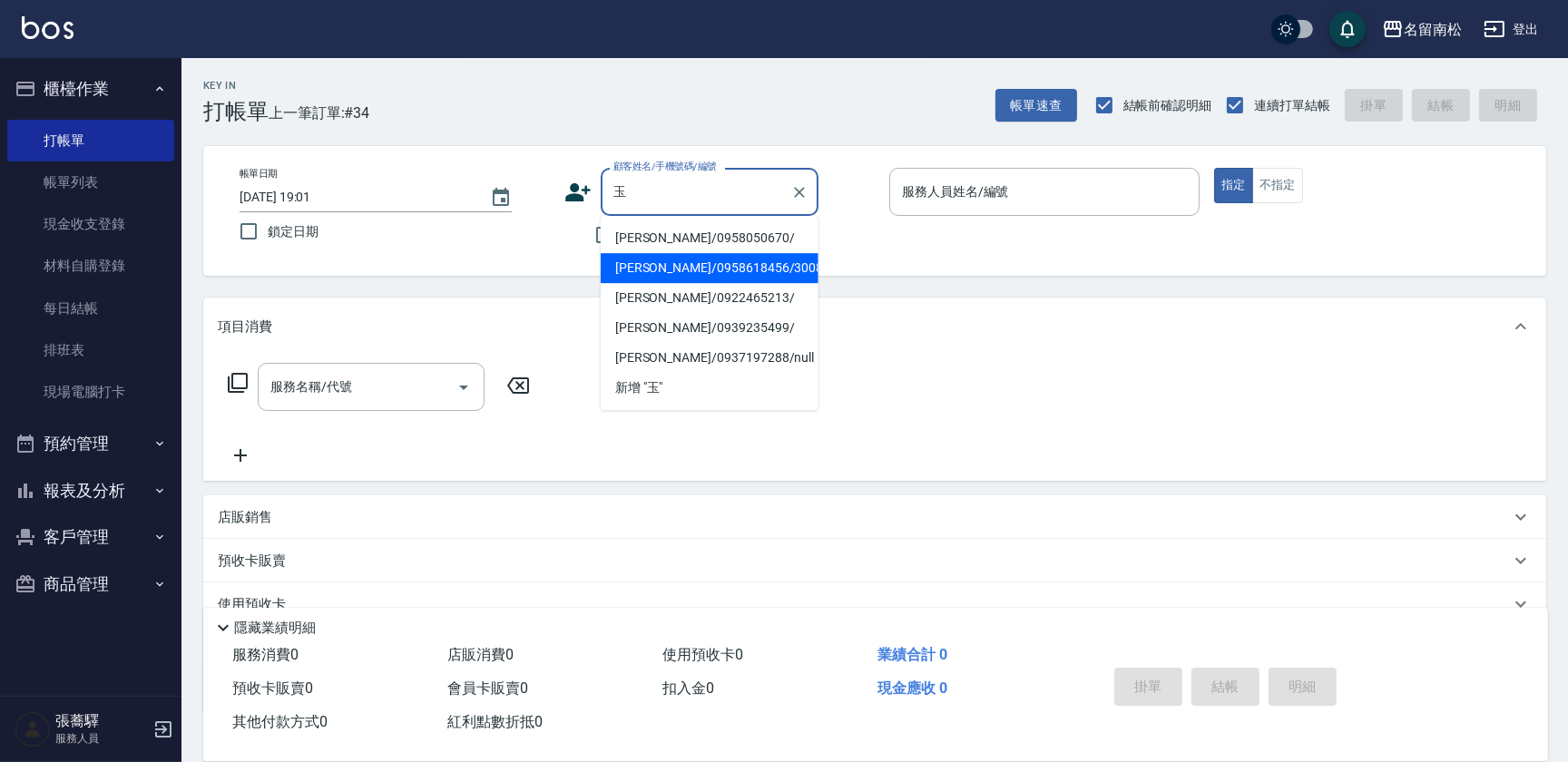
click at [677, 264] on li "[PERSON_NAME]/0958618456/3008" at bounding box center [710, 267] width 218 height 29
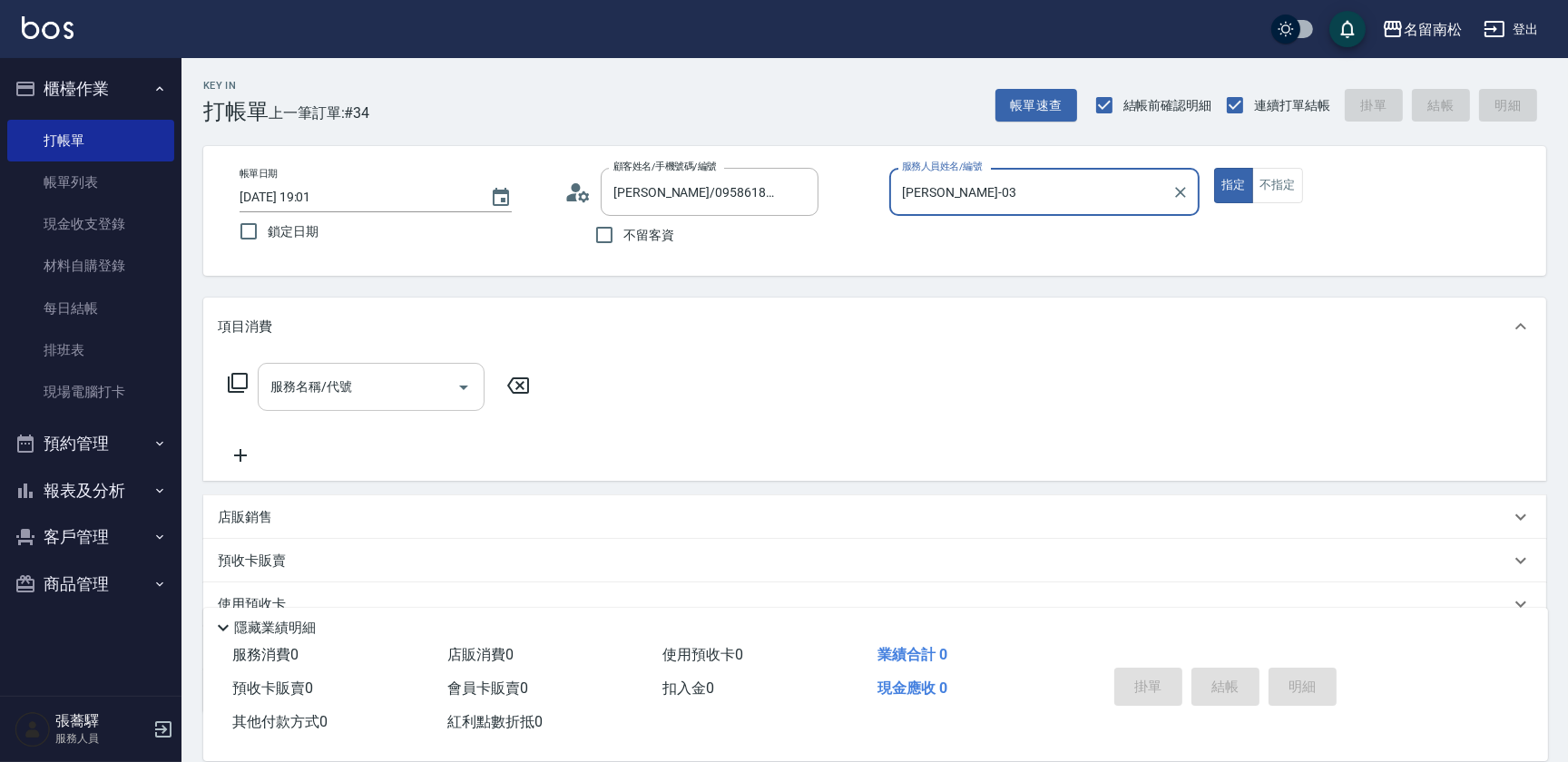
click at [345, 368] on div "服務名稱/代號" at bounding box center [371, 386] width 227 height 48
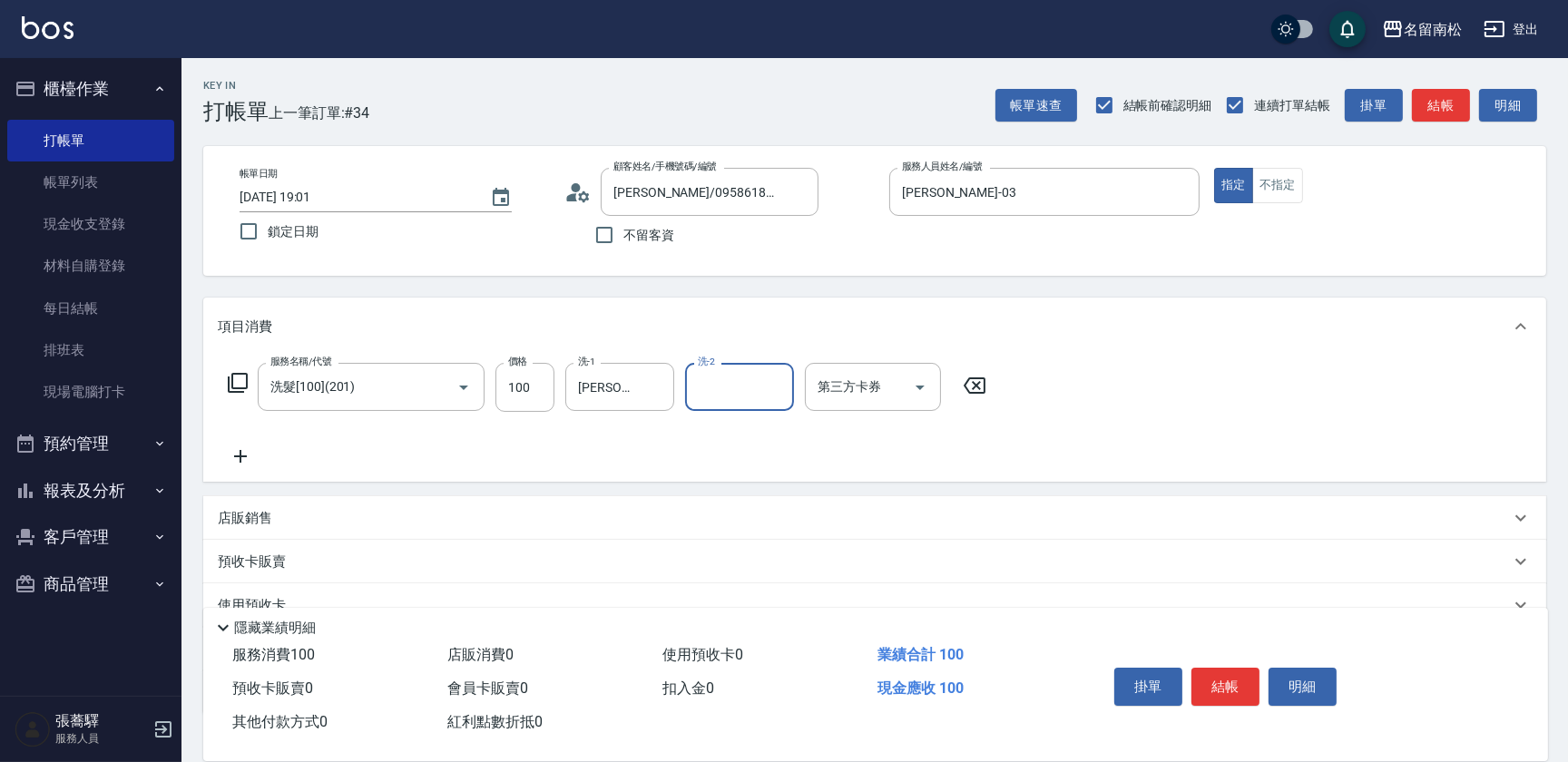
click at [235, 446] on icon at bounding box center [241, 456] width 45 height 22
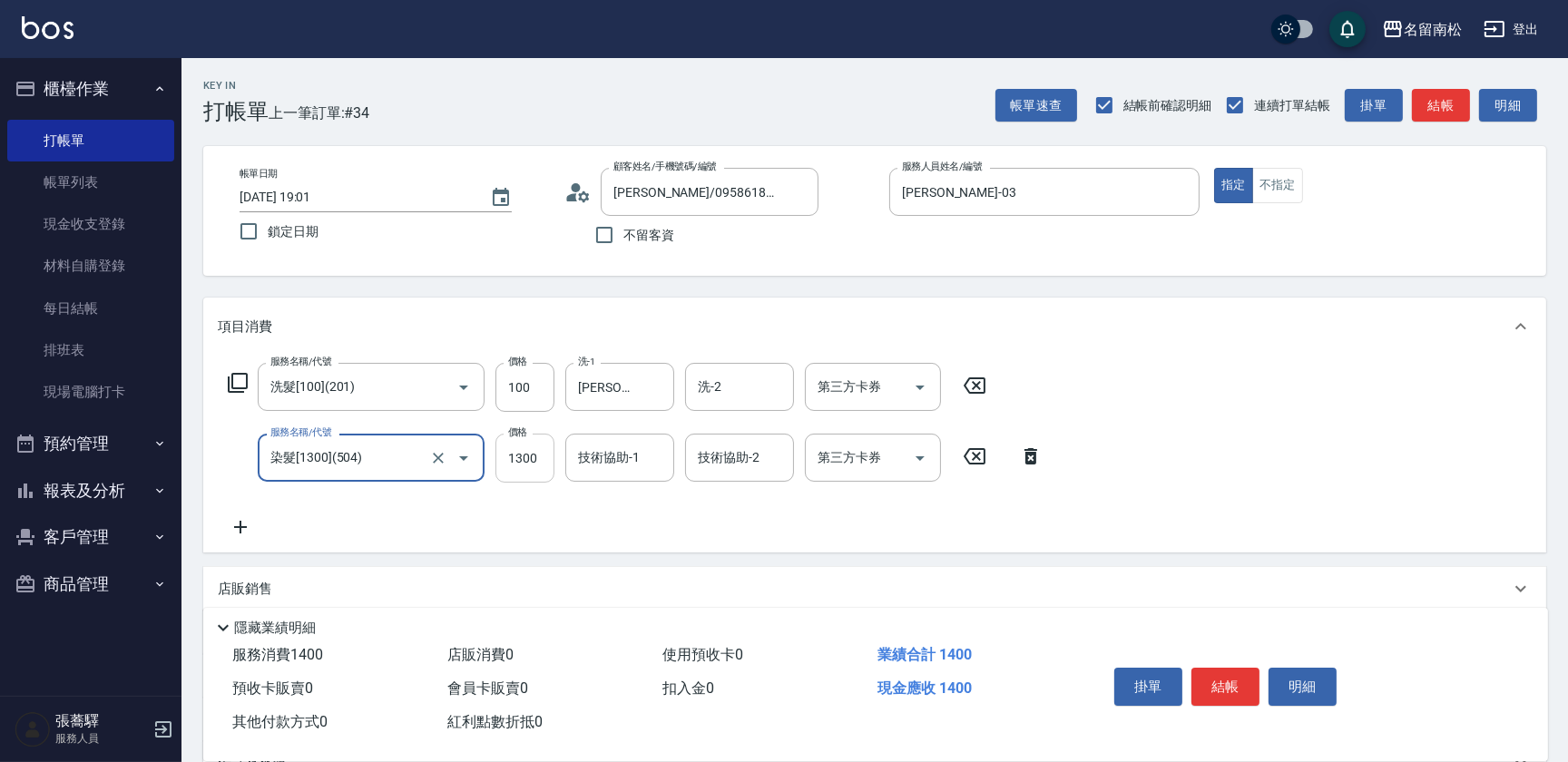
click at [526, 464] on input "1300" at bounding box center [525, 458] width 59 height 49
click at [1221, 680] on button "結帳" at bounding box center [1225, 686] width 68 height 38
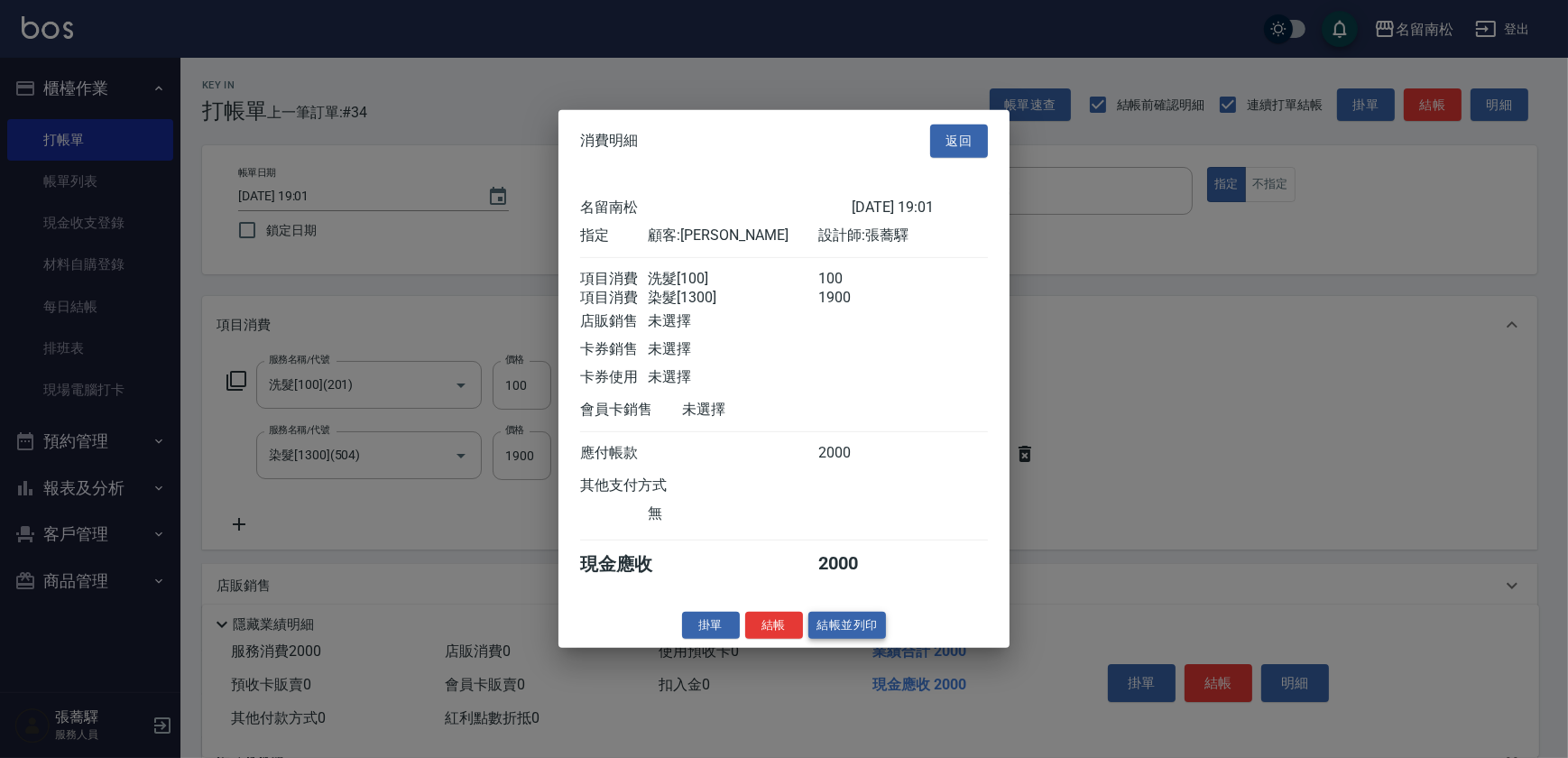
click at [839, 626] on button "結帳並列印" at bounding box center [848, 625] width 78 height 28
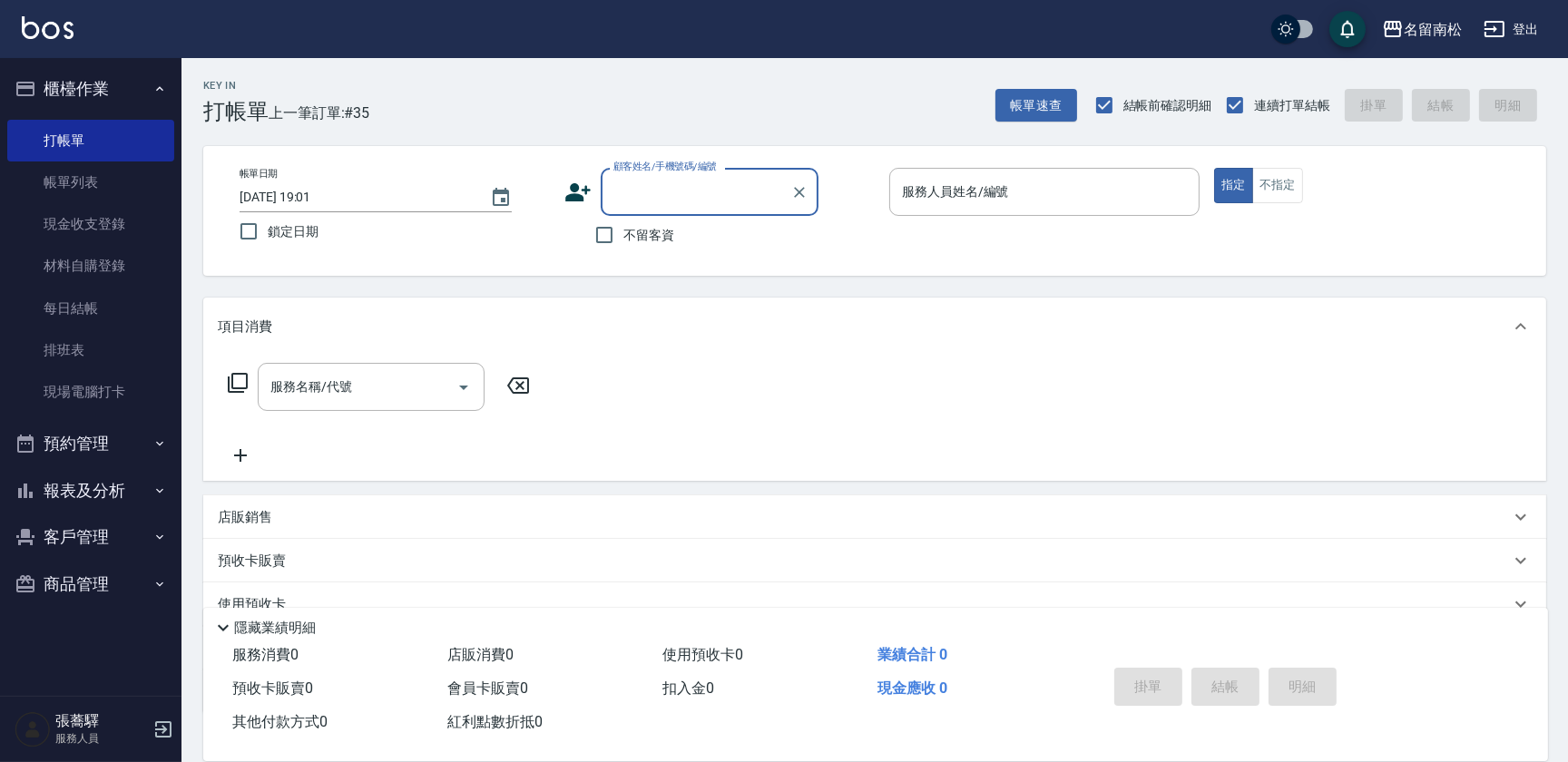
drag, startPoint x: 598, startPoint y: 234, endPoint x: 632, endPoint y: 234, distance: 34.0
click at [599, 234] on input "不留客資" at bounding box center [604, 235] width 38 height 38
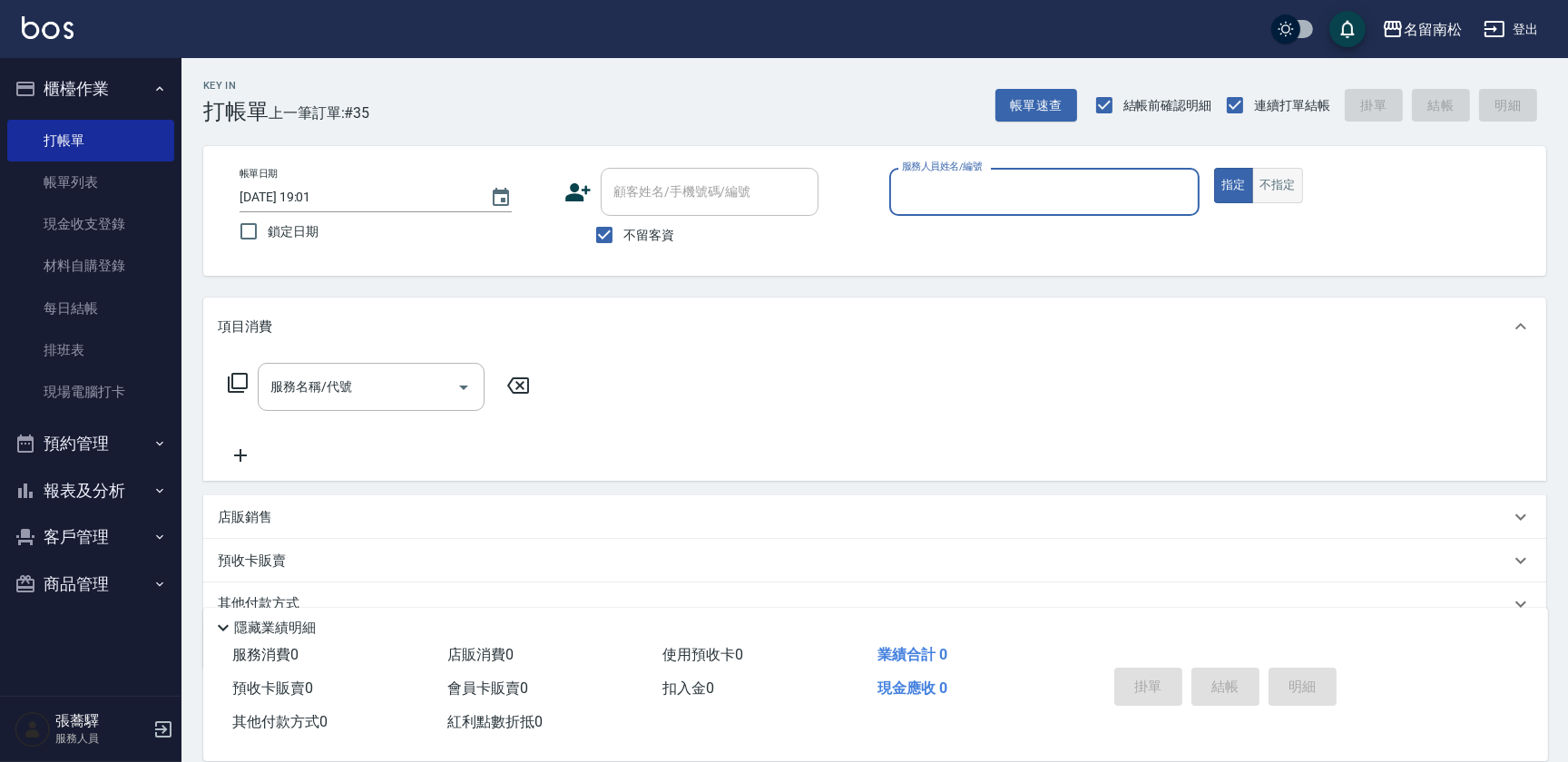
click at [1267, 172] on button "不指定" at bounding box center [1278, 186] width 51 height 35
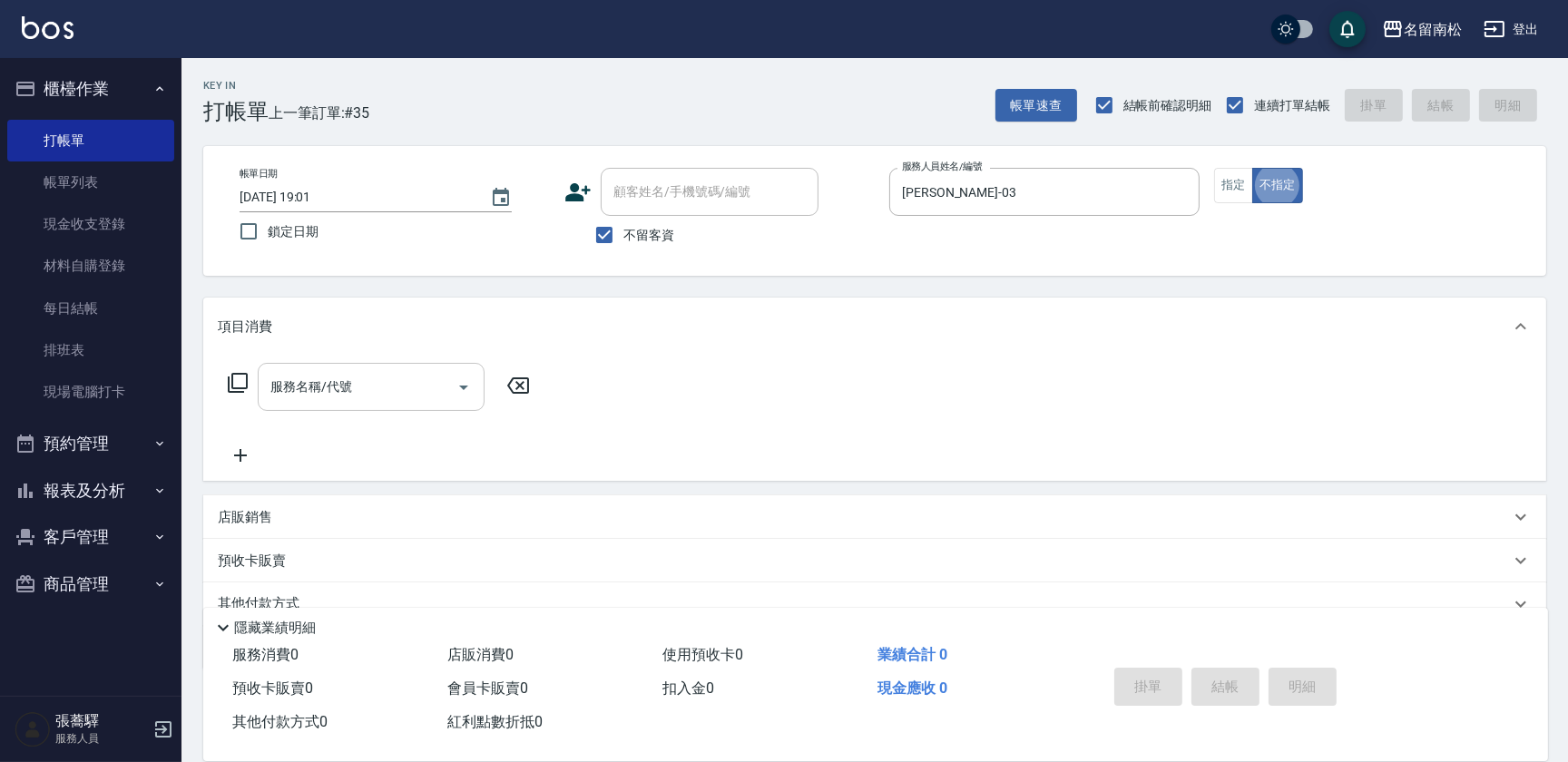
click at [402, 396] on input "服務名稱/代號" at bounding box center [357, 386] width 183 height 31
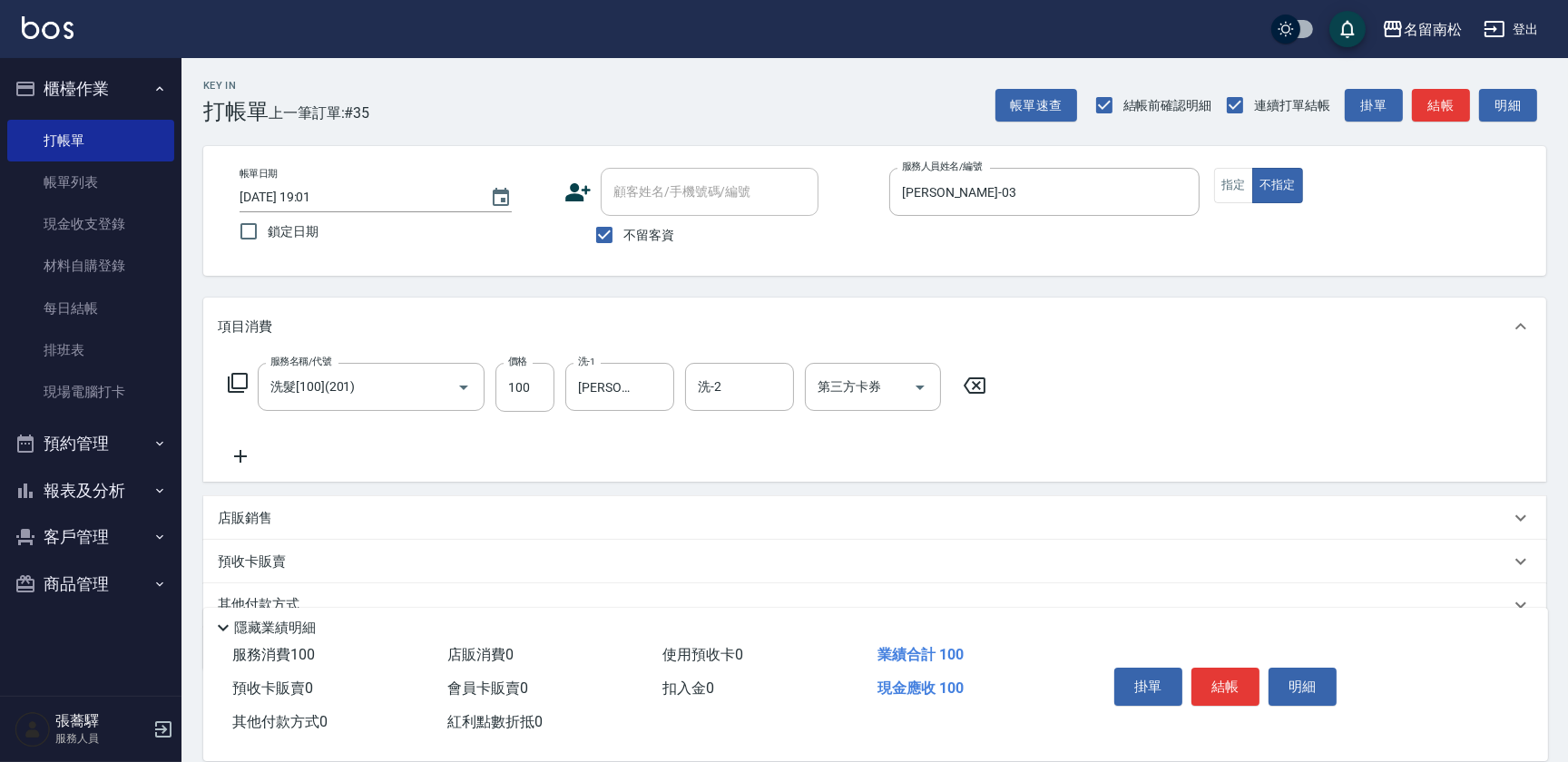
click at [245, 462] on icon at bounding box center [241, 456] width 45 height 22
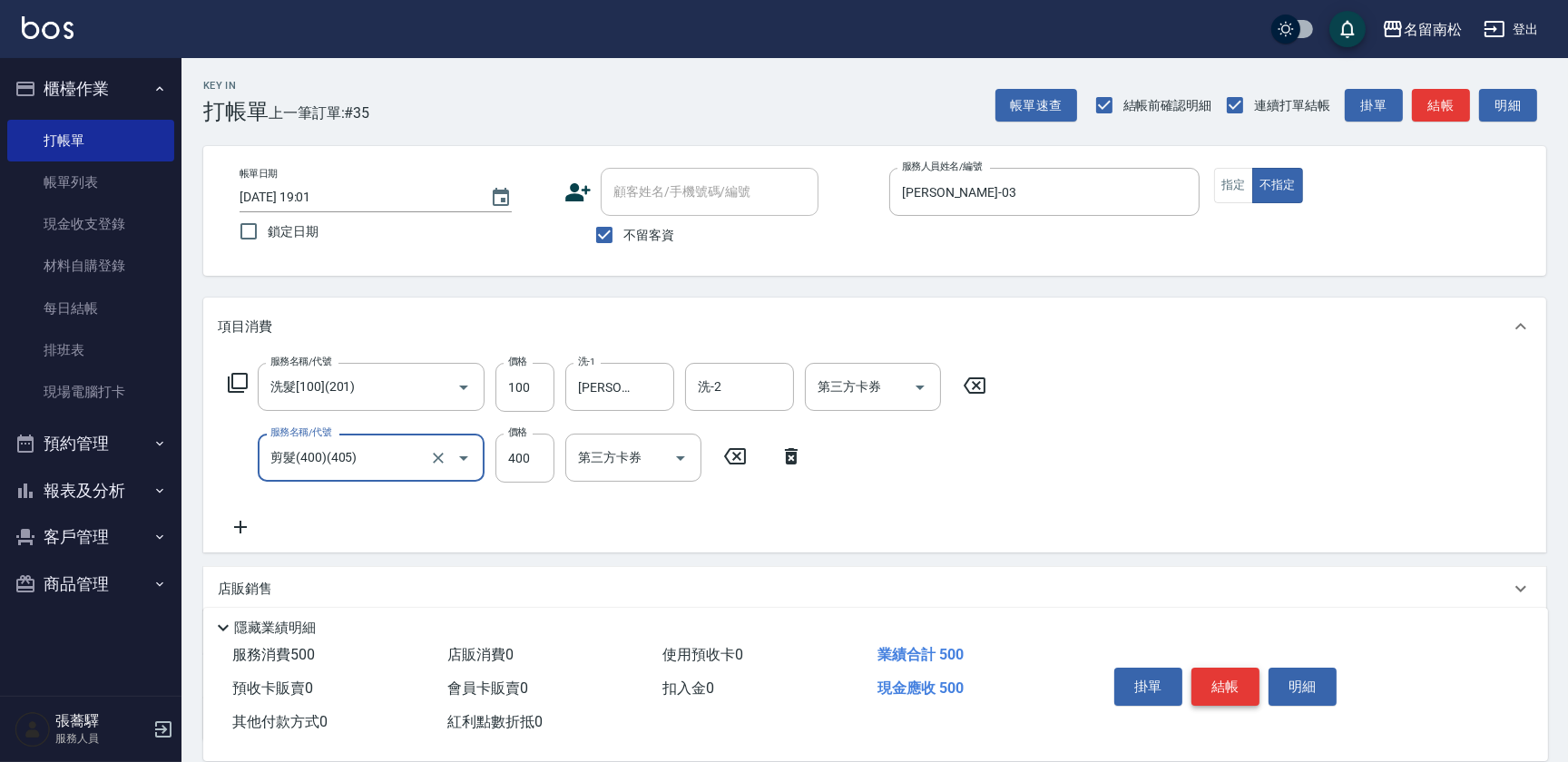
click at [1210, 679] on button "結帳" at bounding box center [1225, 686] width 68 height 38
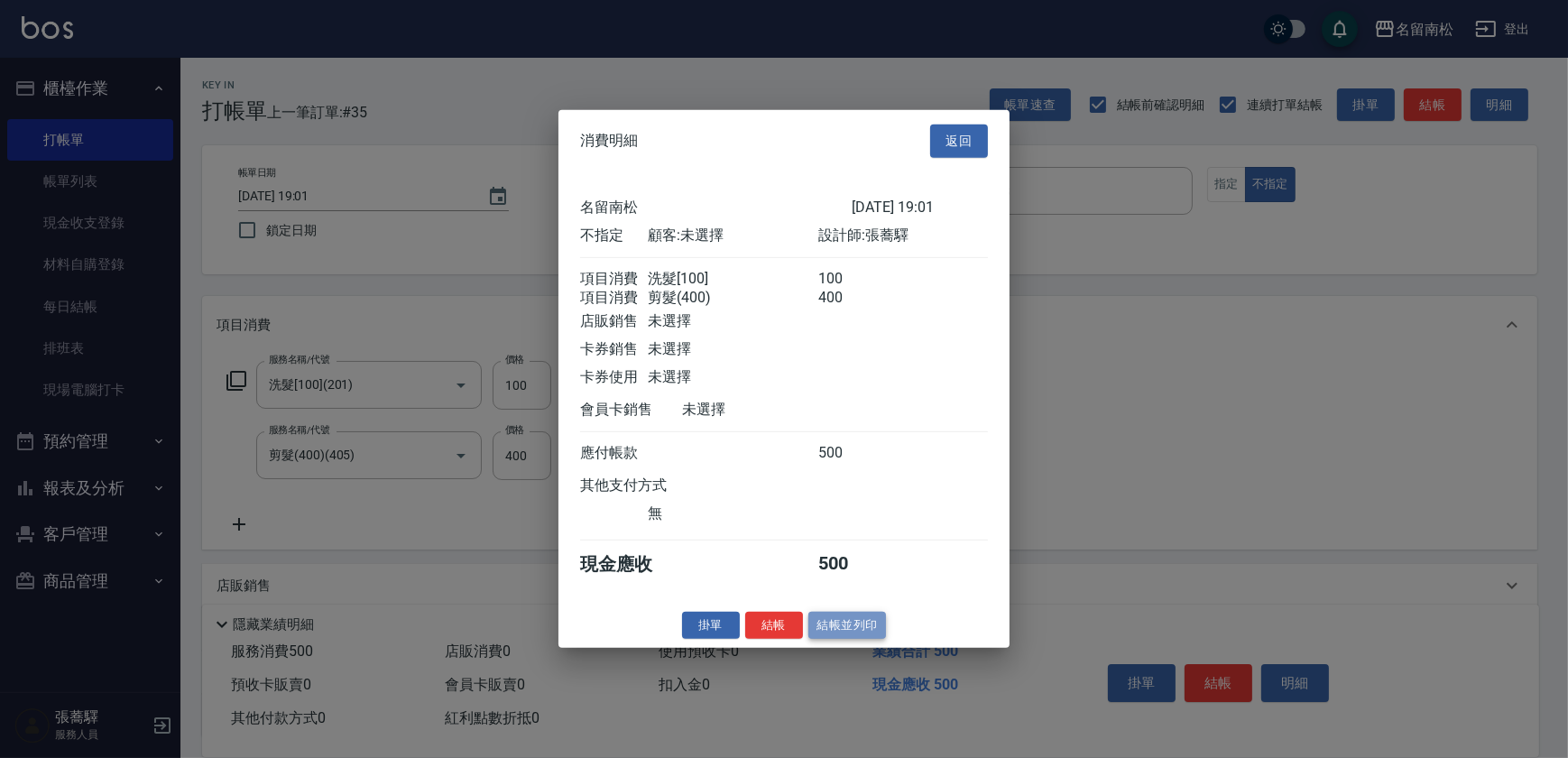
click at [868, 634] on button "結帳並列印" at bounding box center [848, 625] width 78 height 28
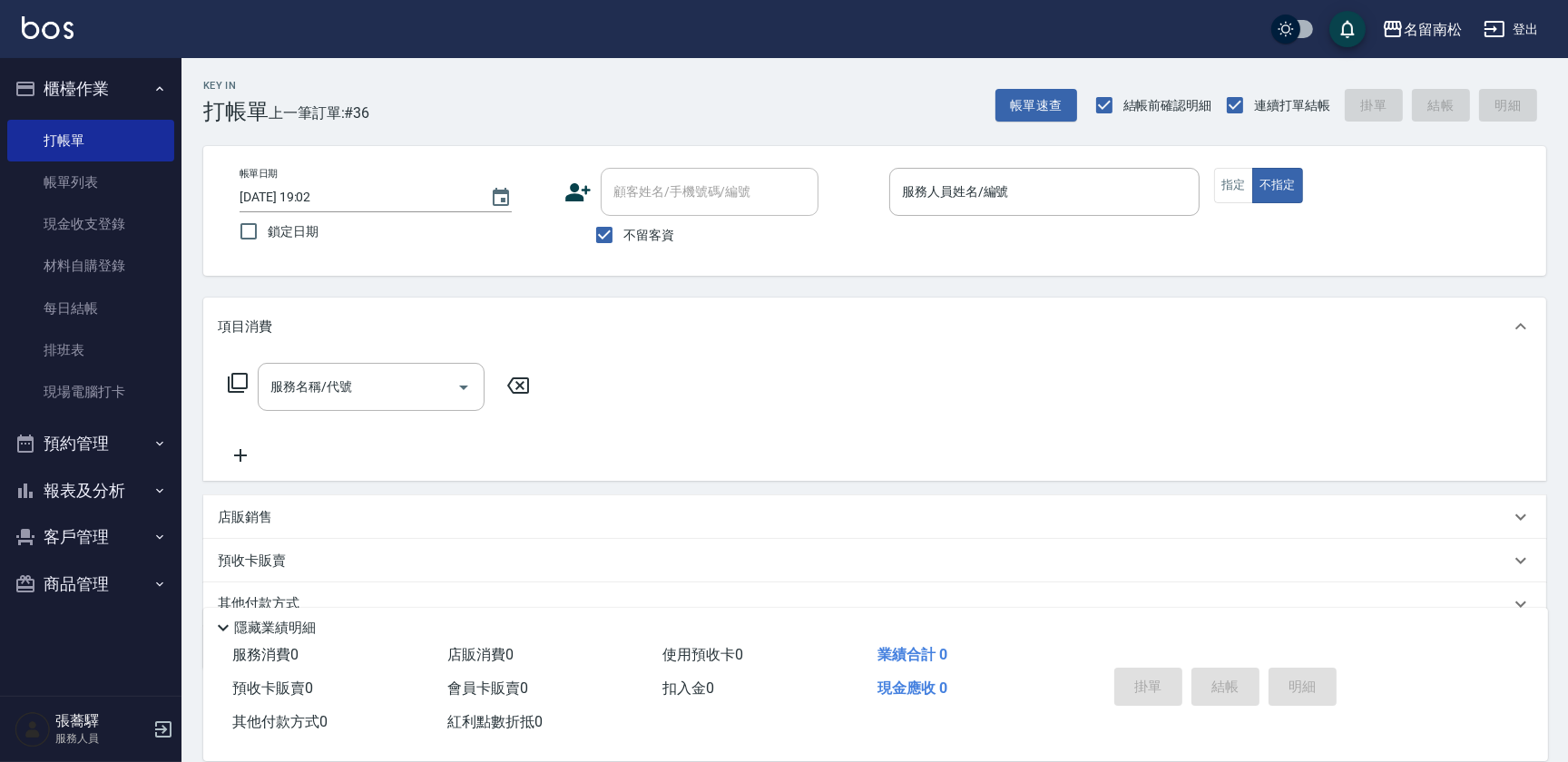
click at [133, 495] on button "報表及分析" at bounding box center [90, 491] width 167 height 47
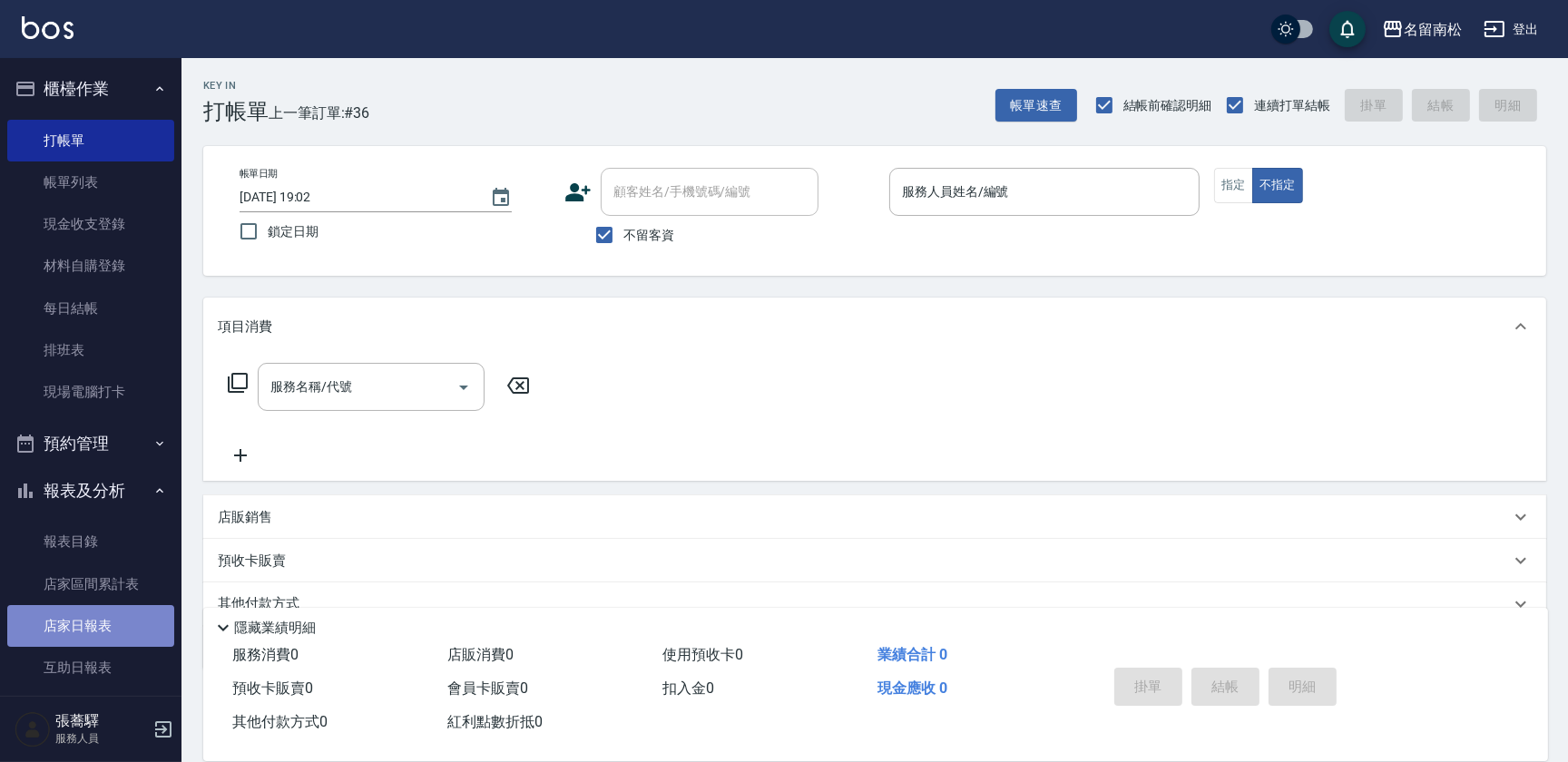
click at [108, 623] on link "店家日報表" at bounding box center [90, 626] width 167 height 41
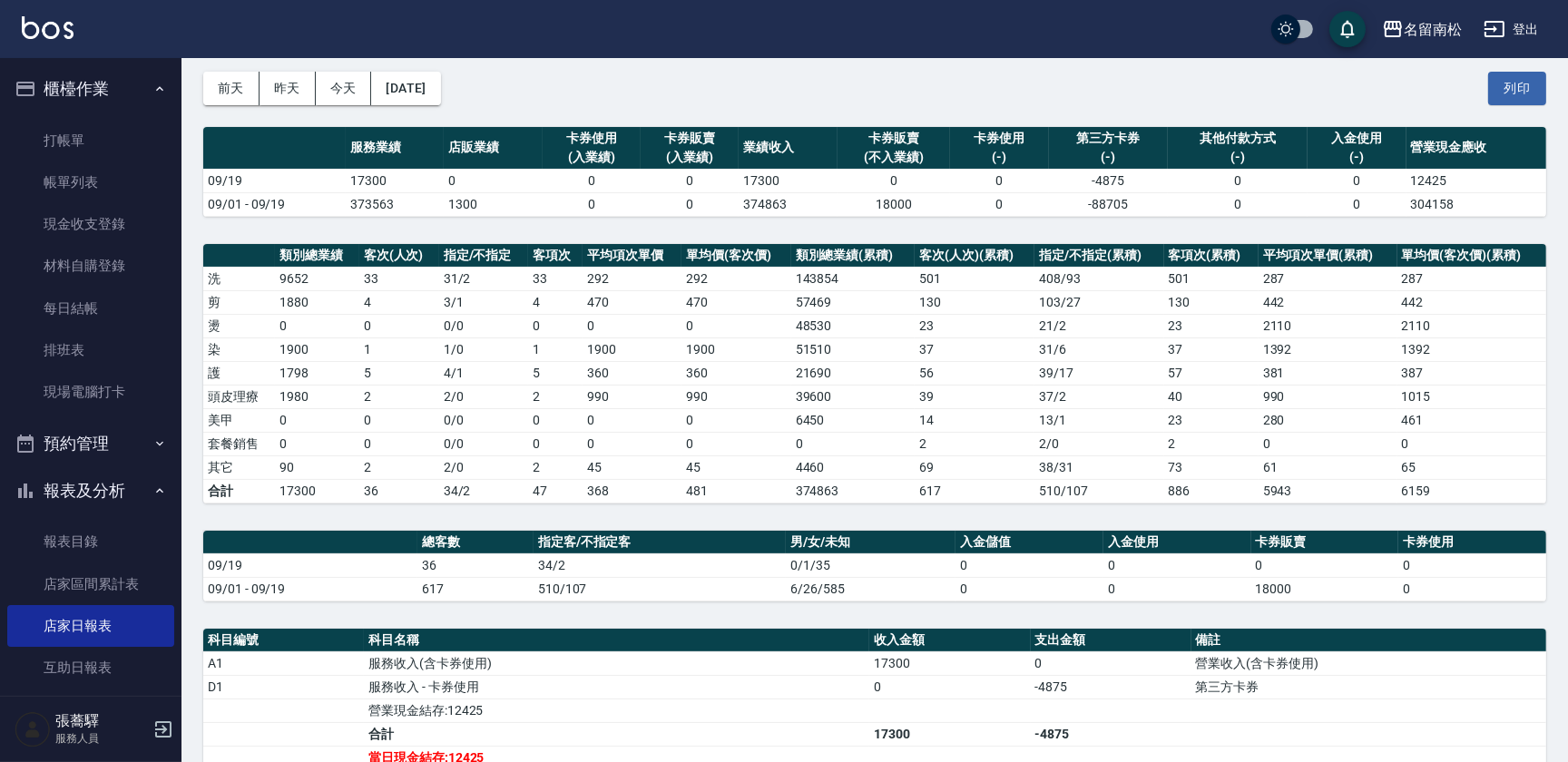
scroll to position [45, 0]
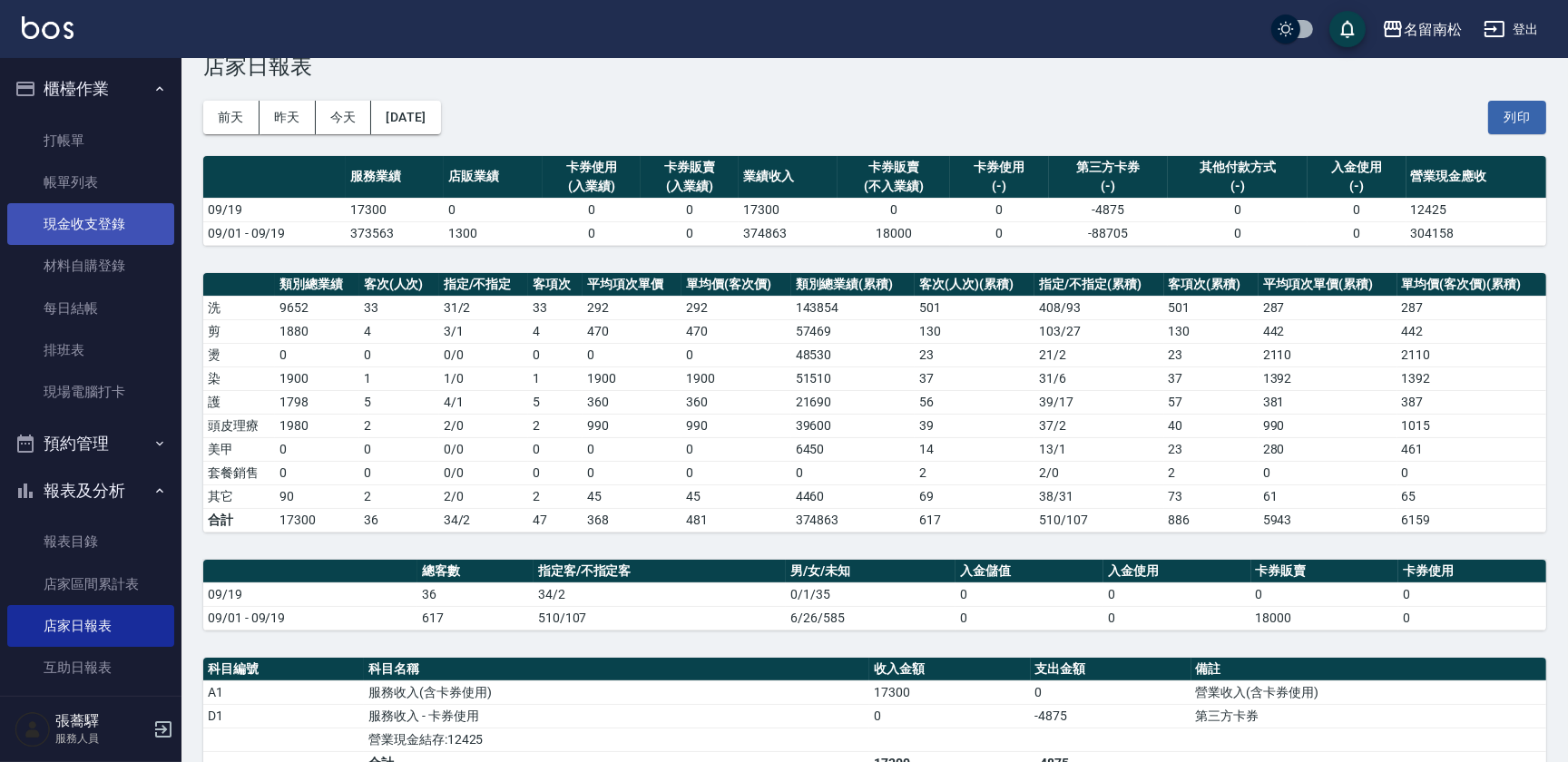
click at [145, 229] on link "現金收支登錄" at bounding box center [90, 224] width 167 height 41
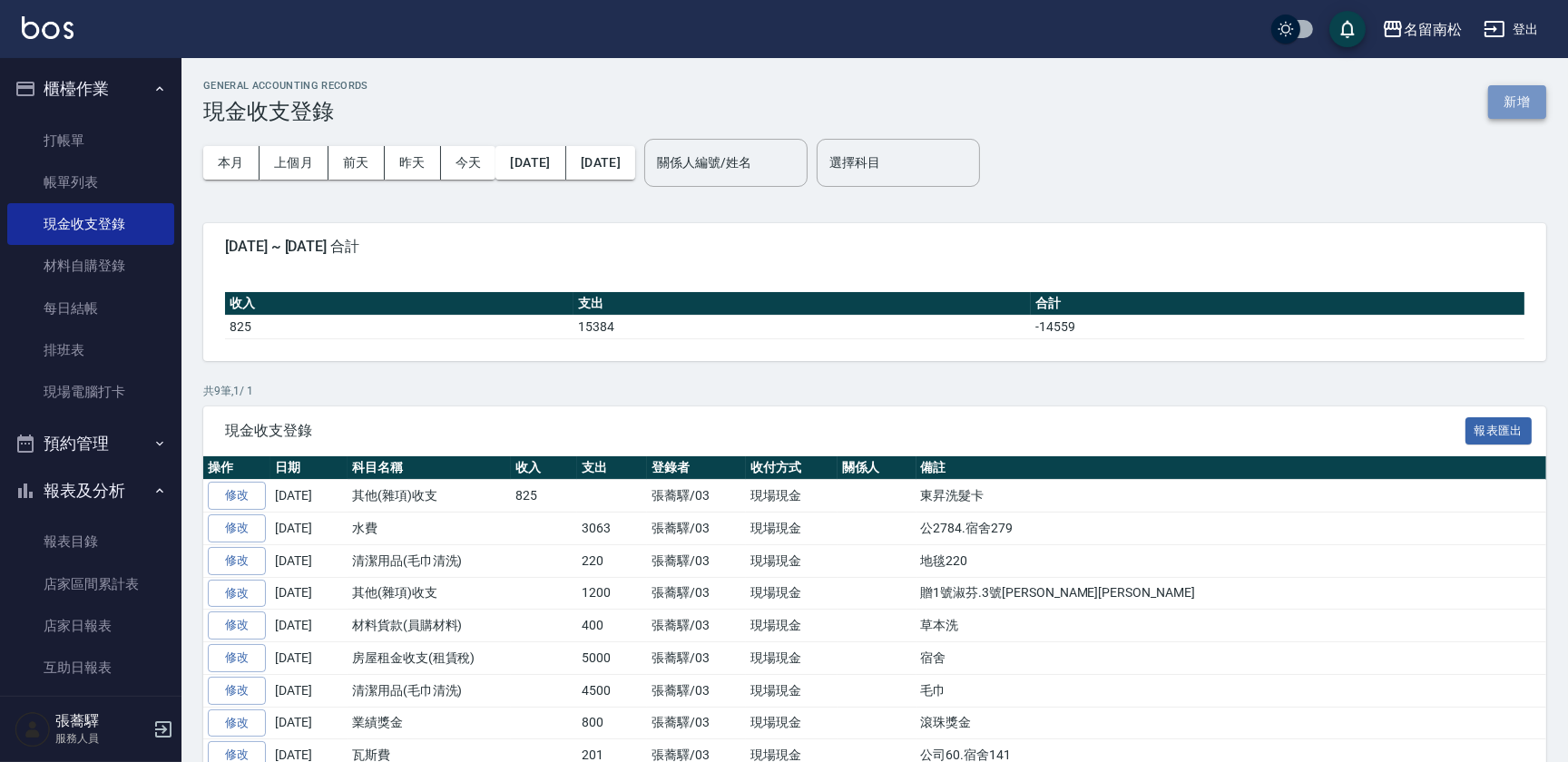
click at [1532, 100] on button "新增" at bounding box center [1517, 102] width 58 height 33
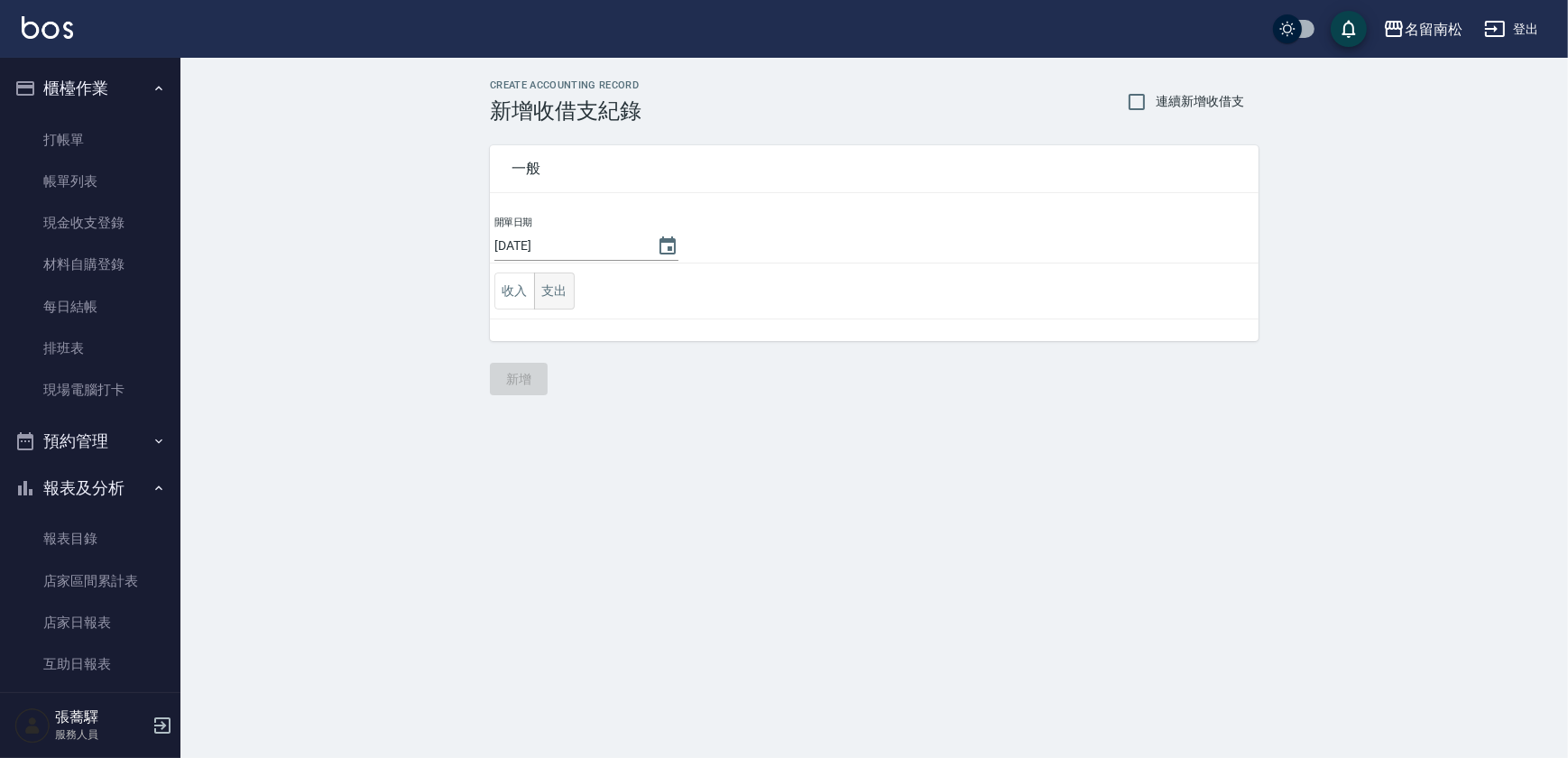
click at [559, 294] on button "支出" at bounding box center [554, 291] width 41 height 37
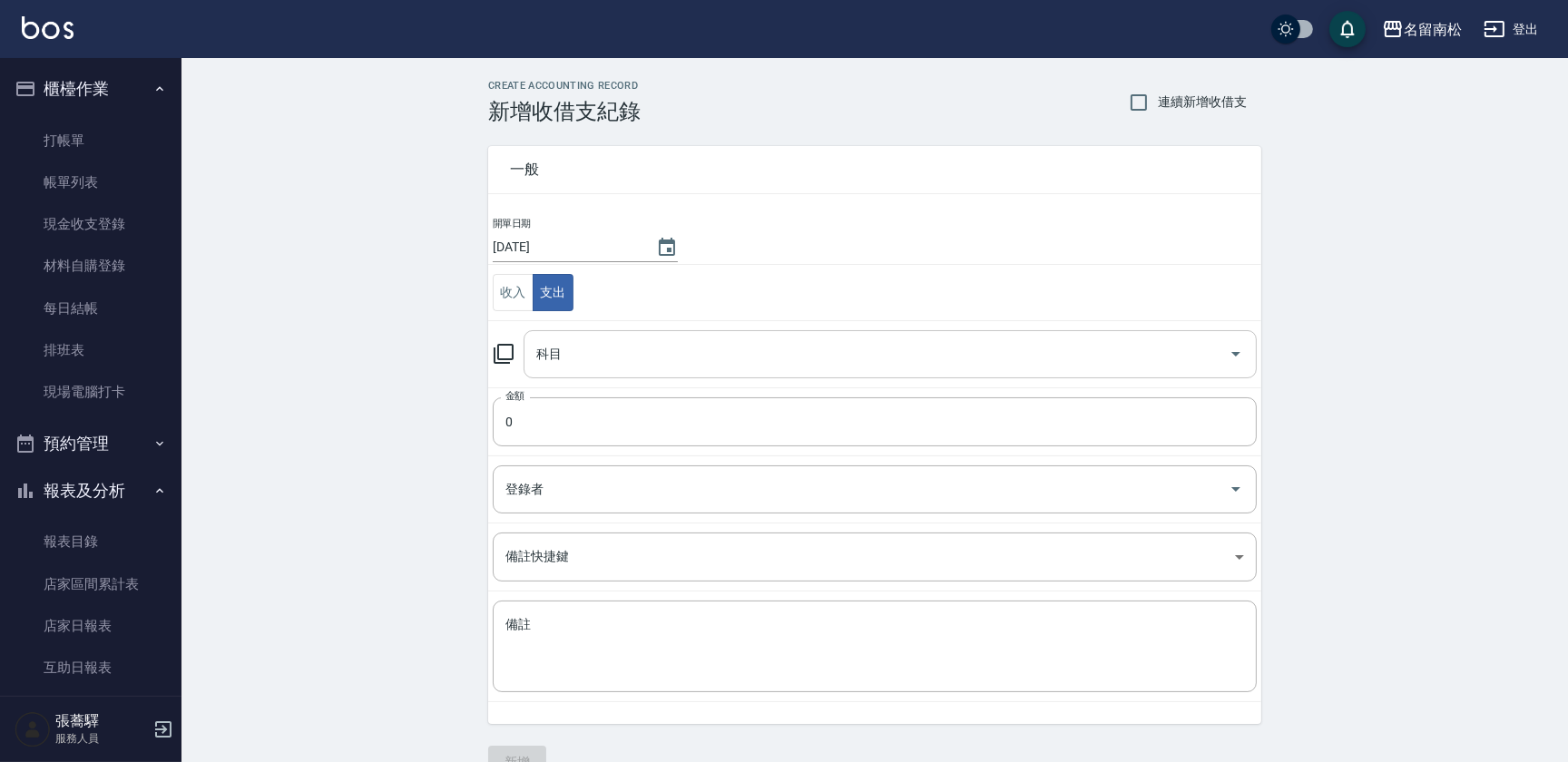
click at [581, 341] on input "科目" at bounding box center [876, 354] width 689 height 31
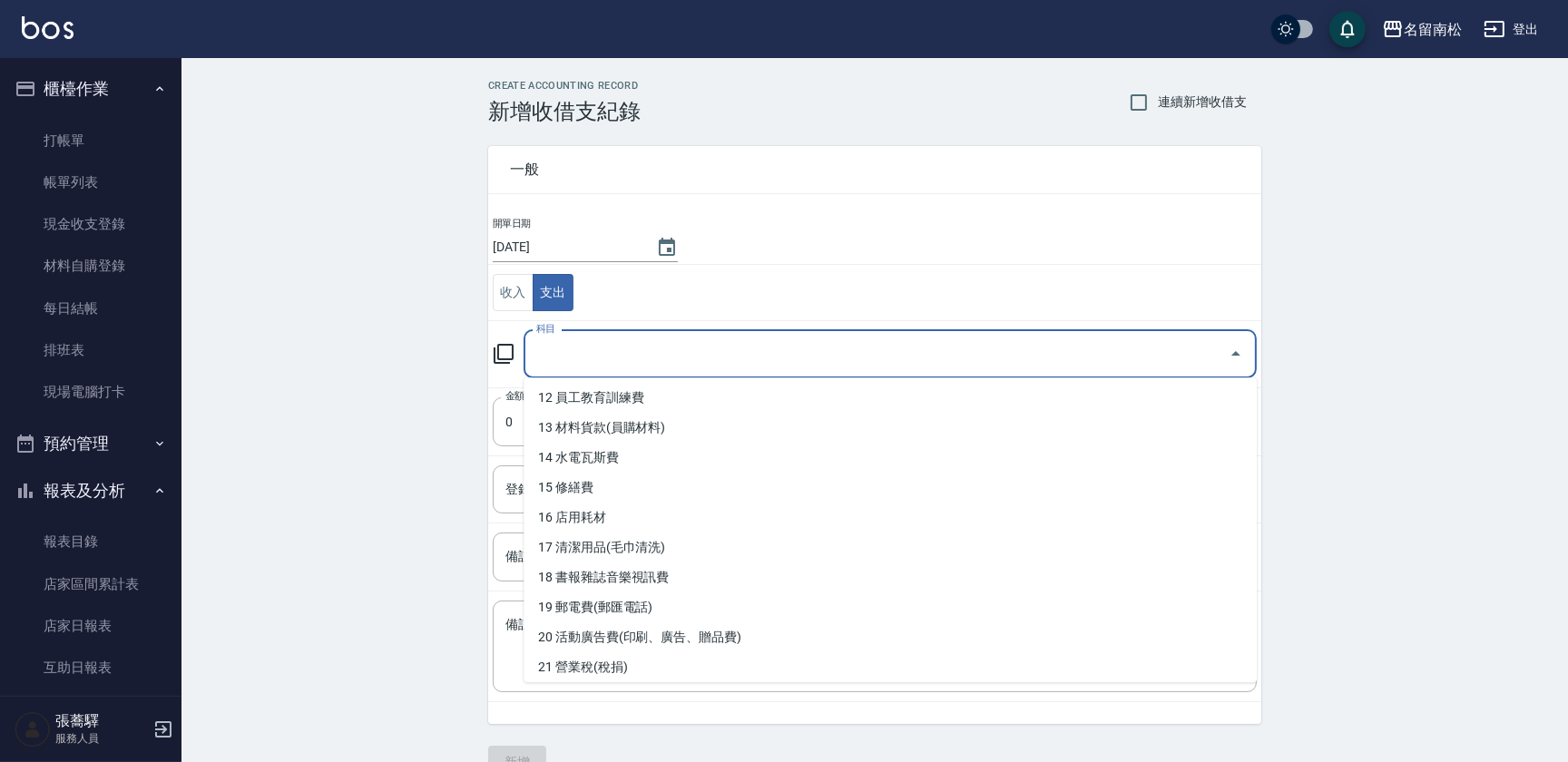
scroll to position [470, 0]
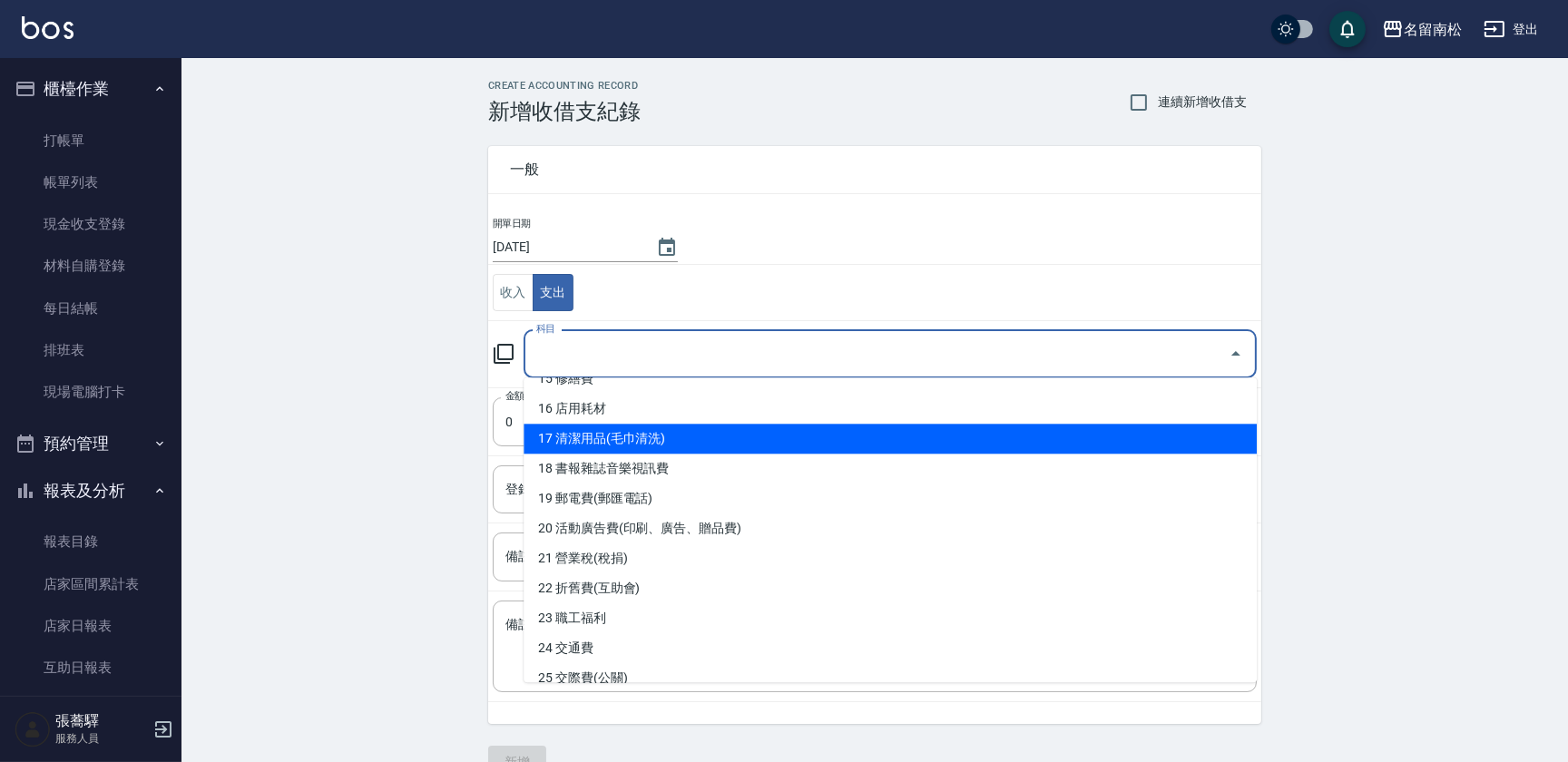
click at [657, 448] on li "17 清潔用品(毛巾清洗)" at bounding box center [891, 439] width 733 height 29
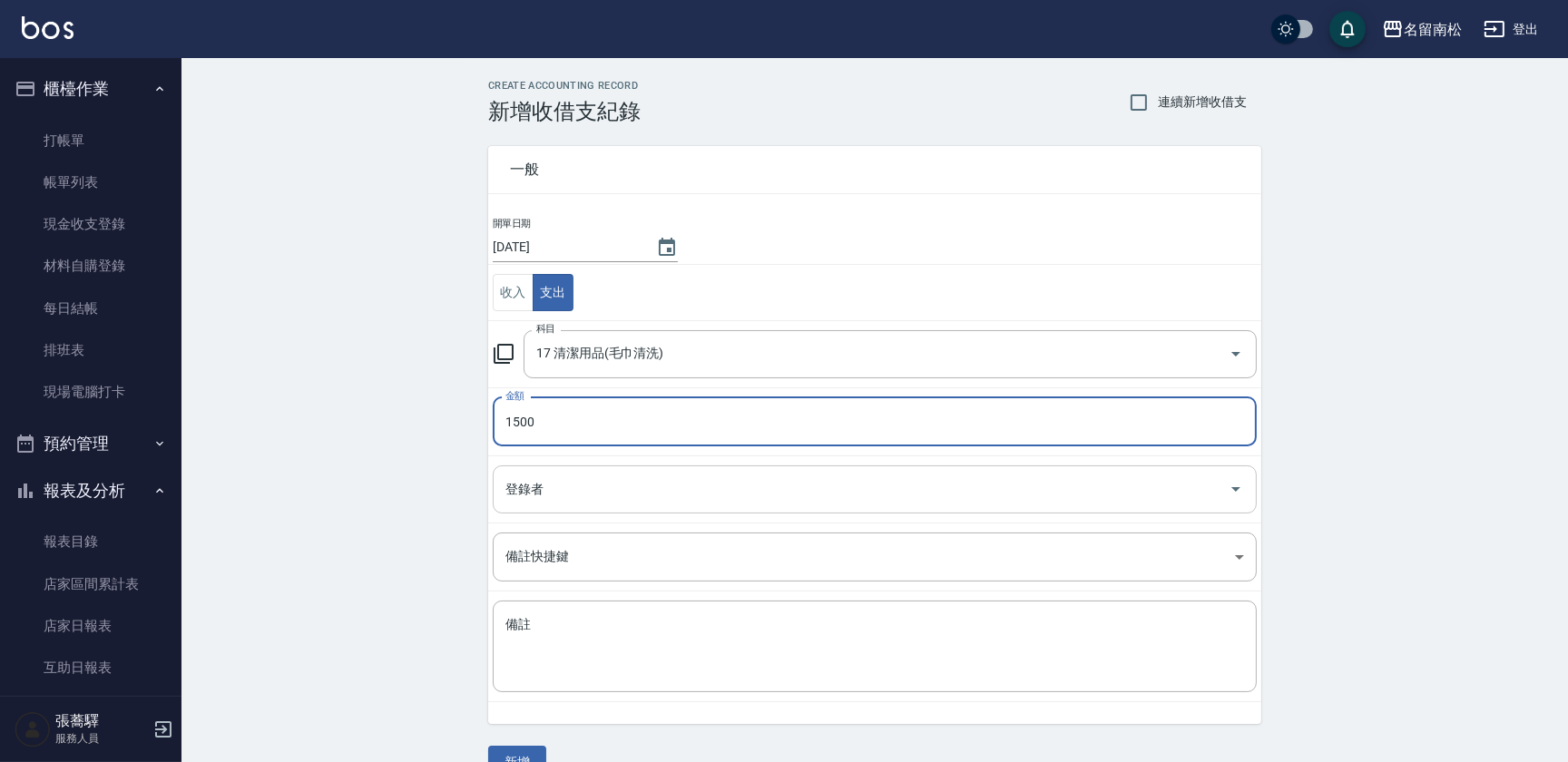
click at [635, 492] on input "登錄者" at bounding box center [860, 490] width 721 height 31
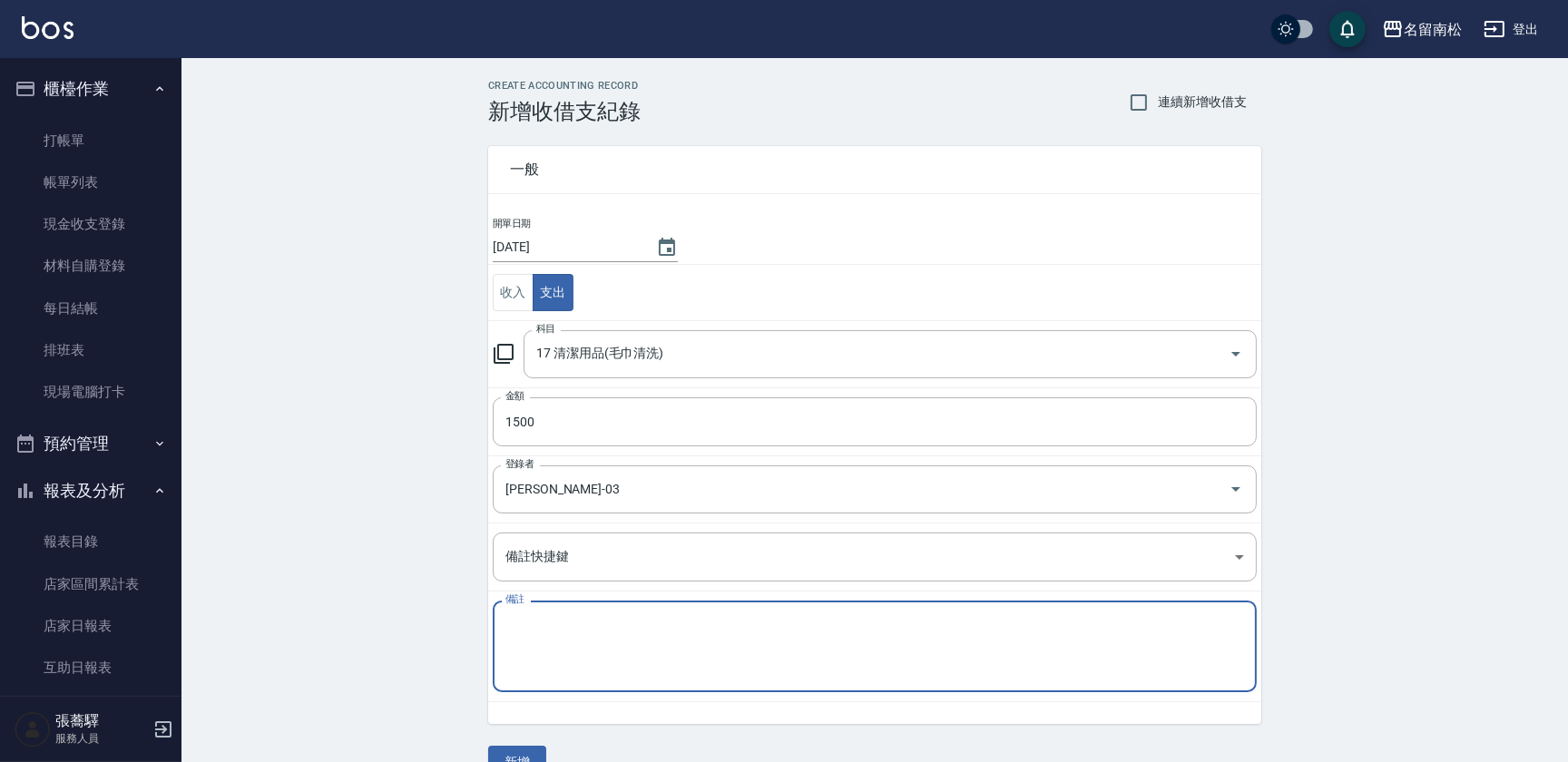
click at [604, 654] on textarea "備註" at bounding box center [874, 647] width 738 height 62
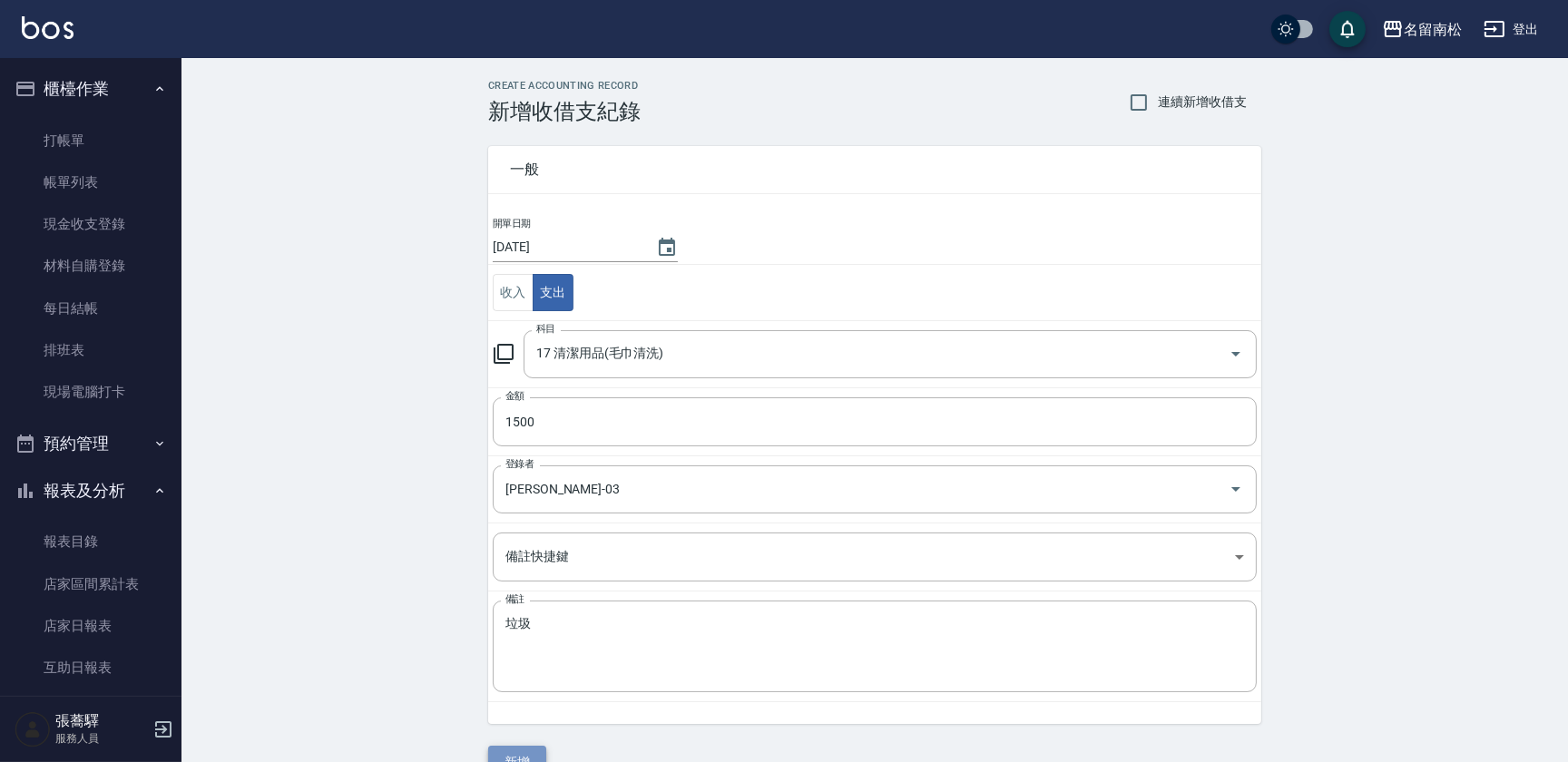
click at [533, 748] on button "新增" at bounding box center [517, 763] width 58 height 33
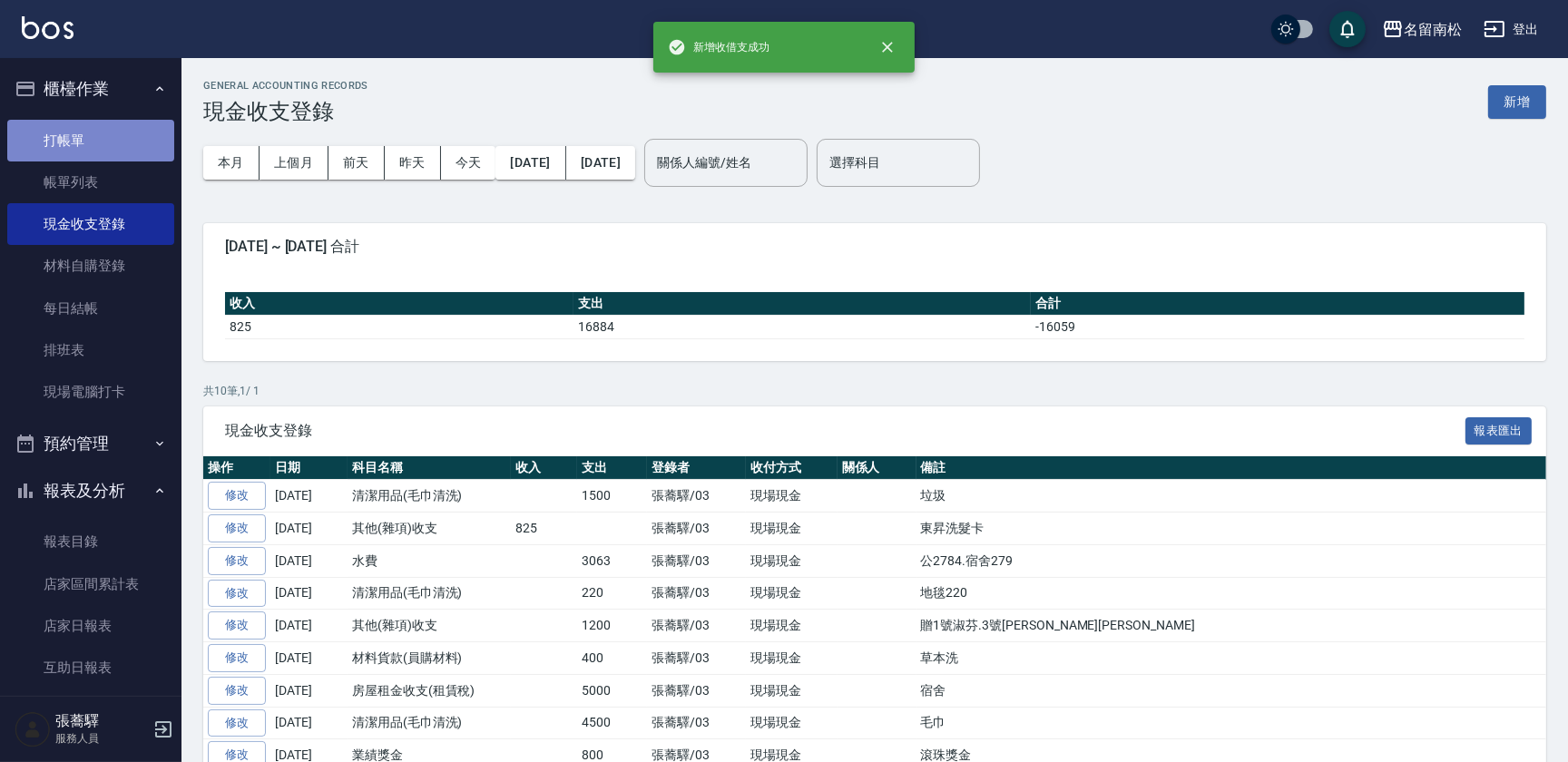
click at [97, 152] on link "打帳單" at bounding box center [90, 141] width 167 height 41
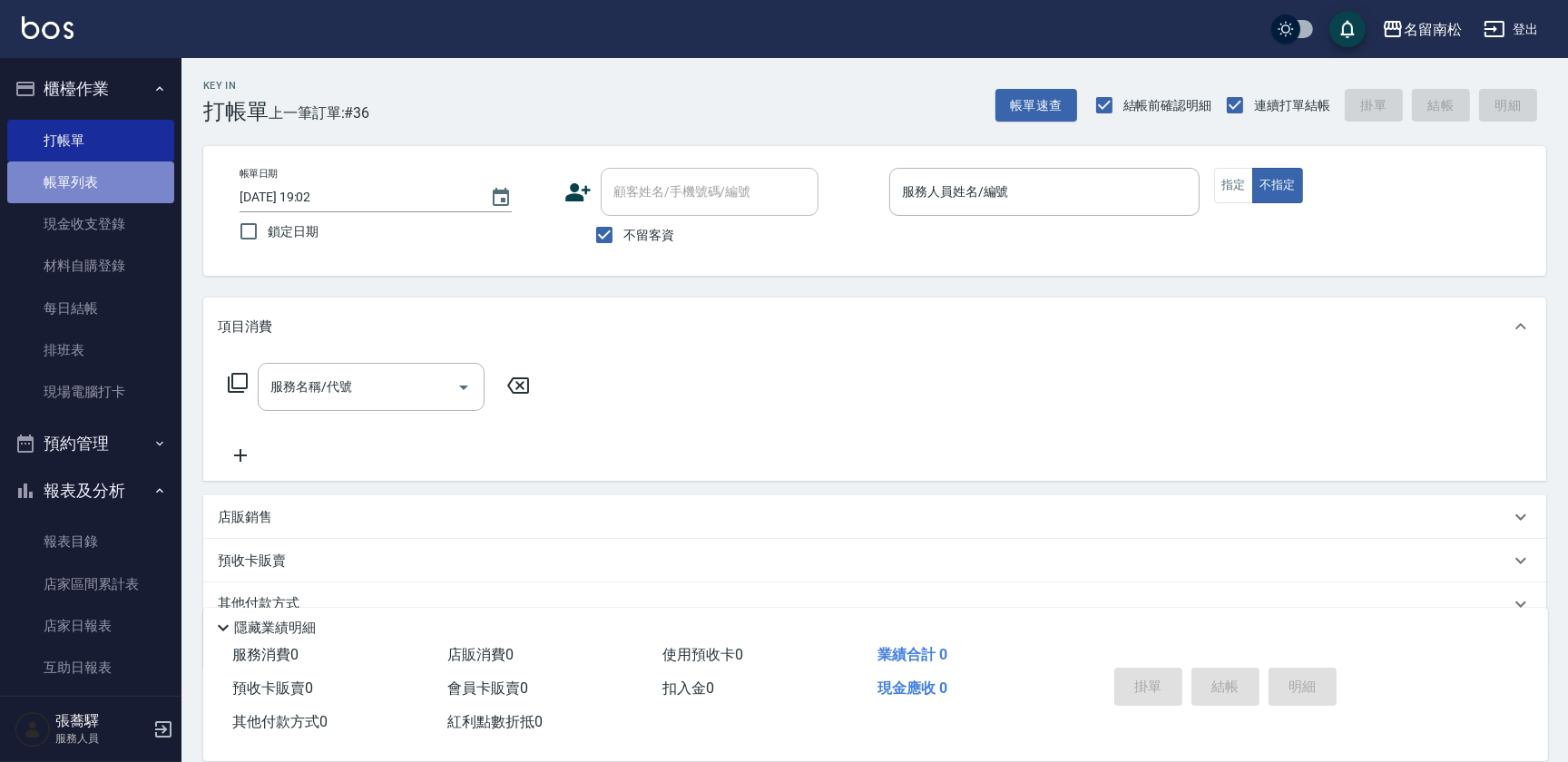
click at [130, 186] on link "帳單列表" at bounding box center [90, 182] width 167 height 41
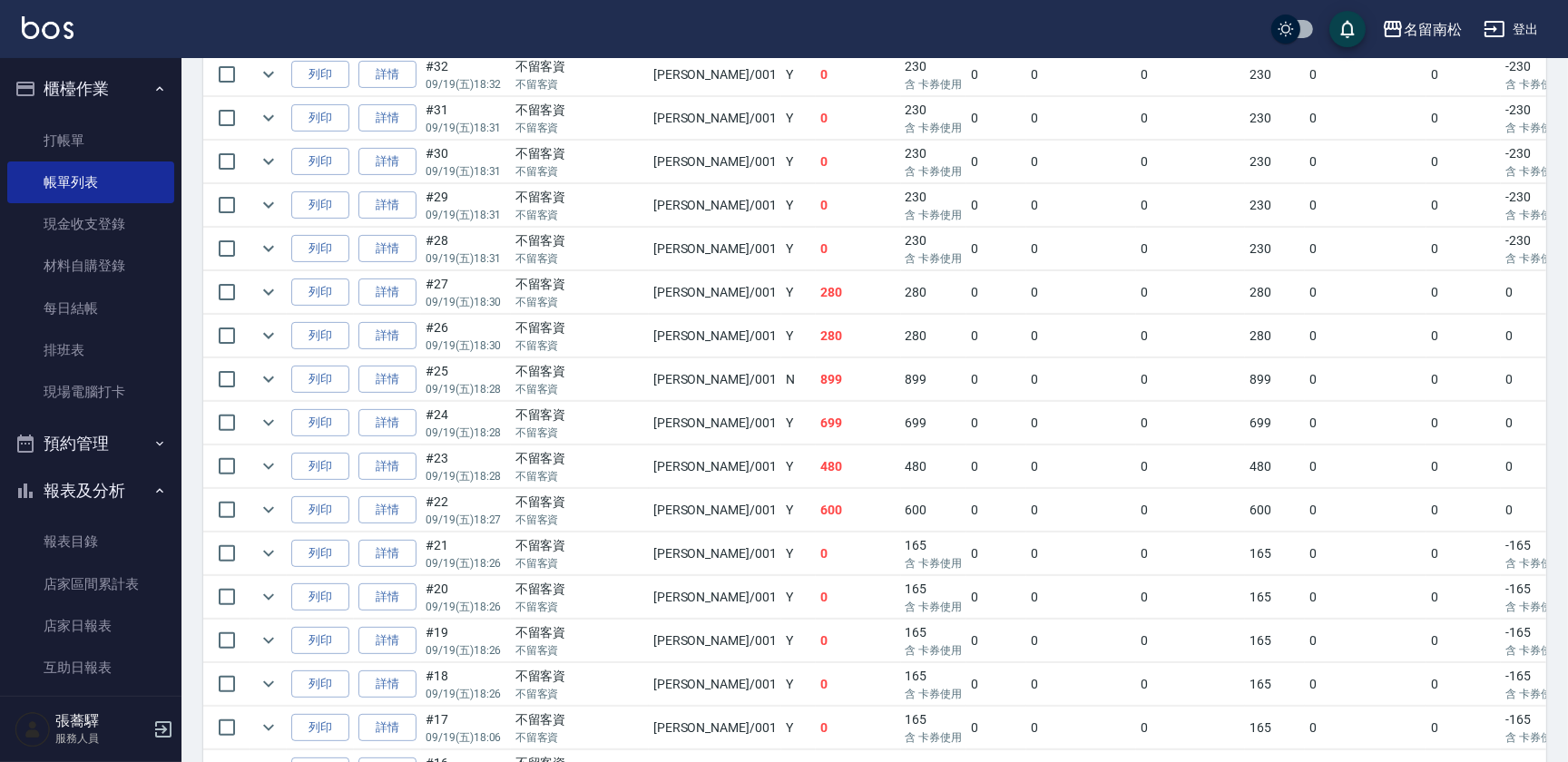
scroll to position [1334, 0]
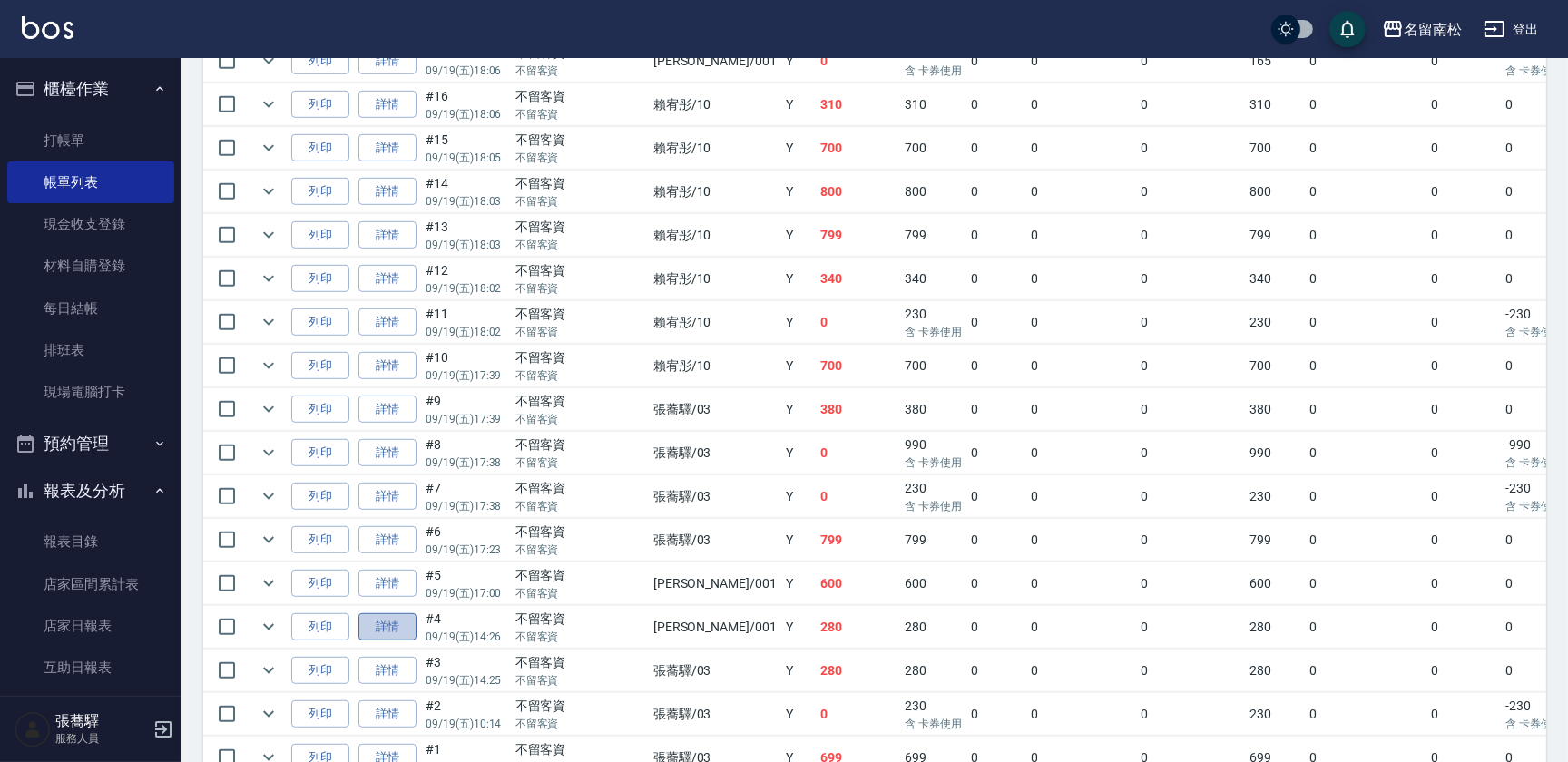
click at [396, 622] on link "詳情" at bounding box center [387, 627] width 58 height 29
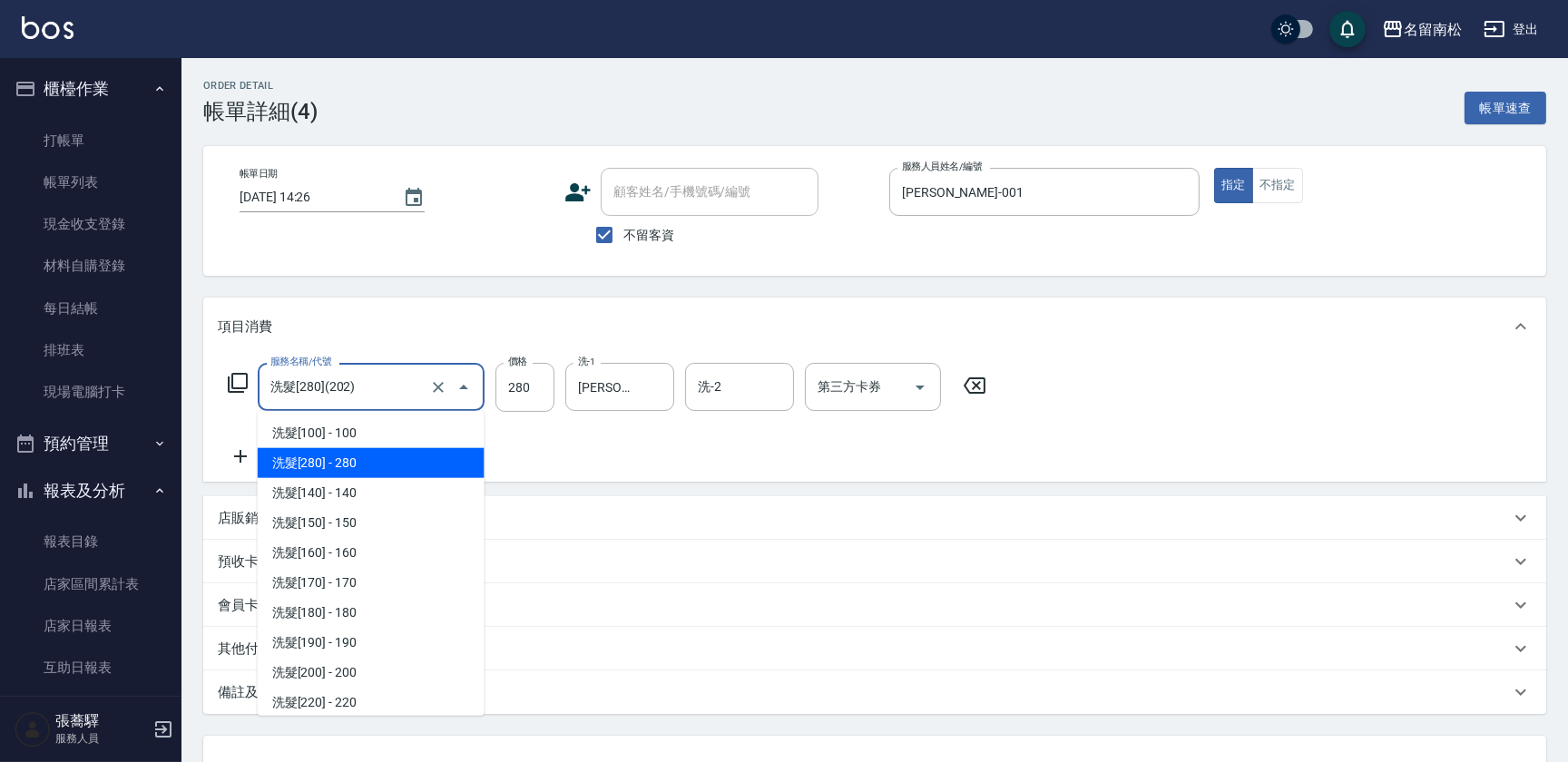
drag, startPoint x: 384, startPoint y: 381, endPoint x: 0, endPoint y: 355, distance: 384.9
click at [0, 355] on html "名留南松 登出 櫃檯作業 打帳單 帳單列表 現金收支登錄 材料自購登錄 每日結帳 排班表 現場電腦打卡 預約管理 預約管理 單日預約紀錄 單週預約紀錄 報表及…" at bounding box center [784, 450] width 1568 height 902
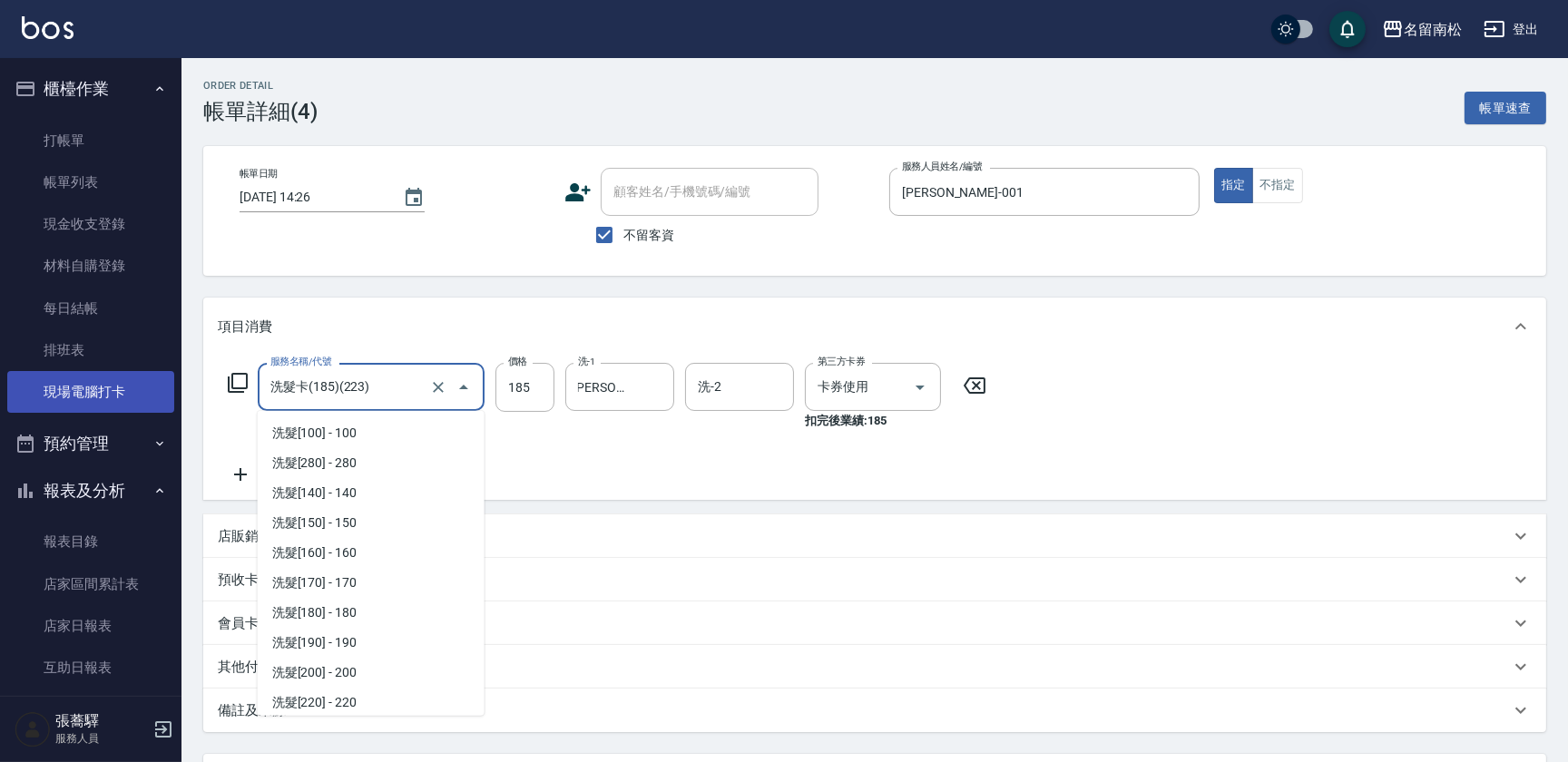
scroll to position [242, 0]
drag, startPoint x: 417, startPoint y: 386, endPoint x: 6, endPoint y: 406, distance: 411.5
click at [0, 410] on html "名留南松 登出 櫃檯作業 打帳單 帳單列表 現金收支登錄 材料自購登錄 每日結帳 排班表 現場電腦打卡 預約管理 預約管理 單日預約紀錄 單週預約紀錄 報表及…" at bounding box center [784, 460] width 1568 height 920
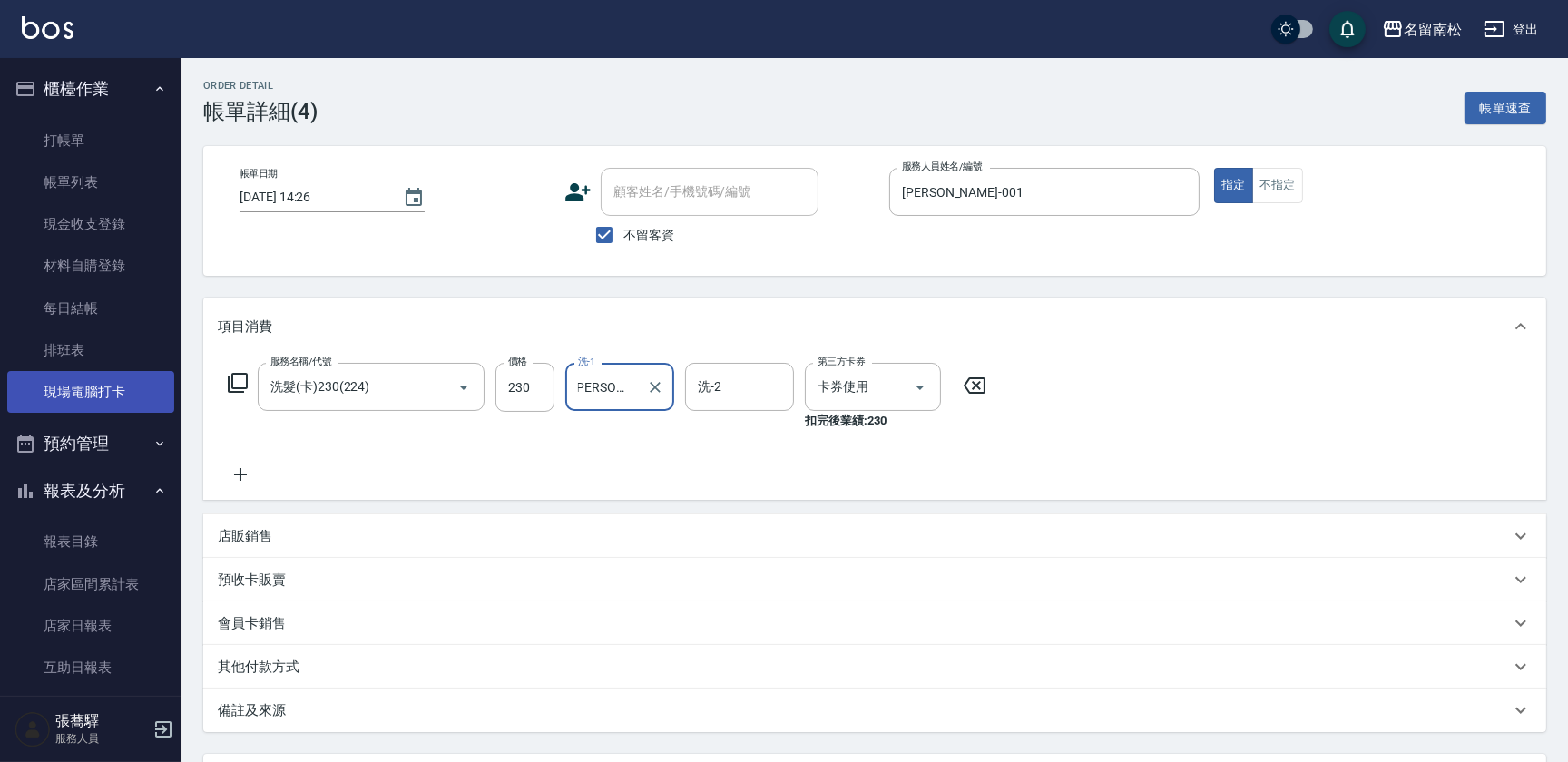
scroll to position [0, 0]
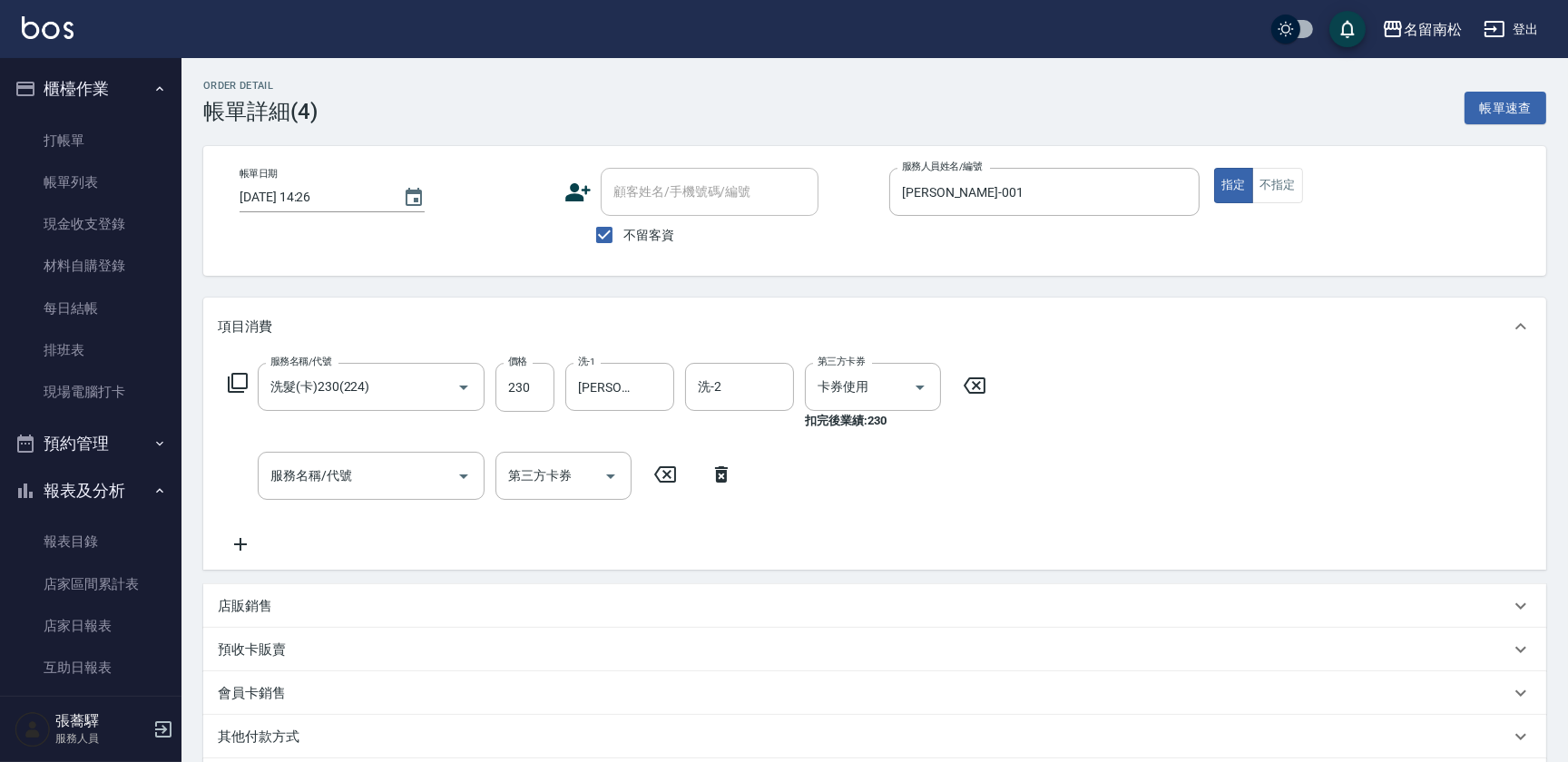
click at [1564, 704] on div "Order detail 帳單詳細 (4) 帳單速查 帳單日期 [DATE] 14:26 顧客姓名/手機號碼/編號 顧客姓名/手機號碼/編號 不留客資 服務人…" at bounding box center [875, 524] width 1386 height 932
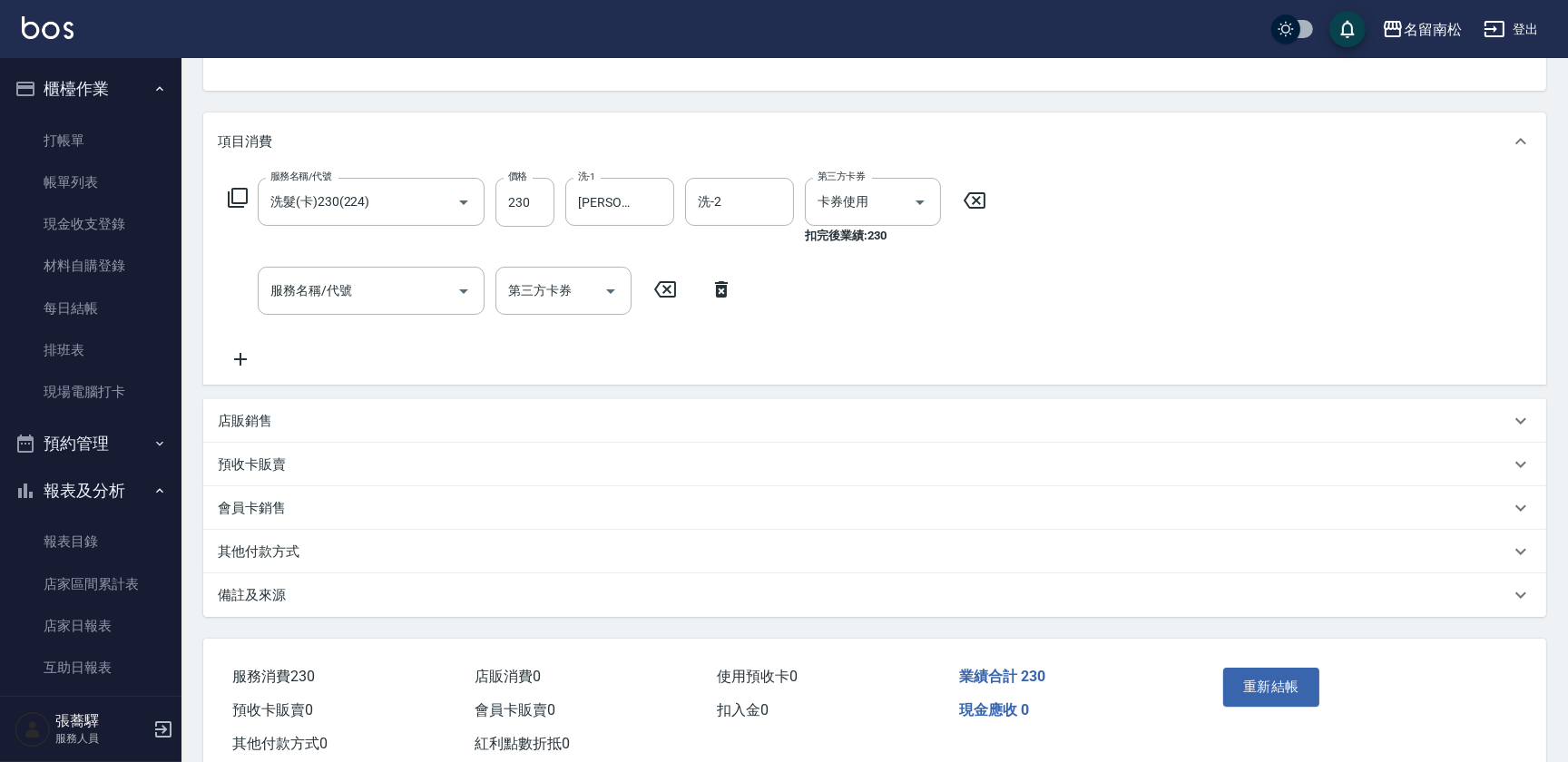
scroll to position [232, 0]
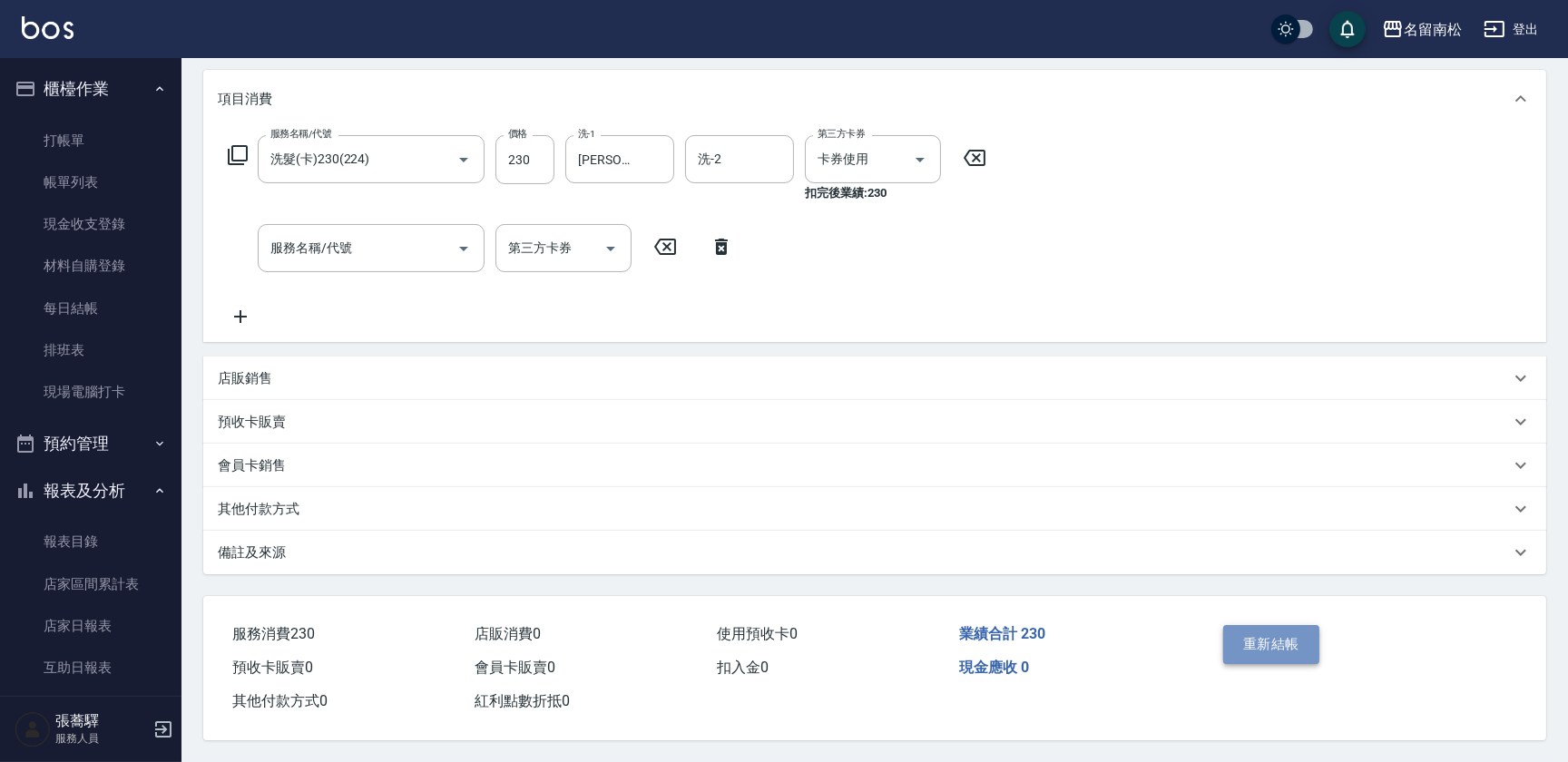
click at [1277, 647] on button "重新結帳" at bounding box center [1271, 644] width 96 height 38
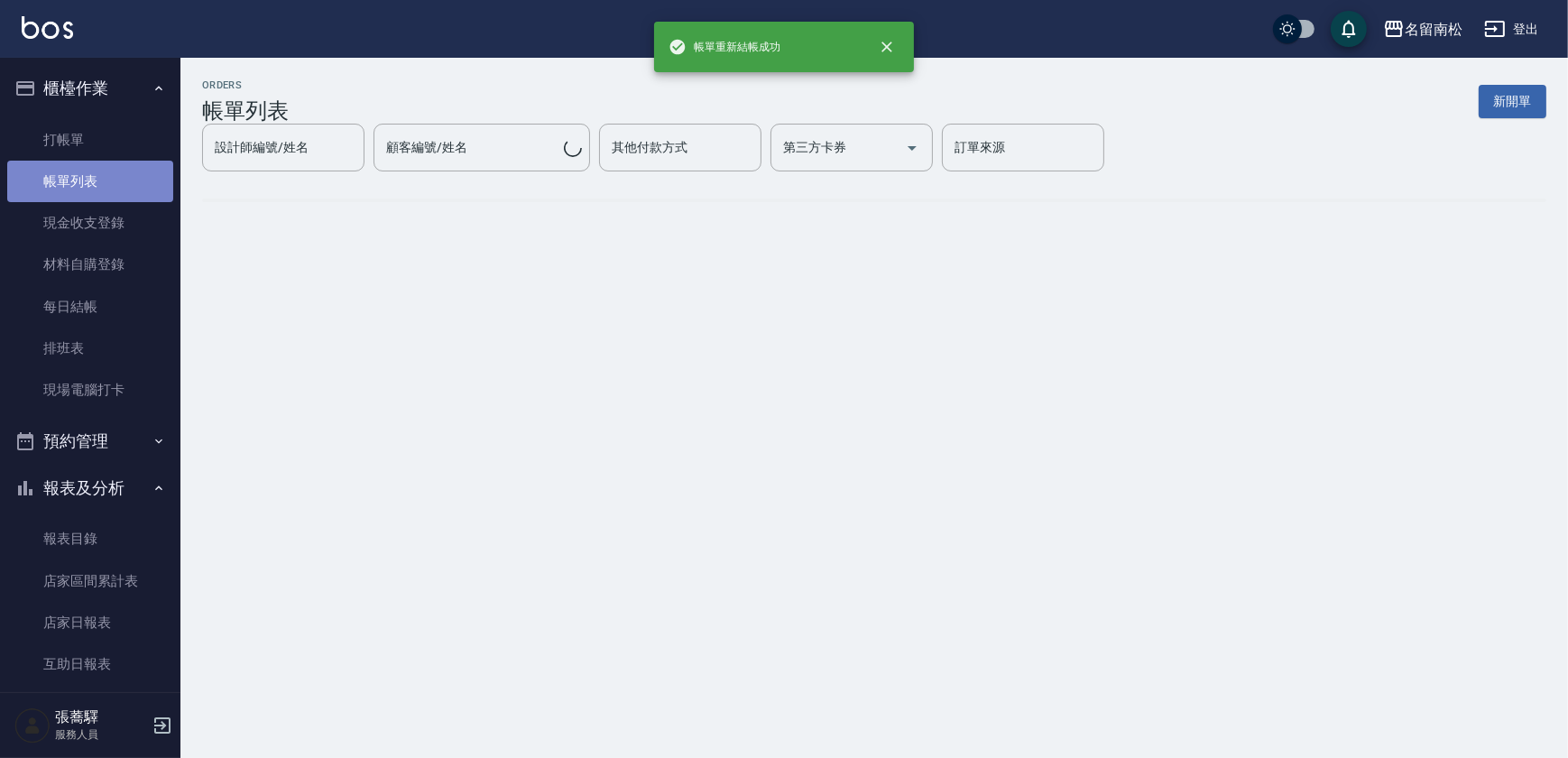
click at [108, 192] on link "帳單列表" at bounding box center [90, 181] width 166 height 41
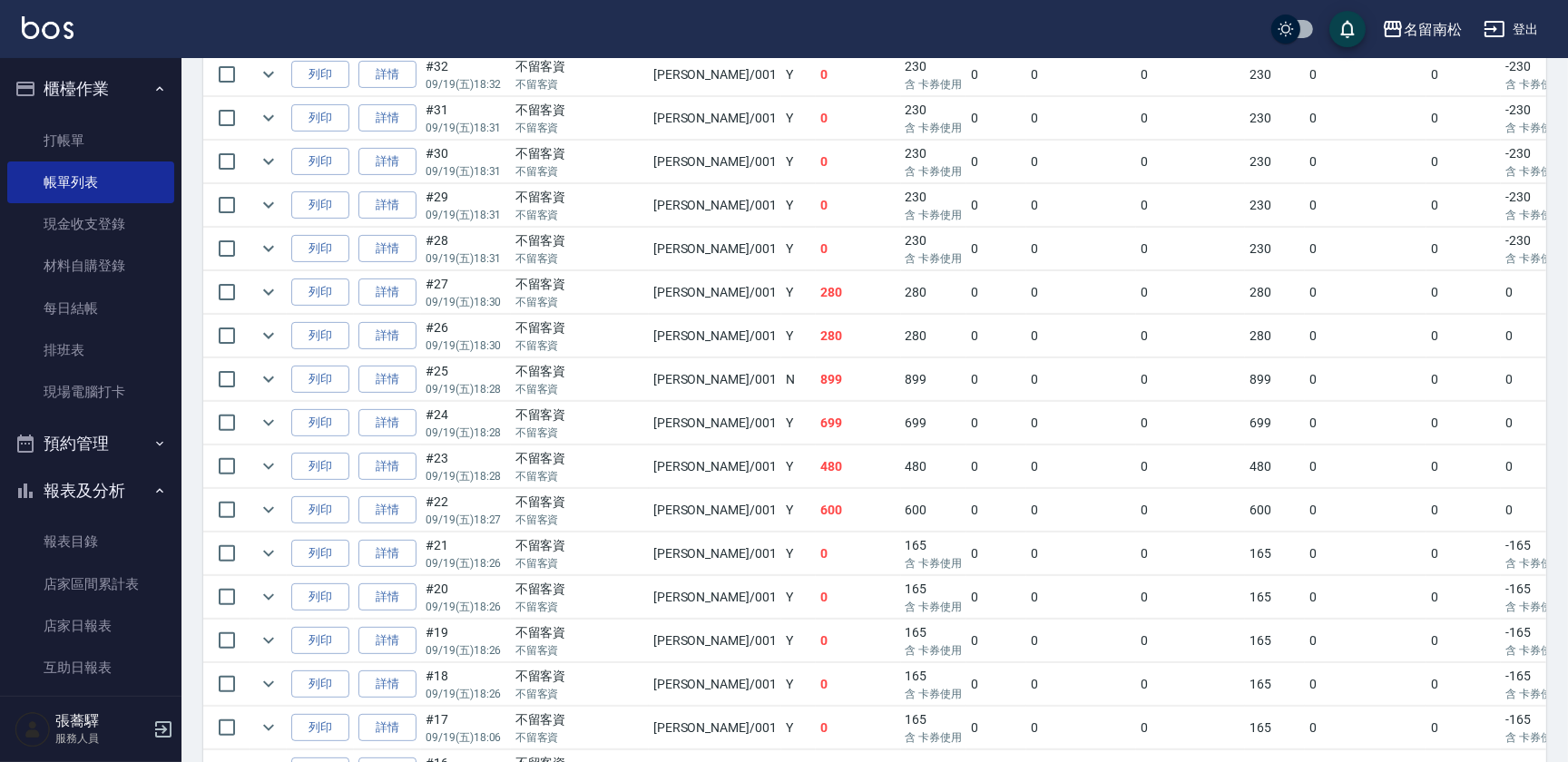
scroll to position [1427, 0]
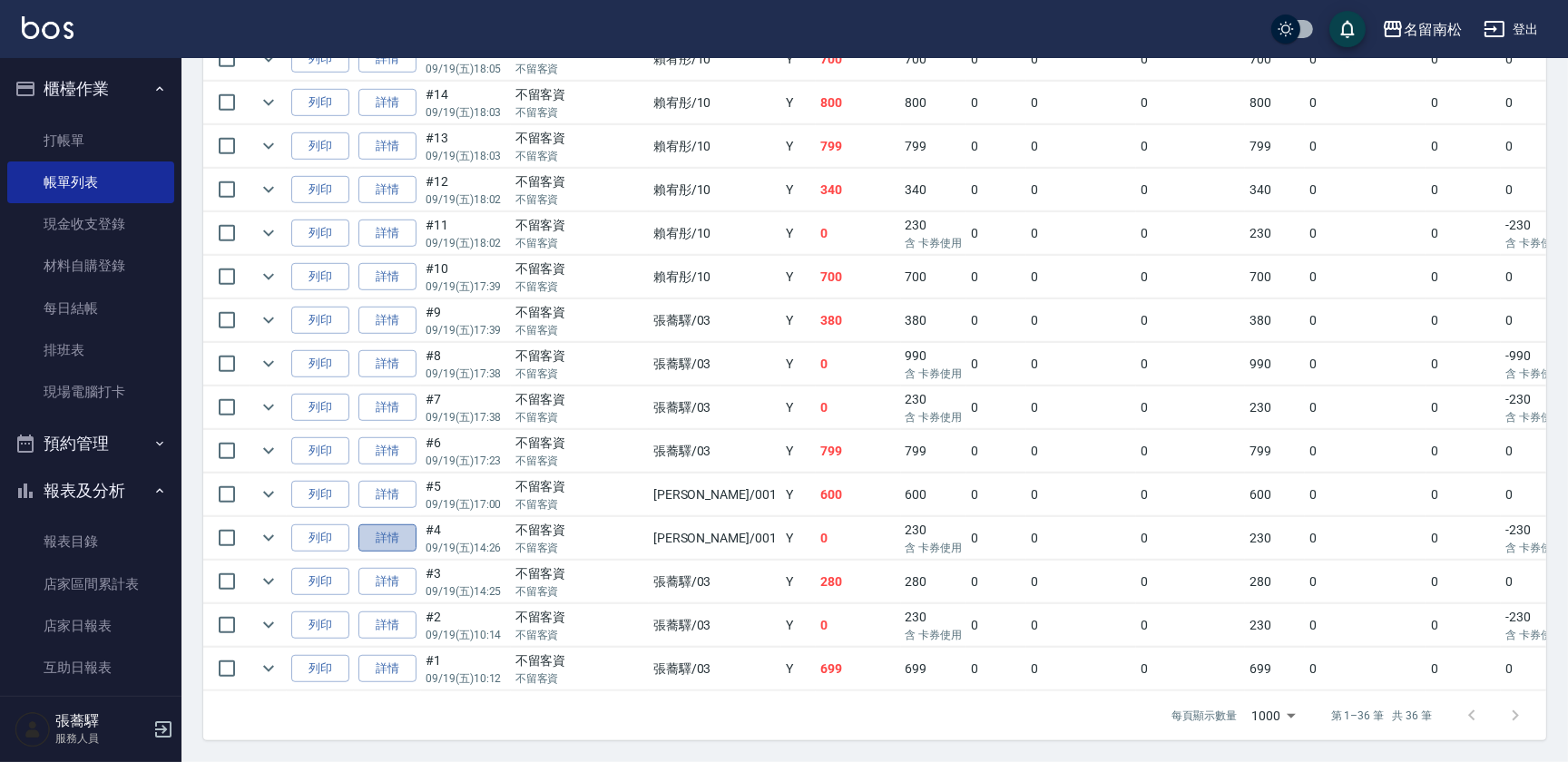
click at [389, 531] on link "詳情" at bounding box center [387, 538] width 58 height 29
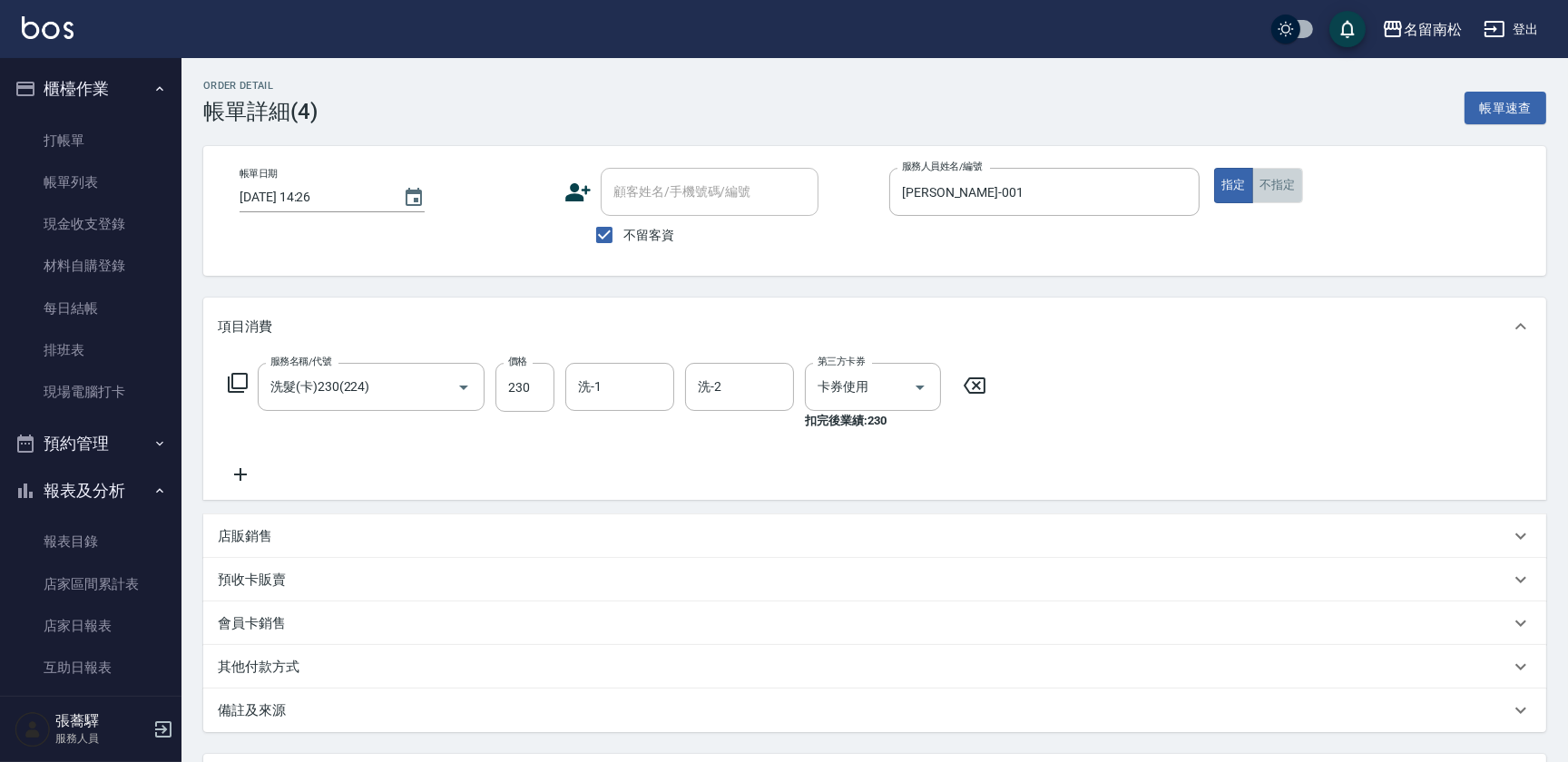
drag, startPoint x: 1264, startPoint y: 181, endPoint x: 1231, endPoint y: 232, distance: 60.7
click at [1256, 194] on button "不指定" at bounding box center [1278, 186] width 51 height 35
click at [571, 381] on div "洗-1" at bounding box center [619, 386] width 109 height 48
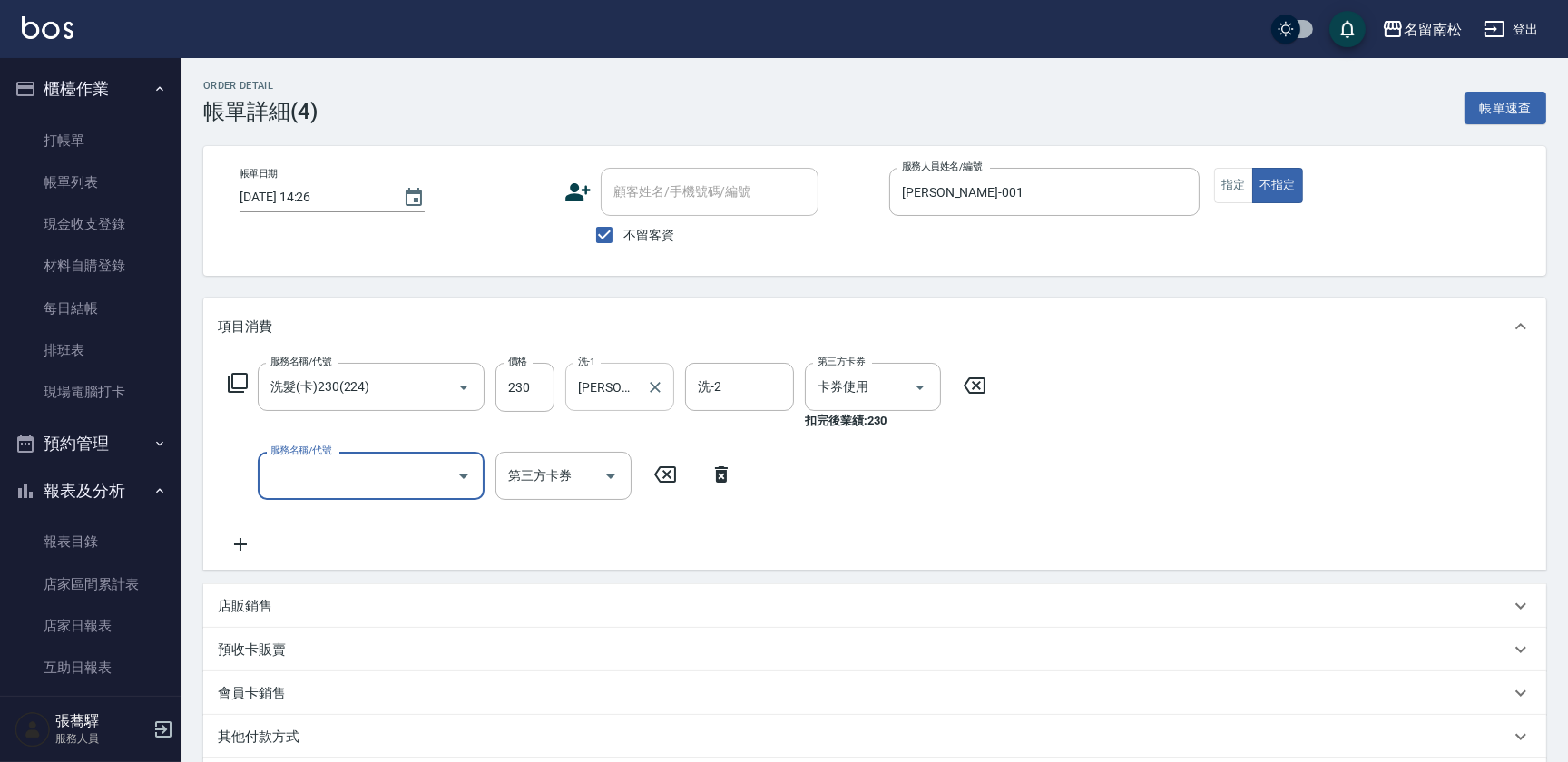
click at [572, 379] on div "[PERSON_NAME]-001 洗-1" at bounding box center [619, 386] width 109 height 48
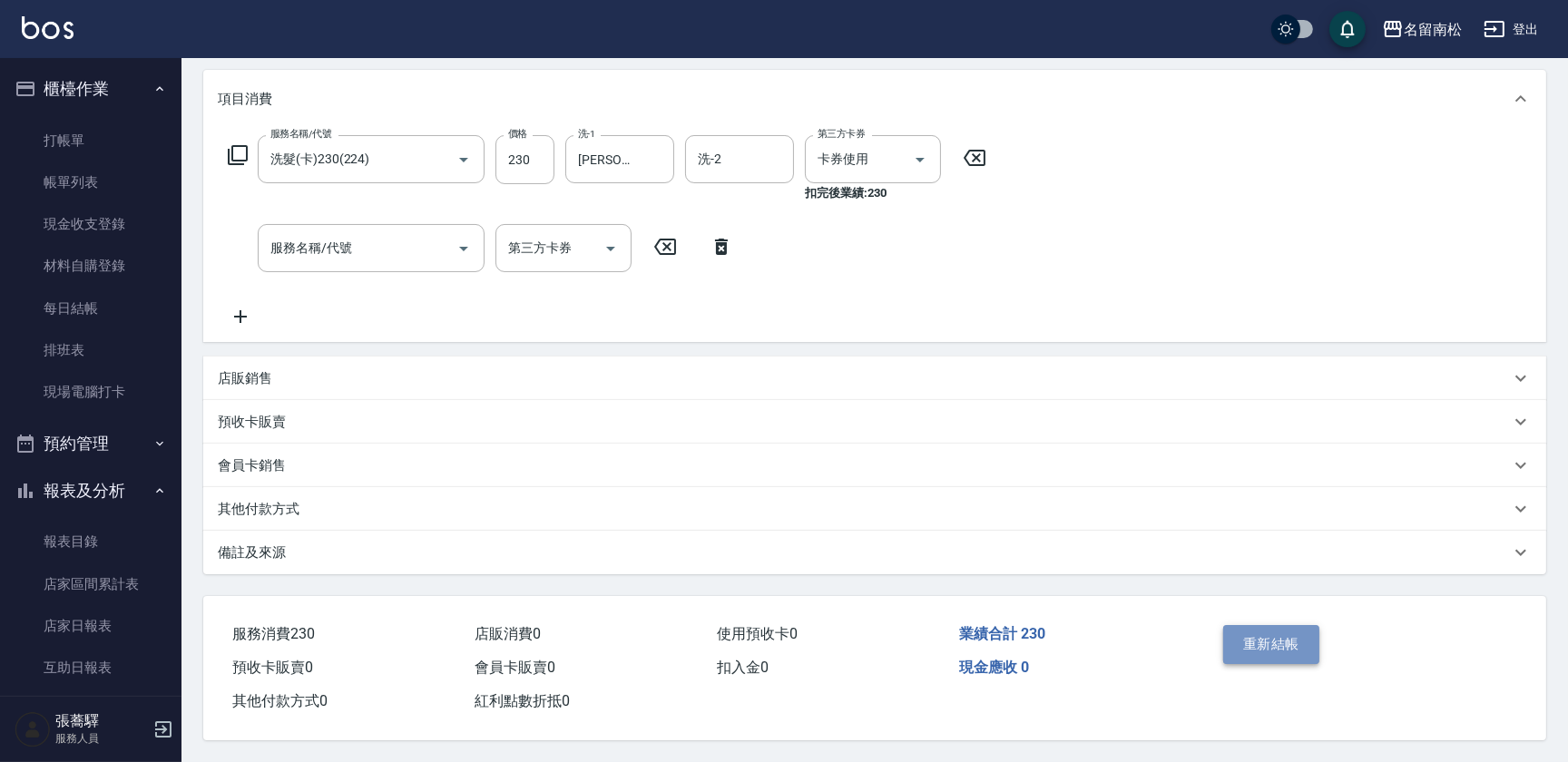
click at [1257, 641] on button "重新結帳" at bounding box center [1271, 644] width 96 height 38
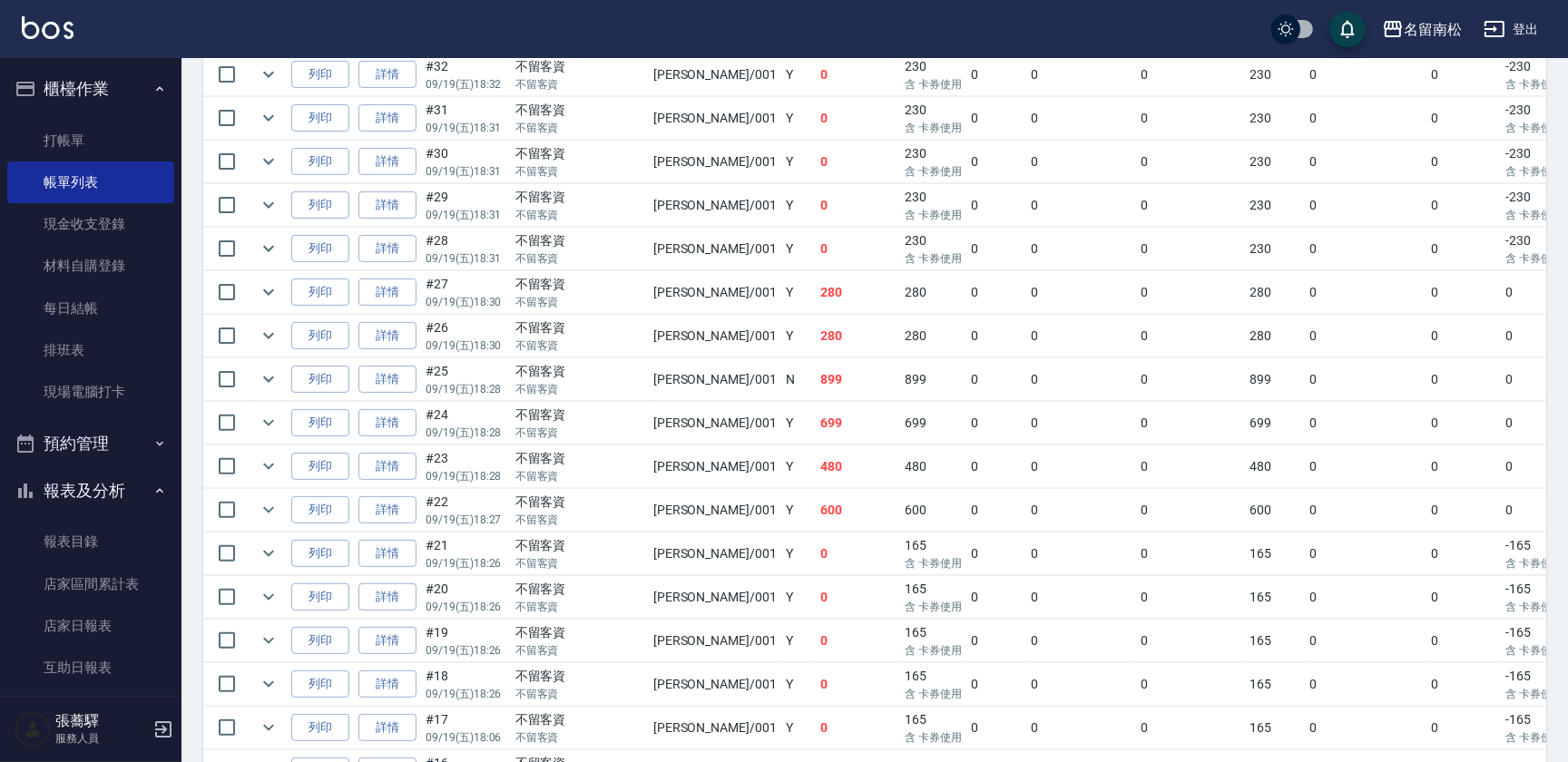
scroll to position [1334, 0]
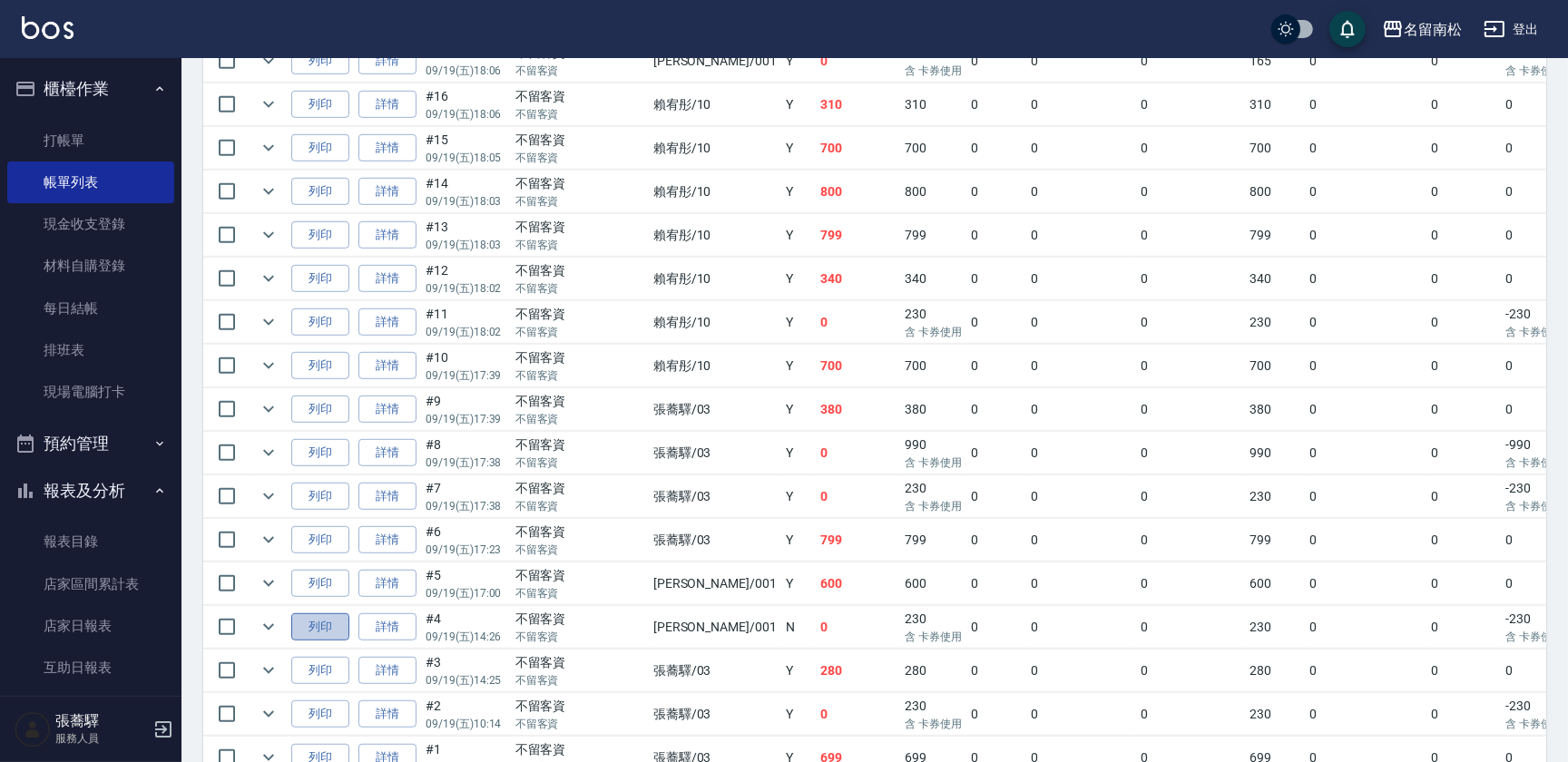
click at [334, 622] on button "列印" at bounding box center [319, 627] width 58 height 29
click at [386, 575] on link "詳情" at bounding box center [387, 584] width 58 height 29
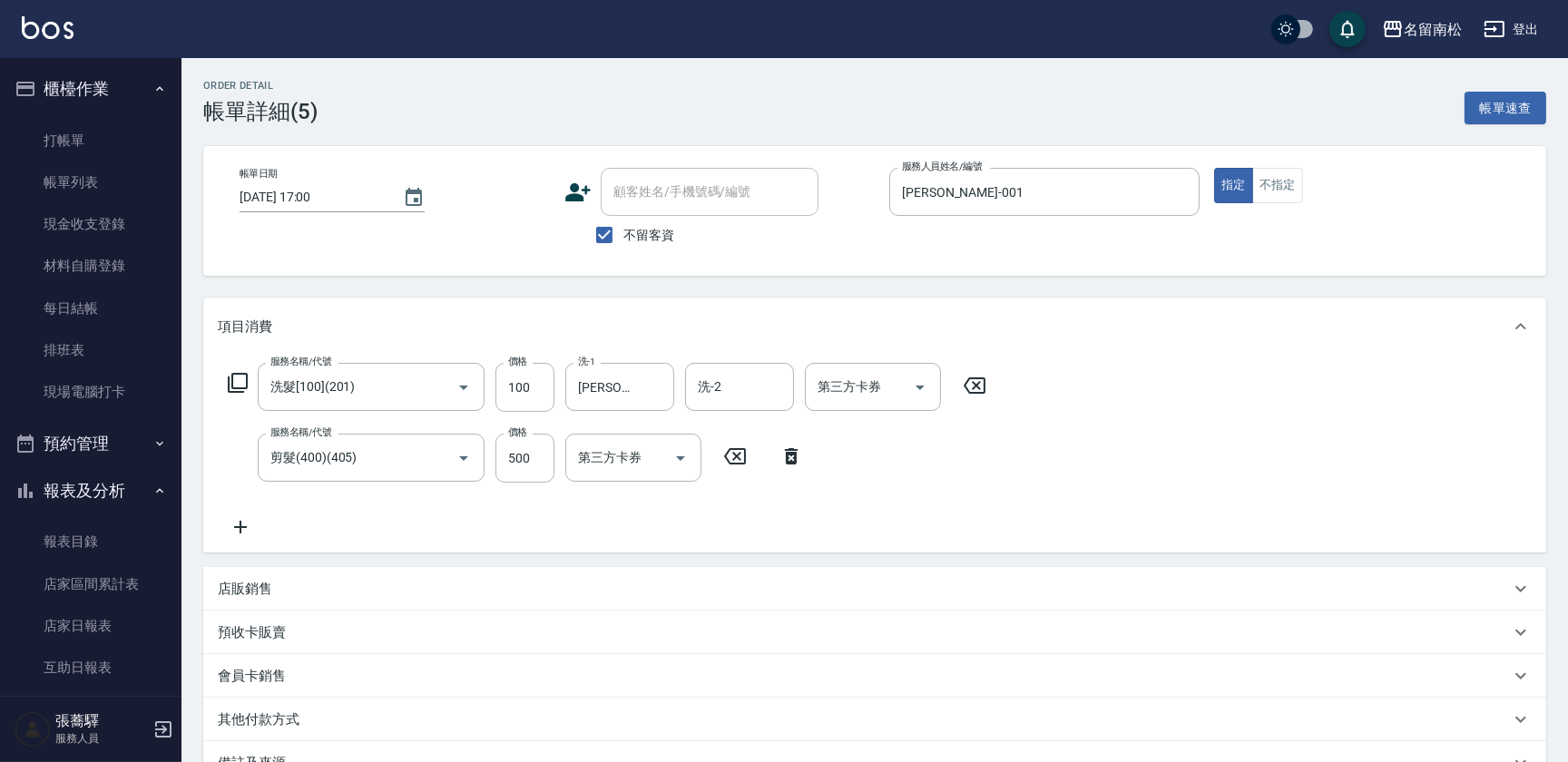
click at [788, 462] on icon at bounding box center [790, 456] width 13 height 17
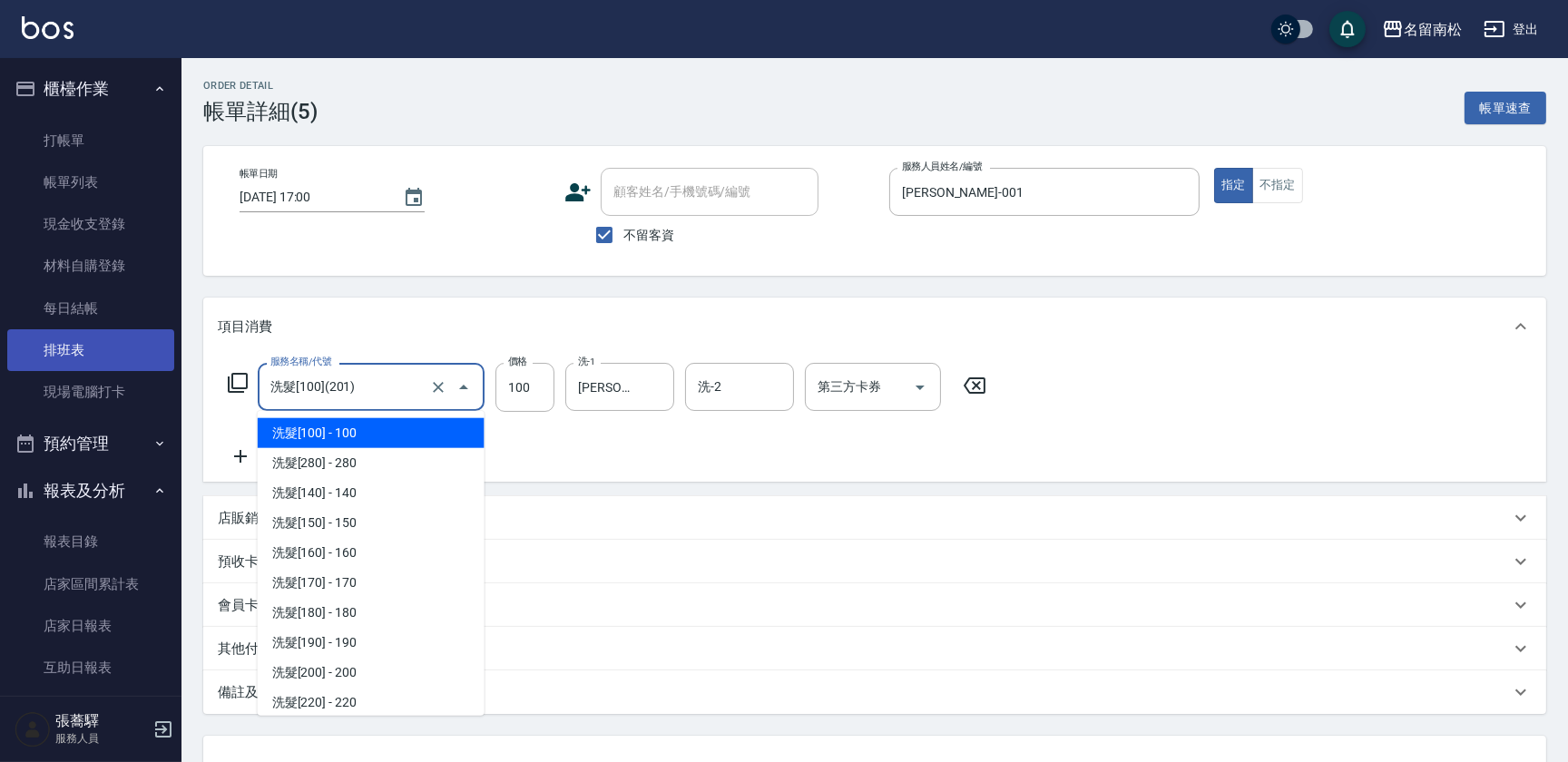
drag, startPoint x: 386, startPoint y: 389, endPoint x: 6, endPoint y: 363, distance: 380.9
click at [6, 363] on div "名留南松 登出 櫃檯作業 打帳單 帳單列表 現金收支登錄 材料自購登錄 每日結帳 排班表 現場電腦打卡 預約管理 預約管理 單日預約紀錄 單週預約紀錄 報表及…" at bounding box center [784, 450] width 1568 height 902
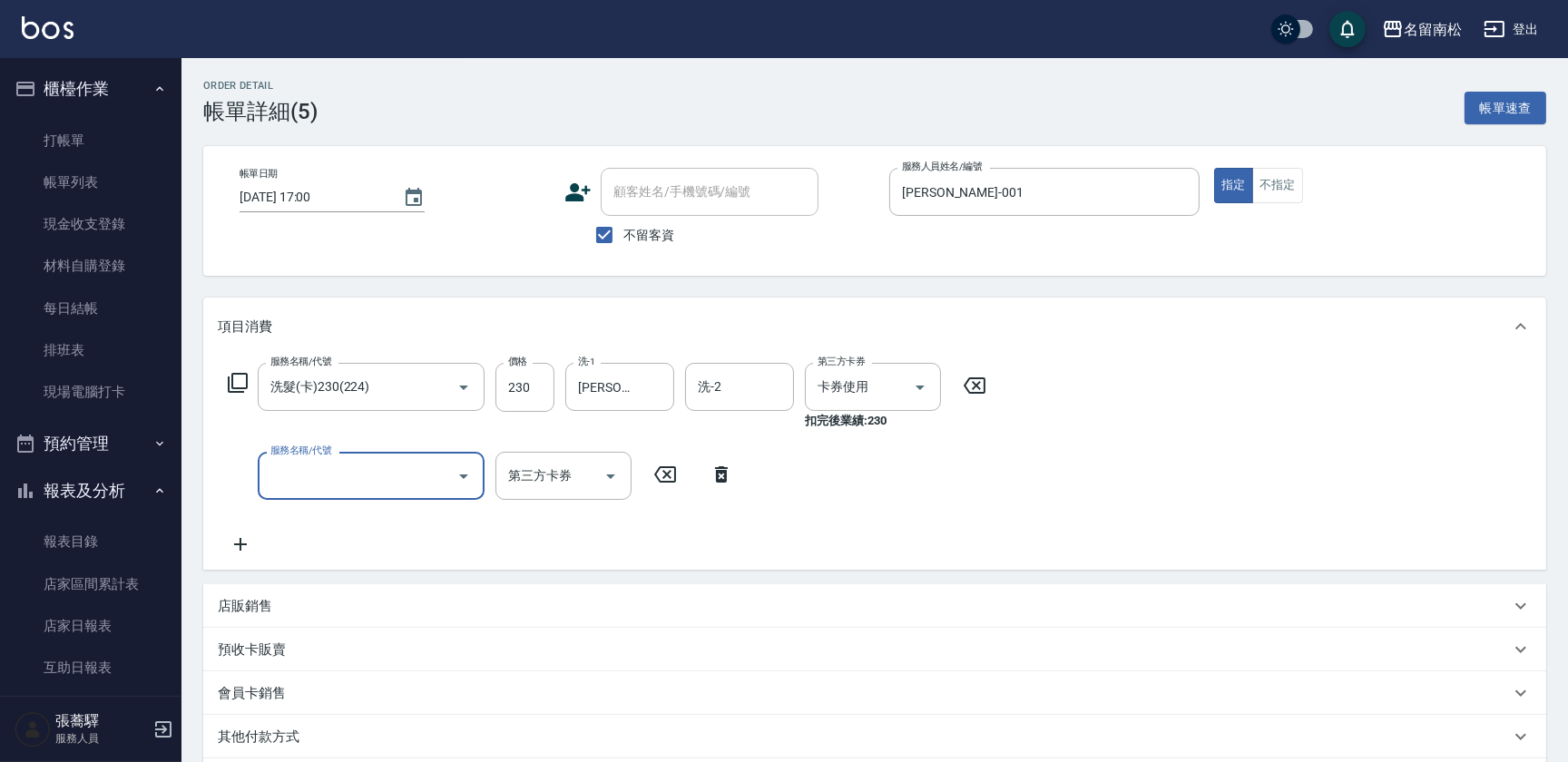
scroll to position [232, 0]
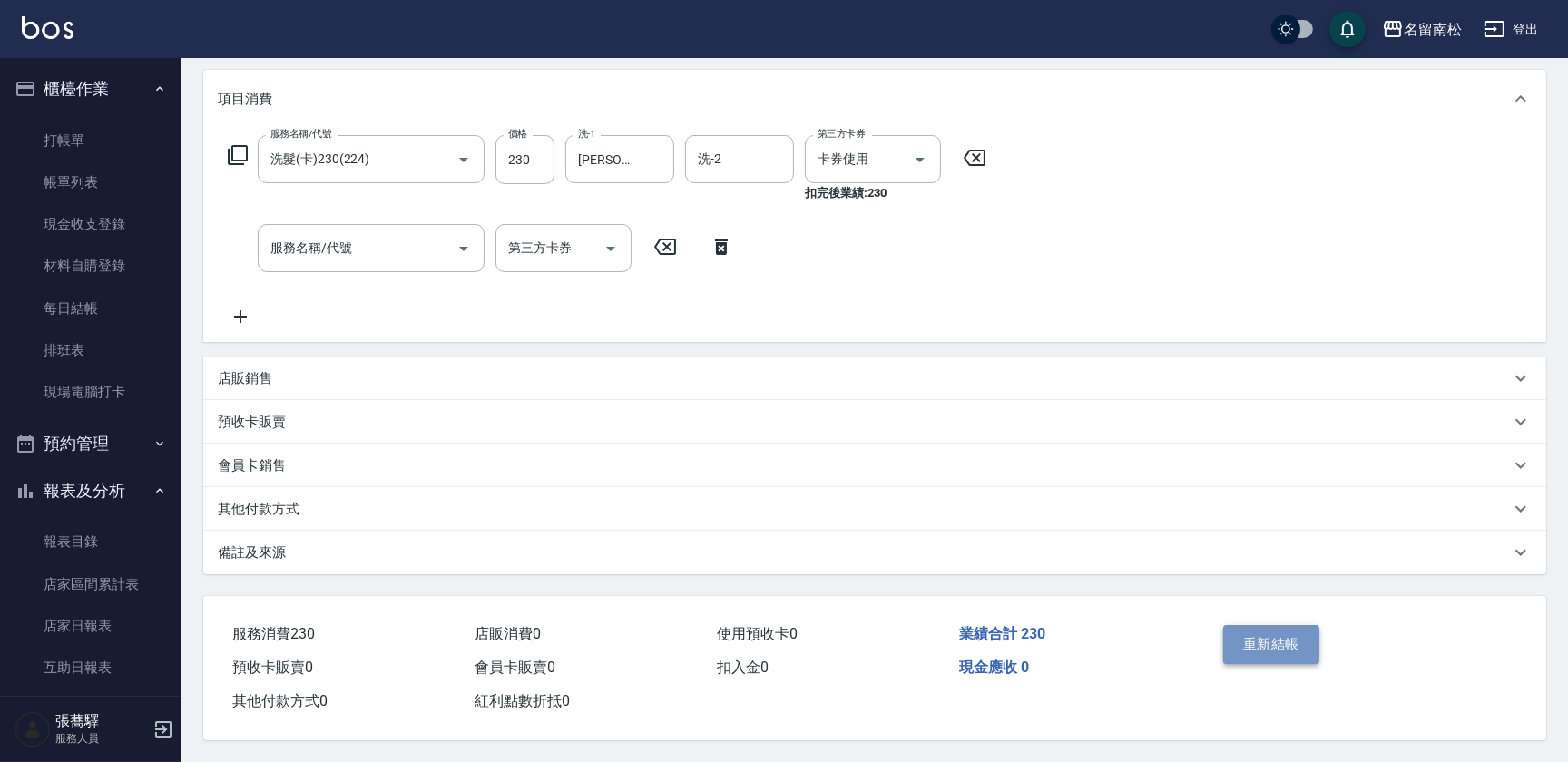
click at [1291, 645] on button "重新結帳" at bounding box center [1271, 644] width 96 height 38
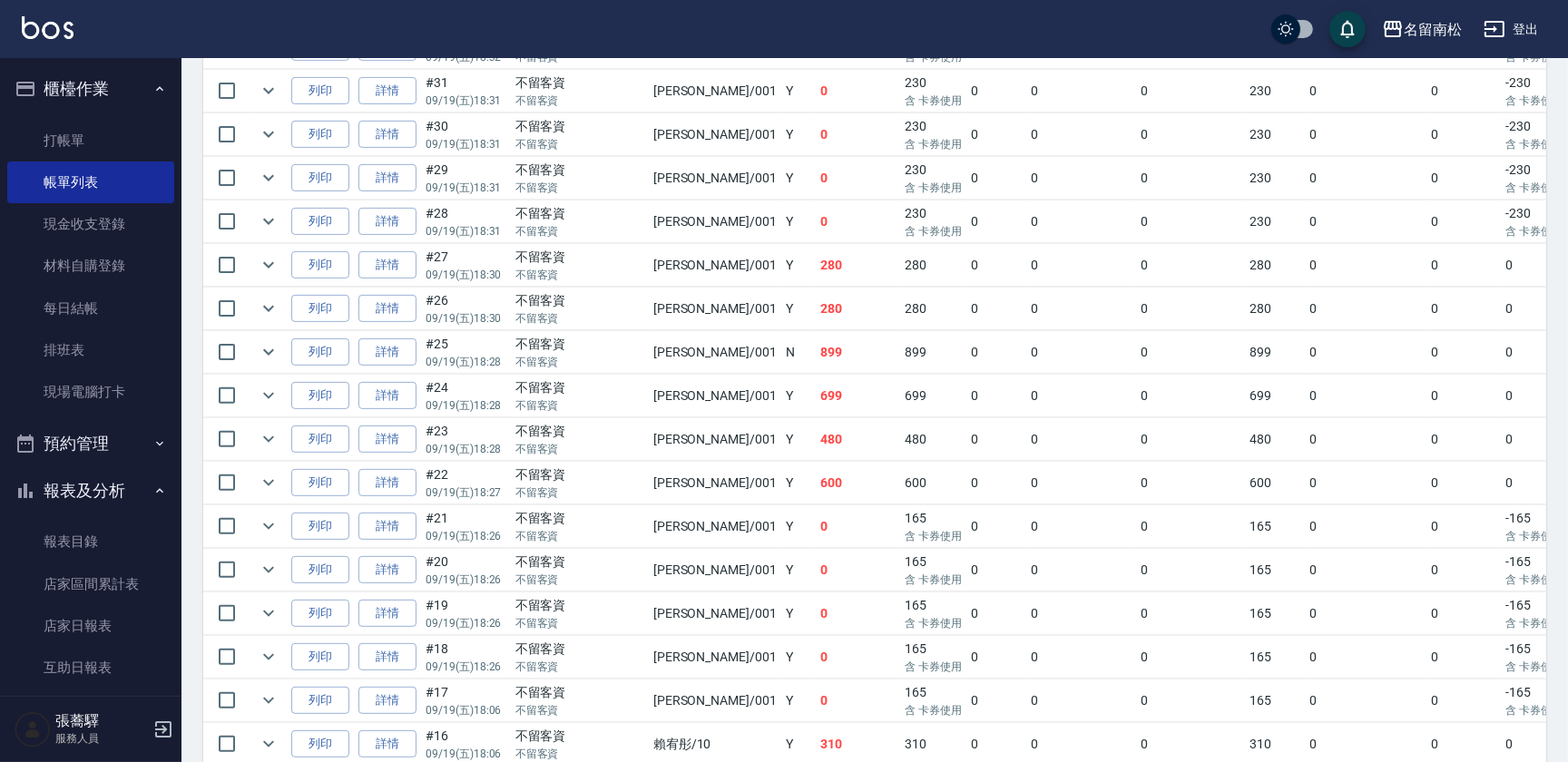
scroll to position [1427, 0]
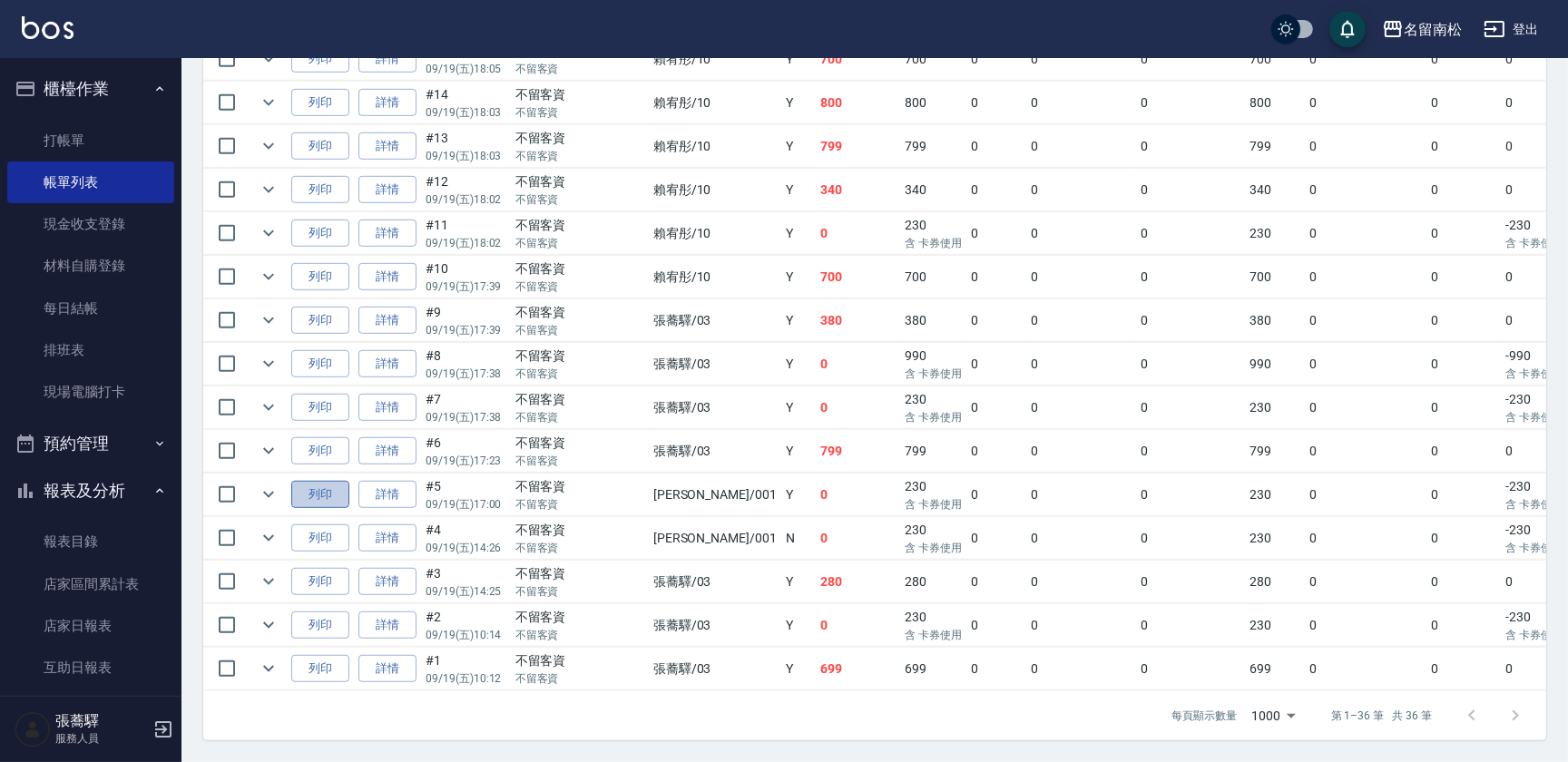
click at [300, 481] on button "列印" at bounding box center [319, 495] width 58 height 29
click at [131, 186] on link "帳單列表" at bounding box center [90, 182] width 167 height 41
drag, startPoint x: 1564, startPoint y: 440, endPoint x: 1566, endPoint y: 459, distance: 19.1
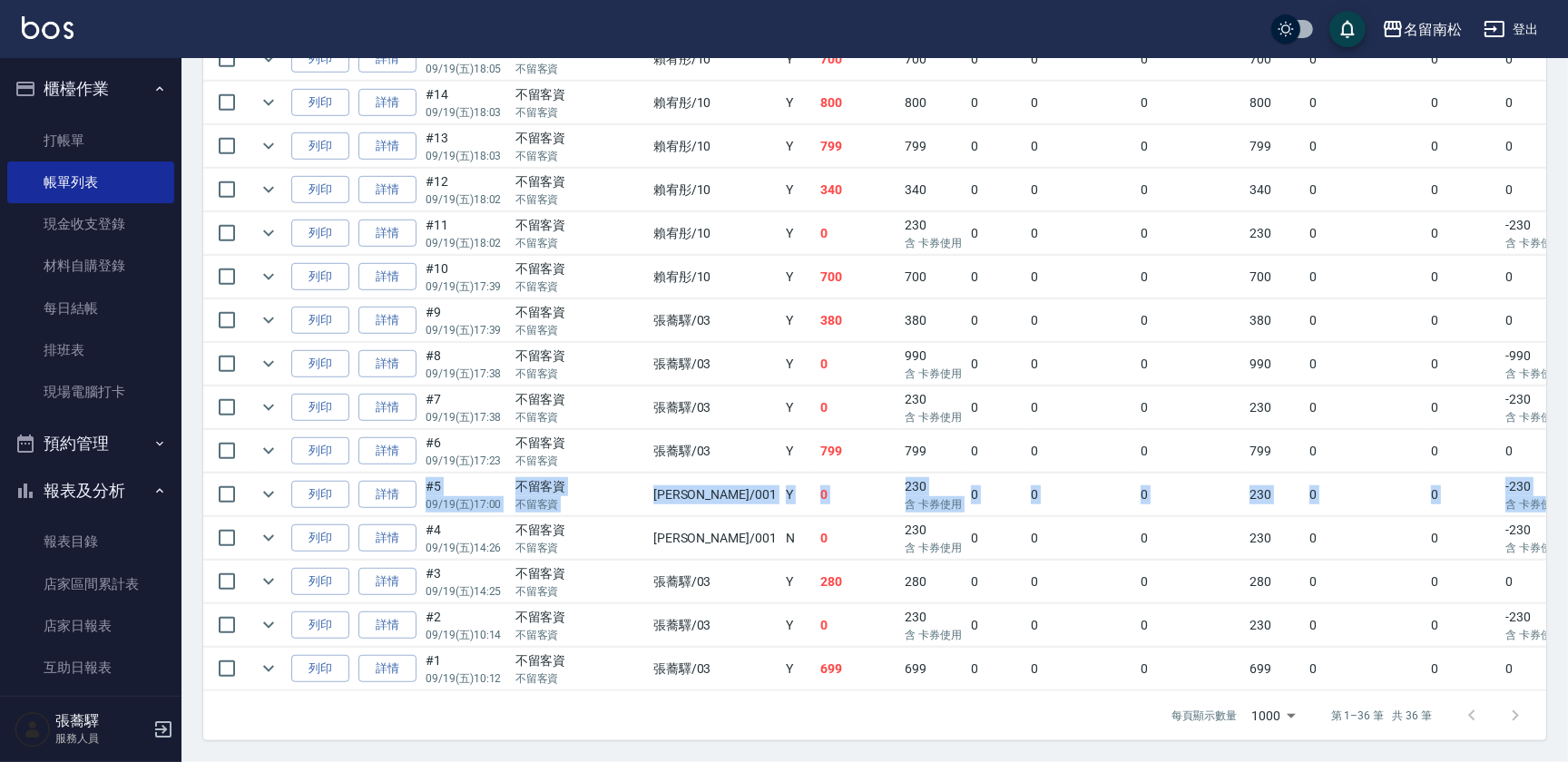
drag, startPoint x: 1566, startPoint y: 459, endPoint x: 1566, endPoint y: 477, distance: 18.0
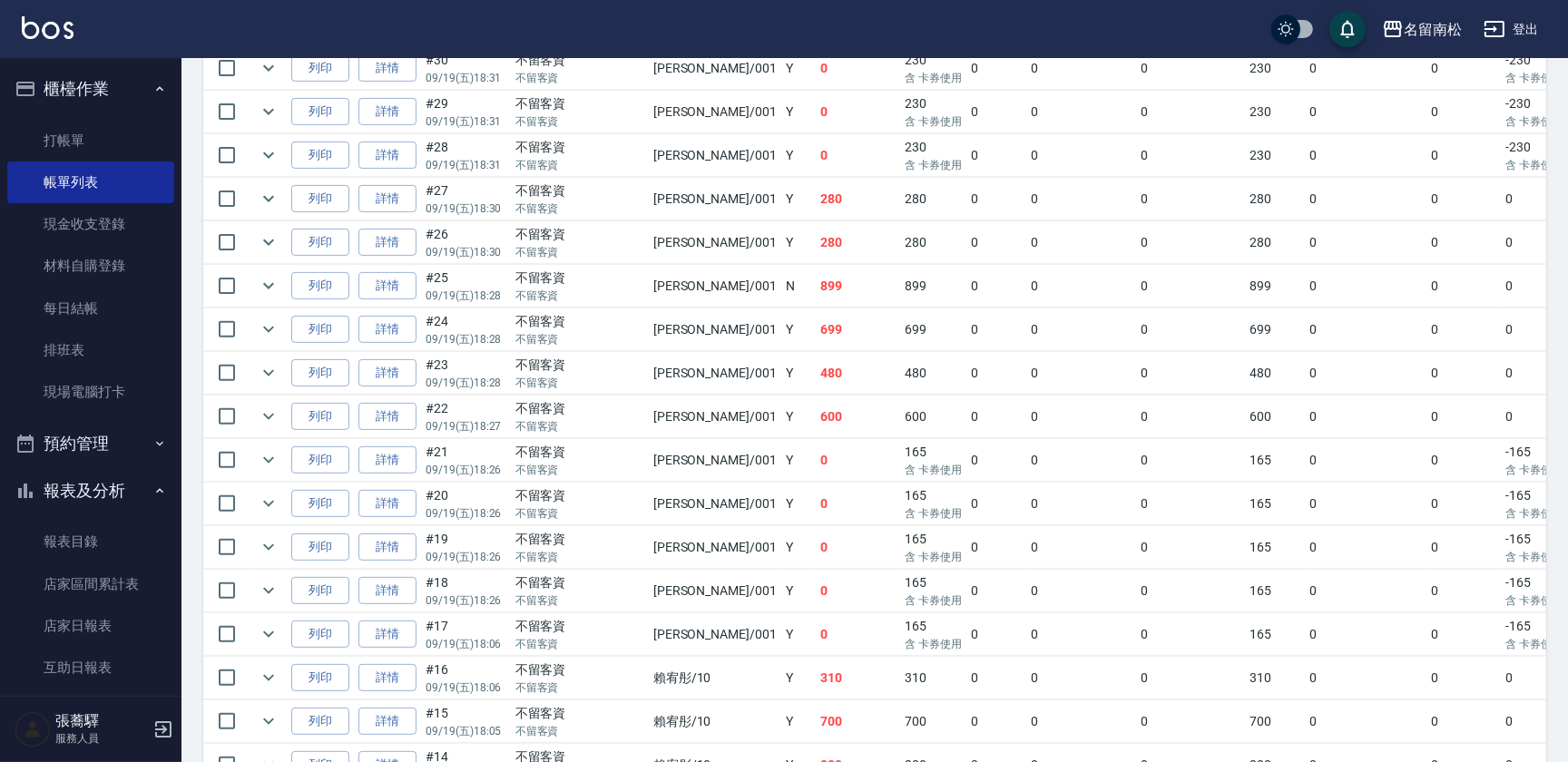
scroll to position [92, 0]
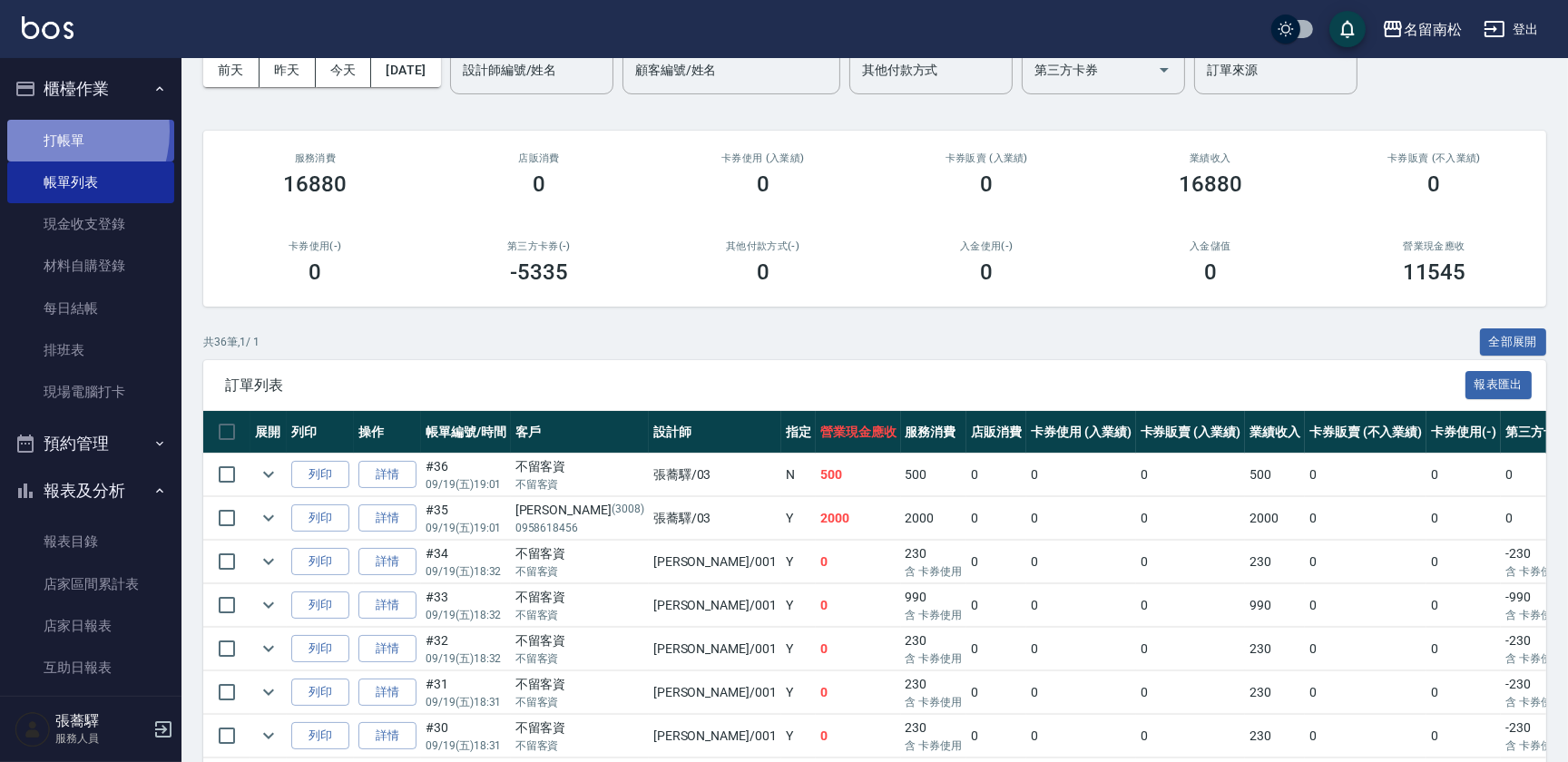
click at [51, 131] on link "打帳單" at bounding box center [90, 141] width 167 height 41
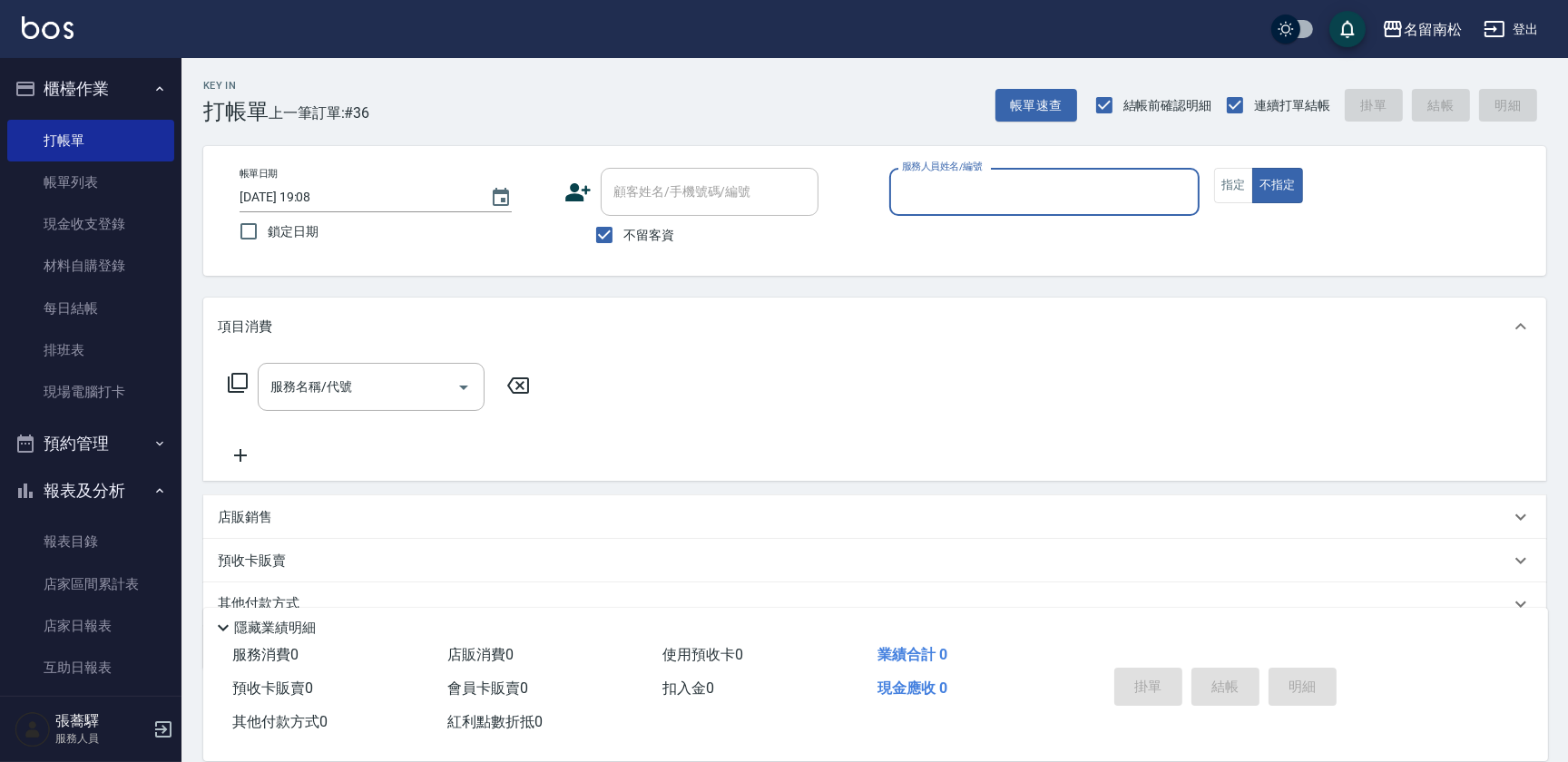
click at [985, 182] on input "服務人員姓名/編號" at bounding box center [1044, 192] width 294 height 31
click at [971, 241] on div "[PERSON_NAME]-10" at bounding box center [1044, 238] width 311 height 29
click at [1225, 197] on button "指定" at bounding box center [1234, 186] width 39 height 35
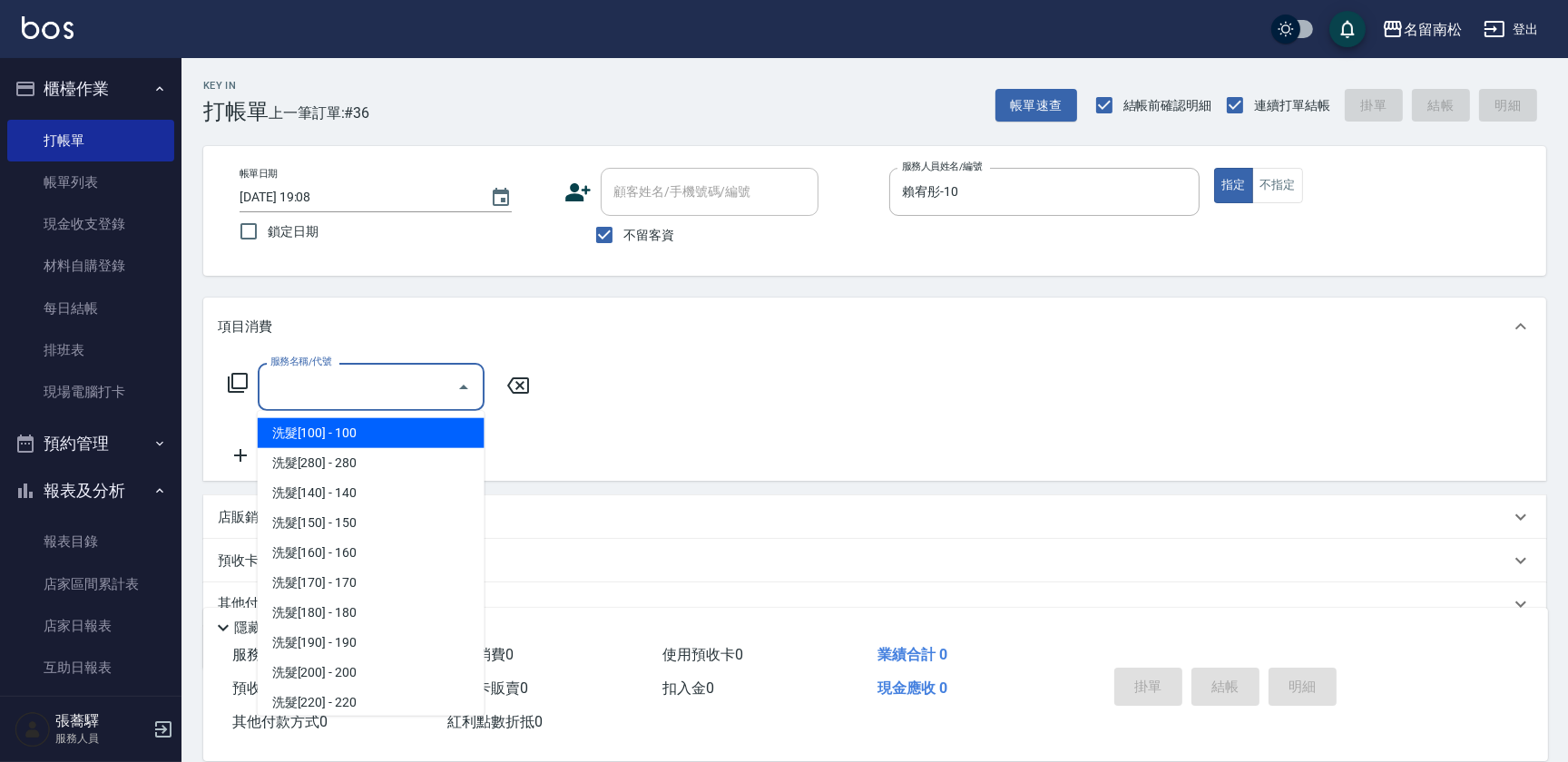
click at [382, 384] on input "服務名稱/代號" at bounding box center [357, 386] width 183 height 31
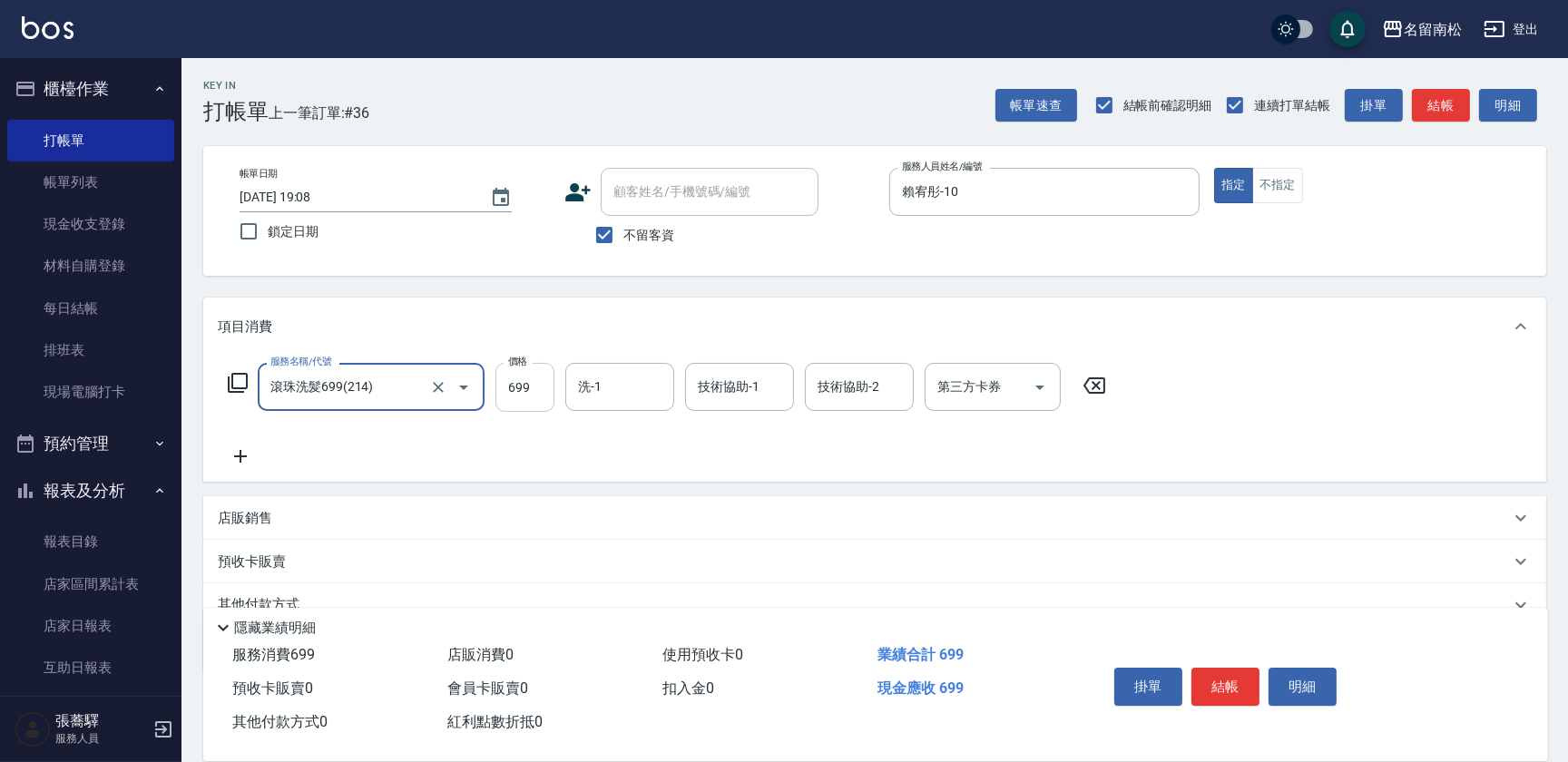
click at [536, 388] on input "699" at bounding box center [525, 387] width 59 height 49
click at [517, 378] on input "7700" at bounding box center [525, 387] width 59 height 49
click at [648, 386] on input "洗-1" at bounding box center [619, 386] width 92 height 31
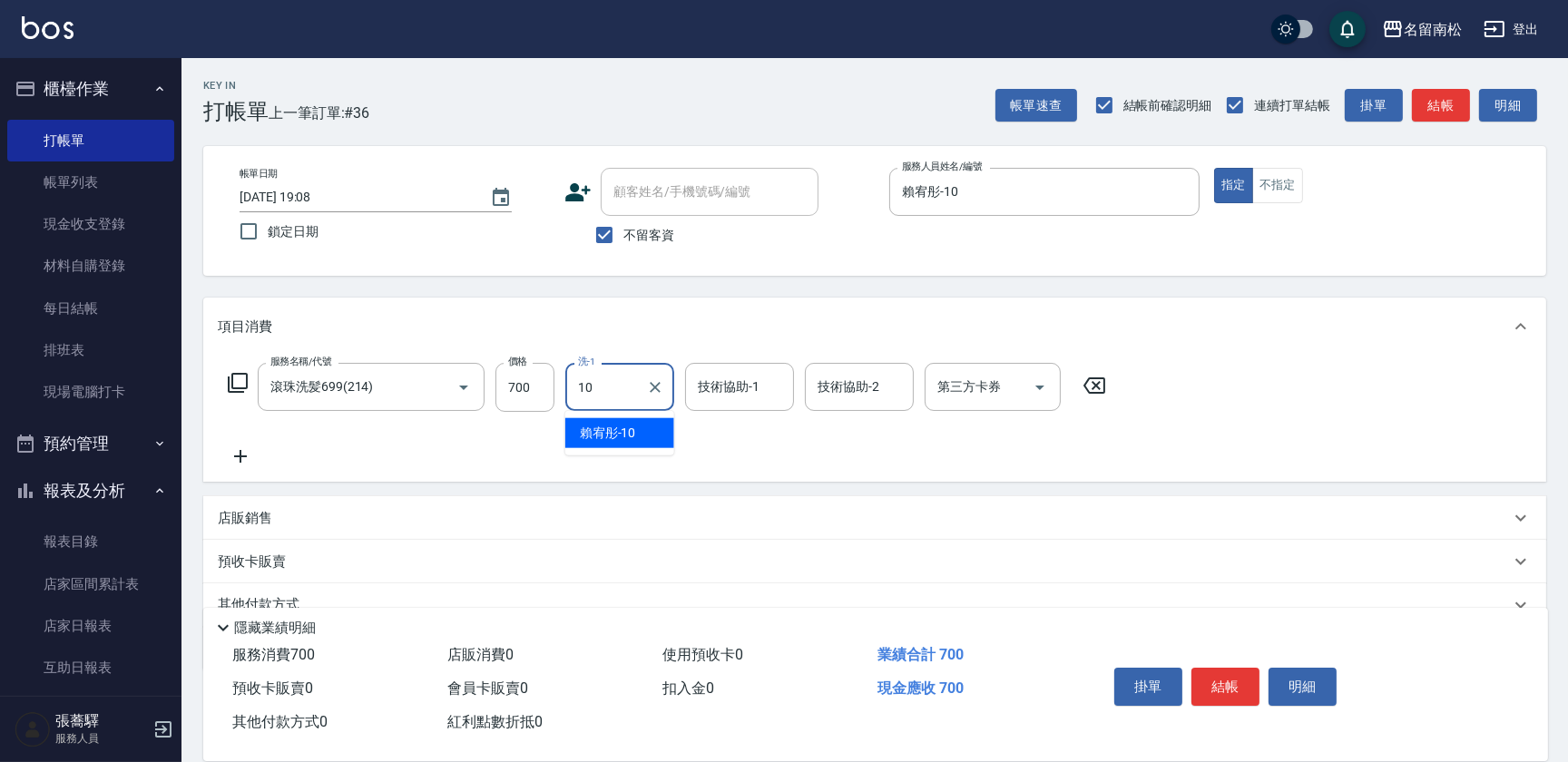
drag, startPoint x: 632, startPoint y: 423, endPoint x: 701, endPoint y: 436, distance: 70.2
click at [632, 424] on span "[PERSON_NAME]-10" at bounding box center [608, 433] width 56 height 19
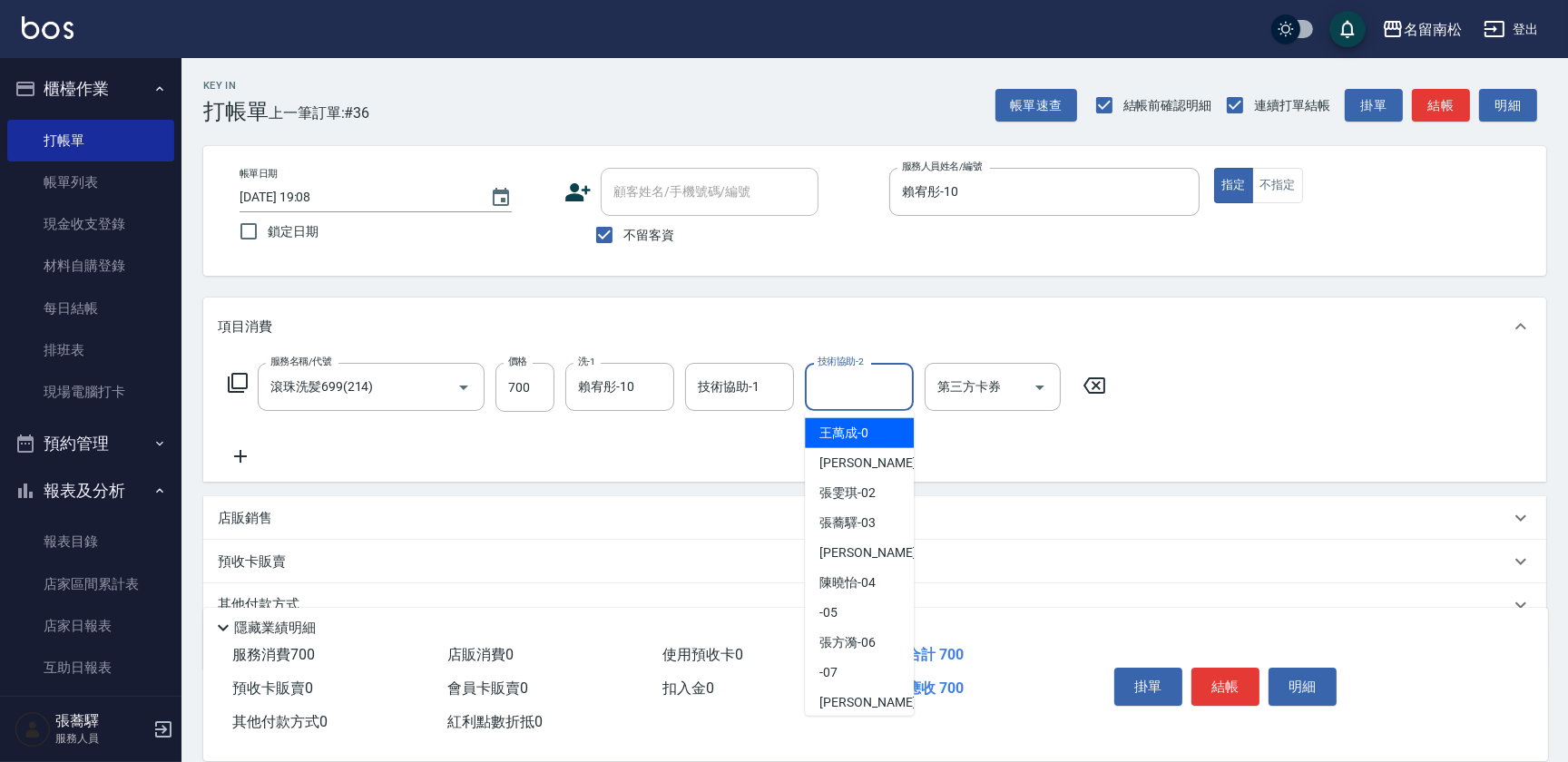
click at [851, 392] on input "技術協助-2" at bounding box center [859, 386] width 92 height 31
click at [844, 440] on span "[PERSON_NAME]-10" at bounding box center [846, 433] width 56 height 19
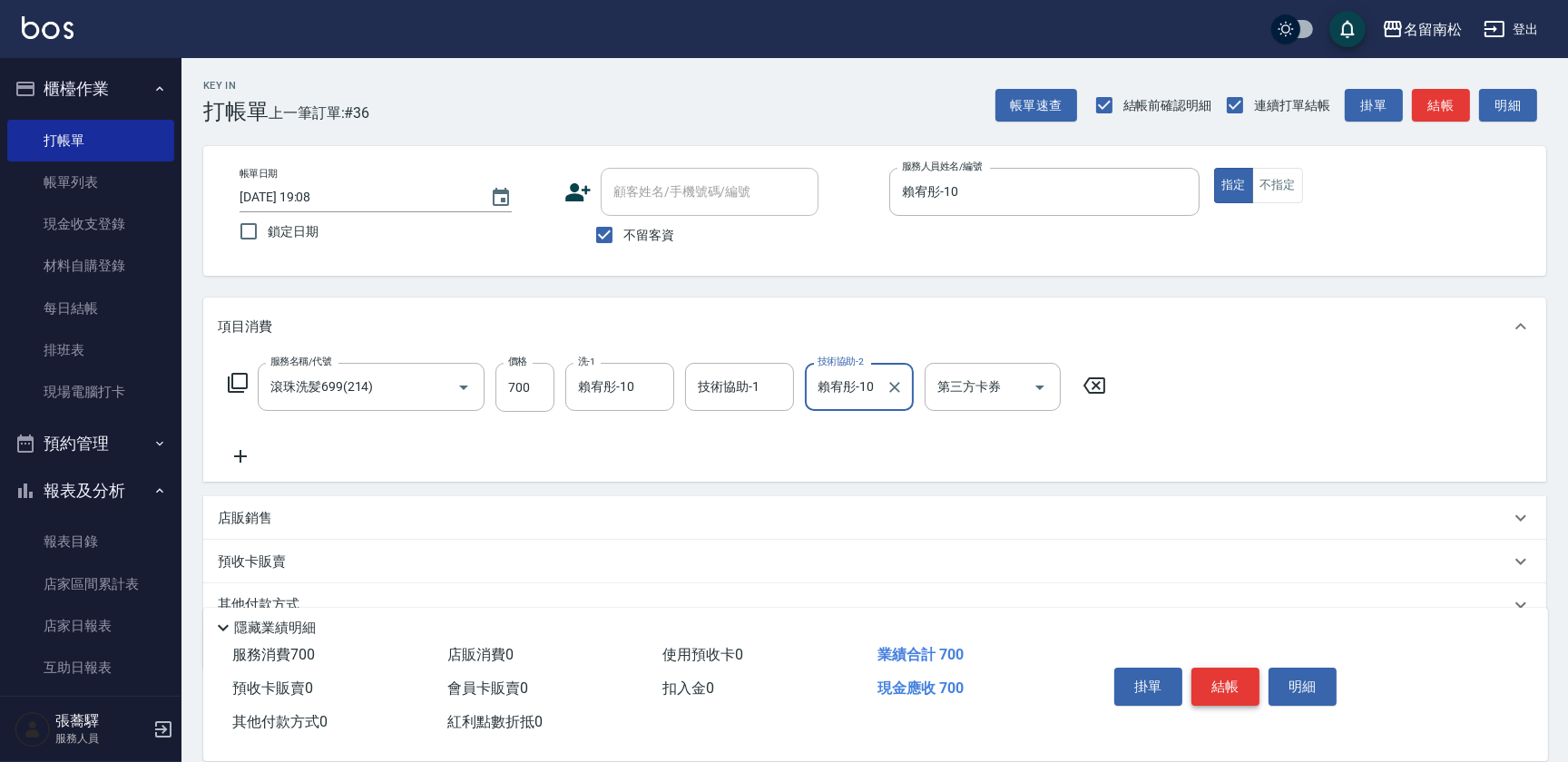
click at [1228, 690] on button "結帳" at bounding box center [1225, 686] width 68 height 38
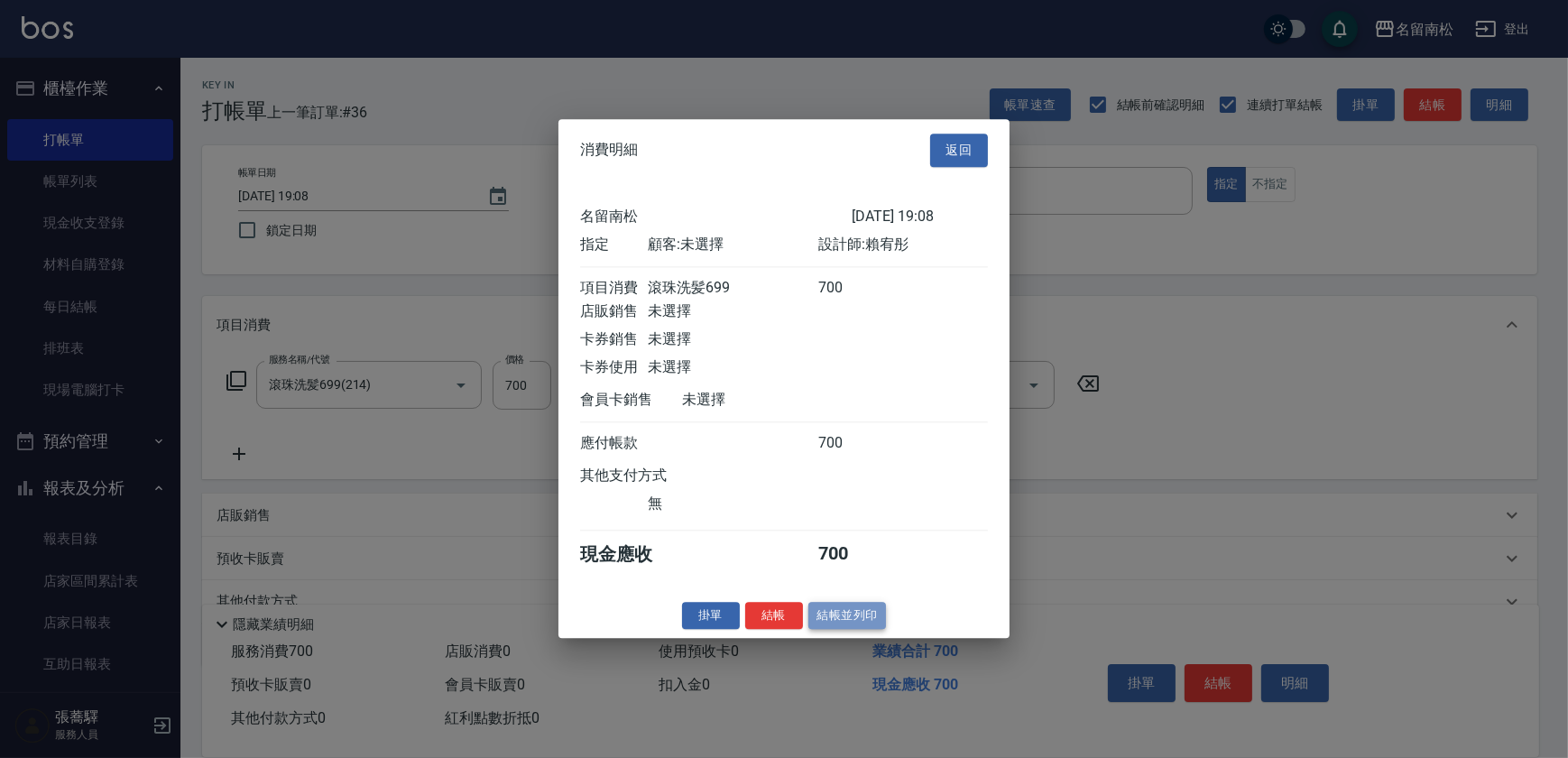
click at [846, 630] on button "結帳並列印" at bounding box center [848, 616] width 78 height 28
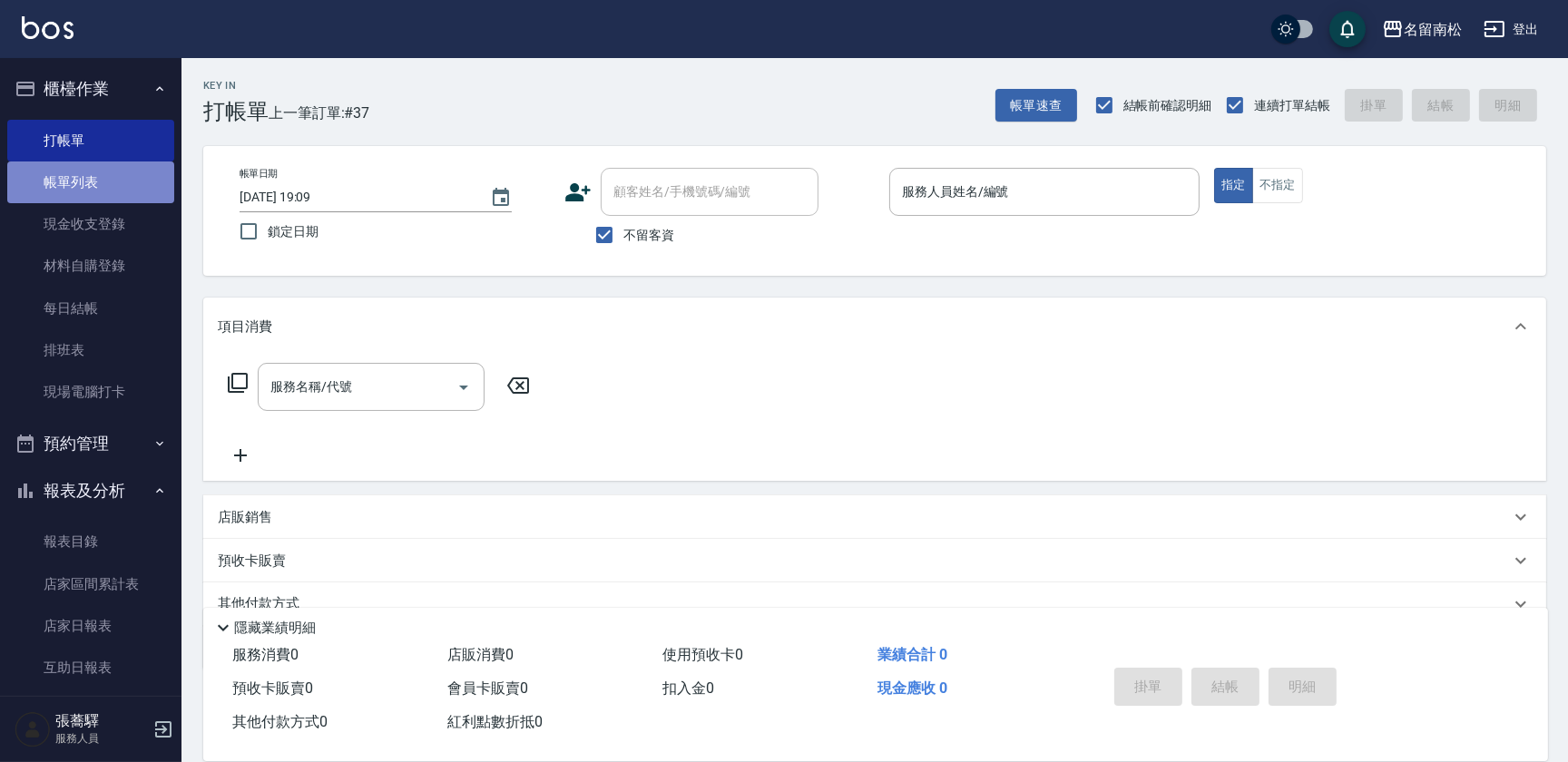
click at [106, 185] on link "帳單列表" at bounding box center [90, 182] width 167 height 41
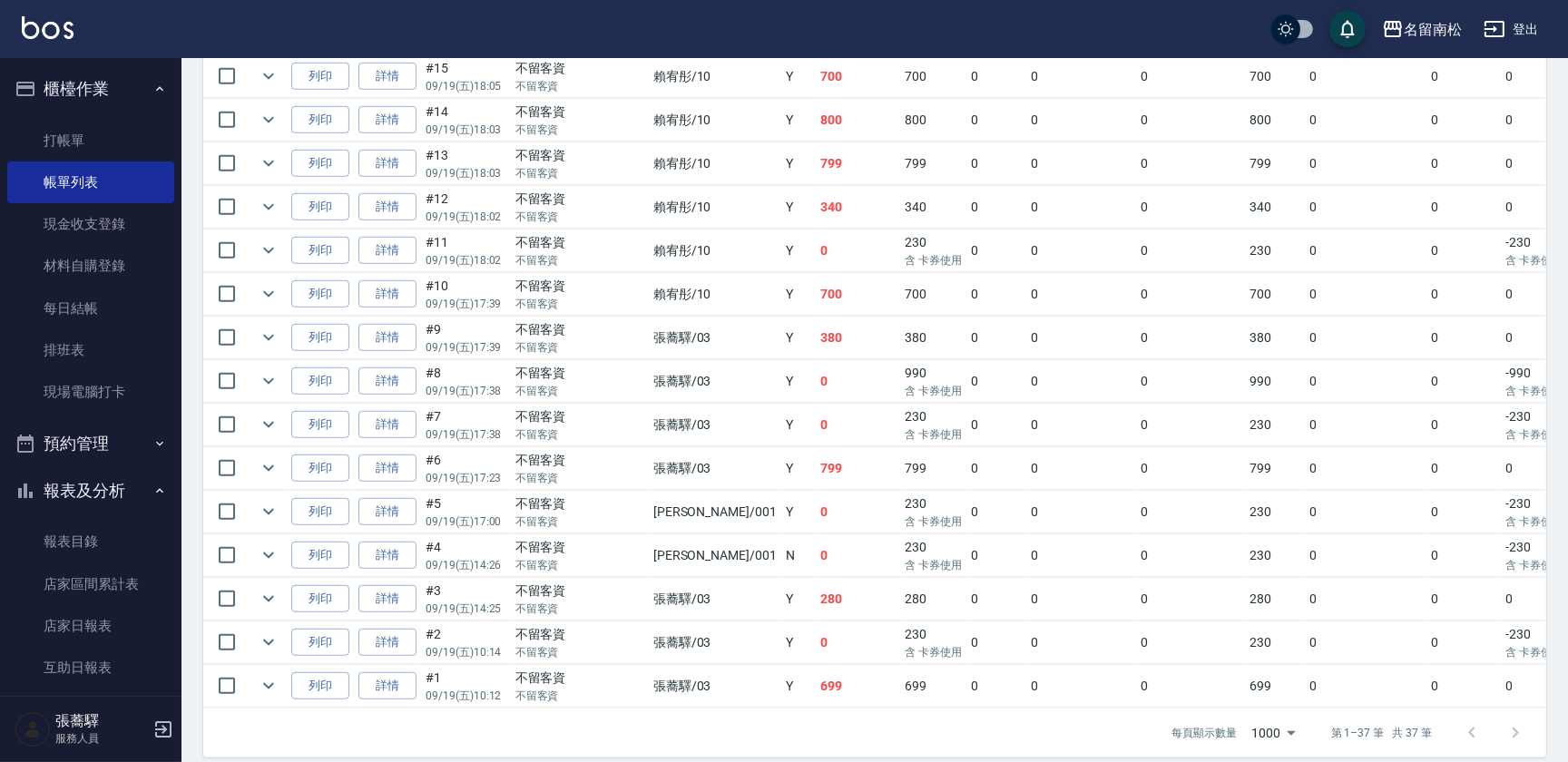
scroll to position [1470, 0]
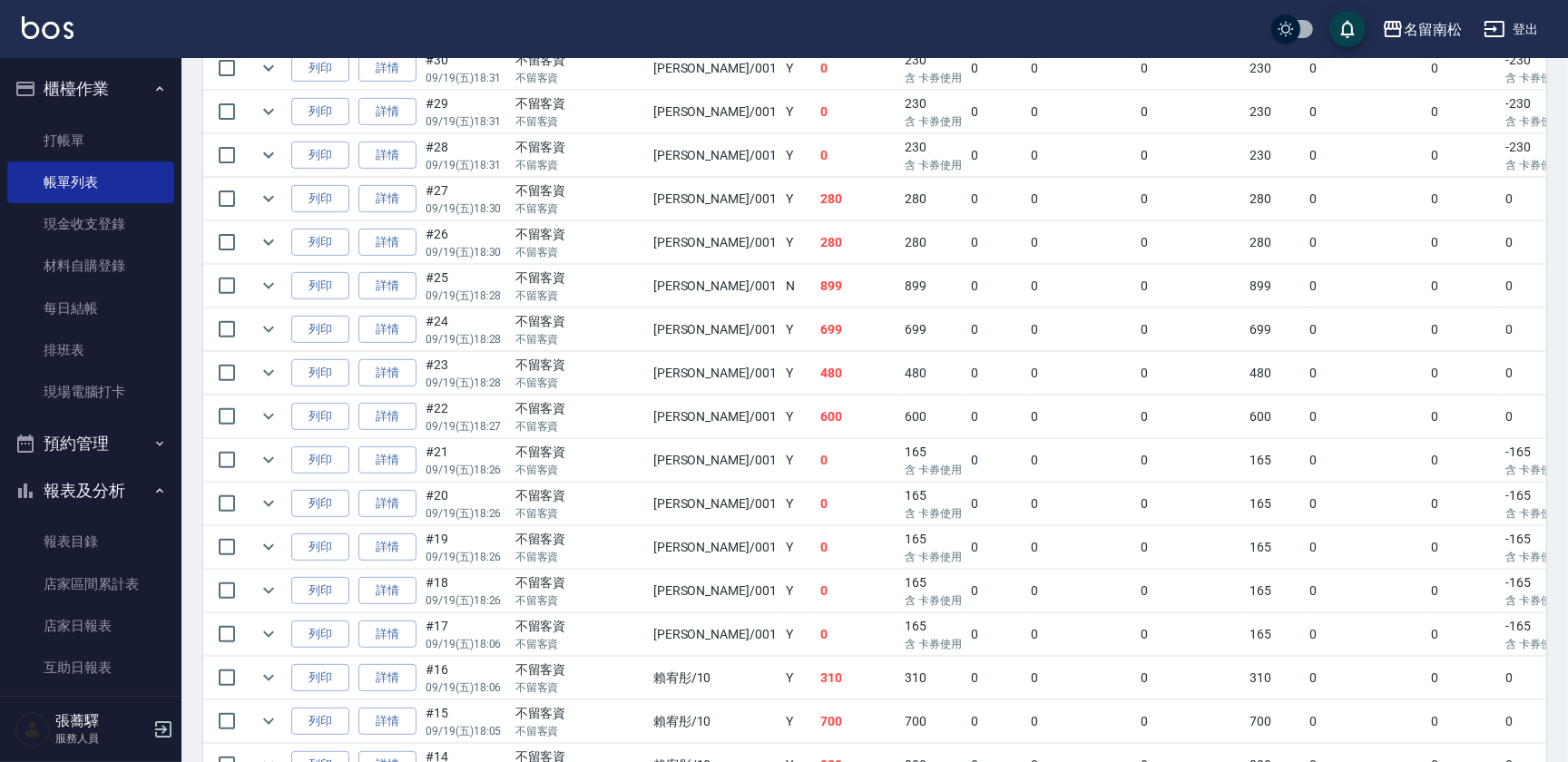
click at [1564, 254] on div "ORDERS 帳單列表 新開單 [DATE] [DATE] [DATE] [DATE] 設計師編號/姓名 設計師編號/姓名 顧客編號/姓名 顧客編號/姓名 其…" at bounding box center [875, 339] width 1386 height 2171
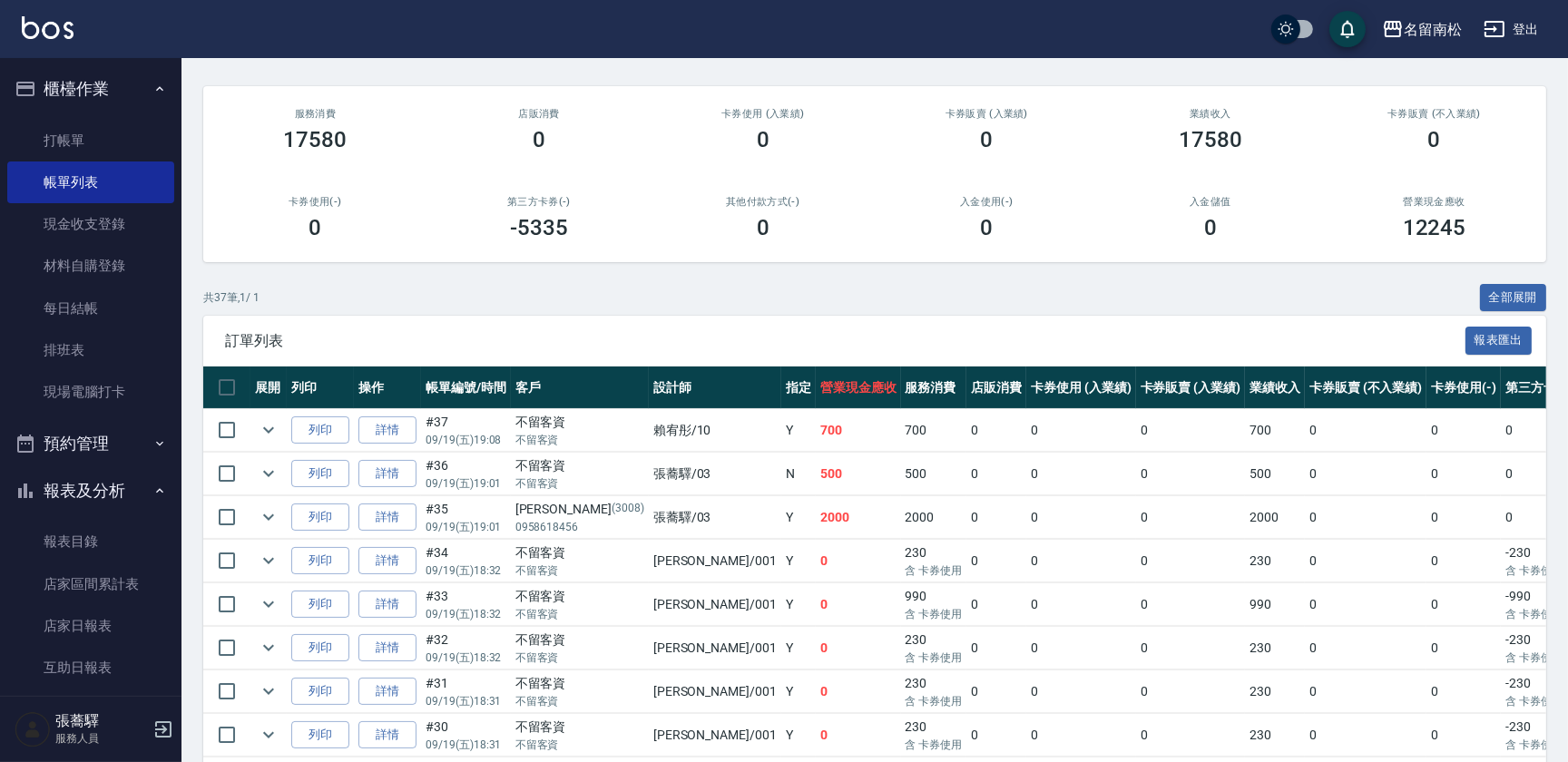
scroll to position [136, 0]
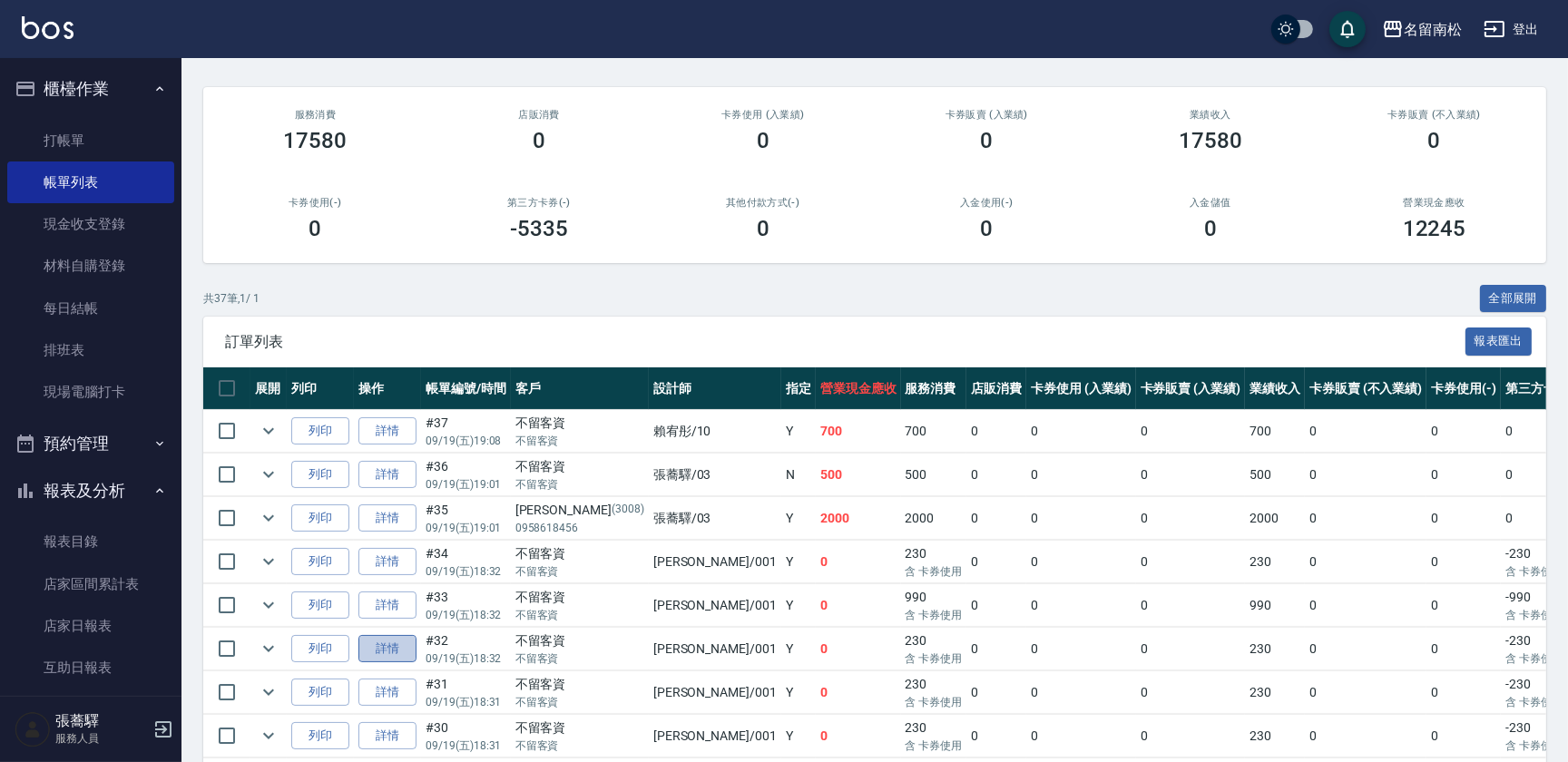
click at [398, 652] on link "詳情" at bounding box center [387, 649] width 58 height 29
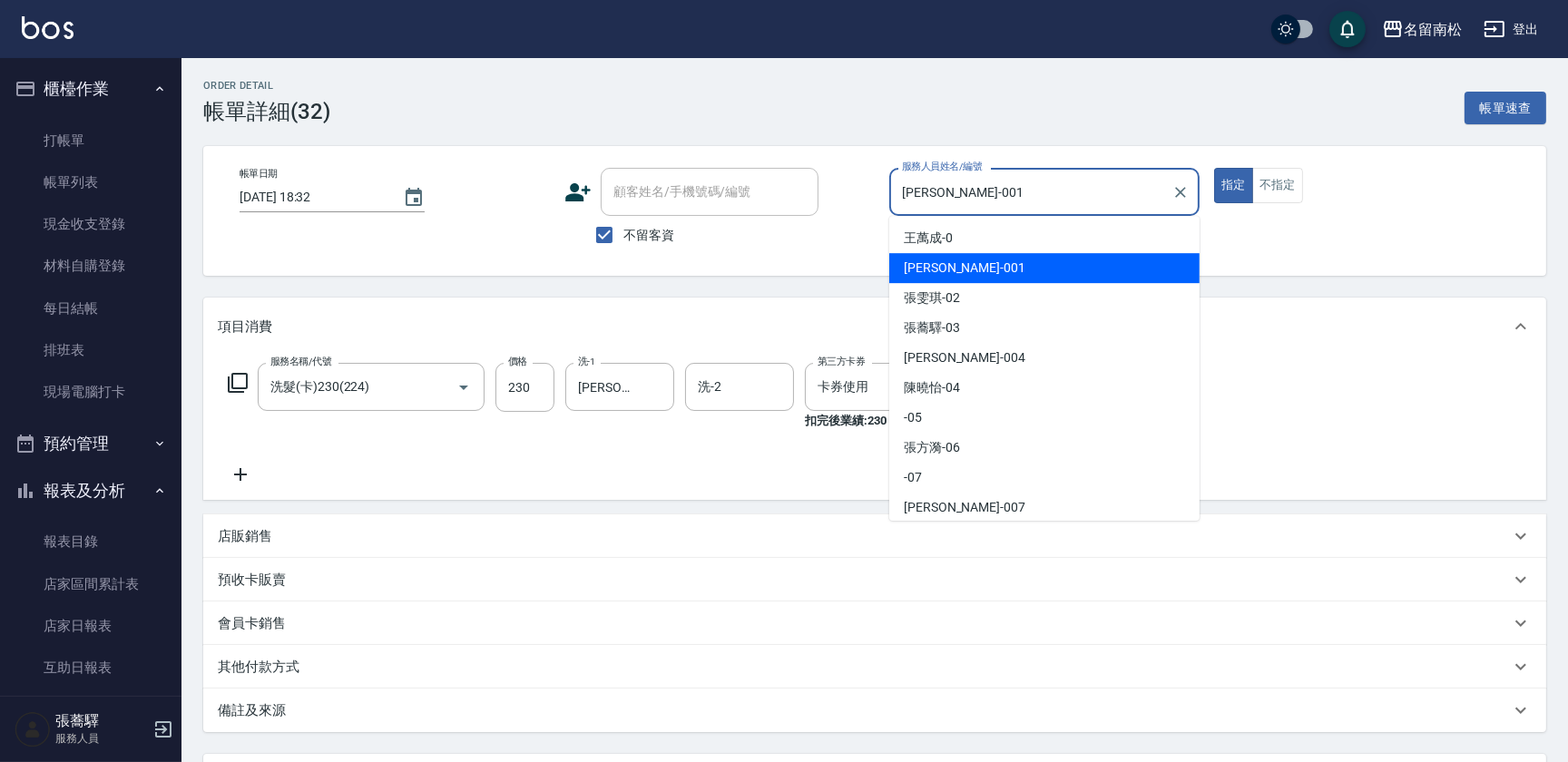
drag, startPoint x: 749, startPoint y: 232, endPoint x: 676, endPoint y: 256, distance: 76.8
click at [676, 256] on div "帳單日期 [DATE] 18:32 顧客姓名/手機號碼/編號 顧客姓名/手機號碼/編號 不留客資 服務人員姓名/編號 [PERSON_NAME]-001 服務…" at bounding box center [875, 211] width 1343 height 130
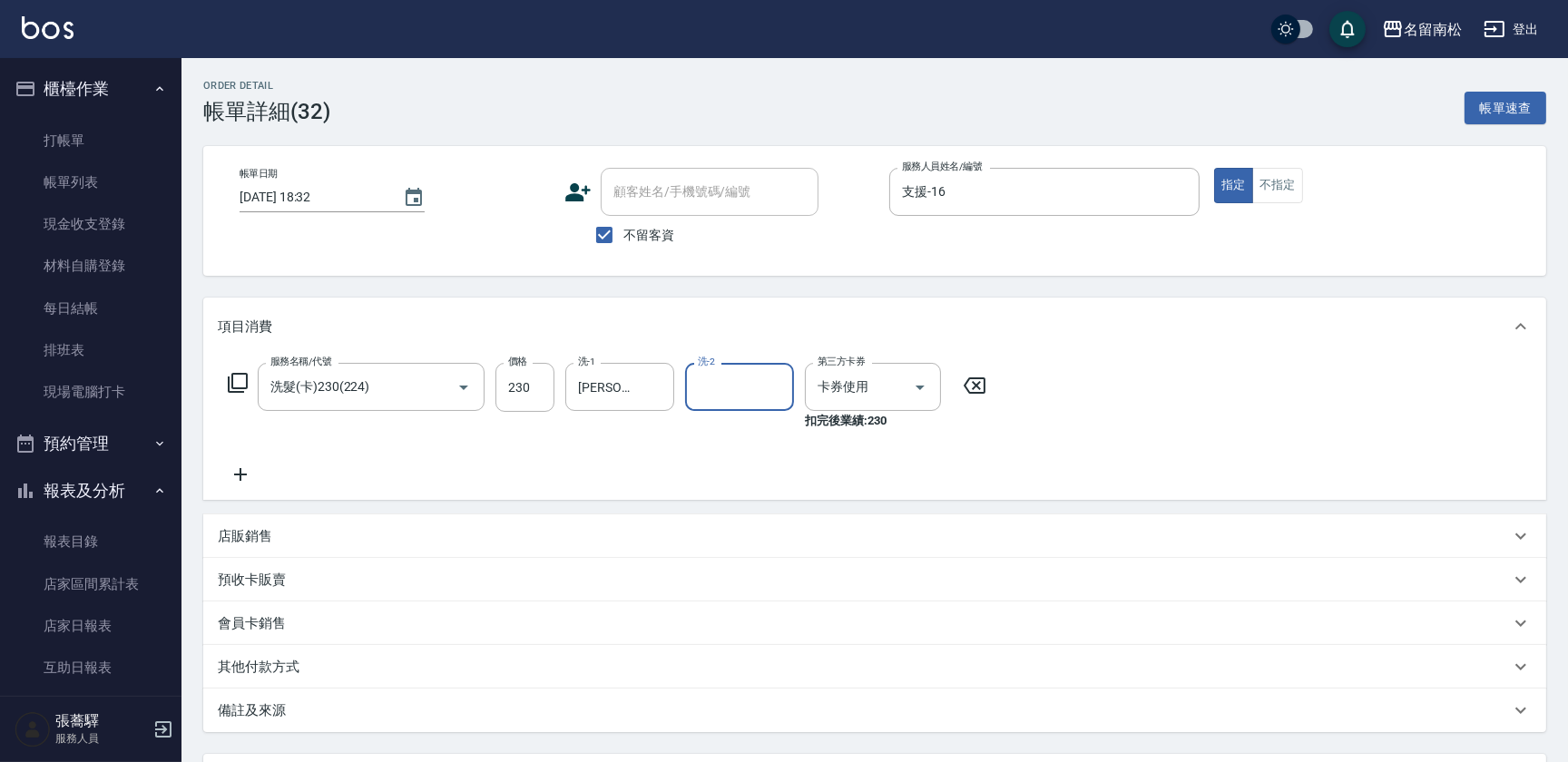
scroll to position [162, 0]
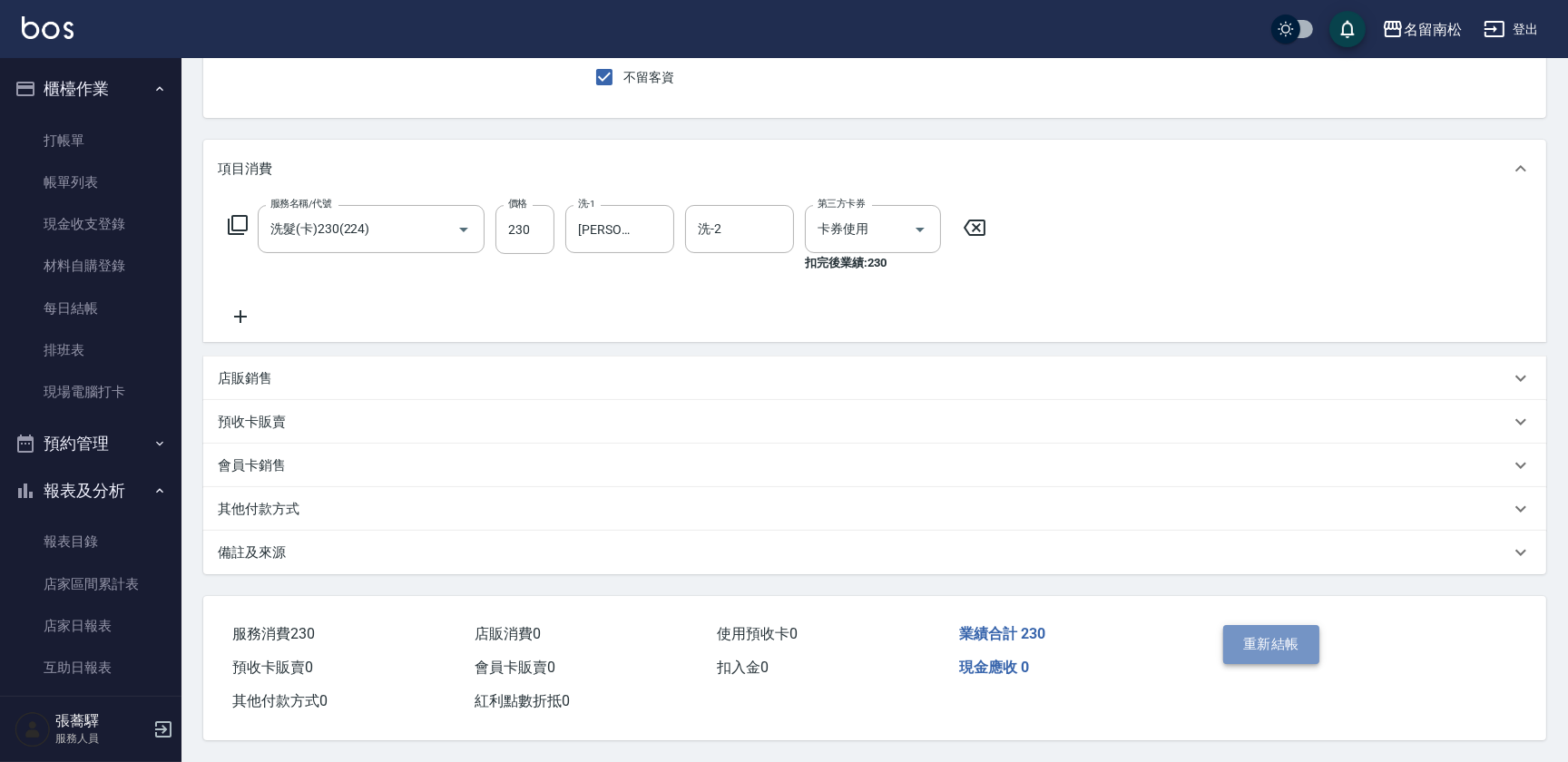
click at [1299, 645] on button "重新結帳" at bounding box center [1271, 644] width 96 height 38
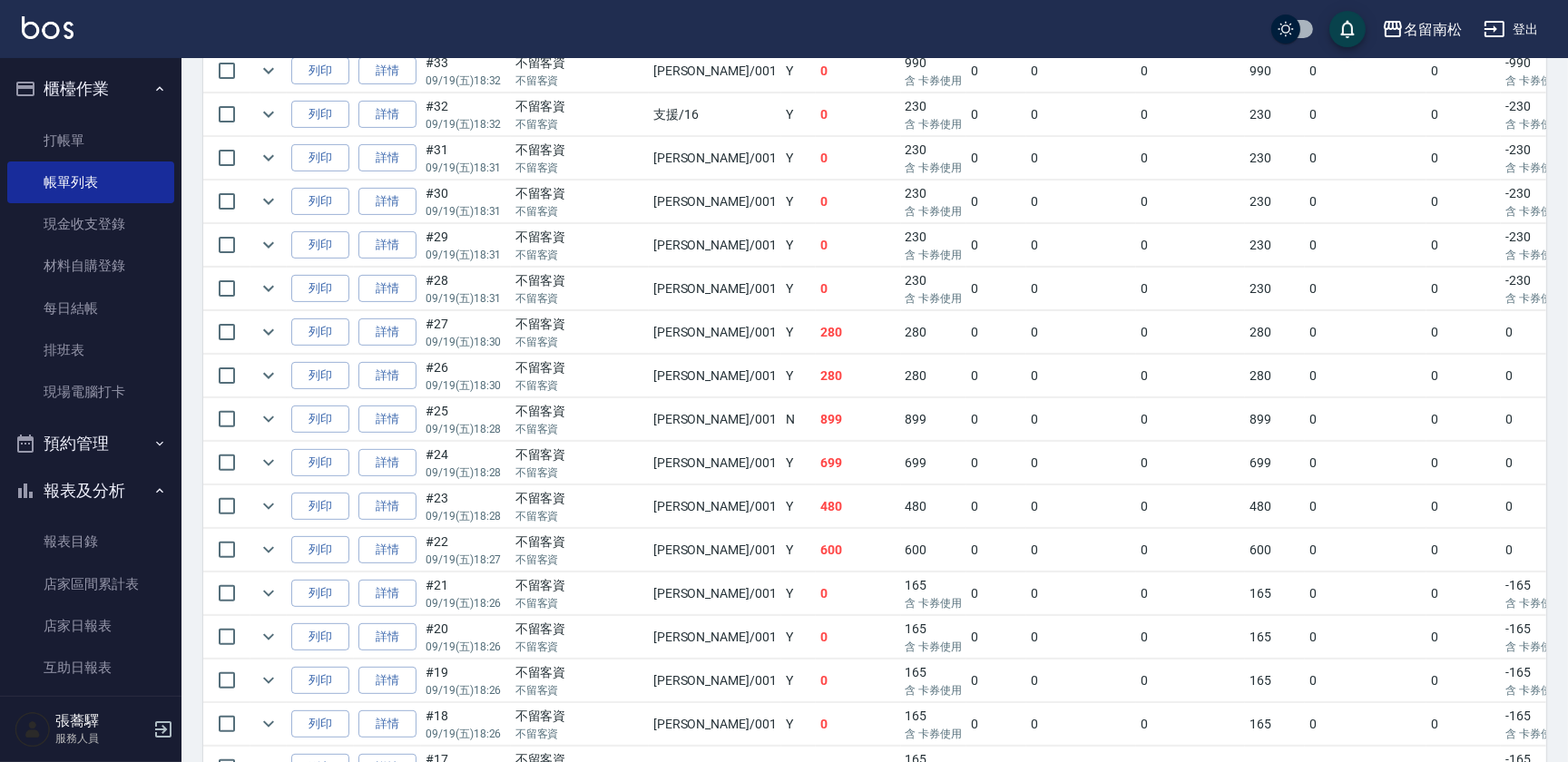
scroll to position [667, 0]
click at [318, 112] on button "列印" at bounding box center [319, 118] width 58 height 29
click at [49, 147] on link "打帳單" at bounding box center [90, 141] width 167 height 41
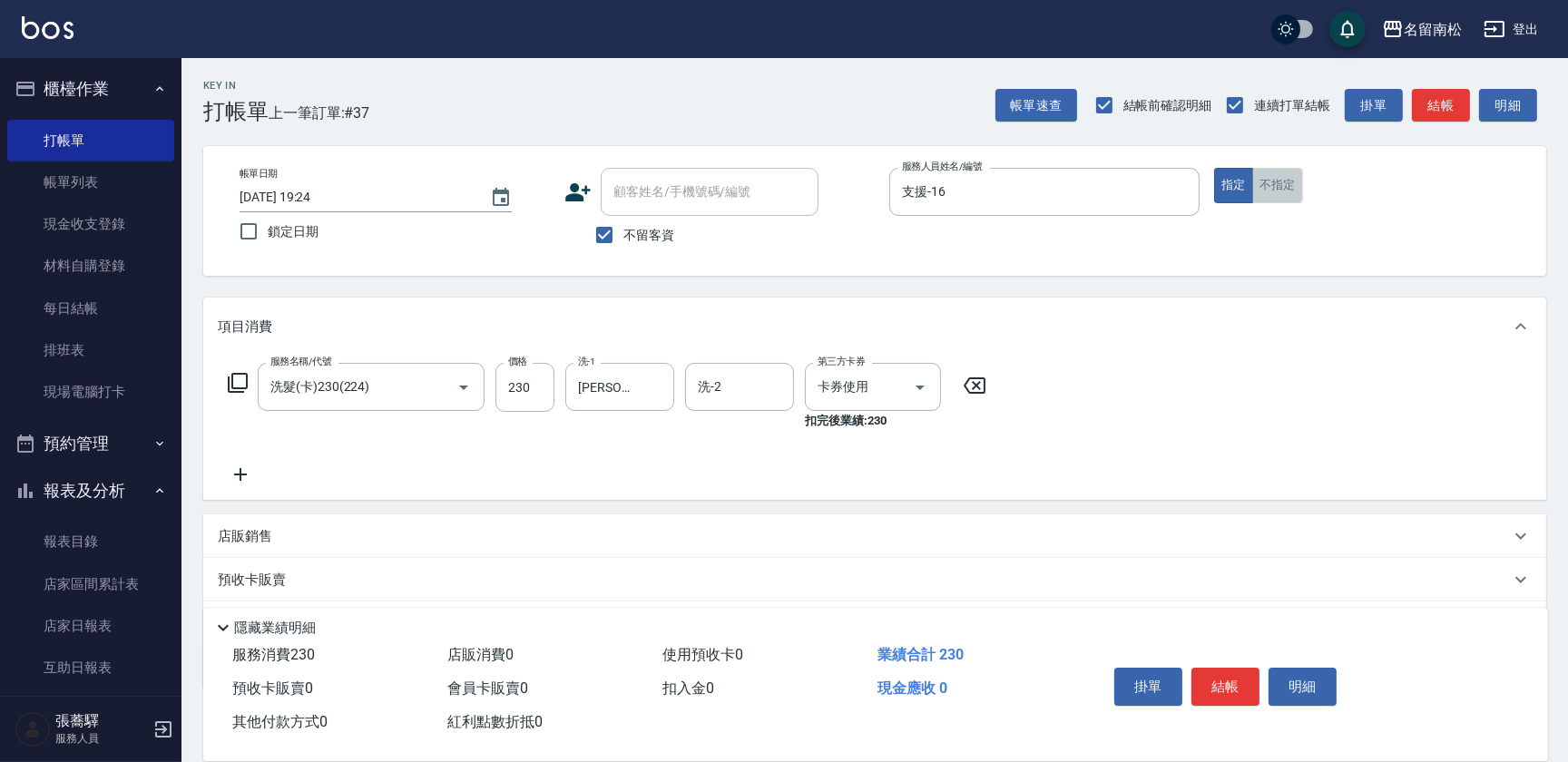
click at [1287, 182] on button "不指定" at bounding box center [1278, 186] width 51 height 35
click at [1202, 672] on button "結帳" at bounding box center [1225, 686] width 68 height 38
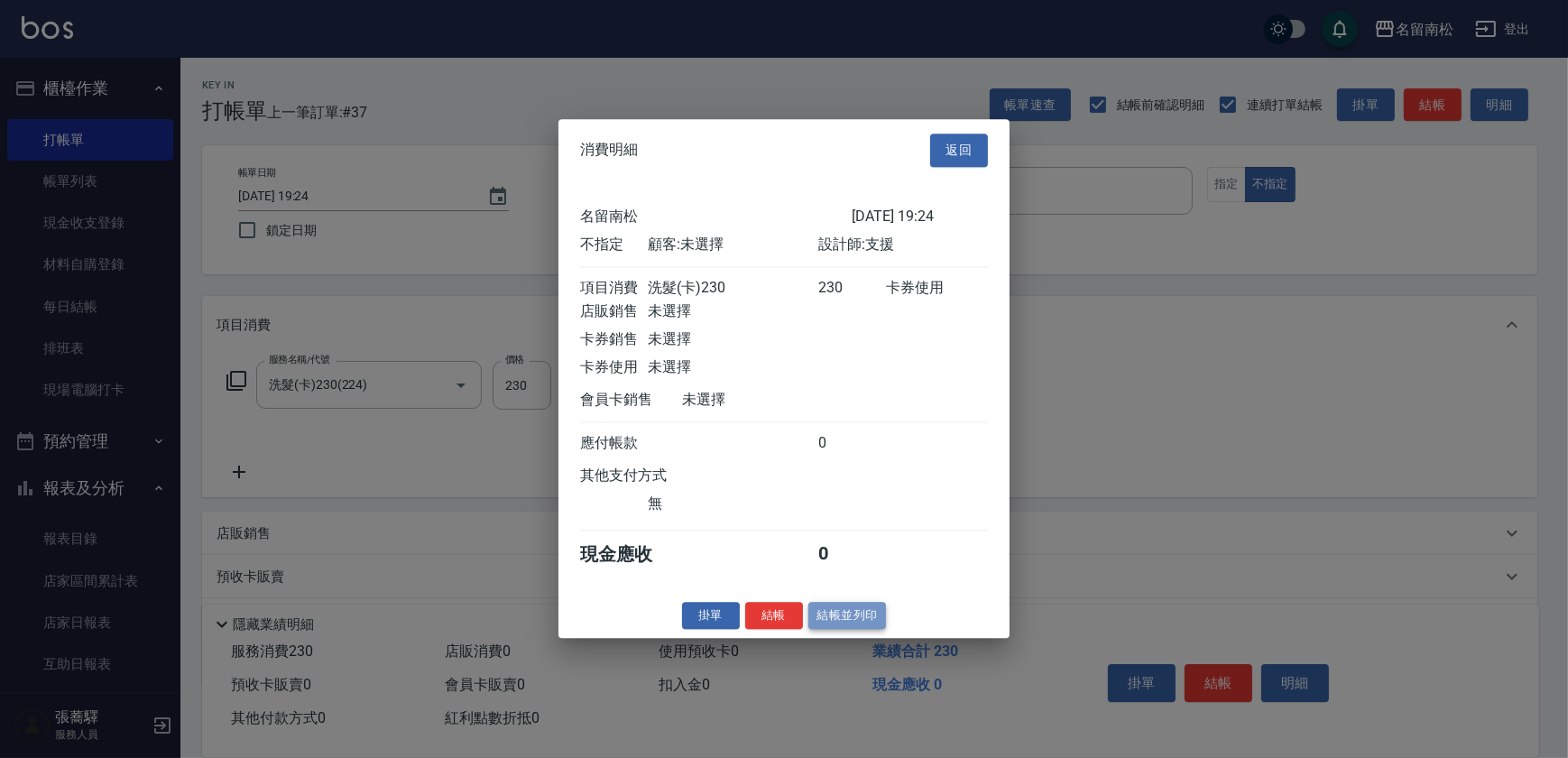
click at [836, 630] on button "結帳並列印" at bounding box center [848, 616] width 78 height 28
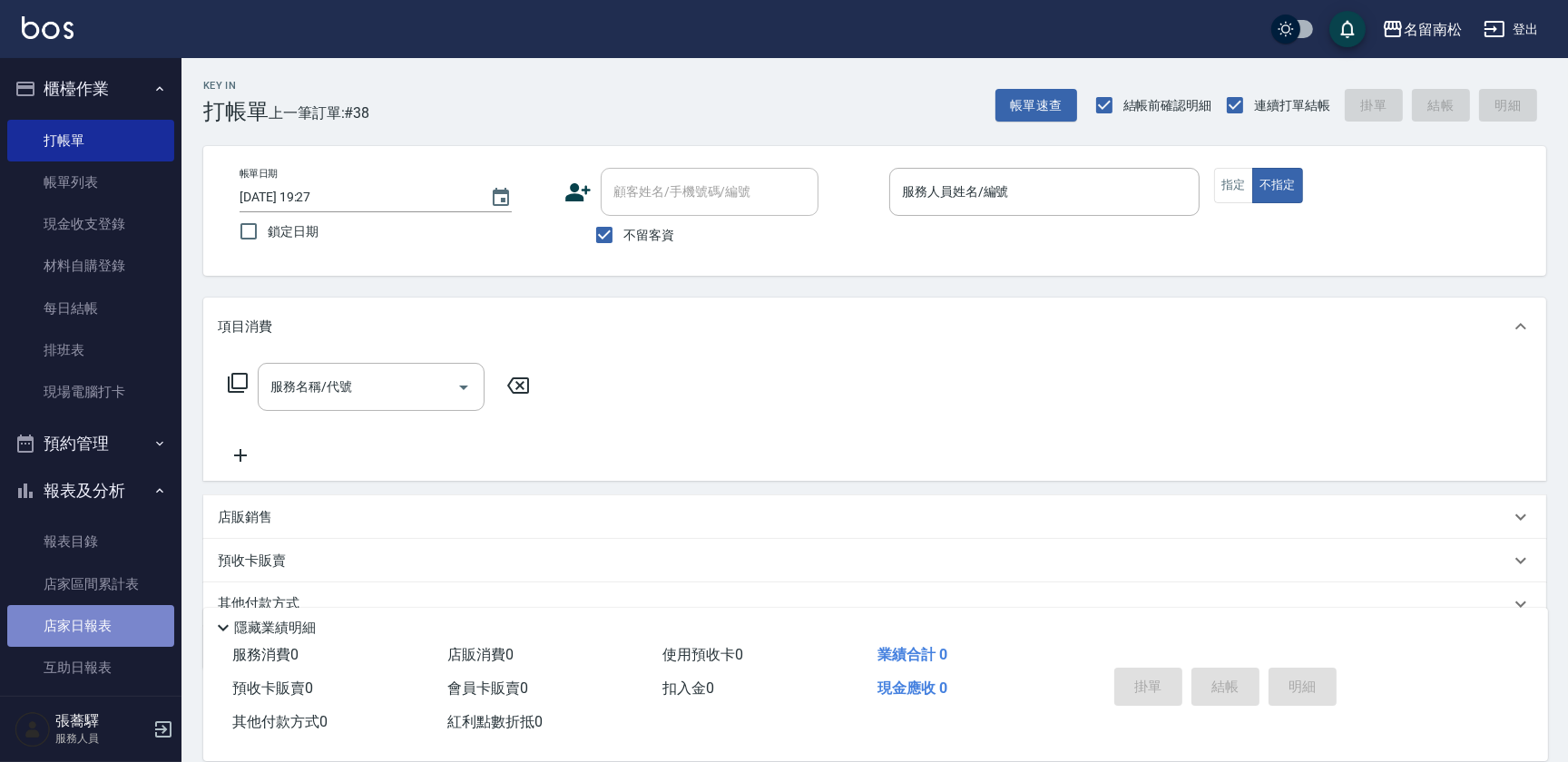
click at [111, 635] on link "店家日報表" at bounding box center [90, 626] width 167 height 41
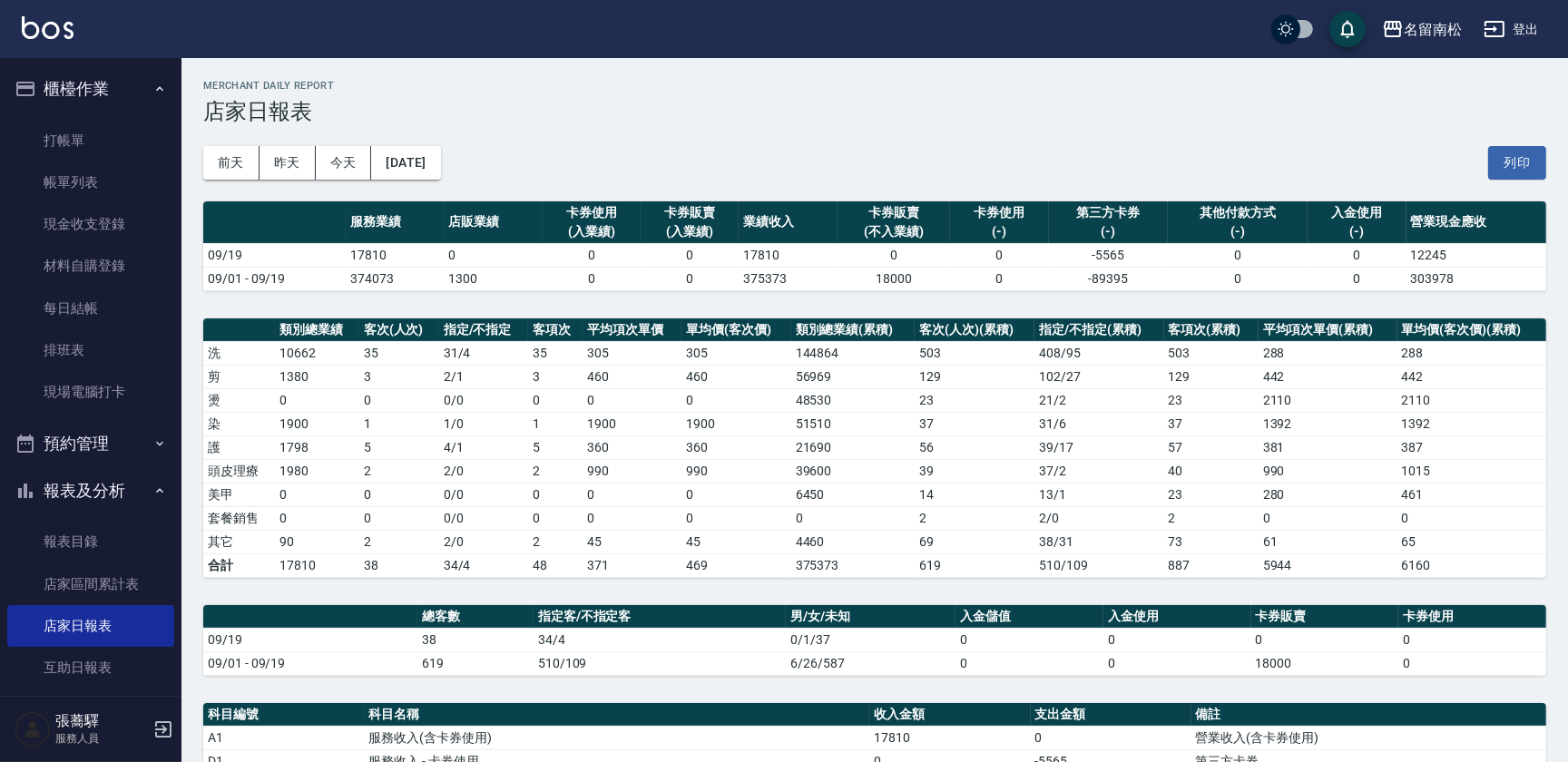
click at [1518, 186] on div "[DATE] [DATE] [DATE] [DATE] 列印" at bounding box center [875, 162] width 1343 height 77
click at [1521, 172] on button "列印" at bounding box center [1517, 163] width 58 height 33
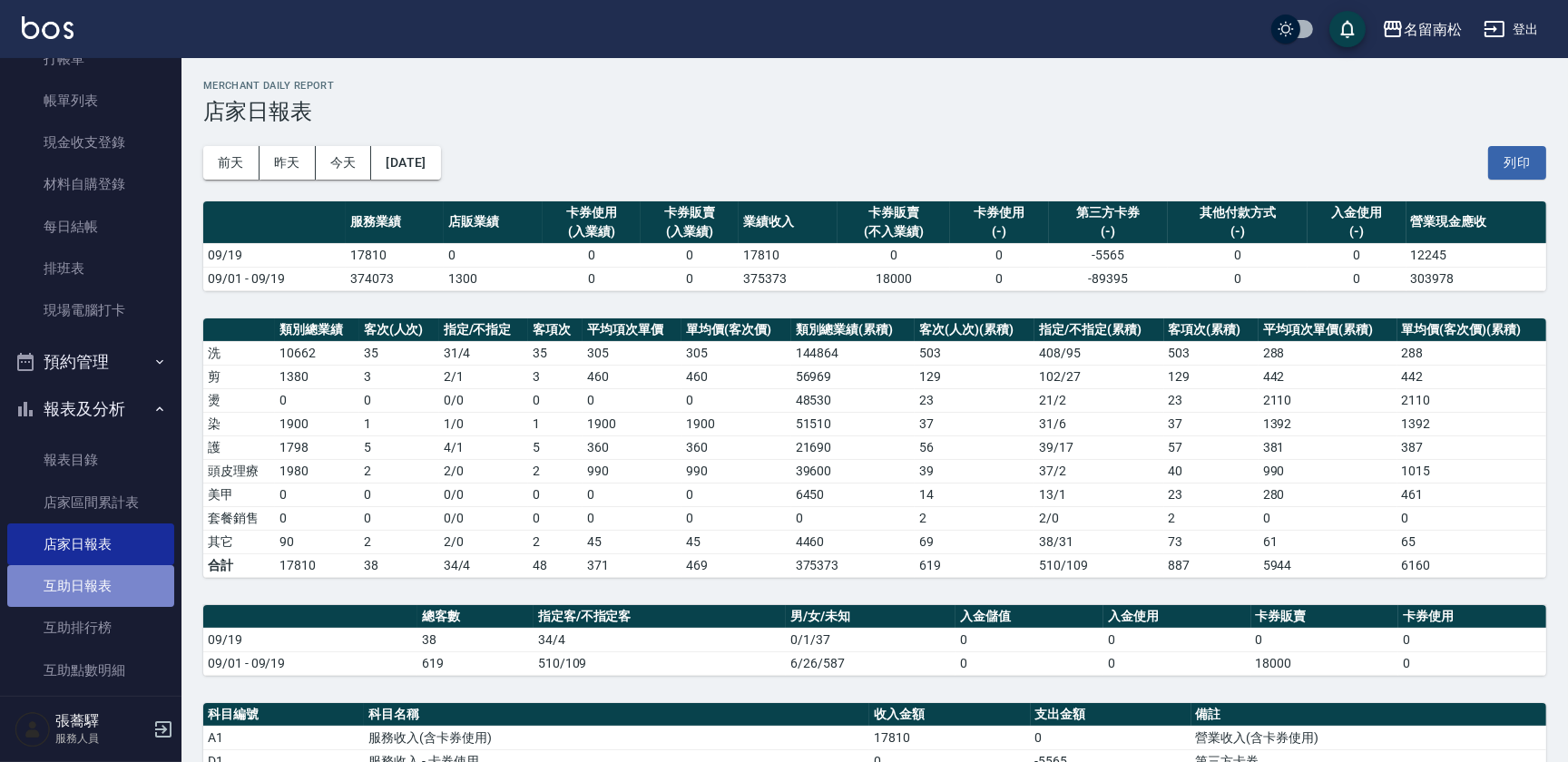
click at [91, 588] on link "互助日報表" at bounding box center [90, 586] width 167 height 41
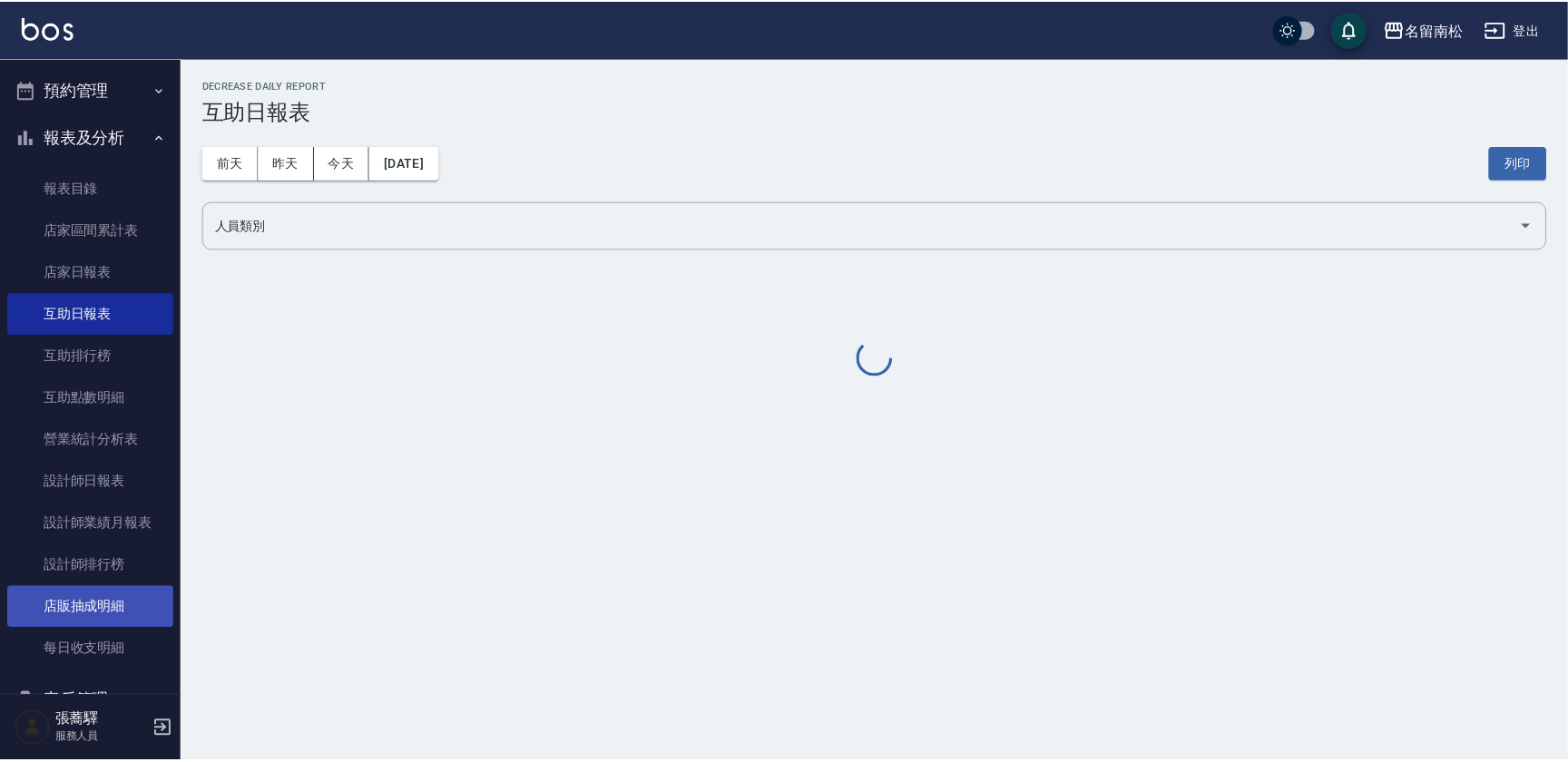
scroll to position [412, 0]
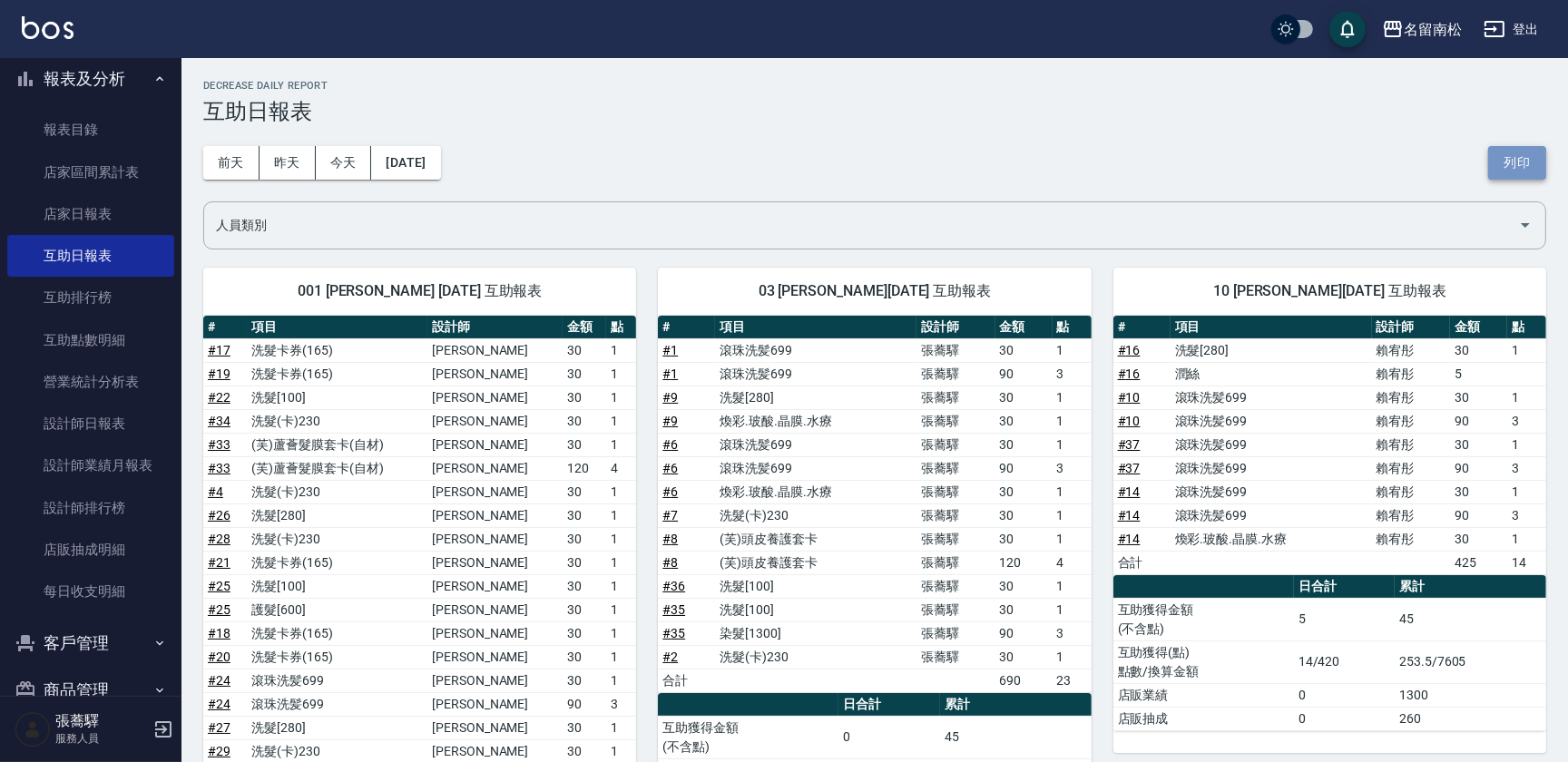
click at [1513, 166] on button "列印" at bounding box center [1517, 163] width 58 height 33
drag, startPoint x: 1533, startPoint y: 163, endPoint x: 131, endPoint y: 655, distance: 1485.8
click at [1533, 163] on button "列印" at bounding box center [1517, 163] width 58 height 33
click at [100, 437] on link "設計師日報表" at bounding box center [90, 424] width 167 height 41
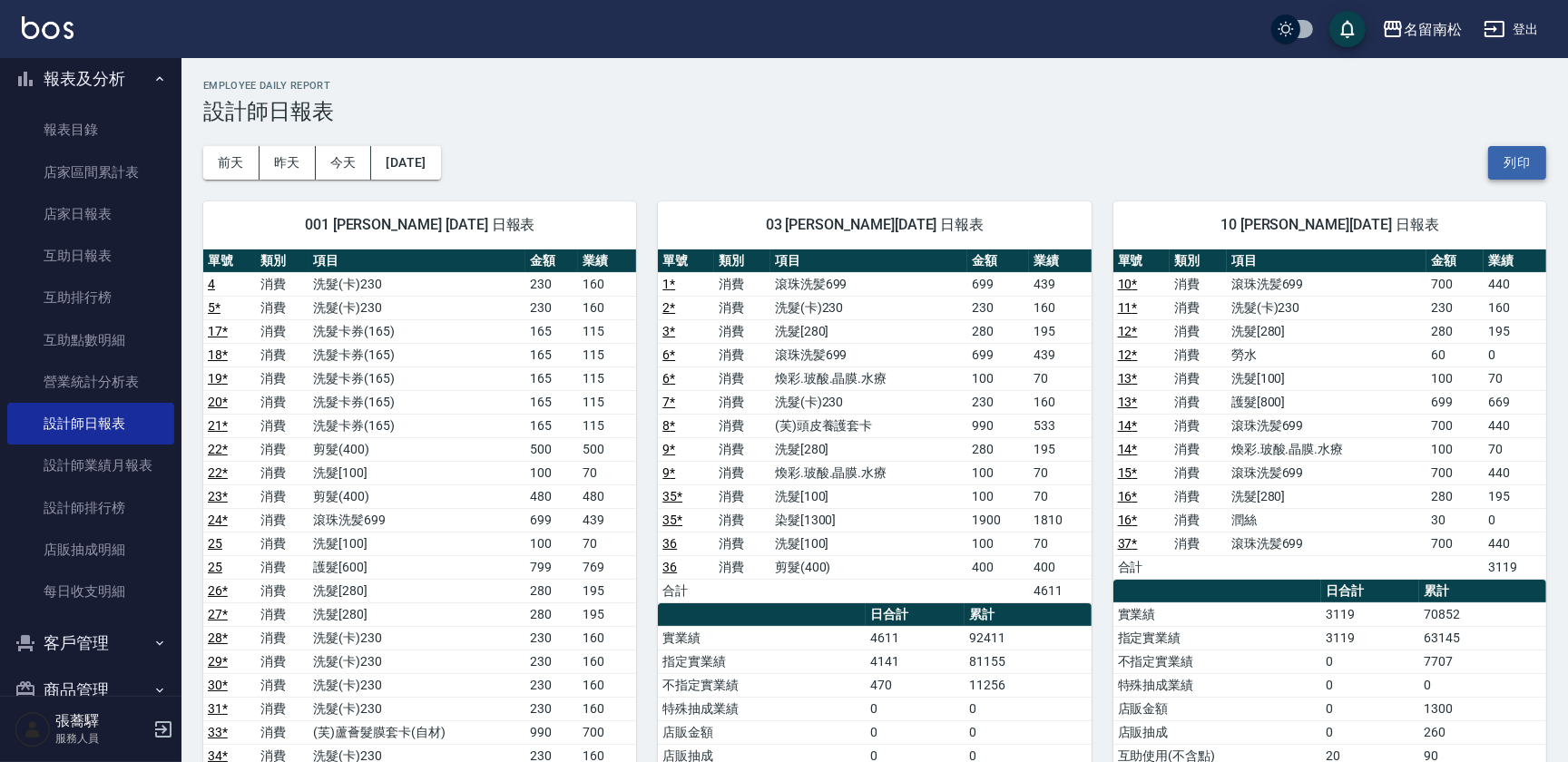
click at [1524, 156] on button "列印" at bounding box center [1517, 163] width 58 height 33
